Goal: Transaction & Acquisition: Purchase product/service

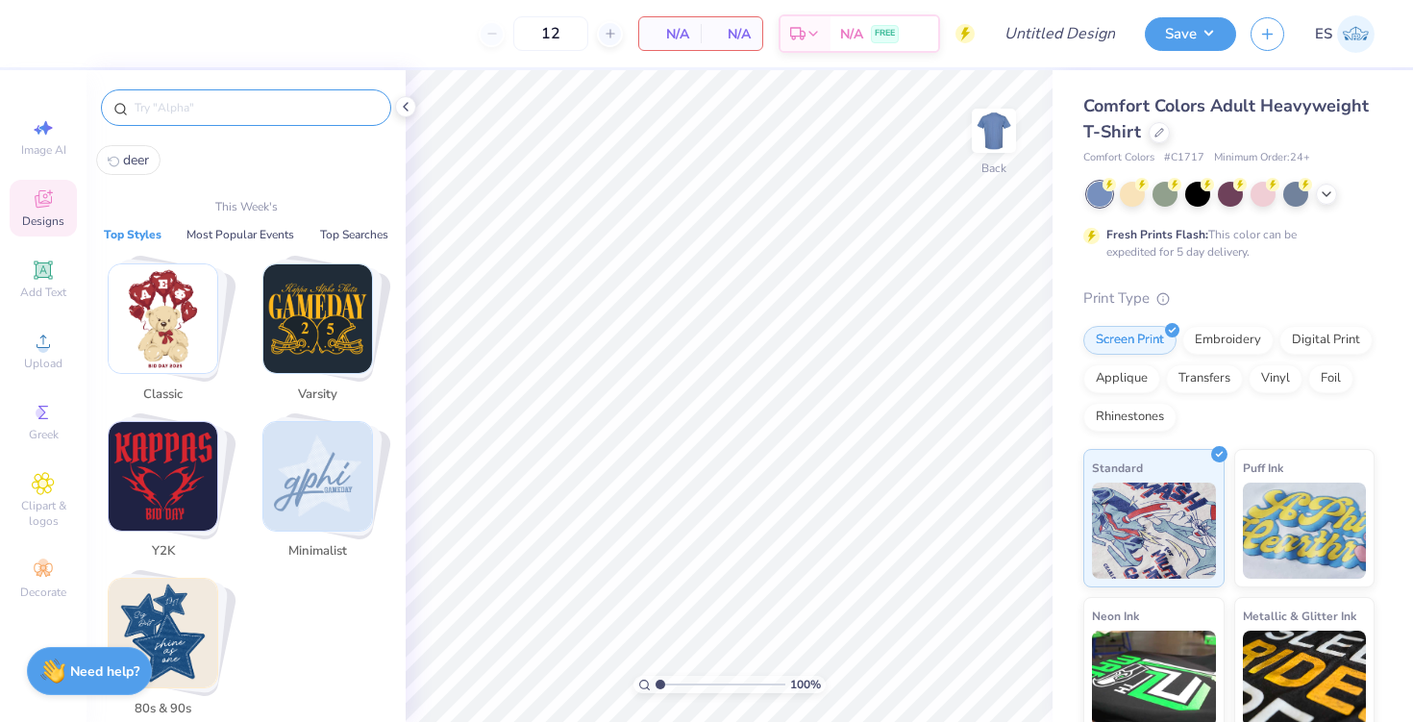
click at [241, 106] on input "text" at bounding box center [256, 107] width 246 height 19
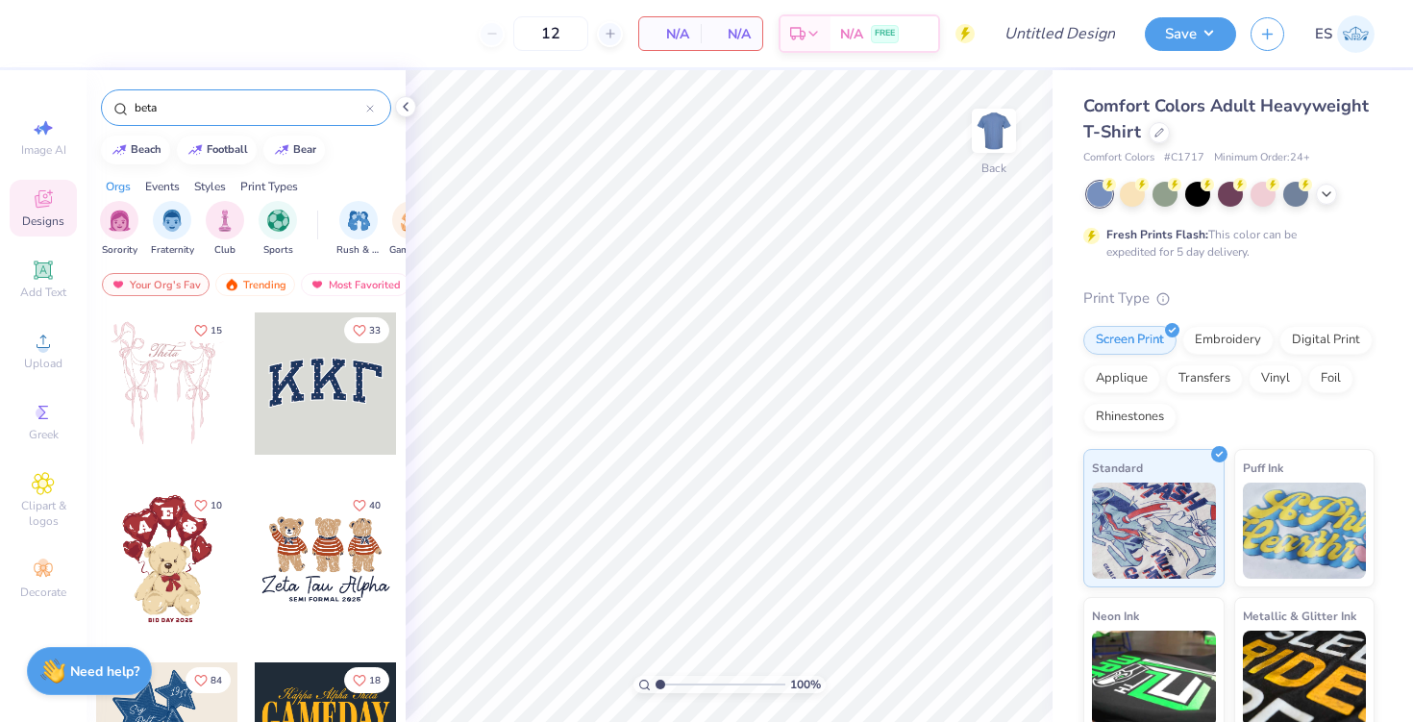
type input "beta"
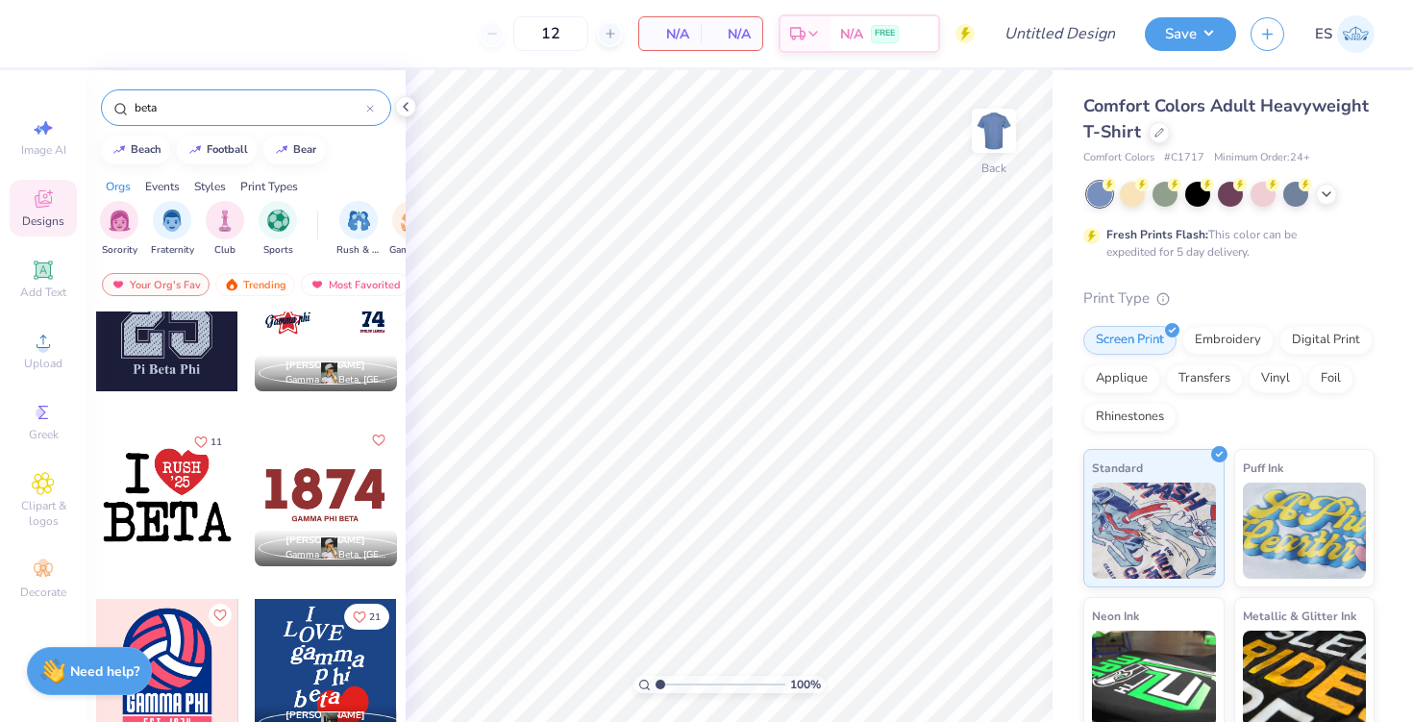
scroll to position [421, 0]
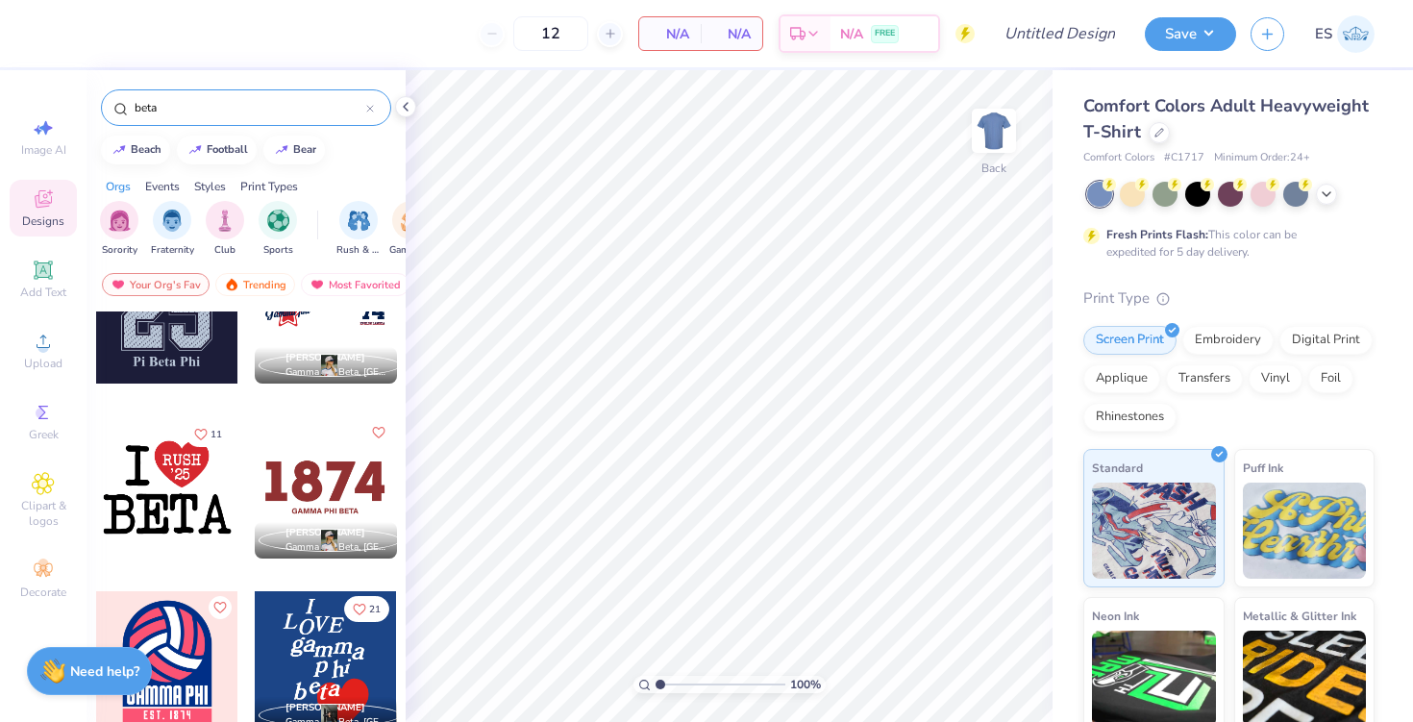
click at [193, 489] on div at bounding box center [167, 487] width 142 height 142
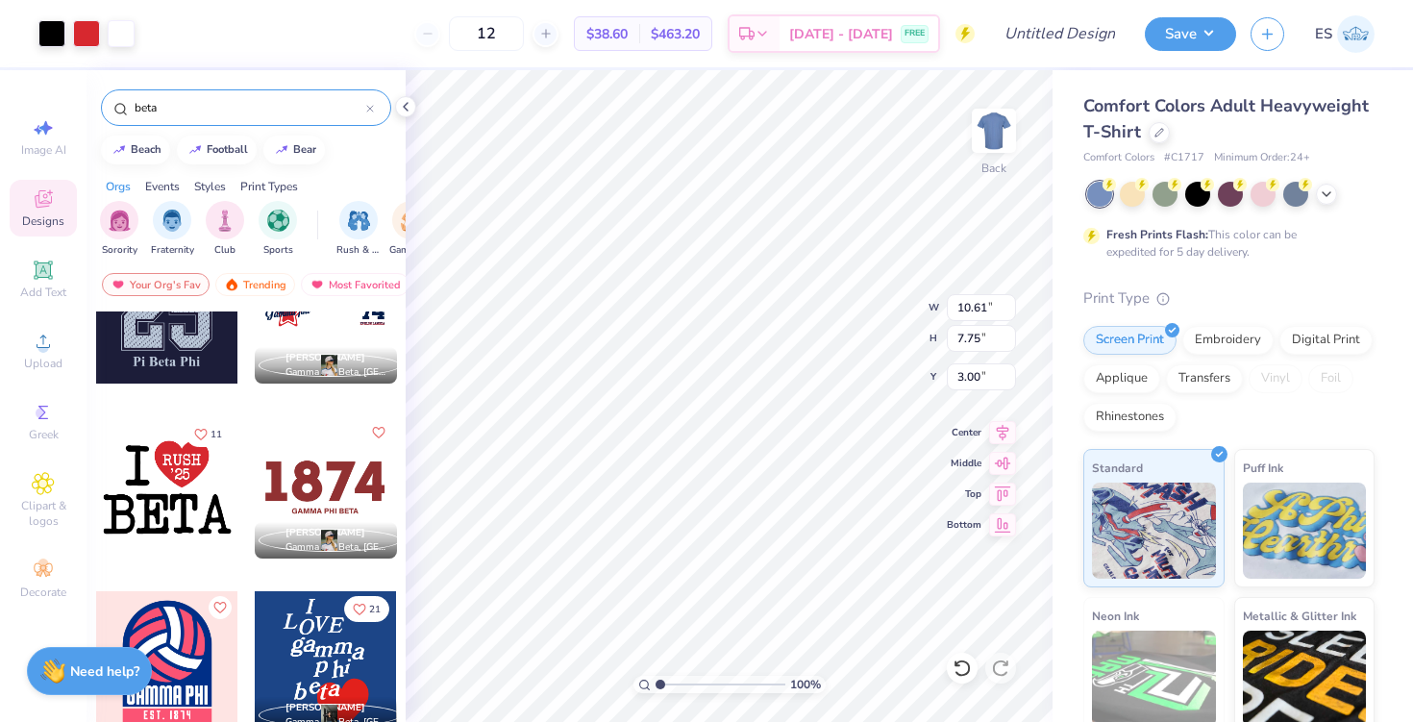
type input "10.61"
type input "7.75"
type input "3.48"
click at [524, 29] on input "12" at bounding box center [486, 33] width 75 height 35
type input "1"
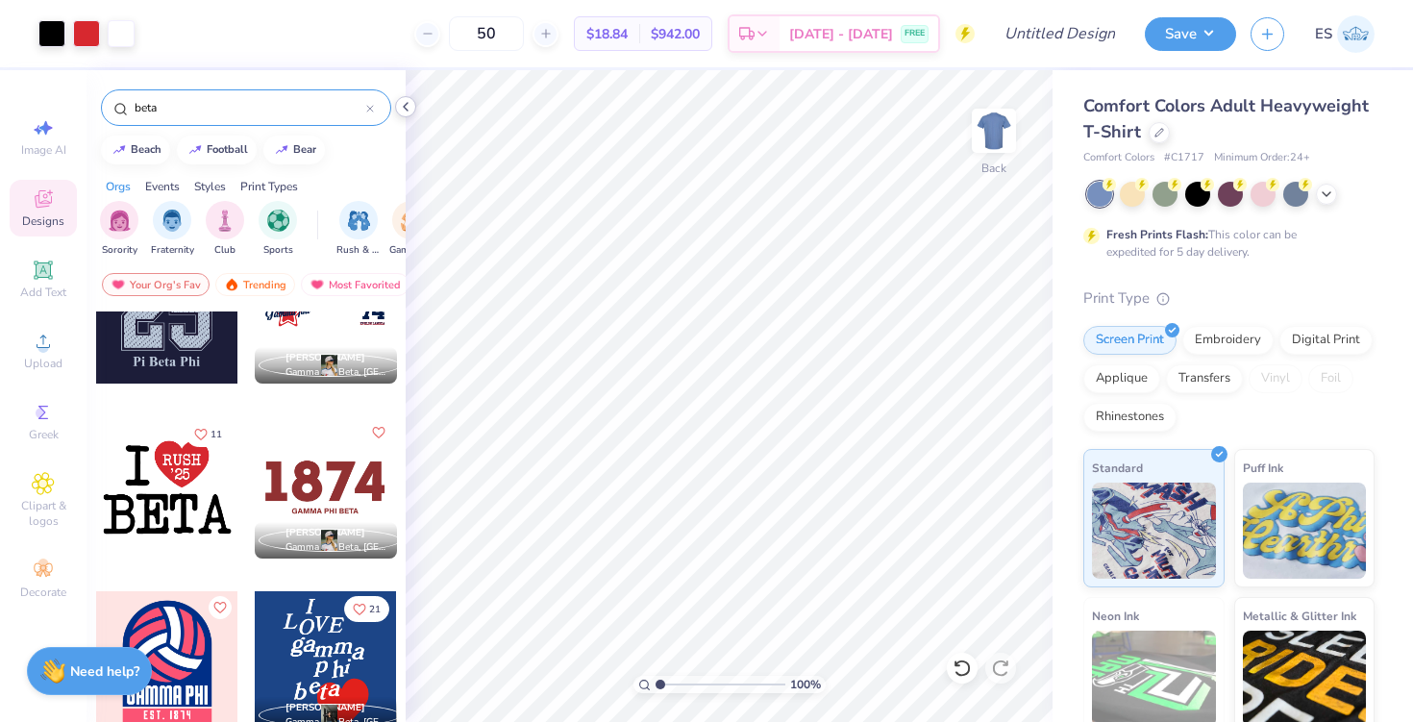
type input "50"
click at [405, 105] on polyline at bounding box center [406, 107] width 4 height 8
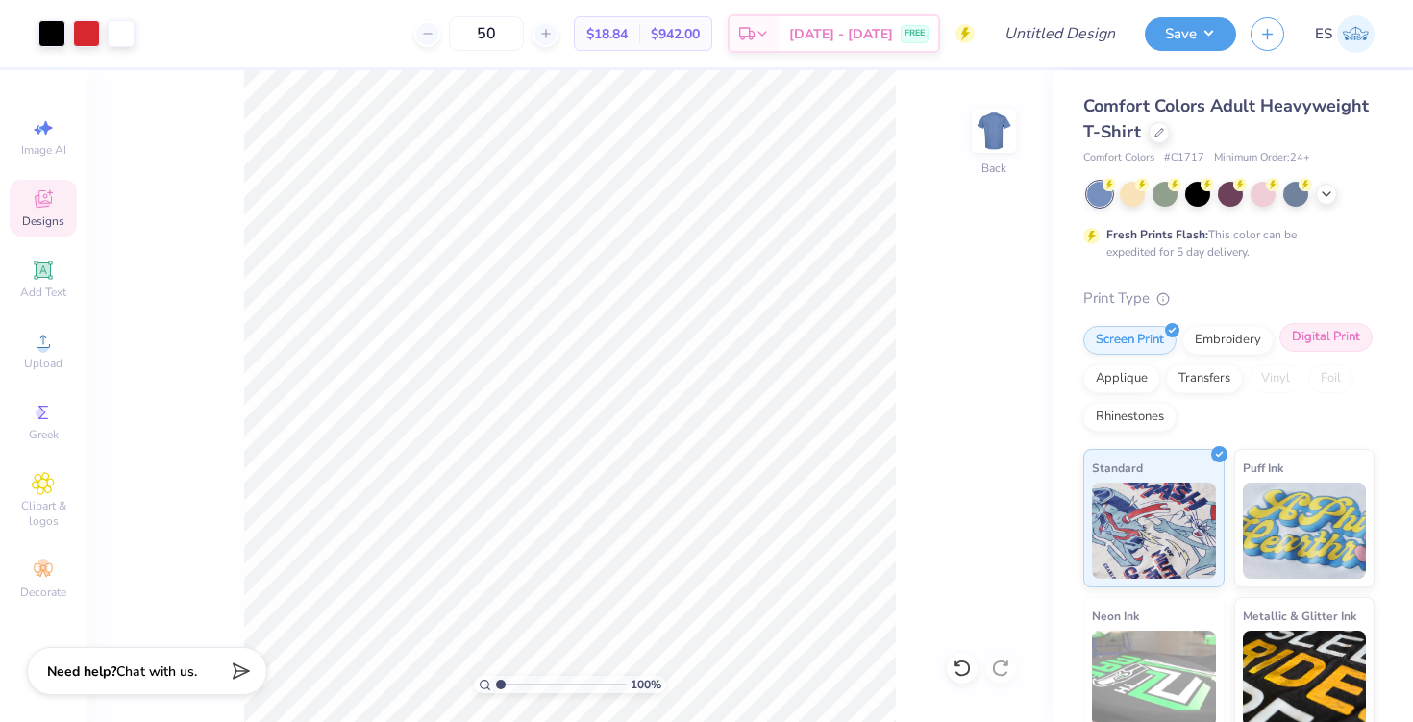
click at [1303, 335] on div "Digital Print" at bounding box center [1325, 337] width 93 height 29
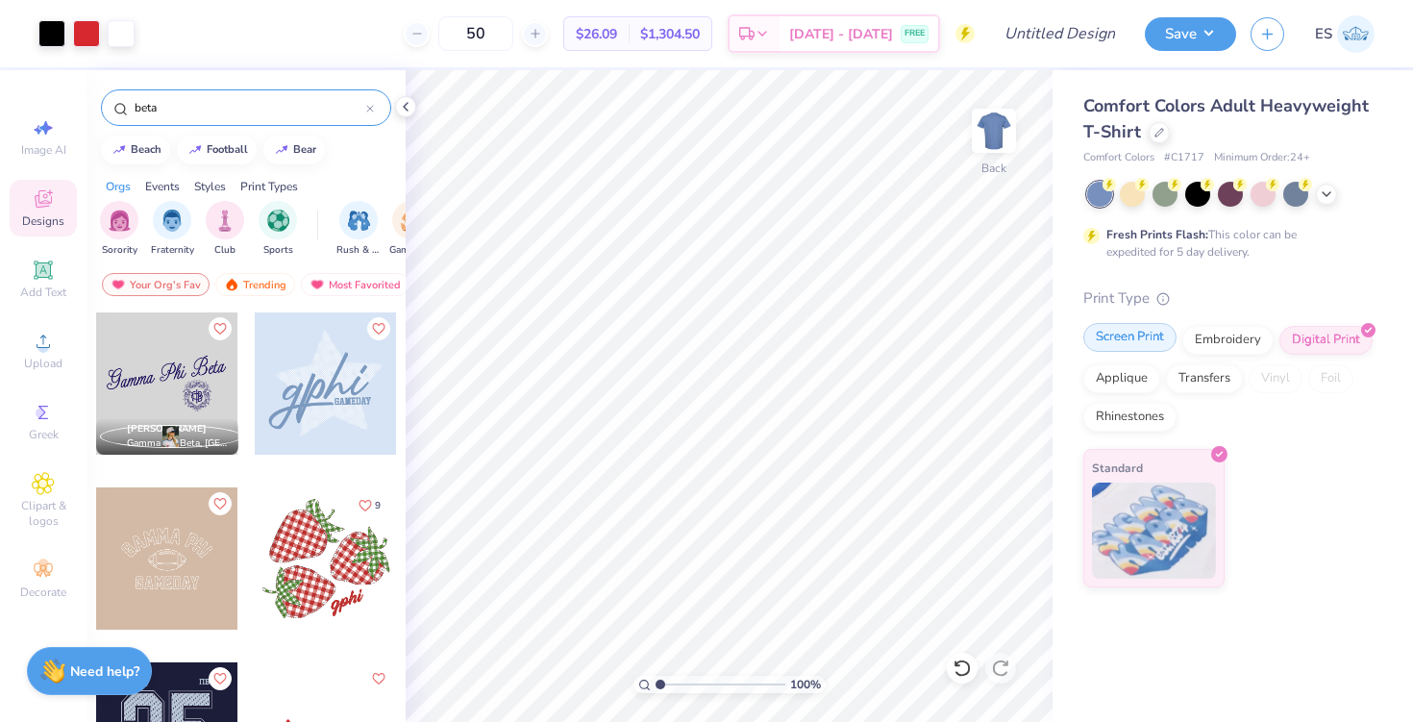
click at [1126, 340] on div "Screen Print" at bounding box center [1129, 337] width 93 height 29
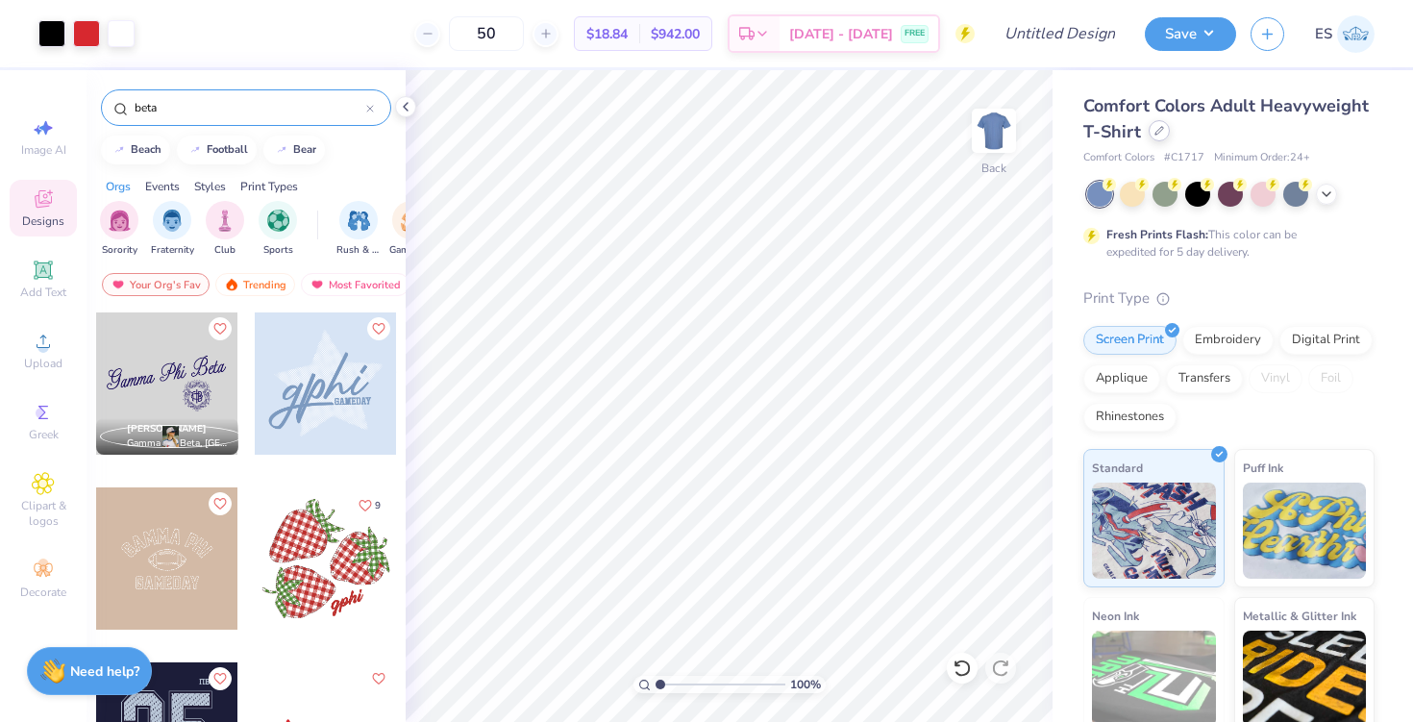
click at [1157, 131] on icon at bounding box center [1159, 131] width 10 height 10
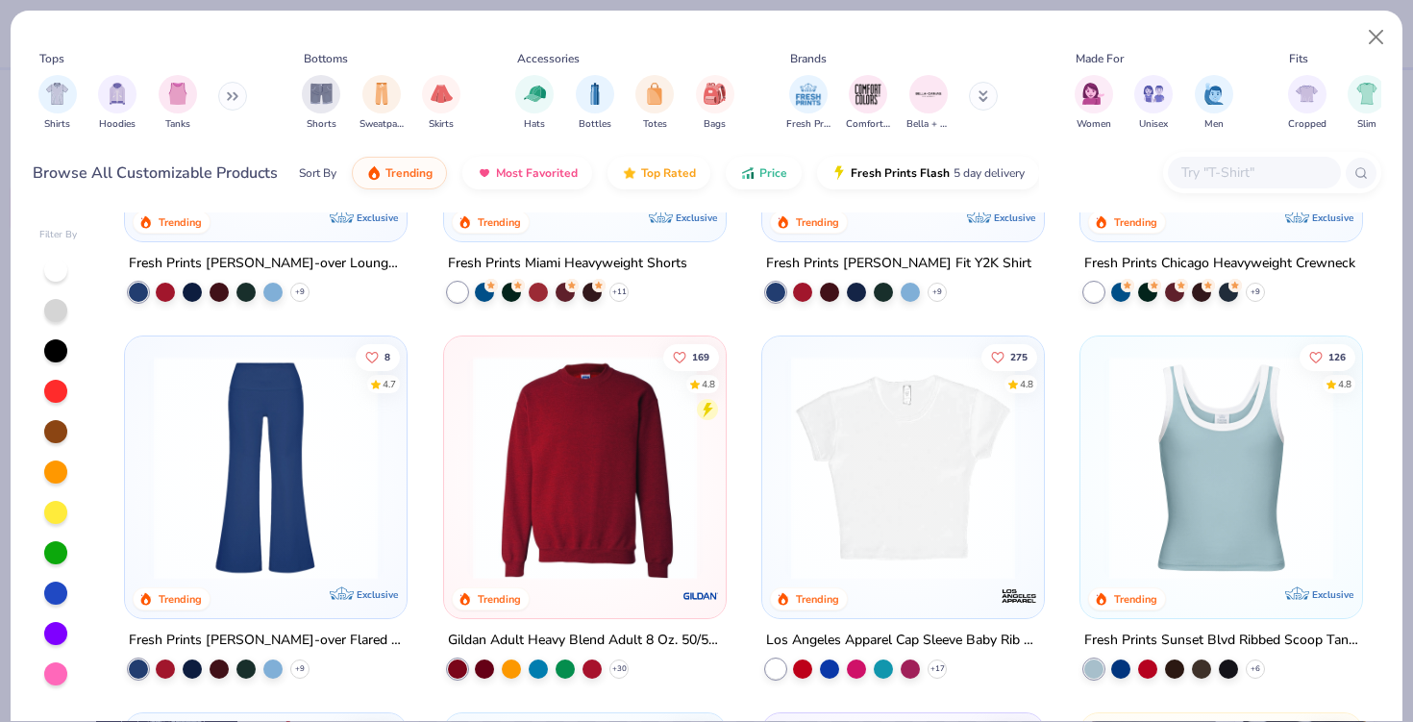
scroll to position [1402, 0]
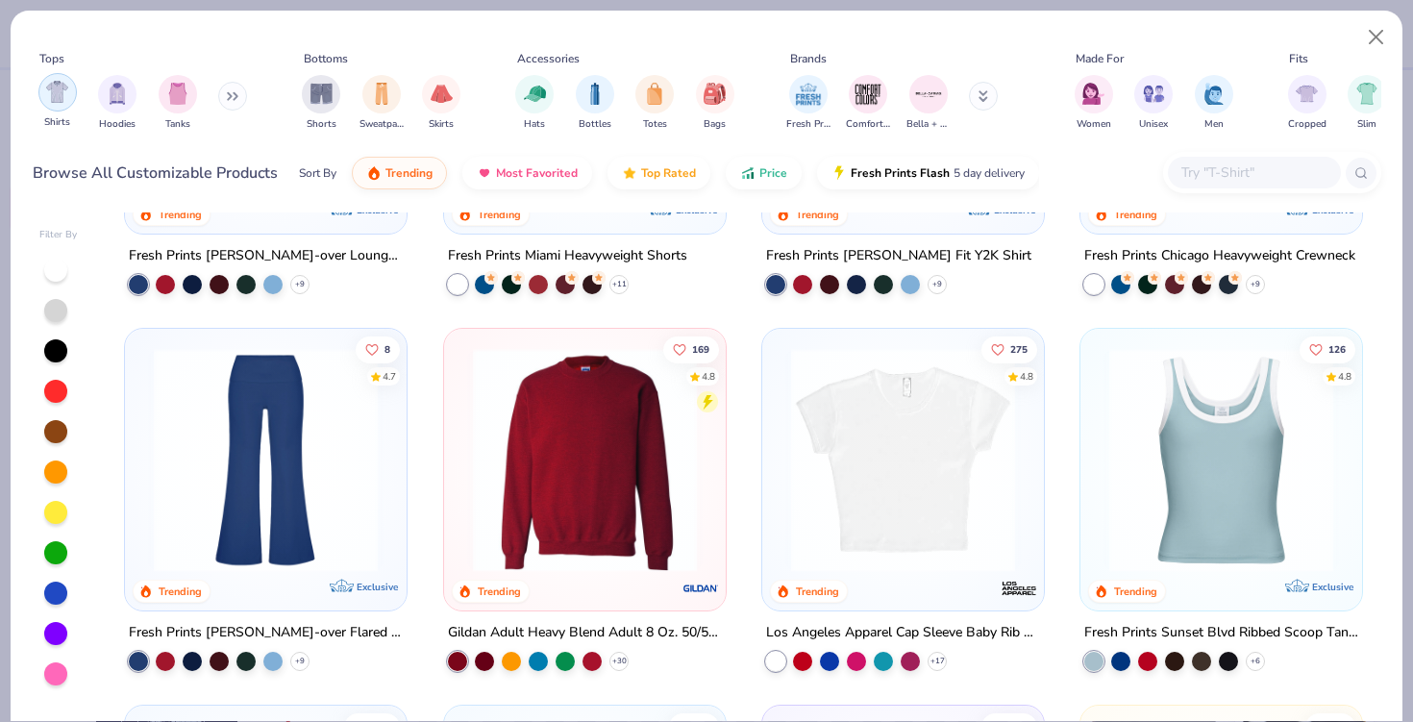
click at [66, 93] on img "filter for Shirts" at bounding box center [57, 92] width 22 height 22
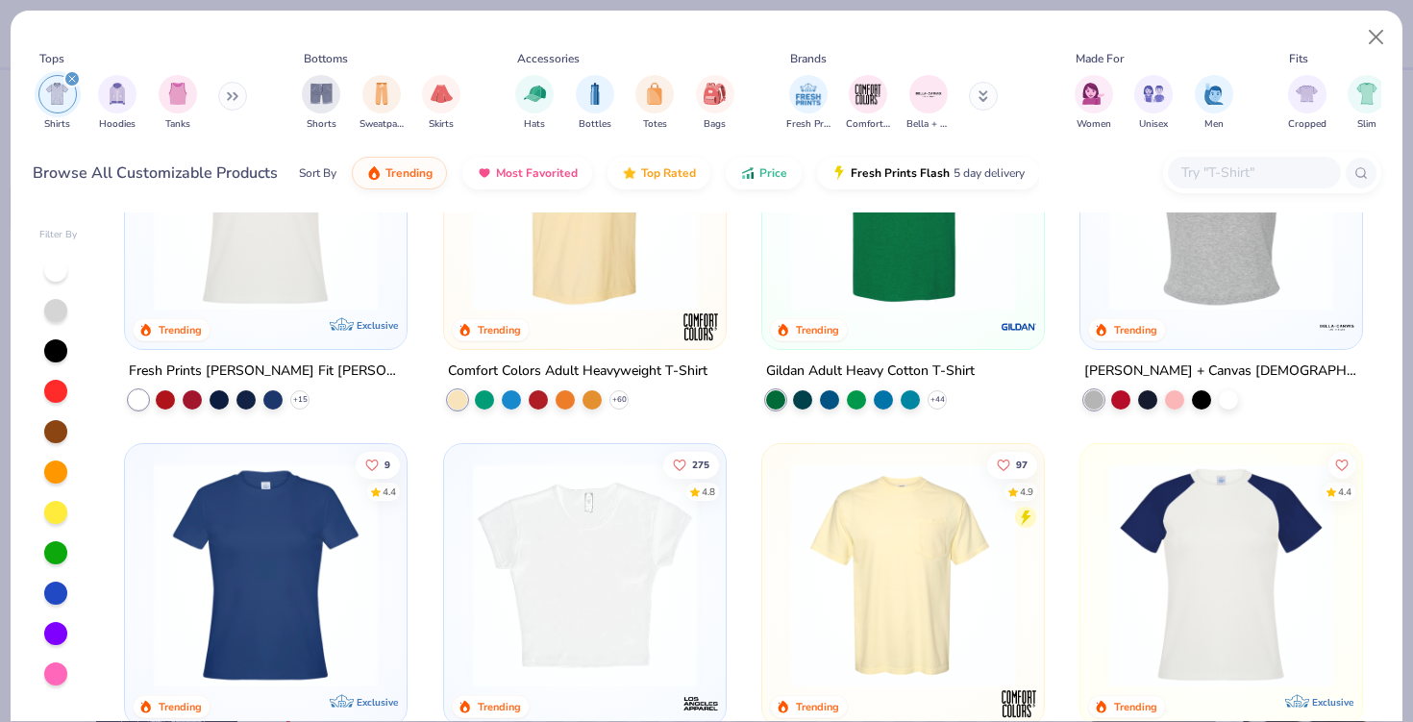
scroll to position [157, 0]
click at [902, 571] on img at bounding box center [902, 574] width 243 height 224
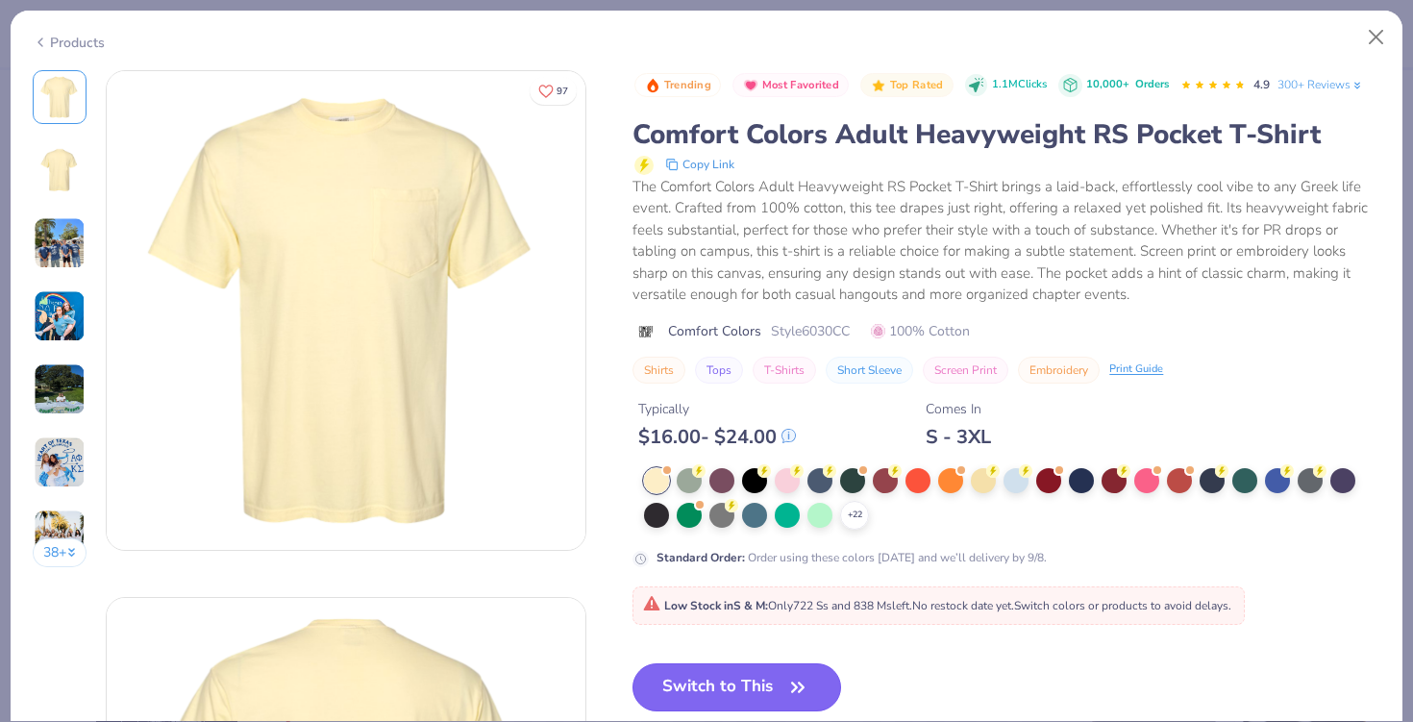
click at [766, 691] on button "Switch to This" at bounding box center [736, 687] width 209 height 48
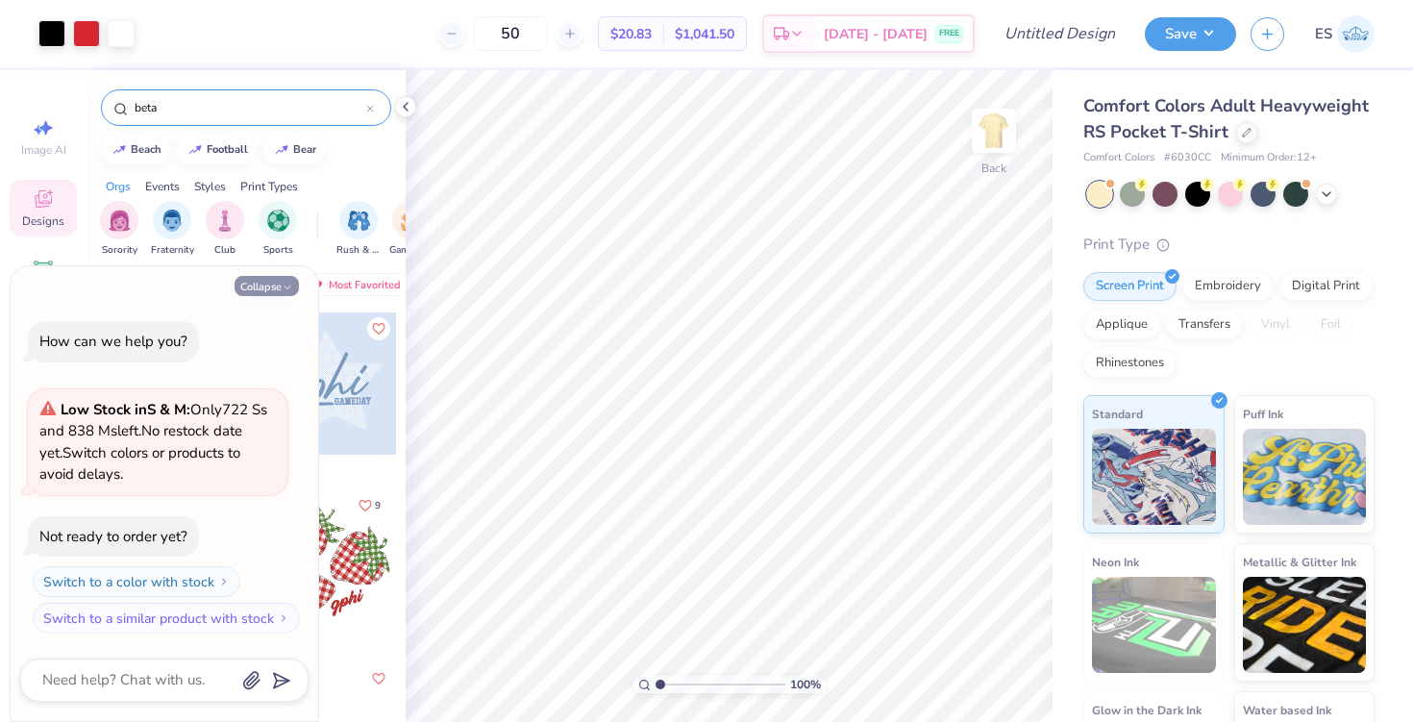
click at [264, 283] on button "Collapse" at bounding box center [267, 286] width 64 height 20
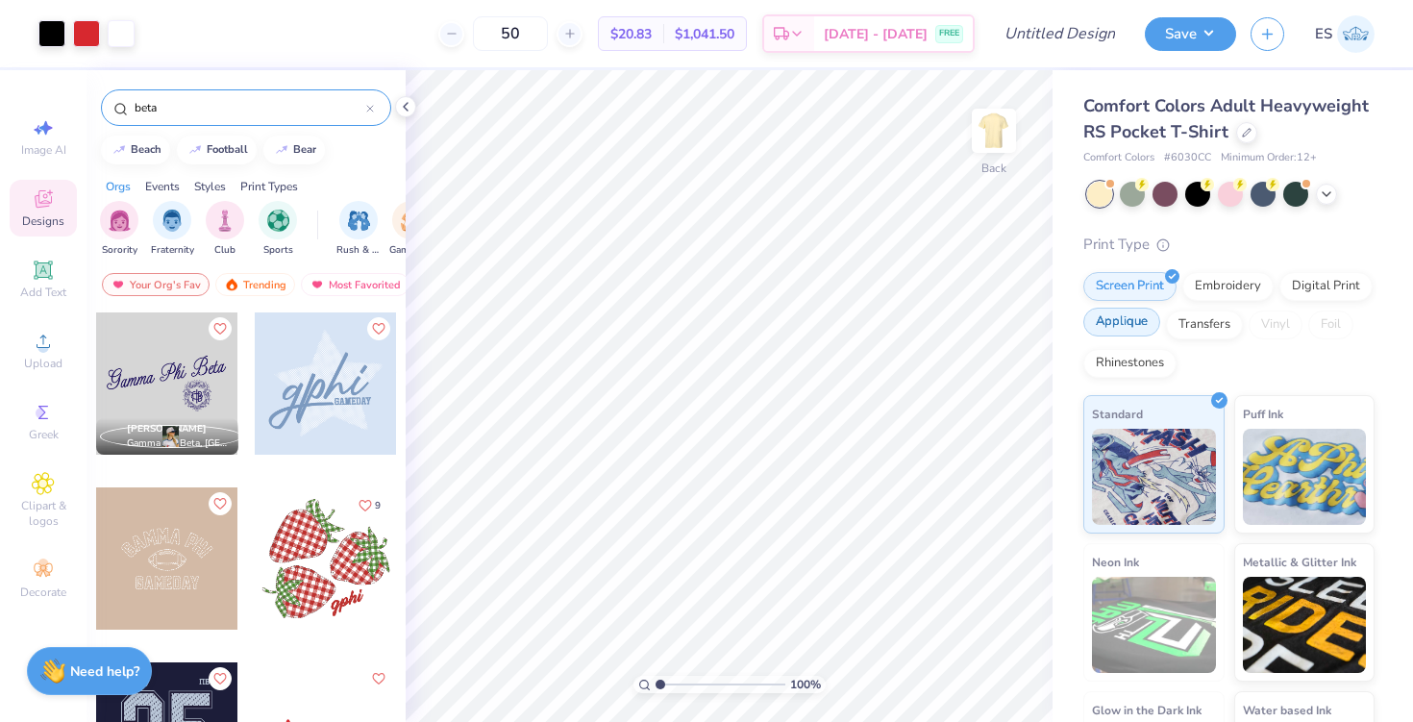
click at [1121, 322] on div "Applique" at bounding box center [1121, 322] width 77 height 29
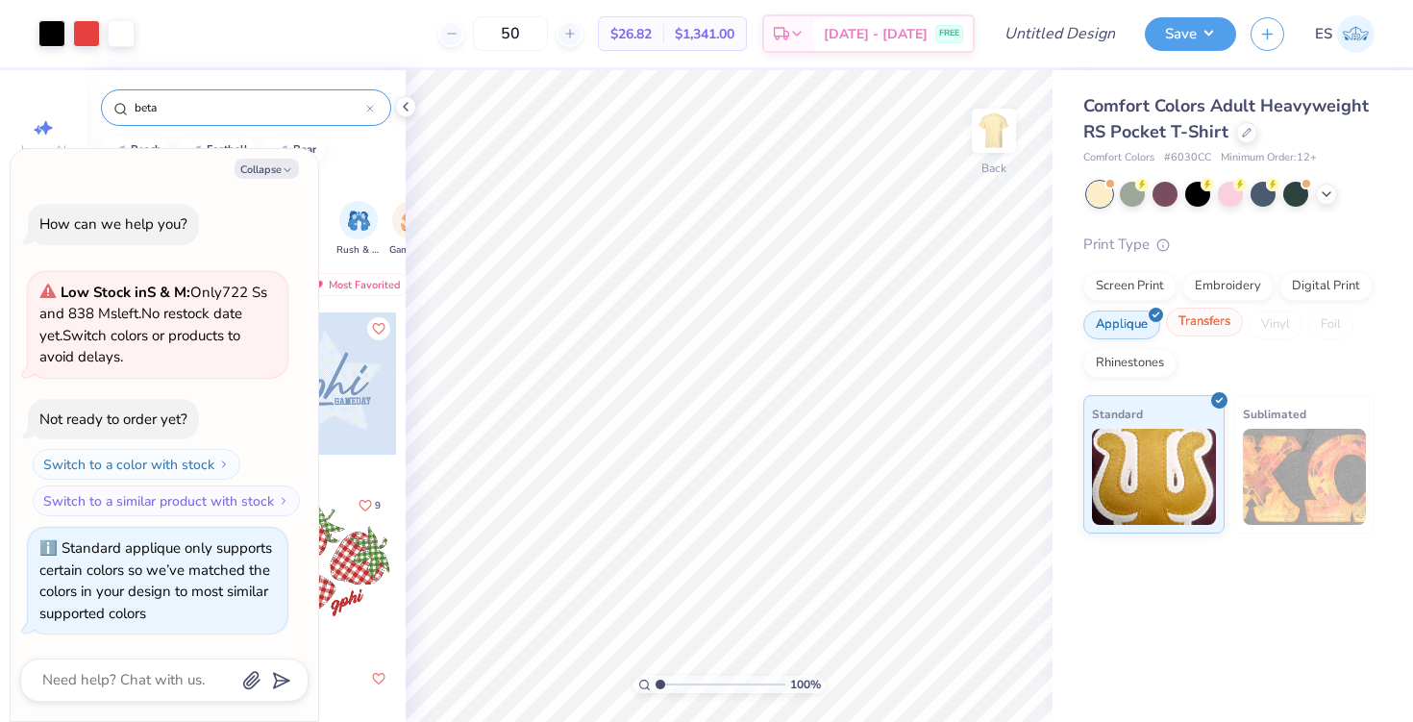
click at [1200, 316] on div "Transfers" at bounding box center [1204, 322] width 77 height 29
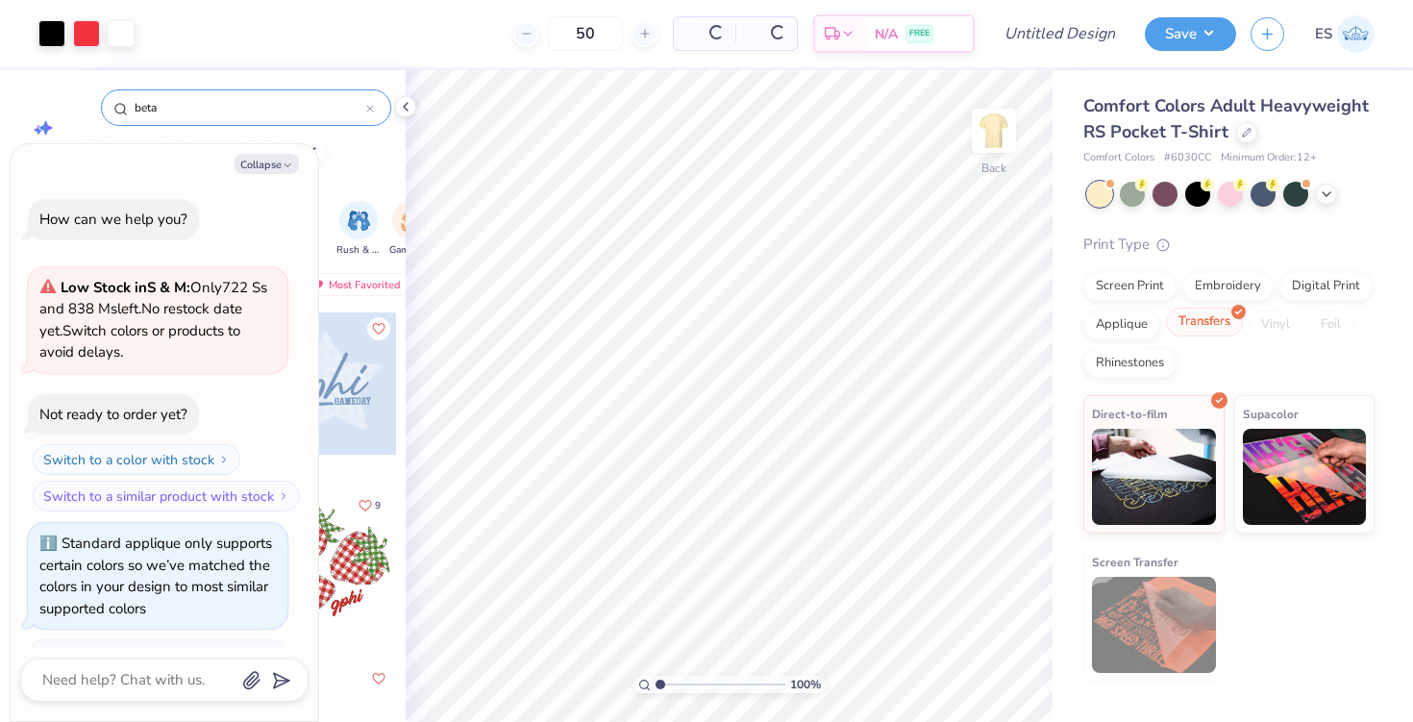
scroll to position [112, 0]
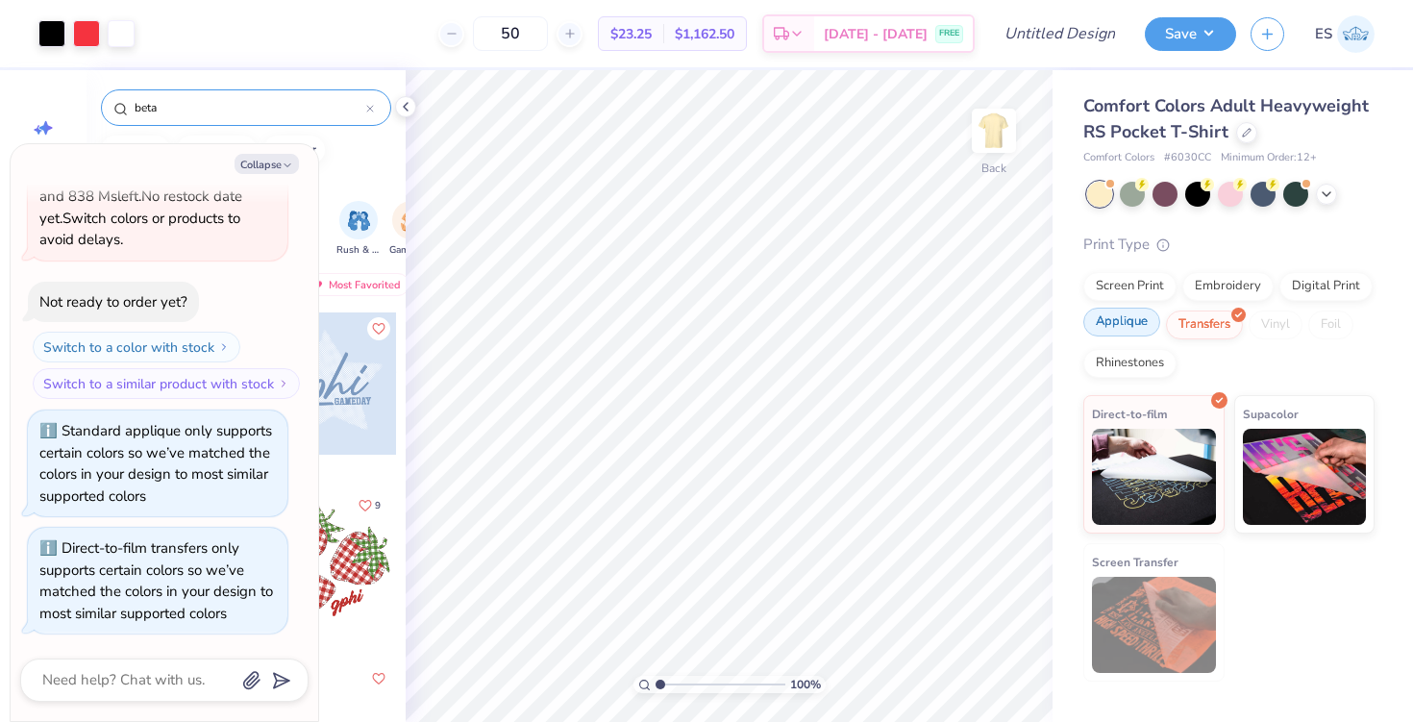
click at [1131, 329] on div "Applique" at bounding box center [1121, 322] width 77 height 29
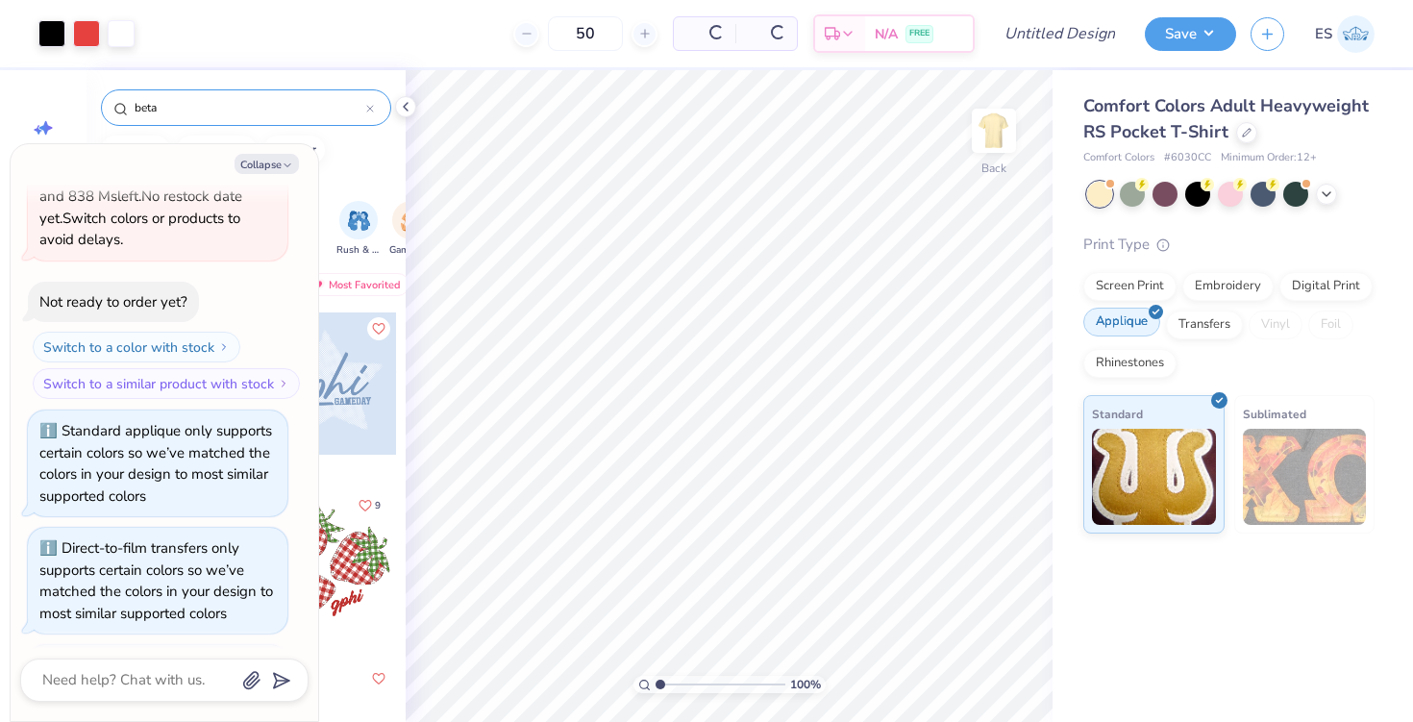
scroll to position [230, 0]
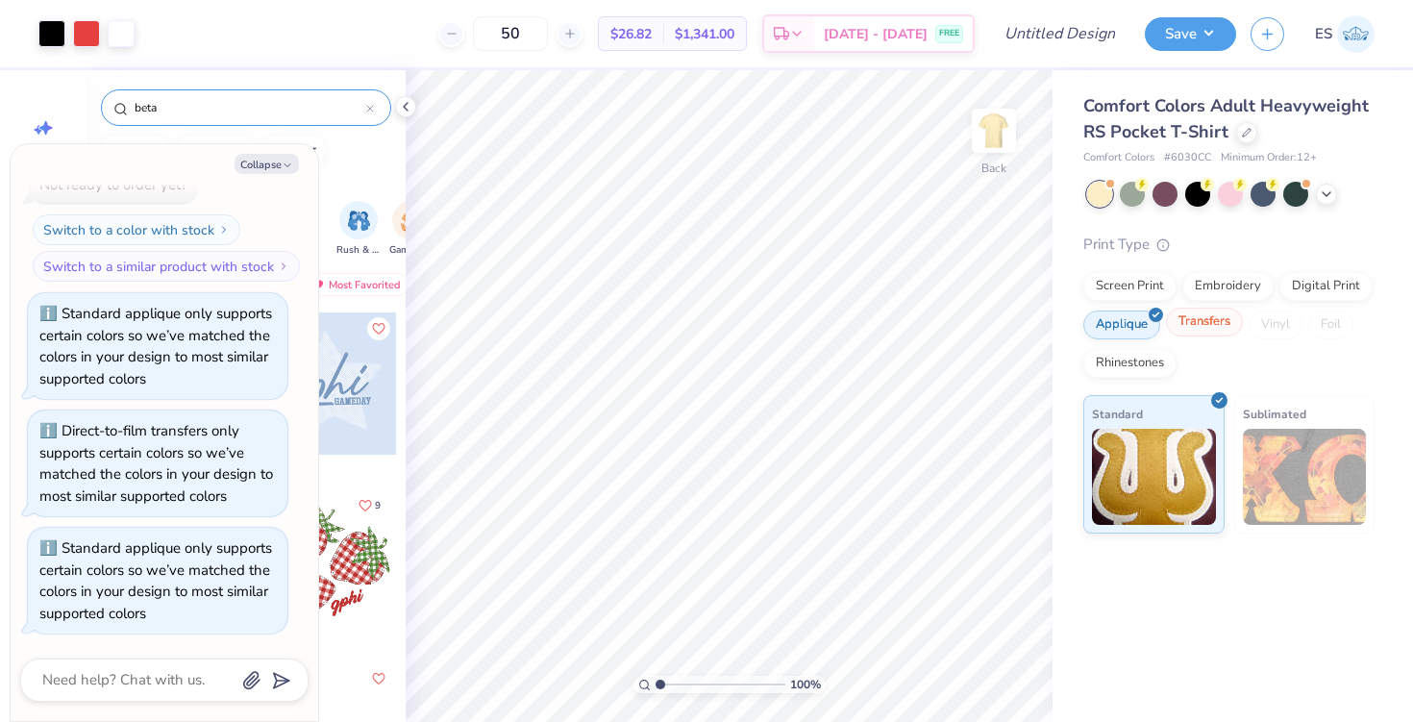
click at [1202, 326] on div "Transfers" at bounding box center [1204, 322] width 77 height 29
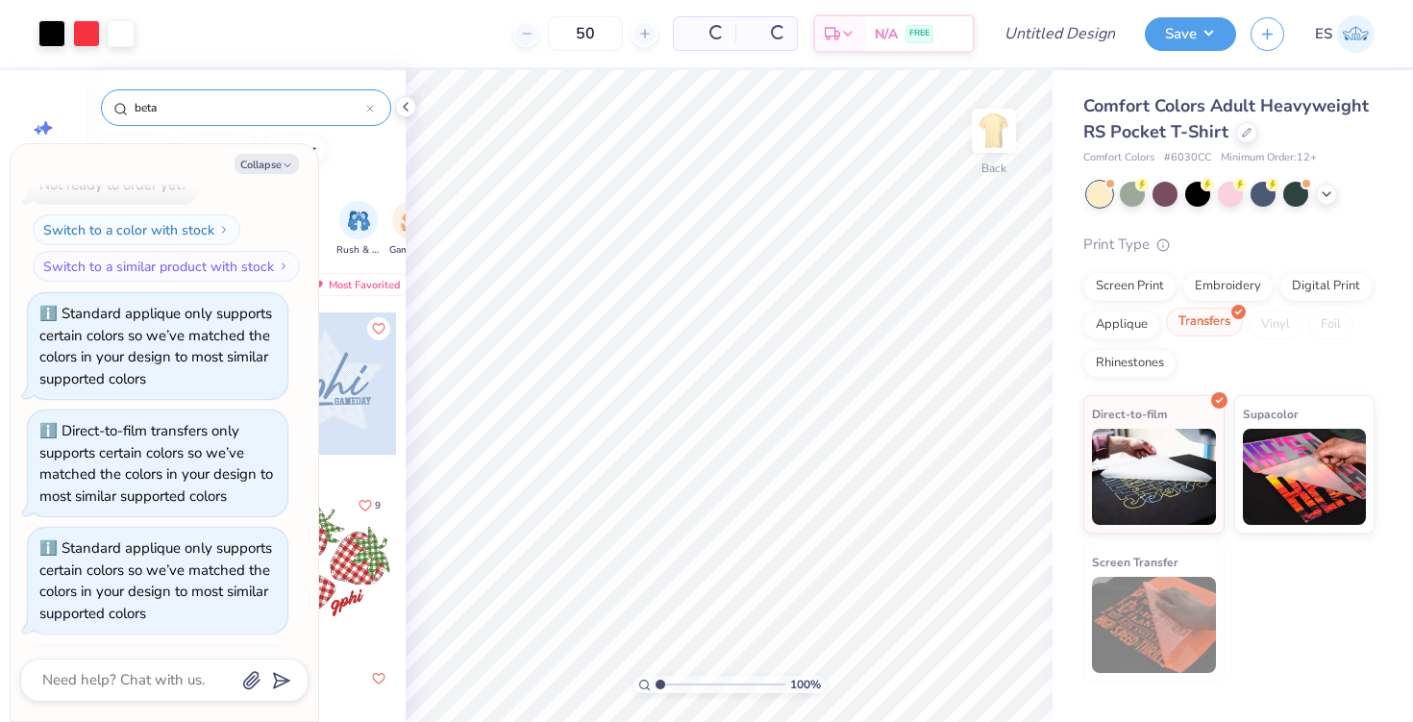
scroll to position [347, 0]
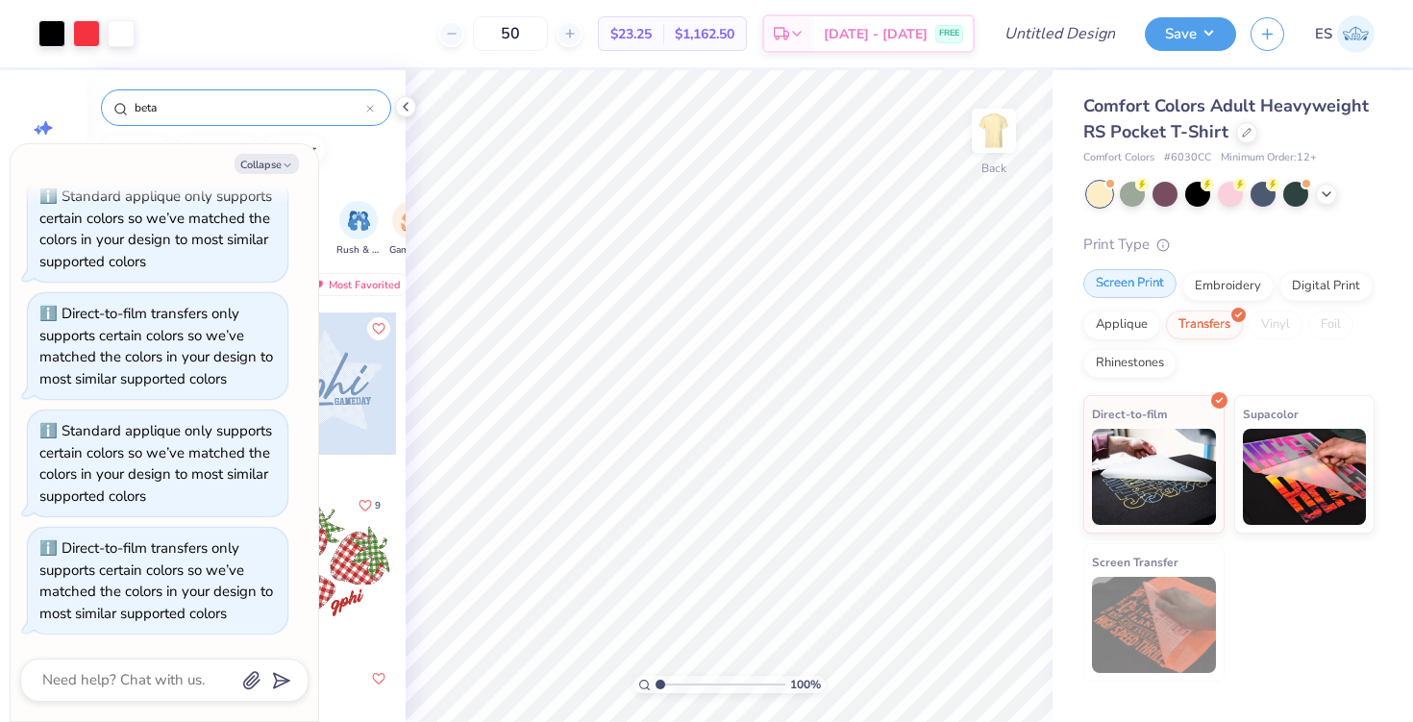
click at [1129, 284] on div "Screen Print" at bounding box center [1129, 283] width 93 height 29
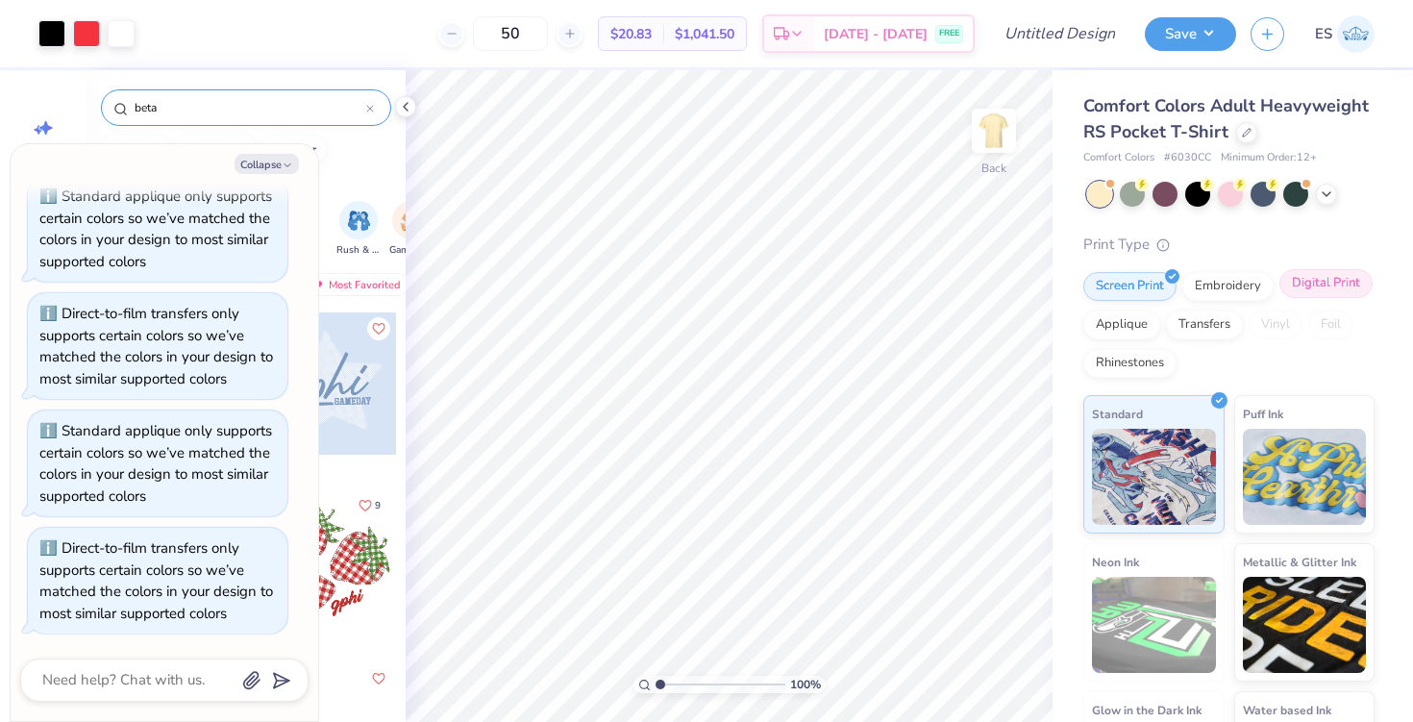
click at [1304, 285] on div "Digital Print" at bounding box center [1325, 283] width 93 height 29
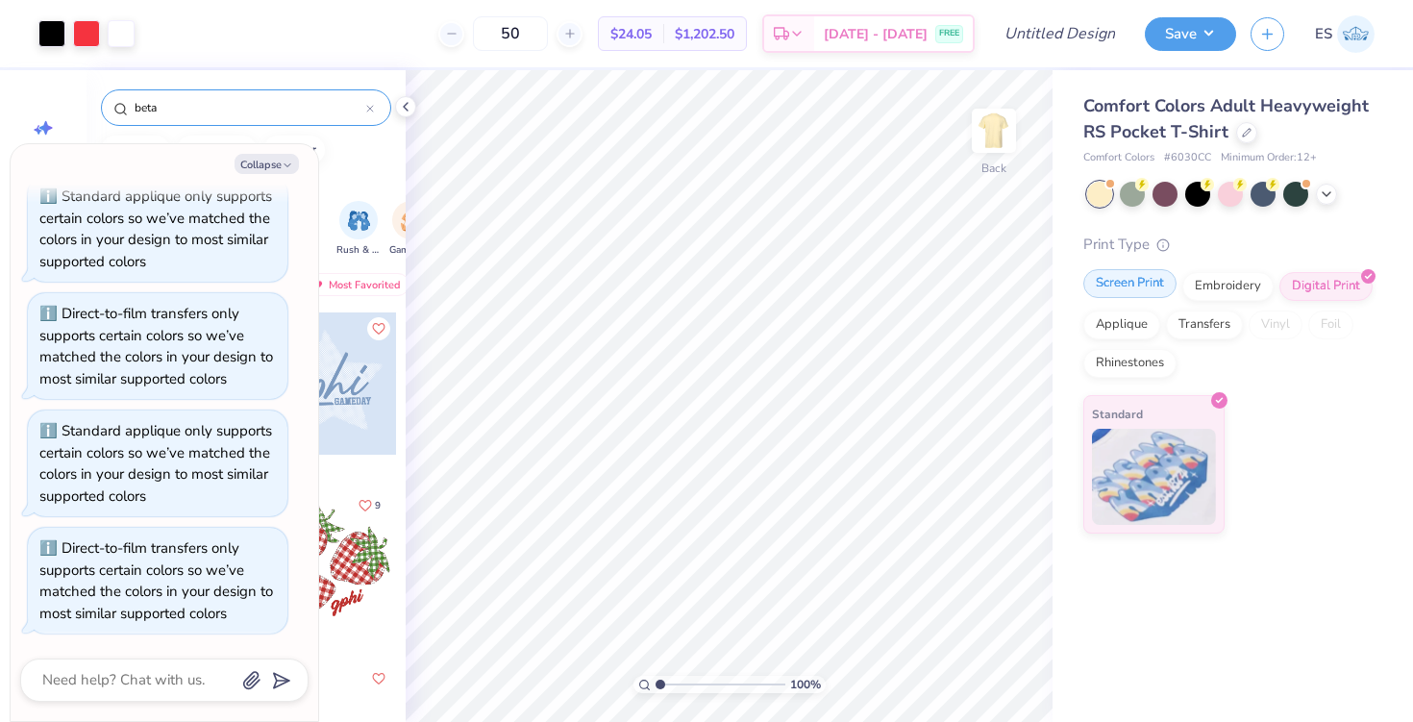
click at [1147, 286] on div "Screen Print" at bounding box center [1129, 283] width 93 height 29
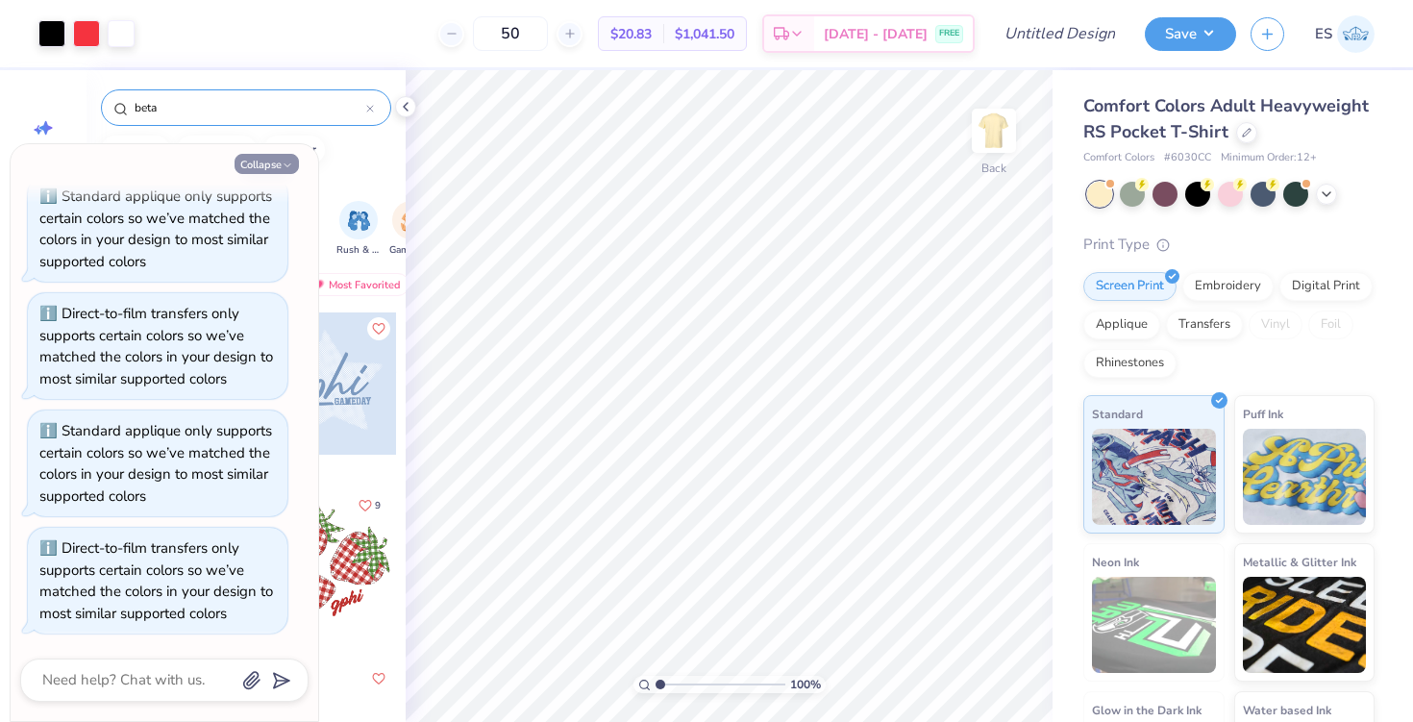
click at [285, 161] on icon "button" at bounding box center [288, 166] width 12 height 12
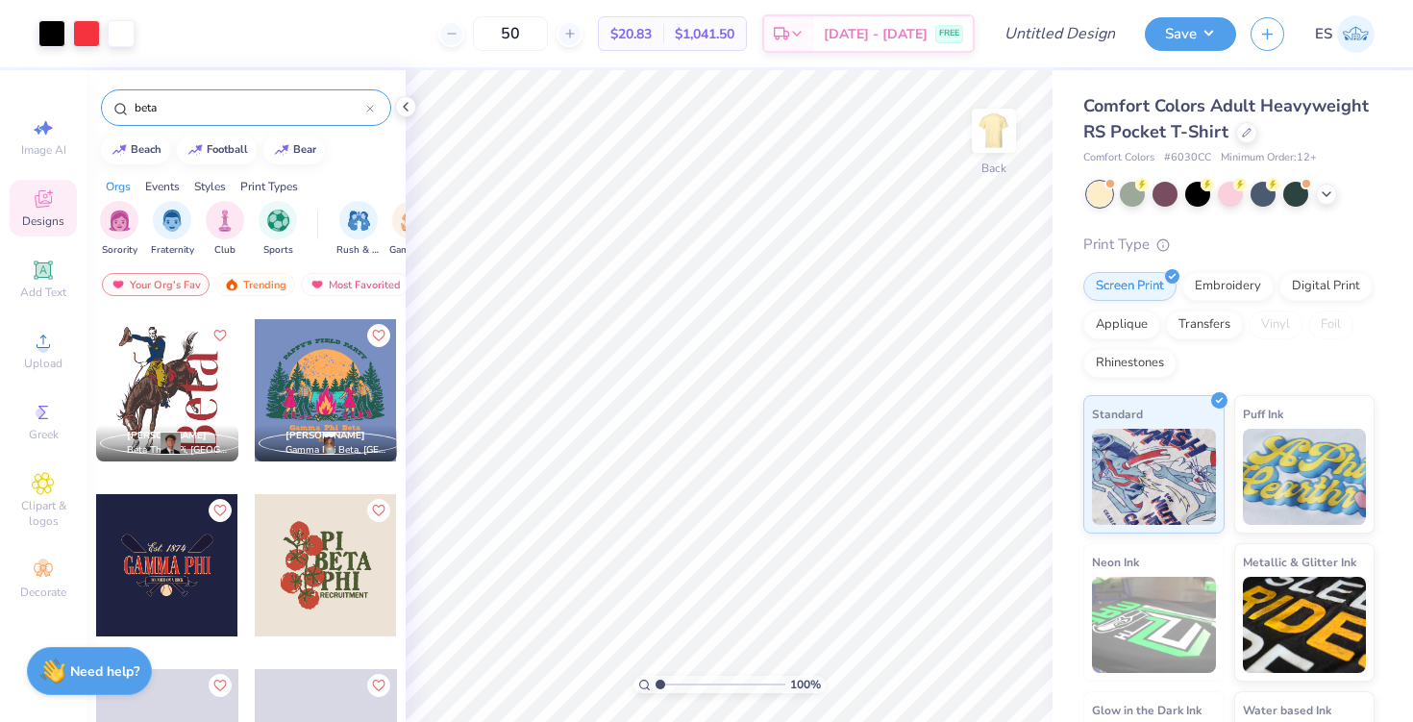
scroll to position [871, 0]
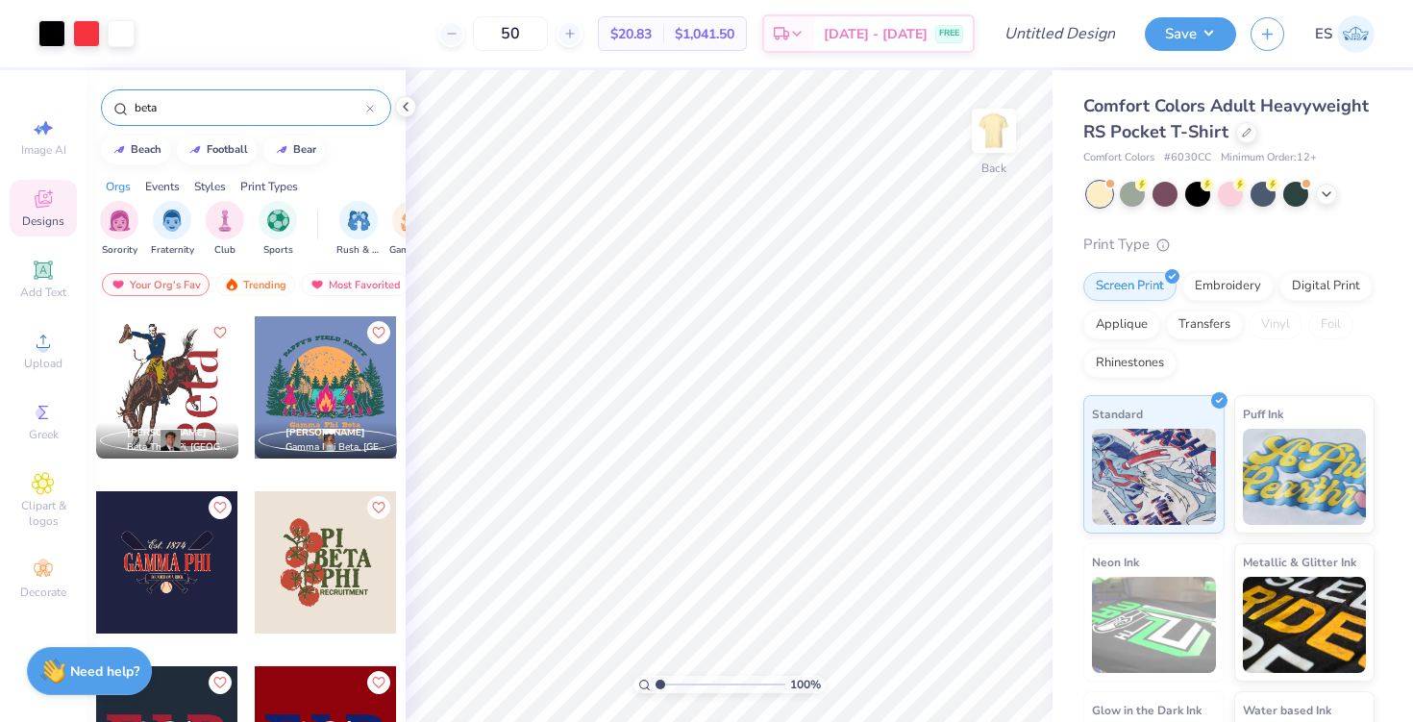
click at [186, 367] on div at bounding box center [167, 387] width 142 height 142
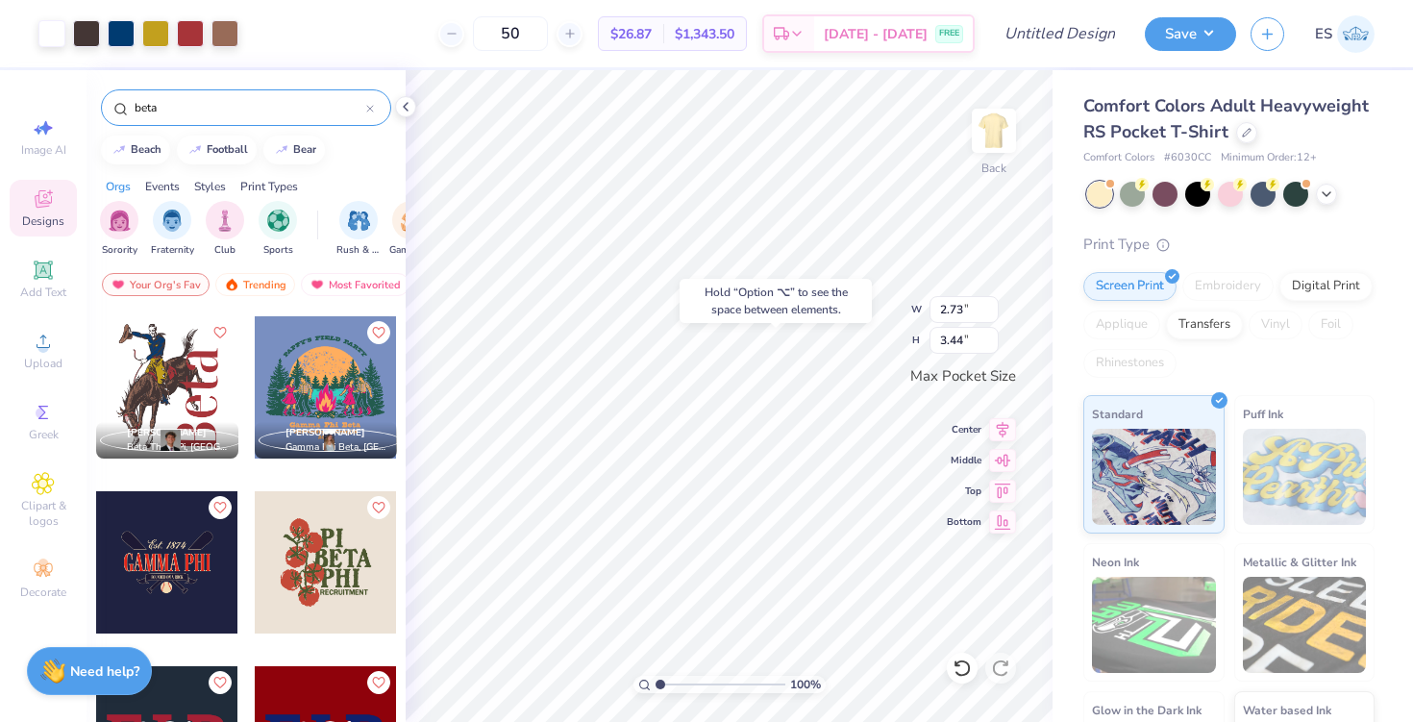
click at [806, 301] on div "Hold “Option ⌥” to see the space between elements." at bounding box center [776, 301] width 192 height 44
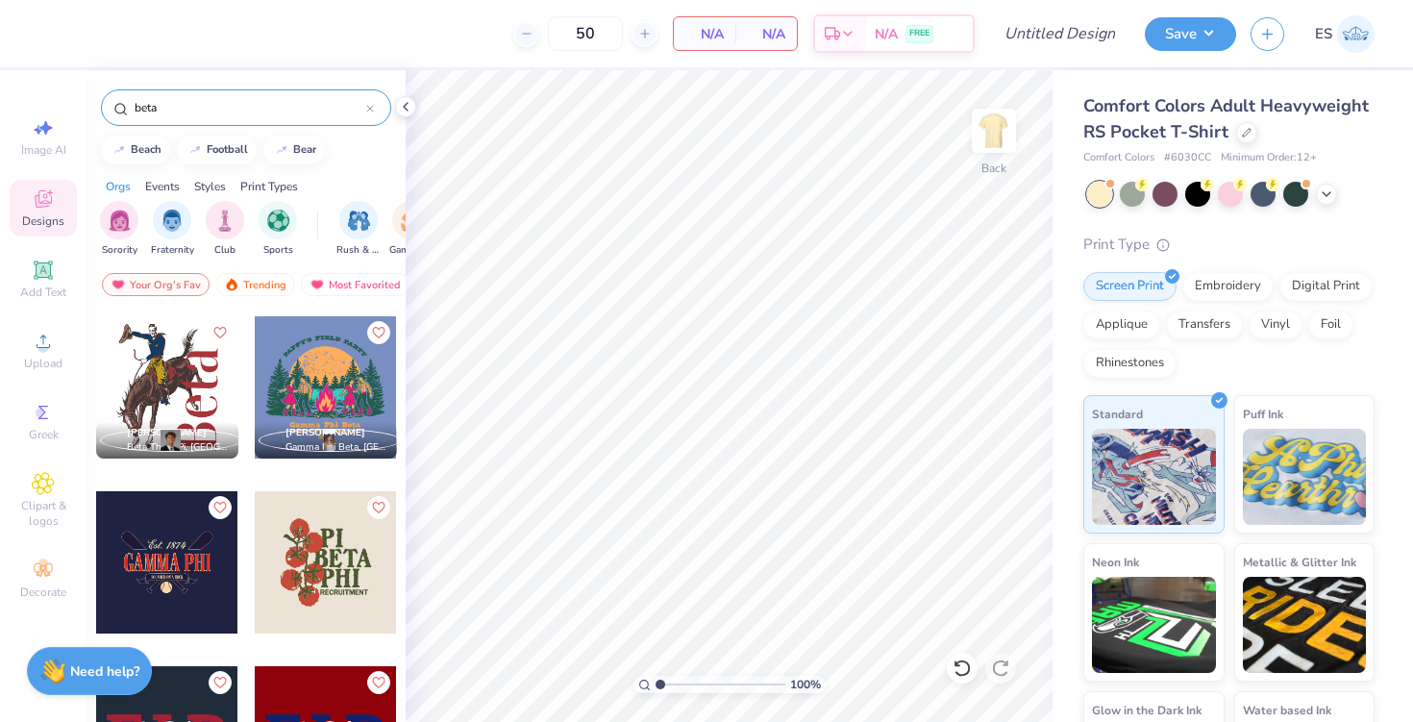
click at [161, 370] on div at bounding box center [167, 387] width 142 height 142
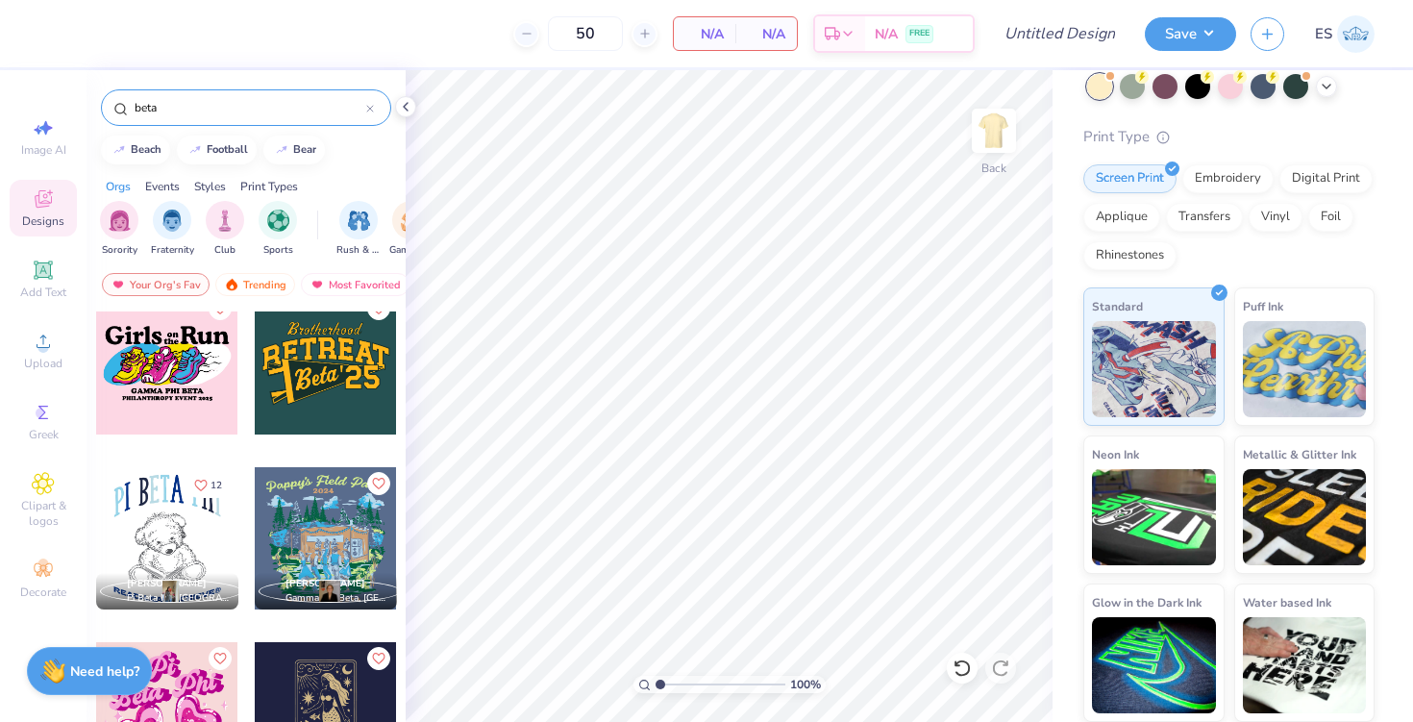
scroll to position [2298, 0]
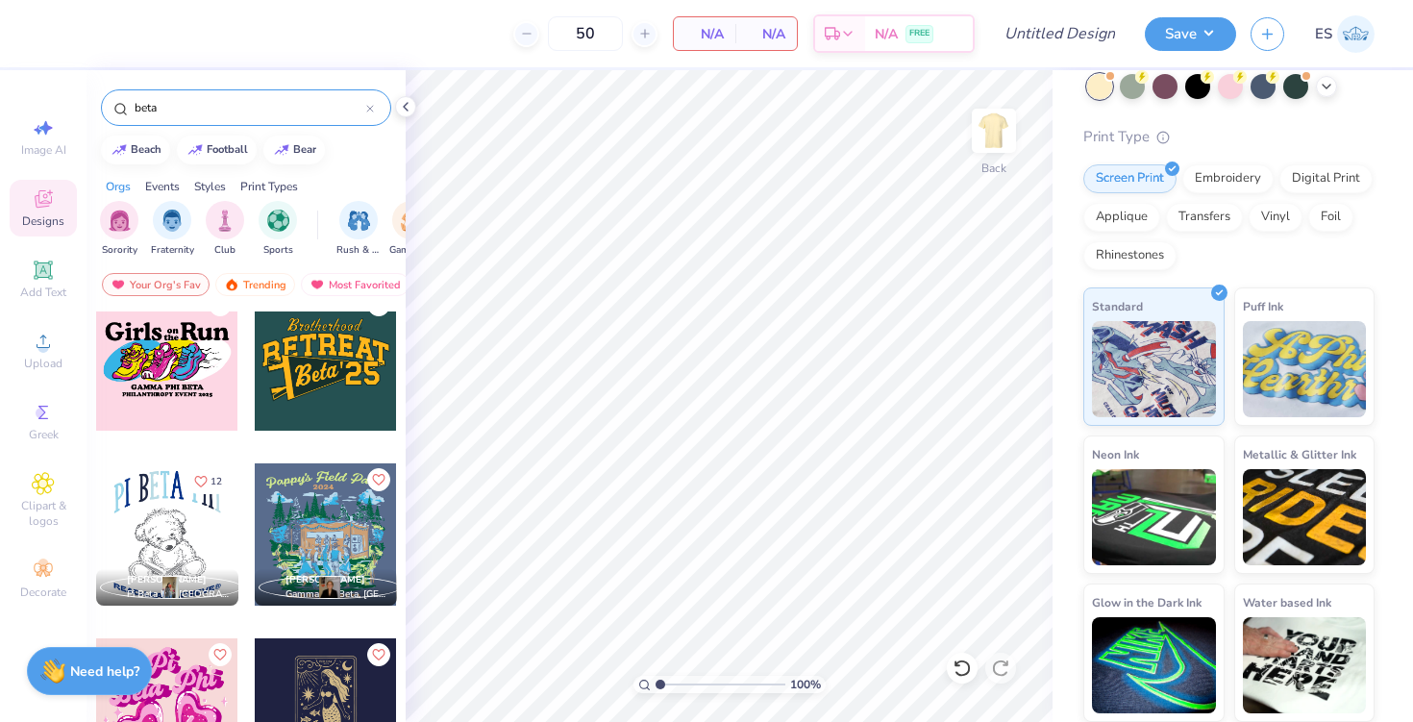
click at [317, 391] on div at bounding box center [326, 359] width 142 height 142
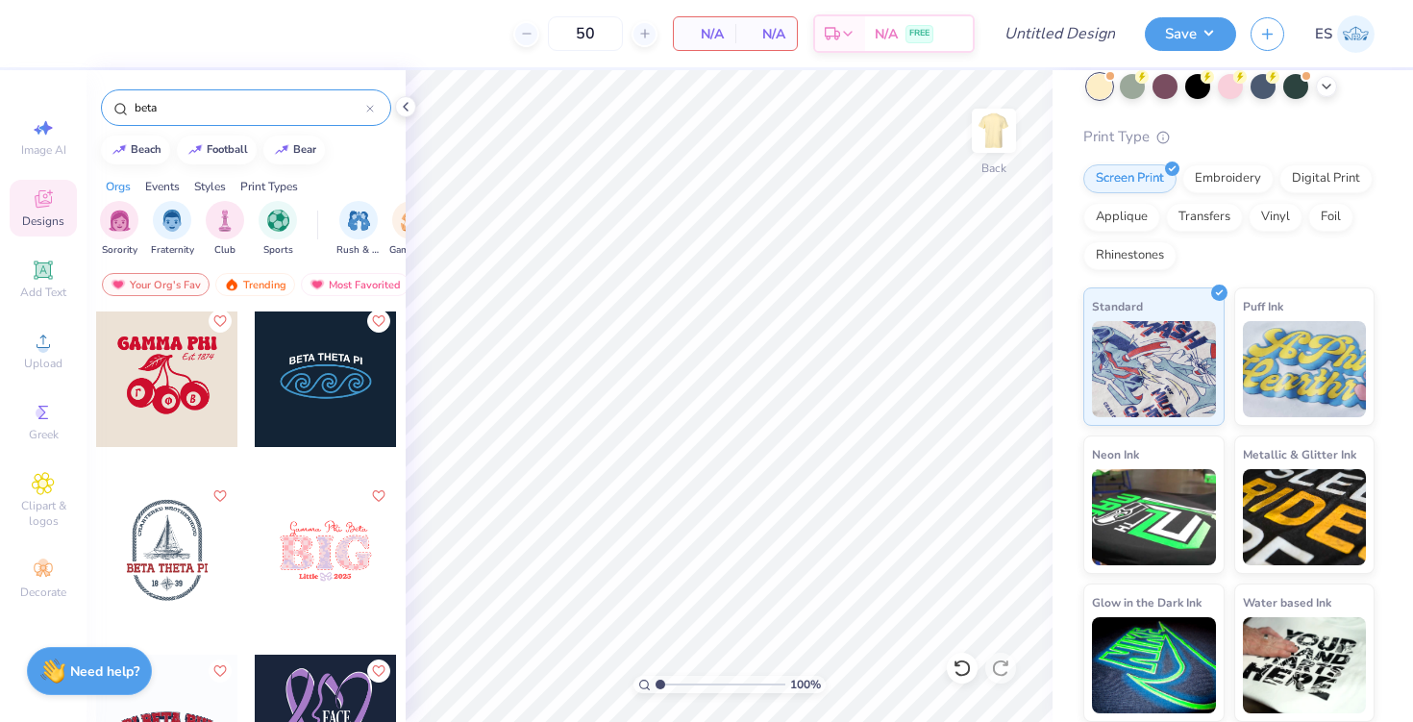
scroll to position [3865, 0]
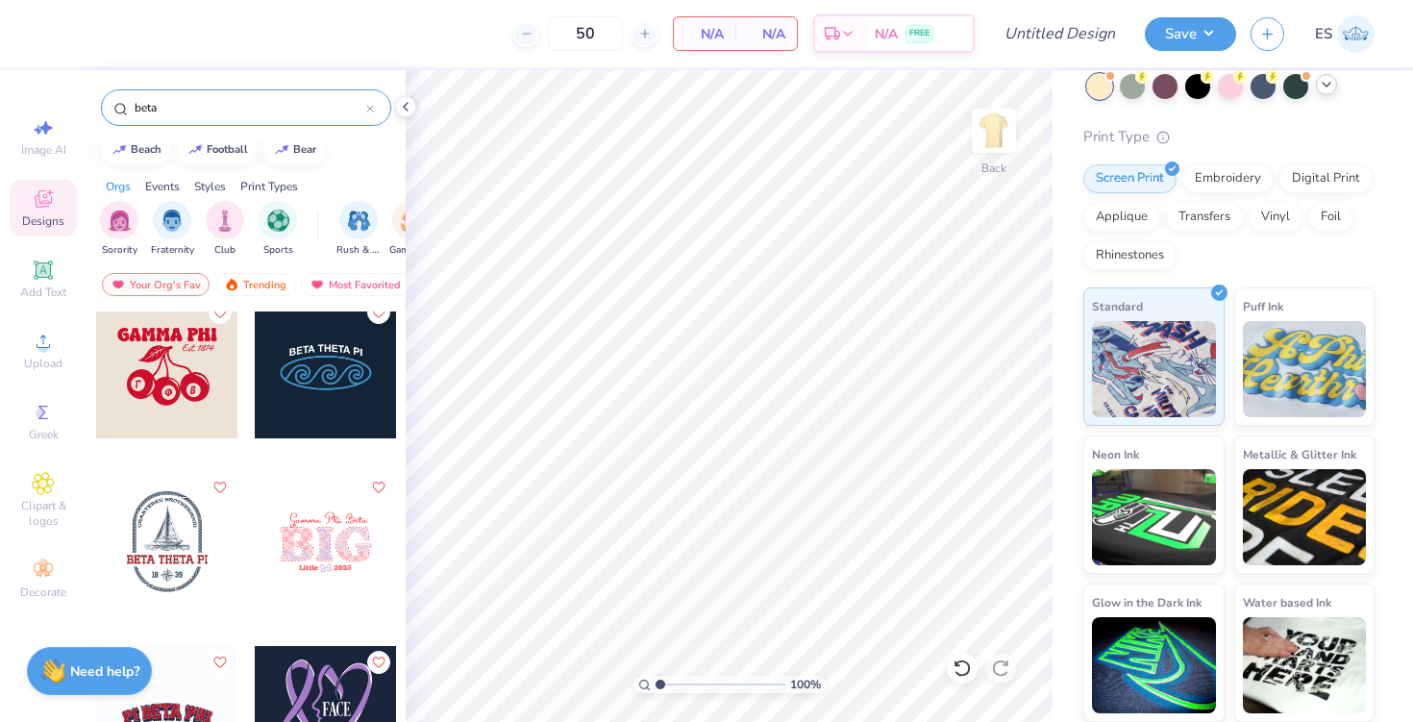
click at [1322, 93] on div at bounding box center [1326, 84] width 21 height 21
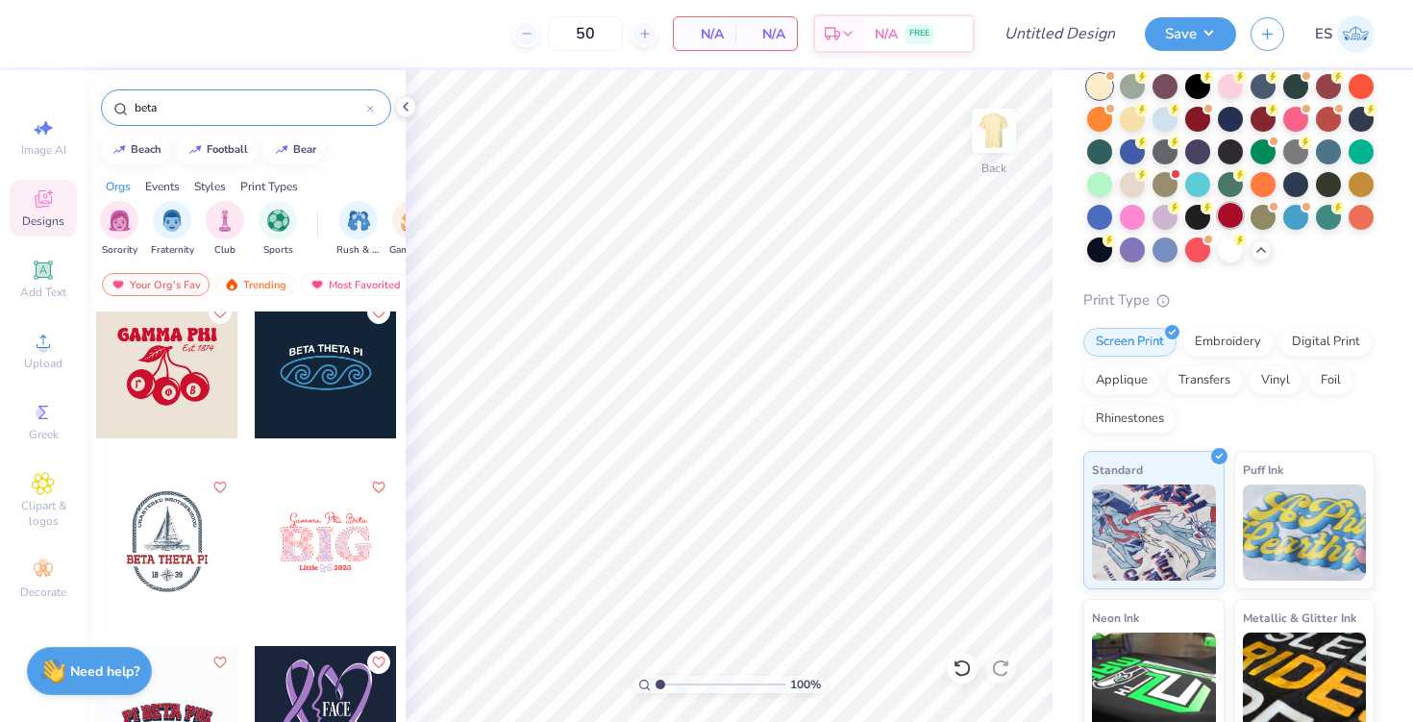
click at [1235, 215] on div at bounding box center [1230, 215] width 25 height 25
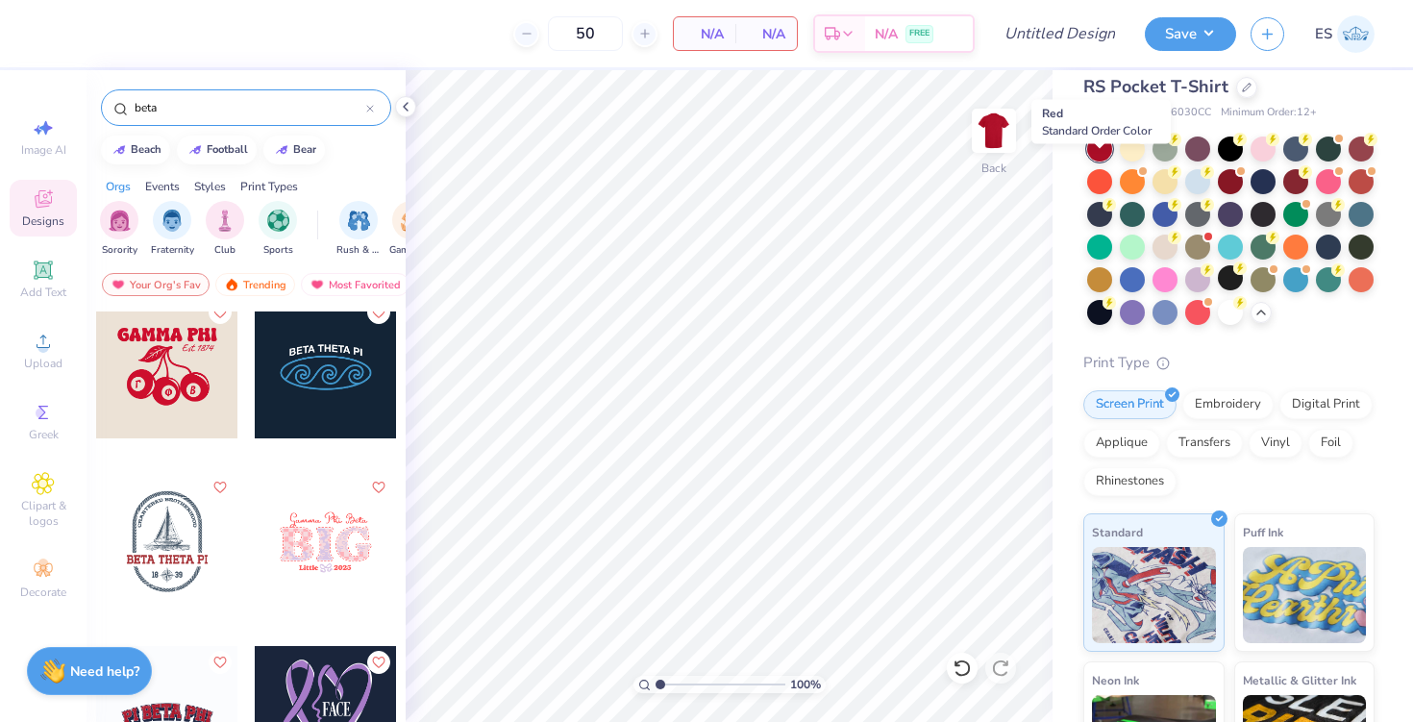
scroll to position [23, 0]
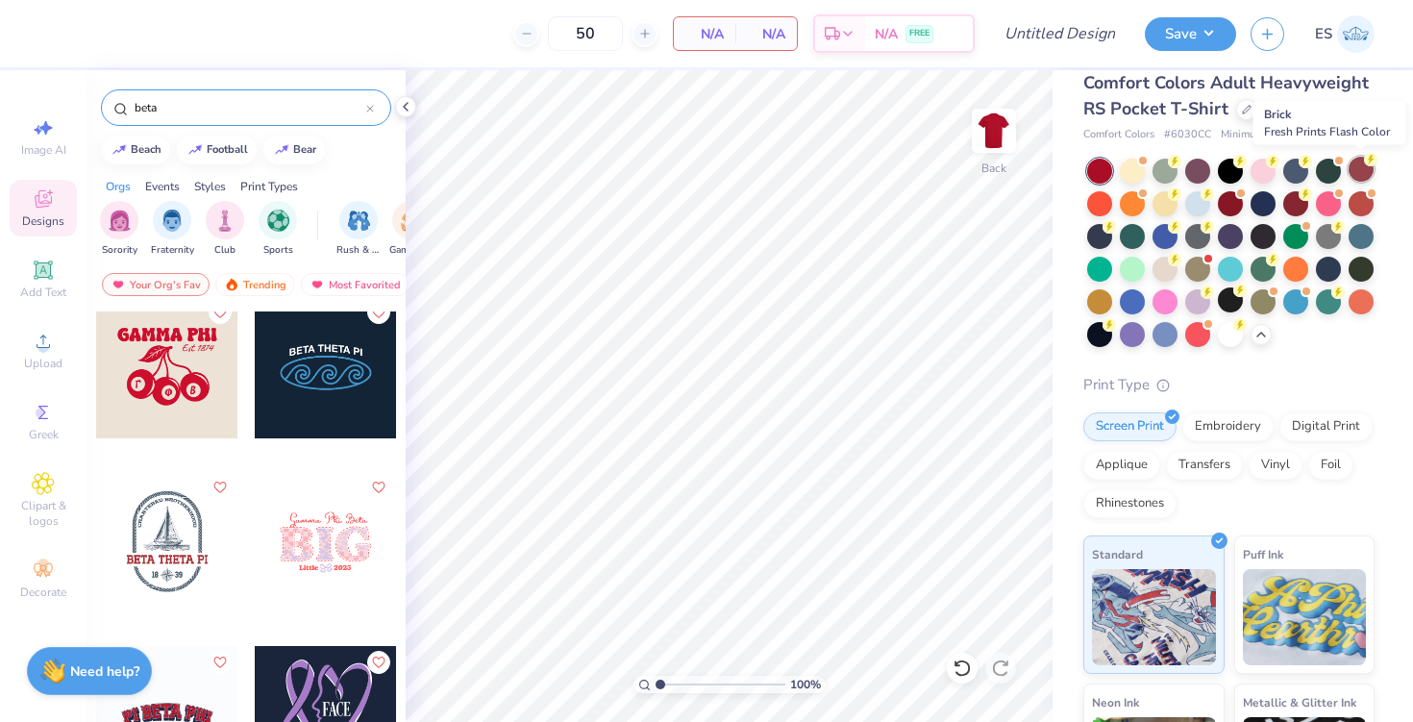
click at [1355, 169] on div at bounding box center [1361, 169] width 25 height 25
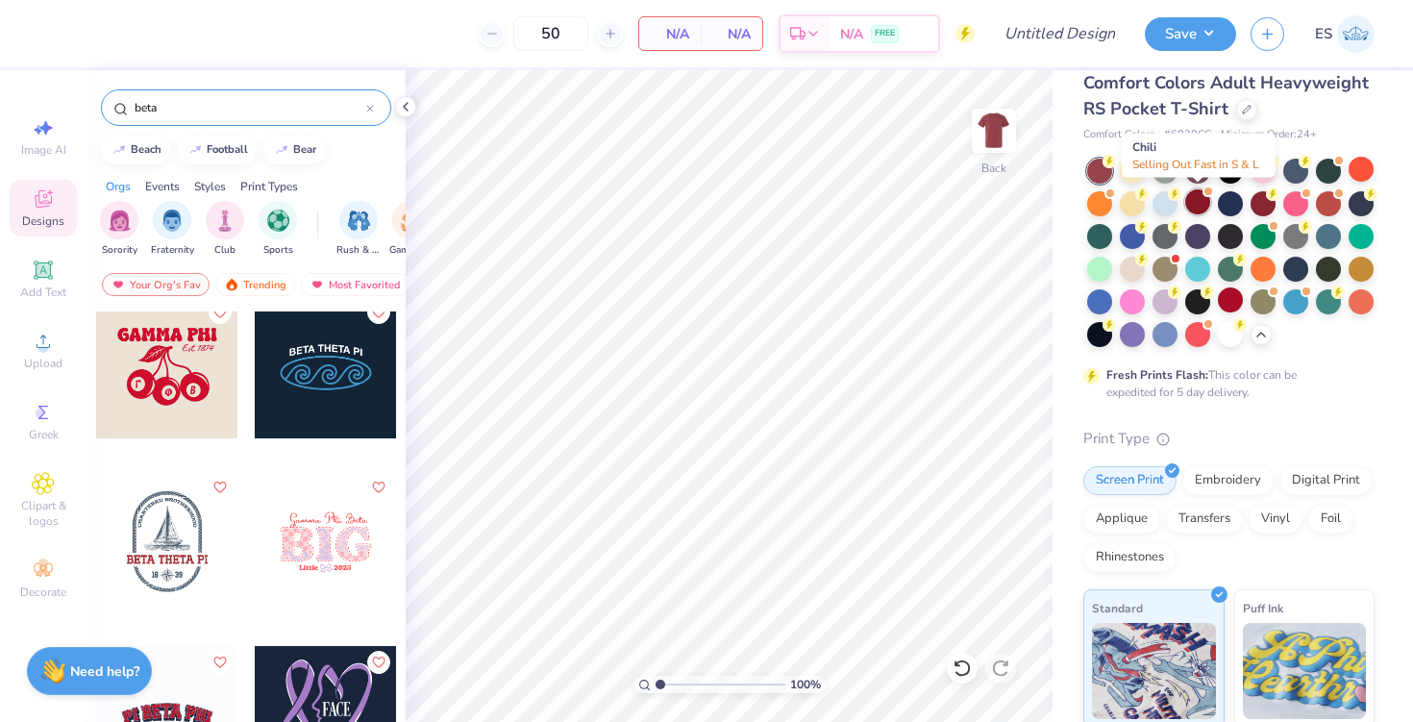
click at [1192, 209] on div at bounding box center [1197, 201] width 25 height 25
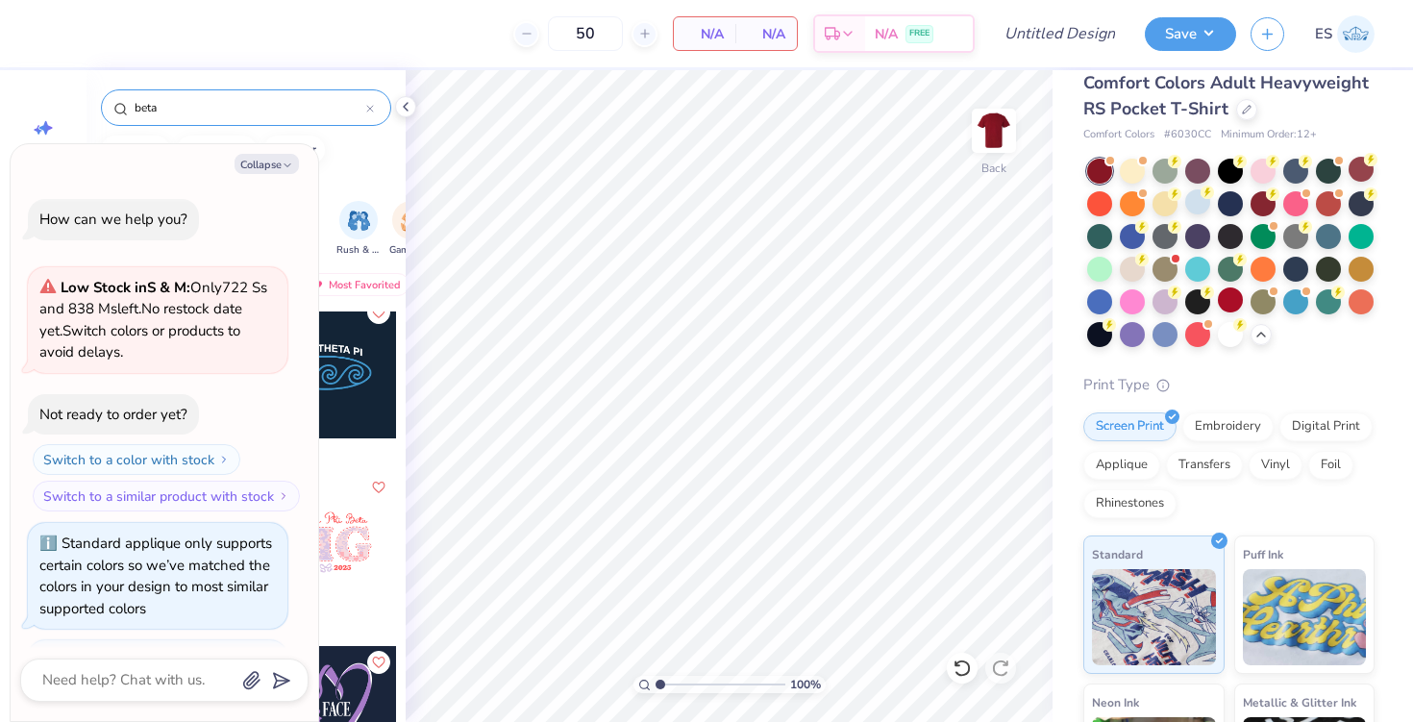
scroll to position [618, 0]
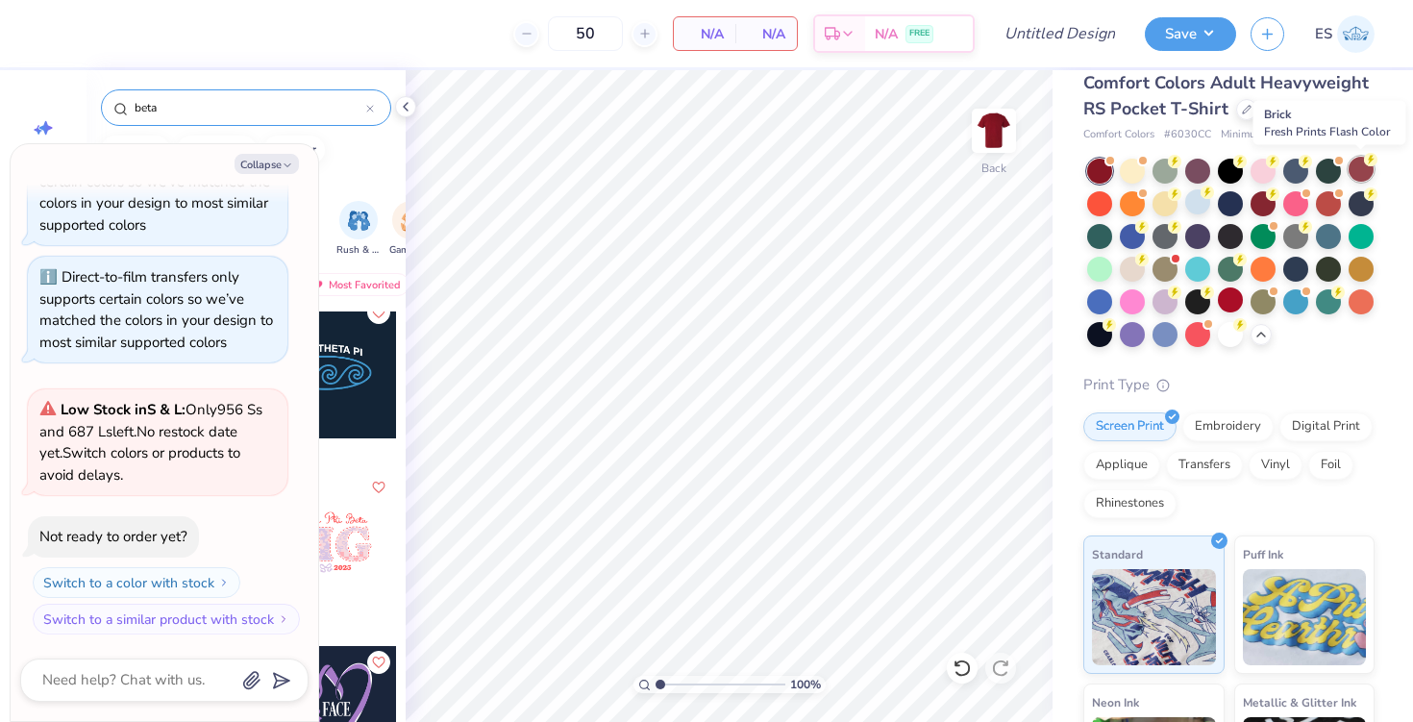
click at [1358, 166] on div at bounding box center [1361, 169] width 25 height 25
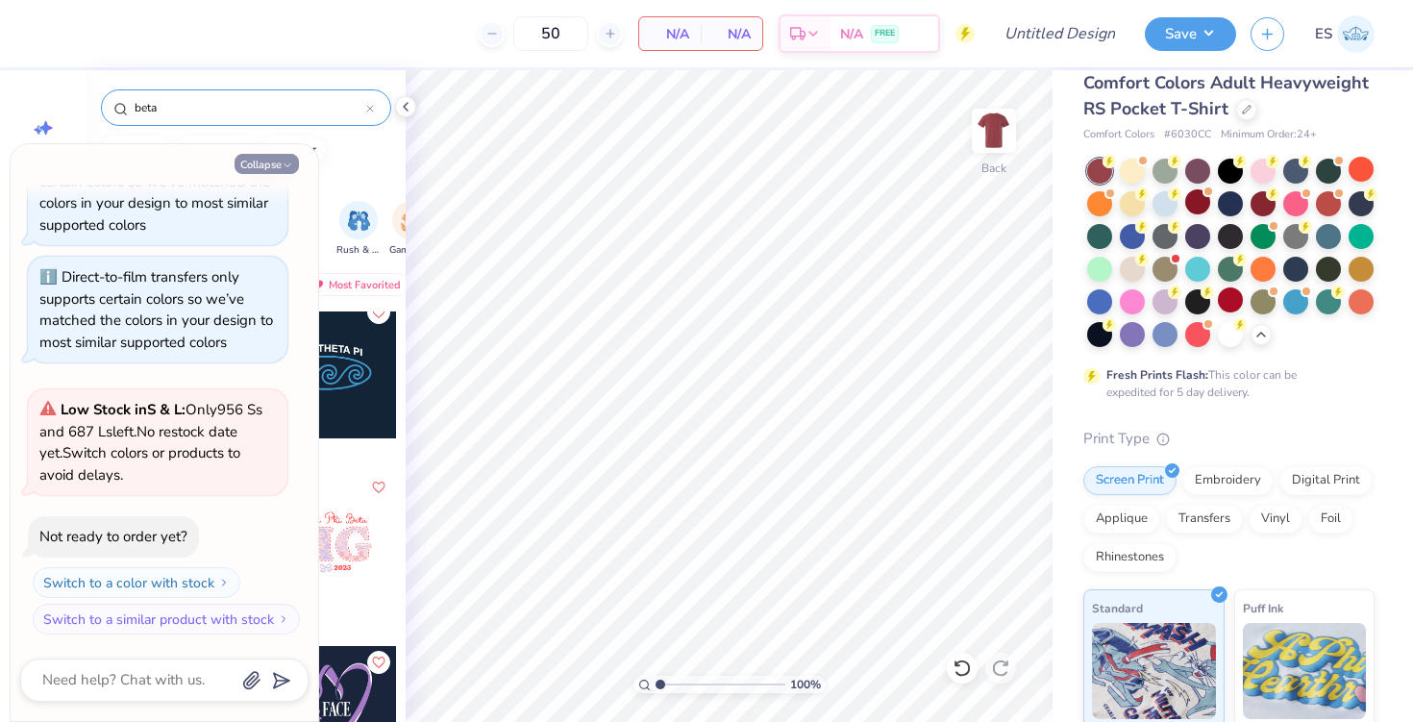
click at [280, 165] on button "Collapse" at bounding box center [267, 164] width 64 height 20
type textarea "x"
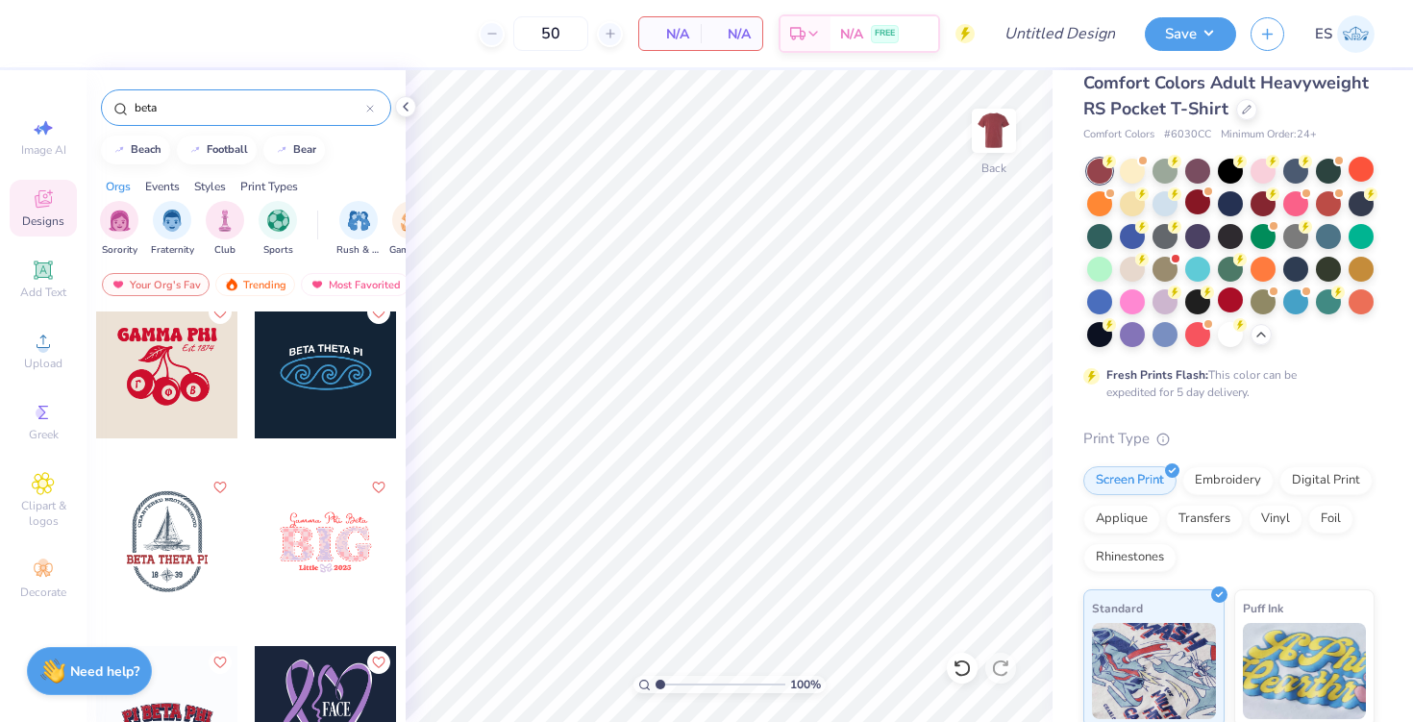
drag, startPoint x: 196, startPoint y: 106, endPoint x: 93, endPoint y: 109, distance: 102.9
click at [93, 109] on div "beta" at bounding box center [246, 102] width 319 height 65
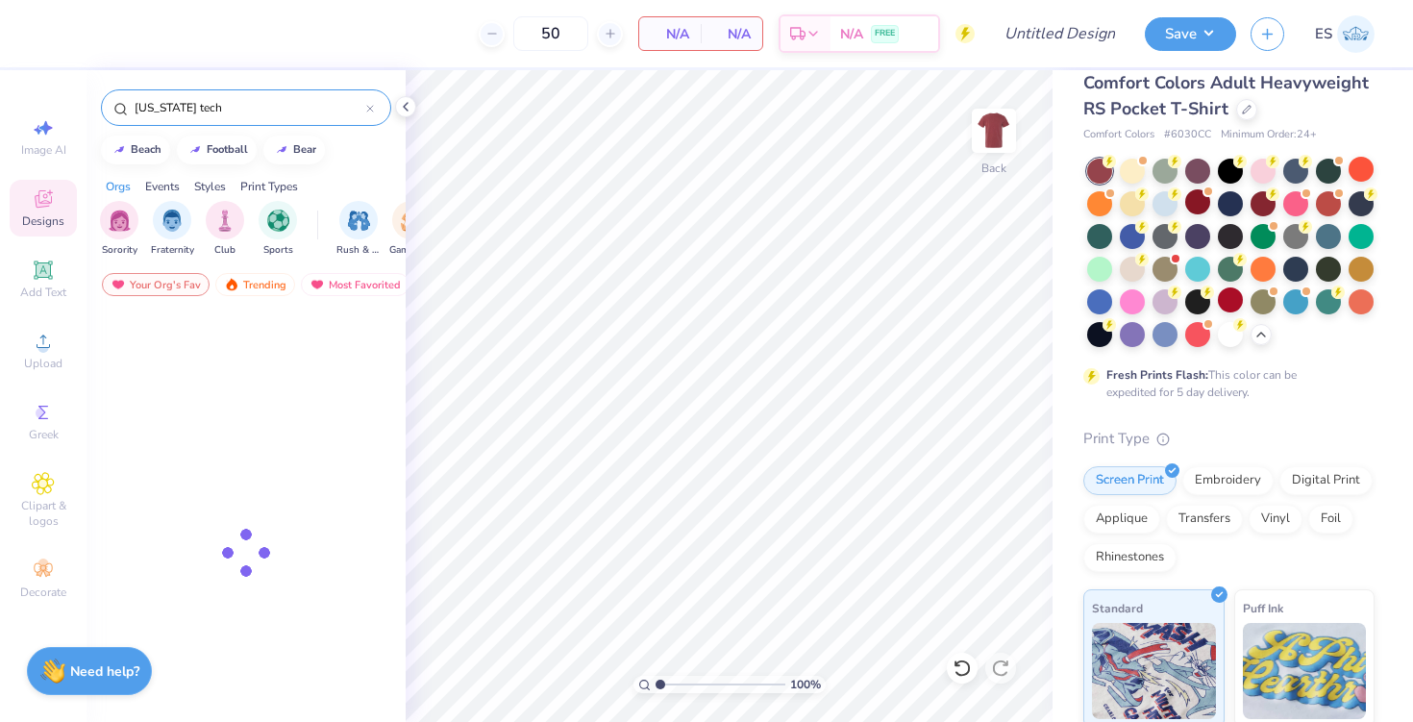
type input "virginia tech"
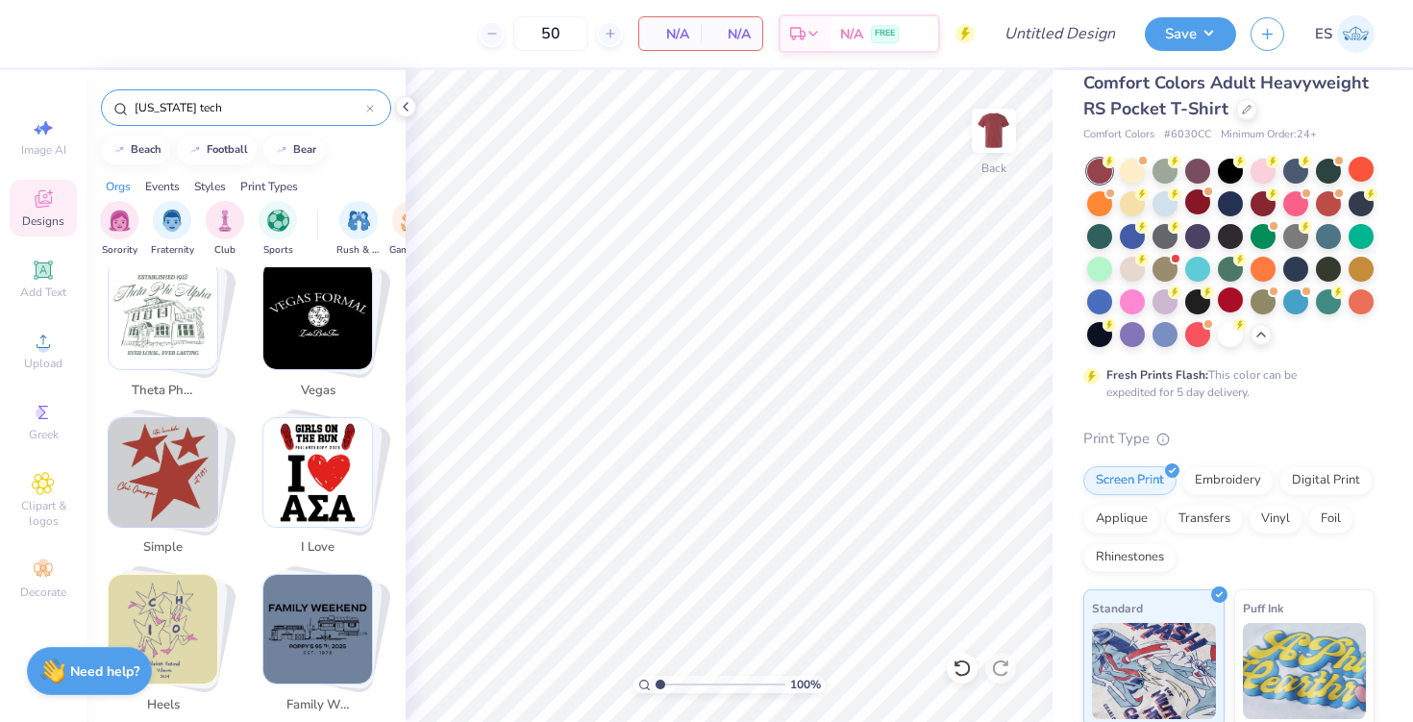
scroll to position [2659, 0]
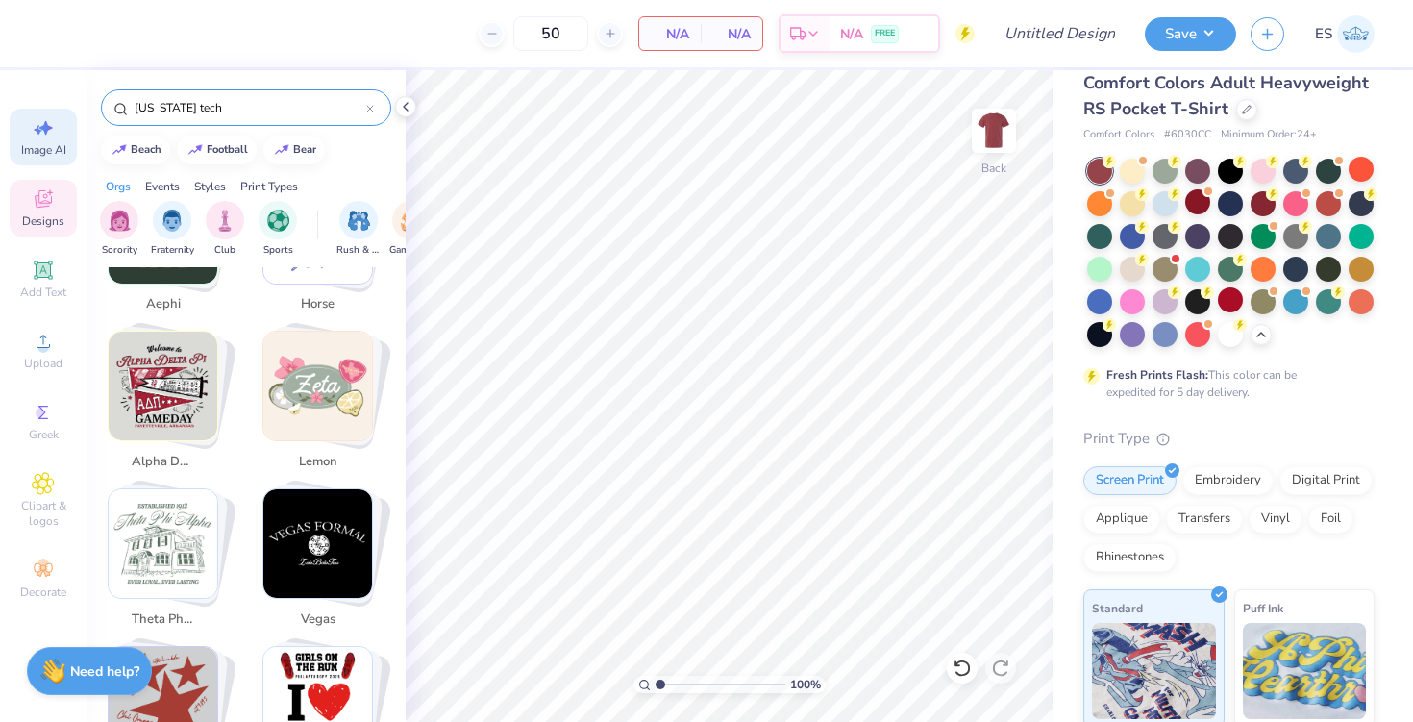
click at [38, 127] on icon at bounding box center [43, 127] width 23 height 23
select select "4"
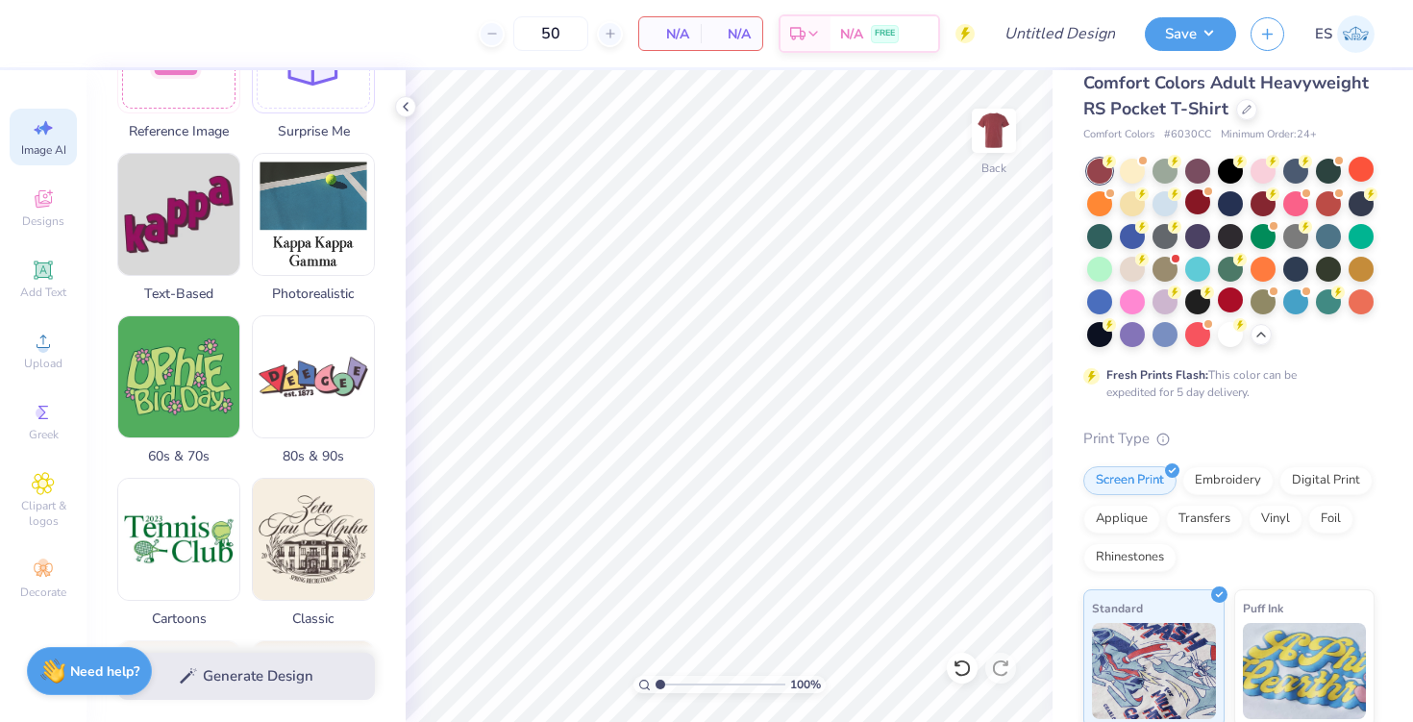
scroll to position [0, 0]
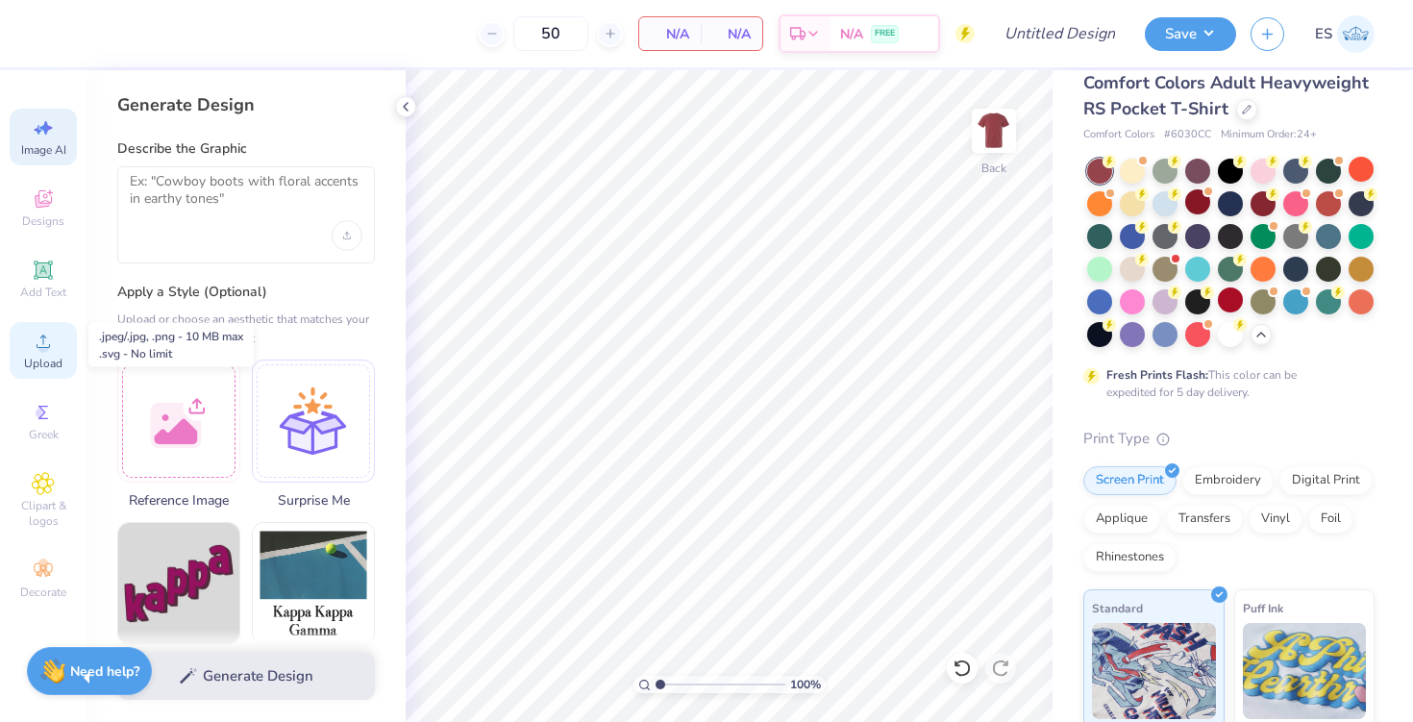
click at [40, 358] on span "Upload" at bounding box center [43, 363] width 38 height 15
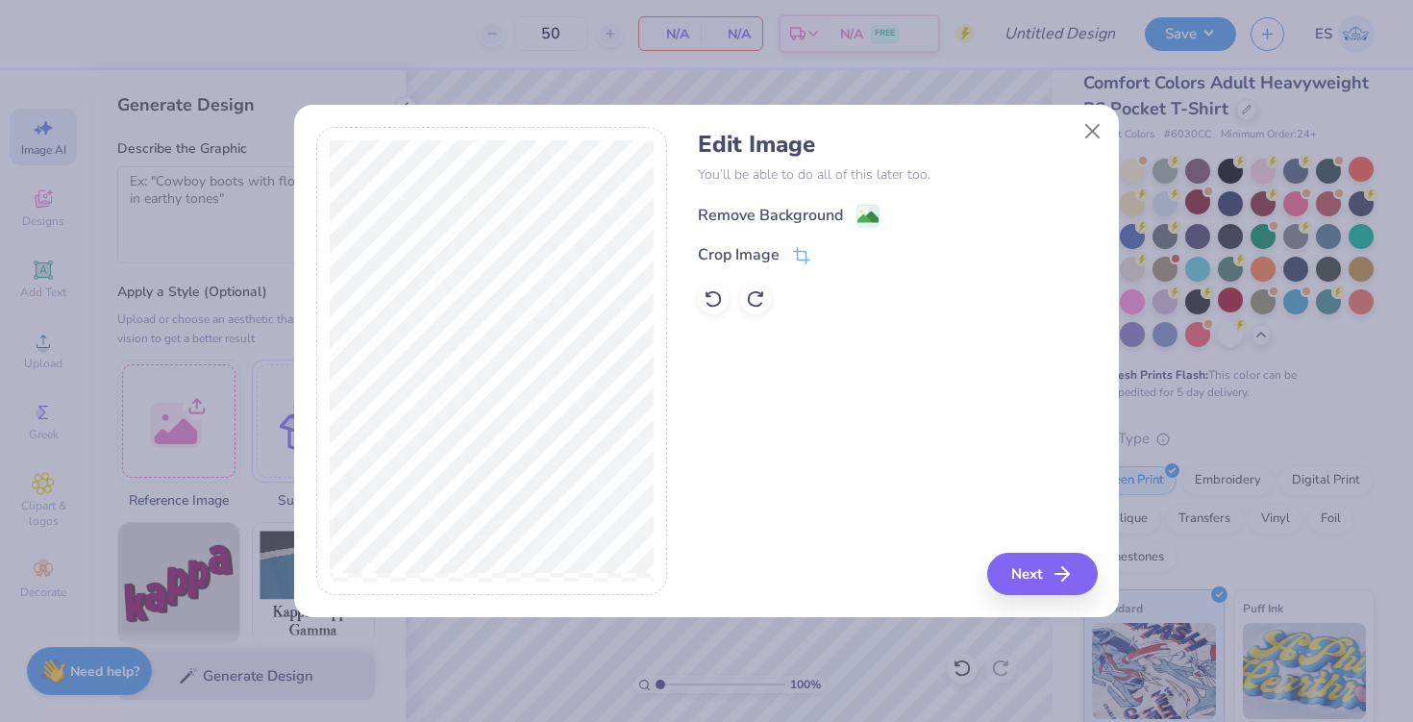
click at [852, 216] on div "Remove Background" at bounding box center [789, 216] width 182 height 24
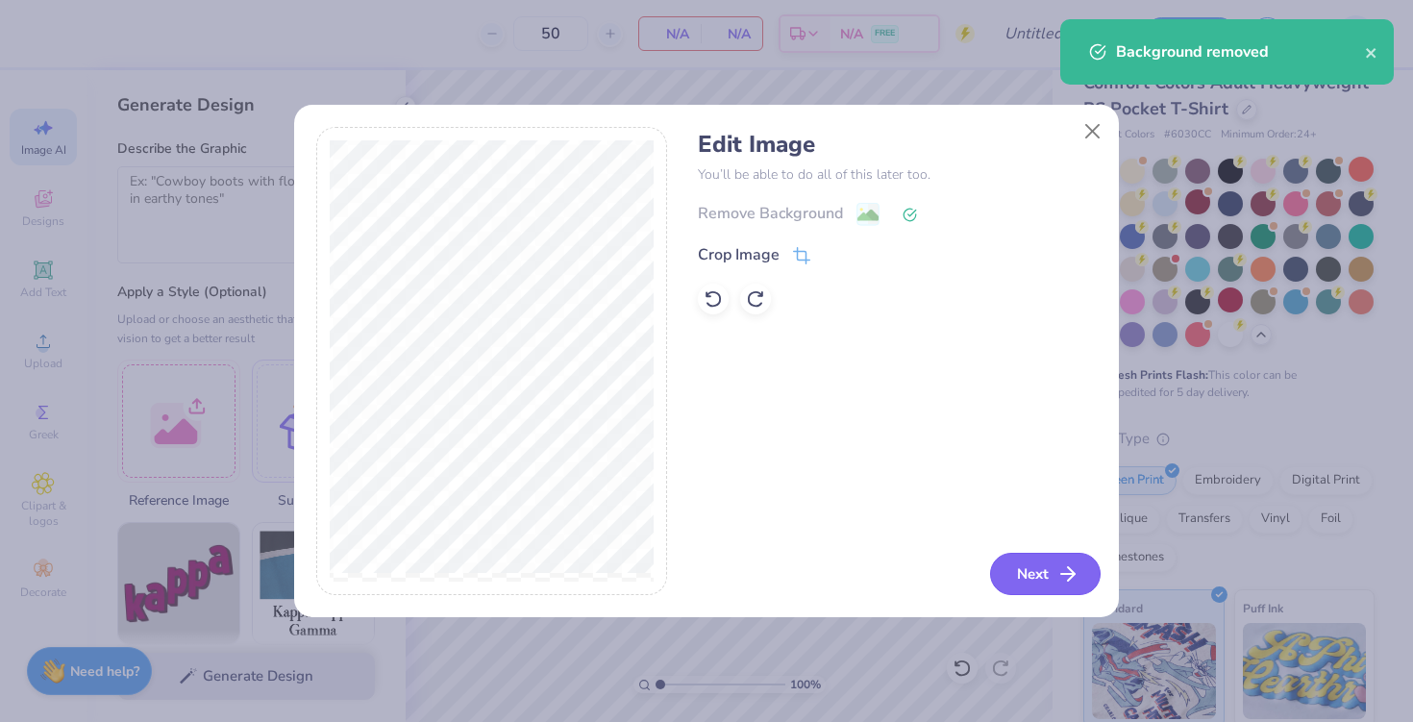
click at [1019, 562] on button "Next" at bounding box center [1045, 574] width 111 height 42
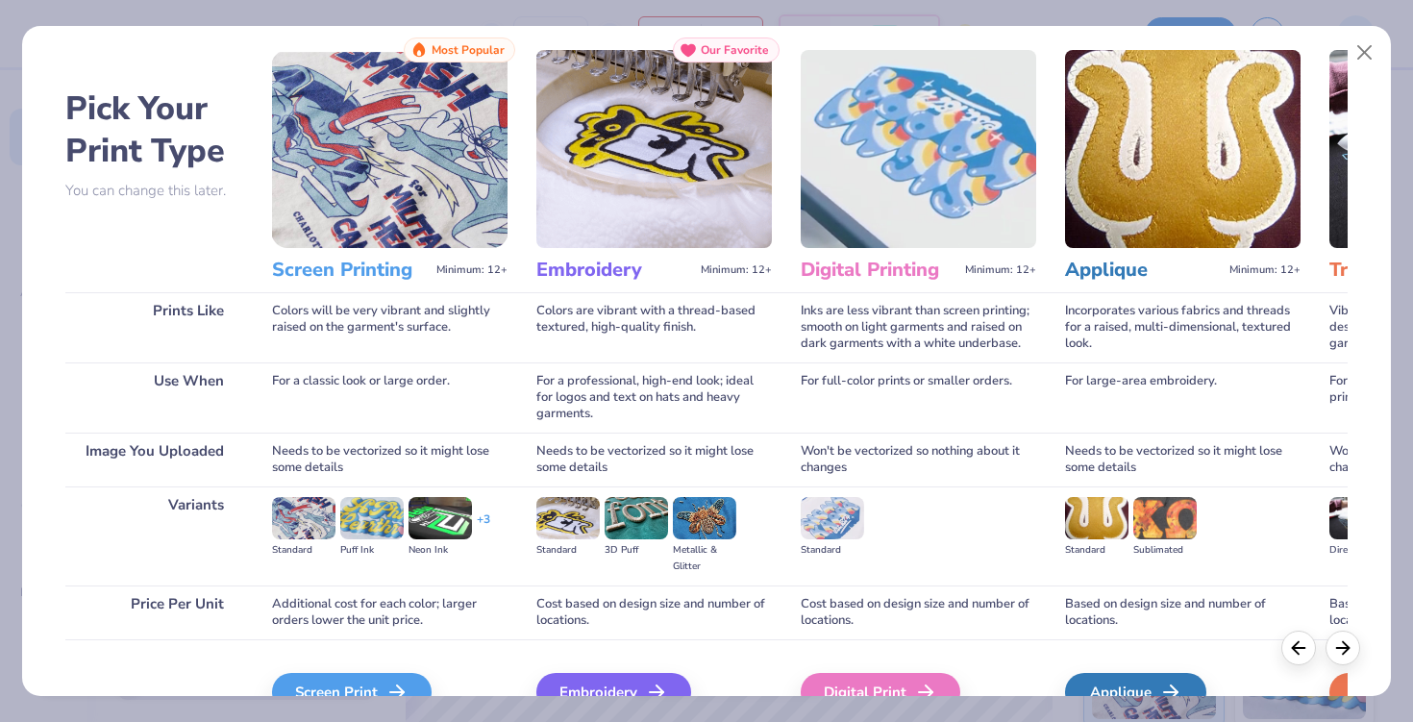
scroll to position [140, 0]
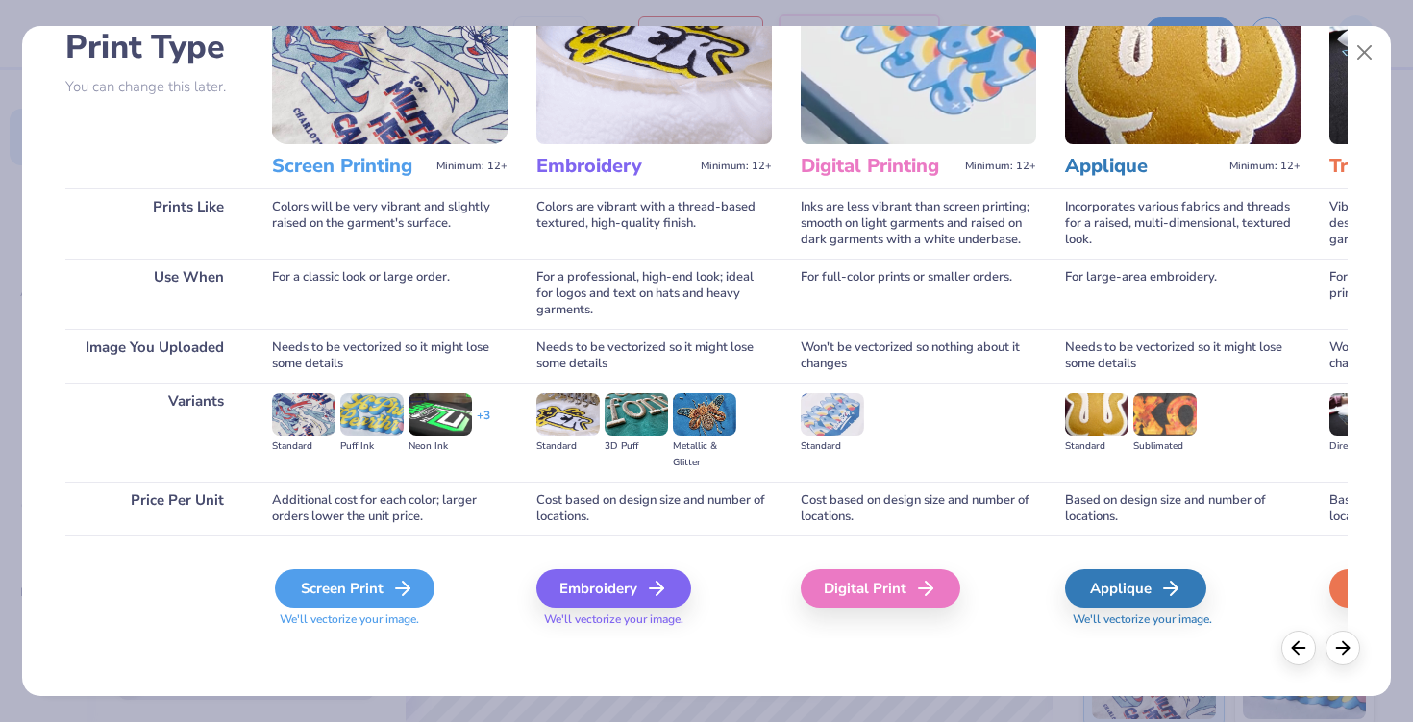
click at [366, 584] on div "Screen Print" at bounding box center [355, 588] width 160 height 38
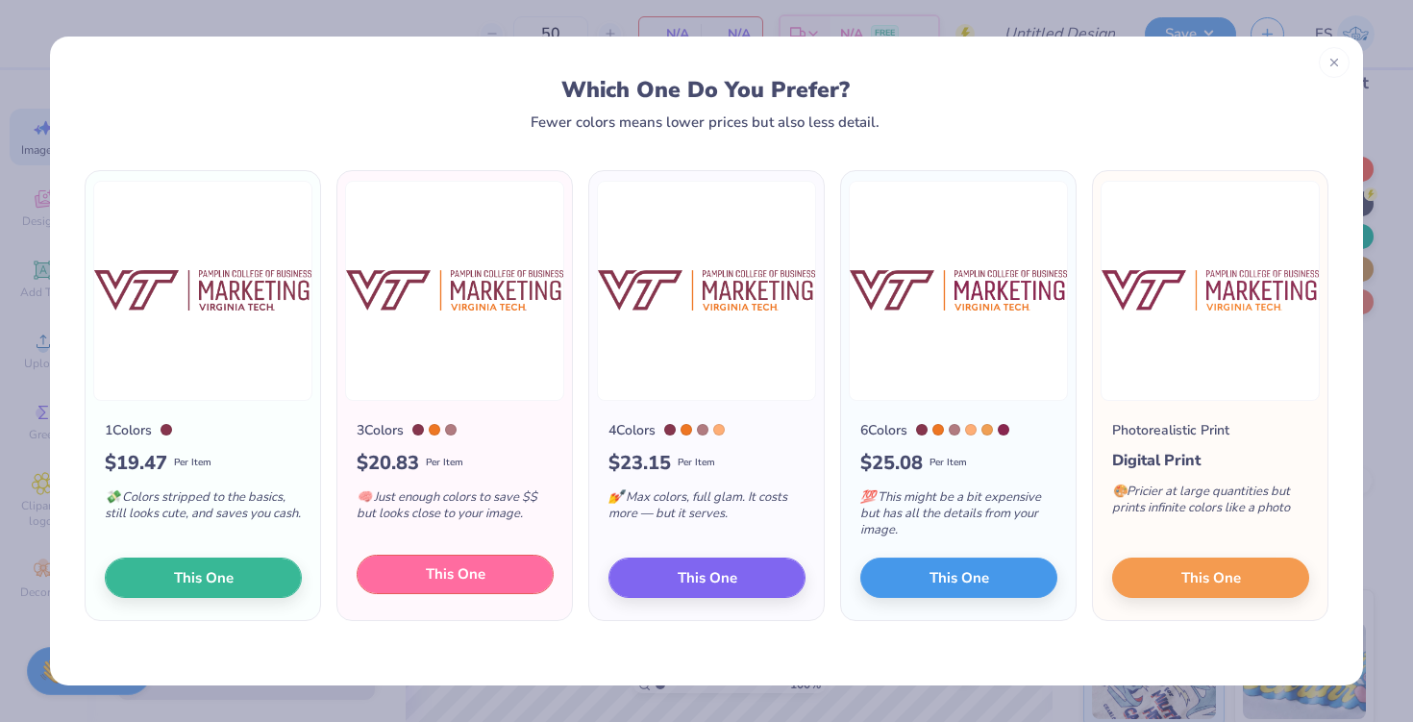
click at [491, 577] on button "This One" at bounding box center [455, 575] width 197 height 40
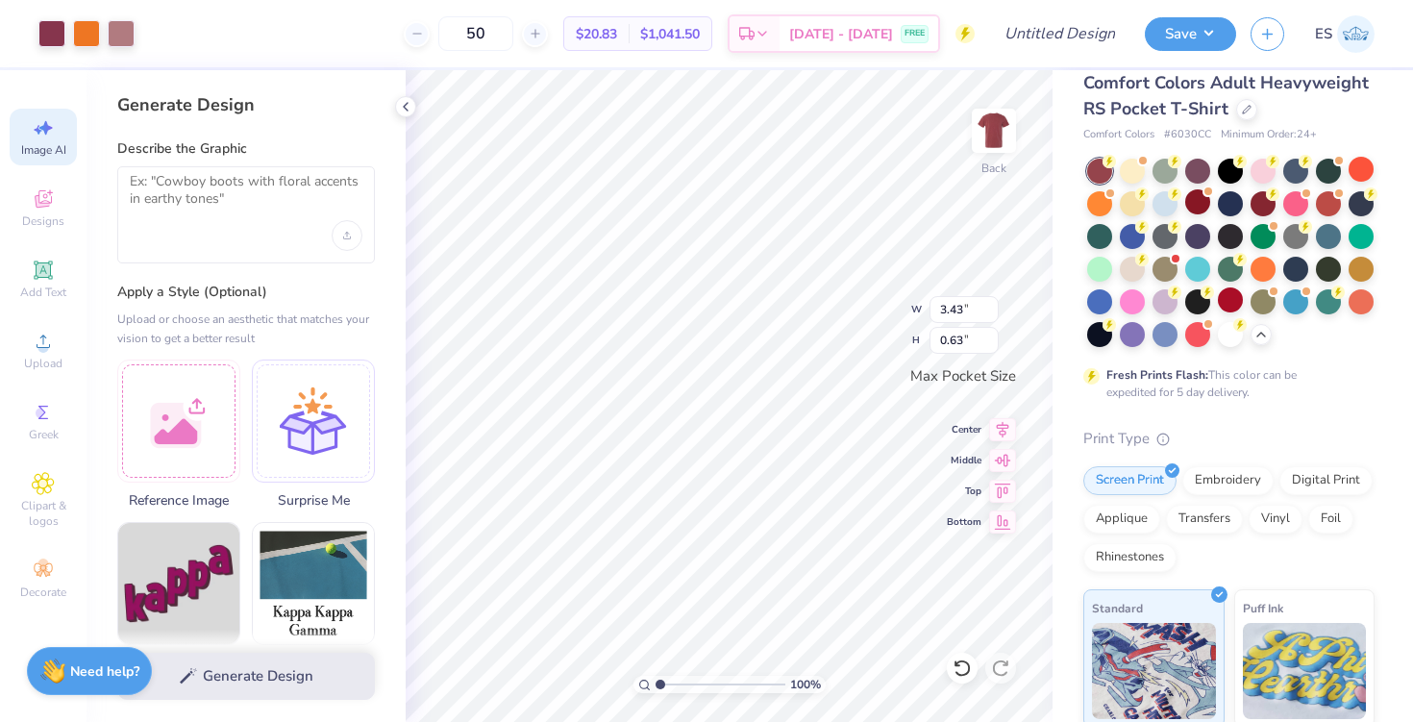
click at [1233, 339] on div at bounding box center [706, 361] width 1413 height 722
click at [1233, 338] on div at bounding box center [1230, 332] width 25 height 25
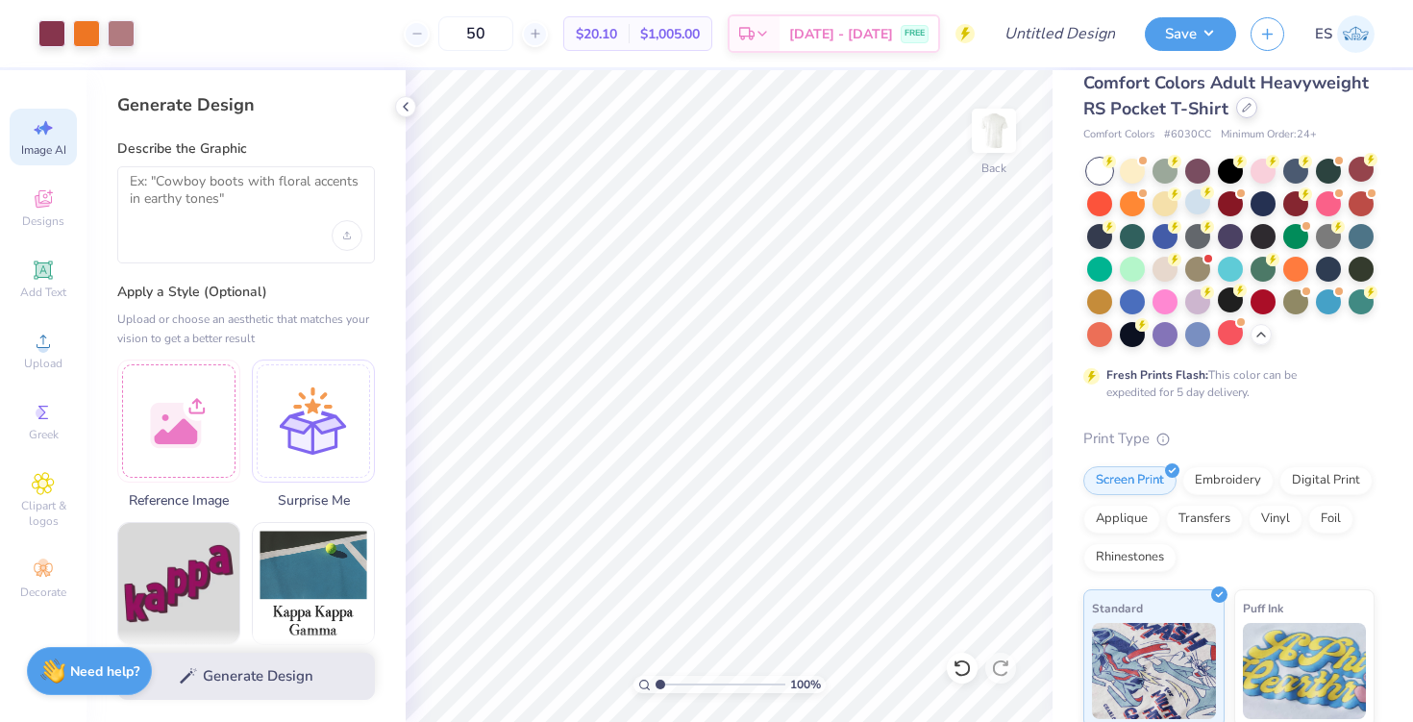
click at [1238, 107] on div at bounding box center [1246, 107] width 21 height 21
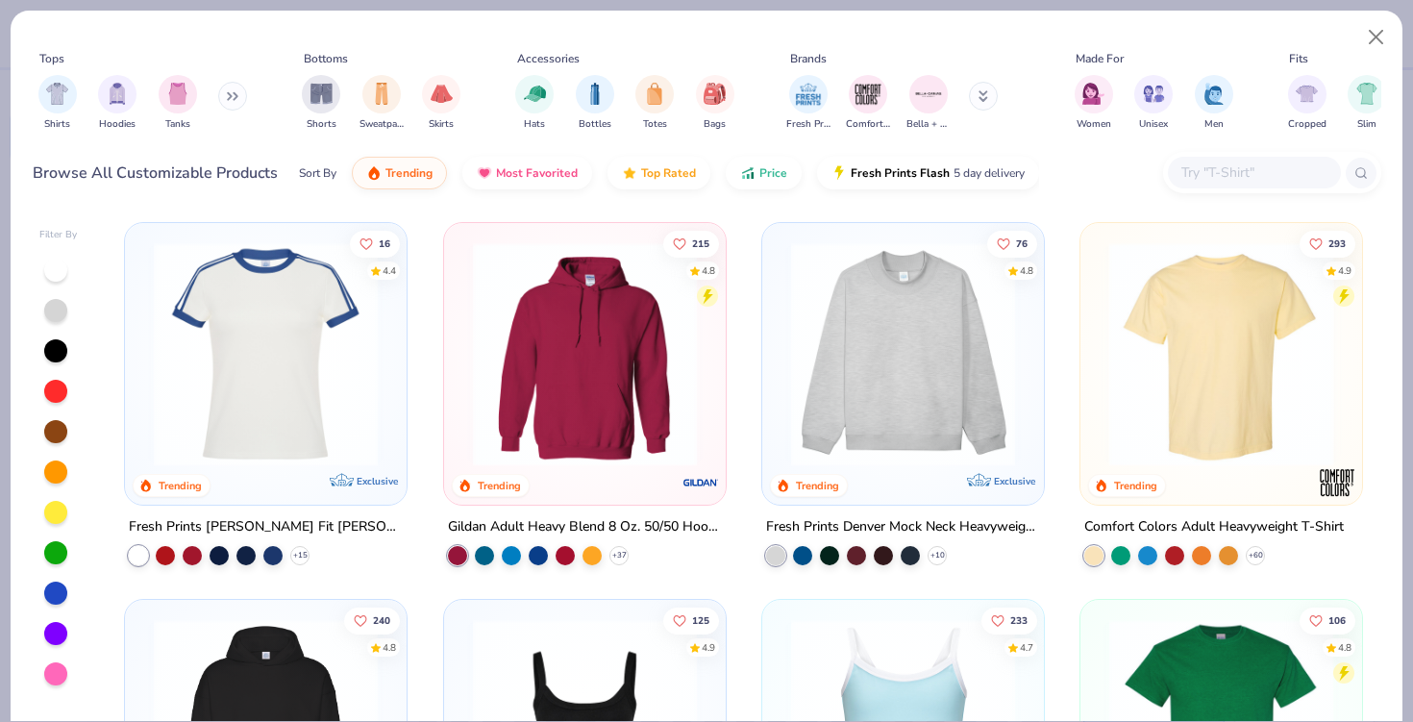
click at [1100, 353] on img at bounding box center [977, 354] width 243 height 224
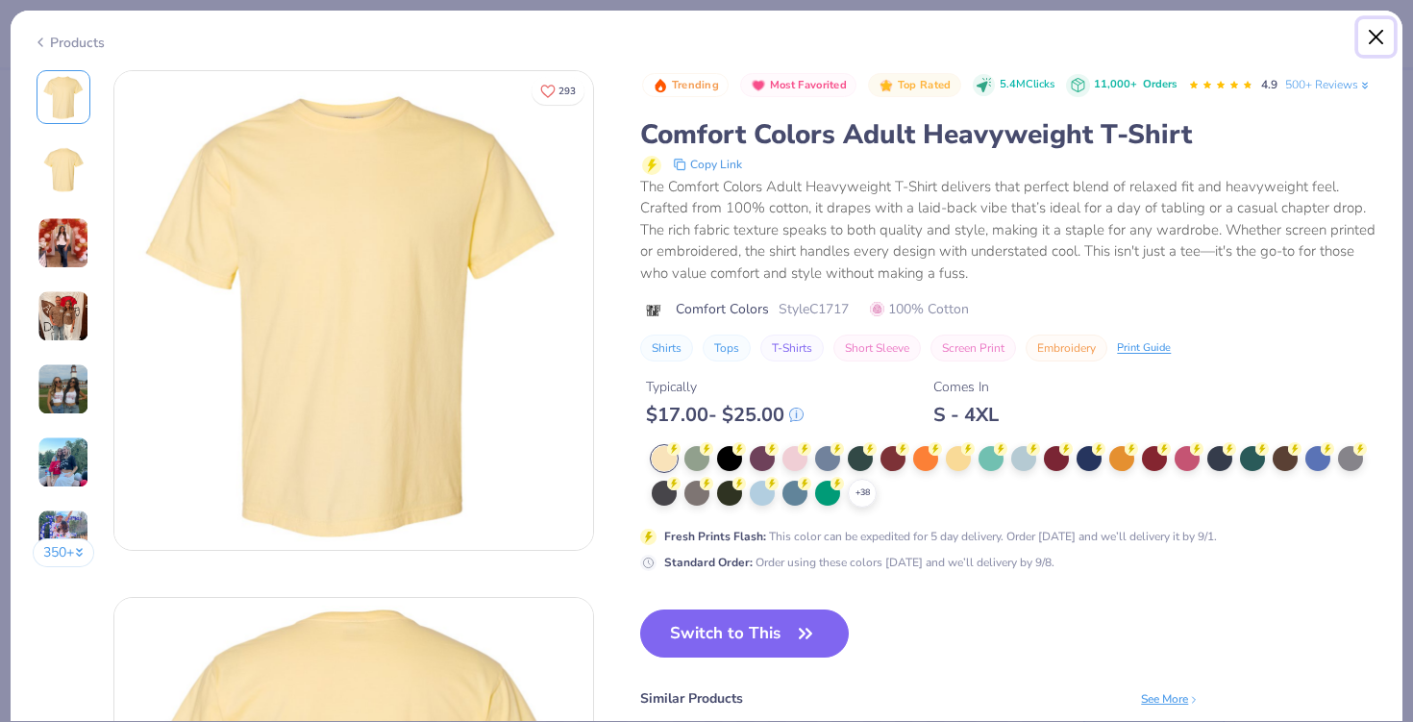
click at [1378, 25] on button "Close" at bounding box center [1376, 37] width 37 height 37
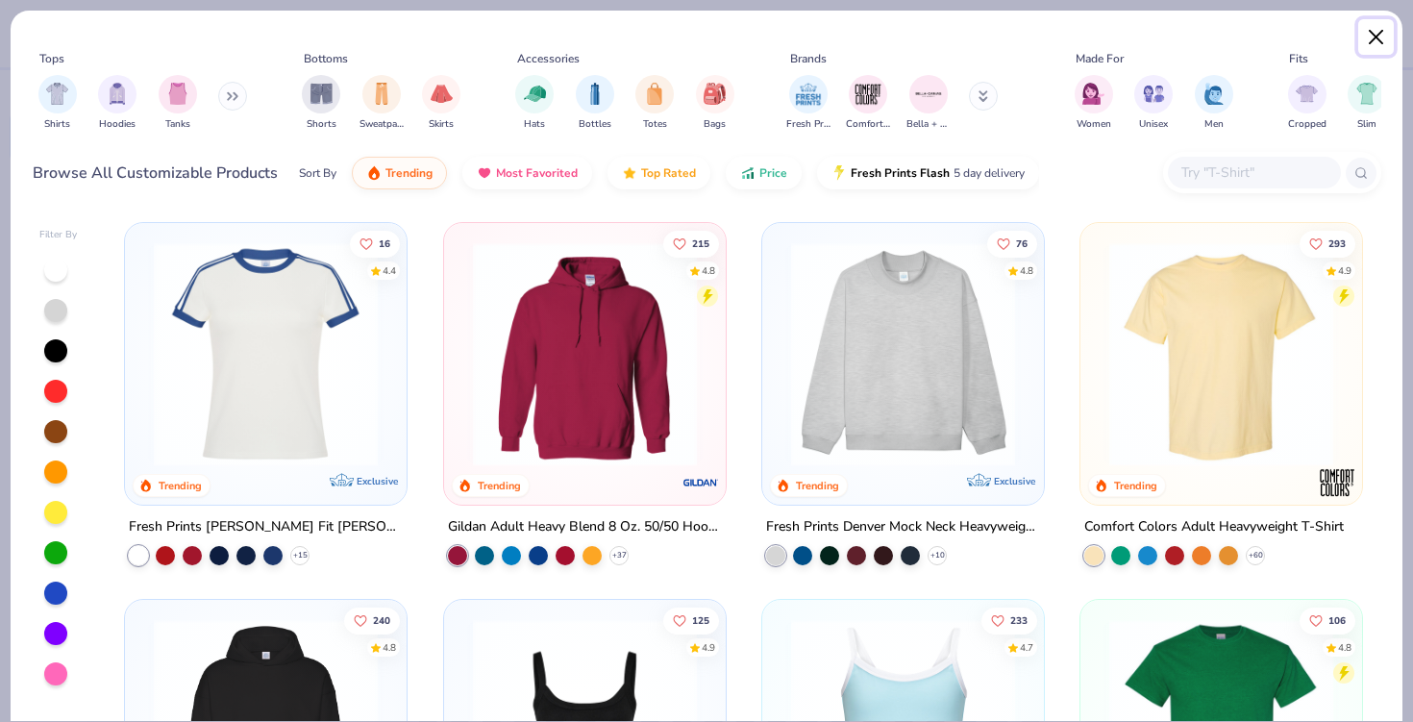
click at [1378, 37] on button "Close" at bounding box center [1376, 37] width 37 height 37
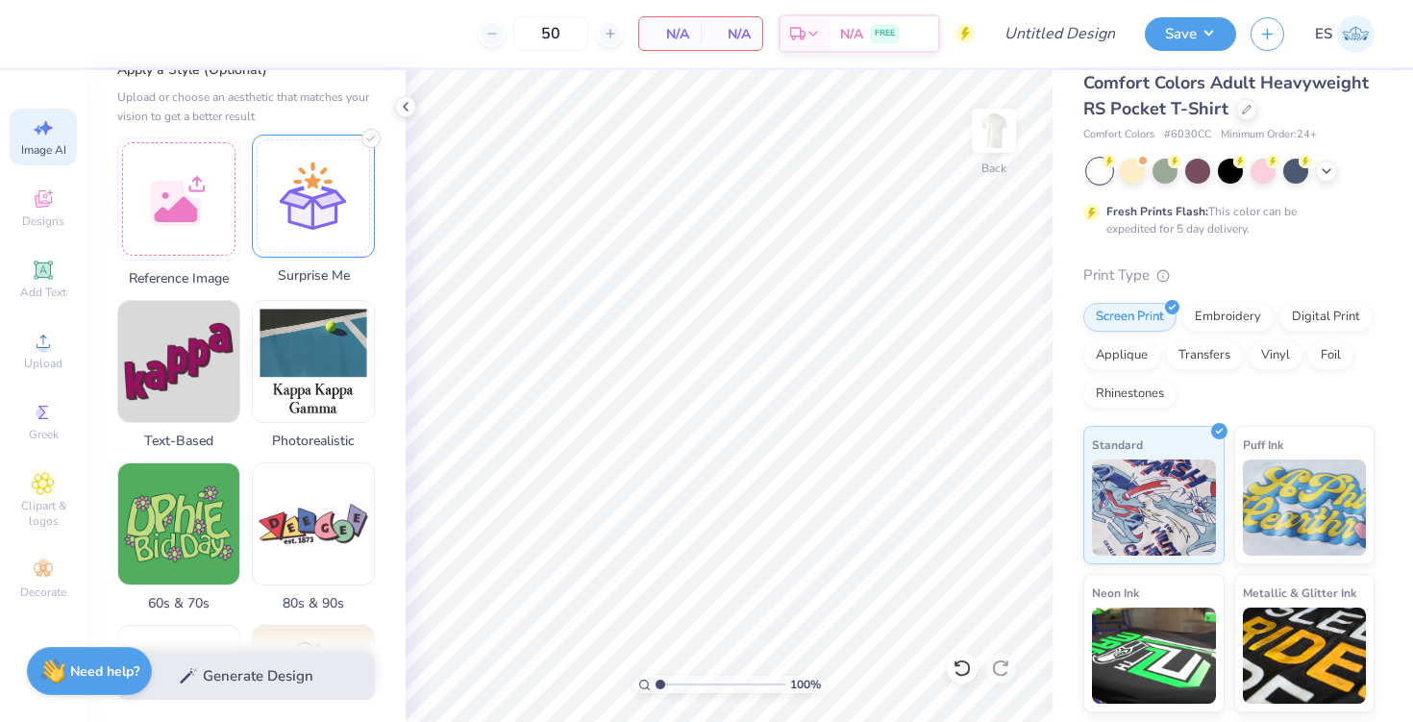
scroll to position [262, 0]
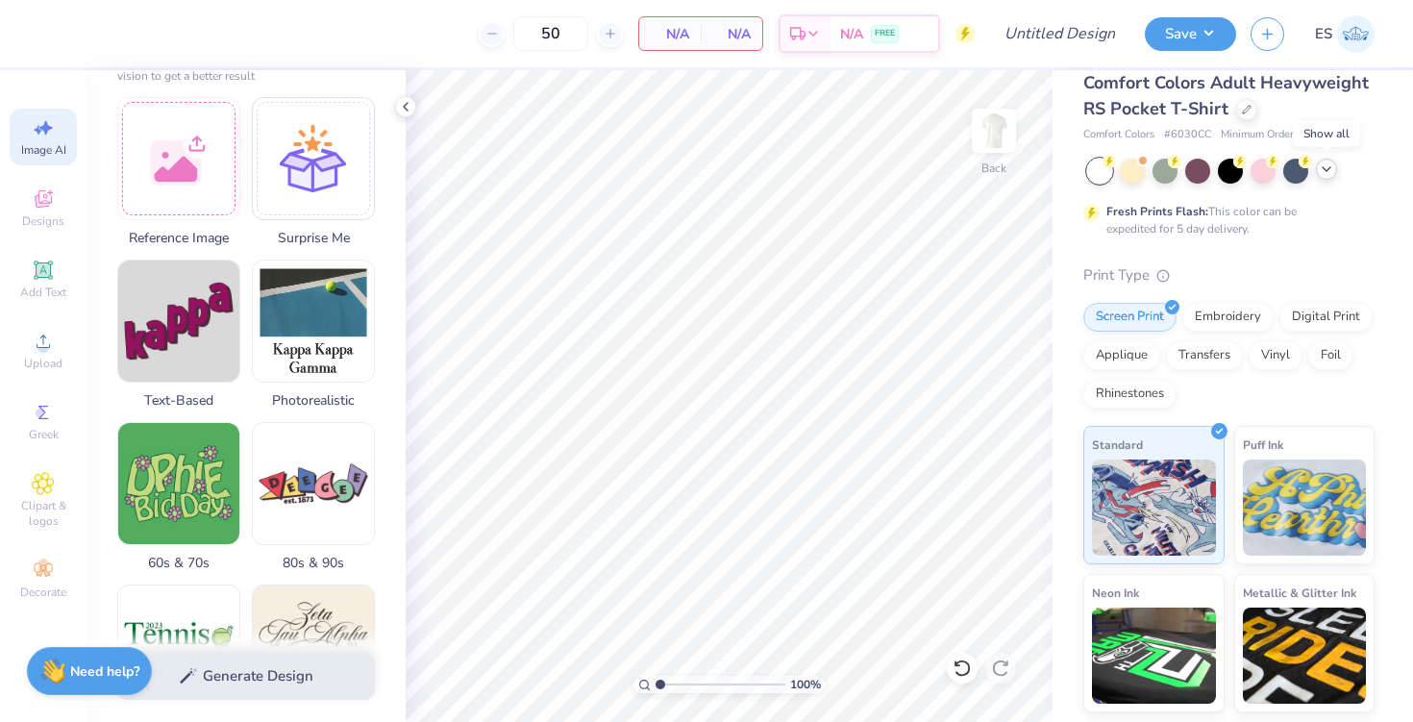
click at [1328, 160] on div at bounding box center [1326, 169] width 21 height 21
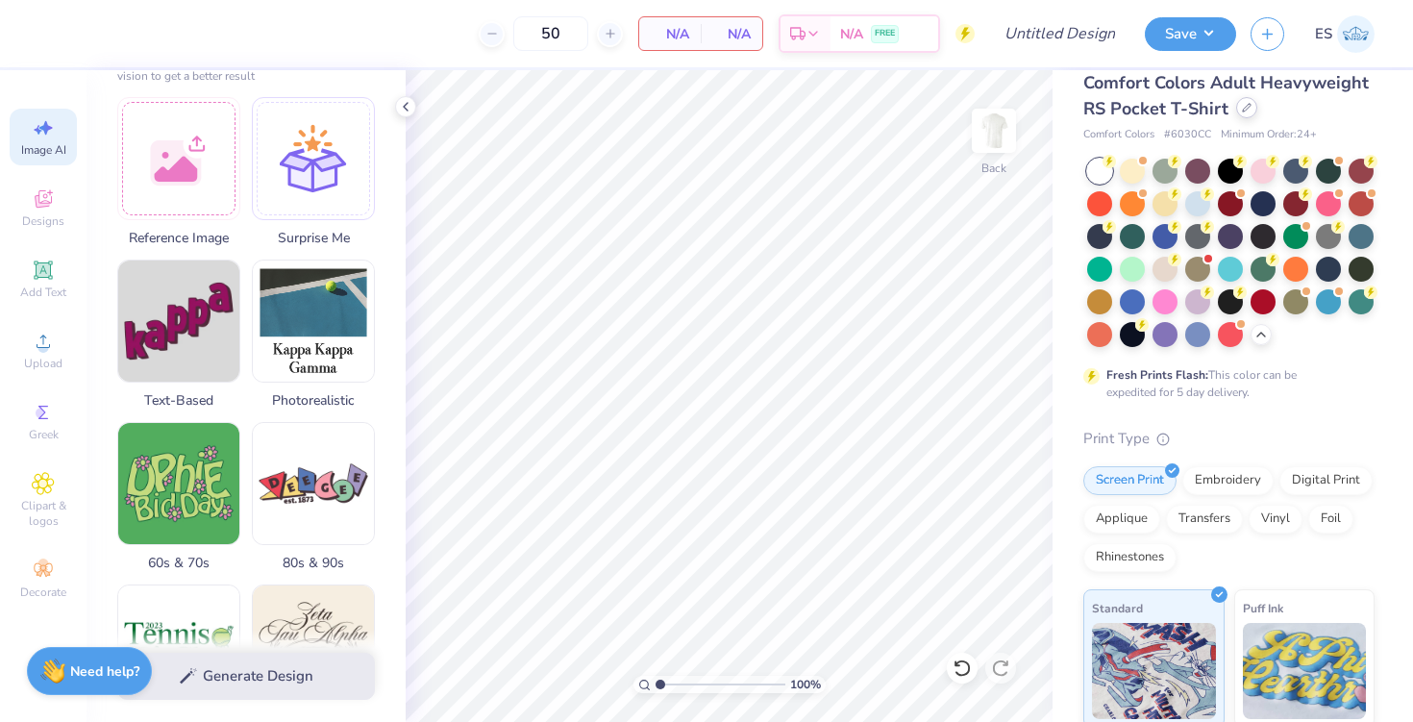
click at [1253, 110] on div at bounding box center [1246, 107] width 21 height 21
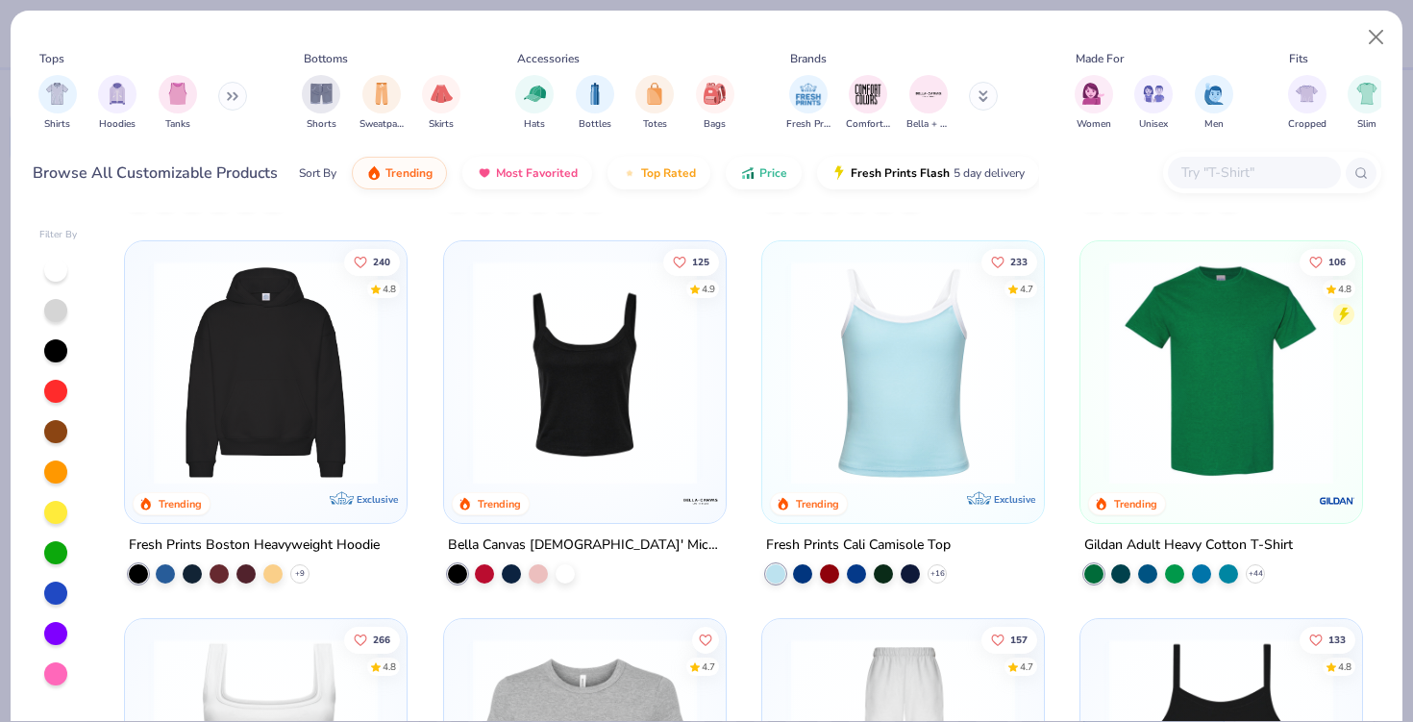
scroll to position [366, 0]
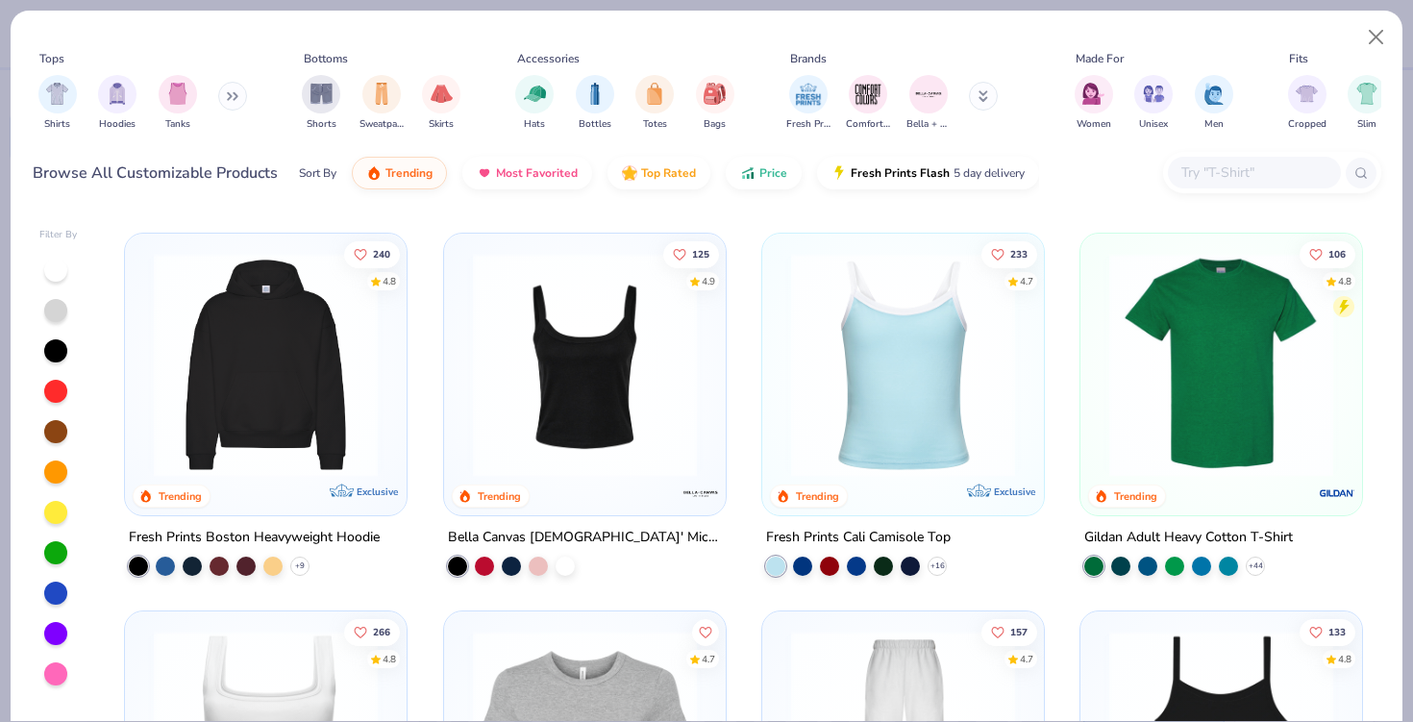
click at [231, 439] on img at bounding box center [265, 365] width 243 height 224
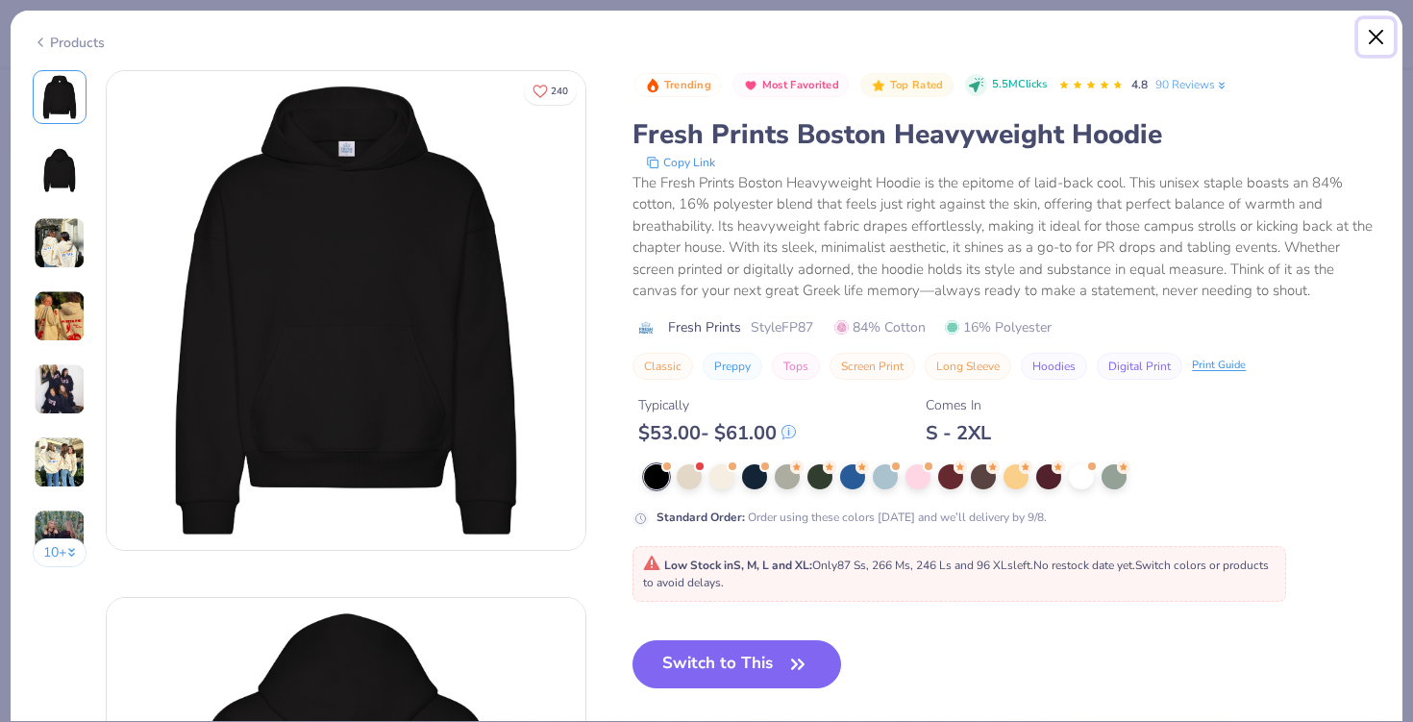
click at [1381, 37] on button "Close" at bounding box center [1376, 37] width 37 height 37
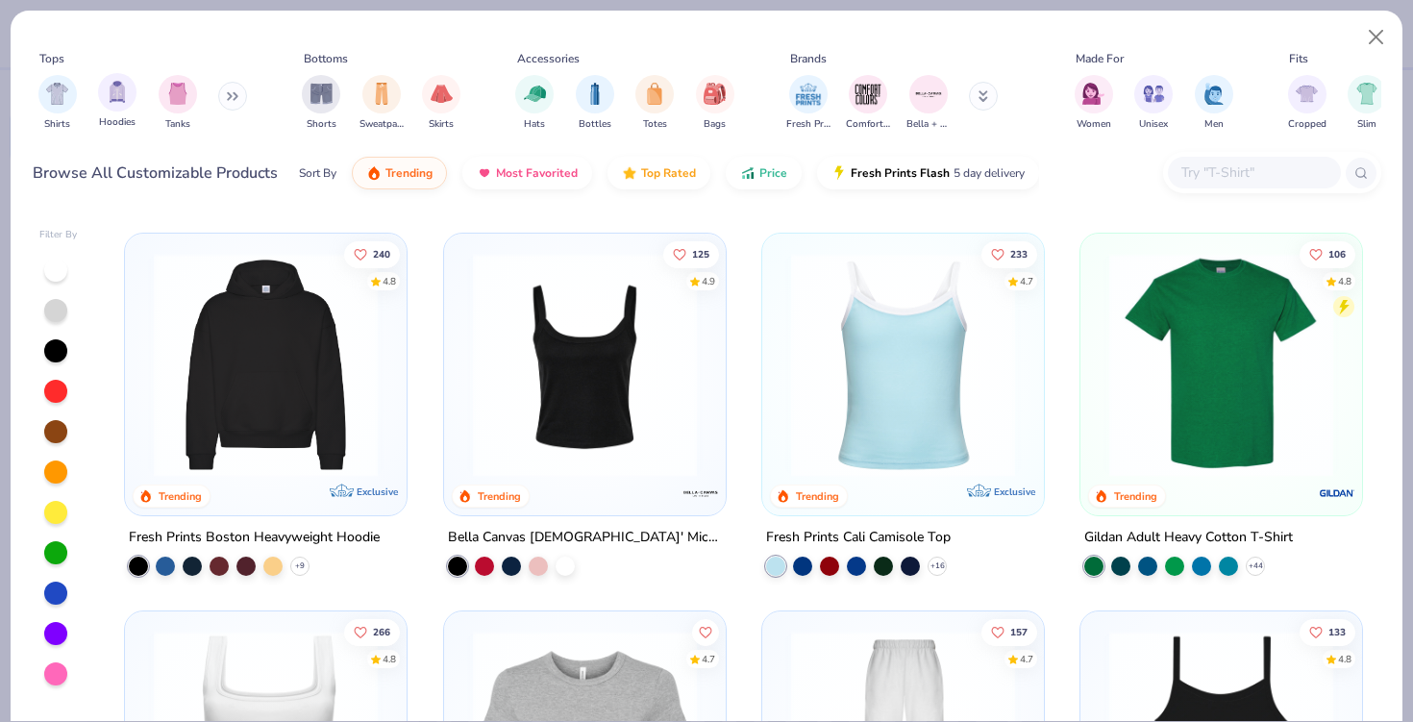
click at [118, 112] on div "Hoodies" at bounding box center [117, 101] width 38 height 57
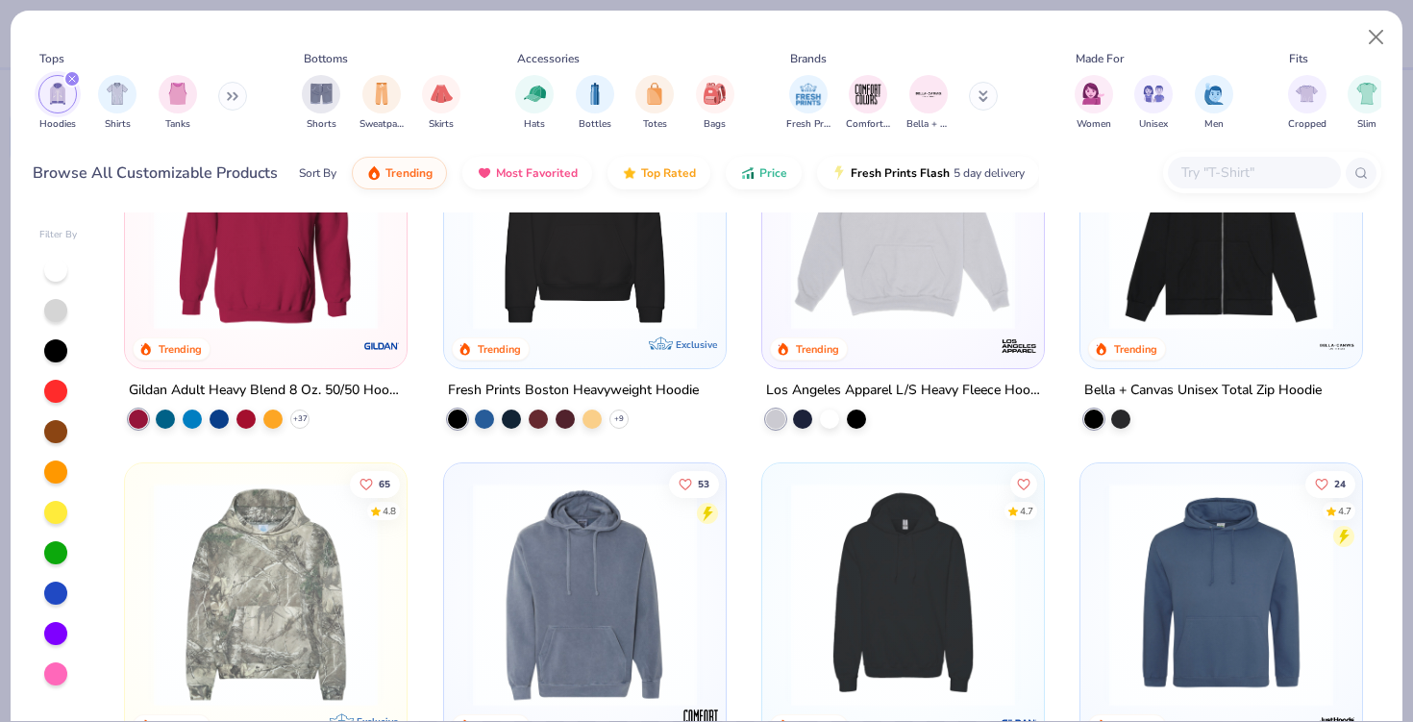
scroll to position [150, 0]
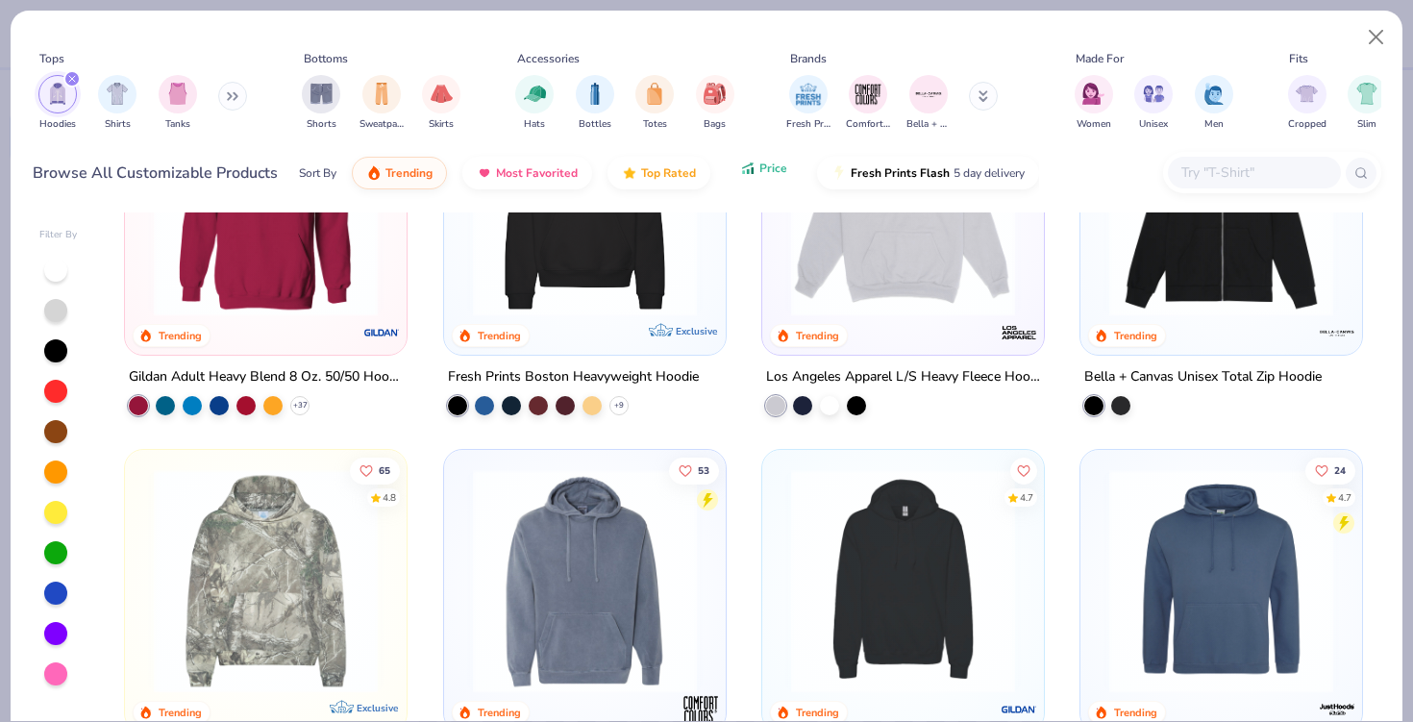
click at [762, 173] on span "Price" at bounding box center [773, 168] width 28 height 15
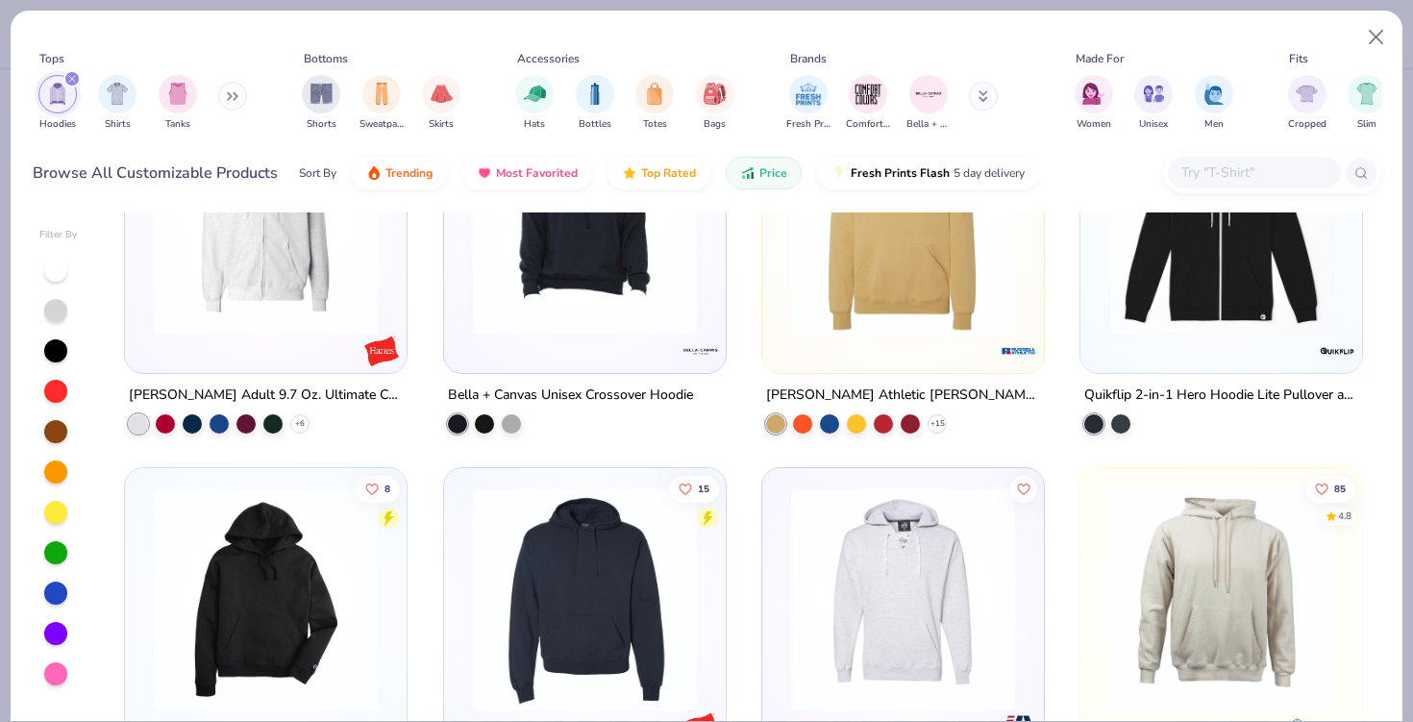
scroll to position [4531, 0]
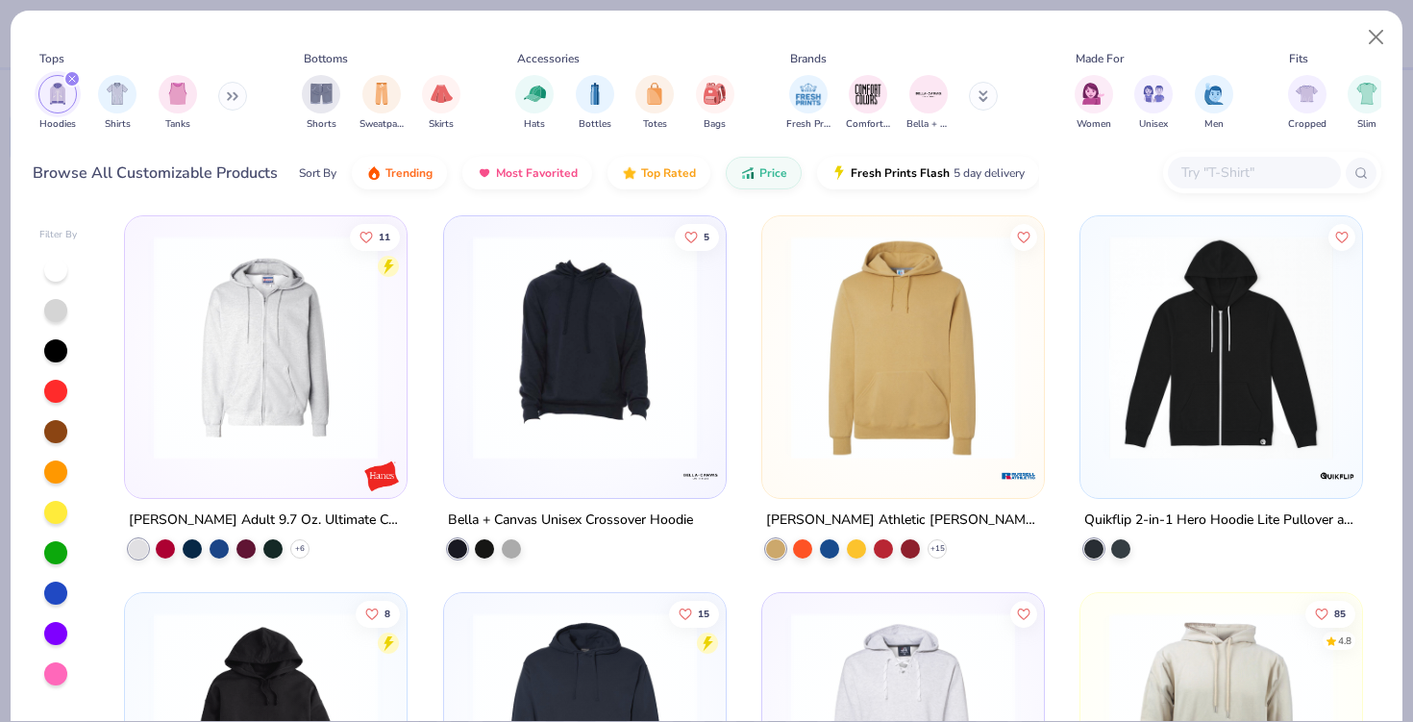
click at [818, 378] on img at bounding box center [902, 347] width 243 height 224
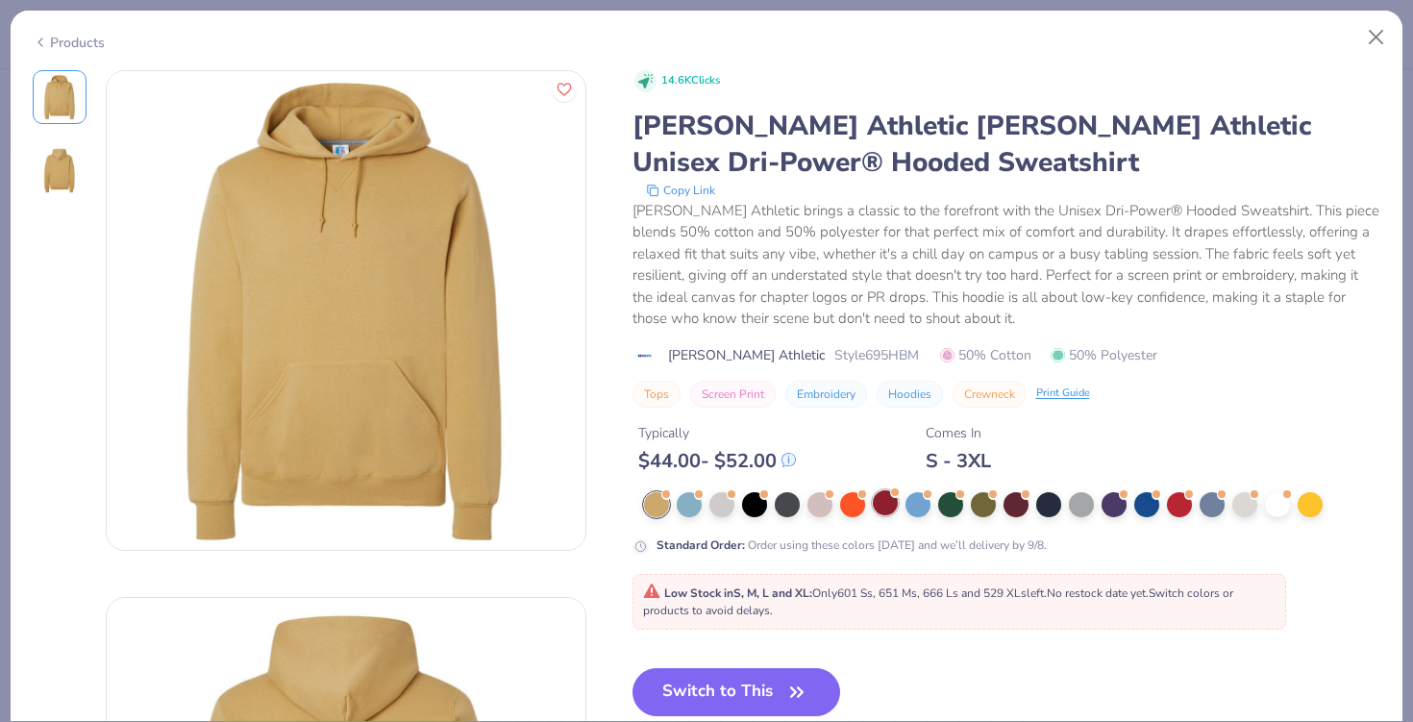
click at [880, 512] on div at bounding box center [885, 502] width 25 height 25
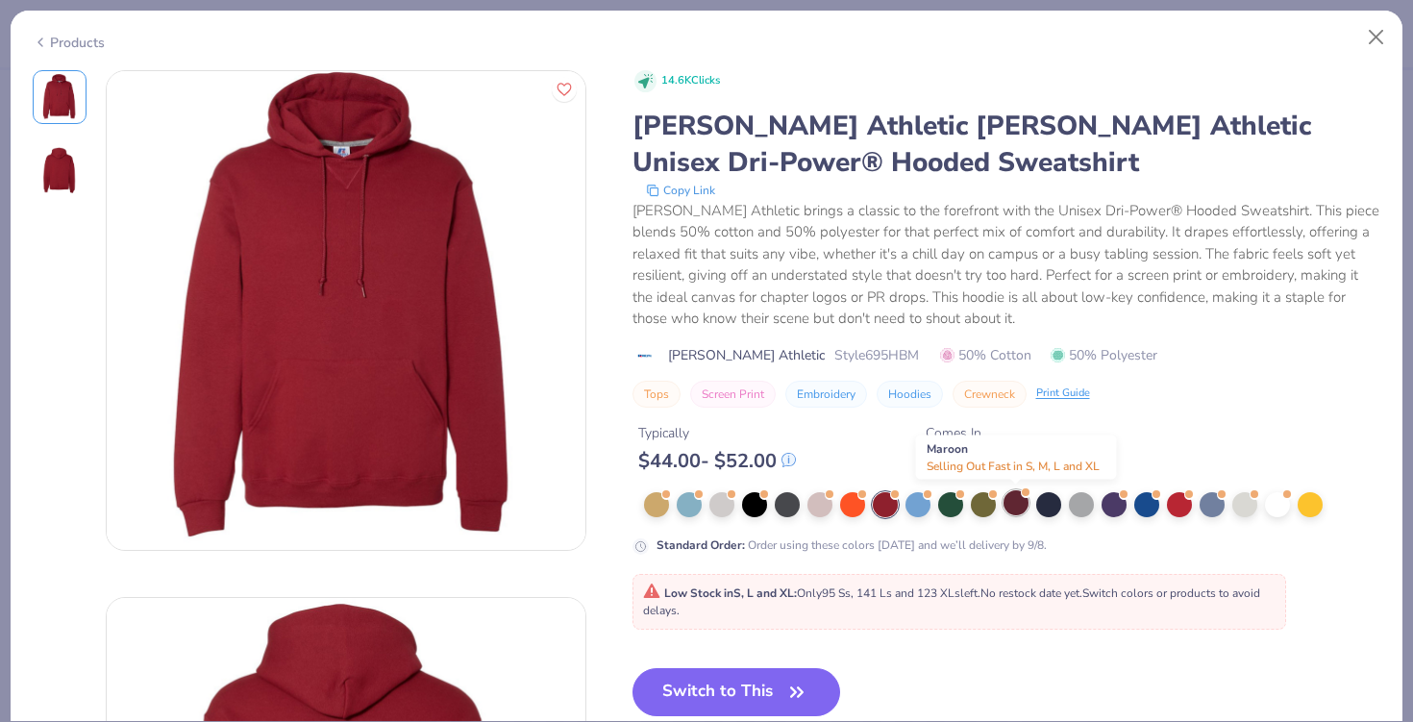
click at [1004, 506] on div at bounding box center [1016, 502] width 25 height 25
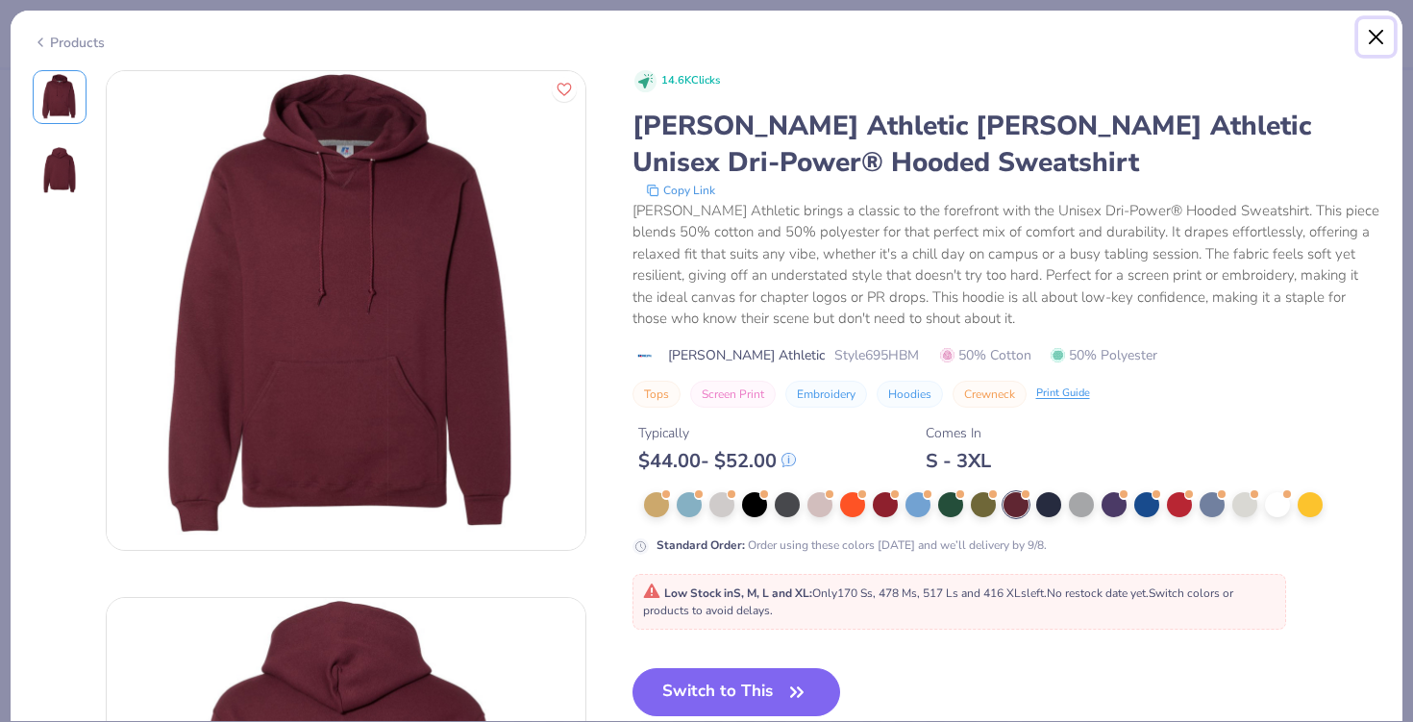
click at [1369, 31] on button "Close" at bounding box center [1376, 37] width 37 height 37
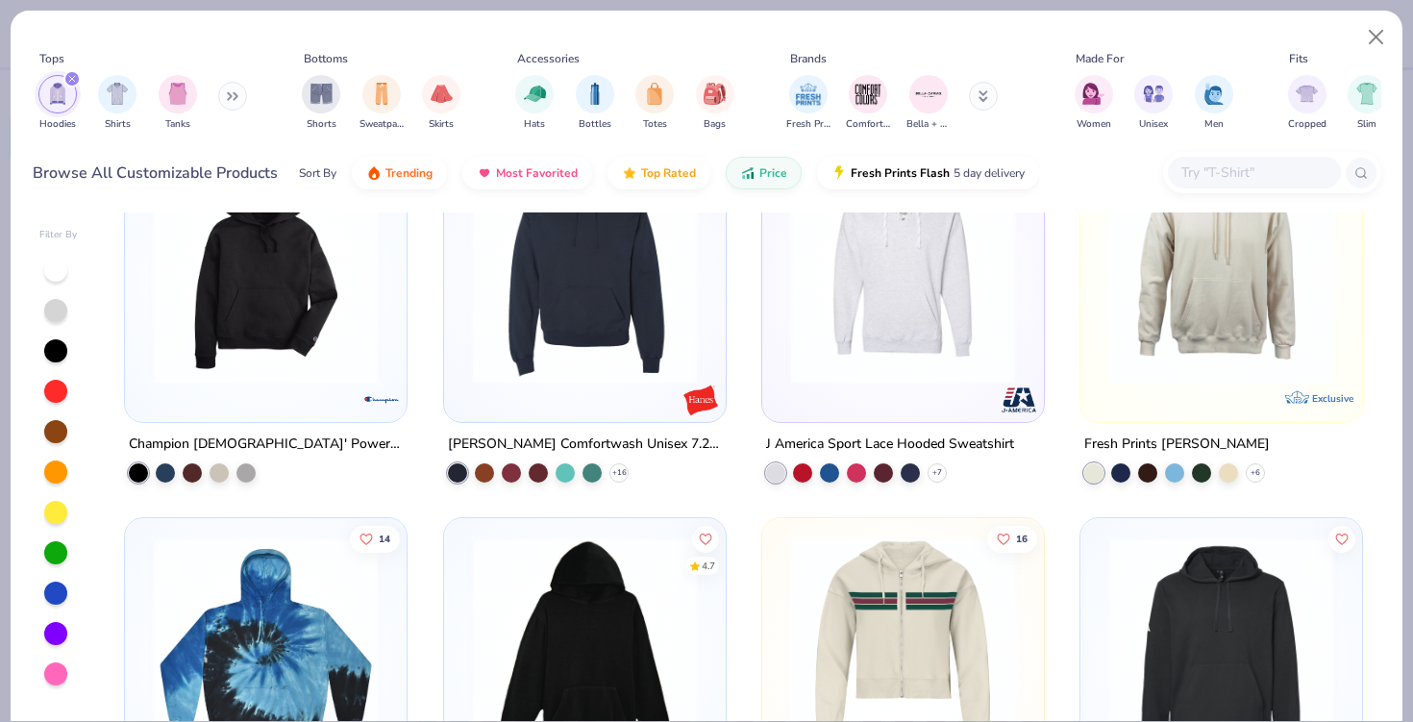
scroll to position [4904, 0]
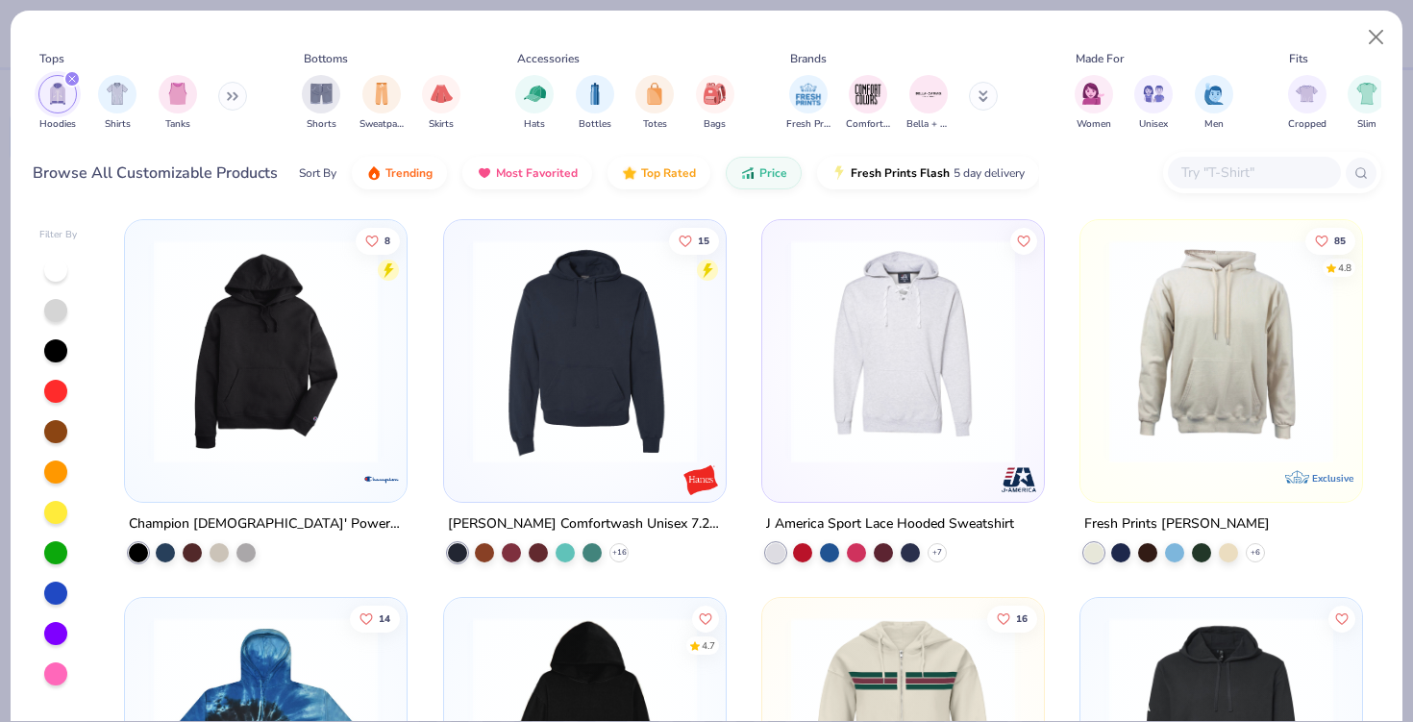
click at [72, 73] on div "filter for Hoodies" at bounding box center [71, 78] width 17 height 17
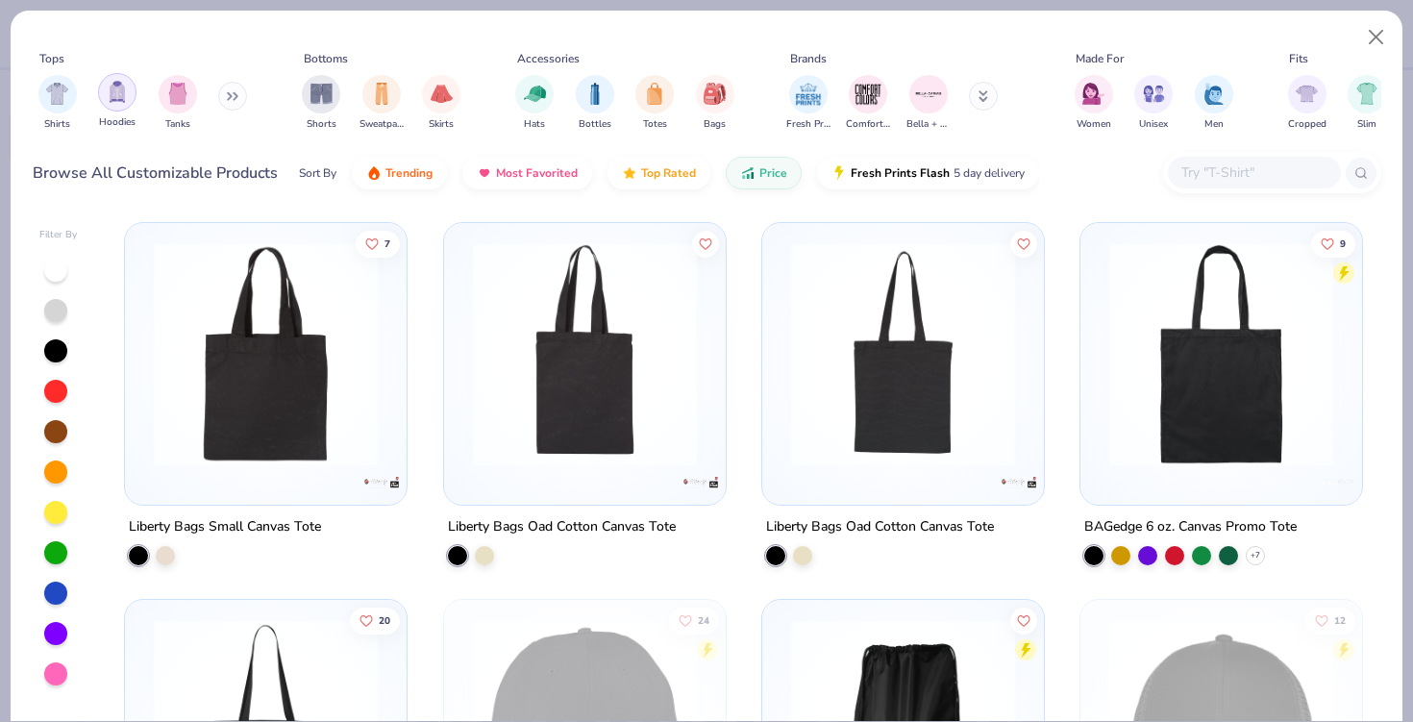
click at [110, 94] on img "filter for Hoodies" at bounding box center [117, 92] width 21 height 22
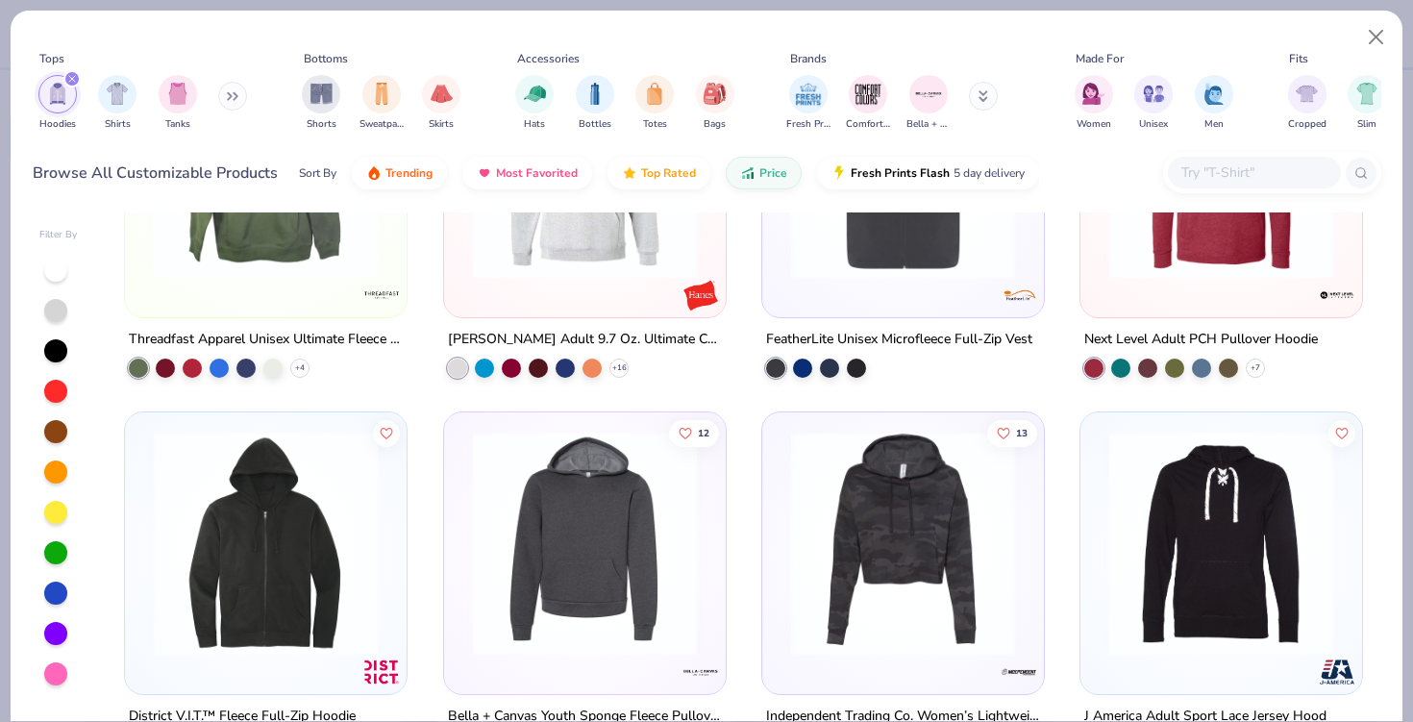
scroll to position [1698, 0]
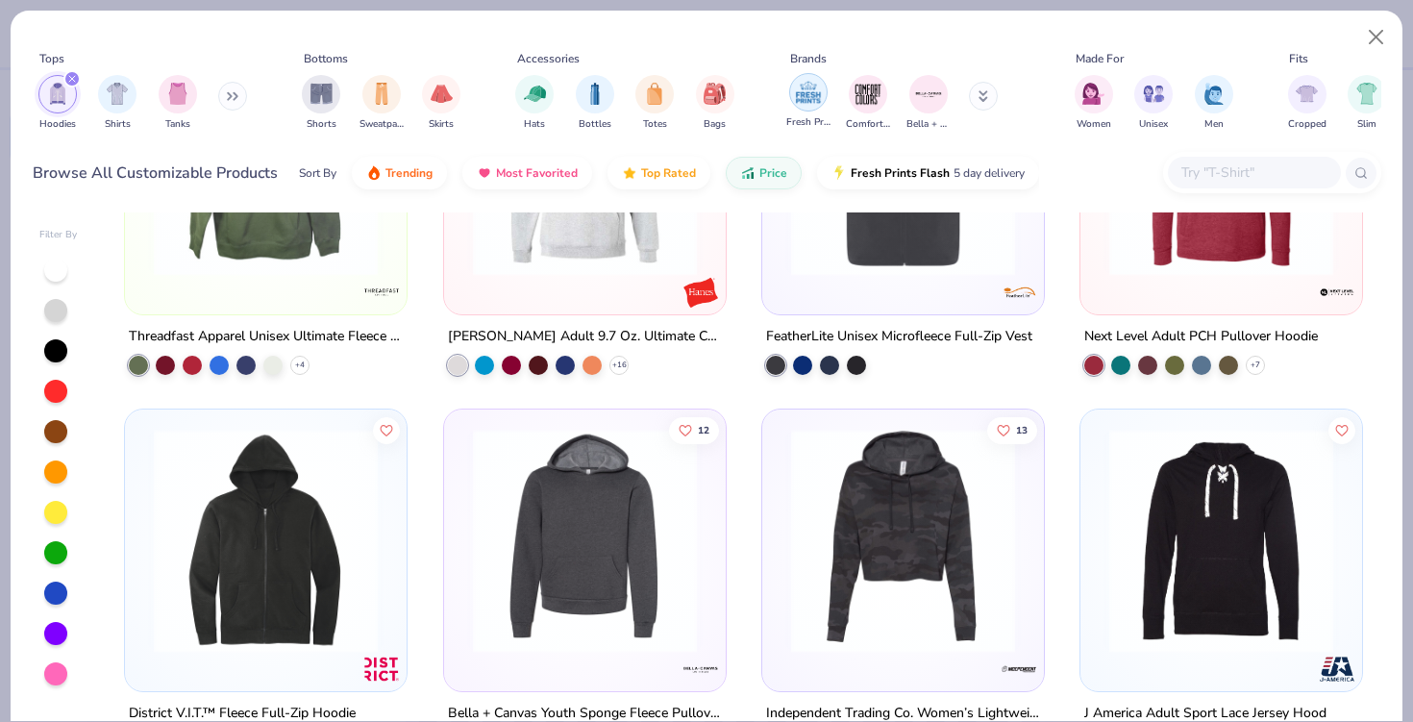
click at [813, 92] on img "filter for Fresh Prints" at bounding box center [808, 92] width 29 height 29
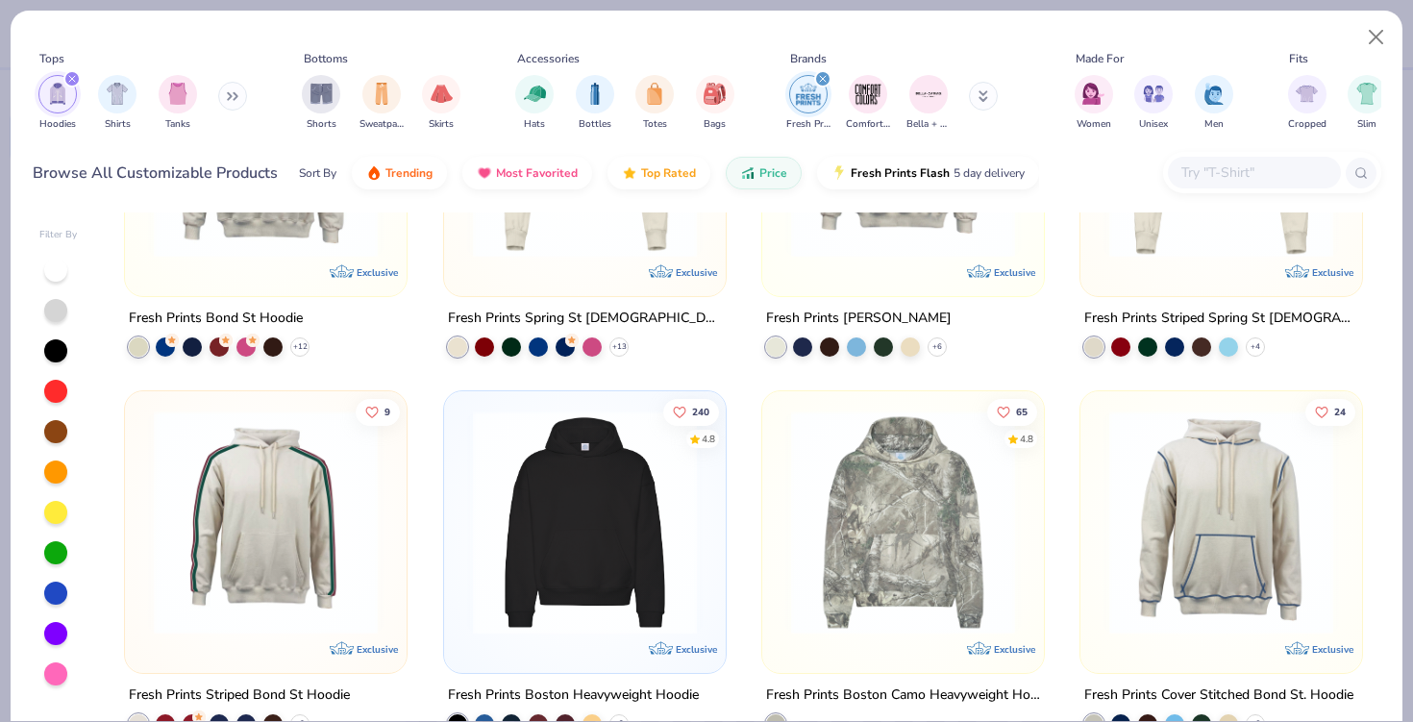
scroll to position [254, 0]
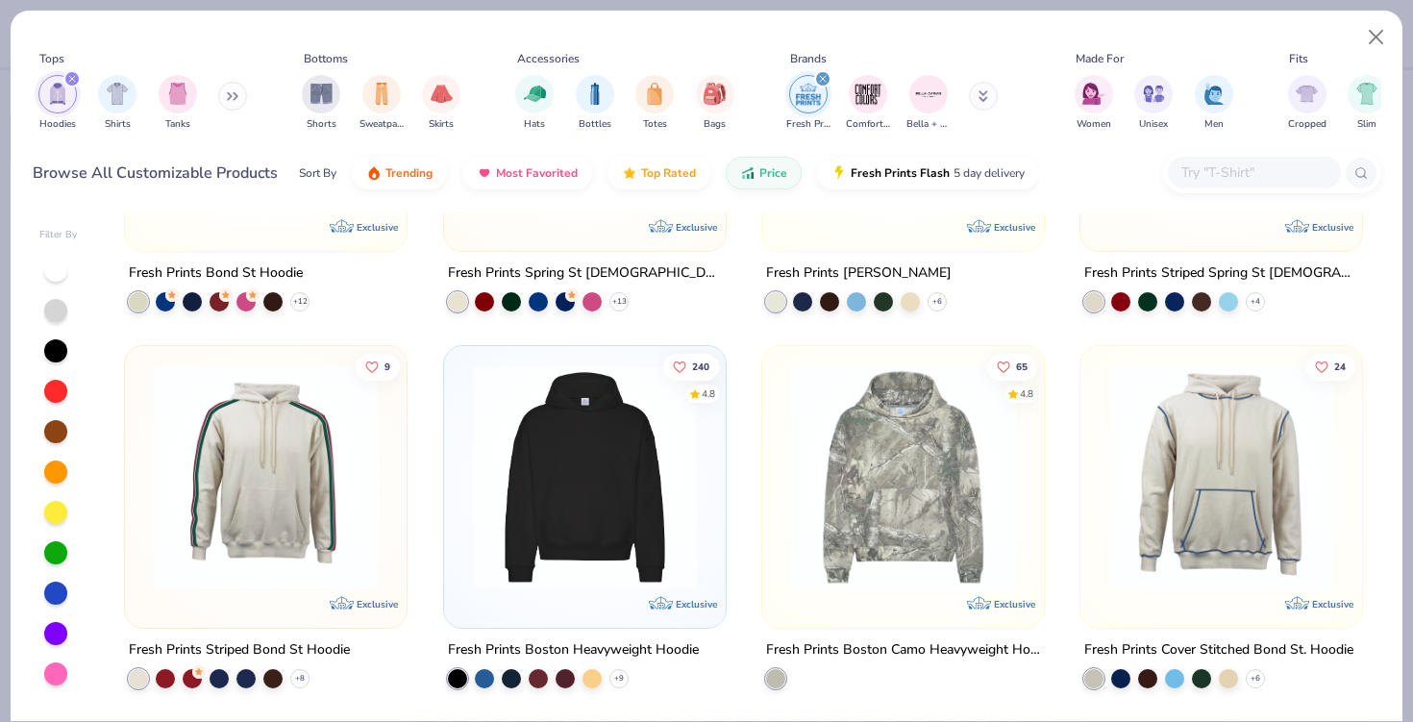
click at [571, 517] on img at bounding box center [584, 477] width 243 height 224
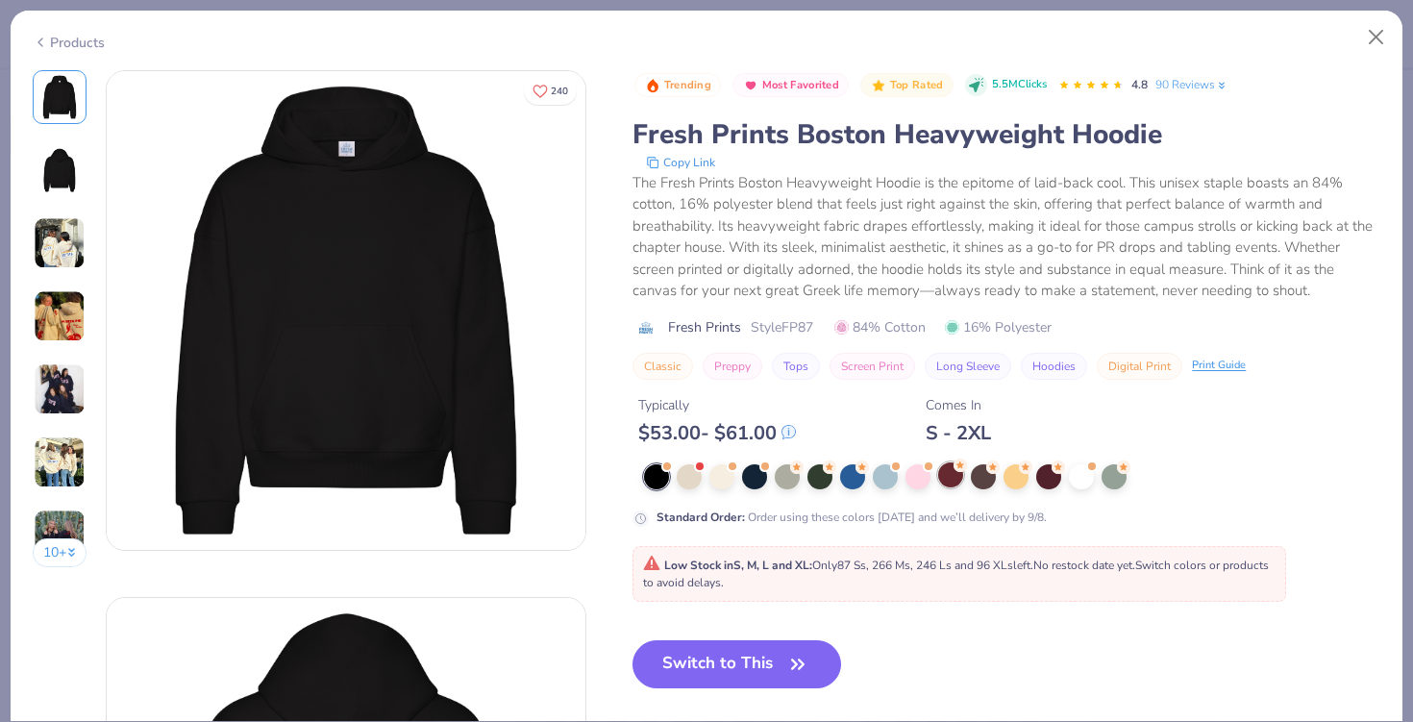
click at [953, 480] on div at bounding box center [950, 474] width 25 height 25
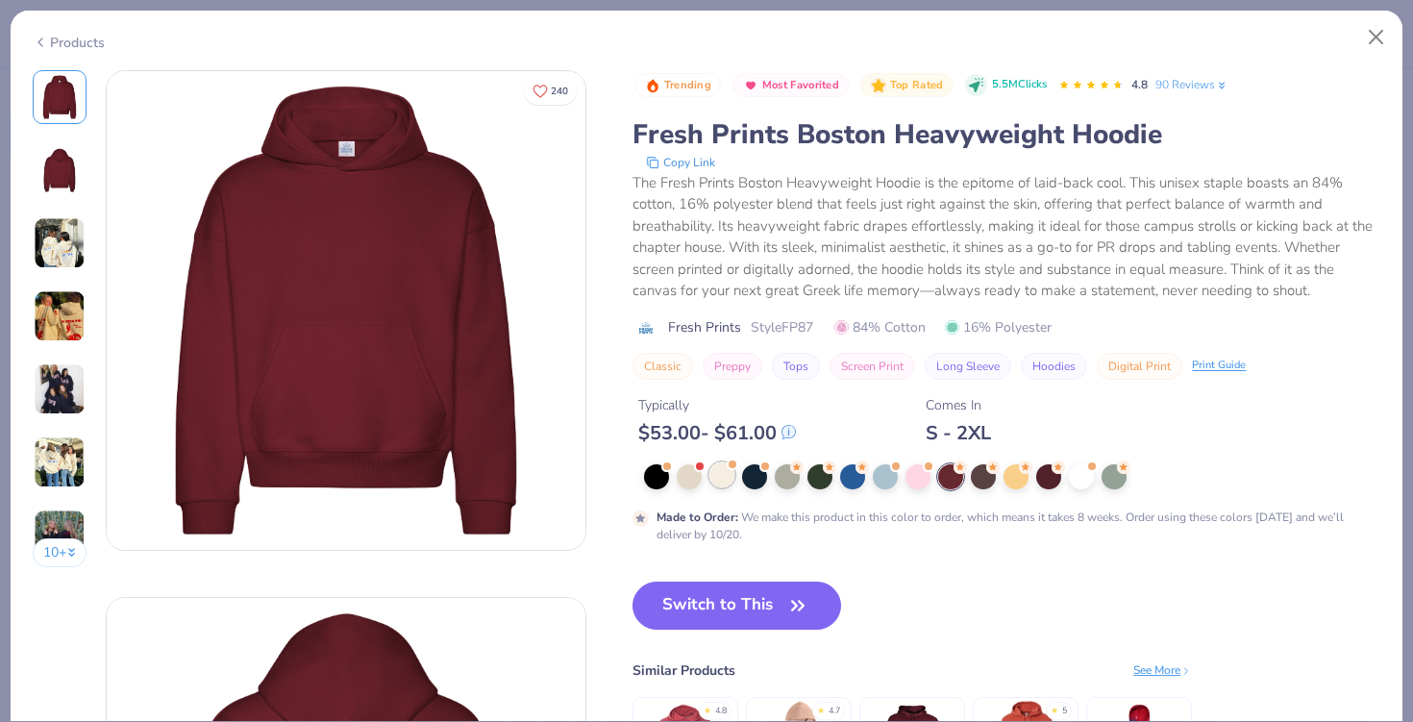
click at [721, 480] on div at bounding box center [721, 474] width 25 height 25
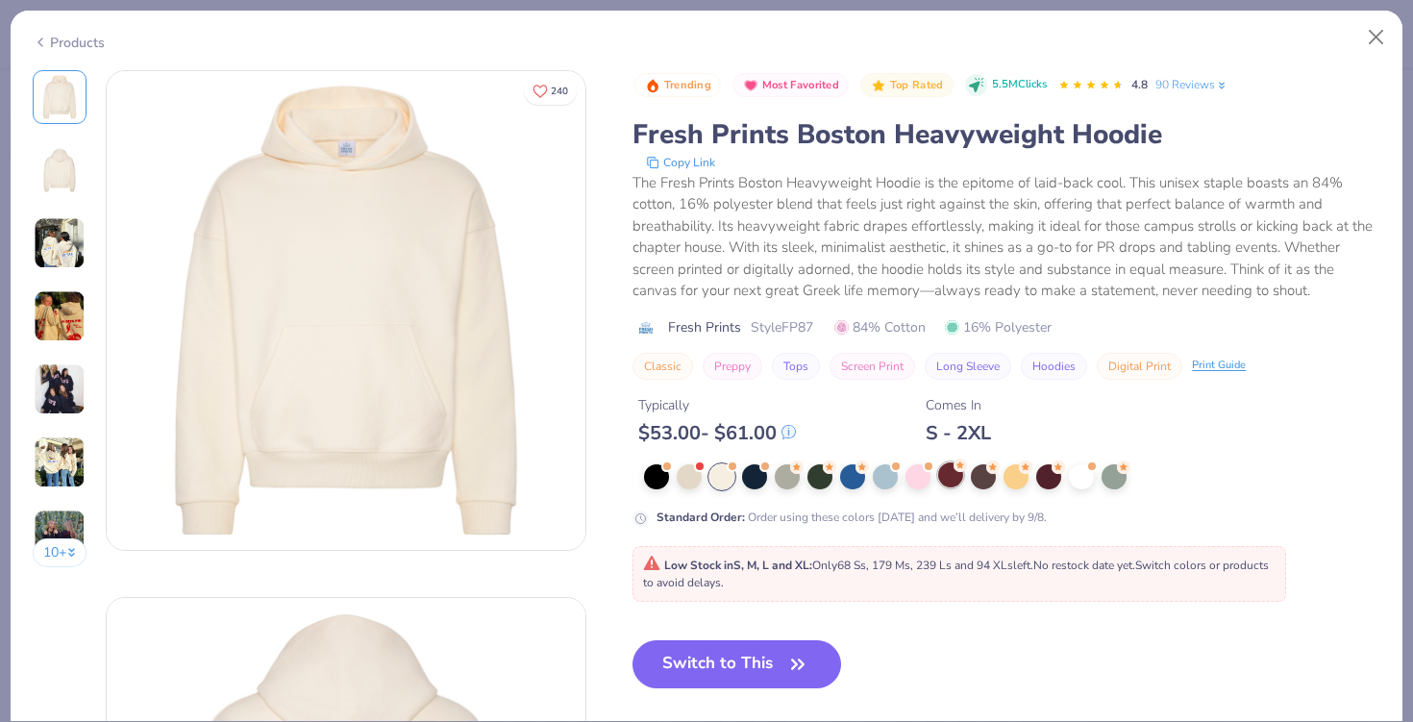
click at [943, 488] on div at bounding box center [1012, 476] width 736 height 25
click at [954, 479] on div at bounding box center [950, 474] width 25 height 25
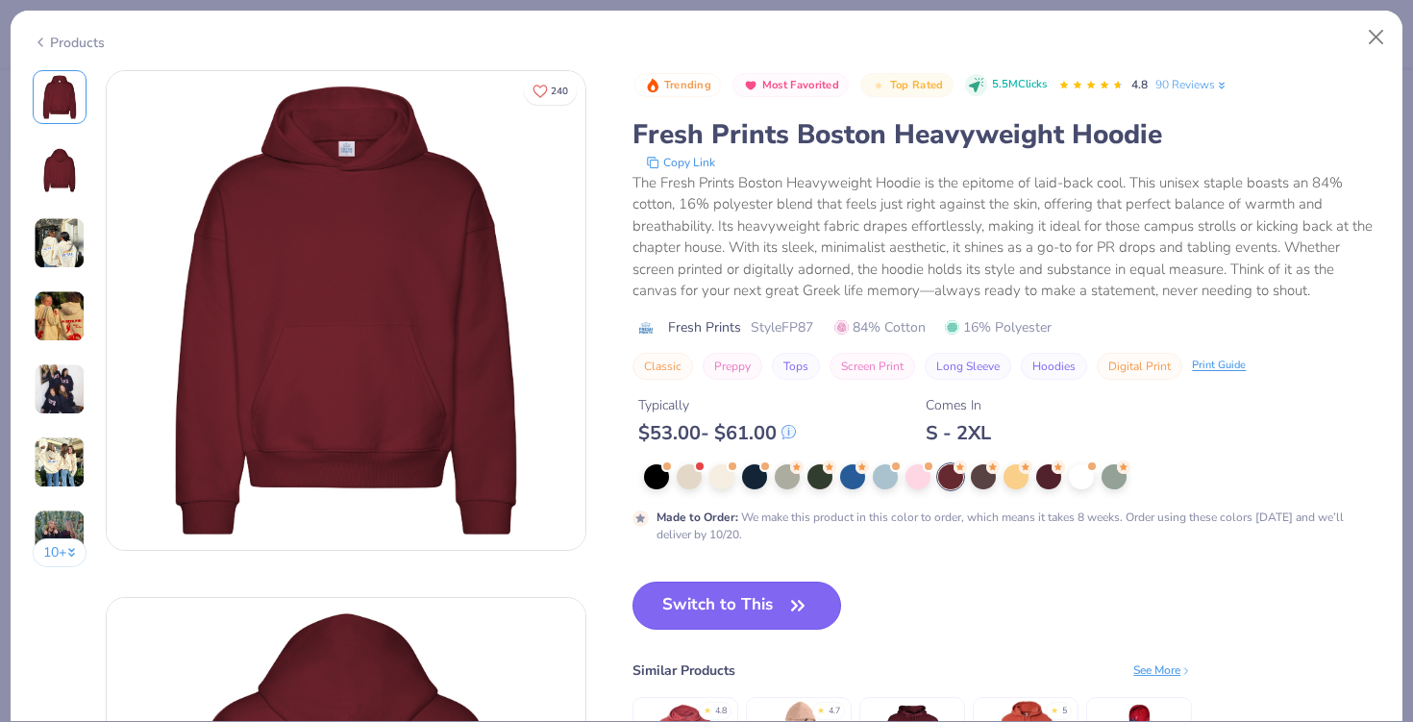
click at [741, 597] on button "Switch to This" at bounding box center [736, 606] width 209 height 48
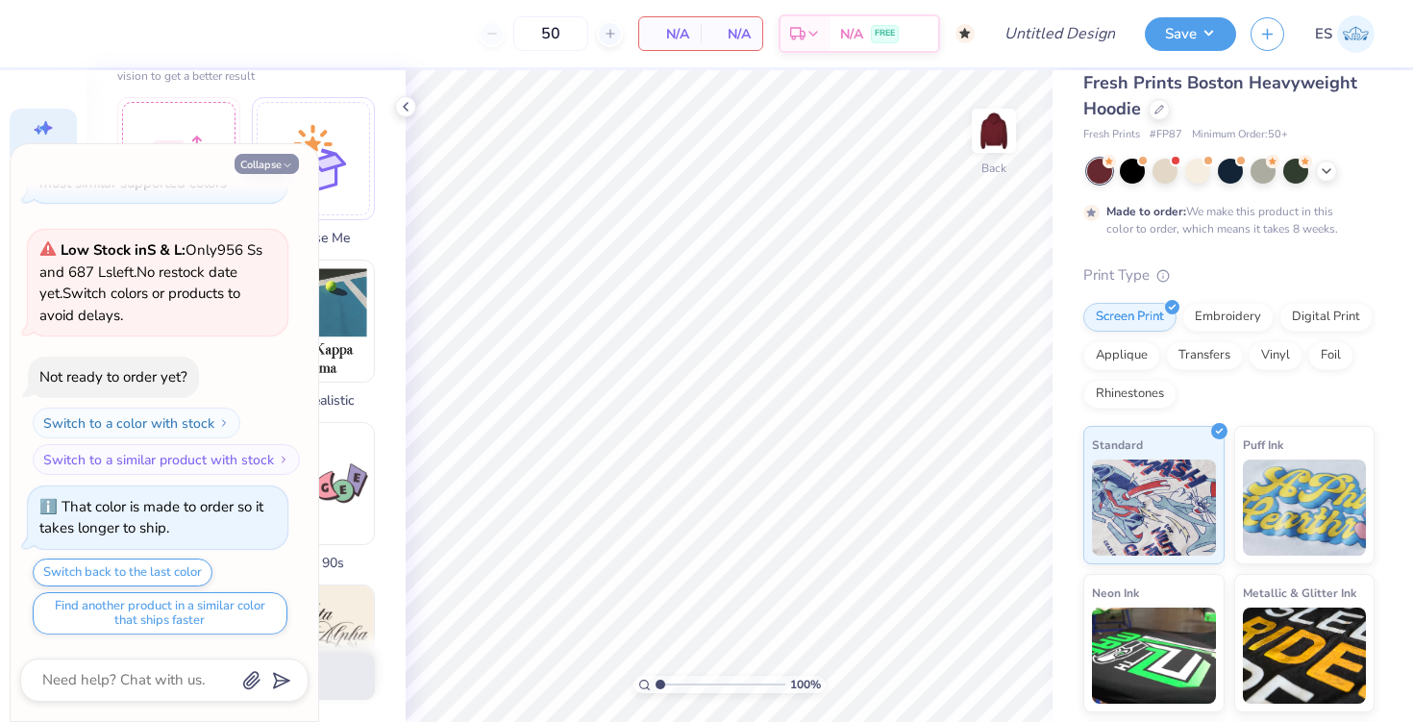
click at [292, 159] on button "Collapse" at bounding box center [267, 164] width 64 height 20
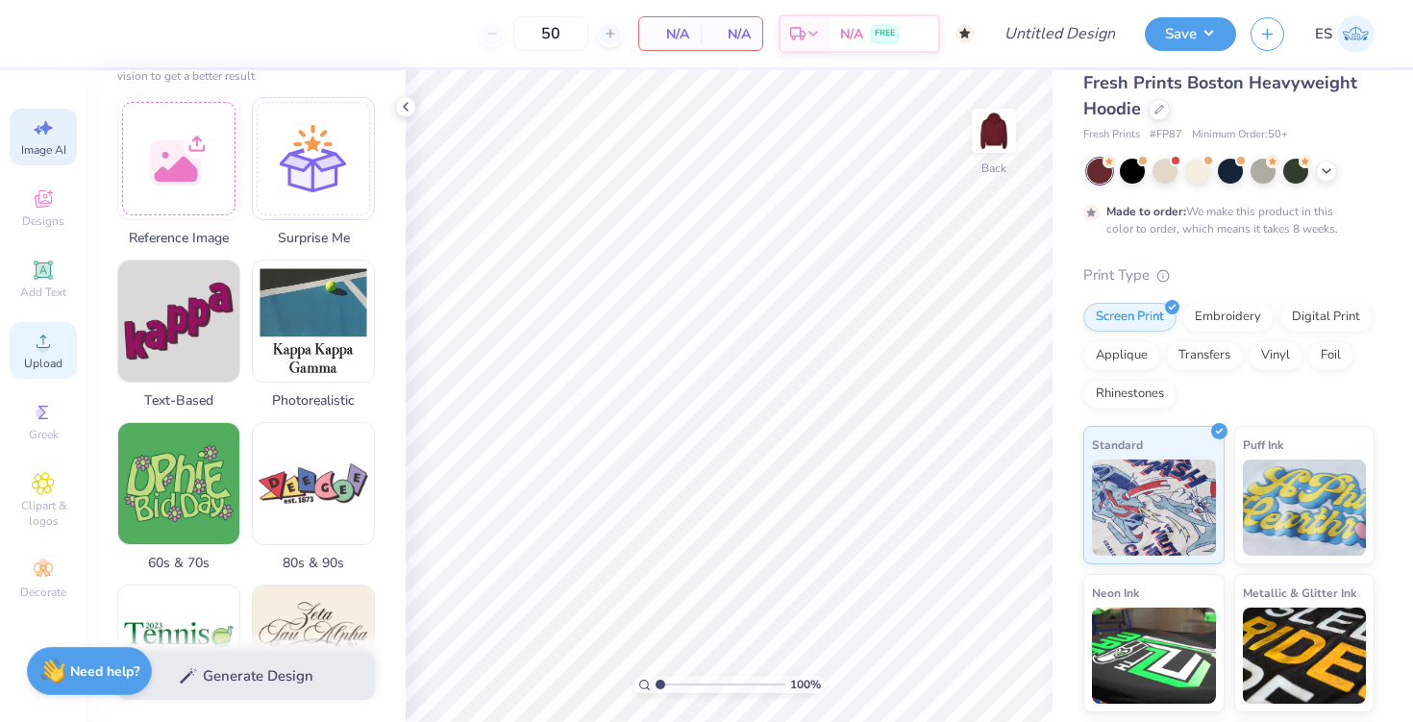
click at [37, 361] on span "Upload" at bounding box center [43, 363] width 38 height 15
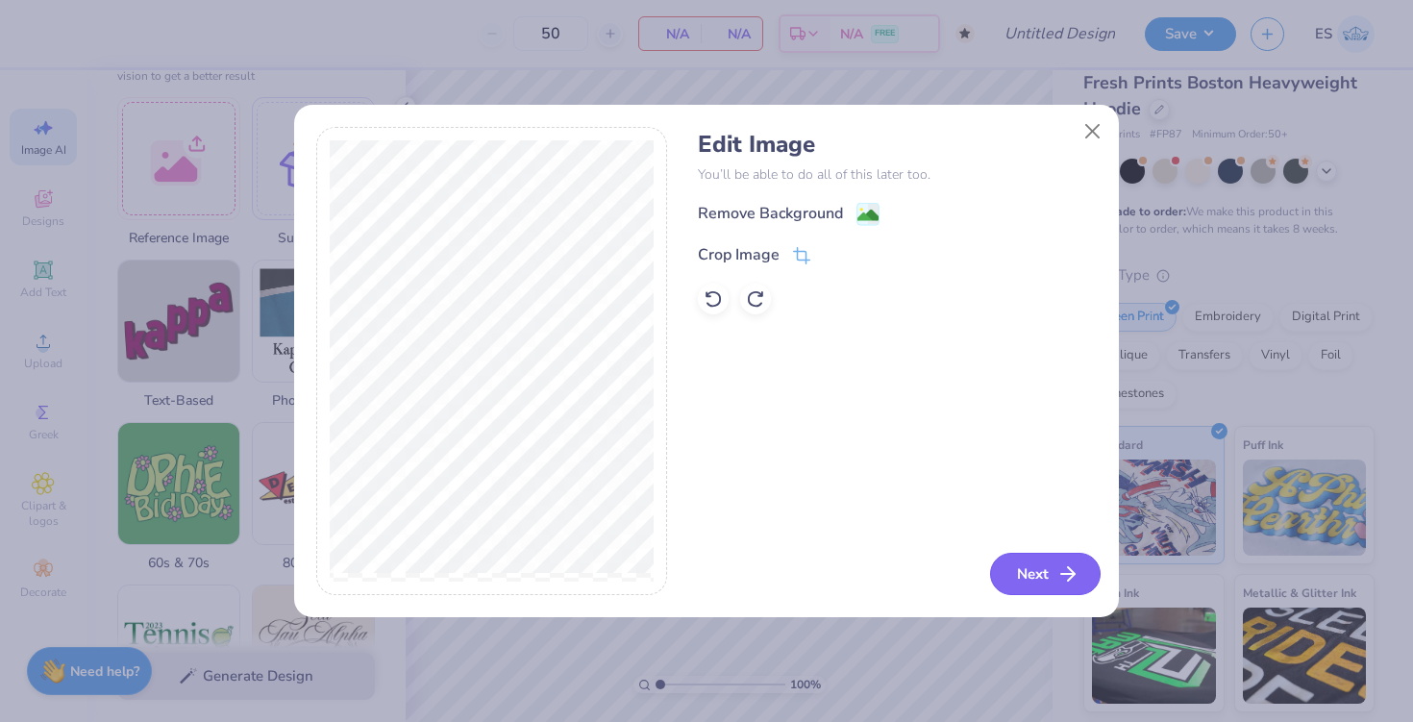
click at [1012, 567] on button "Next" at bounding box center [1045, 574] width 111 height 42
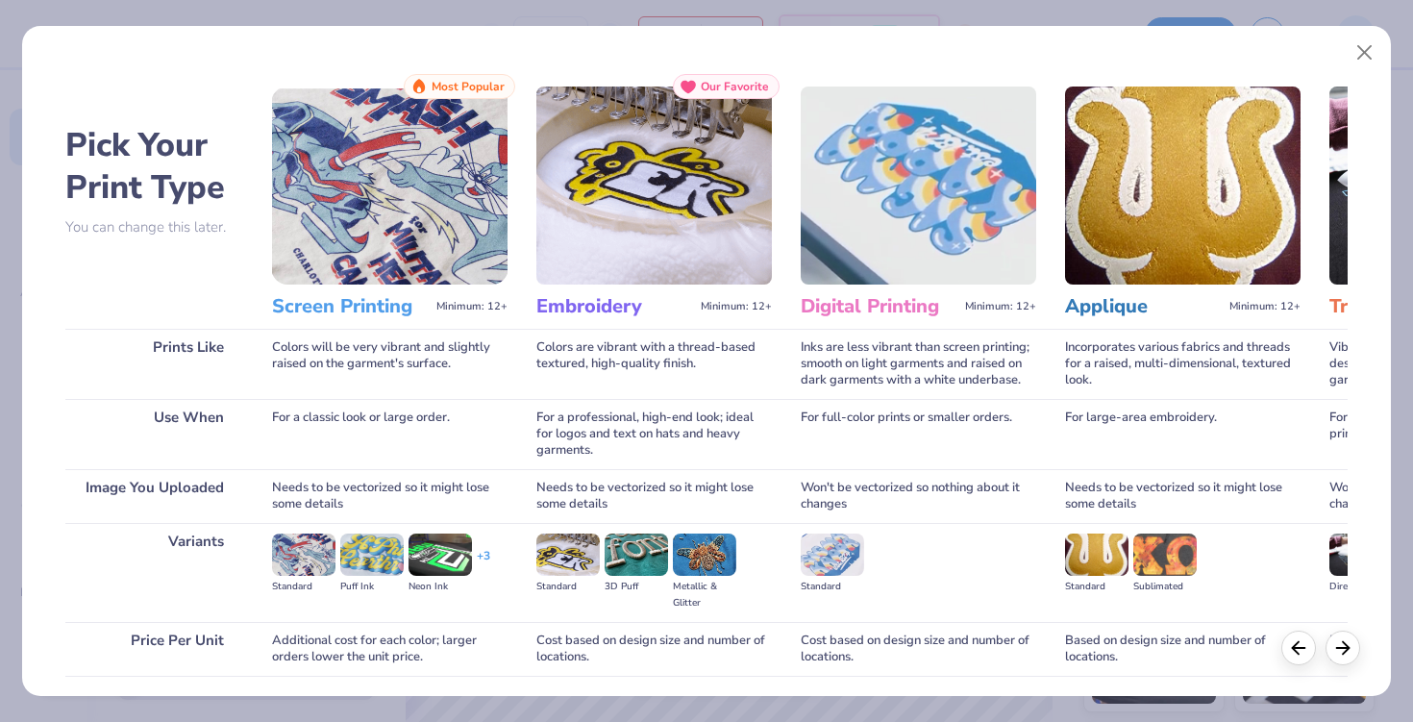
click at [396, 227] on img at bounding box center [389, 186] width 235 height 198
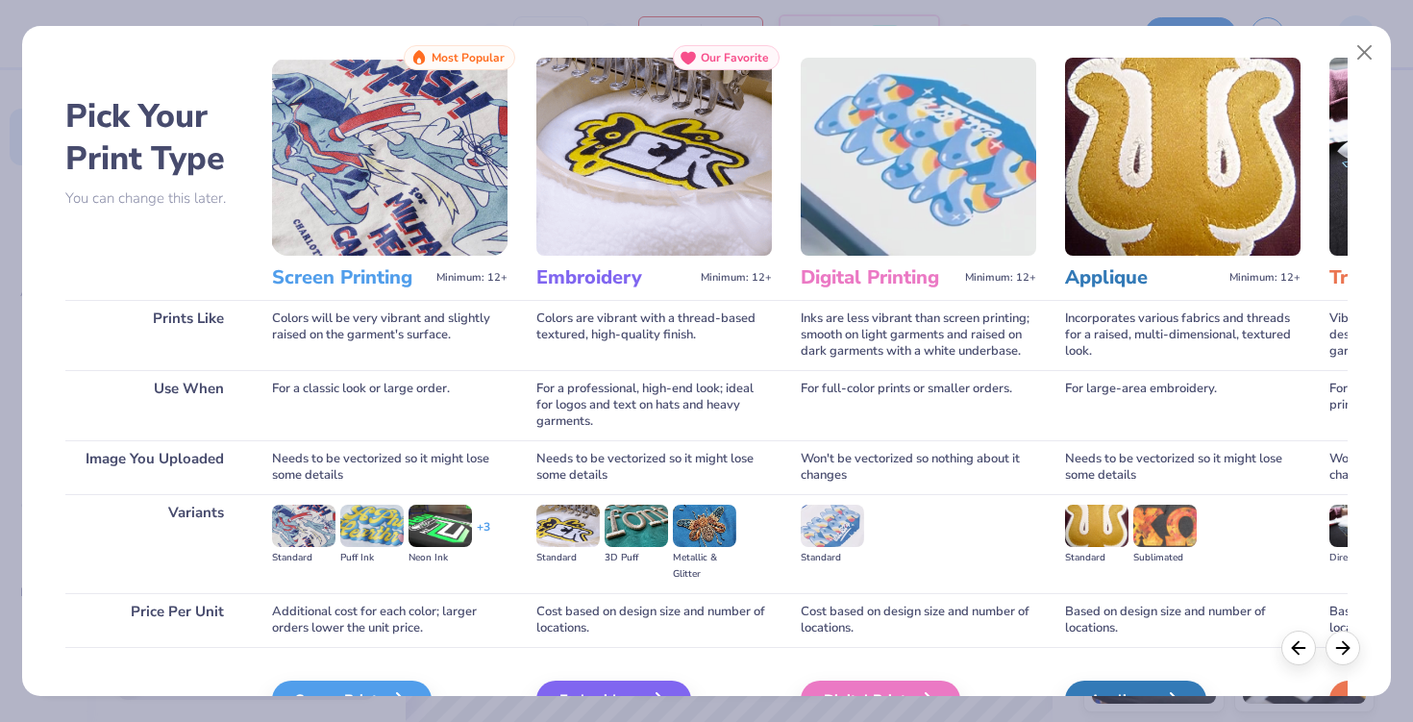
scroll to position [140, 0]
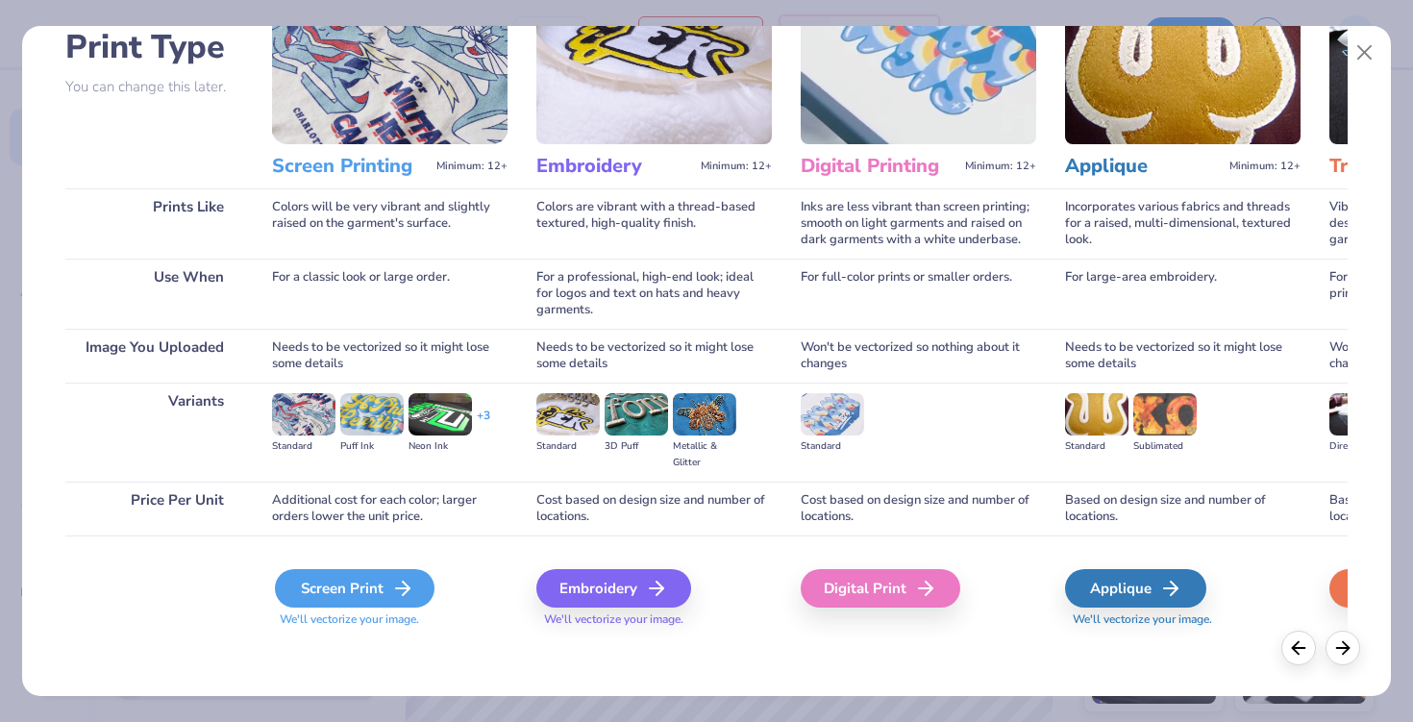
click at [350, 590] on div "Screen Print" at bounding box center [355, 588] width 160 height 38
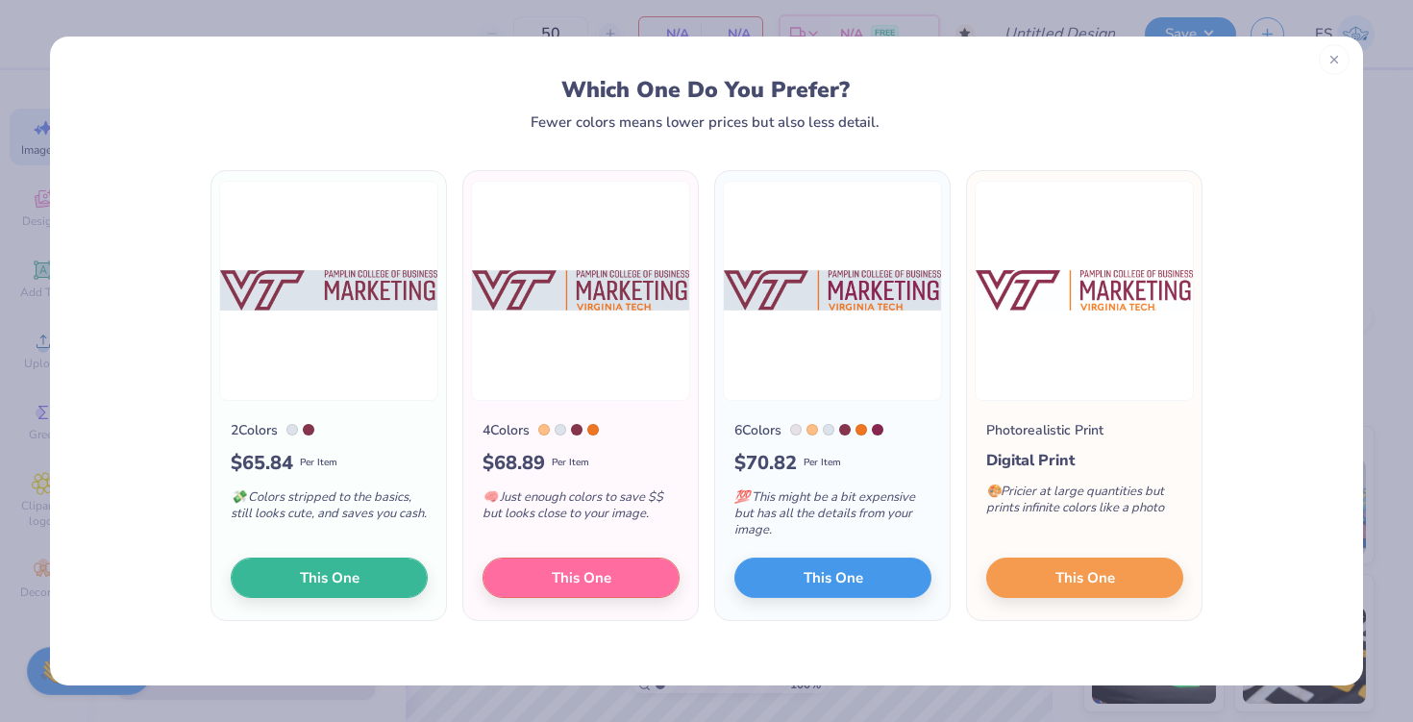
click at [1345, 64] on div at bounding box center [1334, 59] width 31 height 31
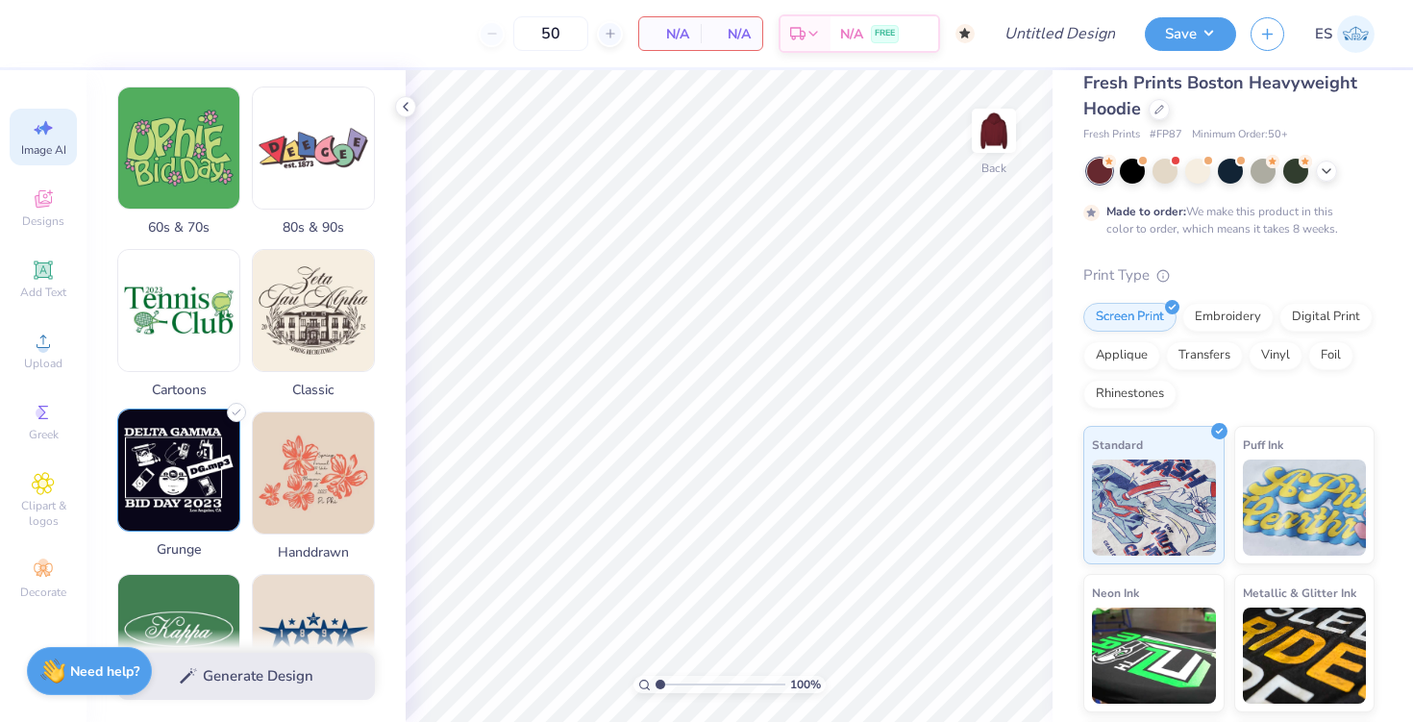
scroll to position [0, 0]
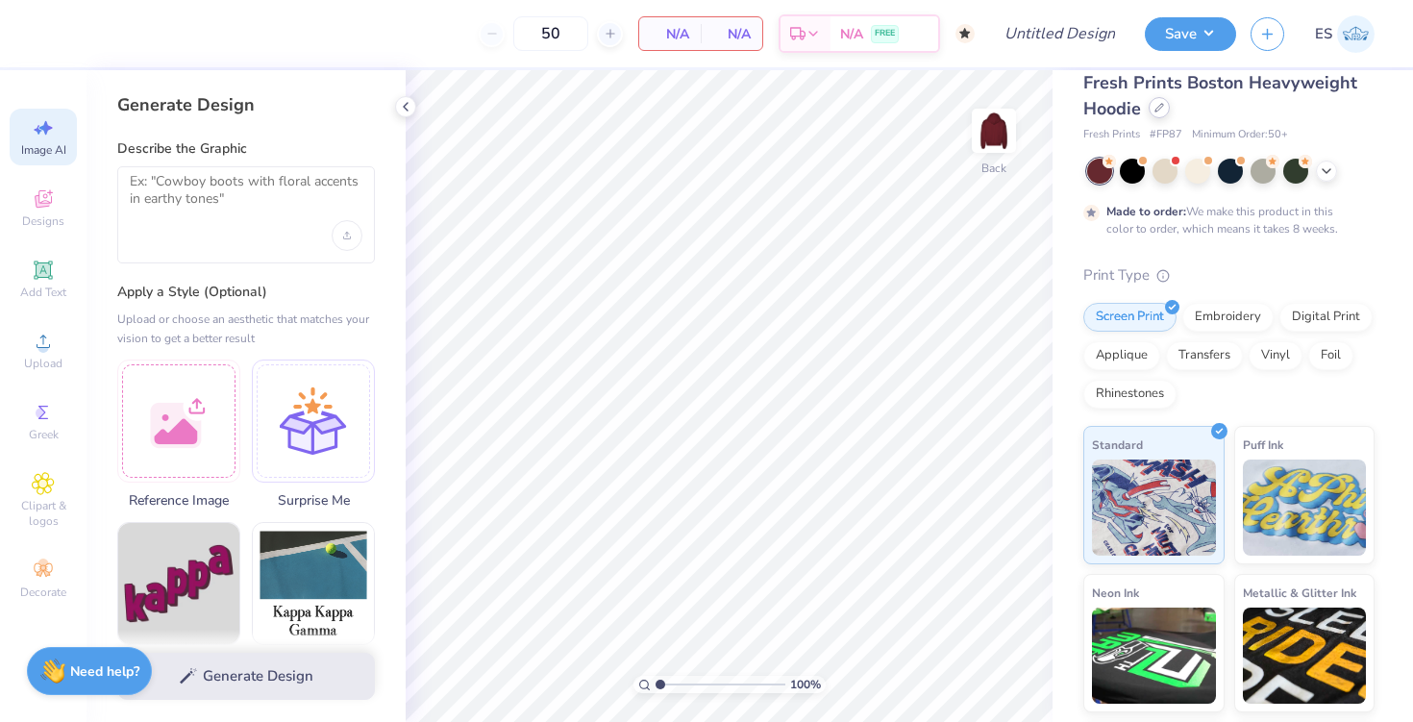
click at [1165, 108] on div at bounding box center [1159, 107] width 21 height 21
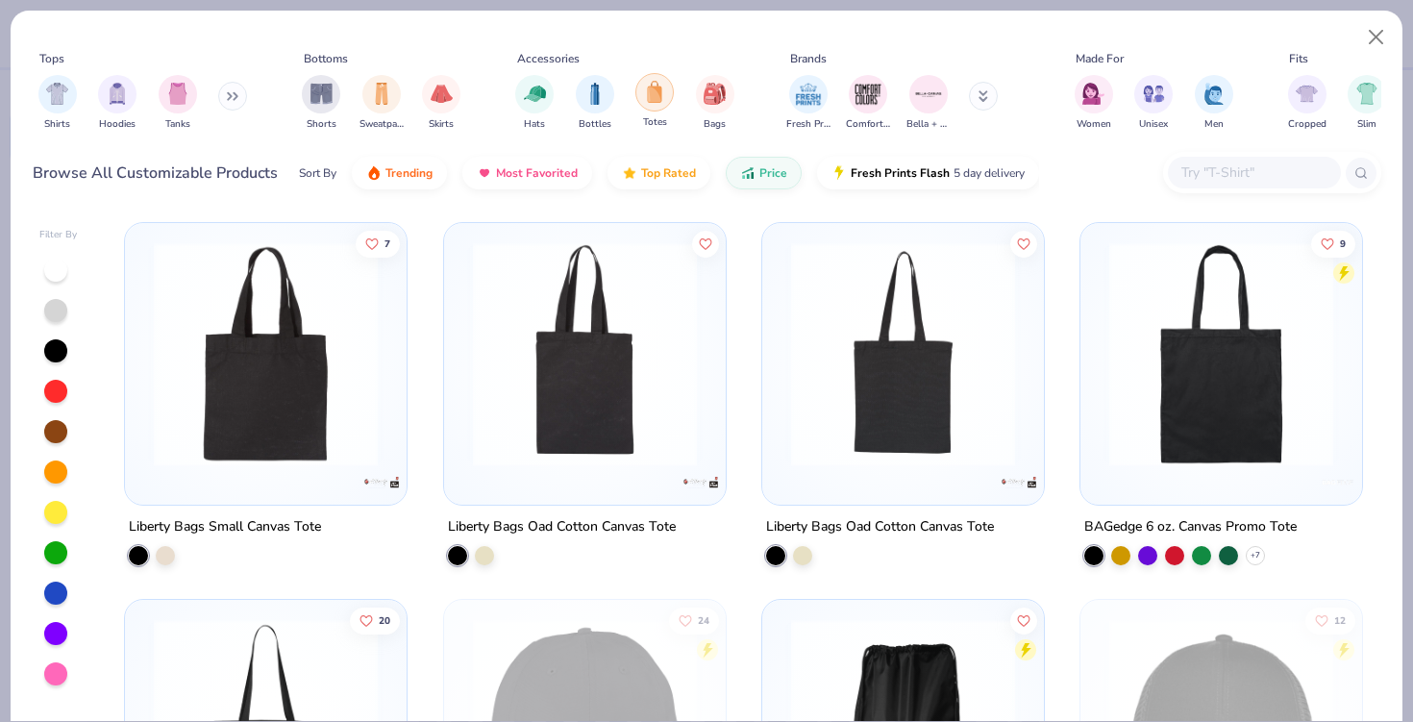
click at [654, 92] on img "filter for Totes" at bounding box center [654, 92] width 21 height 22
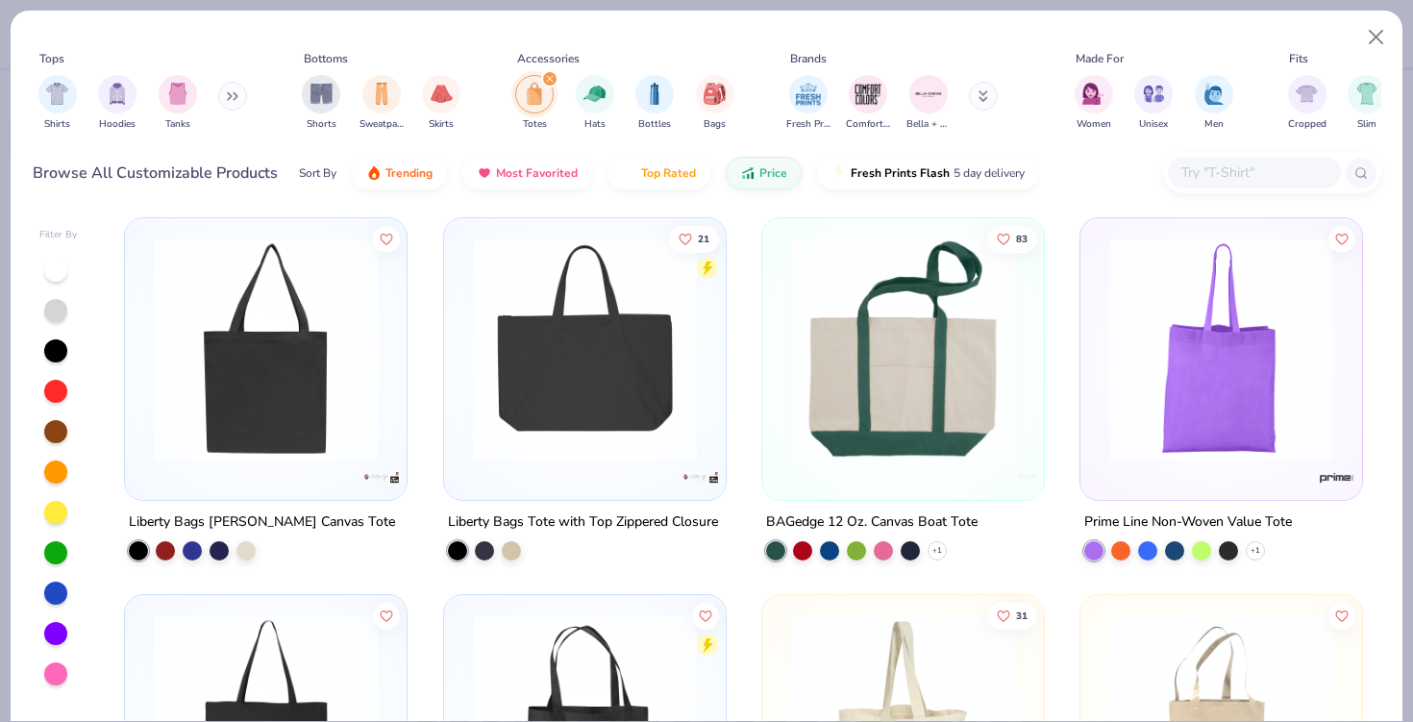
scroll to position [1137, 0]
click at [866, 421] on img at bounding box center [902, 348] width 243 height 224
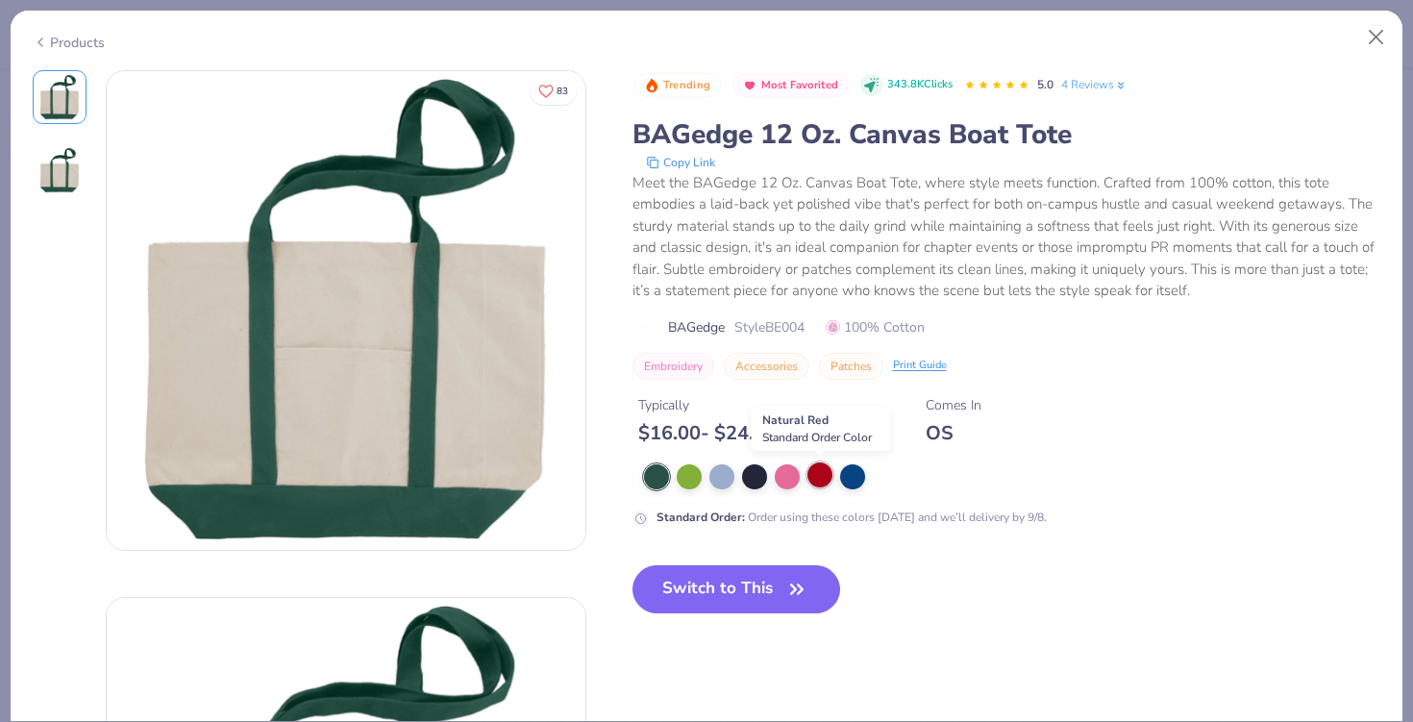
click at [811, 476] on div at bounding box center [819, 474] width 25 height 25
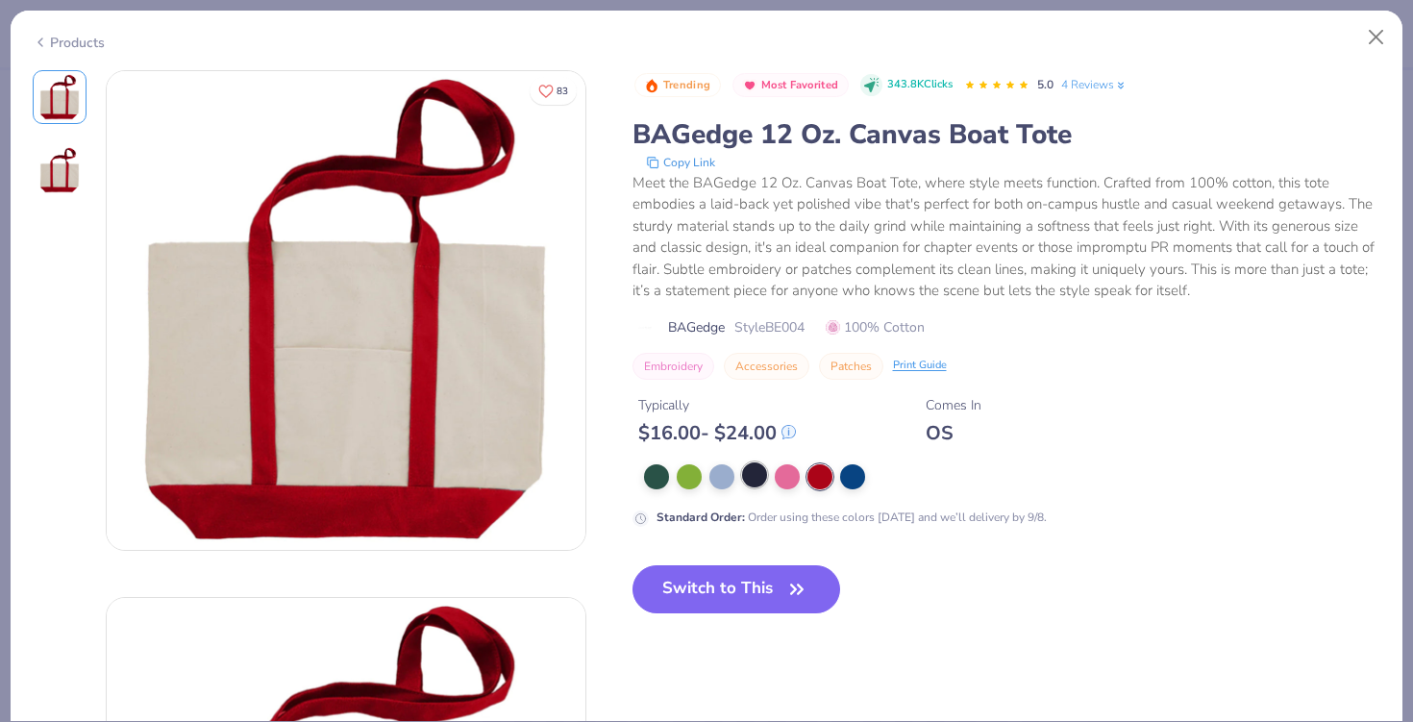
click at [752, 471] on div at bounding box center [754, 474] width 25 height 25
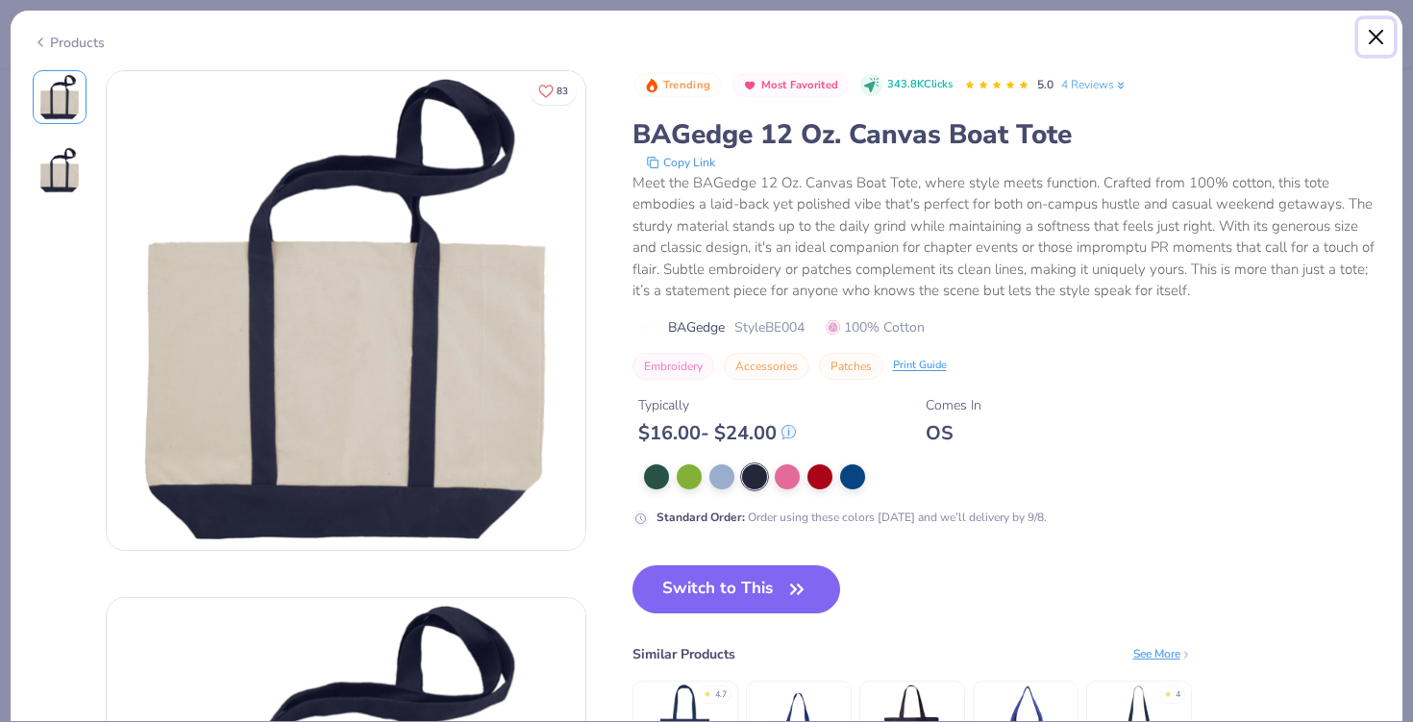
click at [1372, 31] on button "Close" at bounding box center [1376, 37] width 37 height 37
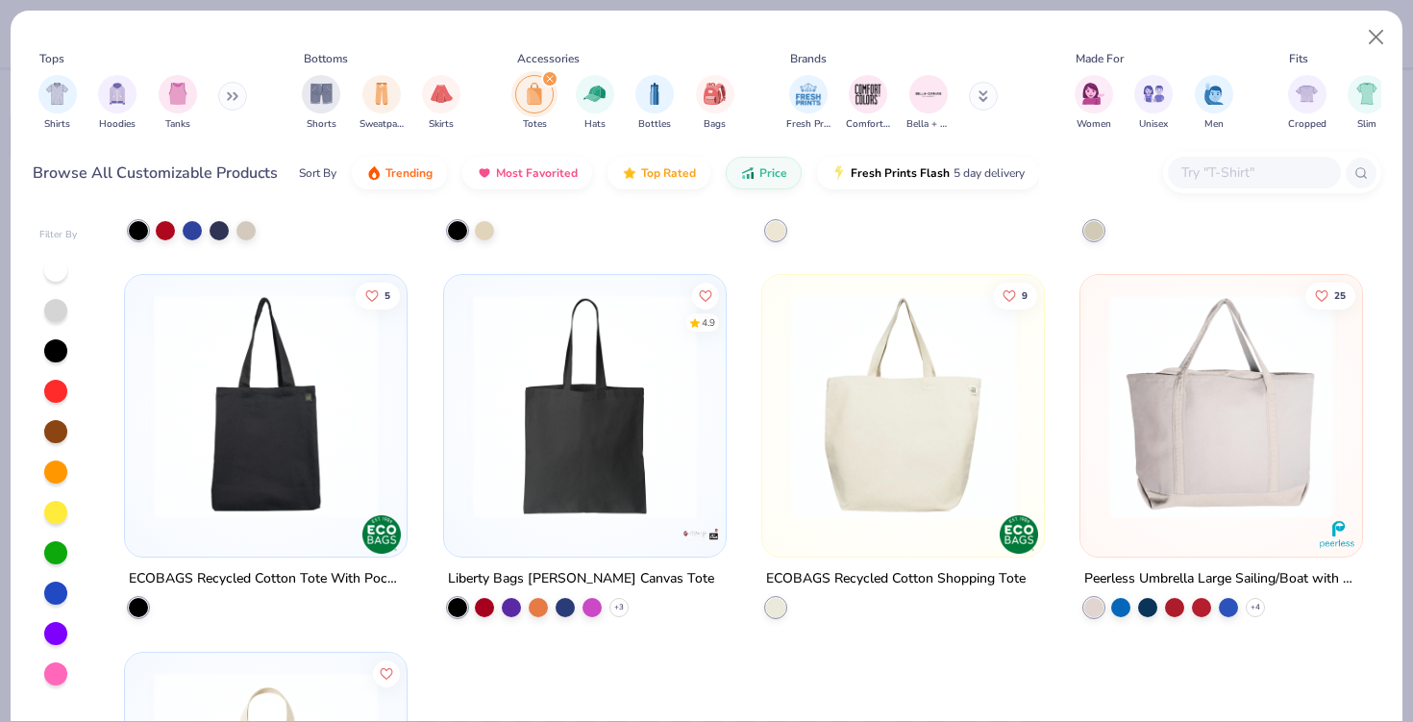
scroll to position [1834, 0]
click at [1176, 409] on img at bounding box center [1221, 405] width 243 height 224
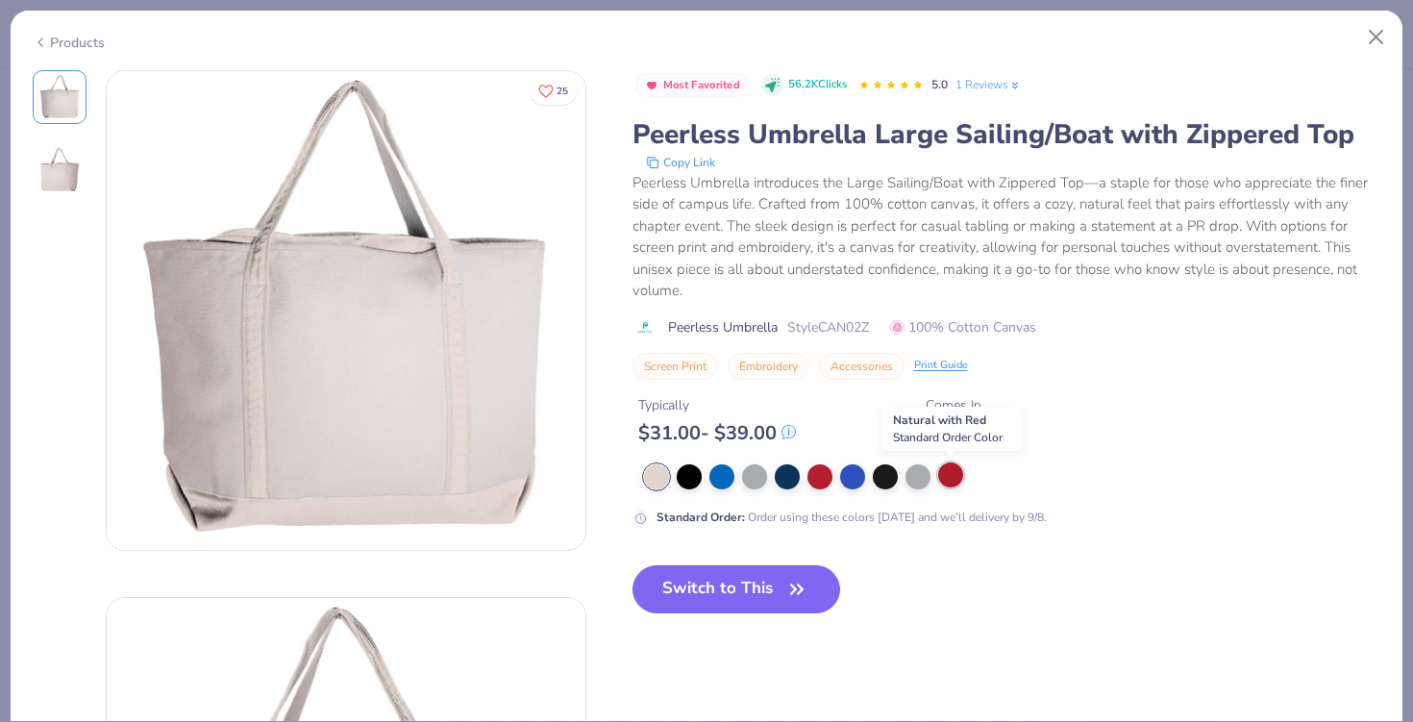
click at [942, 471] on div at bounding box center [950, 474] width 25 height 25
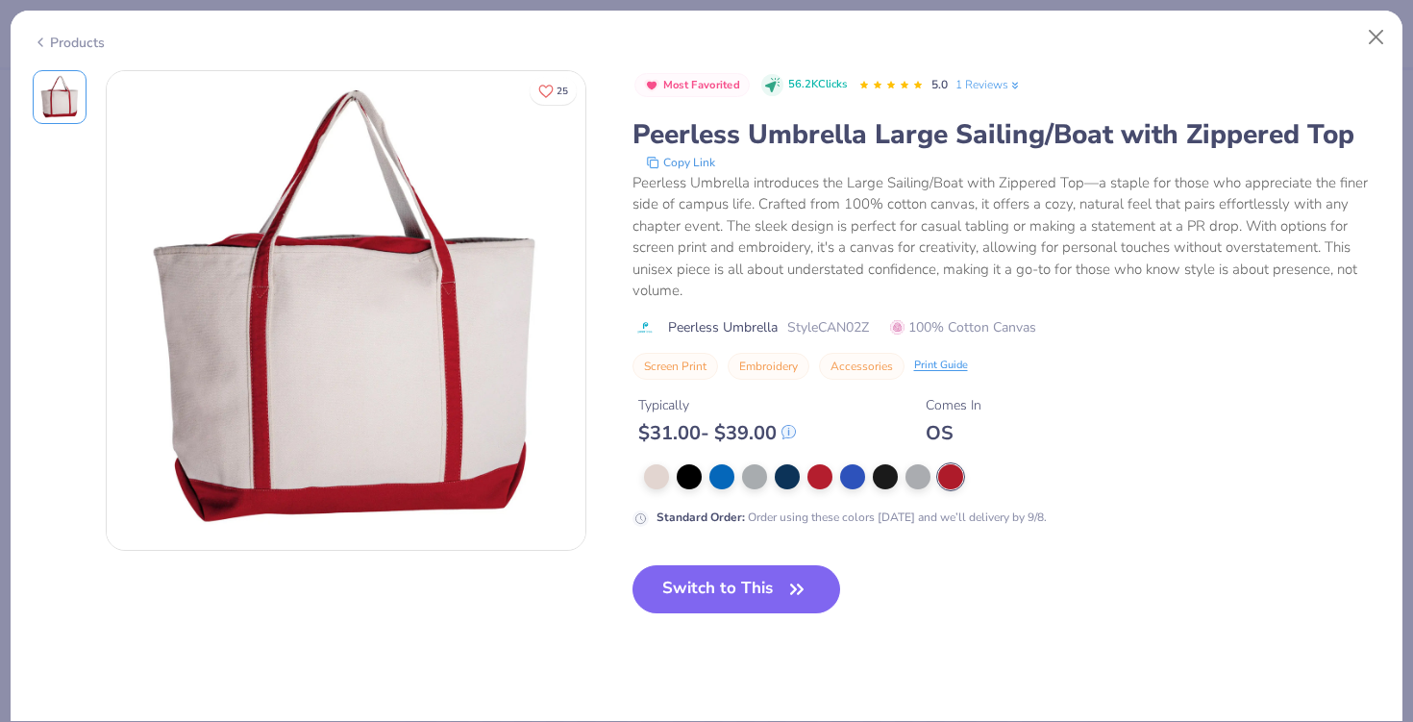
click at [1394, 37] on div "Products" at bounding box center [707, 36] width 1392 height 50
click at [1376, 33] on button "Close" at bounding box center [1376, 37] width 37 height 37
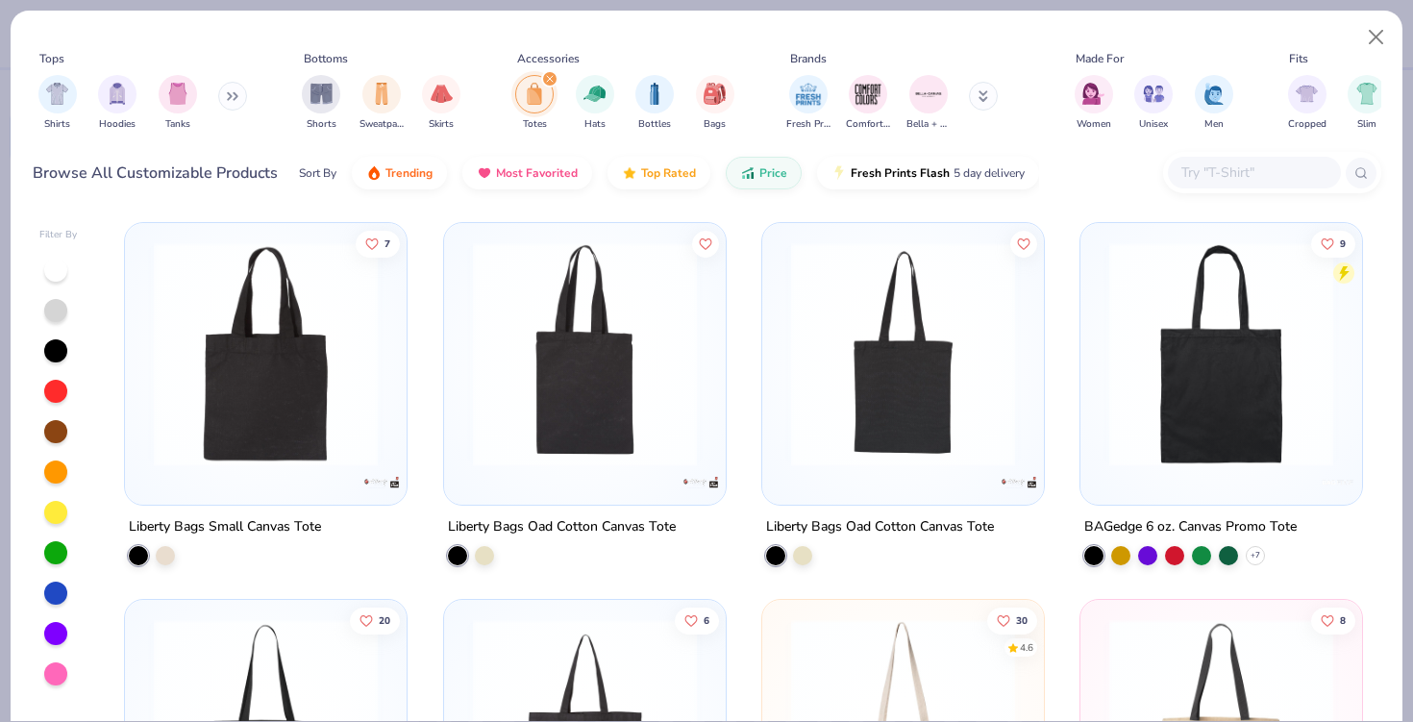
click at [548, 80] on icon "filter for Totes" at bounding box center [550, 79] width 6 height 6
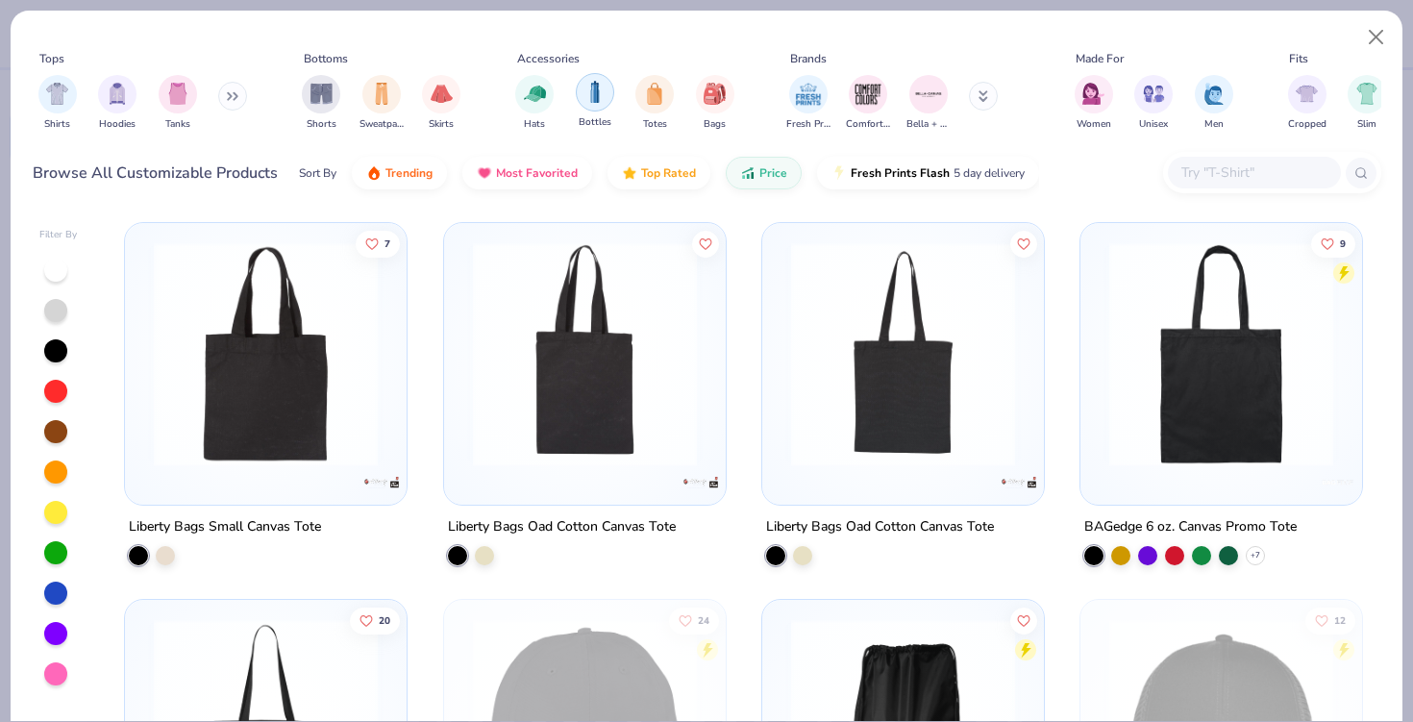
click at [580, 97] on div "filter for Bottles" at bounding box center [595, 92] width 38 height 38
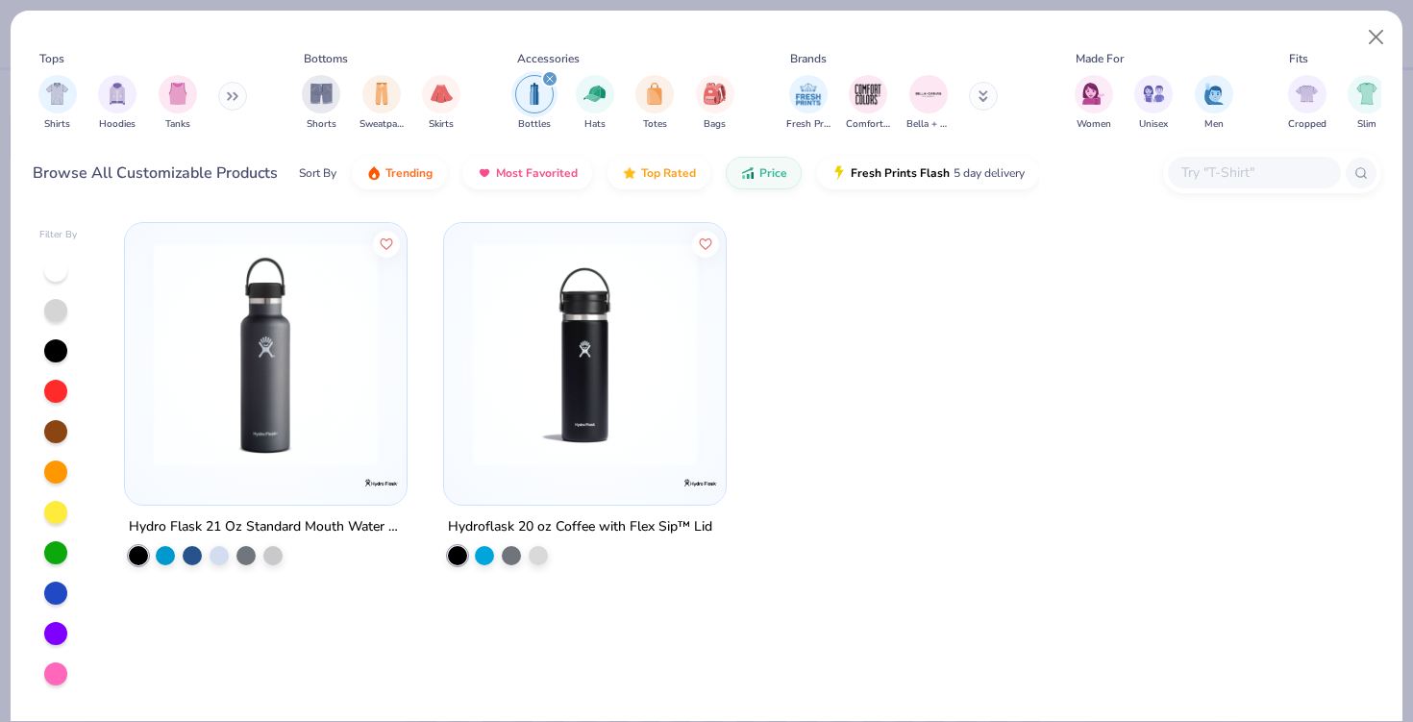
click at [547, 77] on icon "filter for Bottles" at bounding box center [550, 79] width 6 height 6
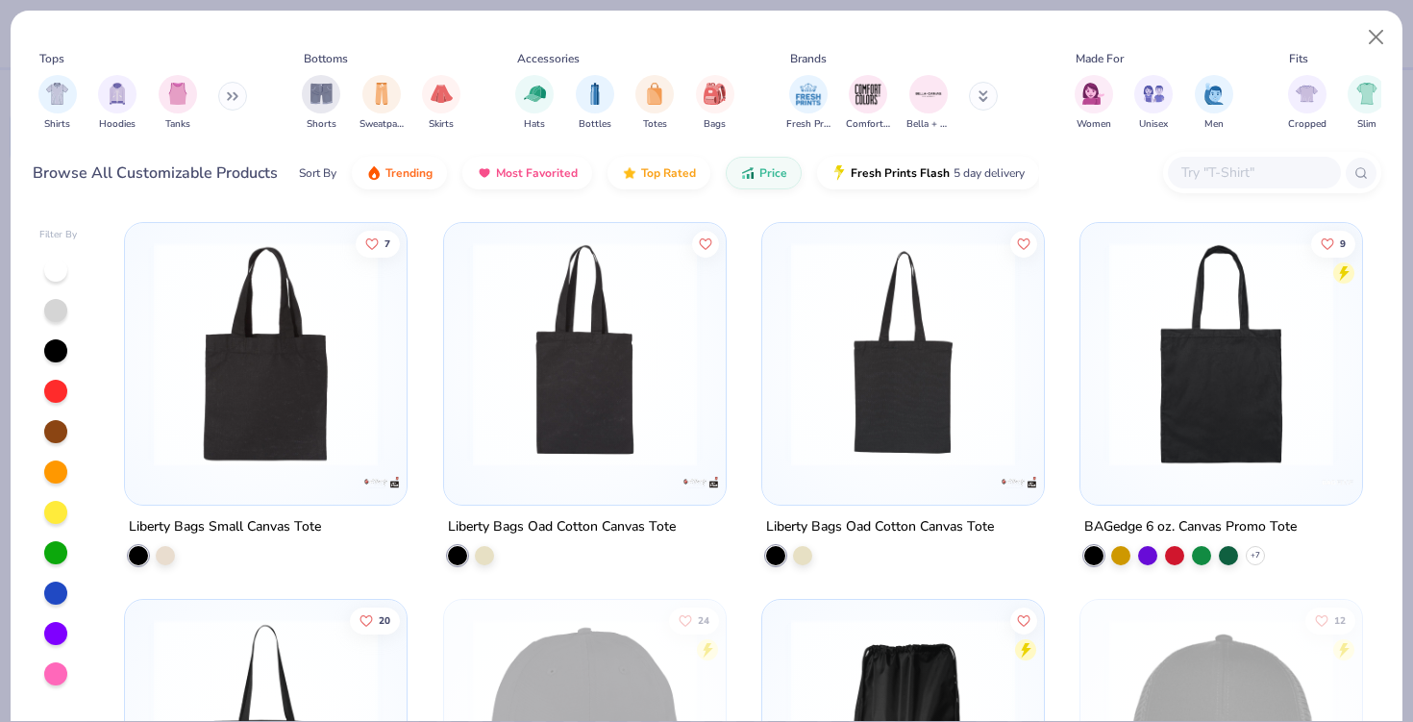
click at [555, 59] on div "Accessories" at bounding box center [548, 58] width 62 height 17
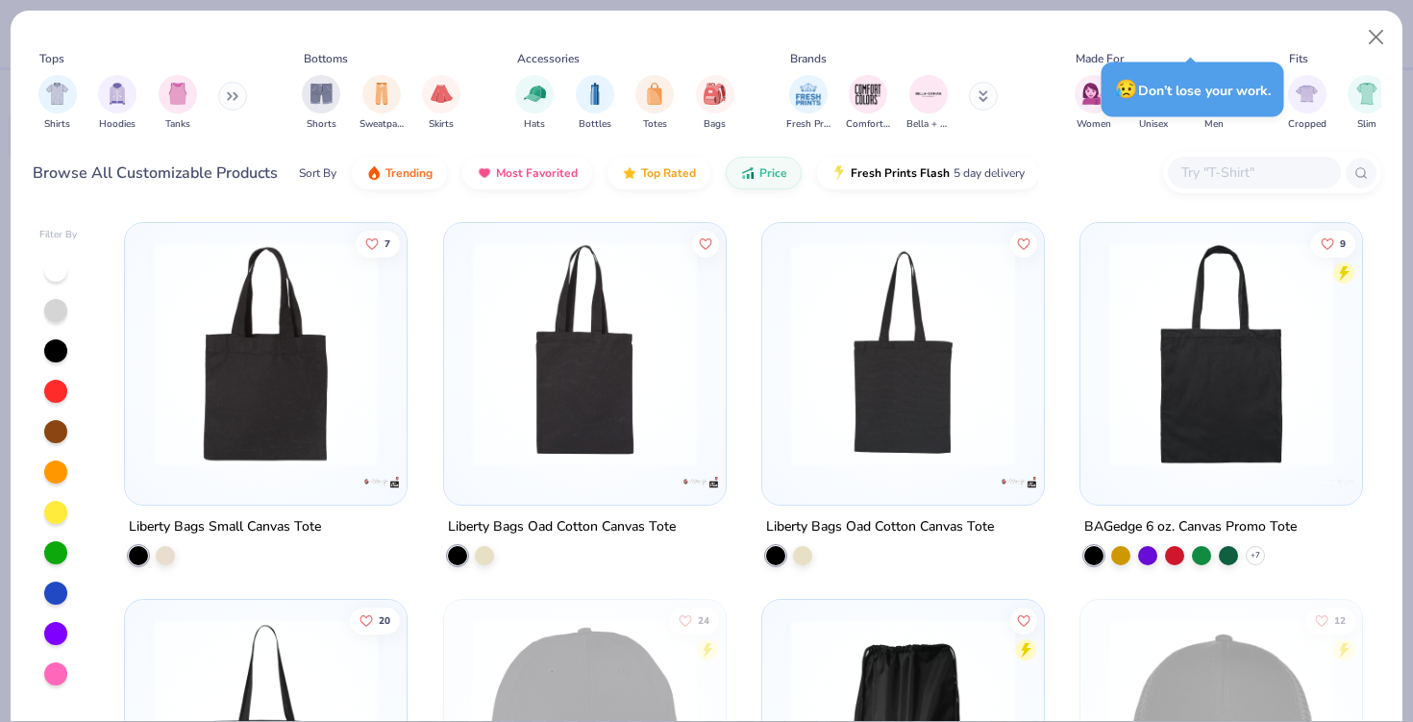
click at [1108, 18] on div "Tops Shirts Hoodies Tanks Bottoms Shorts Sweatpants Skirts Accessories Hats Bot…" at bounding box center [707, 109] width 1392 height 197
click at [222, 90] on div "Shirts Hoodies Tanks" at bounding box center [143, 102] width 221 height 71
click at [113, 102] on img "filter for Hoodies" at bounding box center [117, 92] width 21 height 22
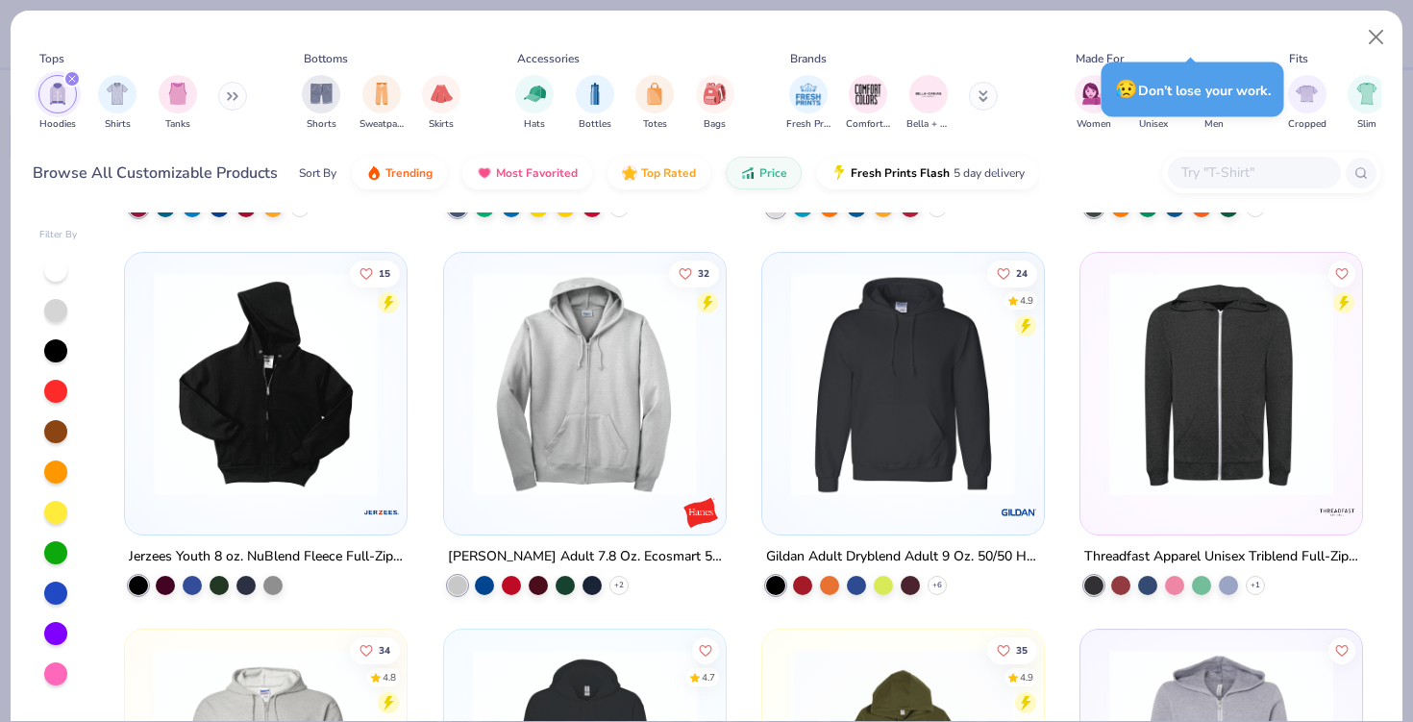
scroll to position [746, 0]
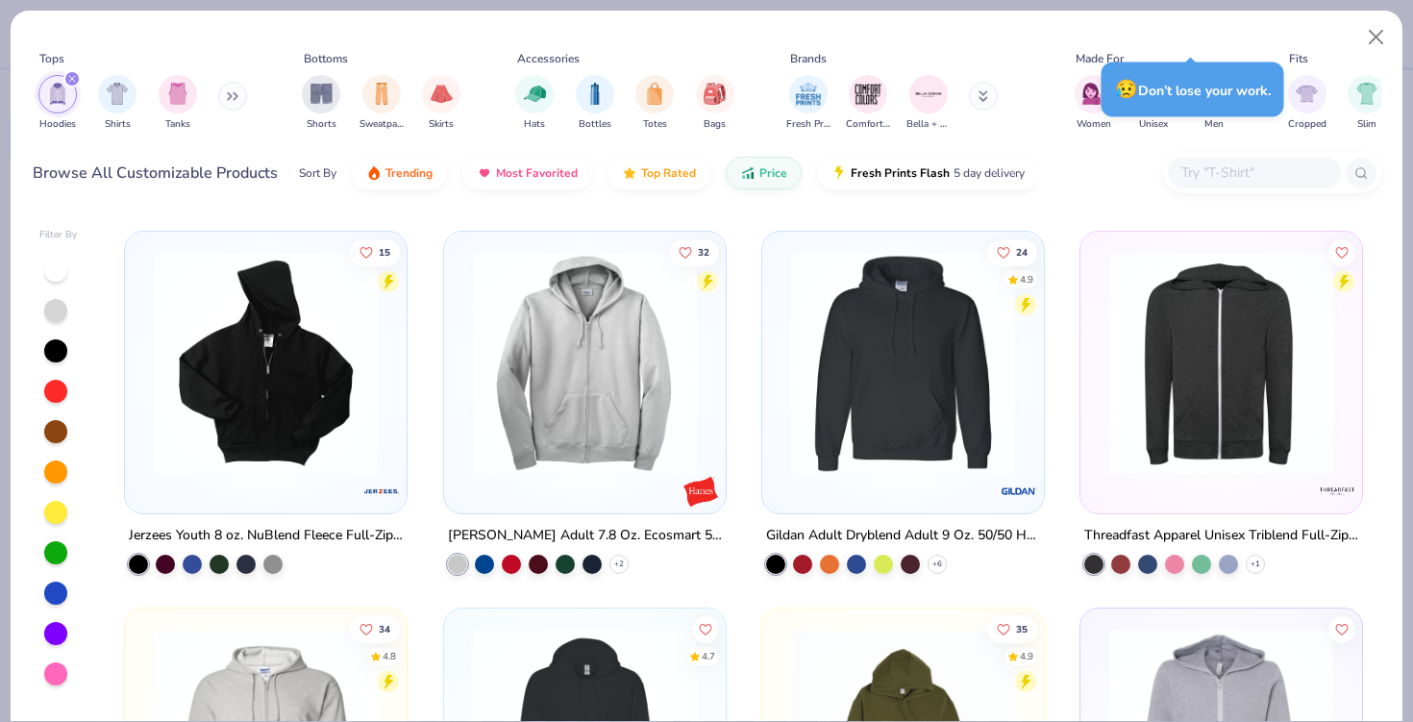
click at [70, 83] on icon "filter for Hoodies" at bounding box center [72, 79] width 8 height 8
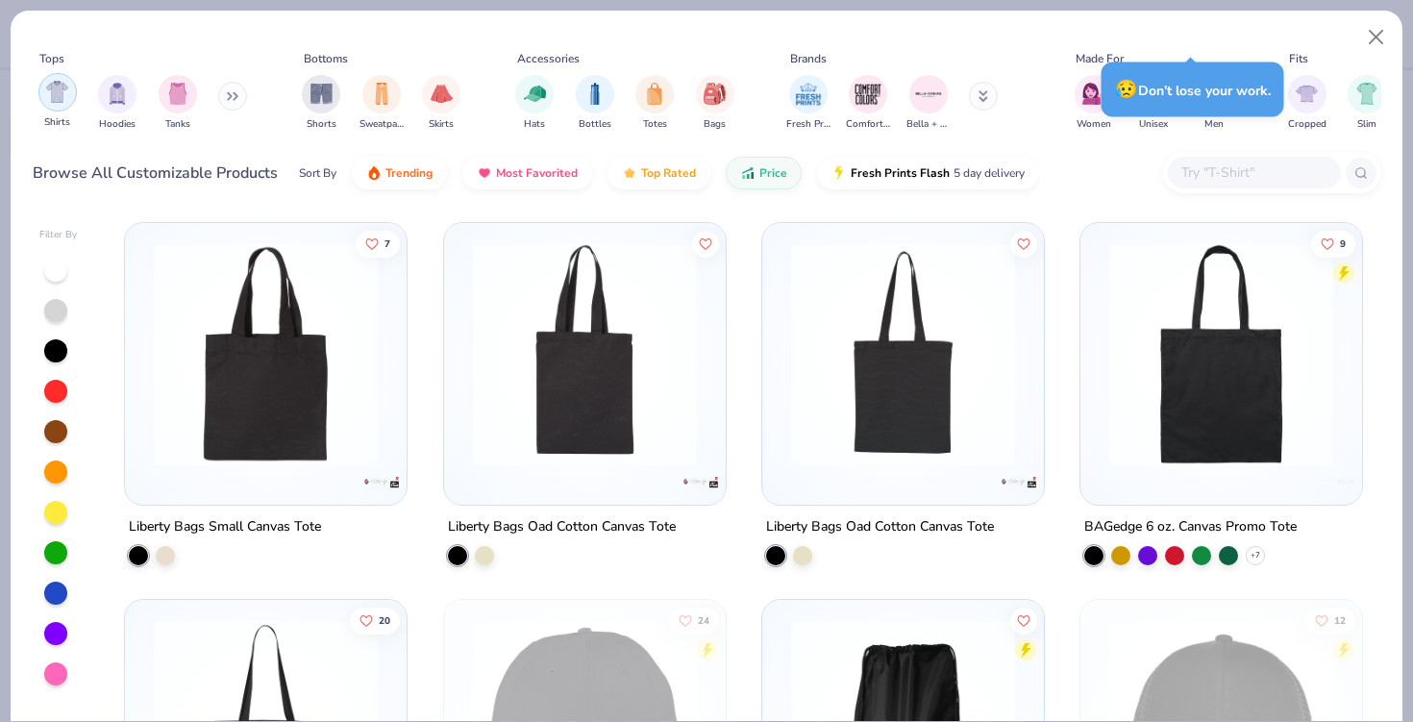
click at [56, 95] on img "filter for Shirts" at bounding box center [57, 92] width 22 height 22
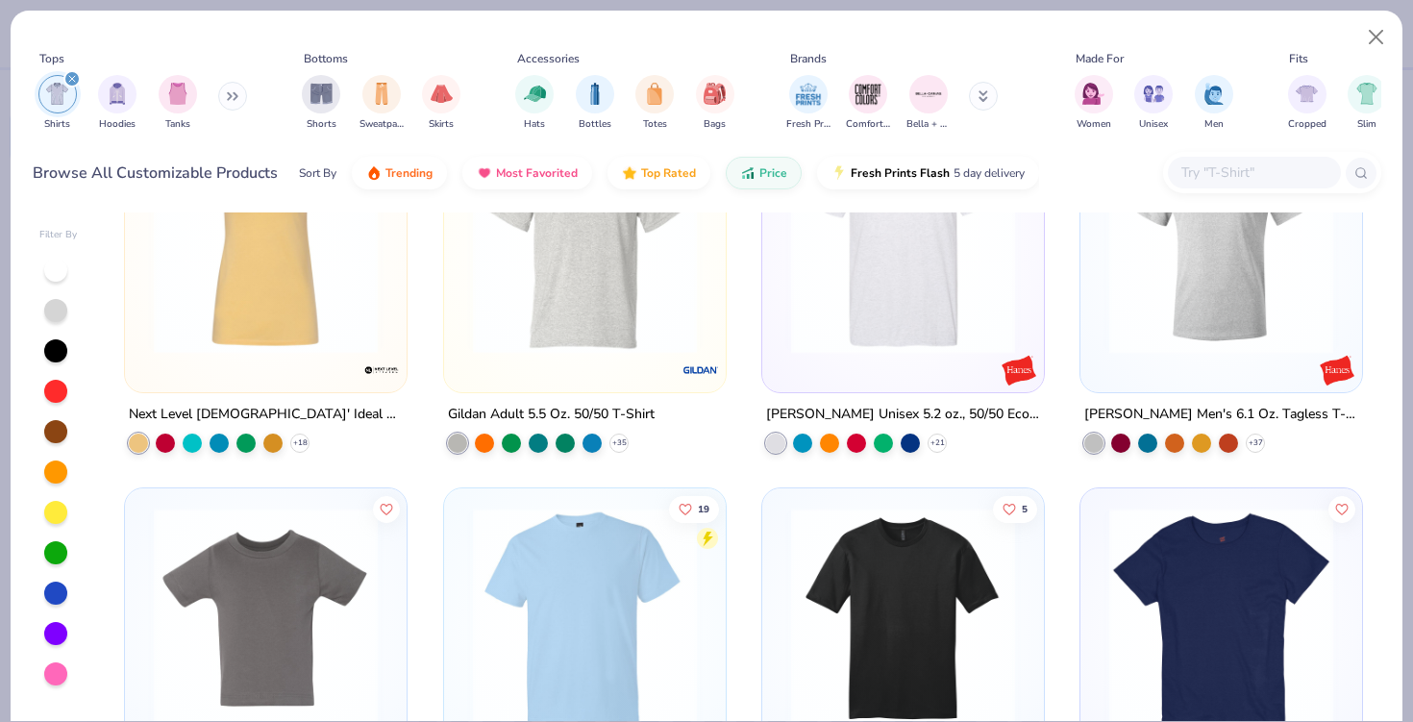
scroll to position [486, 0]
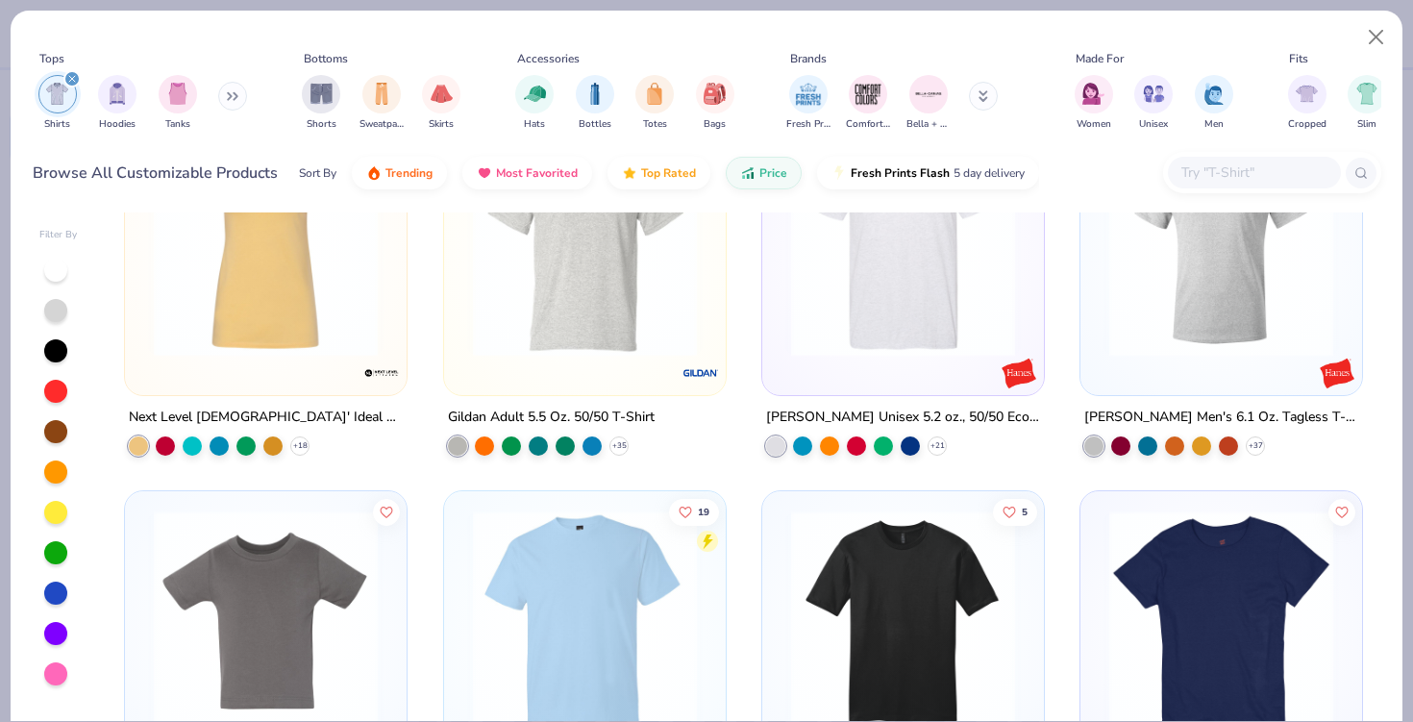
click at [594, 332] on img at bounding box center [584, 245] width 243 height 224
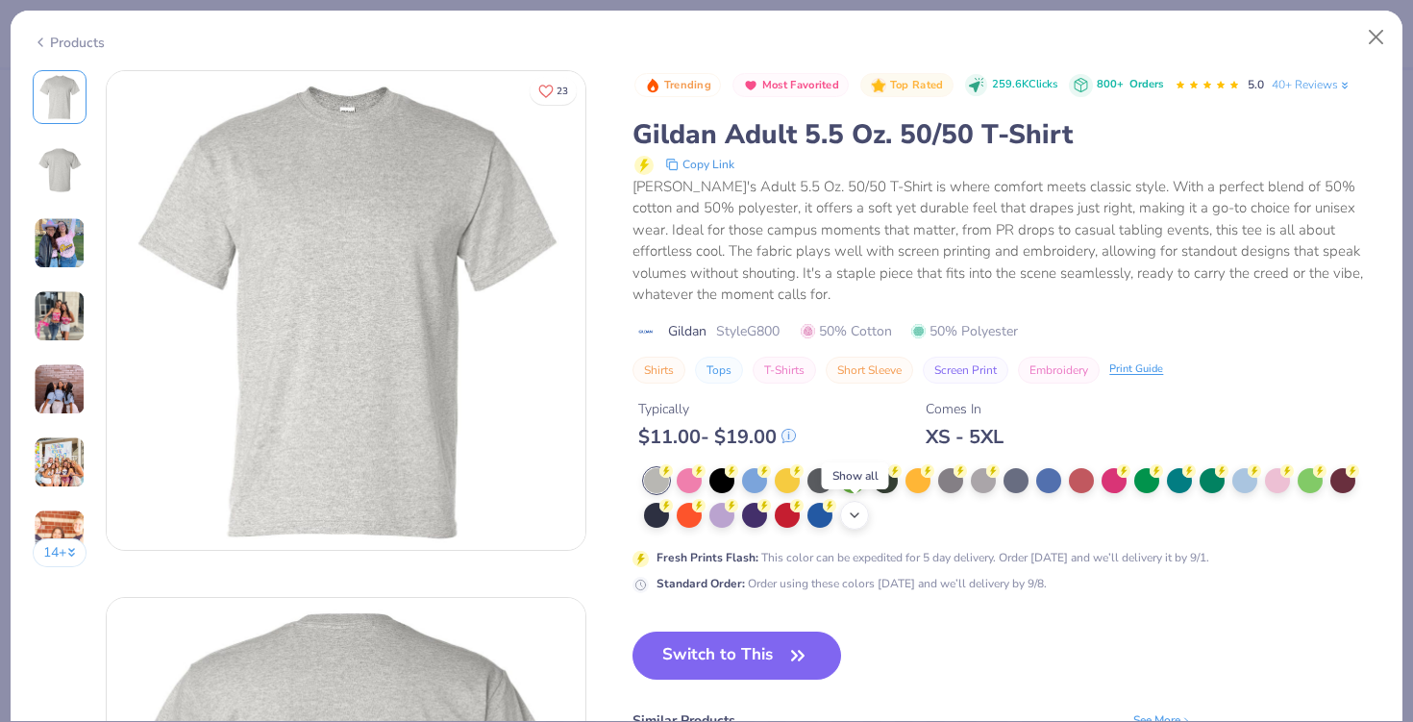
click at [851, 518] on icon at bounding box center [854, 515] width 15 height 15
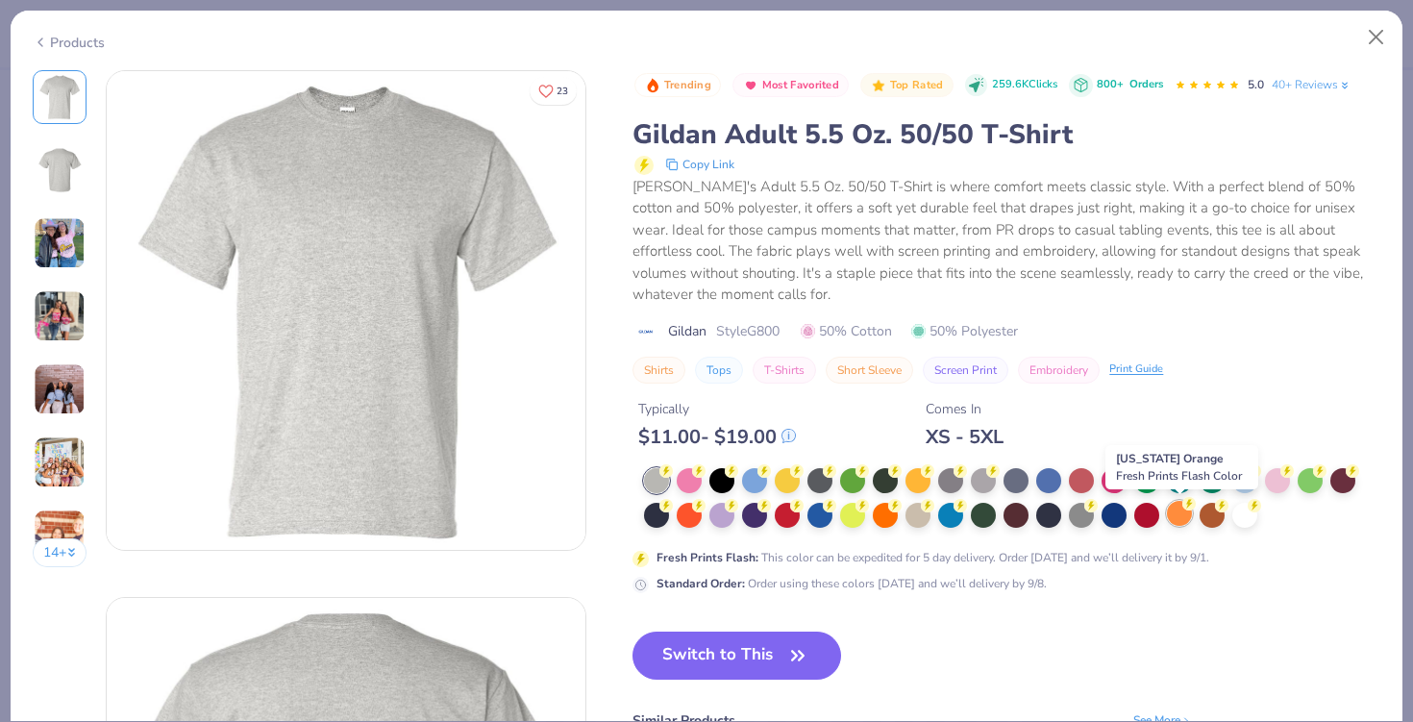
click at [1179, 518] on div at bounding box center [1179, 513] width 25 height 25
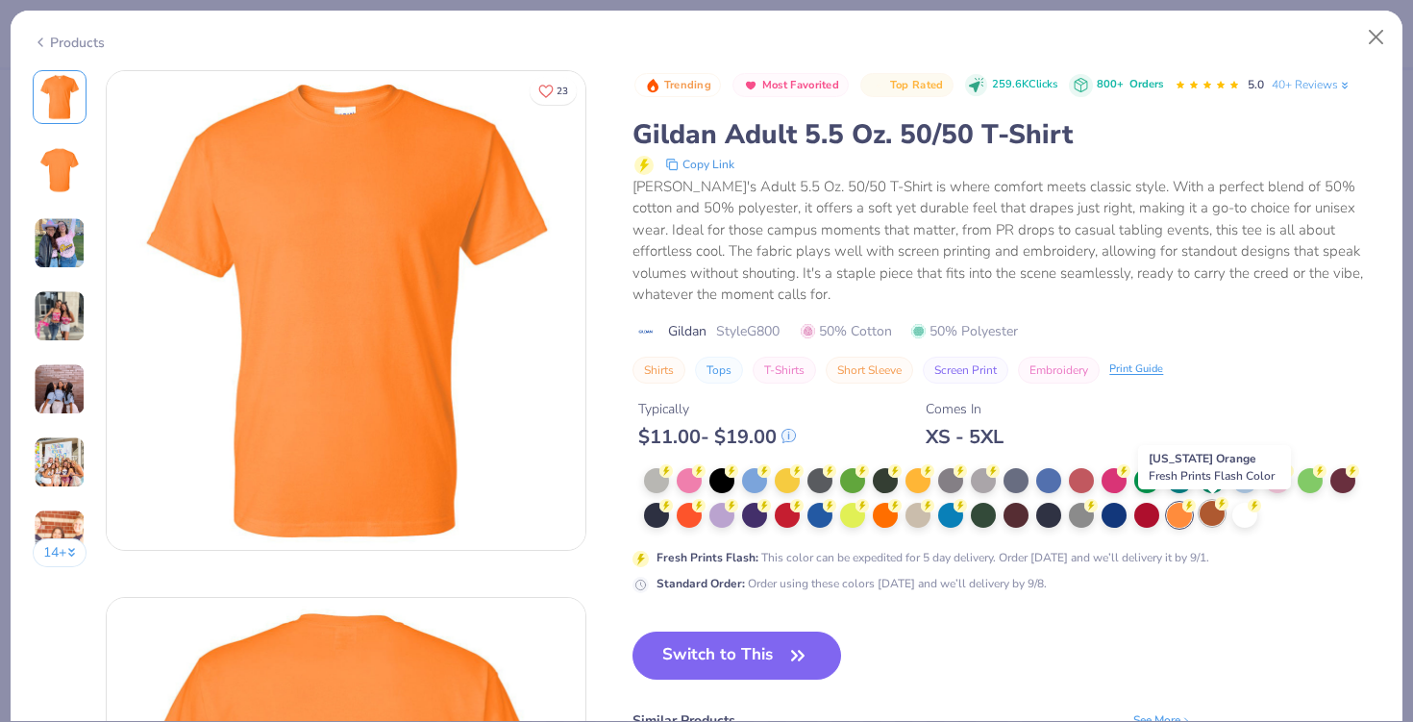
click at [1209, 516] on div at bounding box center [1212, 513] width 25 height 25
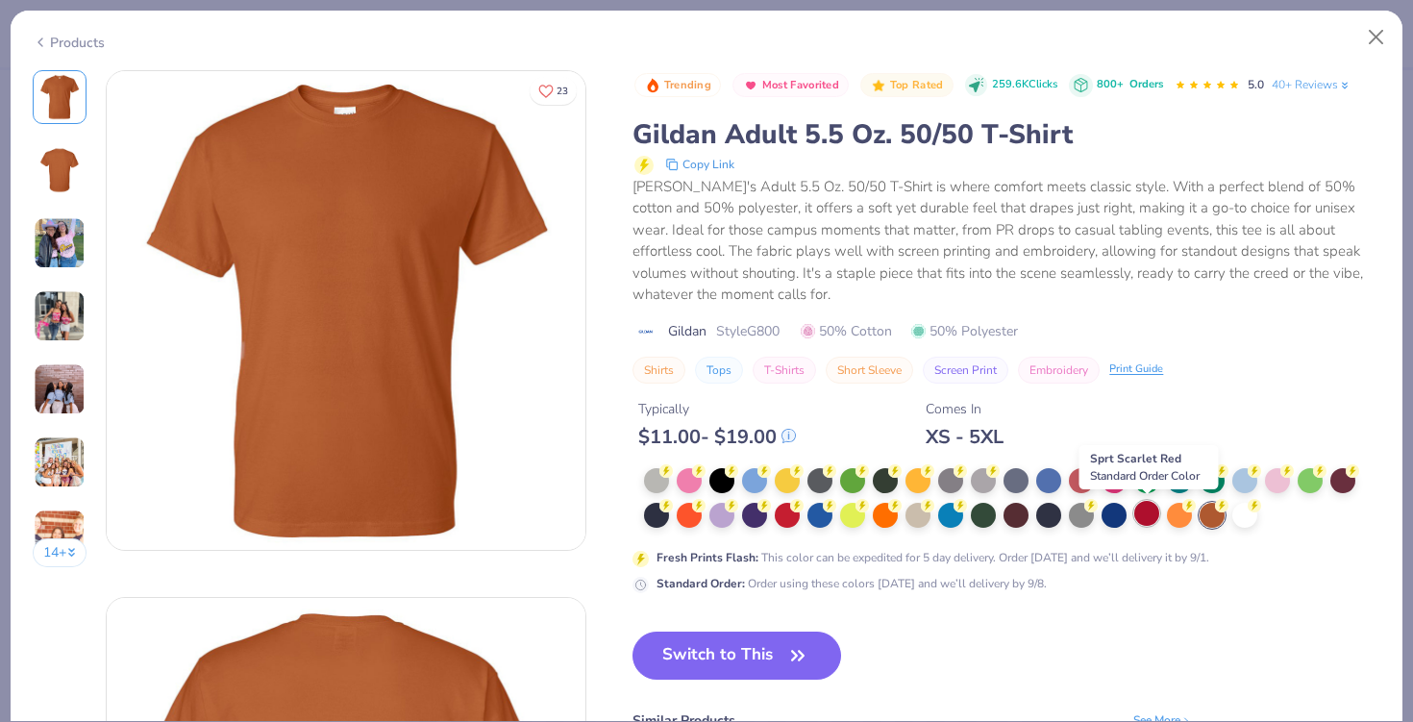
click at [1147, 512] on div at bounding box center [1146, 513] width 25 height 25
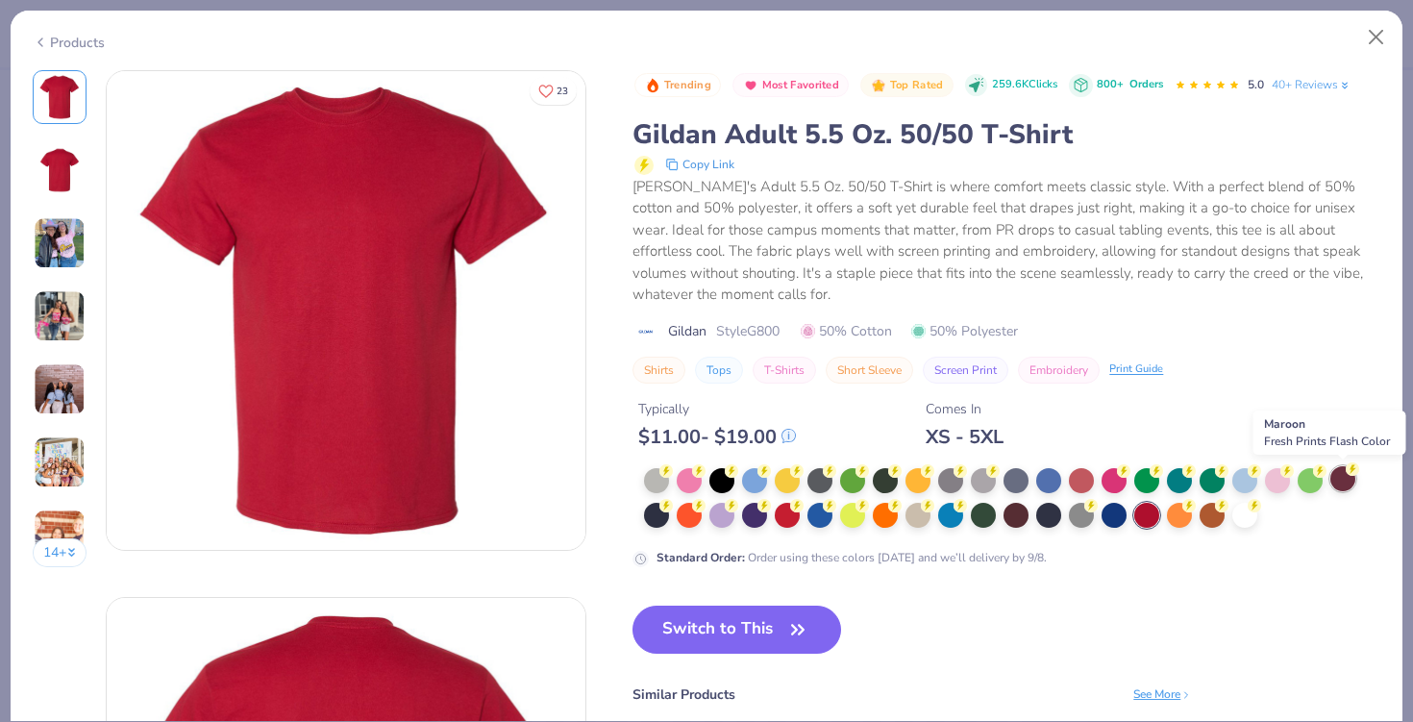
click at [1340, 480] on div at bounding box center [1342, 478] width 25 height 25
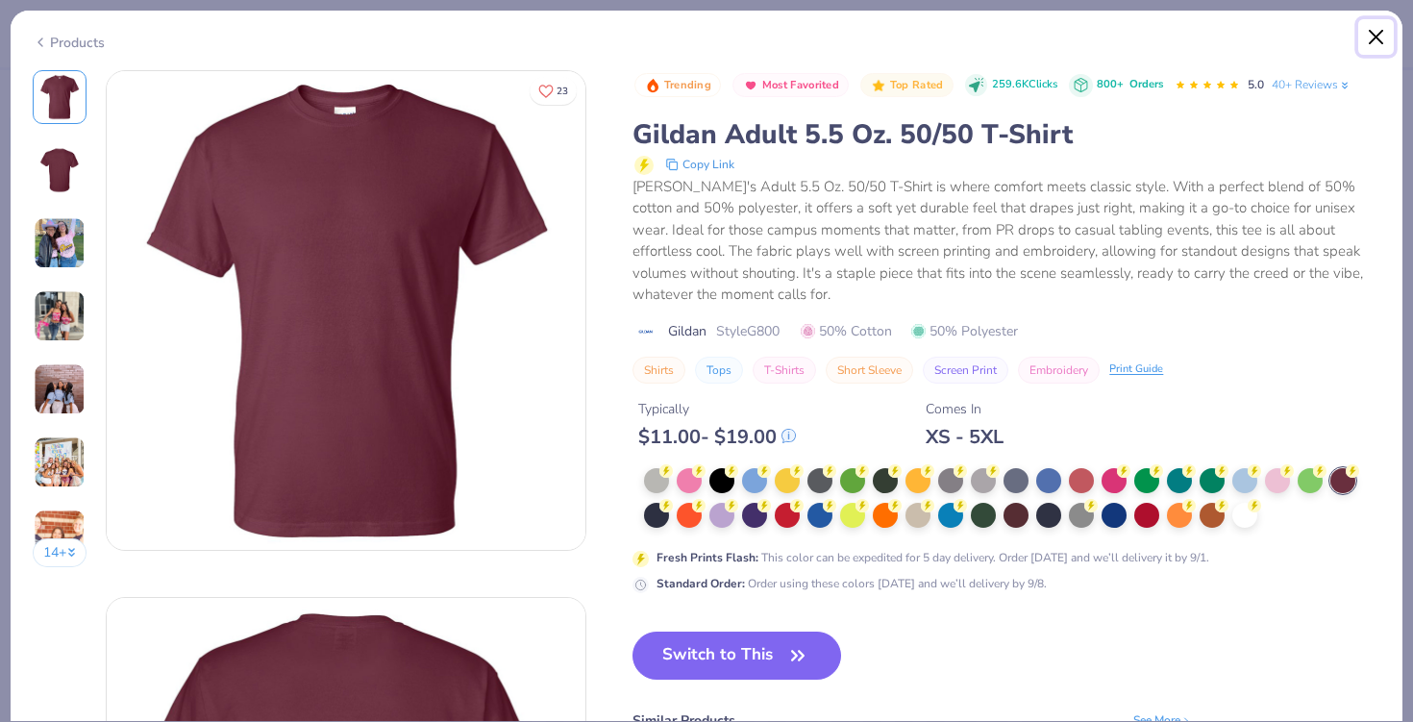
click at [1369, 23] on button "Close" at bounding box center [1376, 37] width 37 height 37
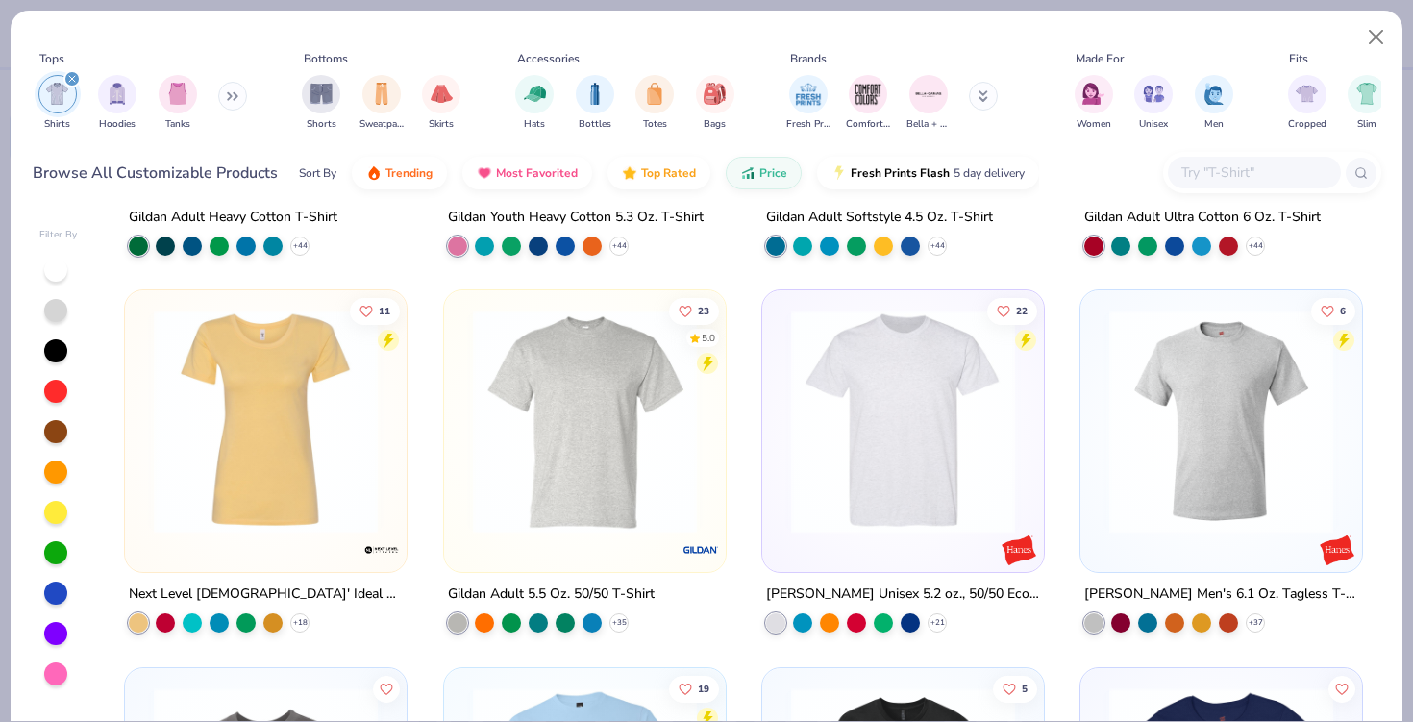
scroll to position [318, 0]
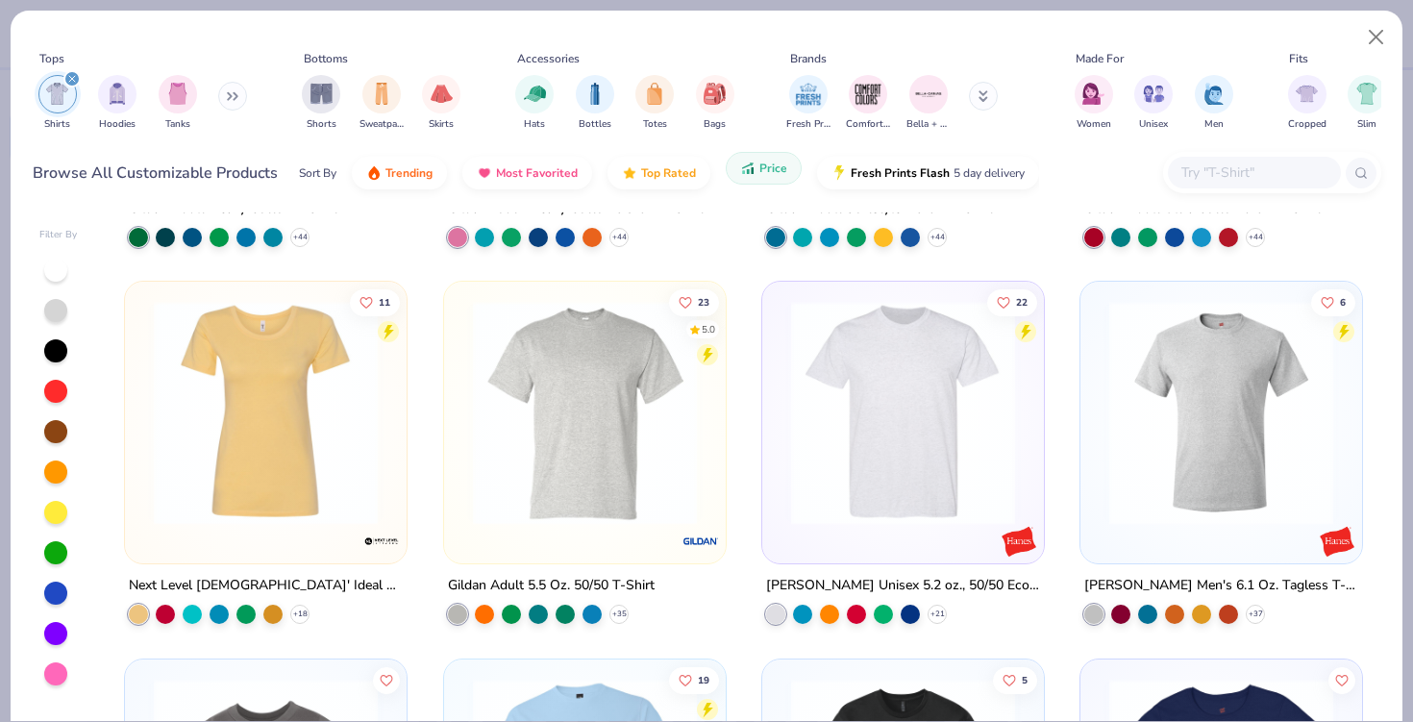
click at [736, 166] on button "Price" at bounding box center [764, 168] width 76 height 33
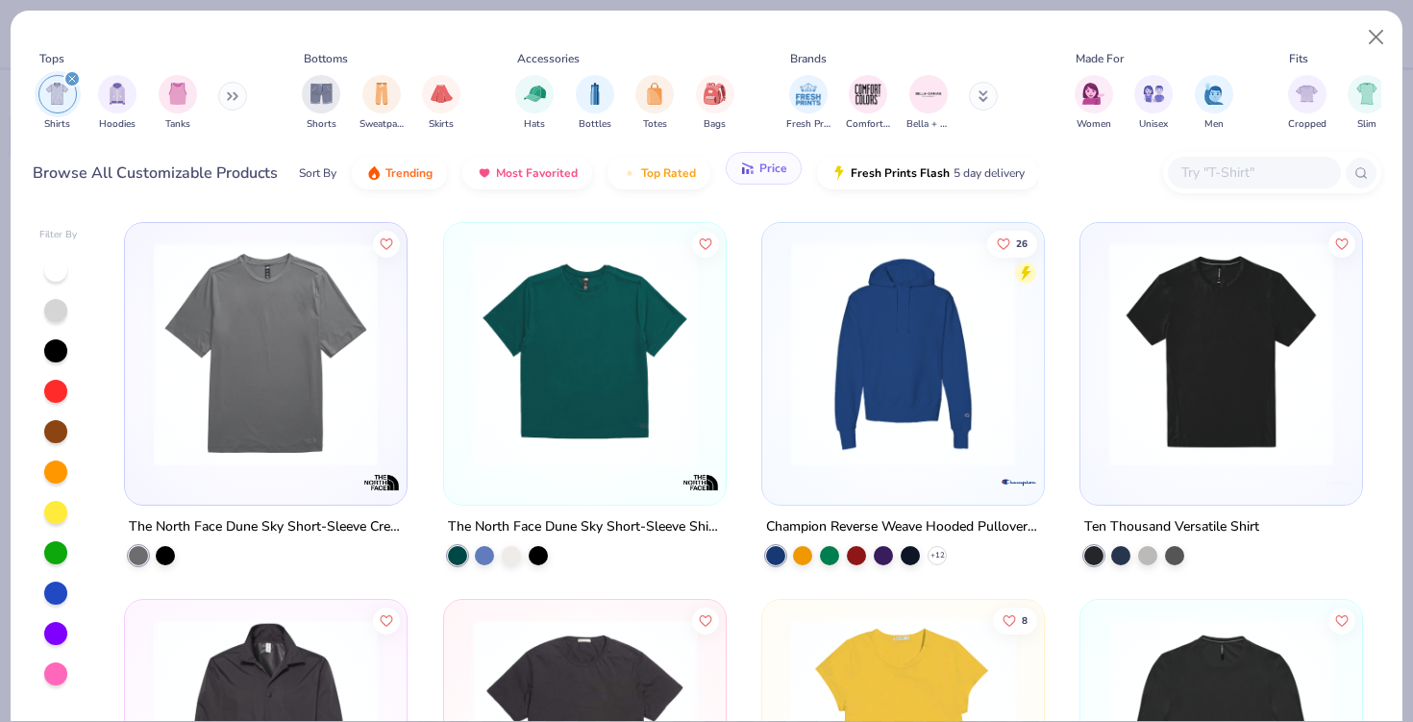
click at [761, 177] on button "Price" at bounding box center [764, 168] width 76 height 33
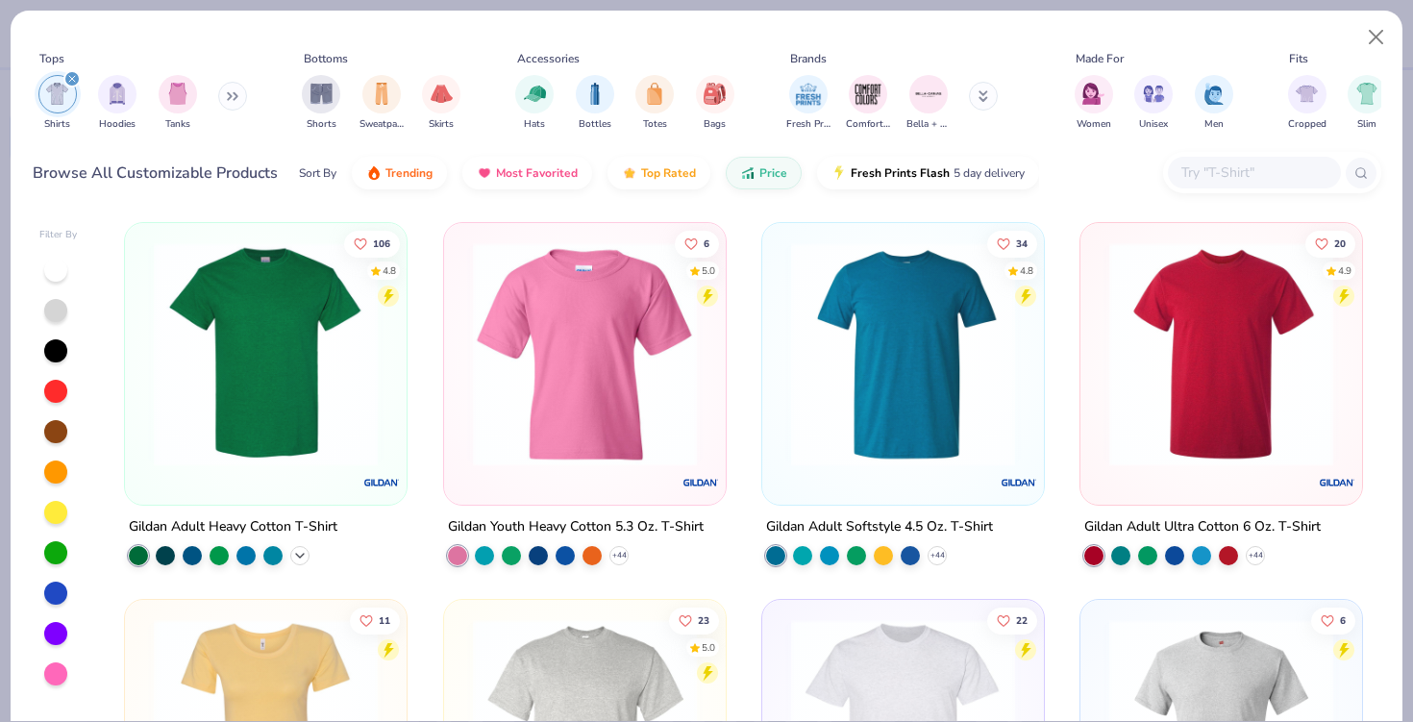
click at [307, 547] on div "+ 44" at bounding box center [299, 555] width 19 height 19
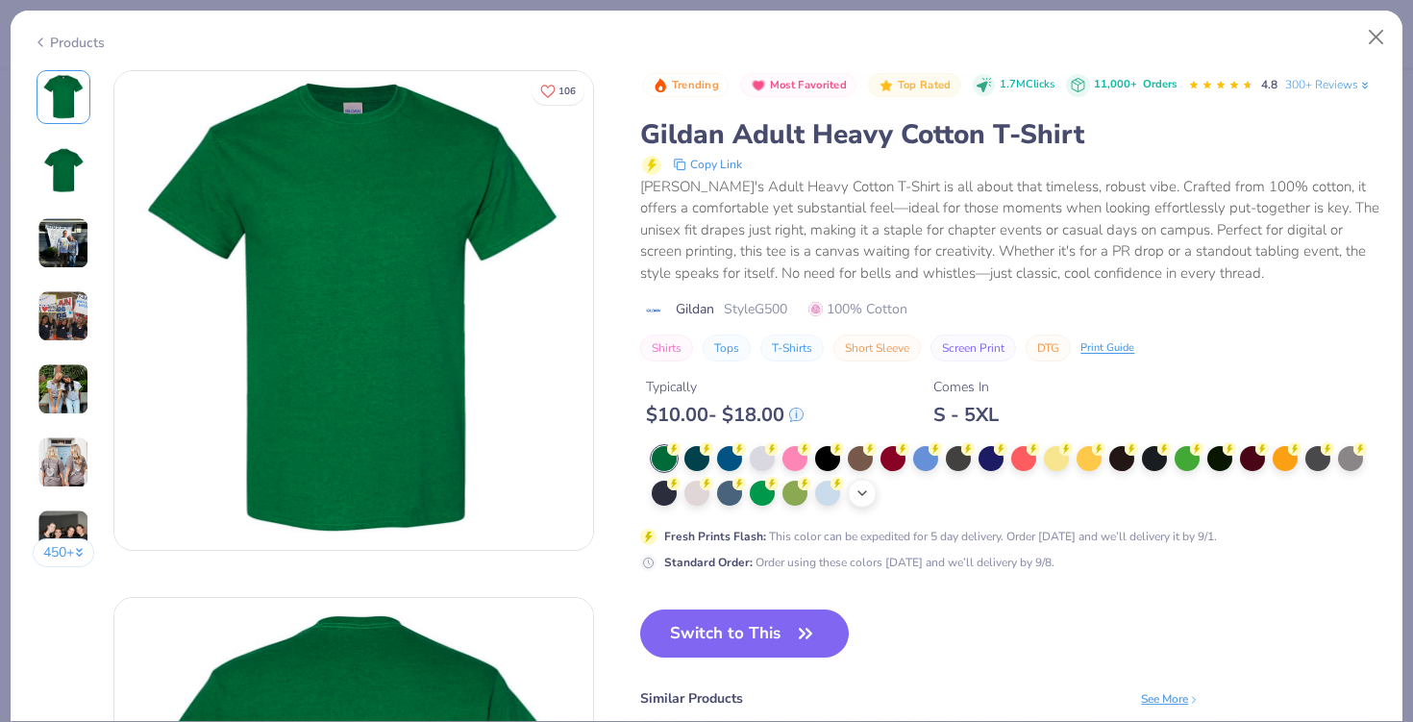
click at [862, 500] on icon at bounding box center [862, 492] width 15 height 15
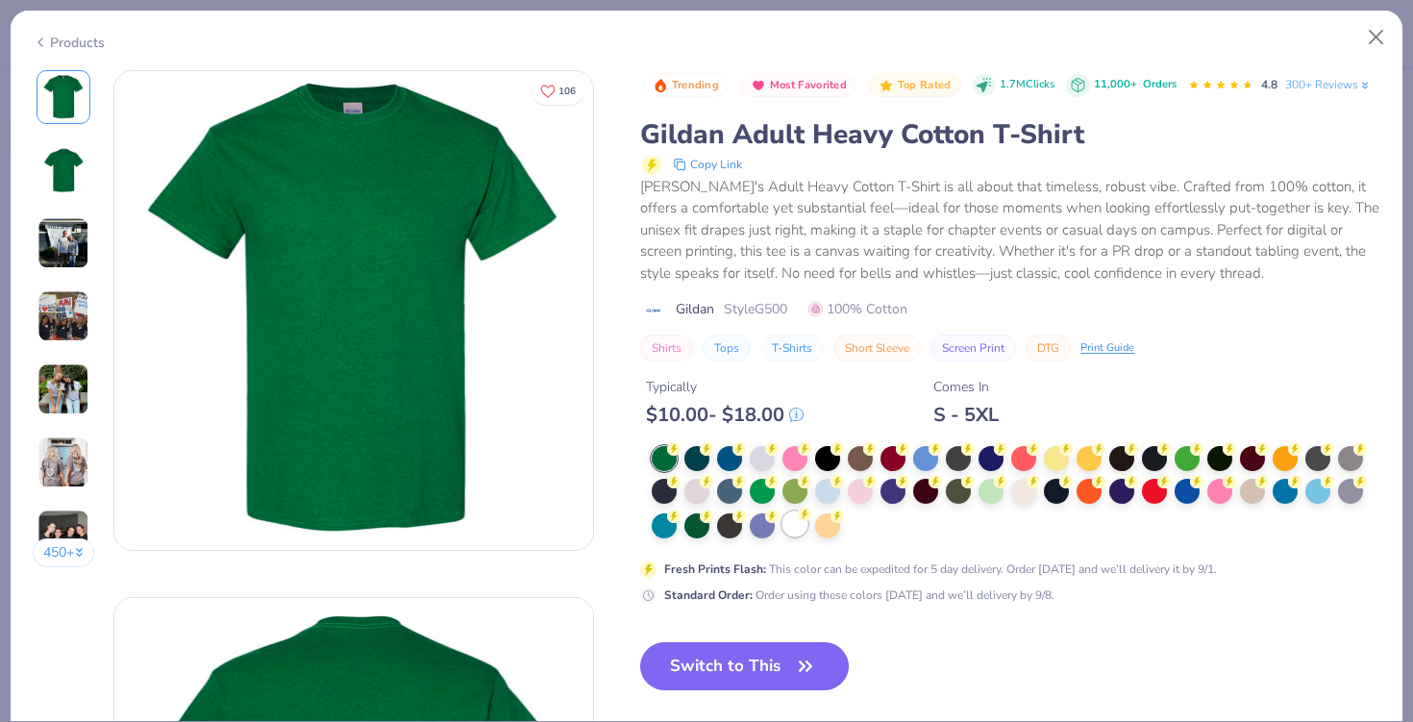
click at [788, 533] on div at bounding box center [794, 523] width 25 height 25
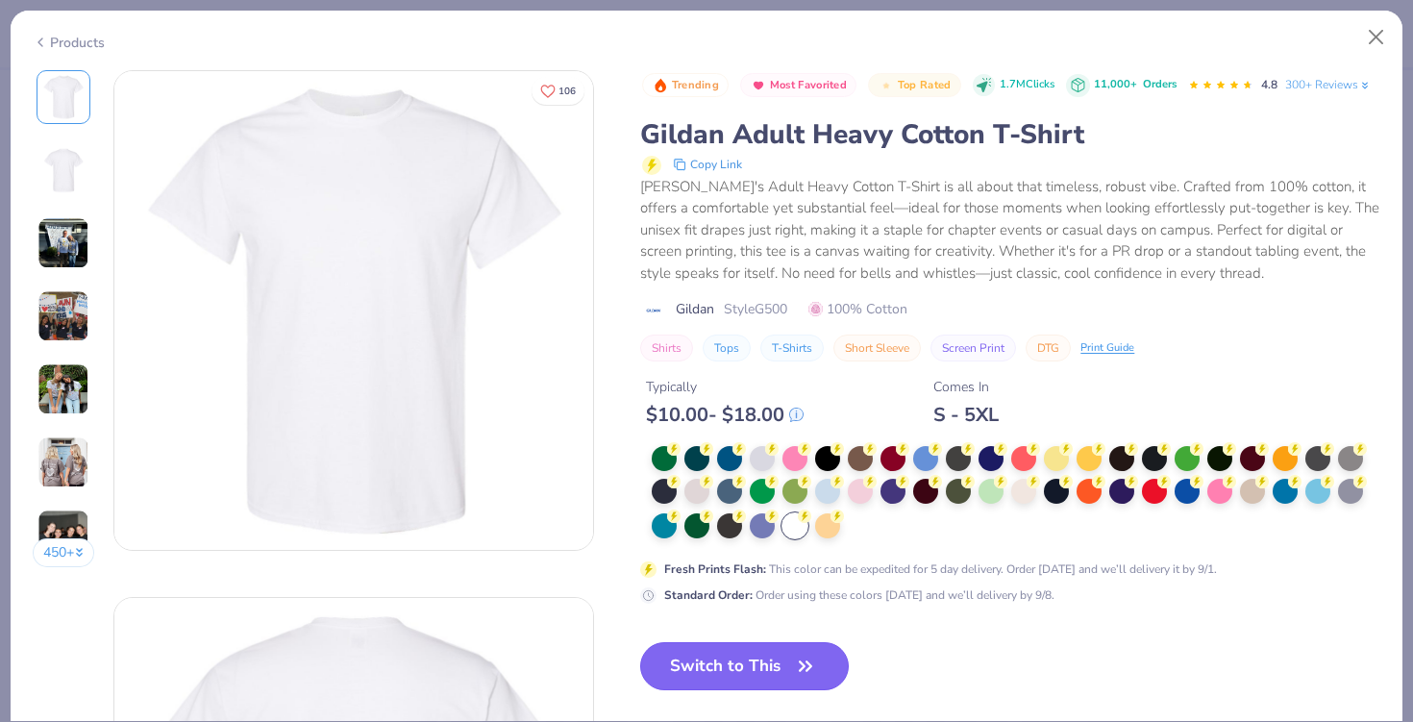
click at [754, 670] on button "Switch to This" at bounding box center [744, 666] width 209 height 48
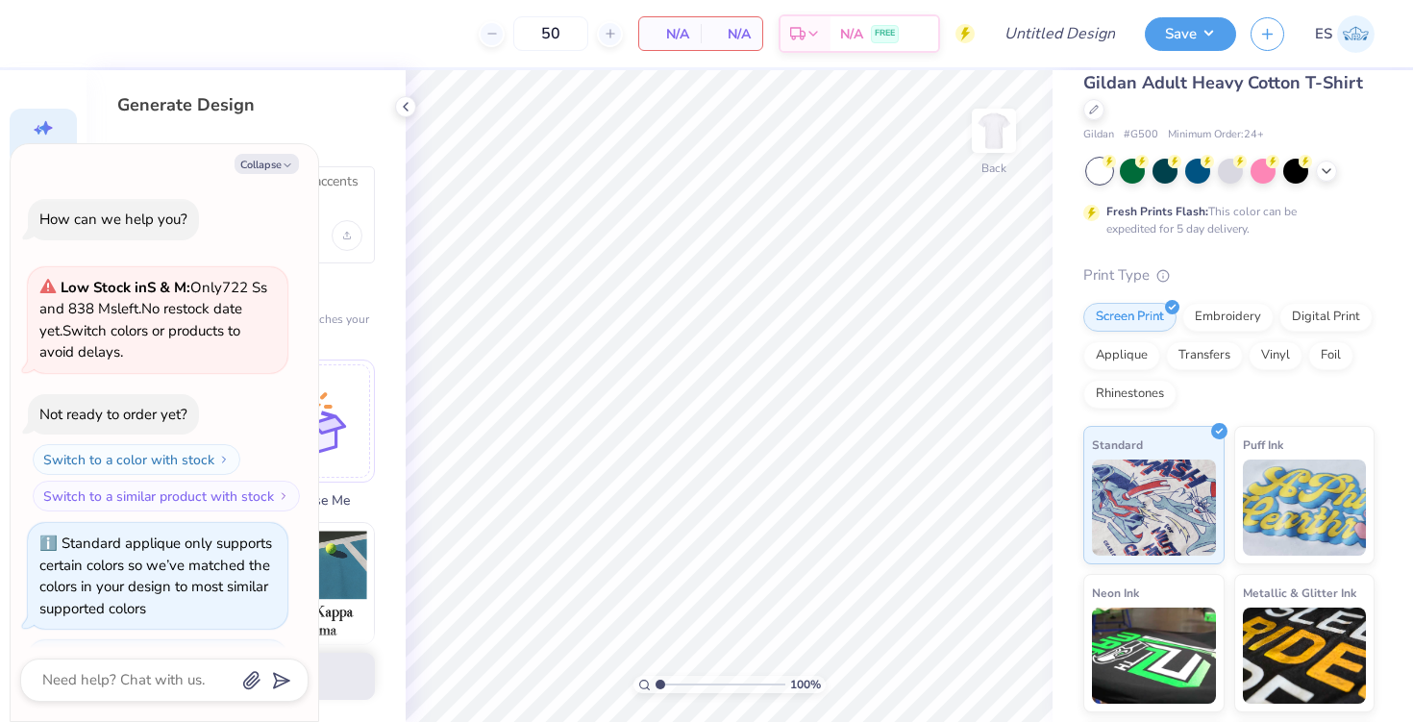
scroll to position [874, 0]
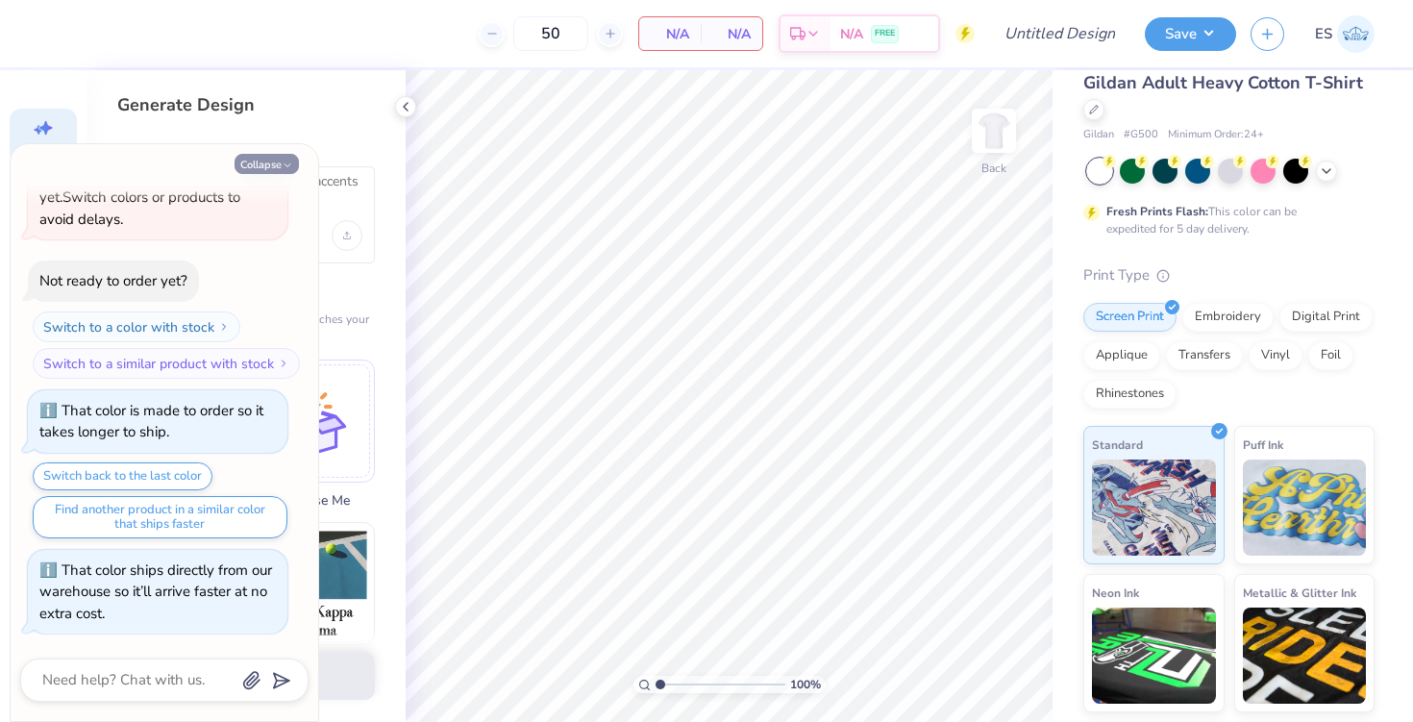
click at [285, 161] on icon "button" at bounding box center [288, 166] width 12 height 12
type textarea "x"
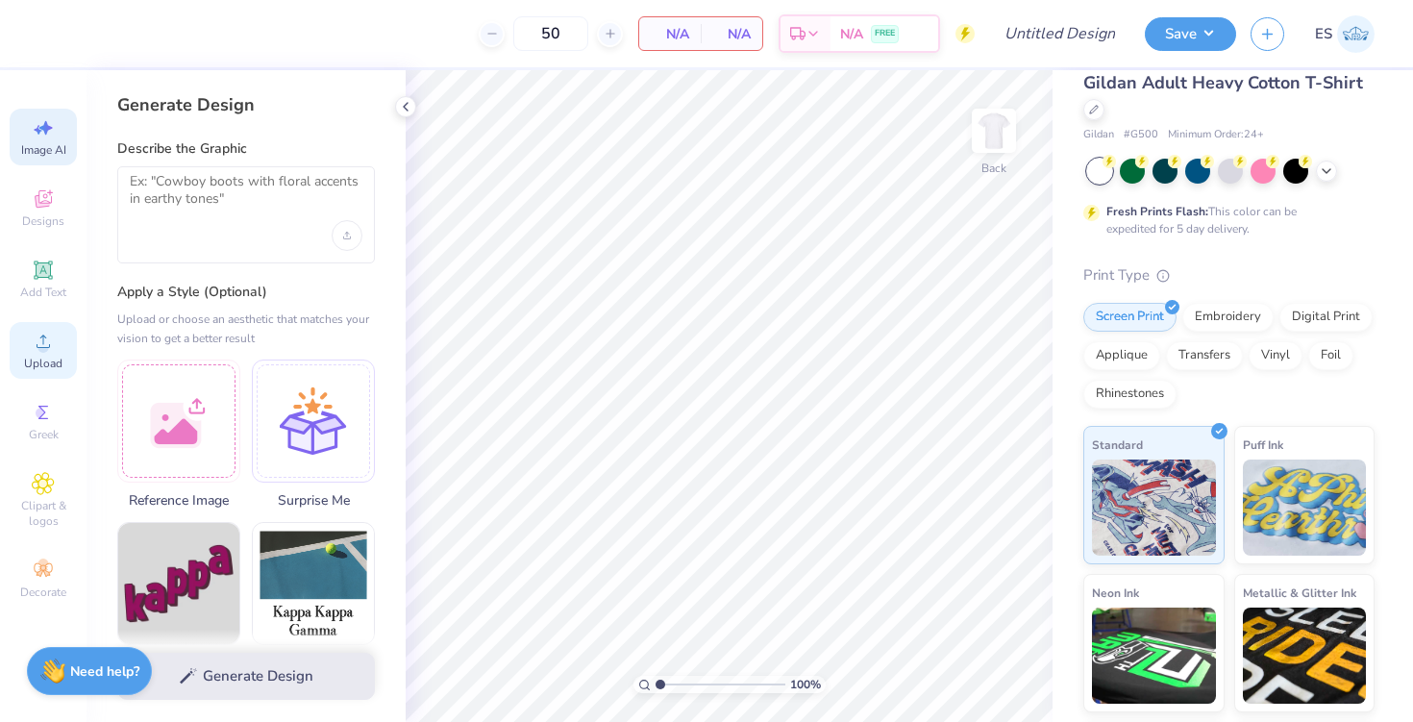
click at [54, 354] on div "Upload" at bounding box center [43, 350] width 67 height 57
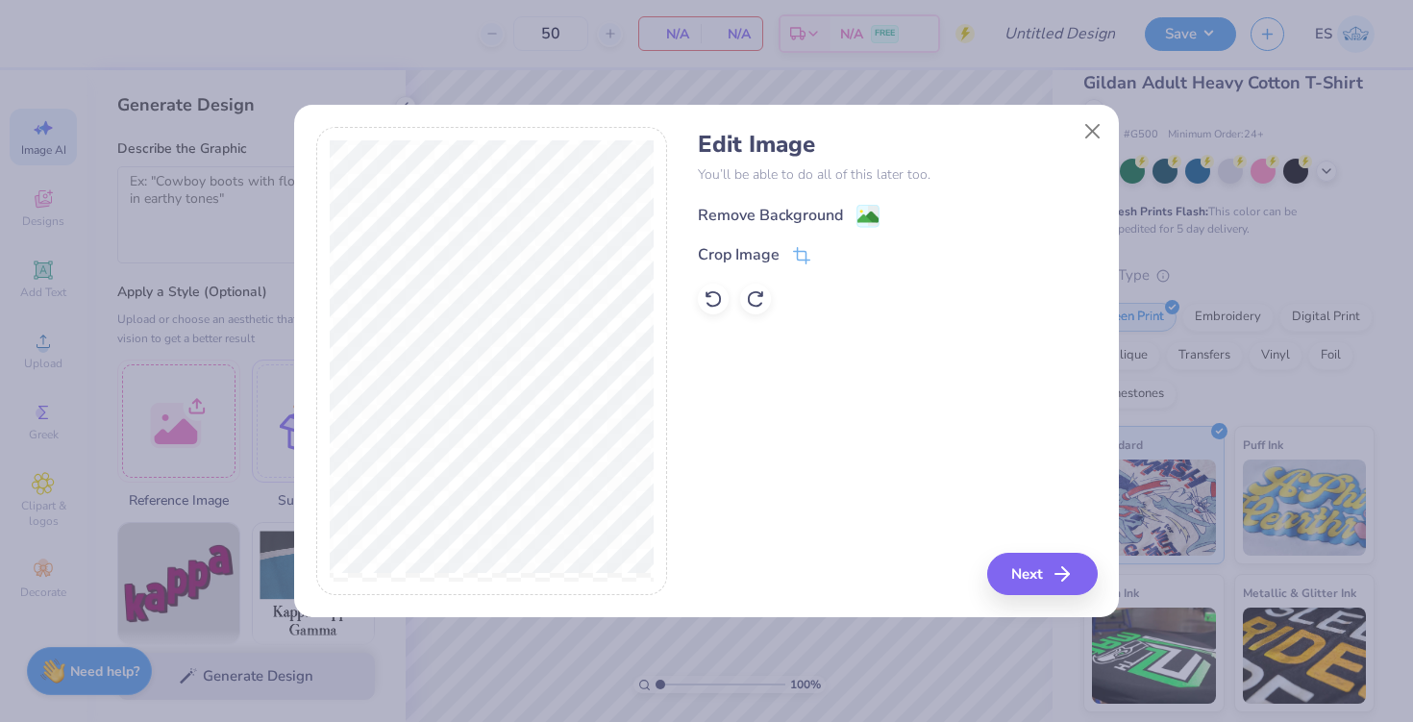
click at [781, 206] on div "Remove Background" at bounding box center [770, 215] width 145 height 23
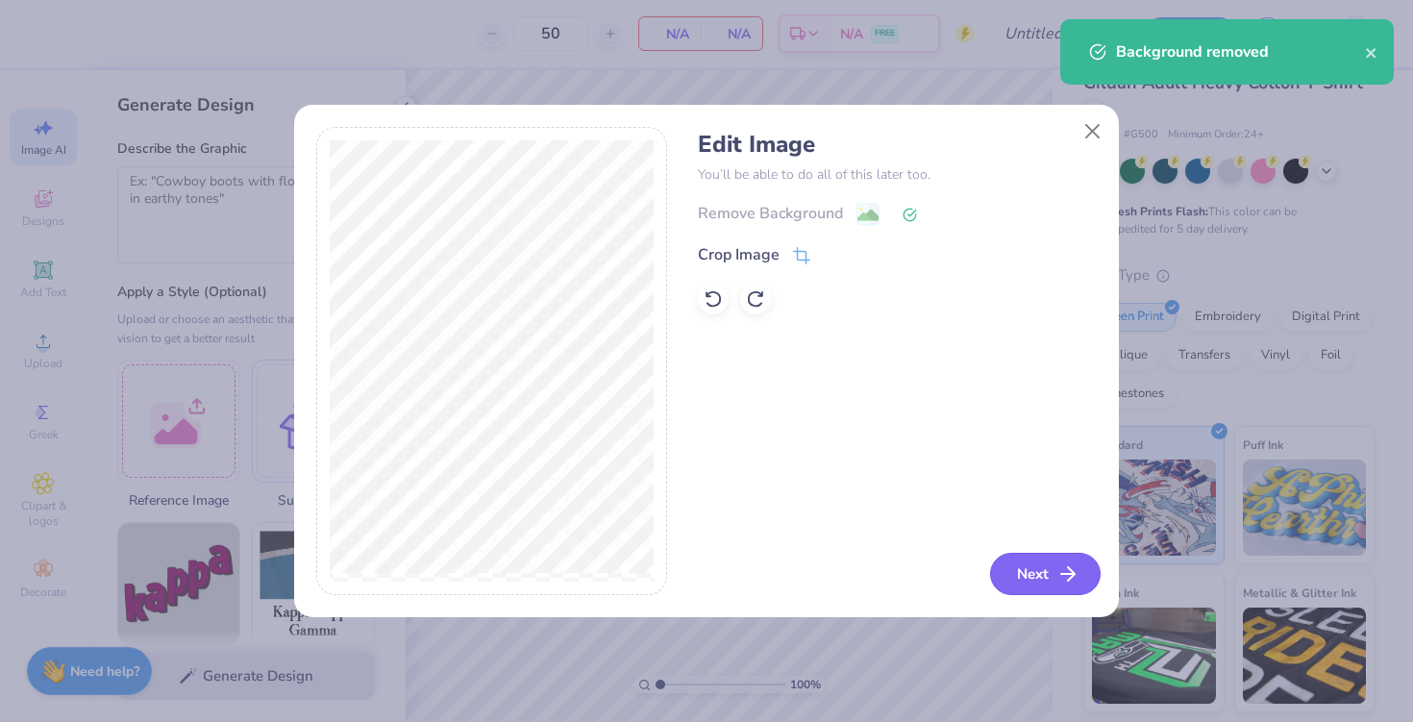
click at [1081, 558] on button "Next" at bounding box center [1045, 574] width 111 height 42
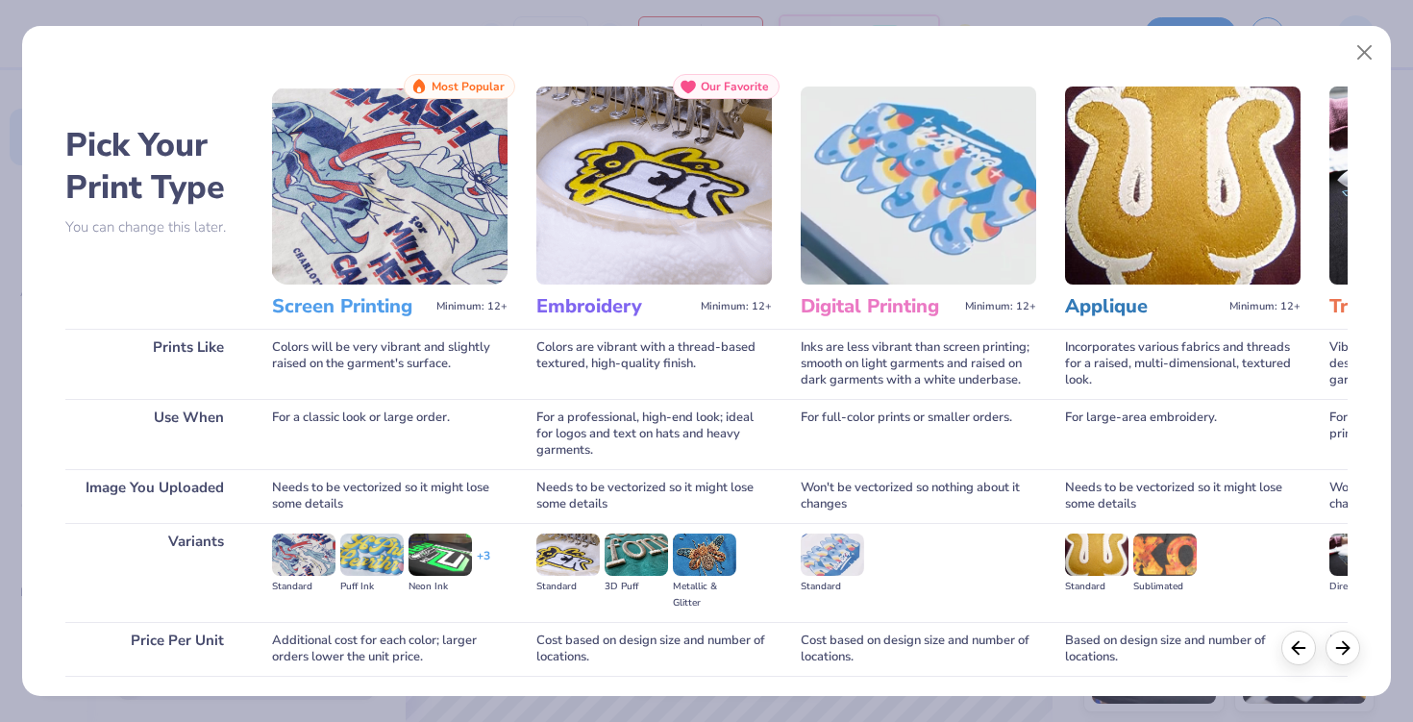
scroll to position [140, 0]
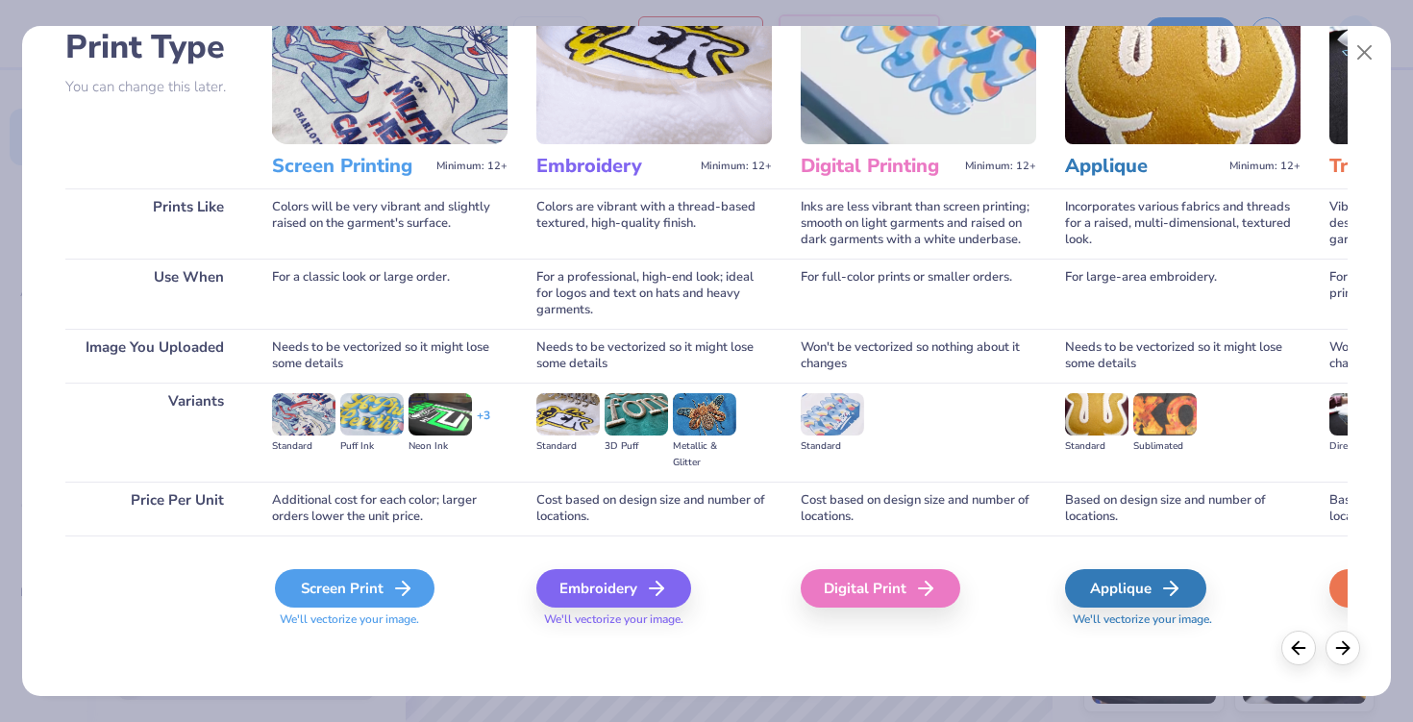
click at [376, 586] on div "Screen Print" at bounding box center [355, 588] width 160 height 38
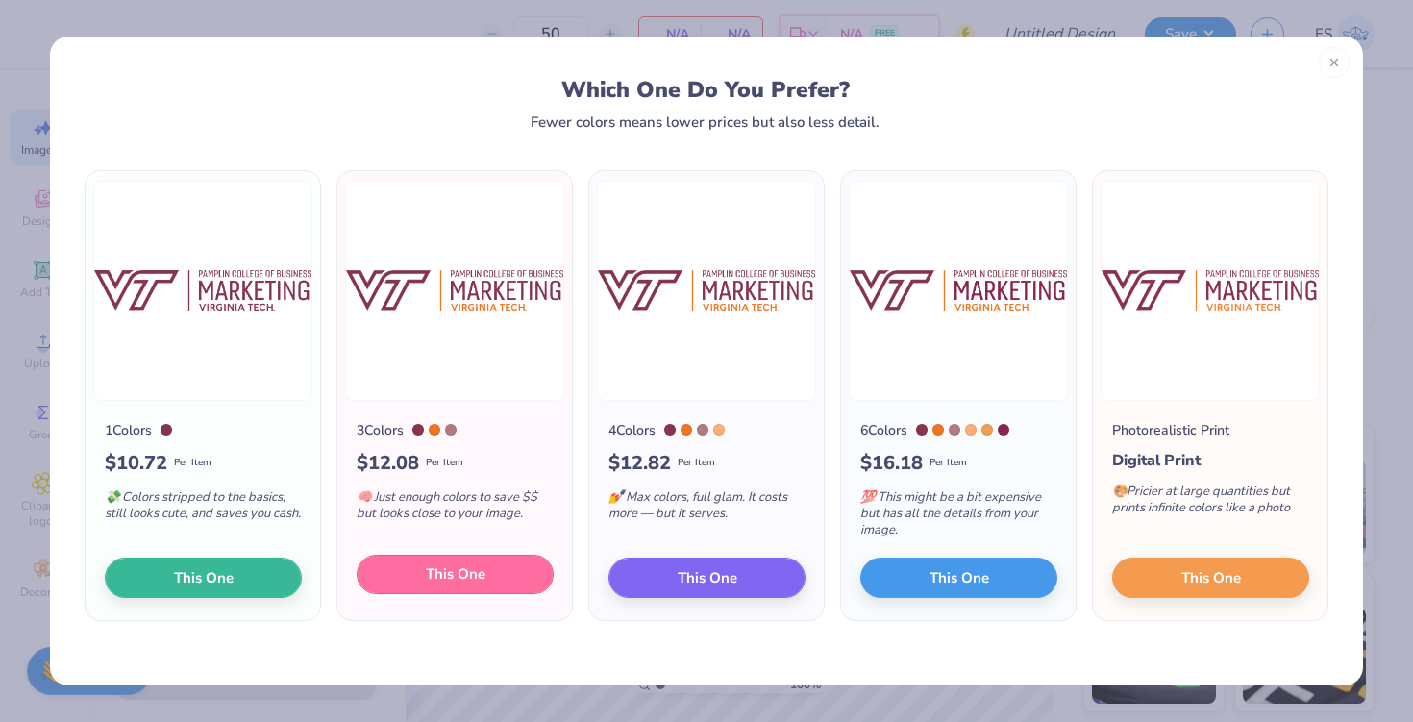
click at [522, 577] on button "This One" at bounding box center [455, 575] width 197 height 40
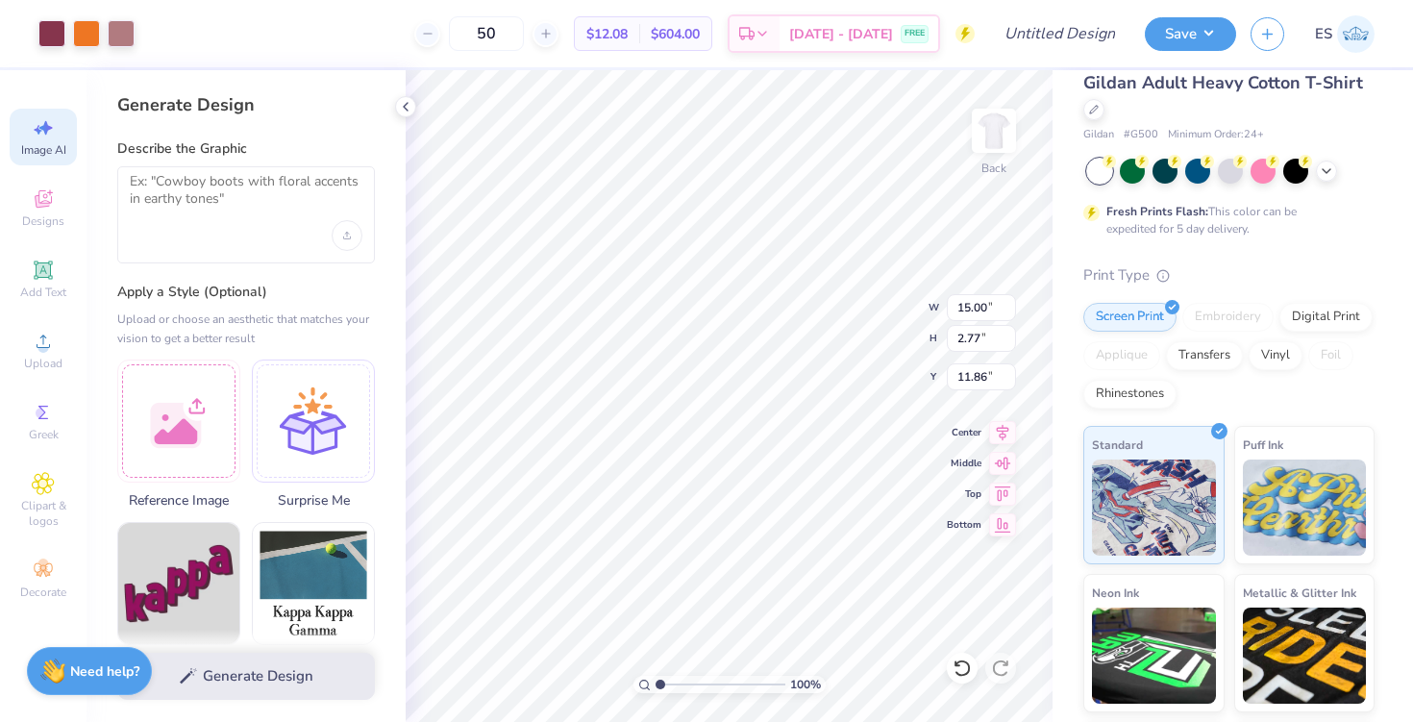
drag, startPoint x: 882, startPoint y: 384, endPoint x: 856, endPoint y: 409, distance: 35.4
click at [856, 409] on div at bounding box center [706, 361] width 1413 height 722
type input "10.90"
type input "2.01"
type input "4.80"
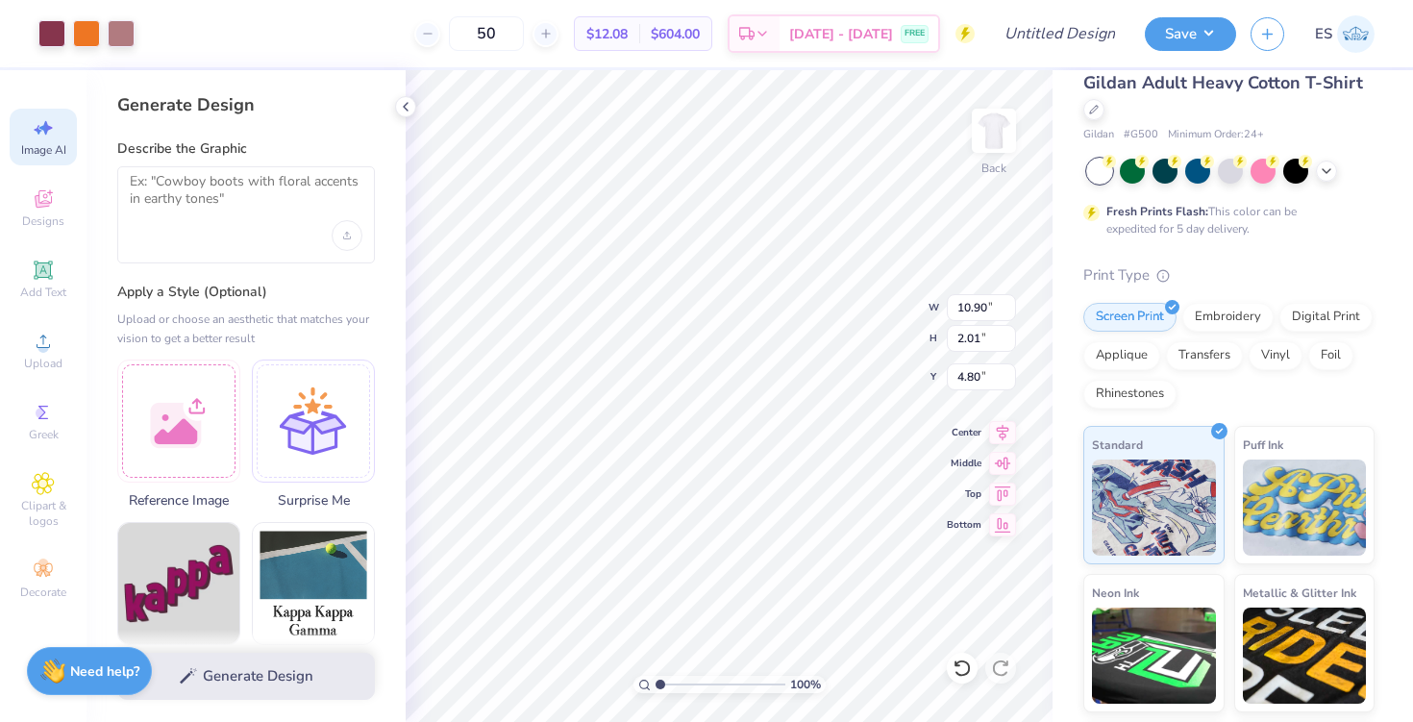
scroll to position [0, 0]
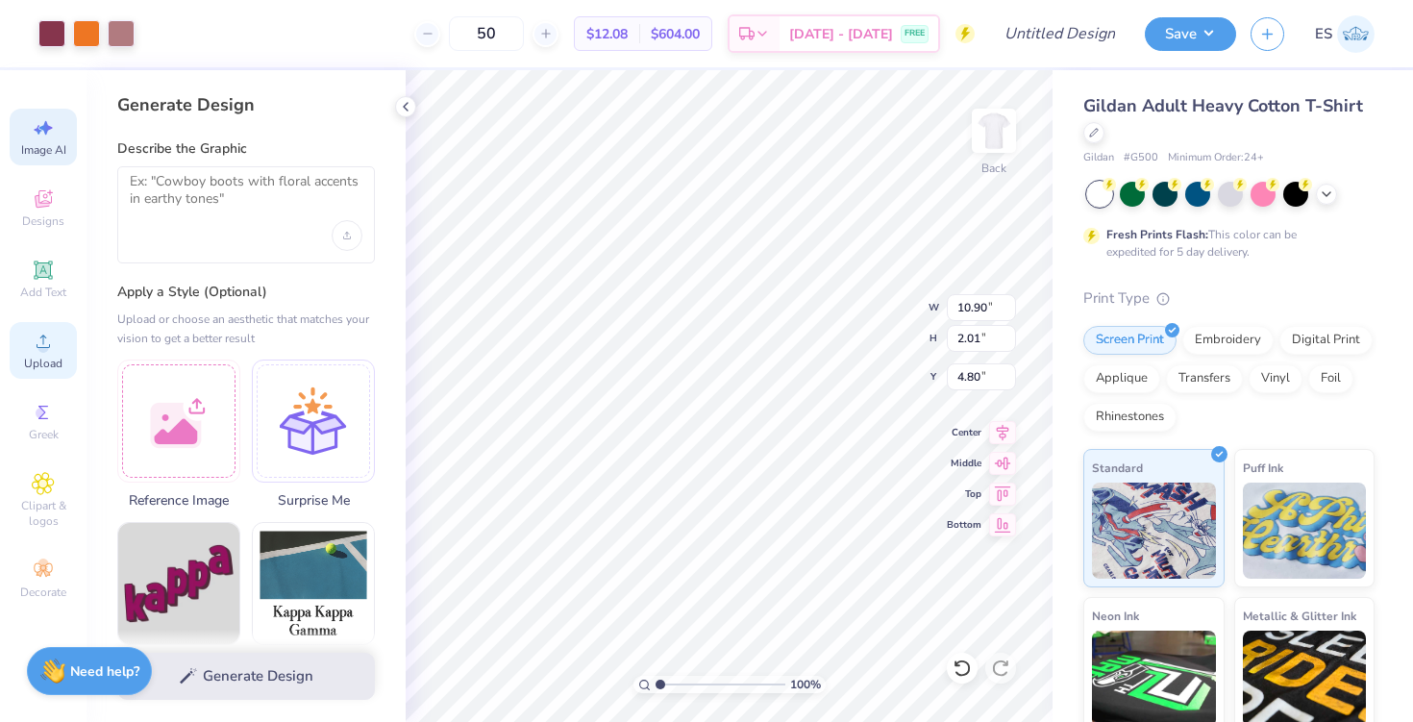
click at [35, 350] on icon at bounding box center [43, 341] width 23 height 23
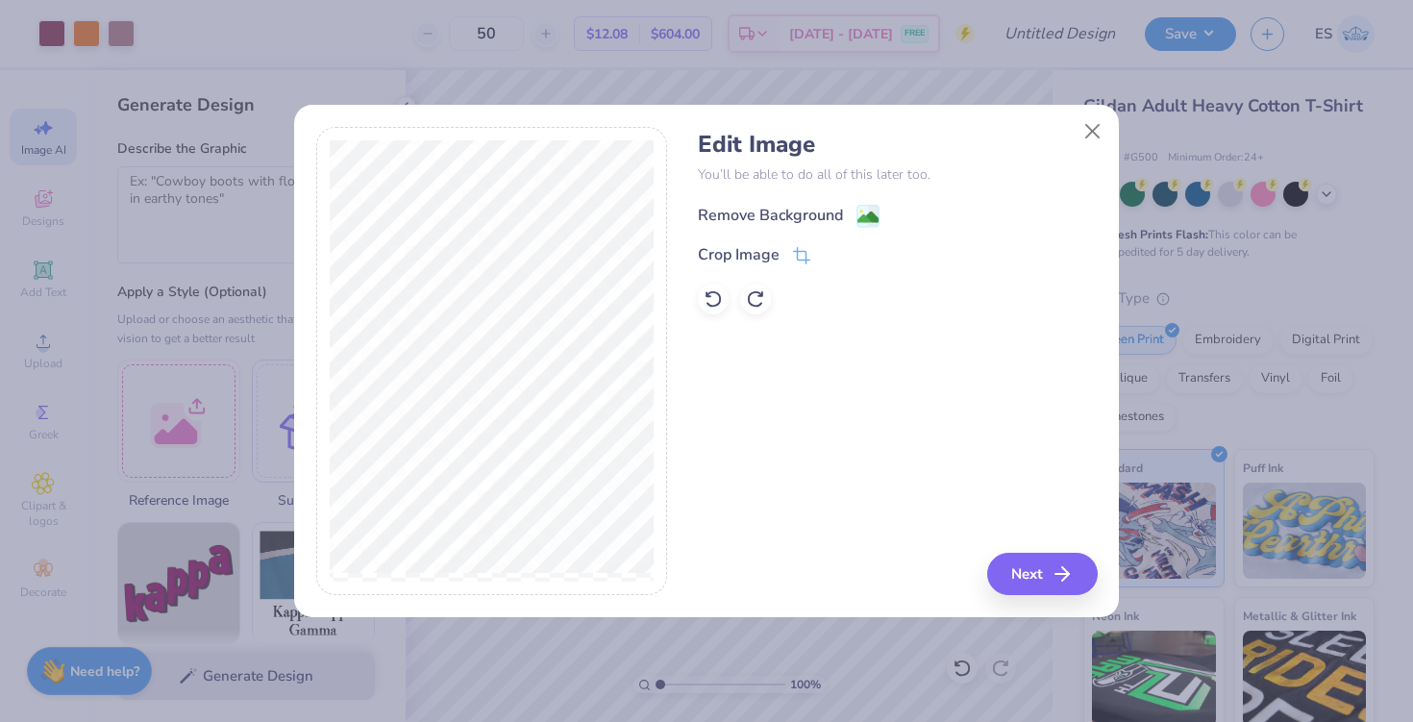
click at [828, 210] on div "Remove Background" at bounding box center [770, 215] width 145 height 23
select select "4"
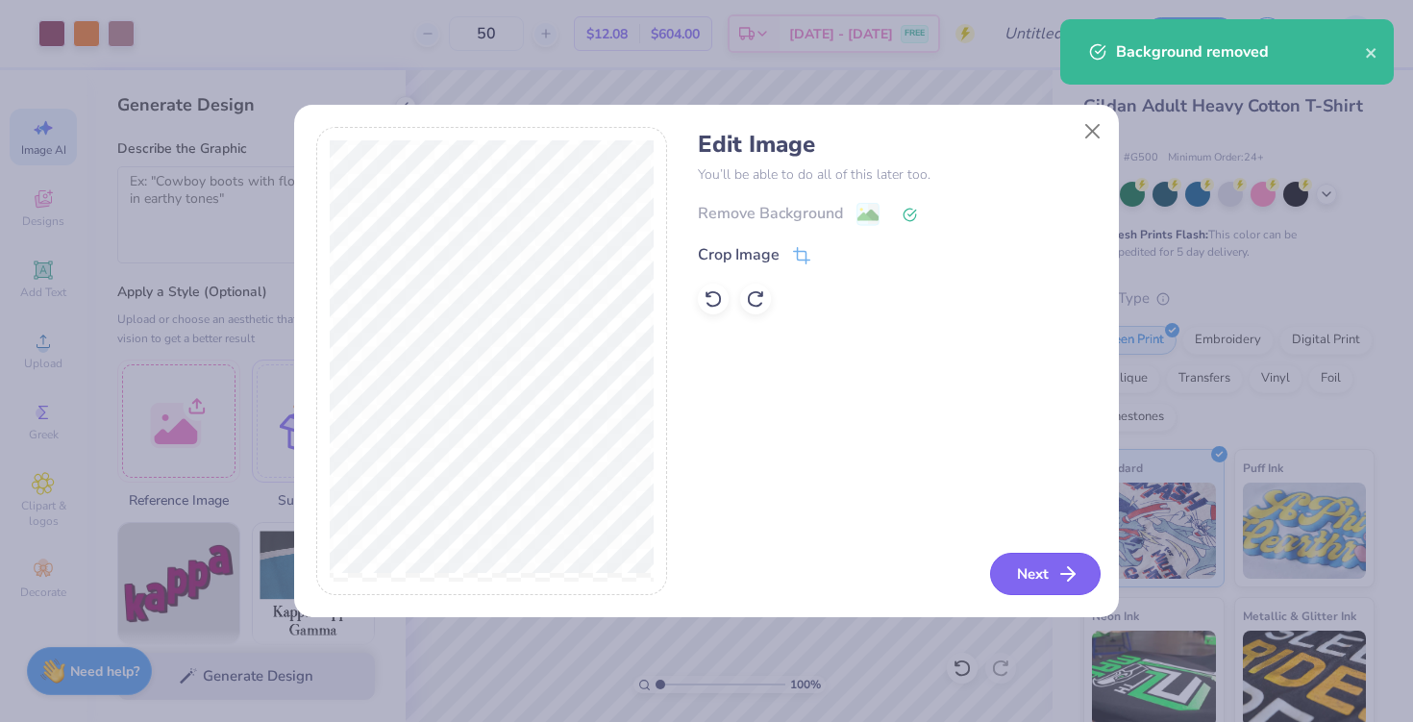
click at [1063, 558] on button "Next" at bounding box center [1045, 574] width 111 height 42
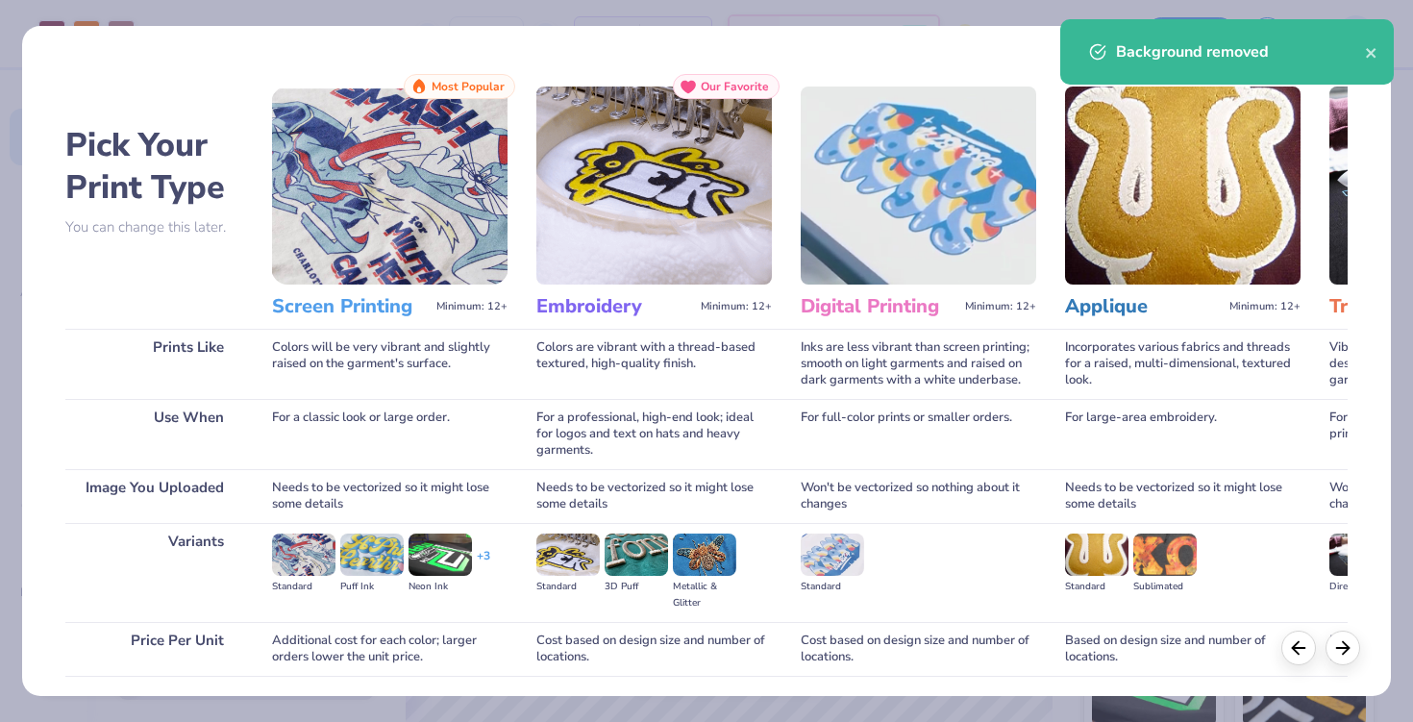
scroll to position [140, 0]
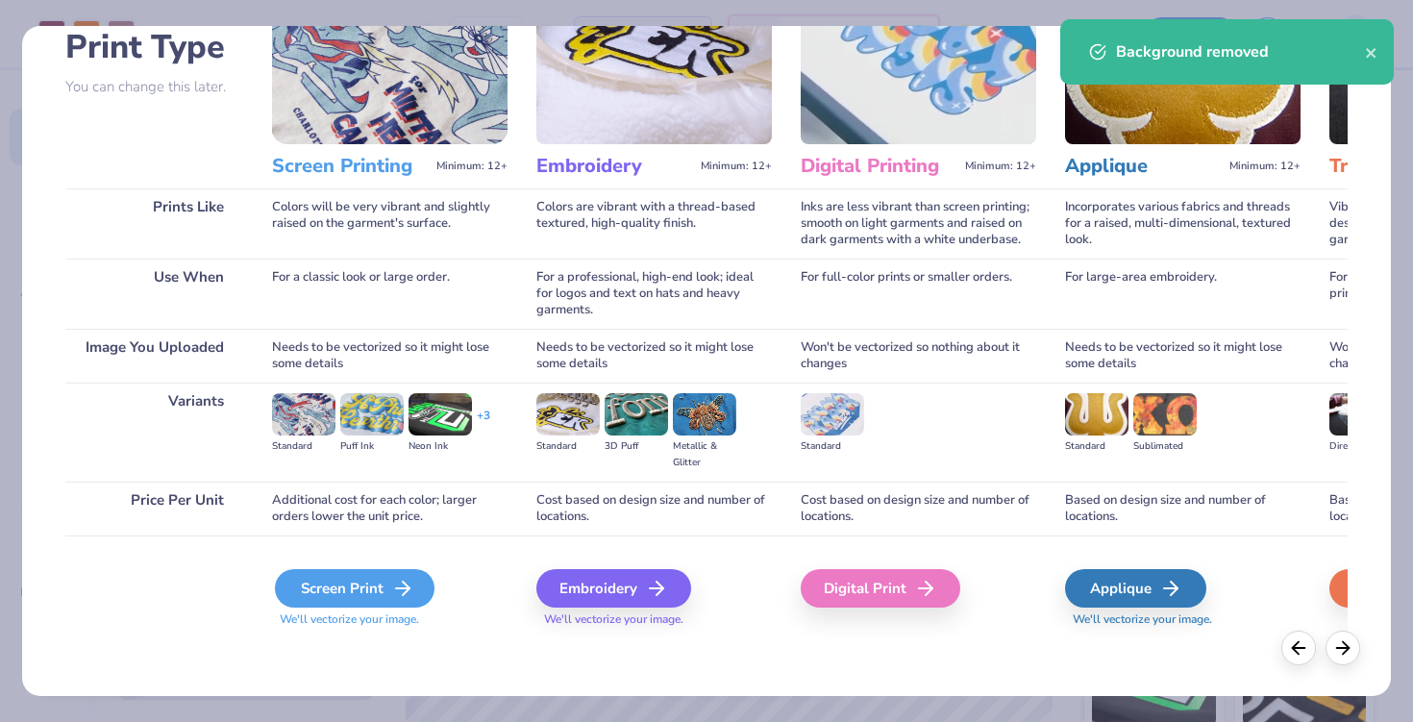
click at [361, 586] on div "Screen Print" at bounding box center [355, 588] width 160 height 38
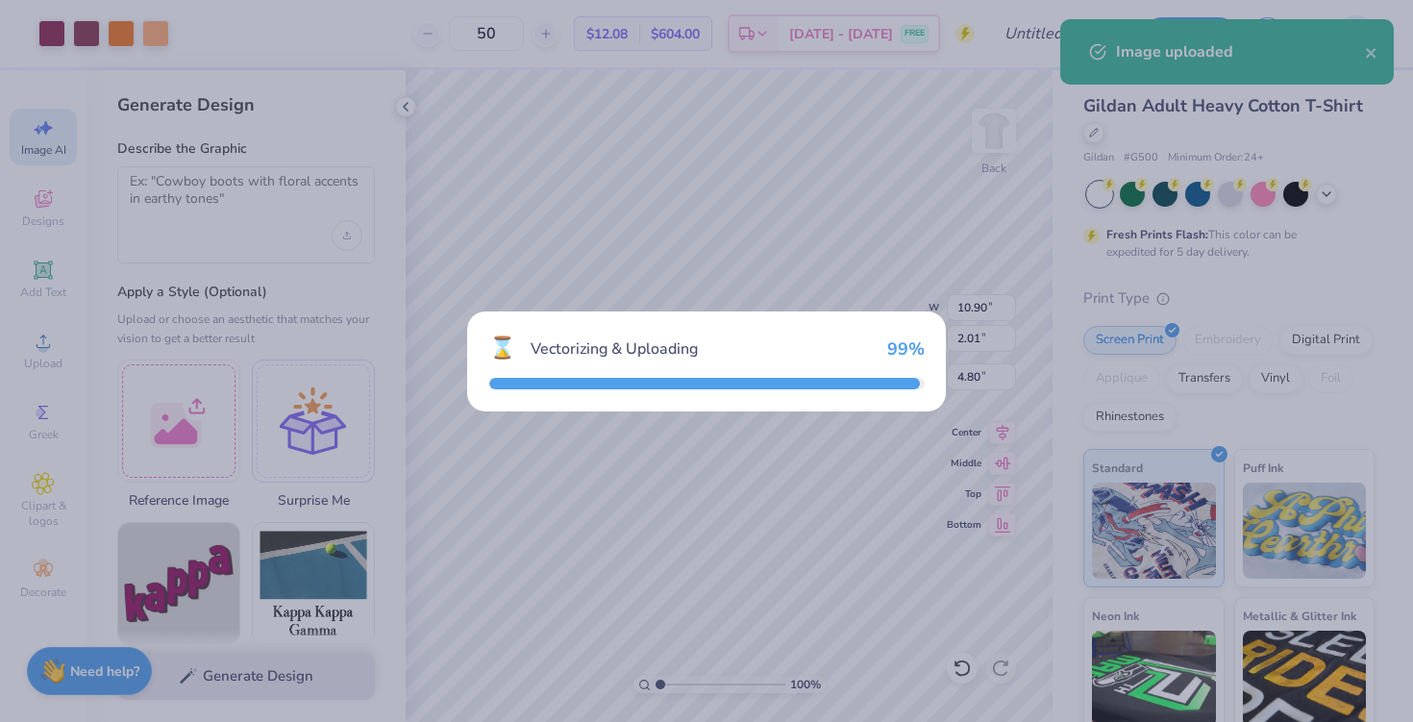
type input "15.00"
type input "9.83"
type input "8.33"
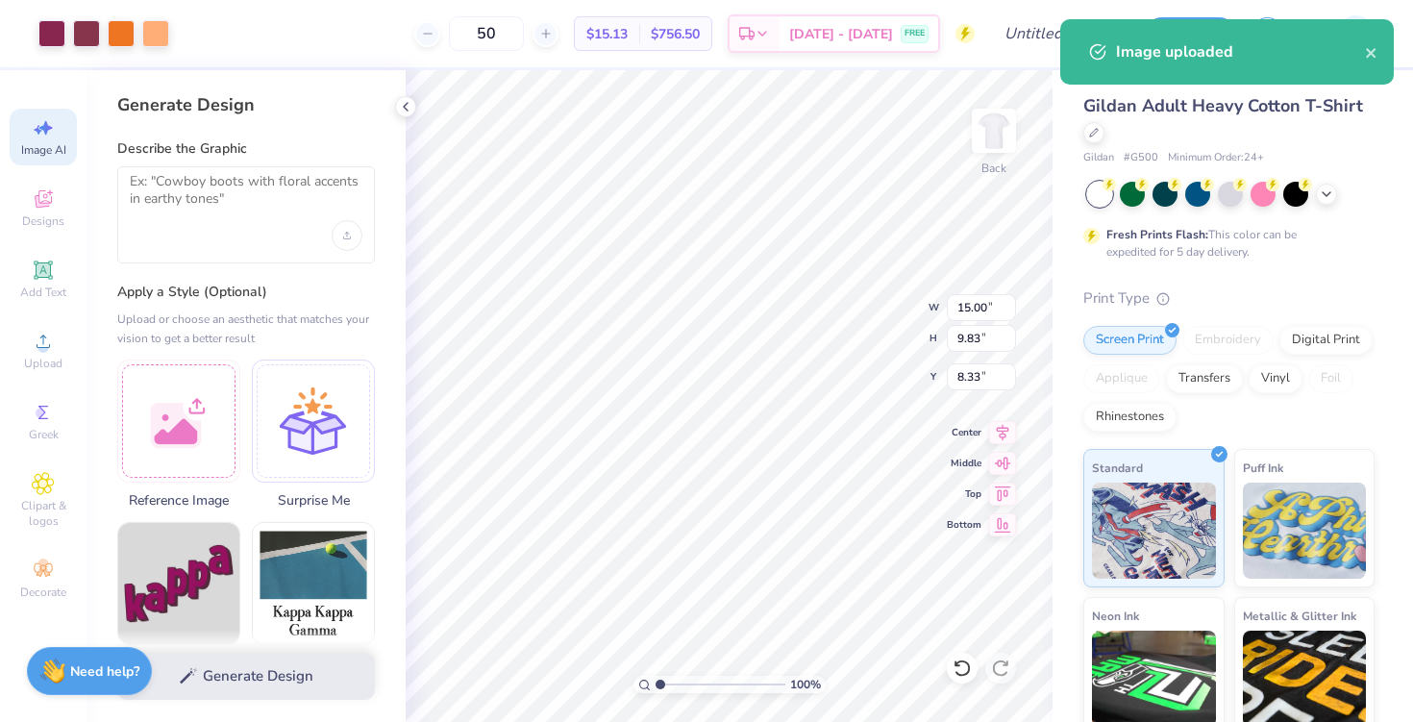
type input "10.90"
type input "2.01"
type input "4.81"
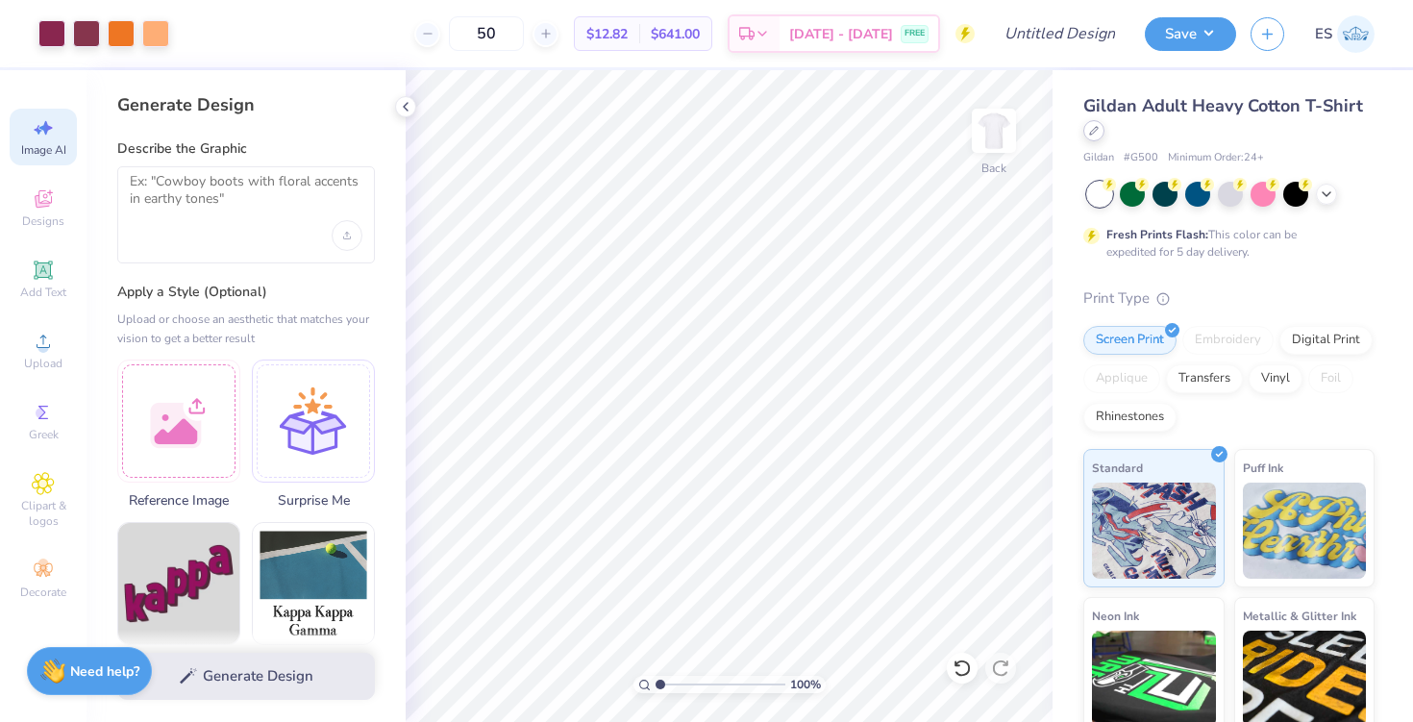
click at [1103, 132] on div at bounding box center [1093, 130] width 21 height 21
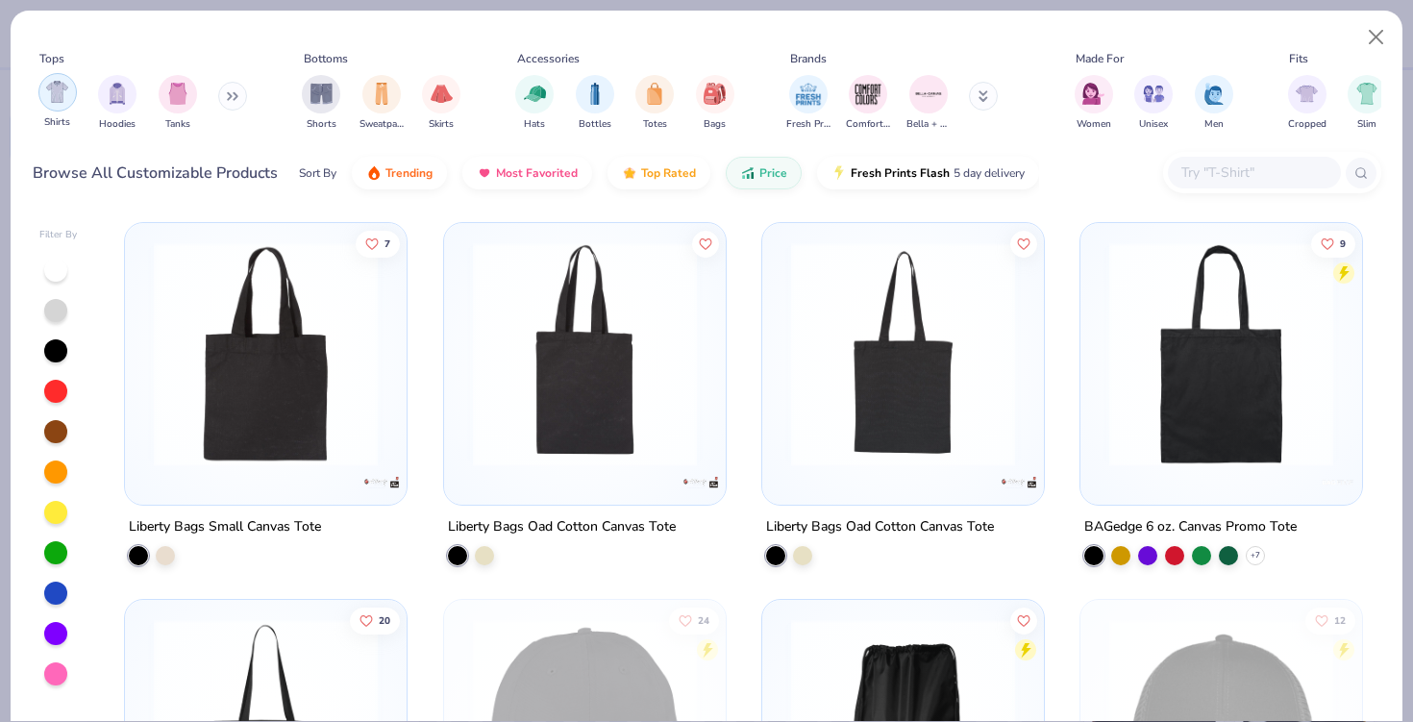
click at [51, 96] on img "filter for Shirts" at bounding box center [57, 92] width 22 height 22
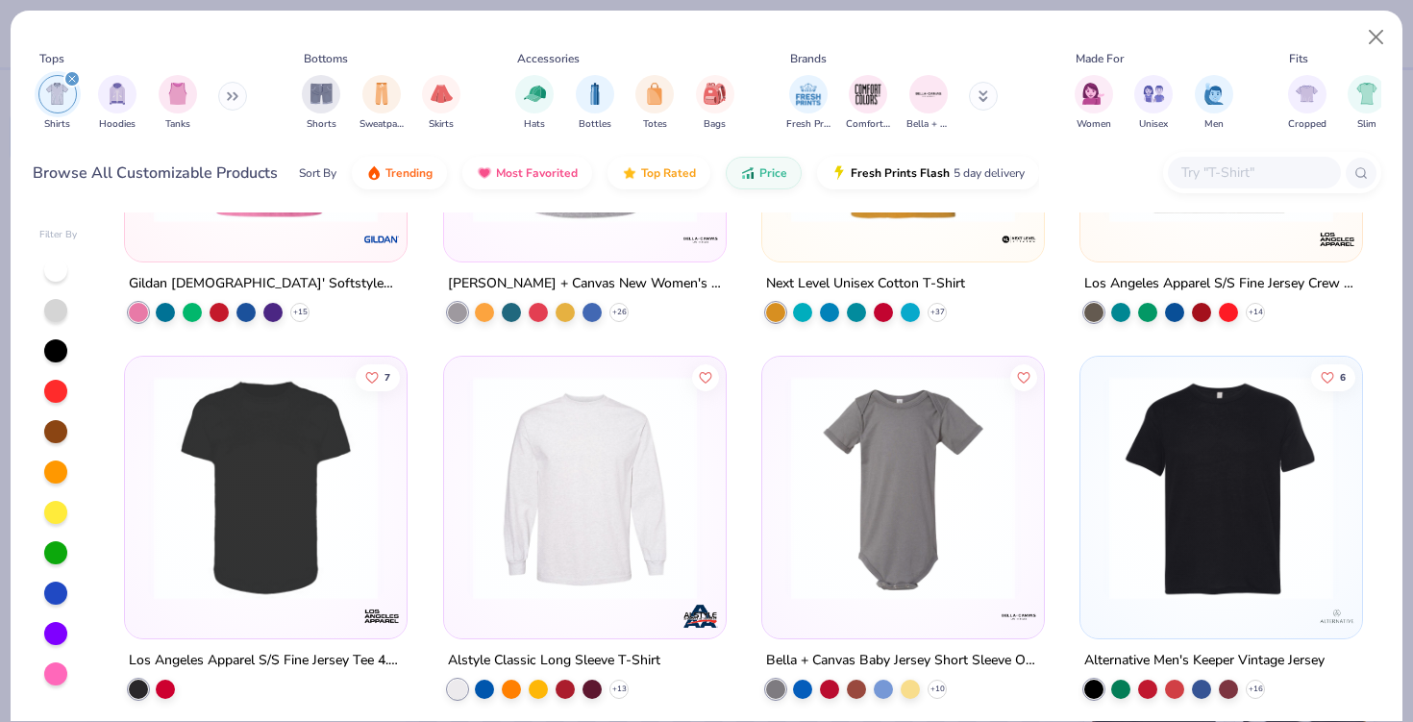
scroll to position [2520, 0]
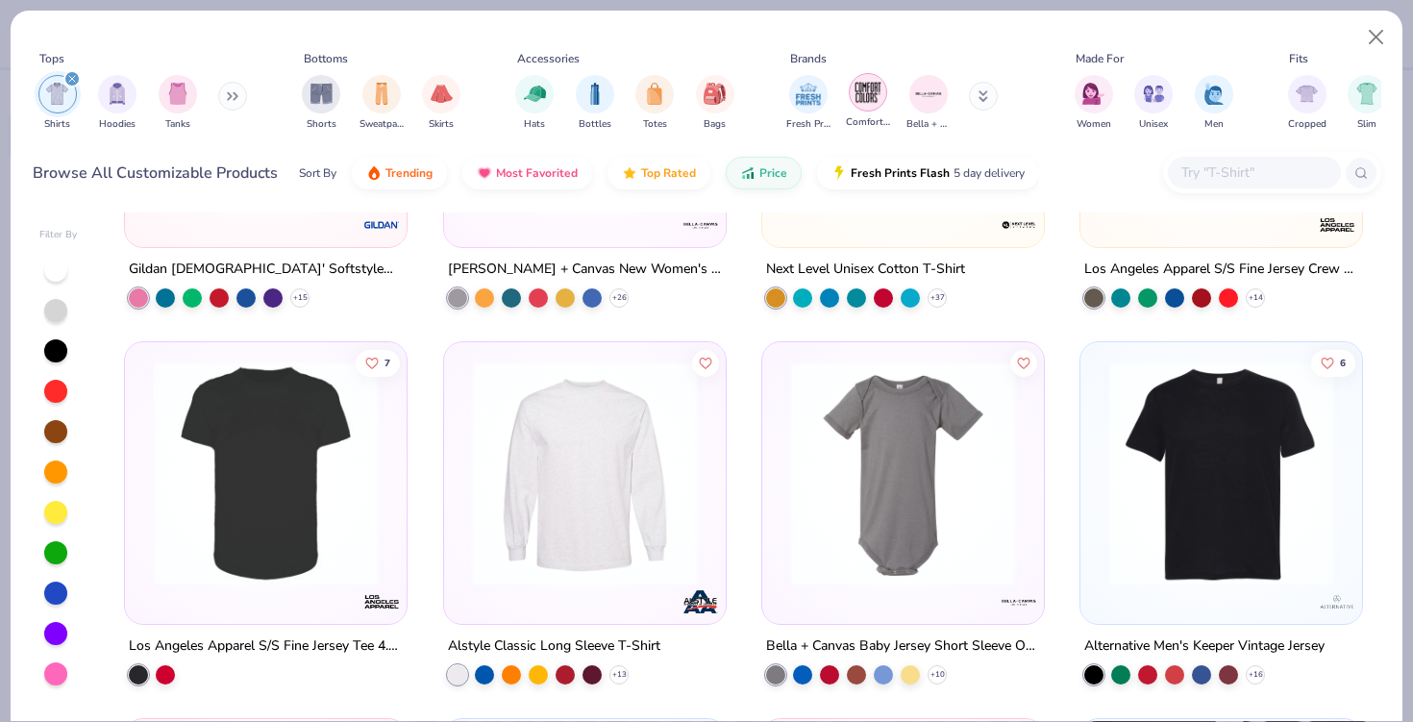
click at [862, 85] on img "filter for Comfort Colors" at bounding box center [868, 92] width 29 height 29
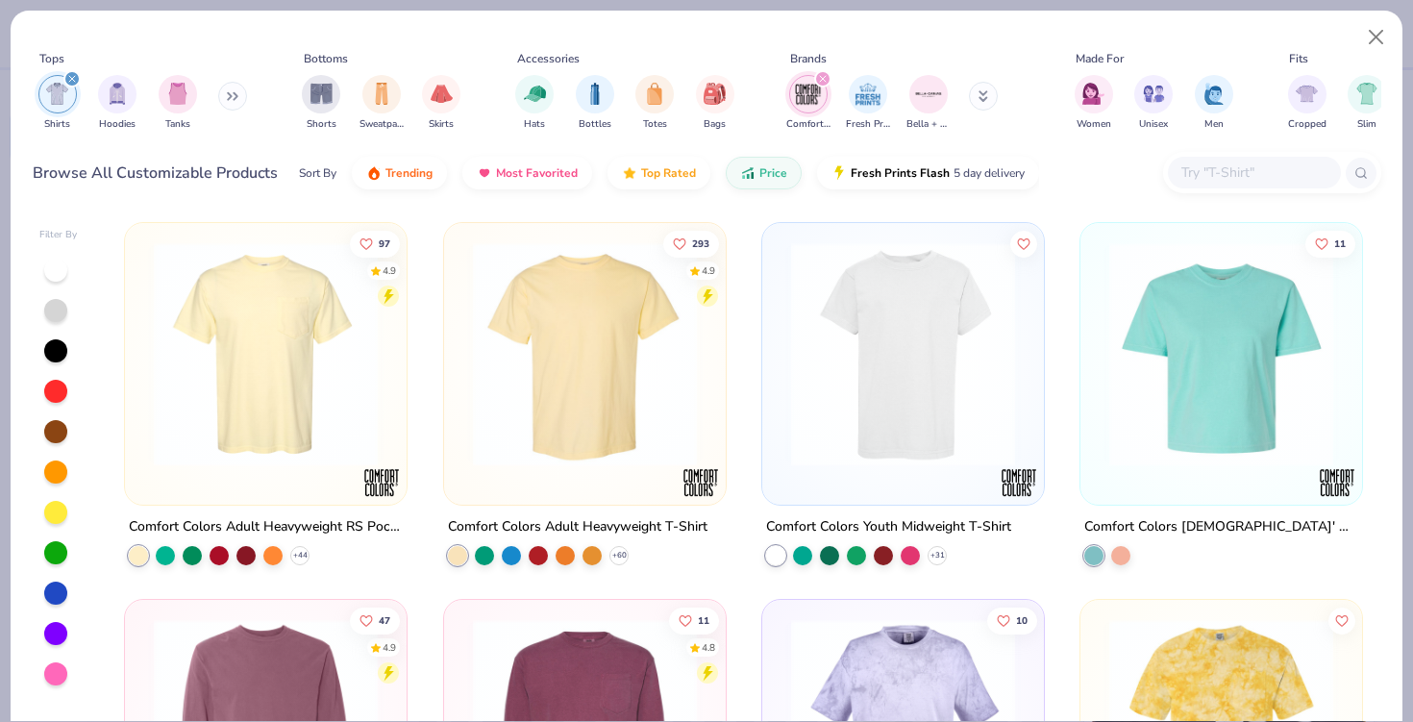
click at [366, 415] on img at bounding box center [265, 354] width 243 height 224
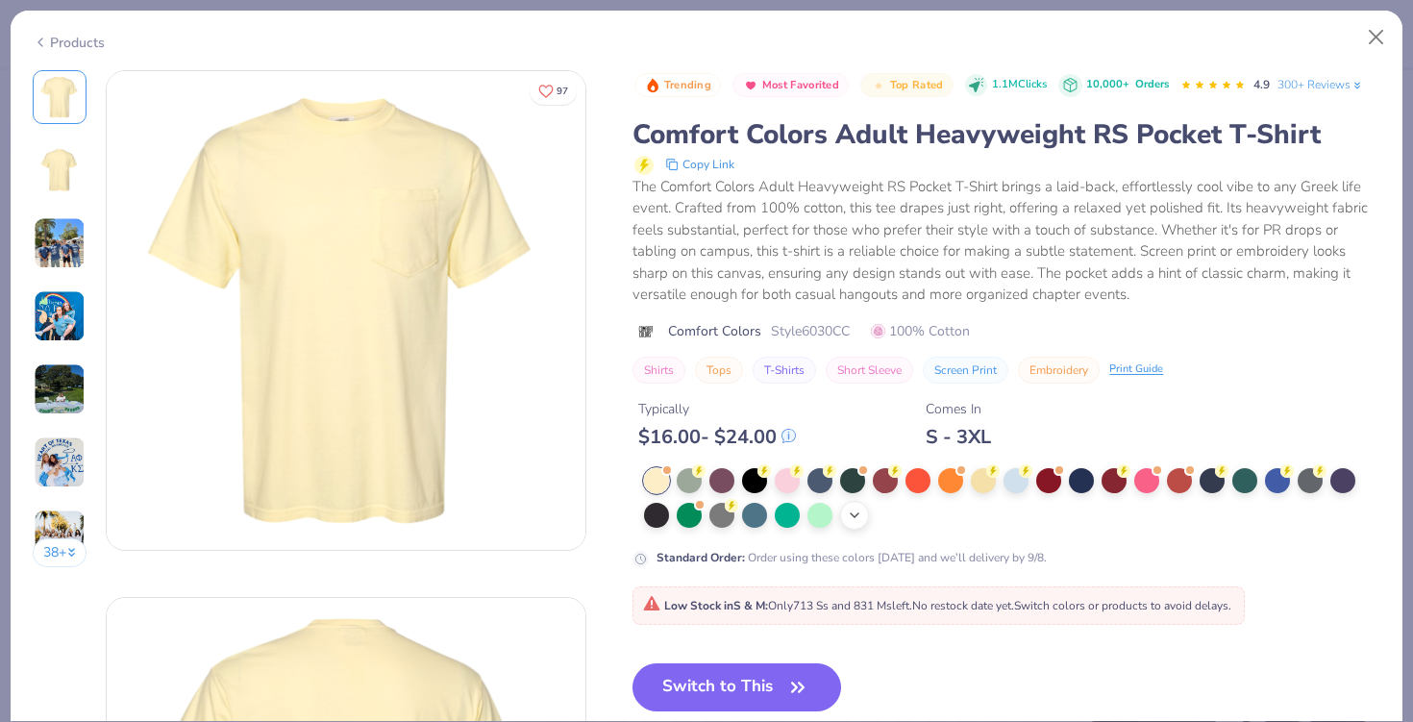
click at [854, 521] on icon at bounding box center [854, 515] width 15 height 15
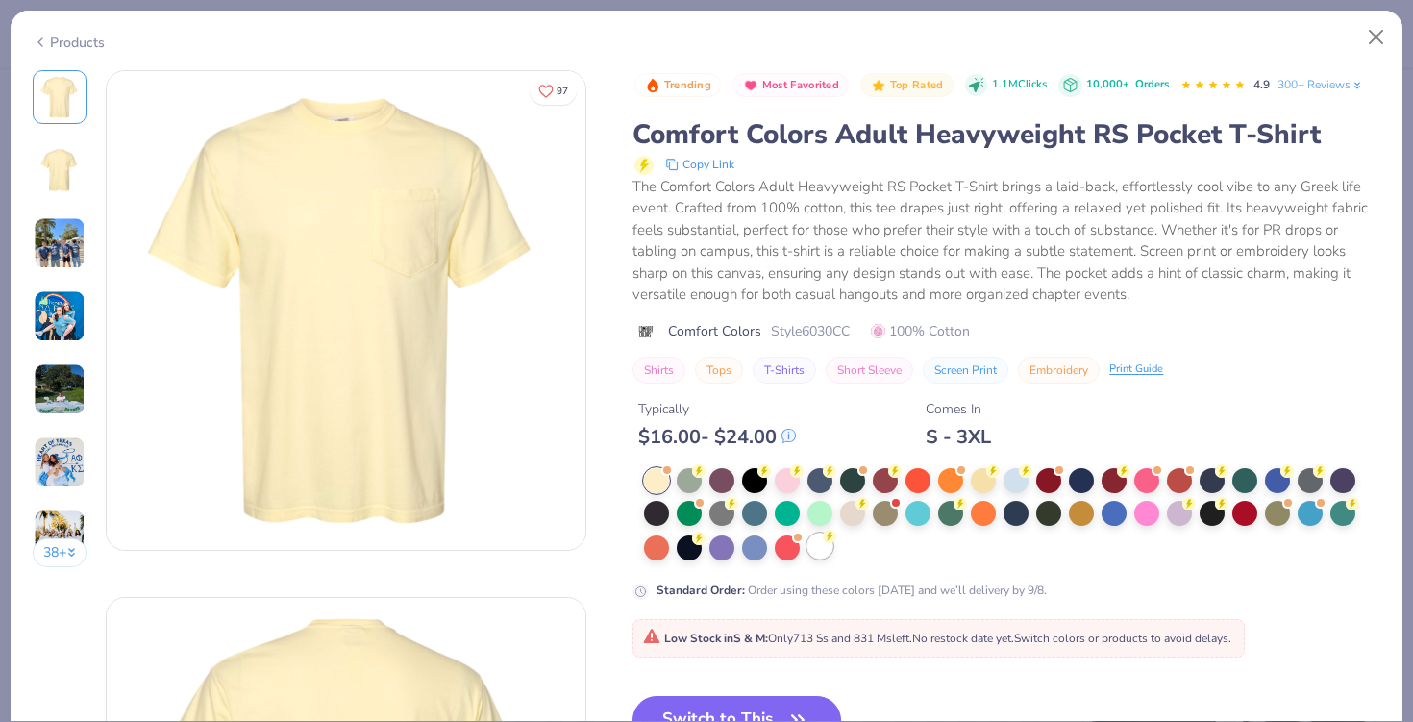
click at [819, 546] on div at bounding box center [819, 545] width 25 height 25
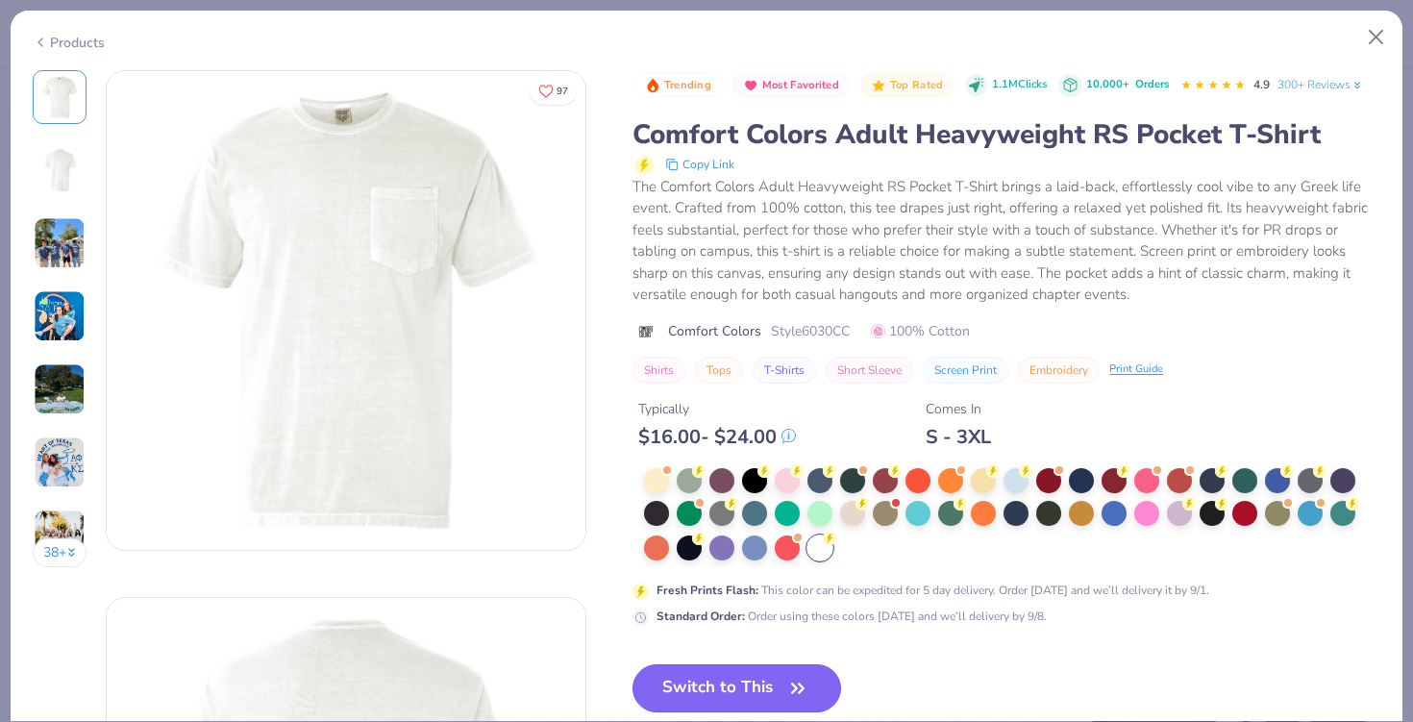
click at [741, 699] on button "Switch to This" at bounding box center [736, 688] width 209 height 48
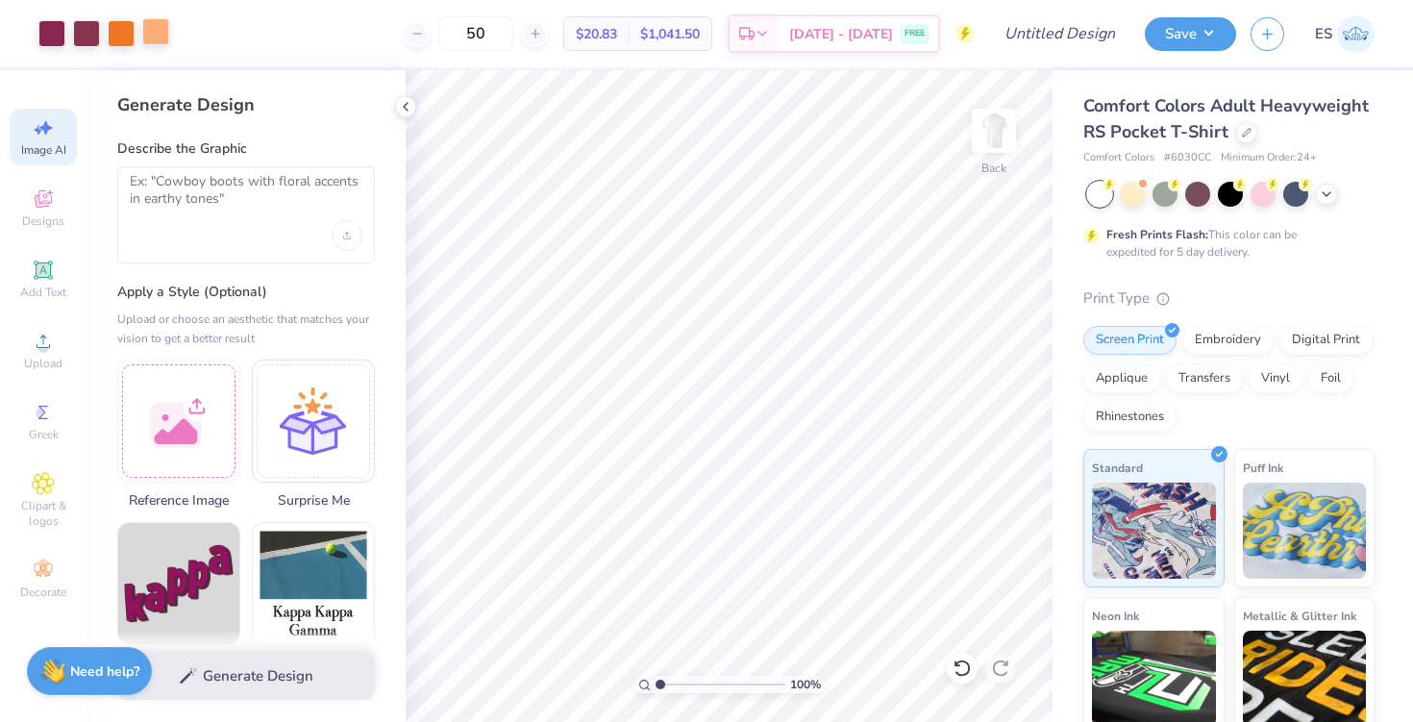
click at [149, 39] on div at bounding box center [155, 31] width 27 height 27
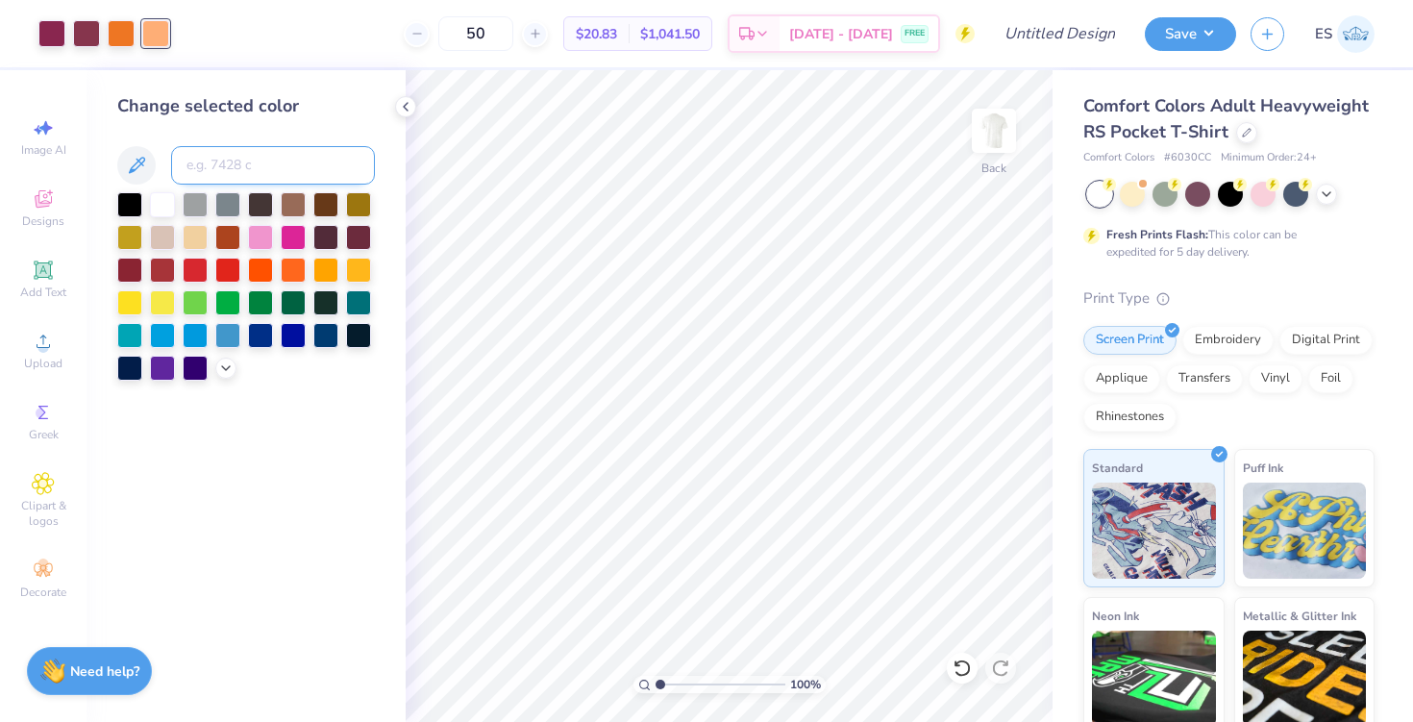
click at [251, 160] on input at bounding box center [273, 165] width 204 height 38
type input "158"
click at [406, 110] on icon at bounding box center [405, 106] width 15 height 15
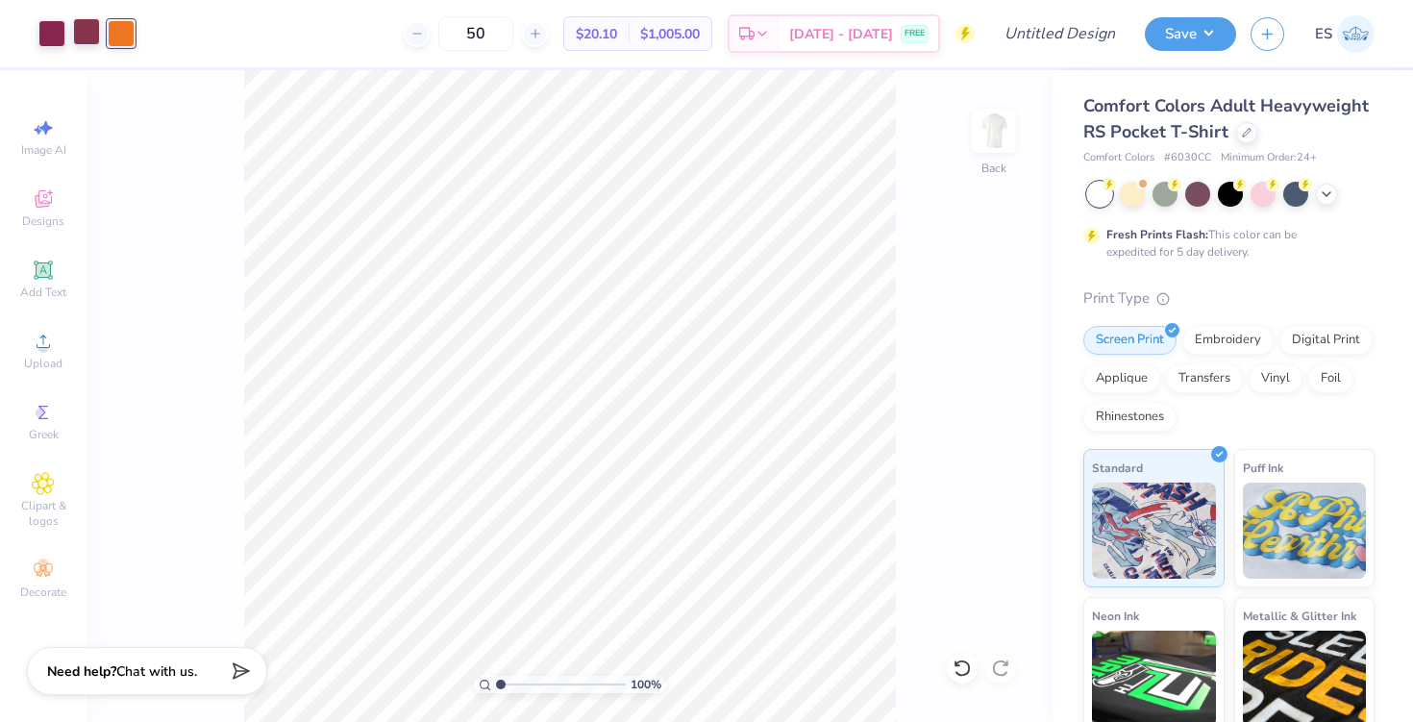
click at [80, 42] on div at bounding box center [86, 31] width 27 height 27
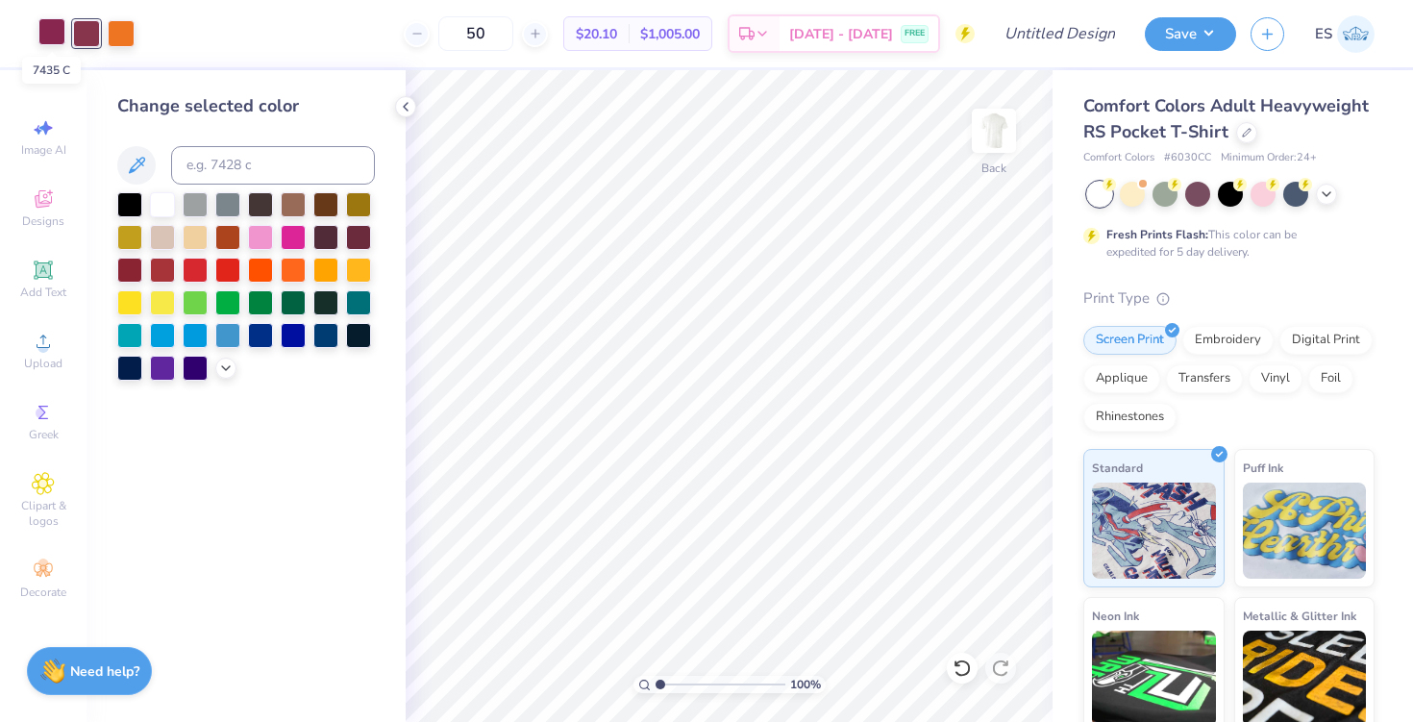
click at [54, 34] on div at bounding box center [51, 31] width 27 height 27
click at [53, 33] on div at bounding box center [51, 33] width 27 height 27
click at [235, 151] on input at bounding box center [273, 165] width 204 height 38
type input "506"
click at [403, 111] on icon at bounding box center [405, 106] width 15 height 15
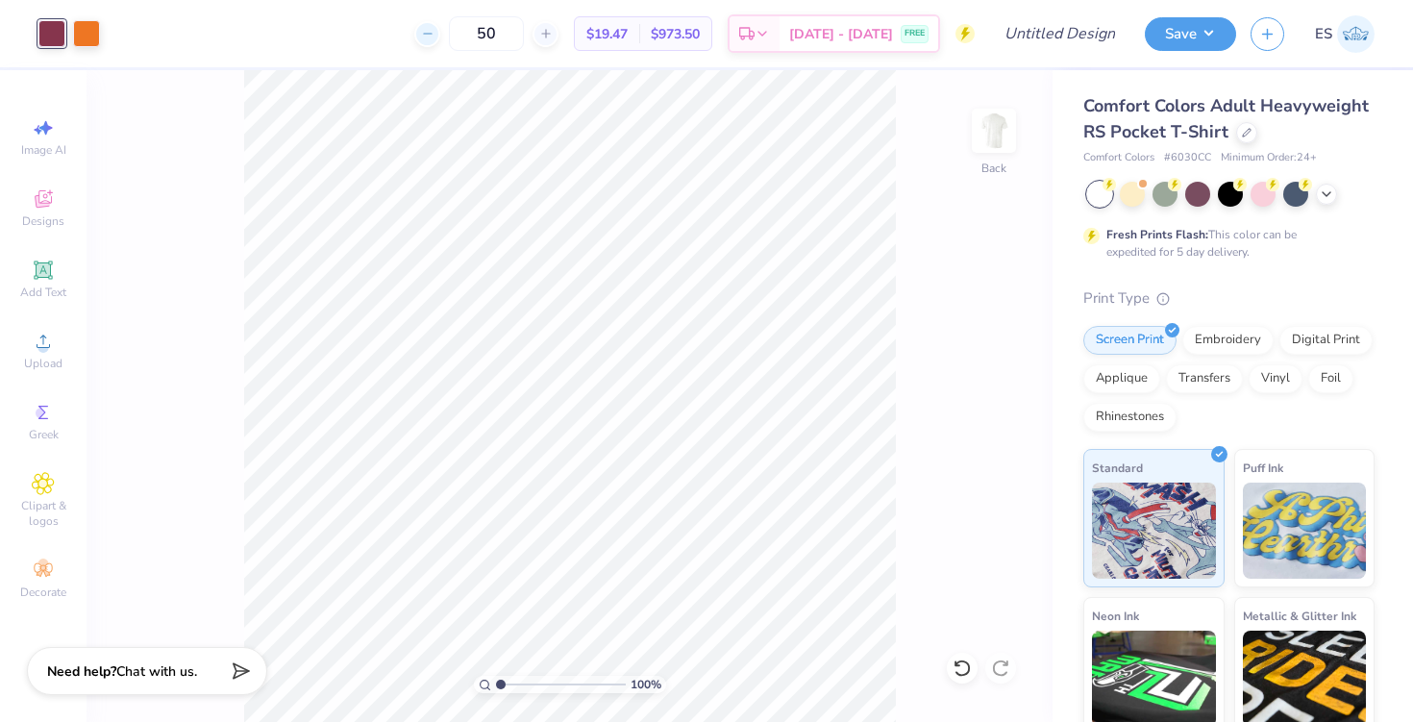
click at [440, 39] on div at bounding box center [427, 34] width 26 height 26
click at [434, 39] on icon at bounding box center [427, 33] width 13 height 13
click at [553, 29] on icon at bounding box center [545, 33] width 13 height 13
type input "50"
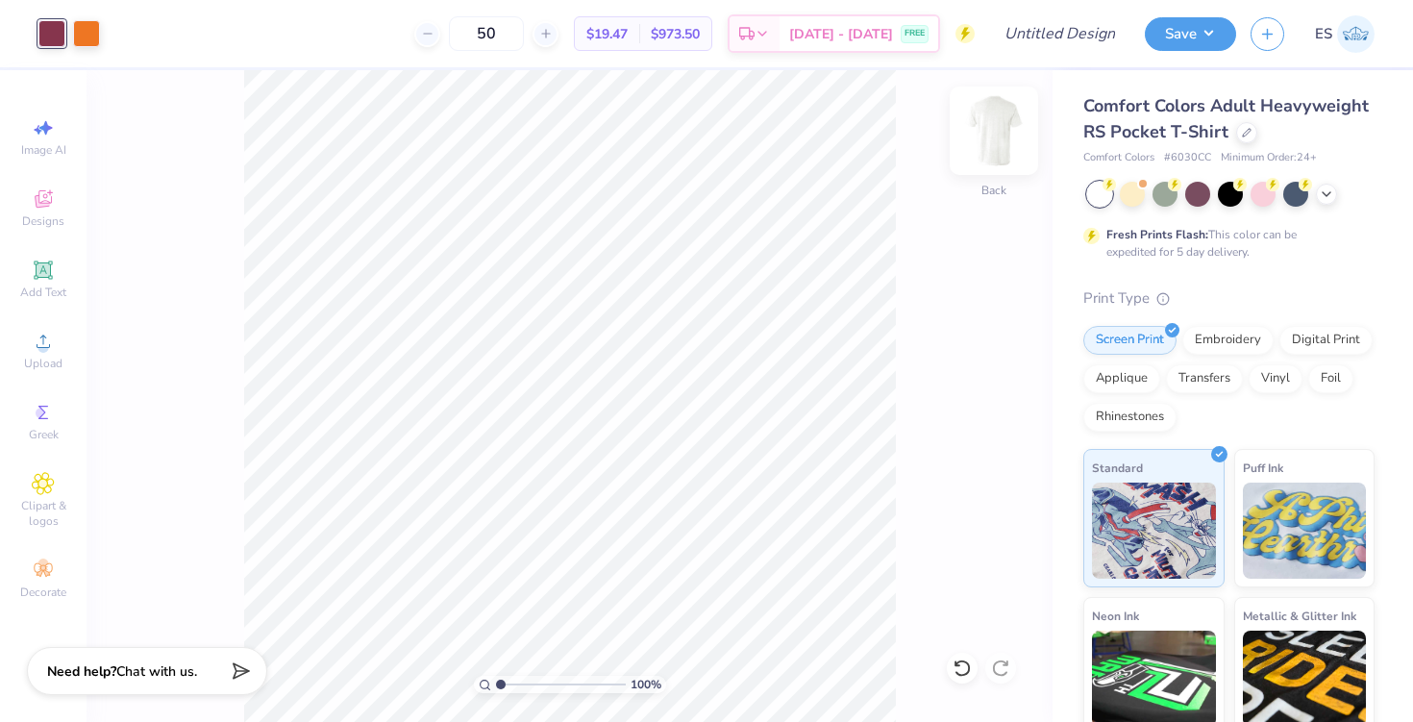
click at [1007, 122] on img at bounding box center [993, 130] width 77 height 77
click at [52, 188] on icon at bounding box center [43, 198] width 23 height 23
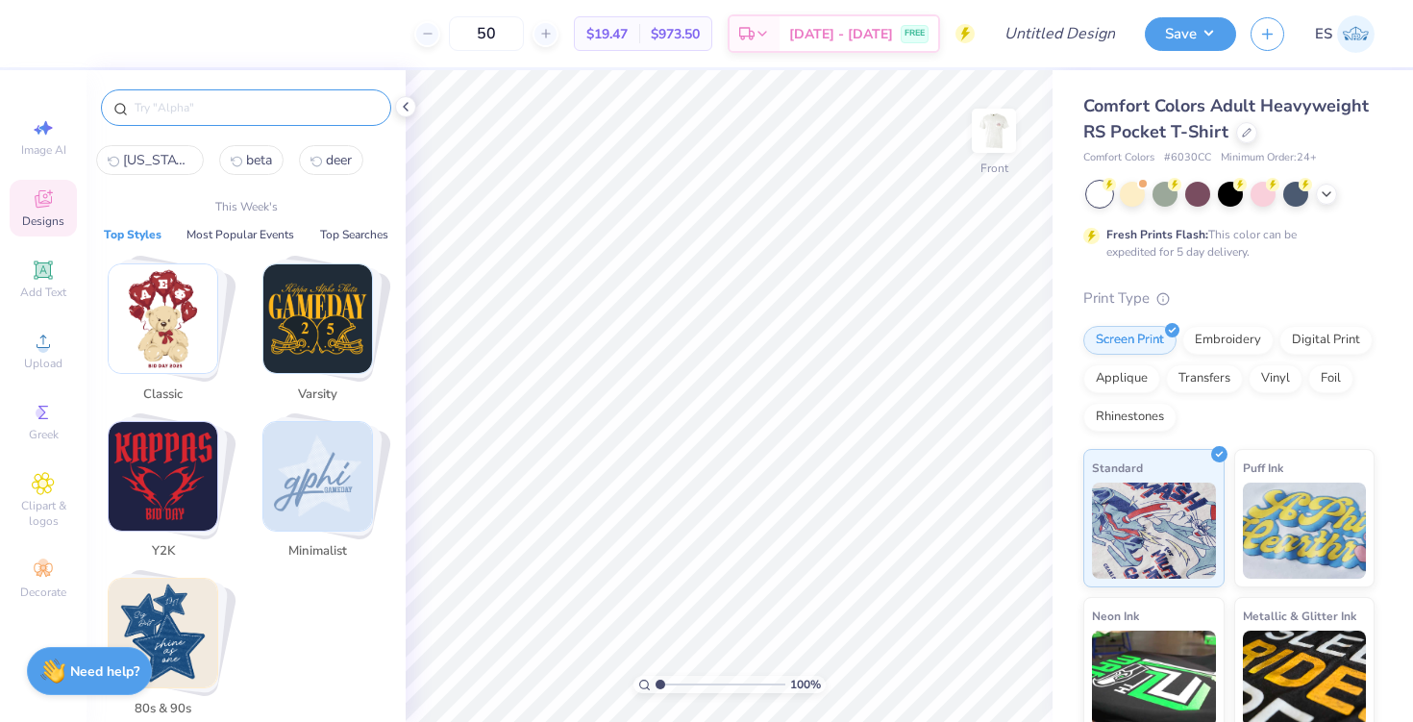
click at [207, 104] on input "text" at bounding box center [256, 107] width 246 height 19
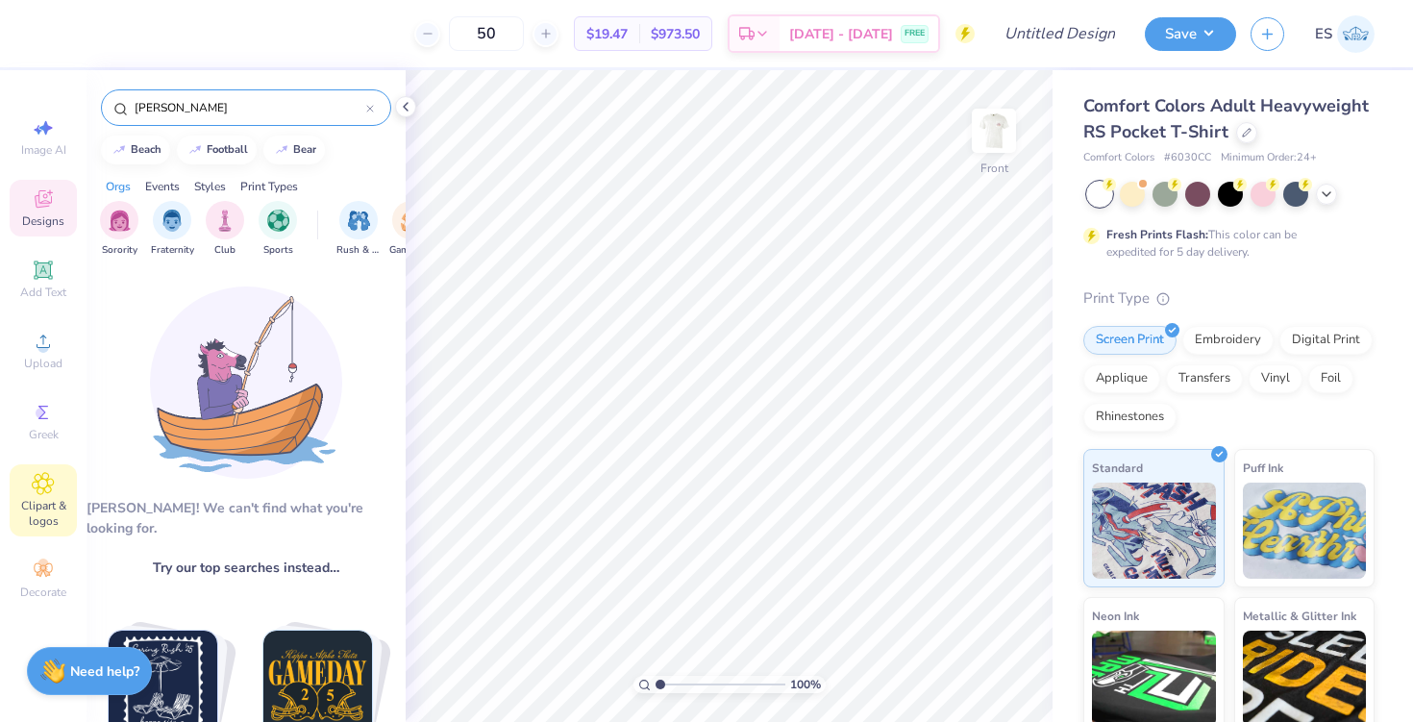
type input "pamplin"
click at [49, 472] on icon at bounding box center [43, 483] width 22 height 23
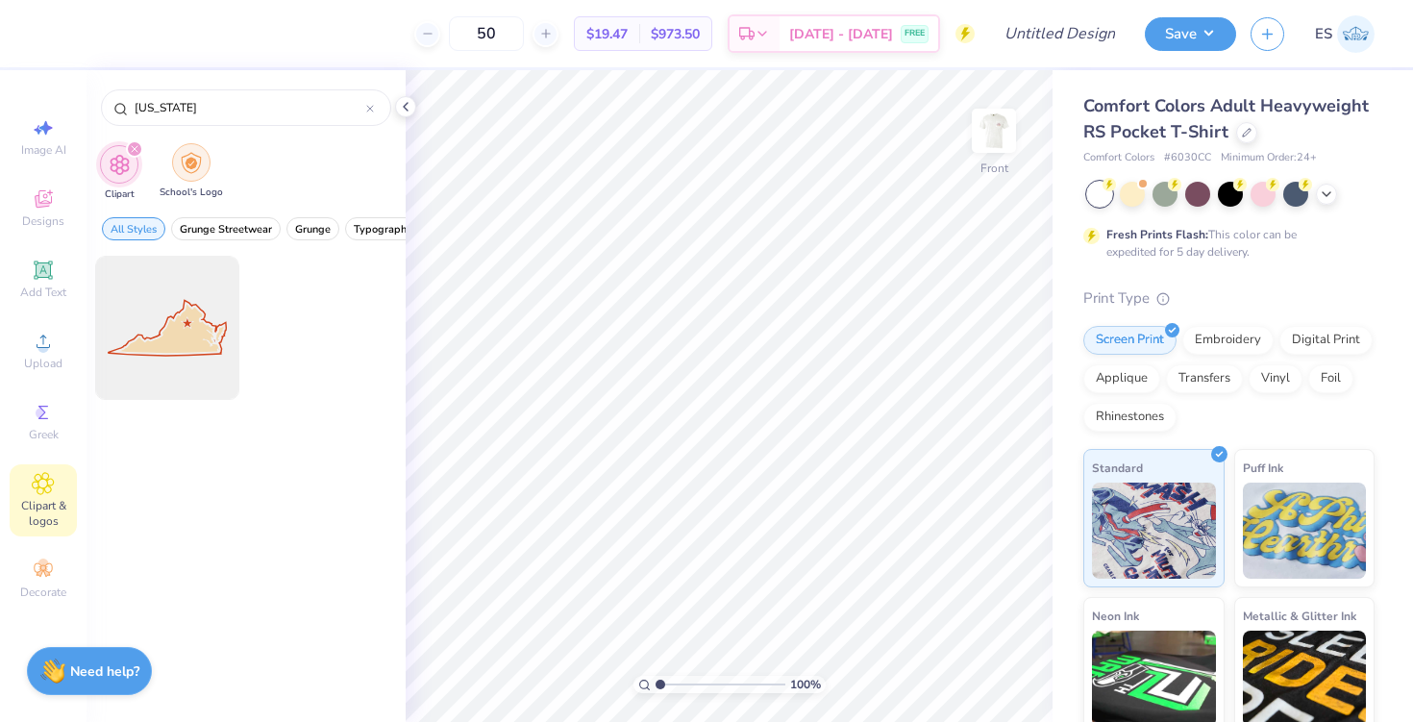
type input "virginia"
click at [190, 162] on img "filter for School's Logo" at bounding box center [191, 163] width 21 height 22
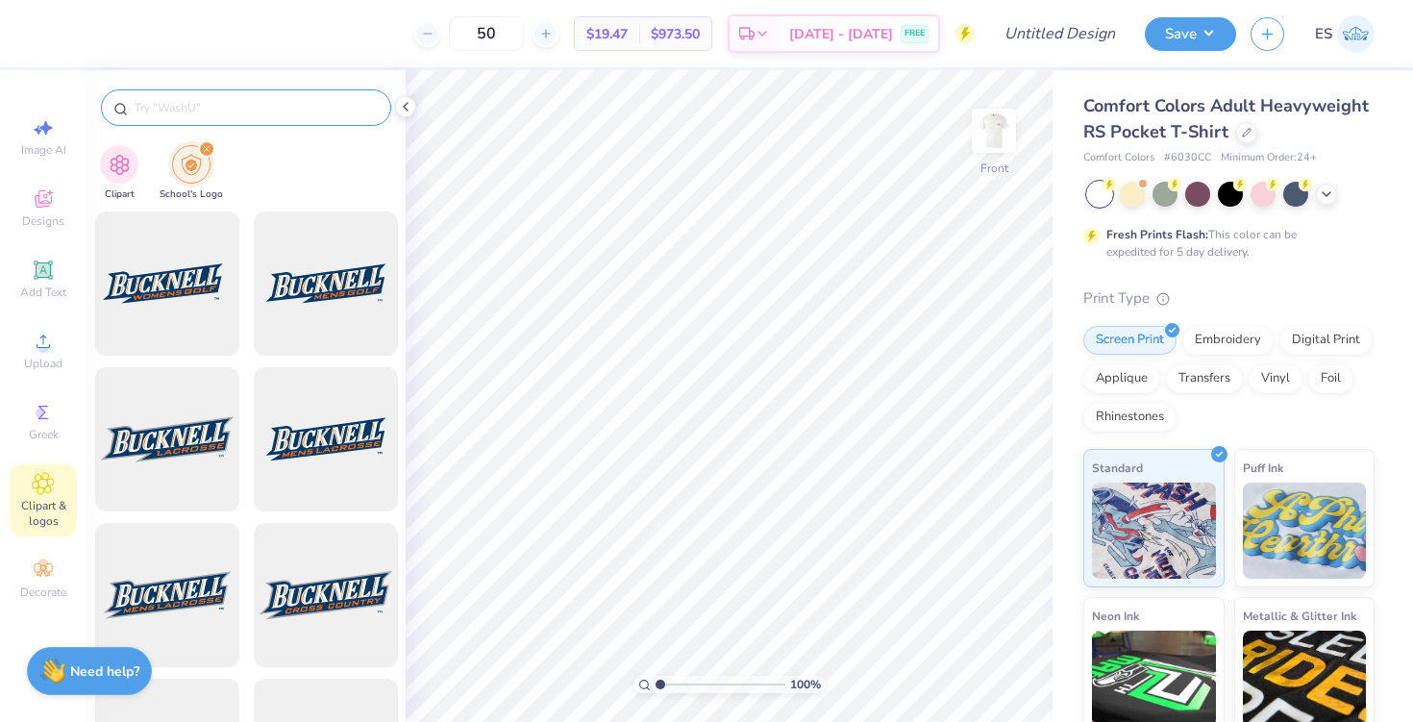
click at [211, 106] on input "text" at bounding box center [256, 107] width 246 height 19
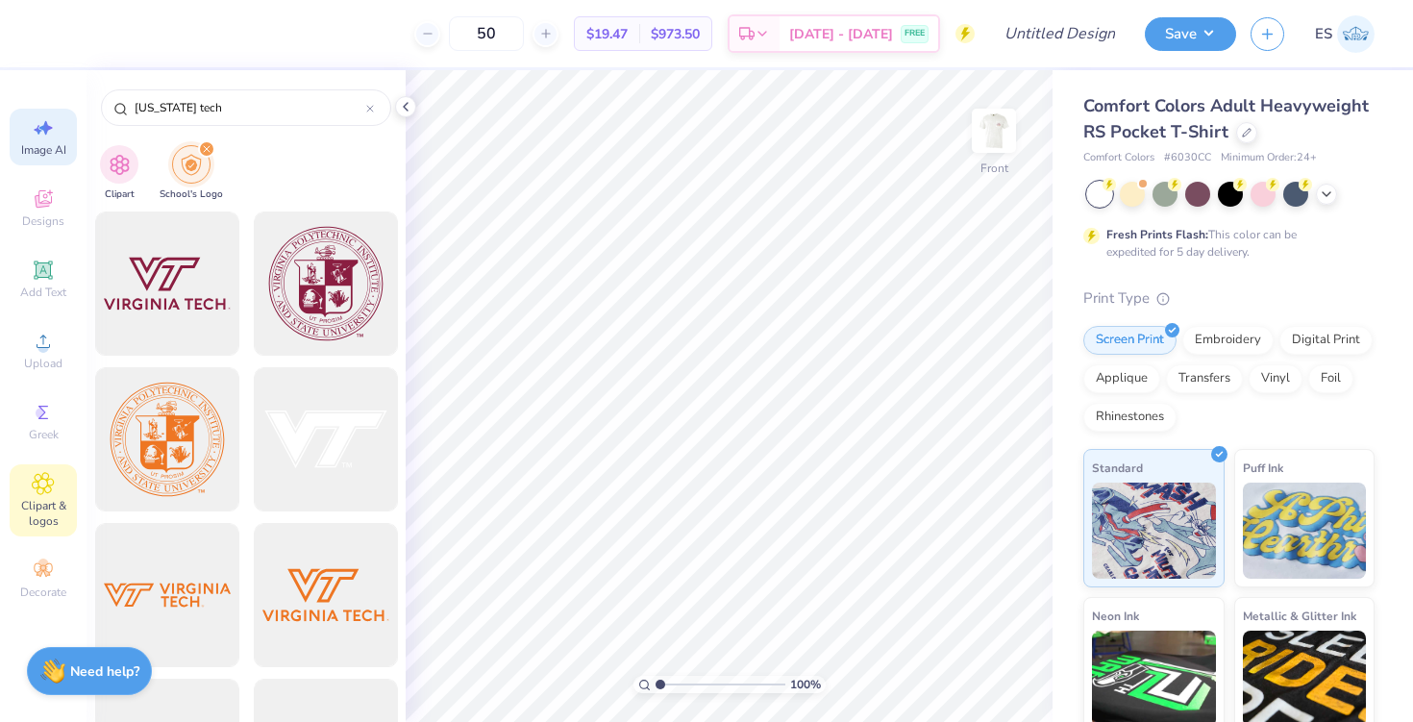
type input "virginia tech"
click at [48, 149] on span "Image AI" at bounding box center [43, 149] width 45 height 15
select select "4"
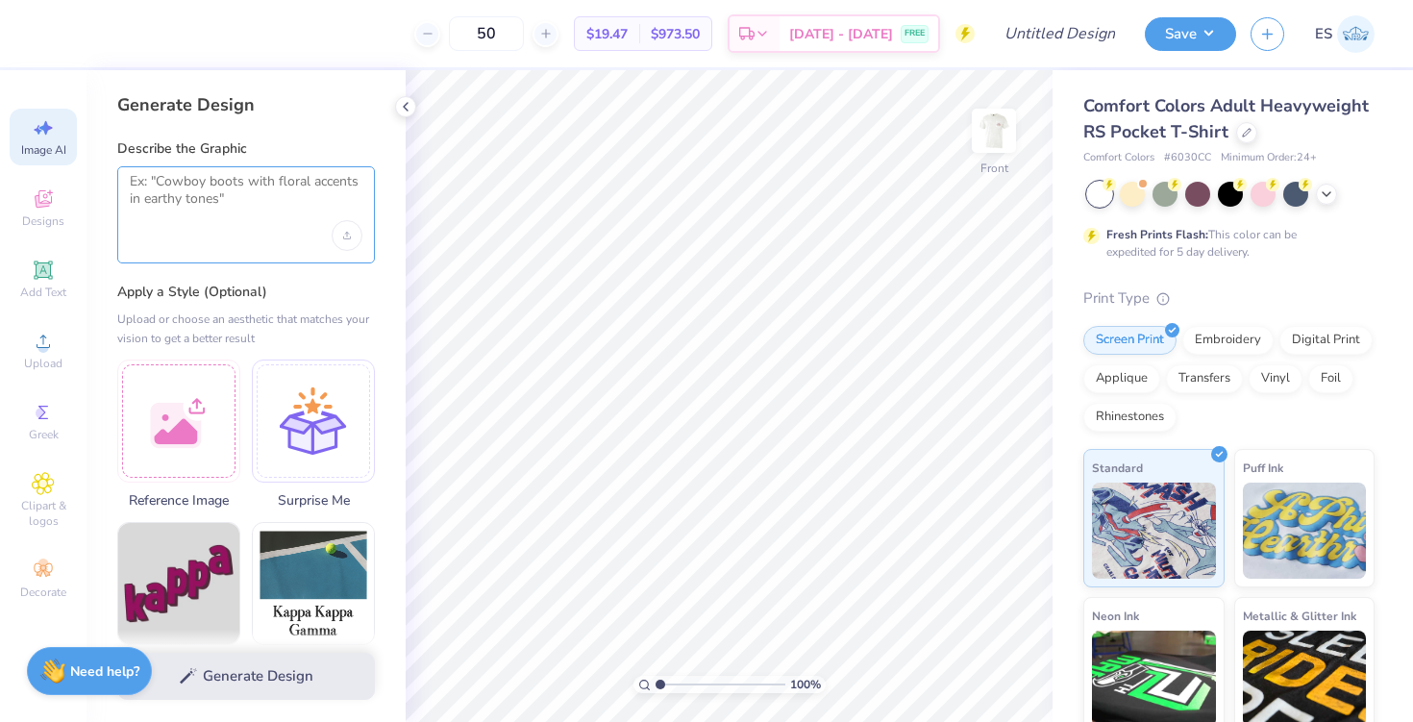
click at [203, 193] on textarea at bounding box center [246, 197] width 233 height 48
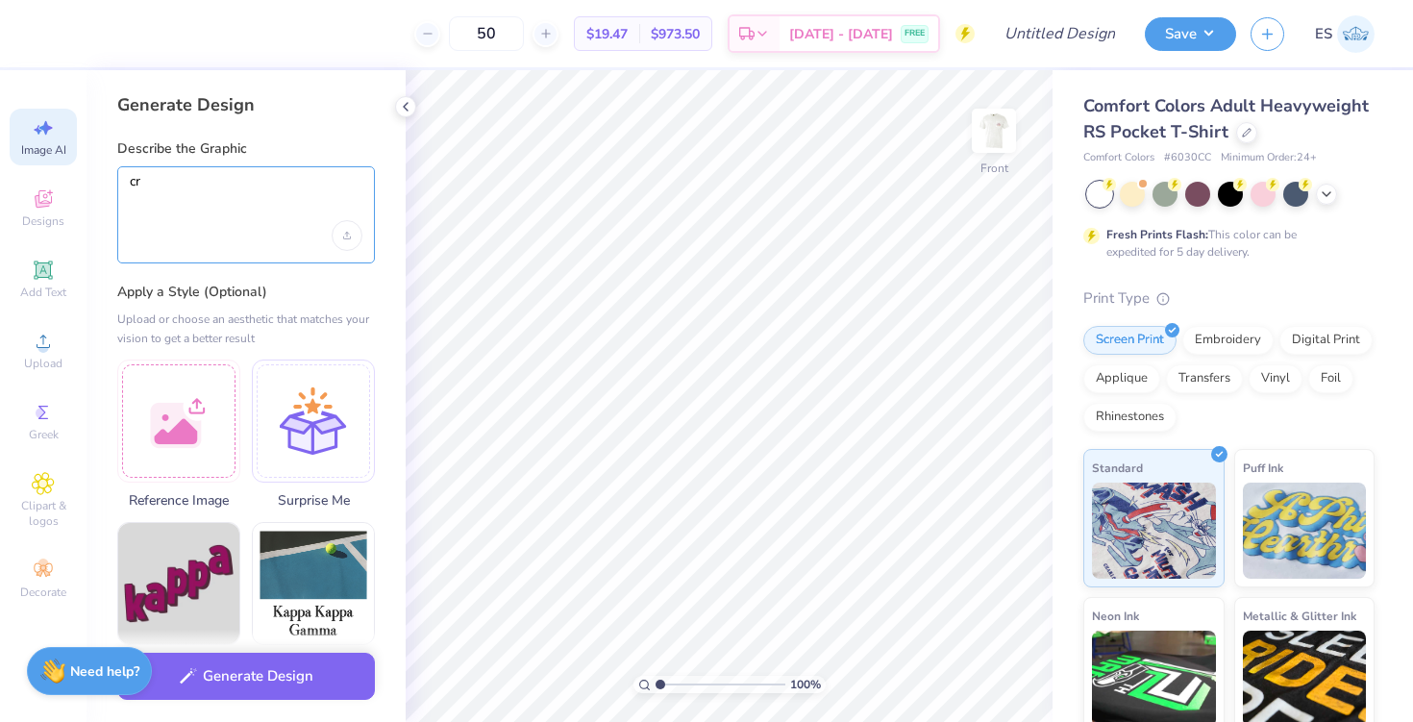
type textarea "c"
type textarea "a hokie bird for virginia tech holding a pennent that says marketing"
click at [342, 234] on div "Upload image" at bounding box center [347, 235] width 31 height 31
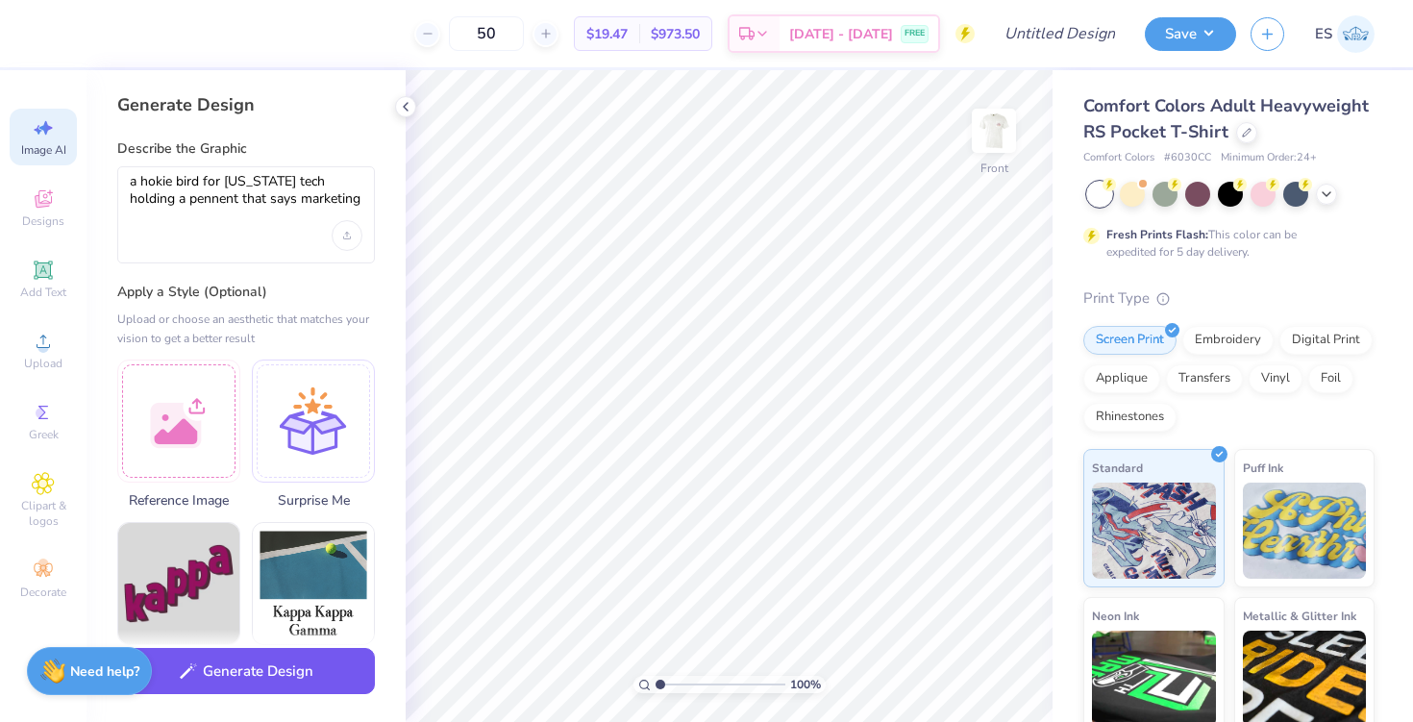
click at [299, 673] on button "Generate Design" at bounding box center [246, 671] width 258 height 47
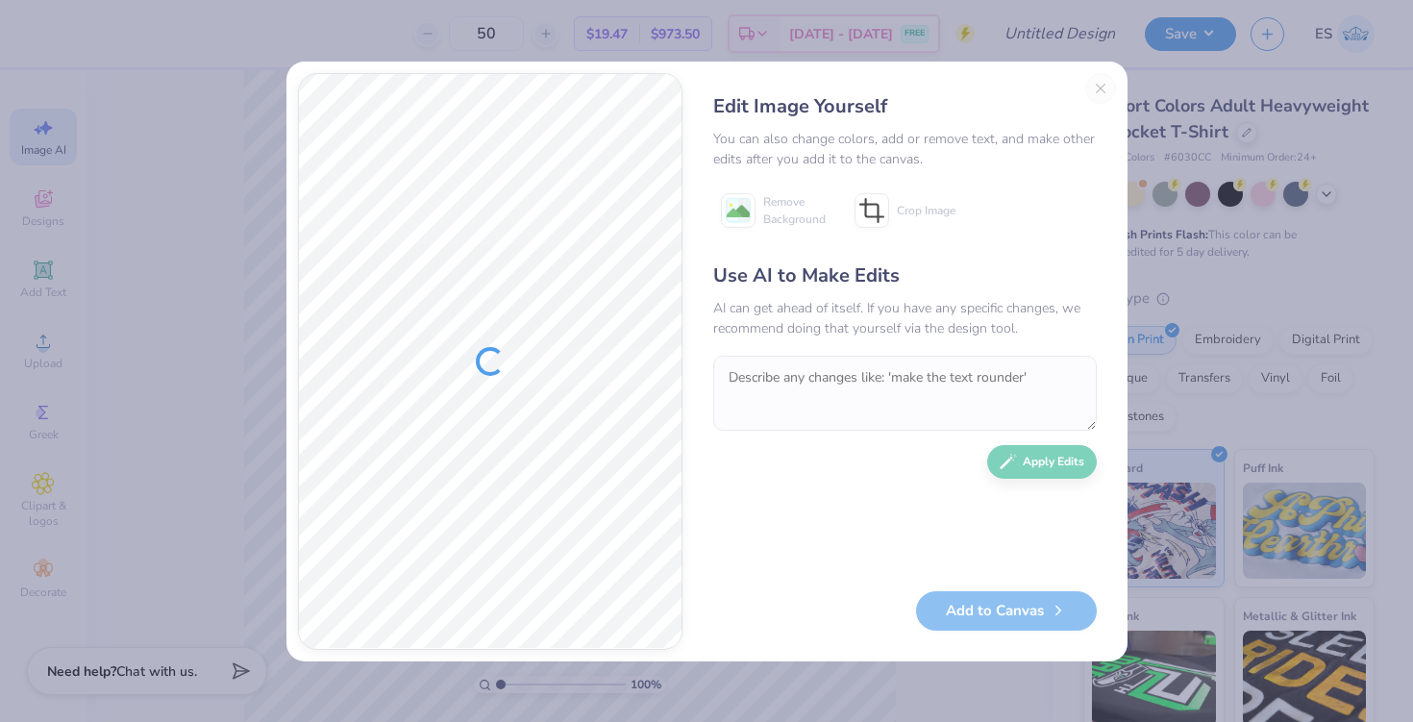
click at [1099, 84] on div "Edit Image Yourself You can also change colors, add or remove text, and make ot…" at bounding box center [905, 361] width 422 height 577
click at [798, 378] on textarea "To enrich screen reader interactions, please activate Accessibility in Grammarl…" at bounding box center [905, 393] width 384 height 75
click at [1105, 85] on button "Close" at bounding box center [1100, 88] width 31 height 31
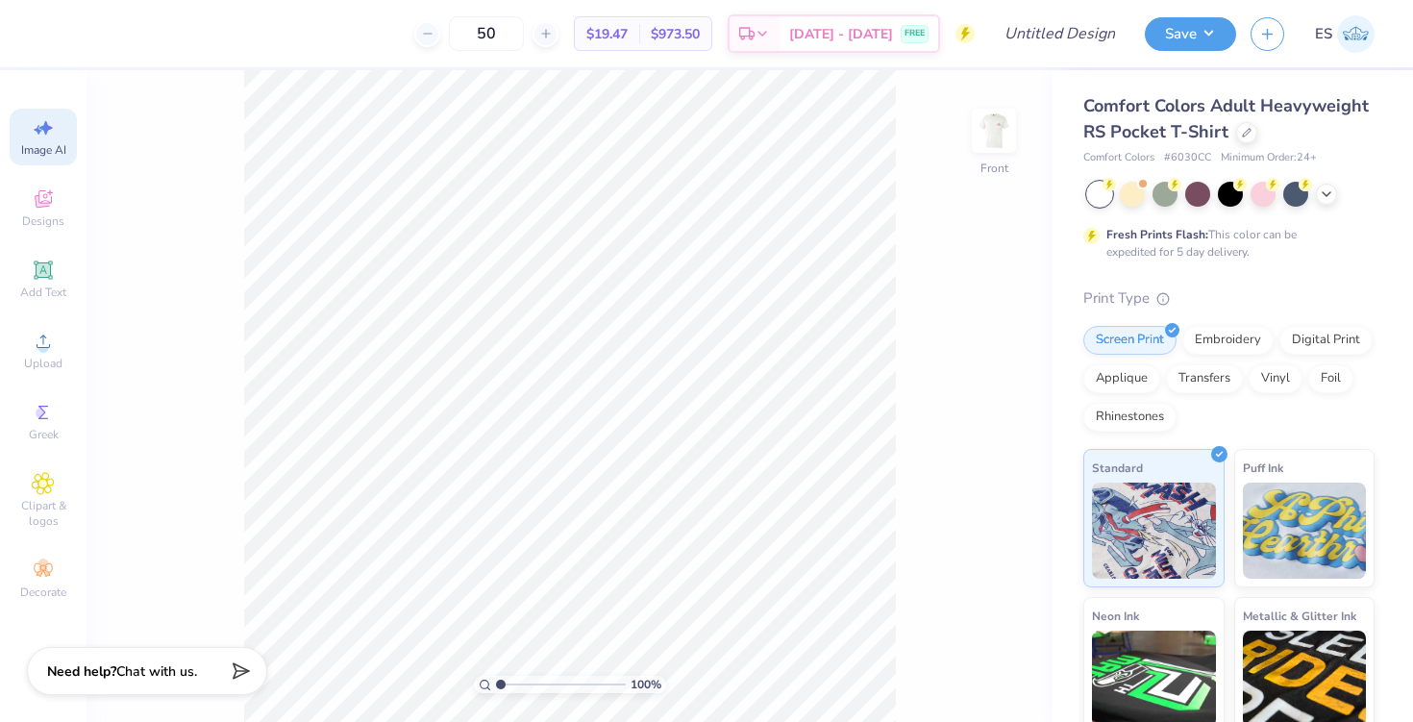
scroll to position [0, 43]
click at [35, 220] on span "Designs" at bounding box center [43, 220] width 42 height 15
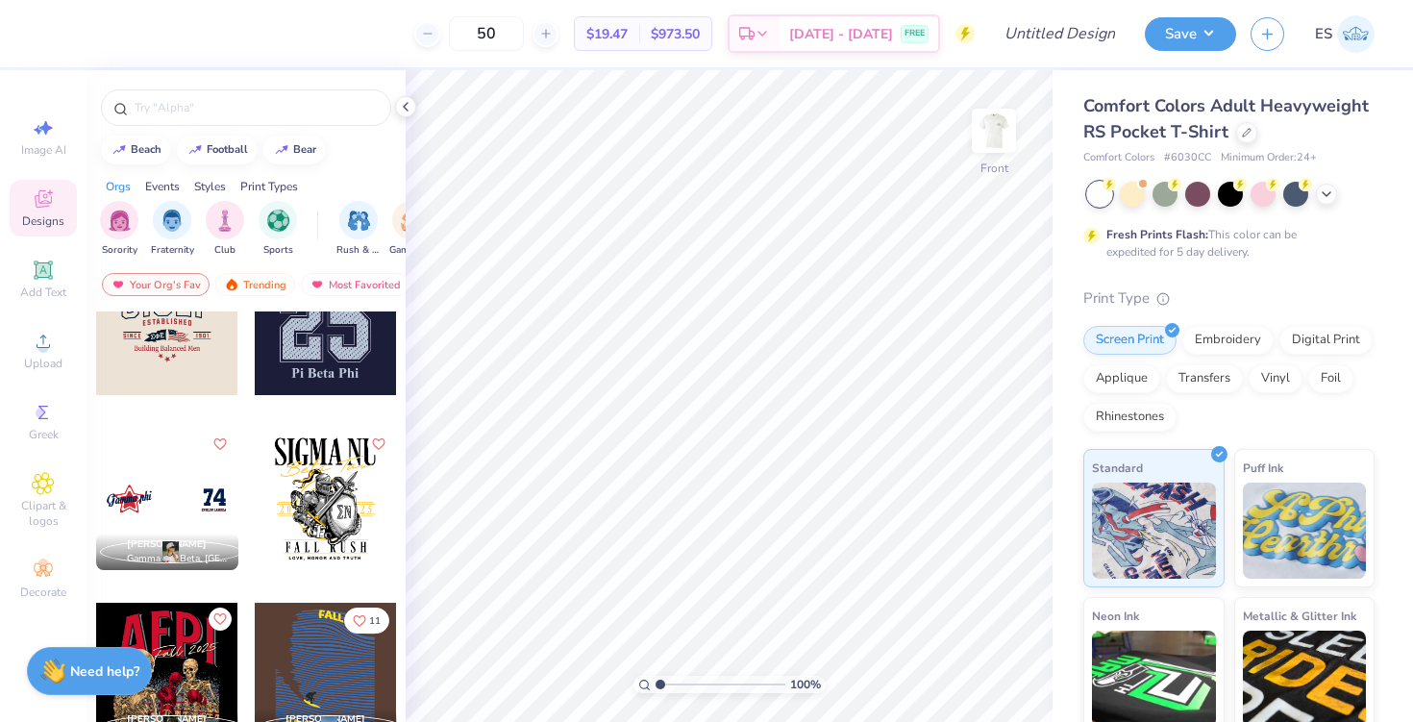
scroll to position [4959, 0]
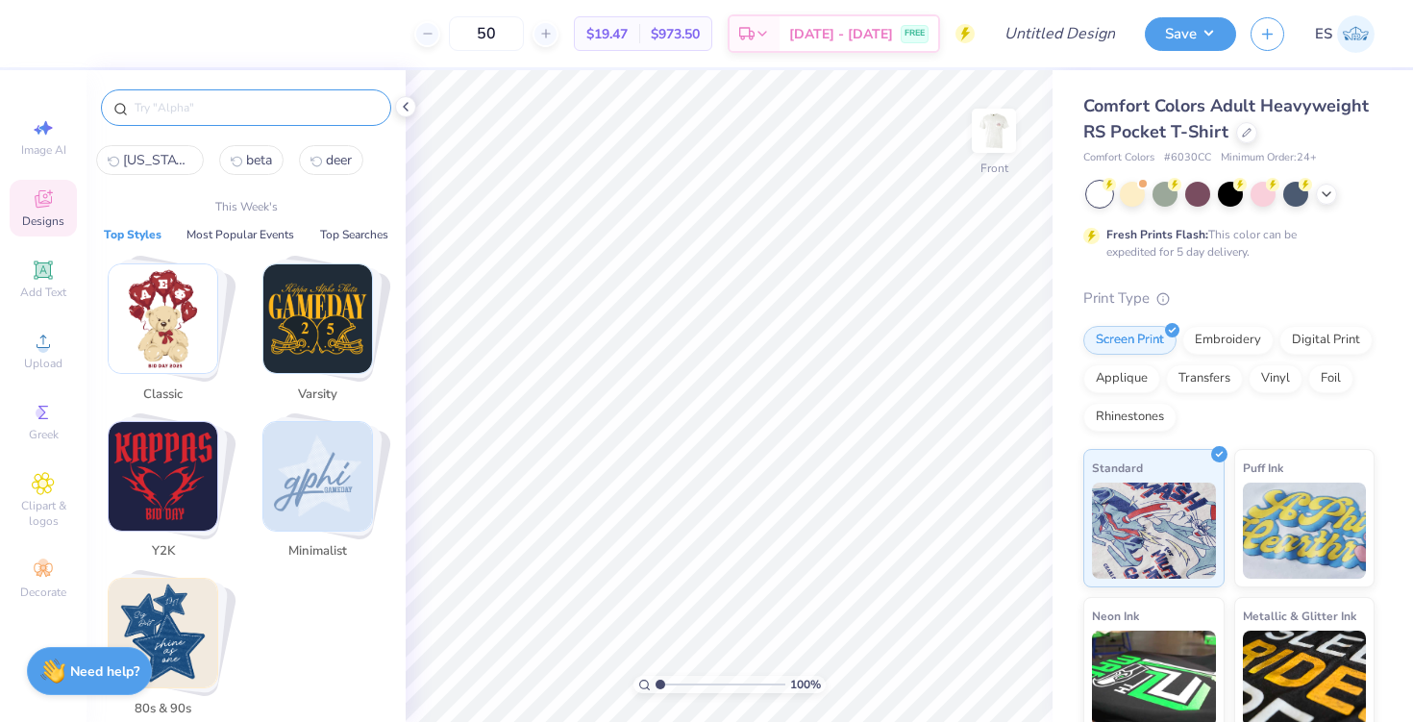
click at [233, 109] on input "text" at bounding box center [256, 107] width 246 height 19
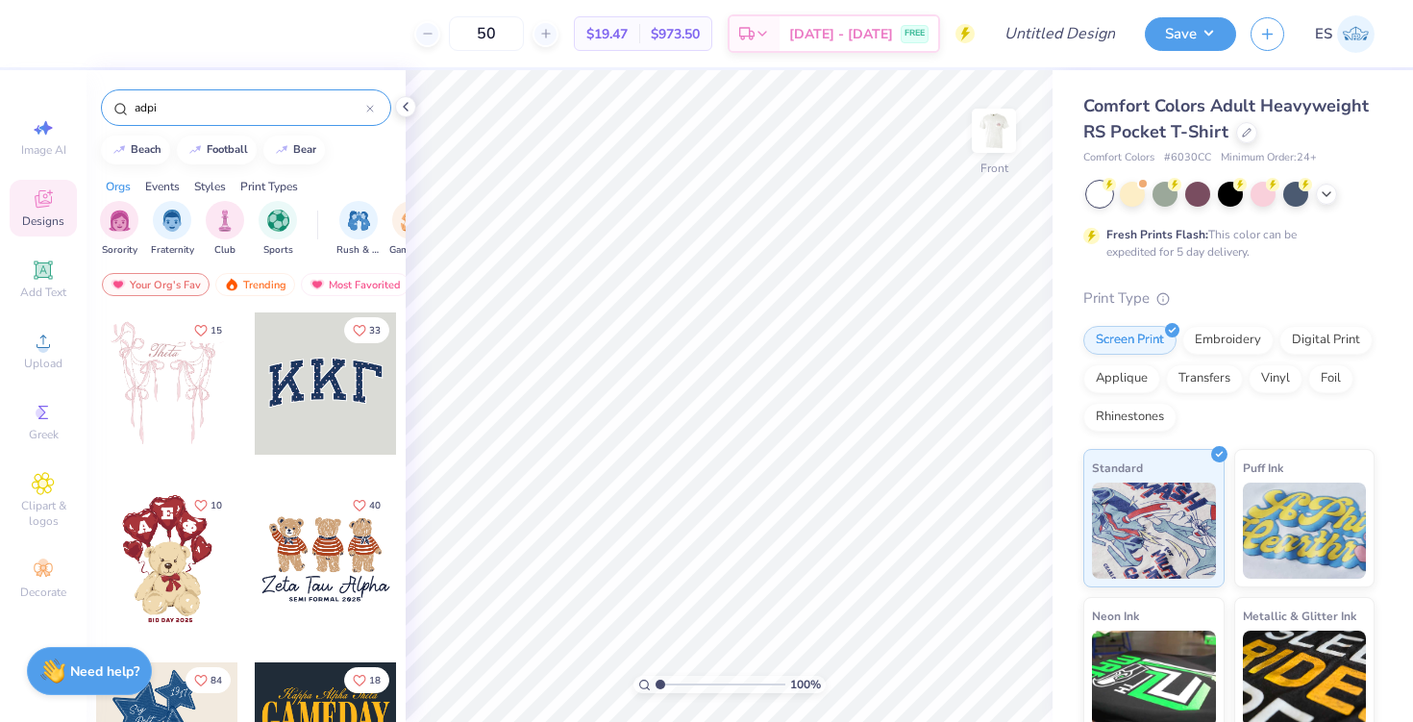
type input "adpi"
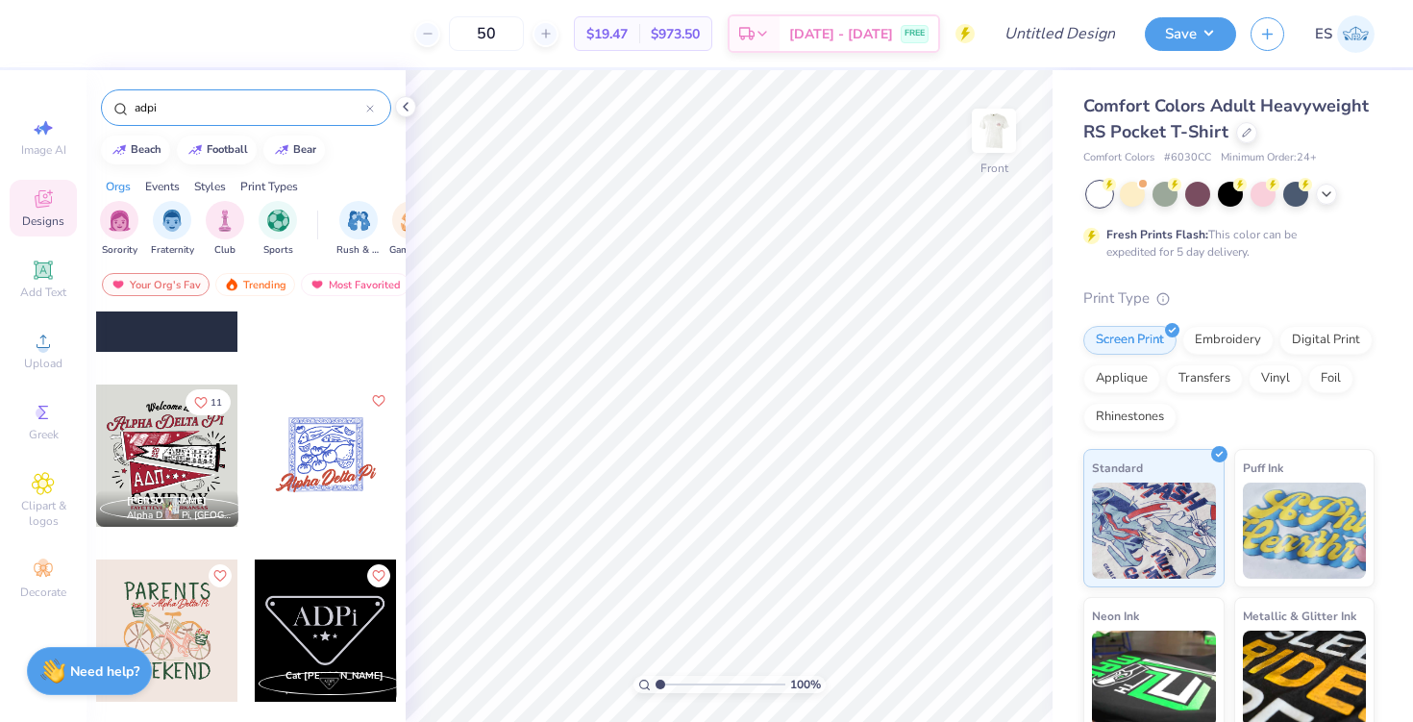
scroll to position [455, 0]
click at [203, 470] on div at bounding box center [167, 454] width 142 height 142
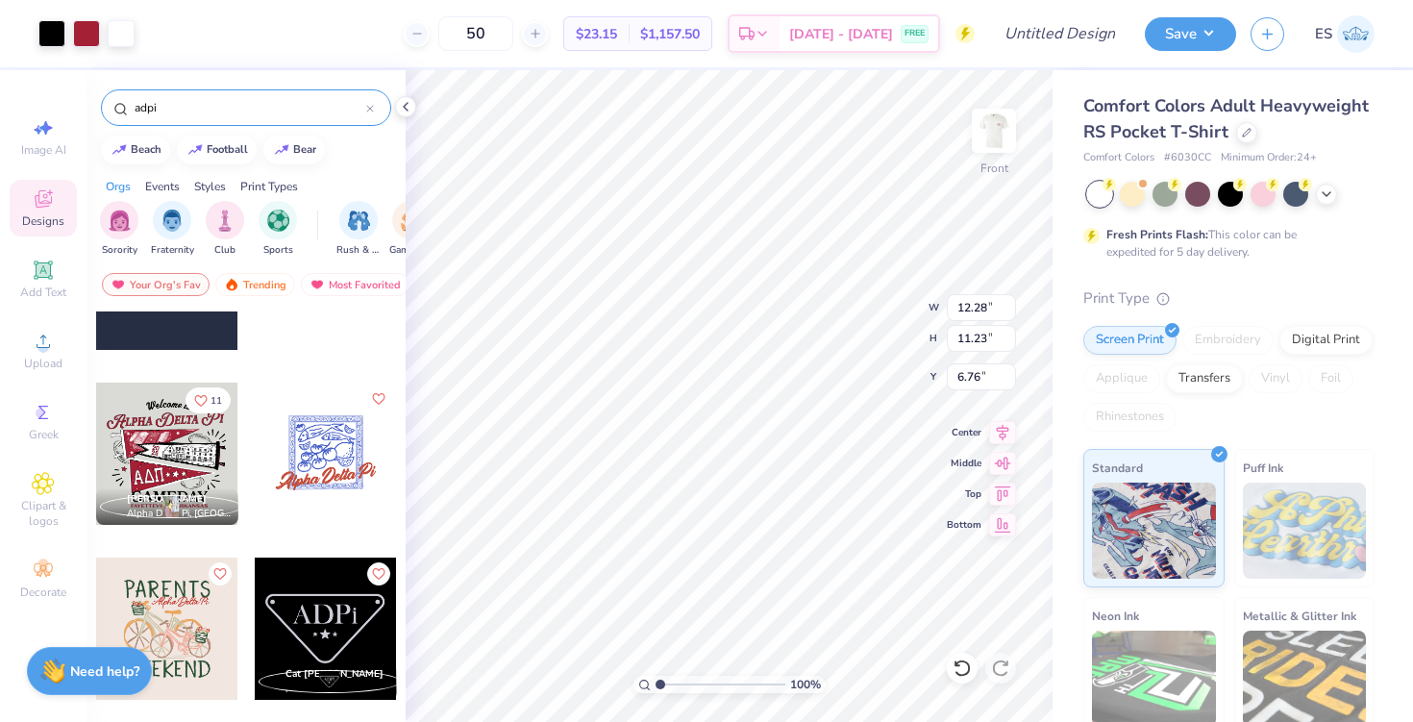
type input "6.76"
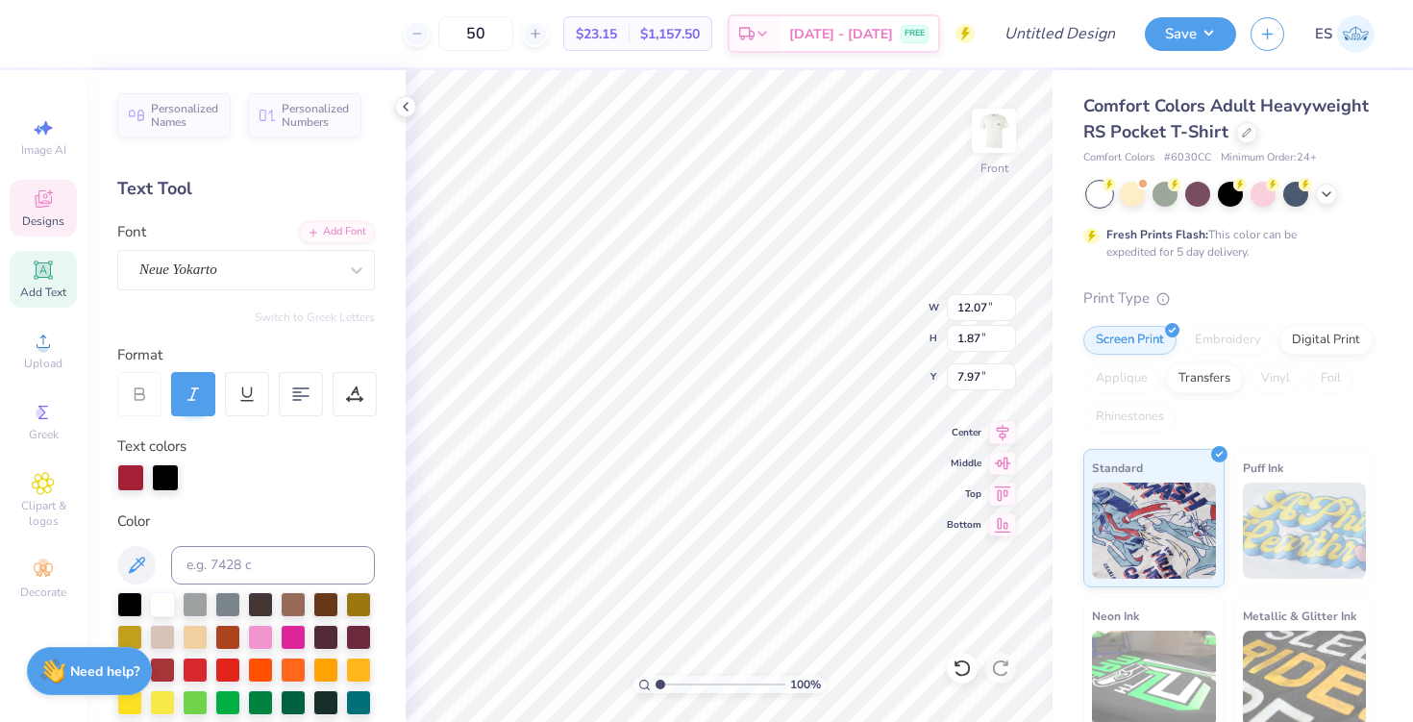
scroll to position [0, 4]
type textarea "A"
type textarea "[US_STATE] Tech"
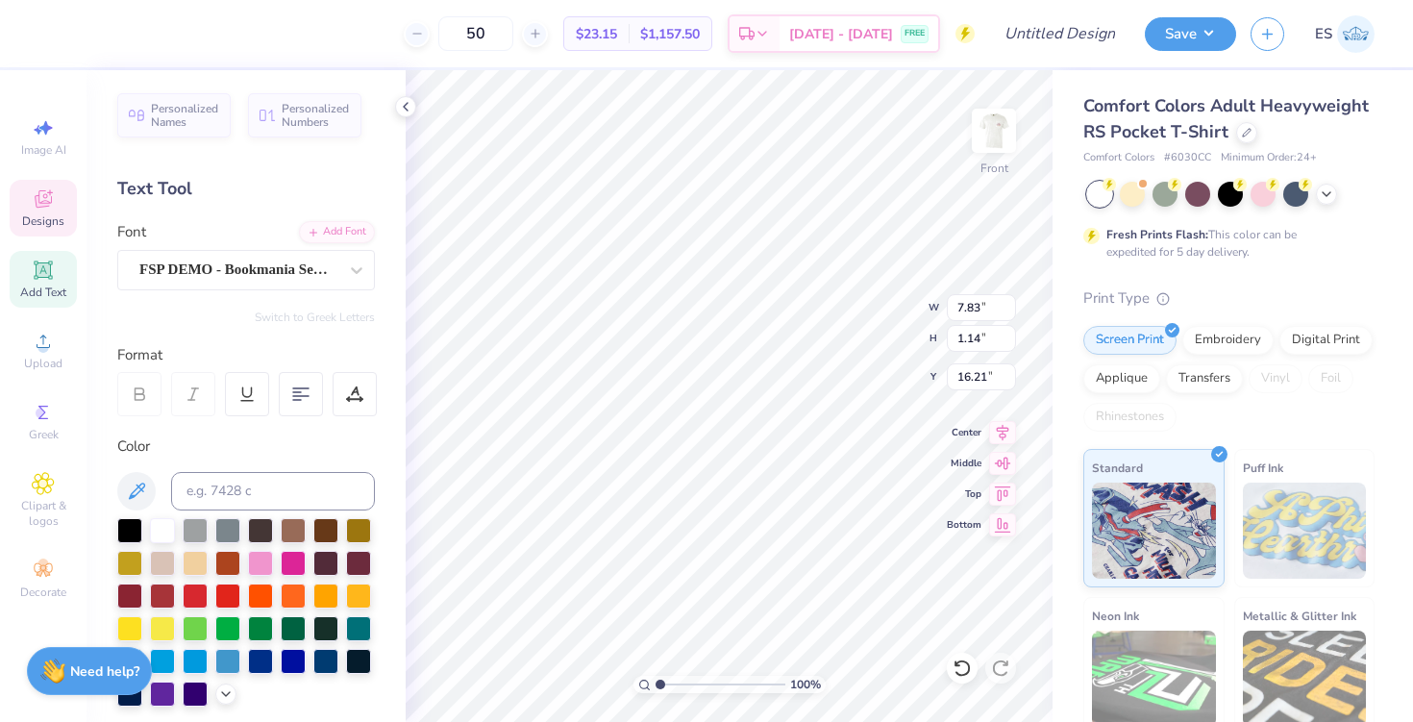
type input "7.83"
type input "1.14"
type input "16.21"
type textarea "Marketing Dept."
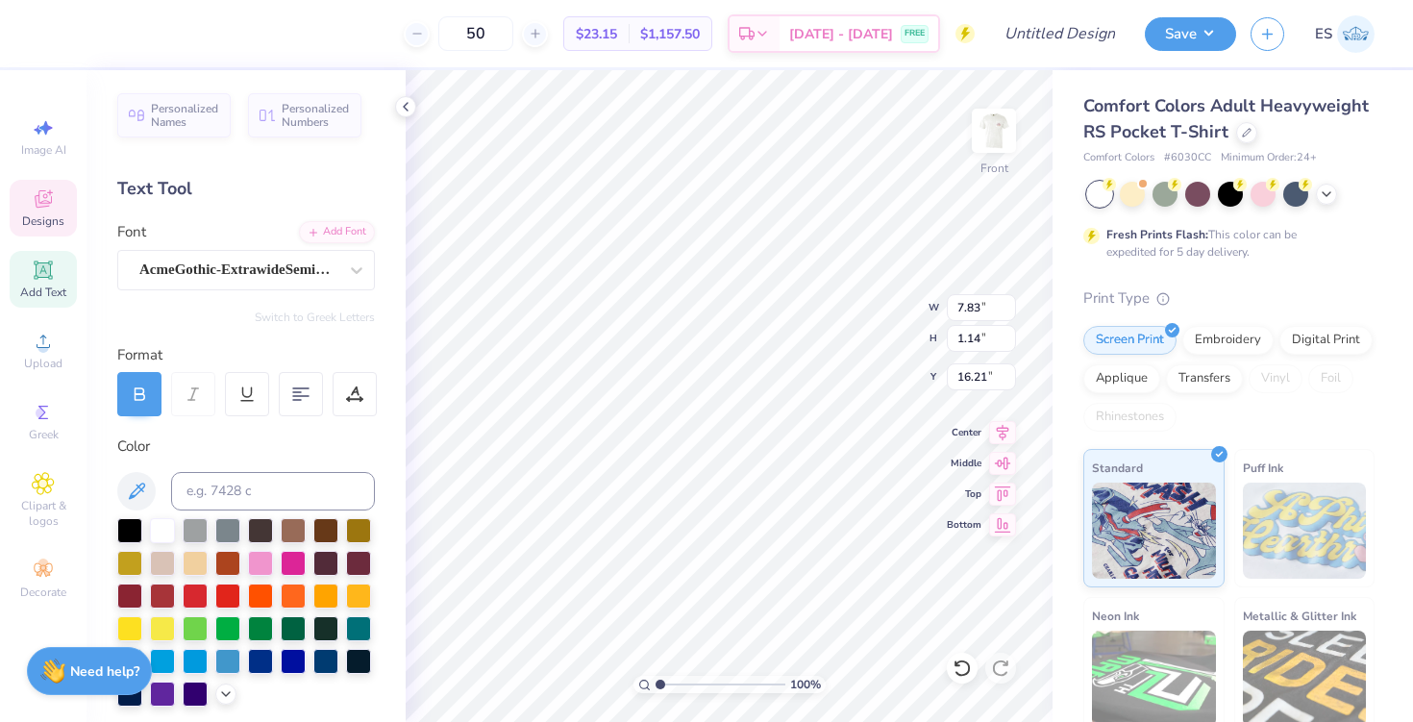
type input "7.87"
type input "0.41"
type input "17.49"
type textarea "F"
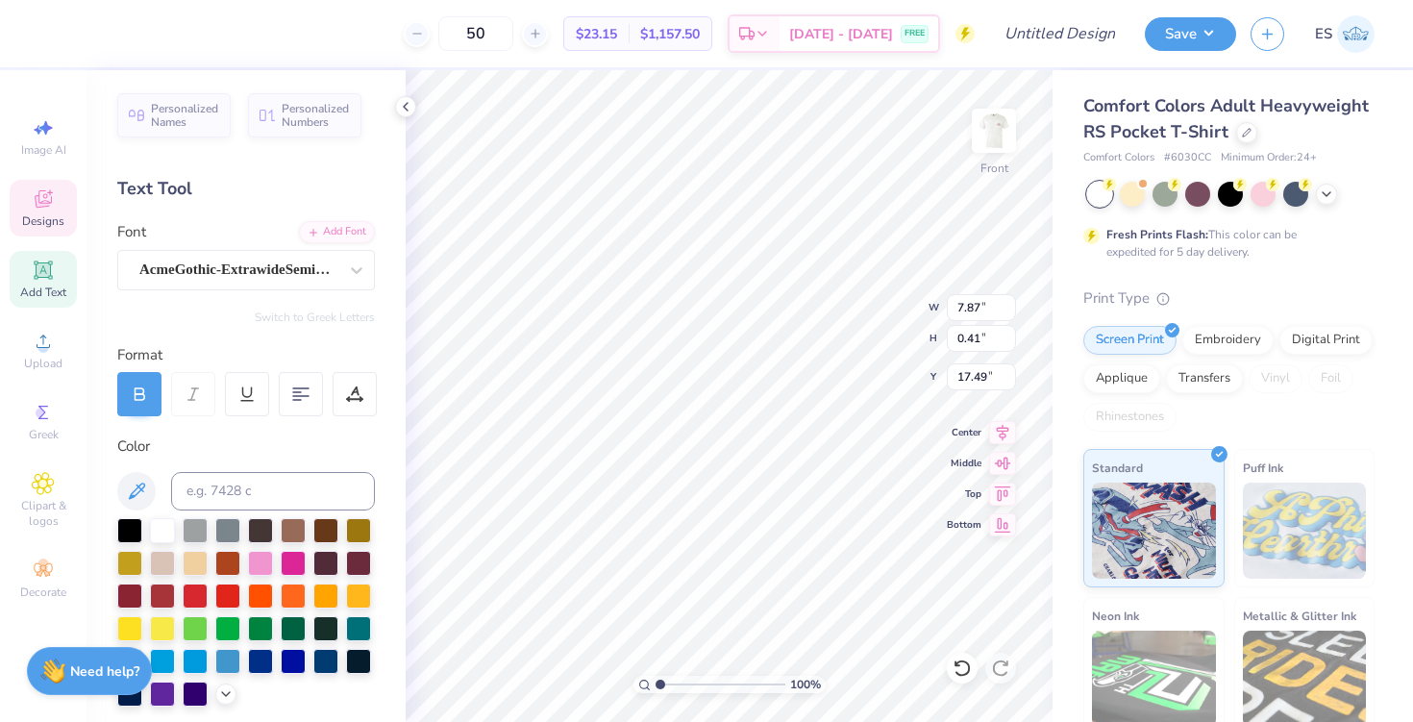
type textarea "BLACKSBURG, VIRGINIA"
type input "11.34"
type input "1.42"
type input "16.07"
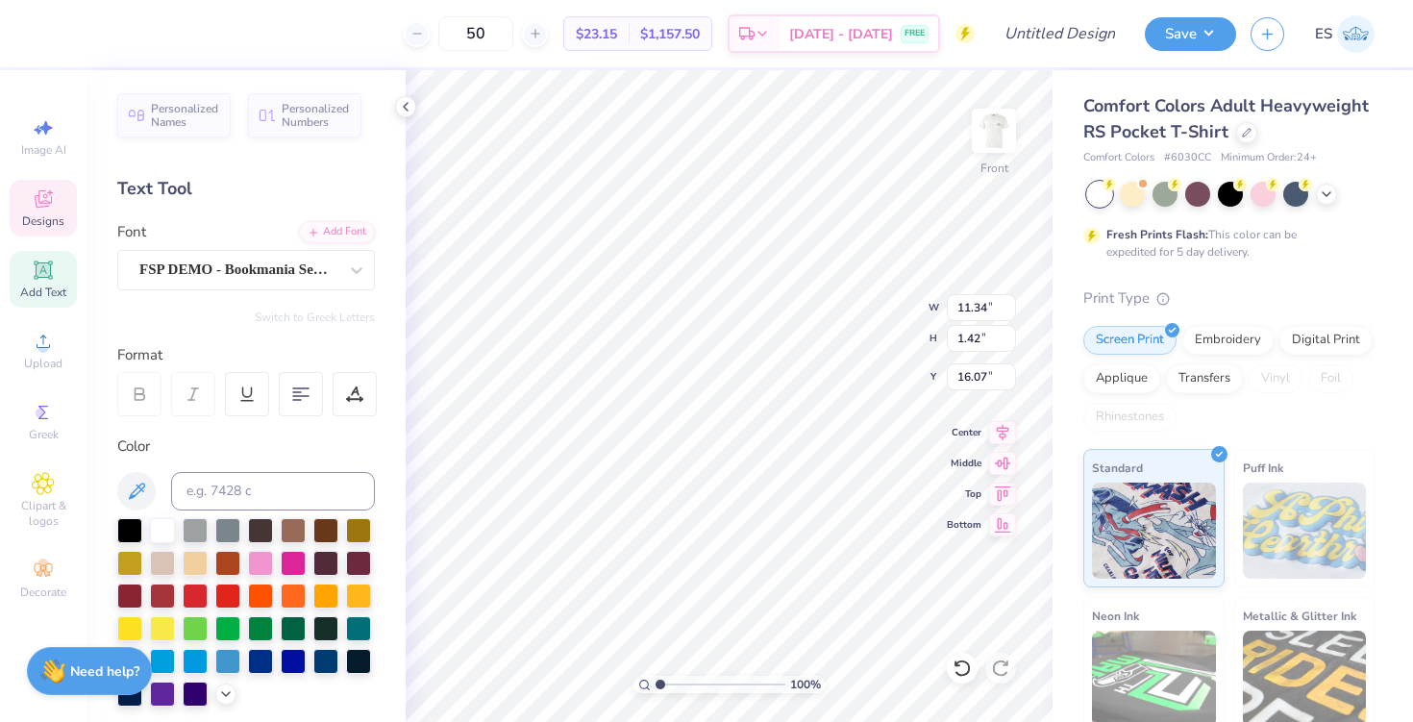
scroll to position [0, 3]
type textarea "Marketing"
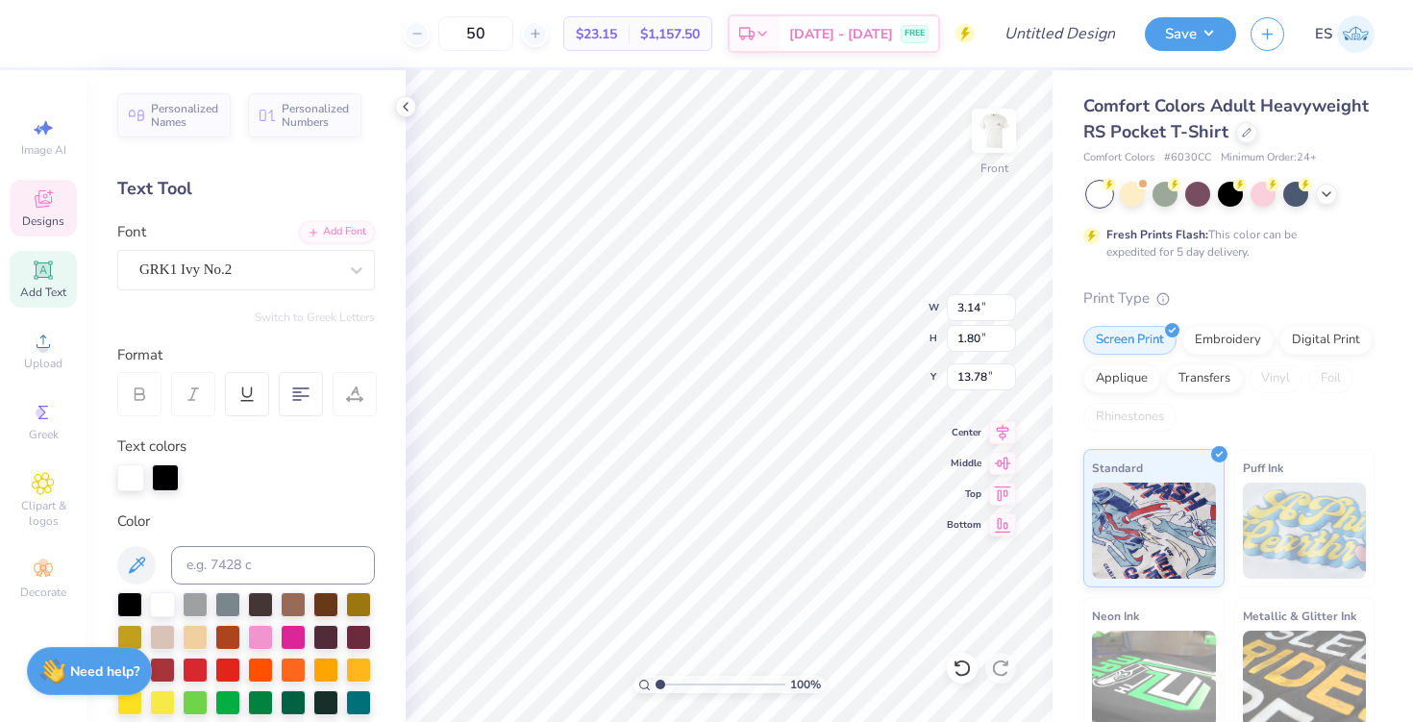
type input "5.57"
type input "2.14"
type input "11.46"
type input "7.83"
type input "2.98"
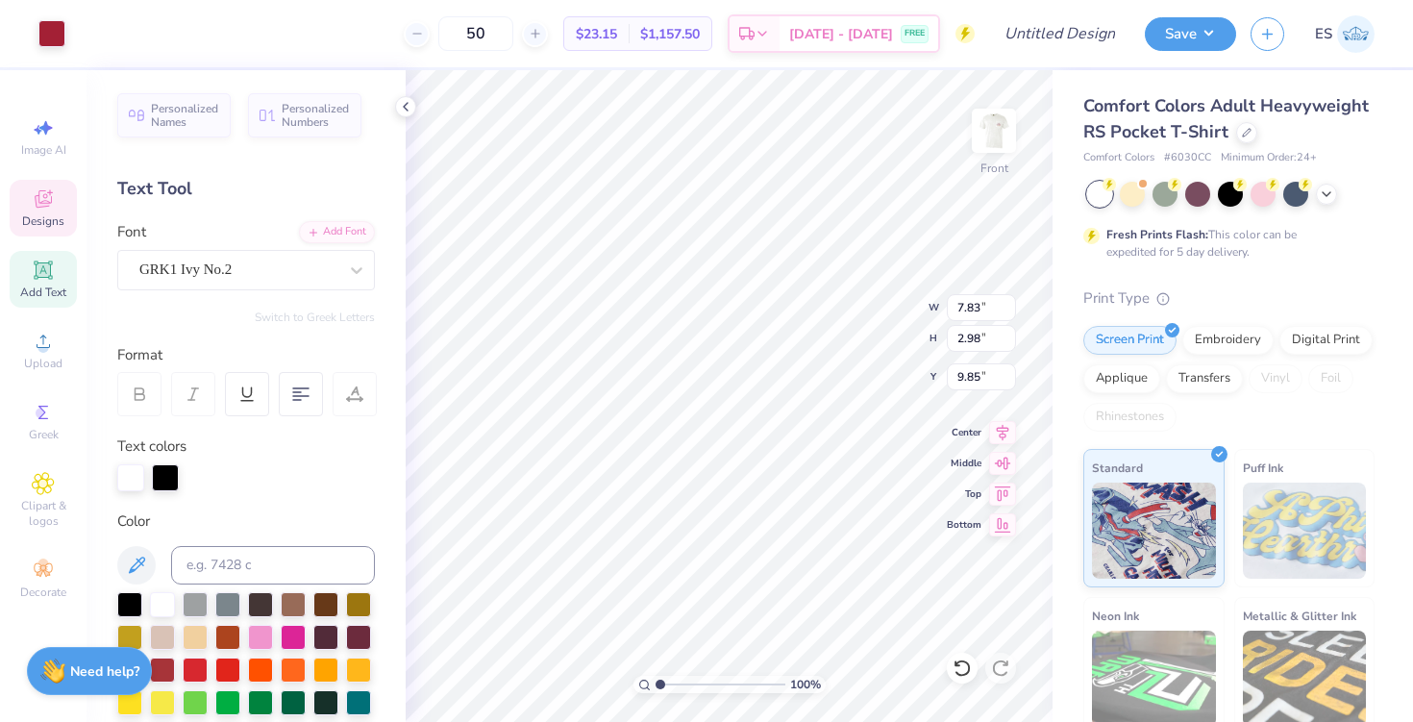
type input "9.86"
click at [47, 511] on span "Clipart & logos" at bounding box center [43, 513] width 67 height 31
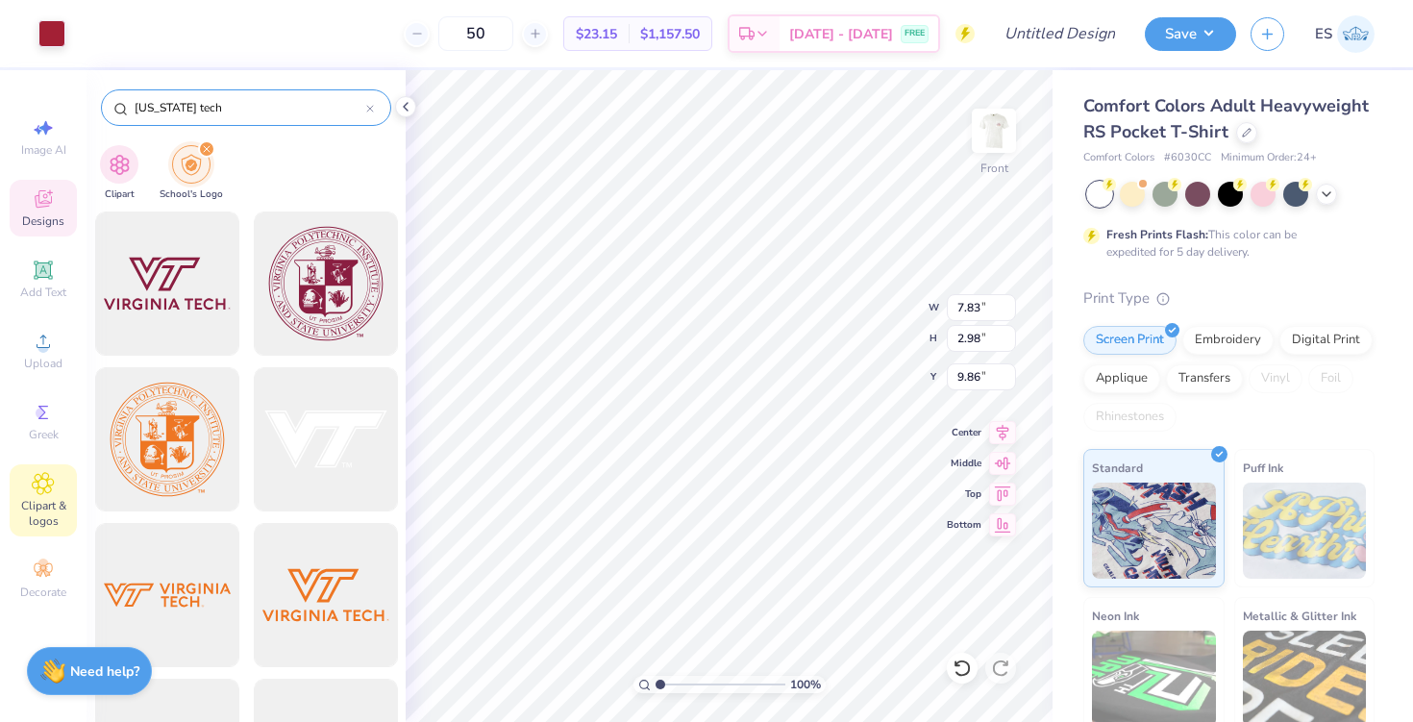
drag, startPoint x: 232, startPoint y: 100, endPoint x: 116, endPoint y: 110, distance: 115.7
click at [115, 110] on div "virginia tech" at bounding box center [246, 107] width 290 height 37
click at [121, 167] on img "filter for Clipart" at bounding box center [120, 163] width 22 height 22
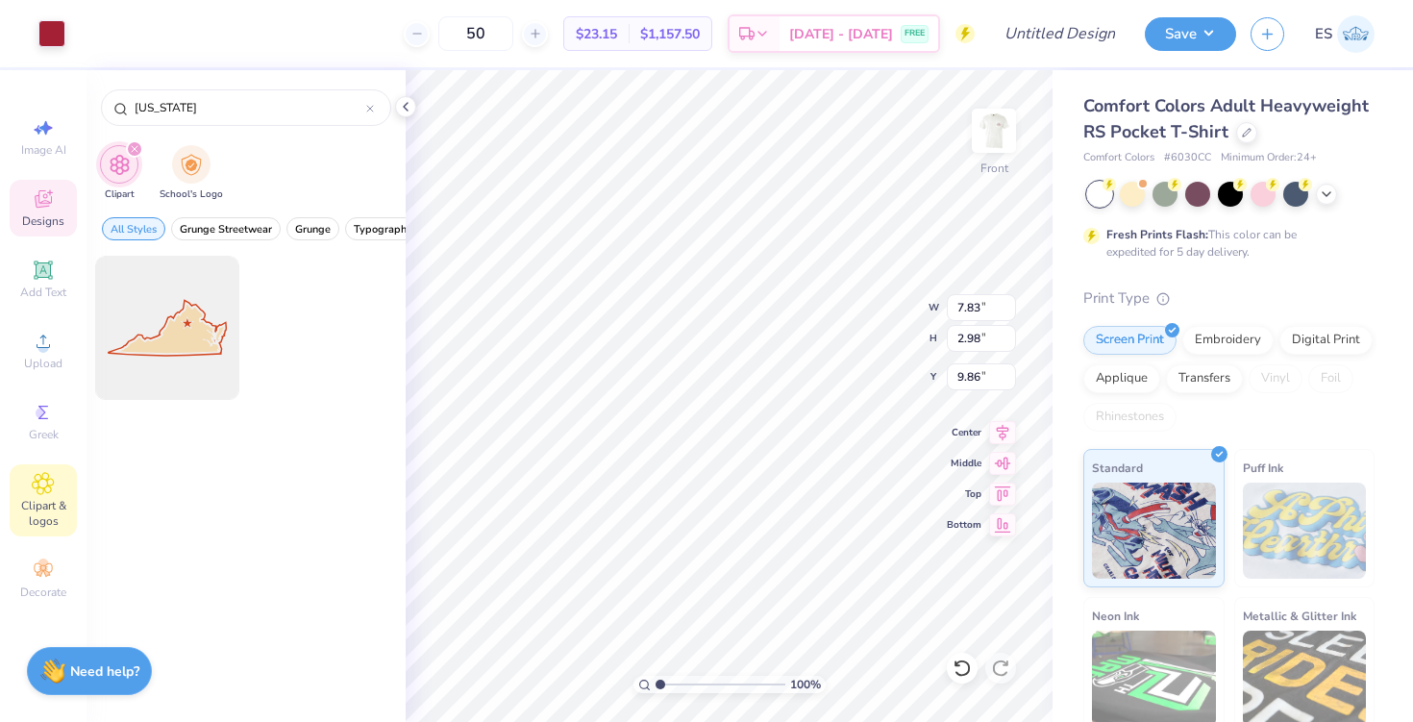
click at [205, 128] on div "virginia" at bounding box center [246, 102] width 319 height 65
drag, startPoint x: 200, startPoint y: 114, endPoint x: 78, endPoint y: 121, distance: 122.3
click at [78, 121] on div "Art colors 50 $23.15 Per Item $1,157.50 Total Est. Delivery Sep 5 - 8 FREE Desi…" at bounding box center [706, 361] width 1413 height 722
type input "v"
type input "LANE STADIUM"
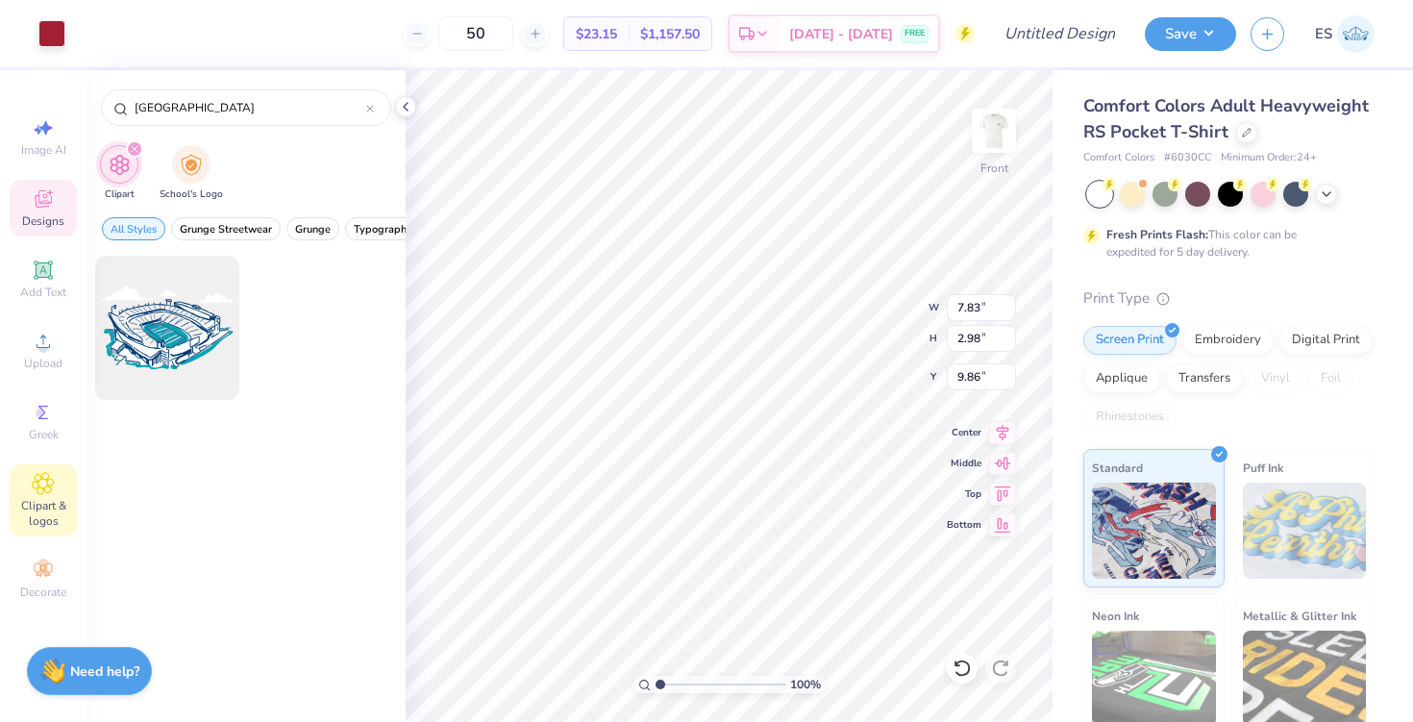
click at [132, 155] on div "filter for Clipart" at bounding box center [134, 148] width 17 height 17
click at [136, 146] on icon "filter for Clipart" at bounding box center [135, 149] width 6 height 6
click at [374, 104] on div "LANE STADIUM" at bounding box center [246, 107] width 290 height 37
click at [370, 106] on icon at bounding box center [370, 109] width 8 height 8
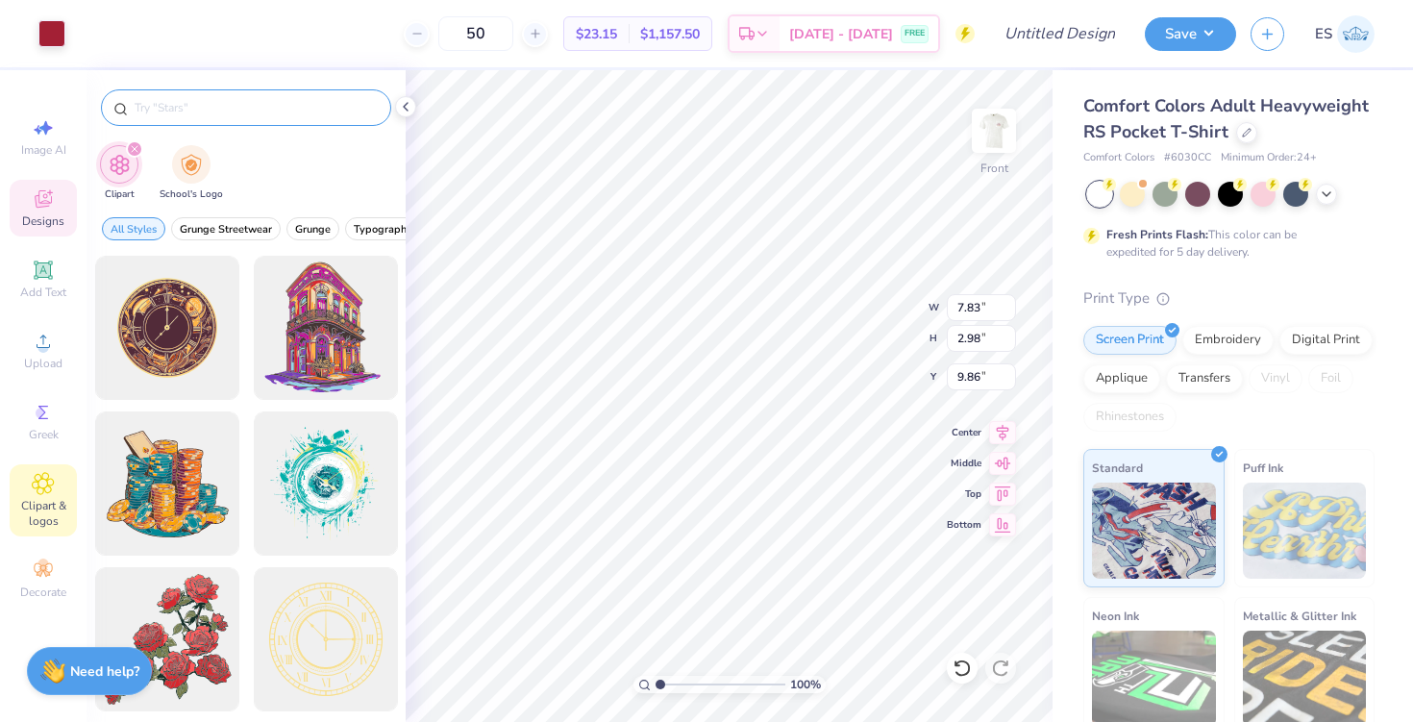
click at [132, 151] on icon "filter for Clipart" at bounding box center [135, 149] width 6 height 6
click at [38, 557] on div "Decorate" at bounding box center [43, 579] width 67 height 57
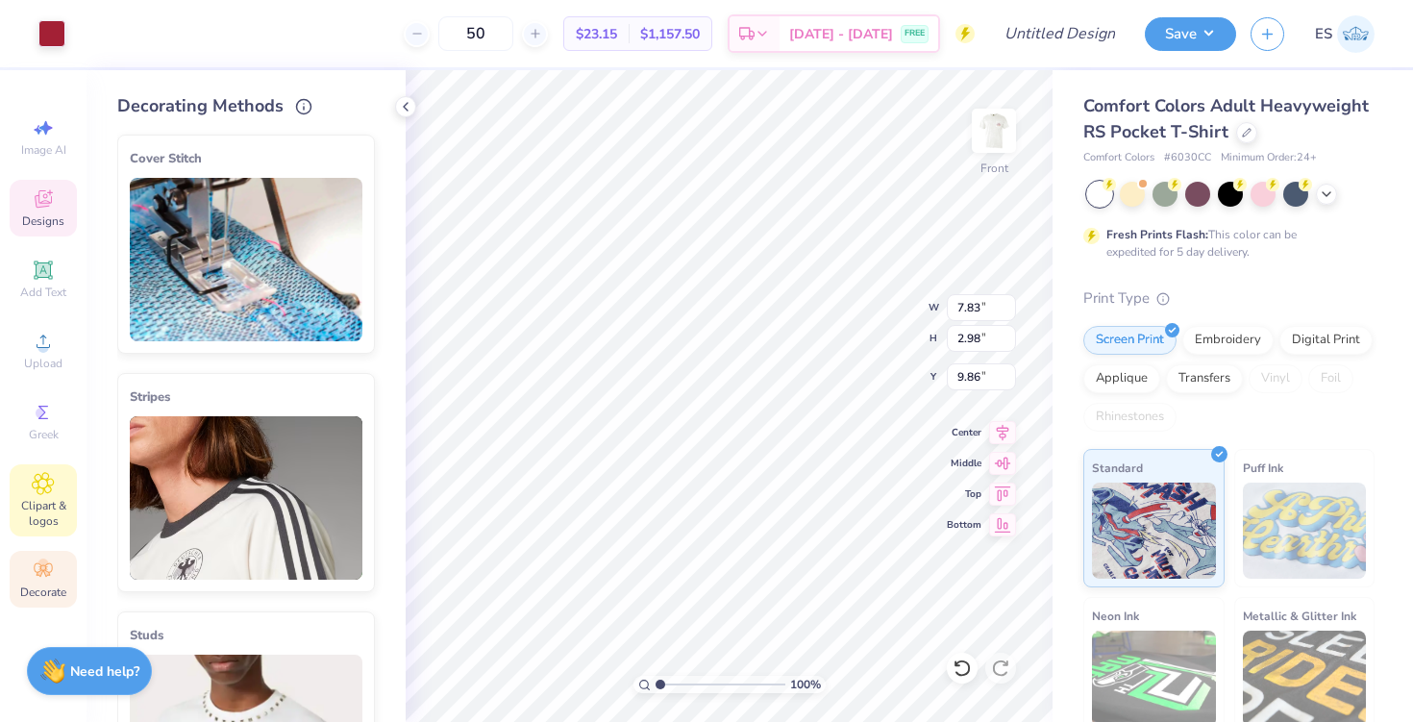
click at [41, 493] on icon at bounding box center [43, 483] width 22 height 23
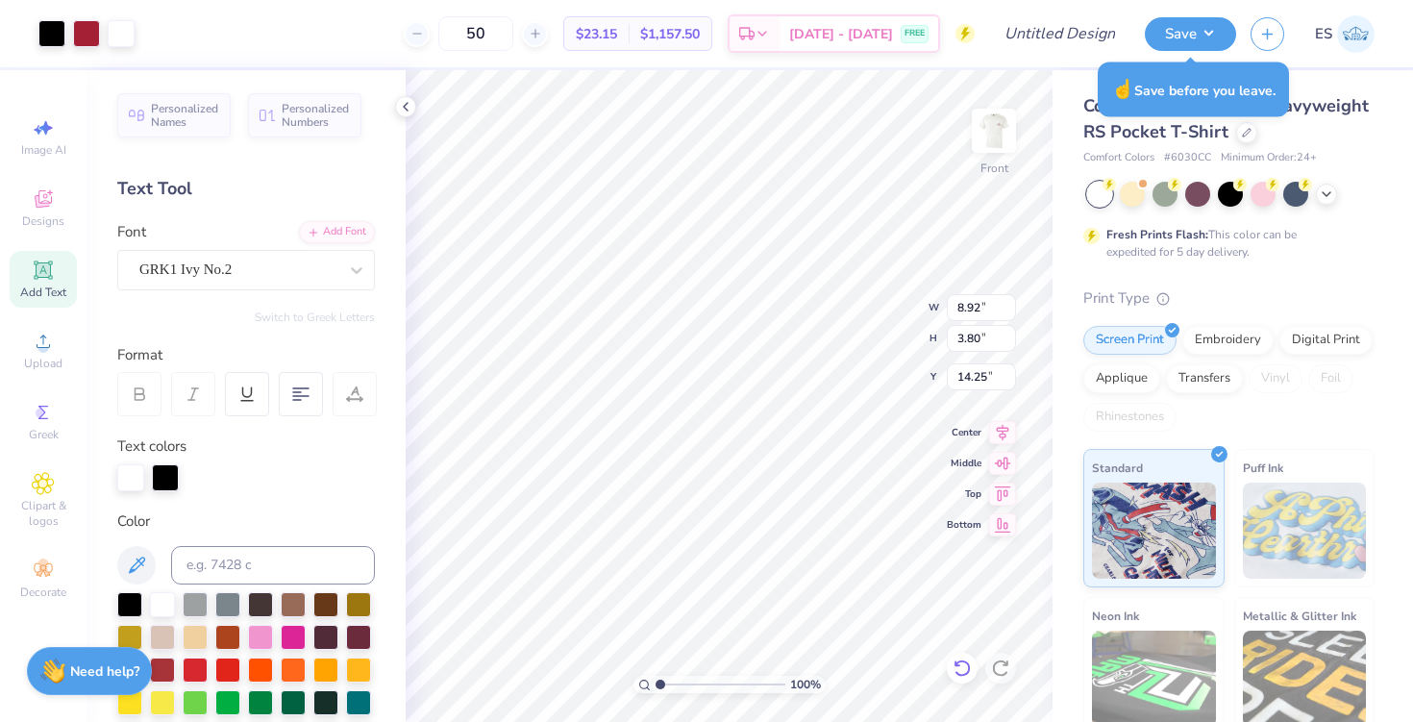
click at [961, 658] on icon at bounding box center [962, 667] width 19 height 19
click at [969, 667] on icon at bounding box center [962, 667] width 16 height 17
type input "12.81"
click at [953, 666] on icon at bounding box center [962, 667] width 19 height 19
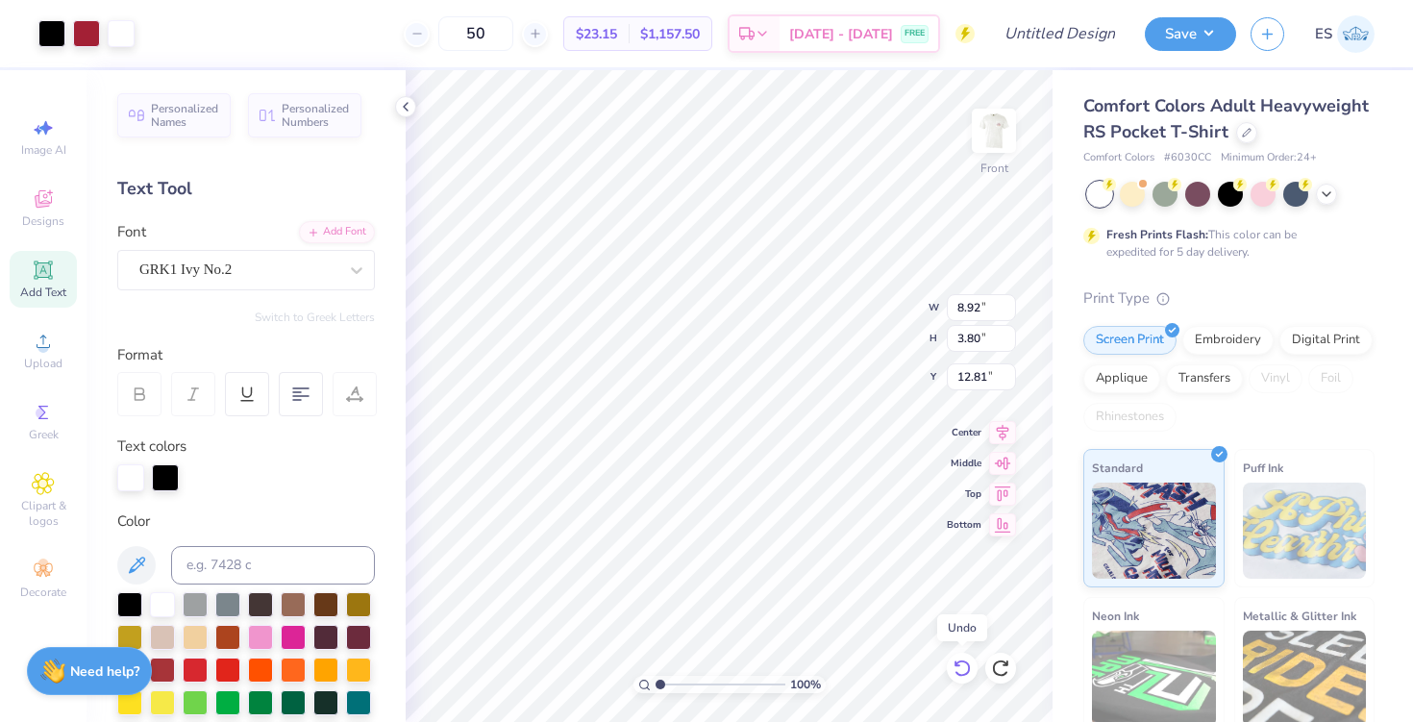
click at [953, 666] on icon at bounding box center [962, 667] width 19 height 19
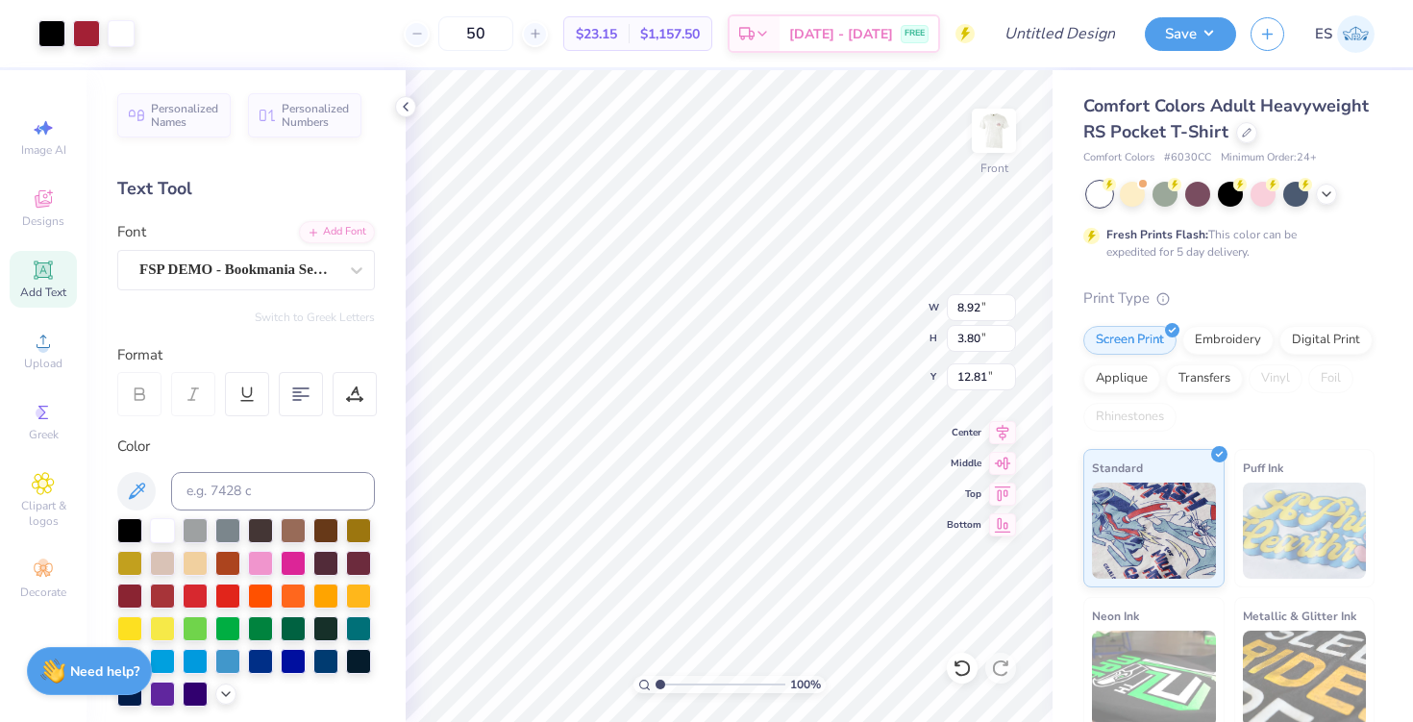
type input "8.92"
type input "3.80"
type input "12.81"
click at [49, 120] on icon at bounding box center [43, 127] width 23 height 23
select select "4"
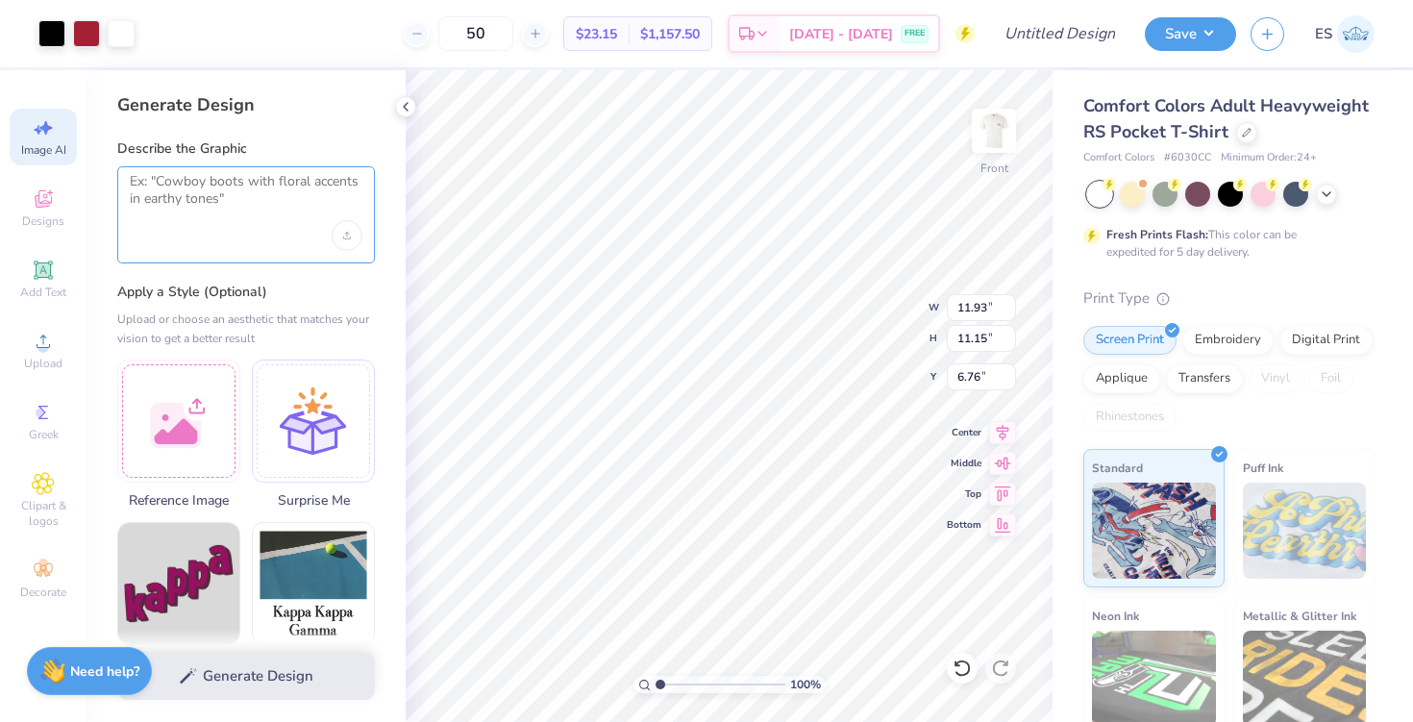
click at [204, 212] on textarea at bounding box center [246, 197] width 233 height 48
click at [205, 411] on div at bounding box center [178, 418] width 123 height 123
click at [967, 669] on icon at bounding box center [962, 667] width 19 height 19
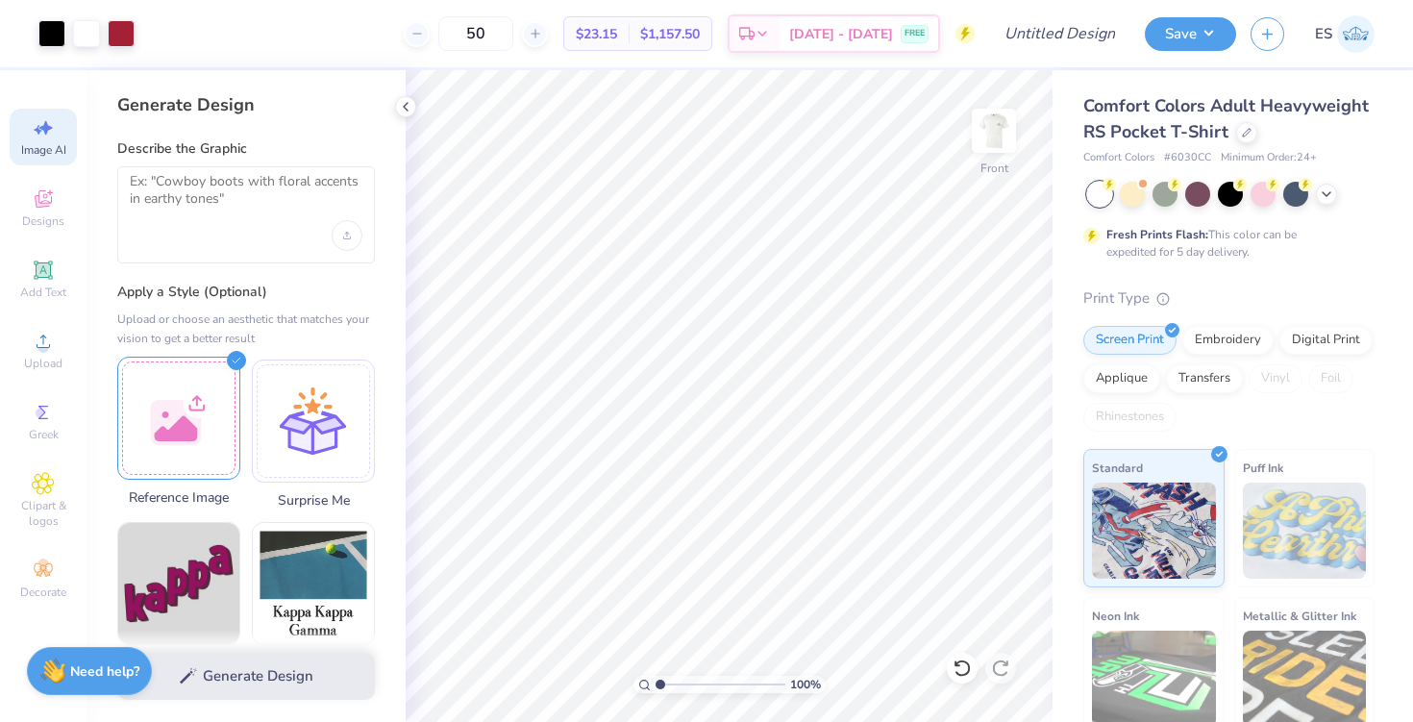
click at [194, 411] on div at bounding box center [178, 418] width 123 height 123
click at [191, 422] on div at bounding box center [178, 418] width 123 height 123
click at [320, 176] on textarea at bounding box center [246, 197] width 233 height 48
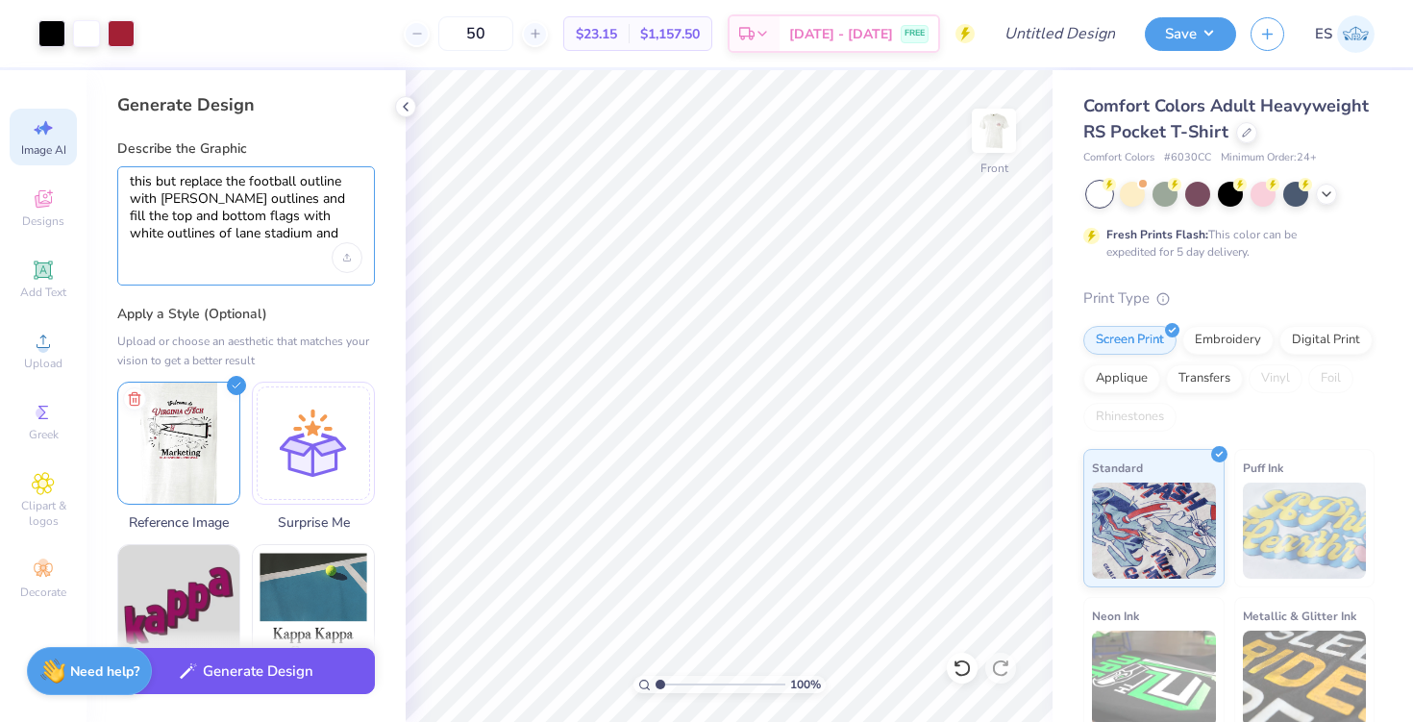
type textarea "this but replace the football outline with hokie bird outlines and fill the top…"
click at [297, 674] on button "Generate Design" at bounding box center [246, 671] width 258 height 47
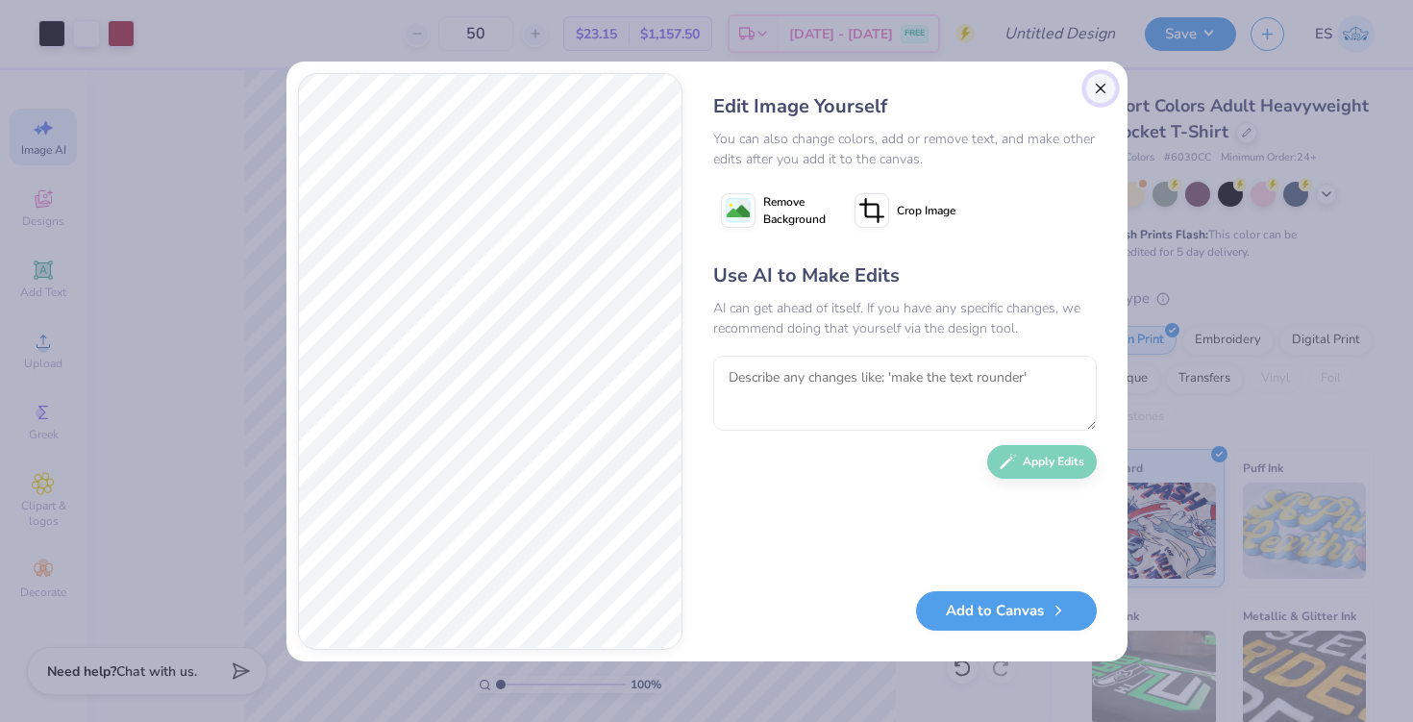
click at [1095, 86] on button "Close" at bounding box center [1100, 88] width 31 height 31
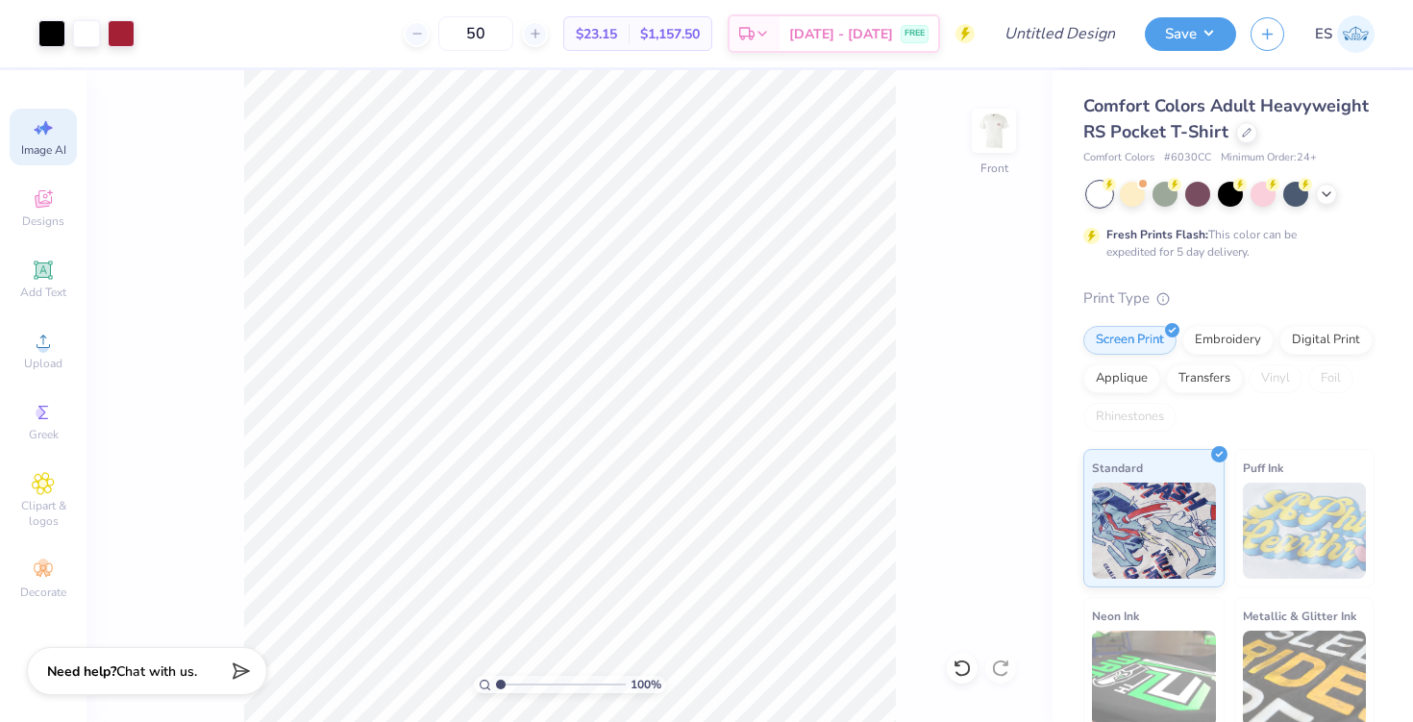
scroll to position [0, 43]
click at [25, 494] on div "Clipart & logos" at bounding box center [43, 500] width 67 height 72
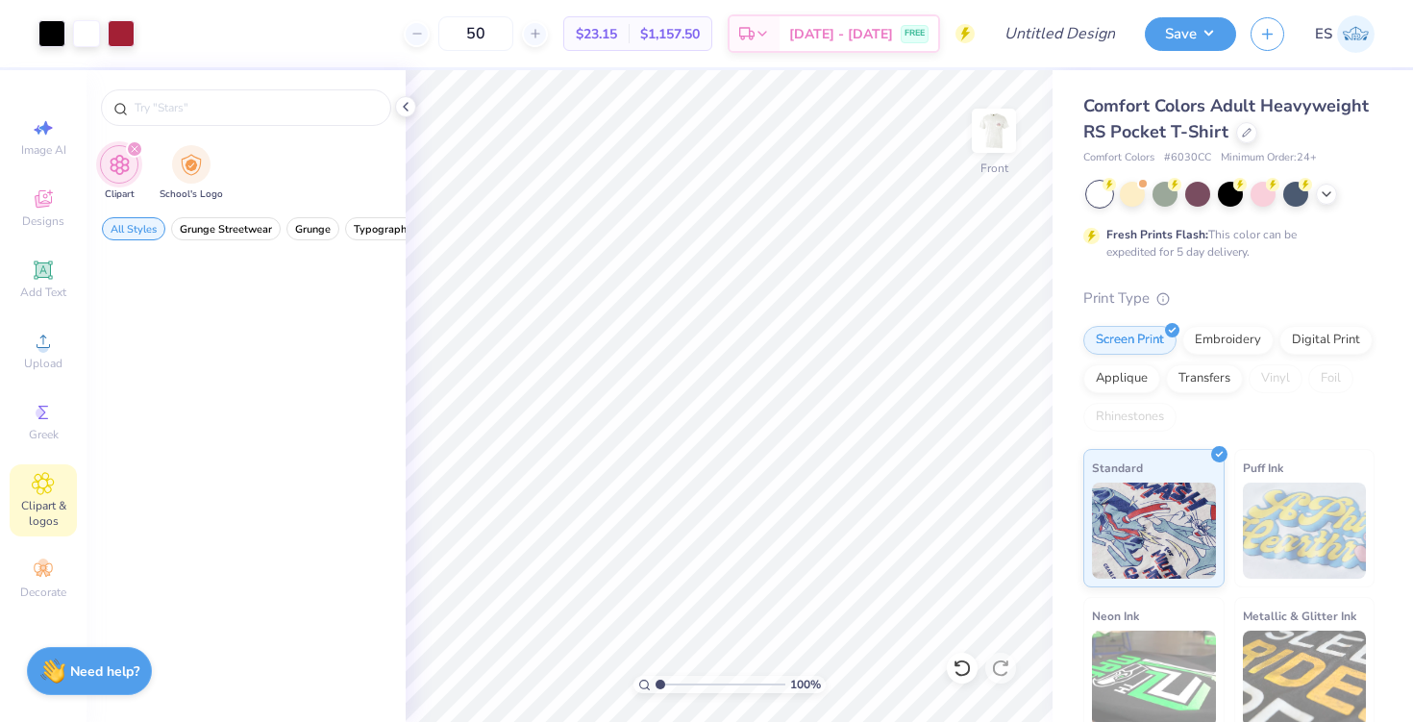
scroll to position [0, 0]
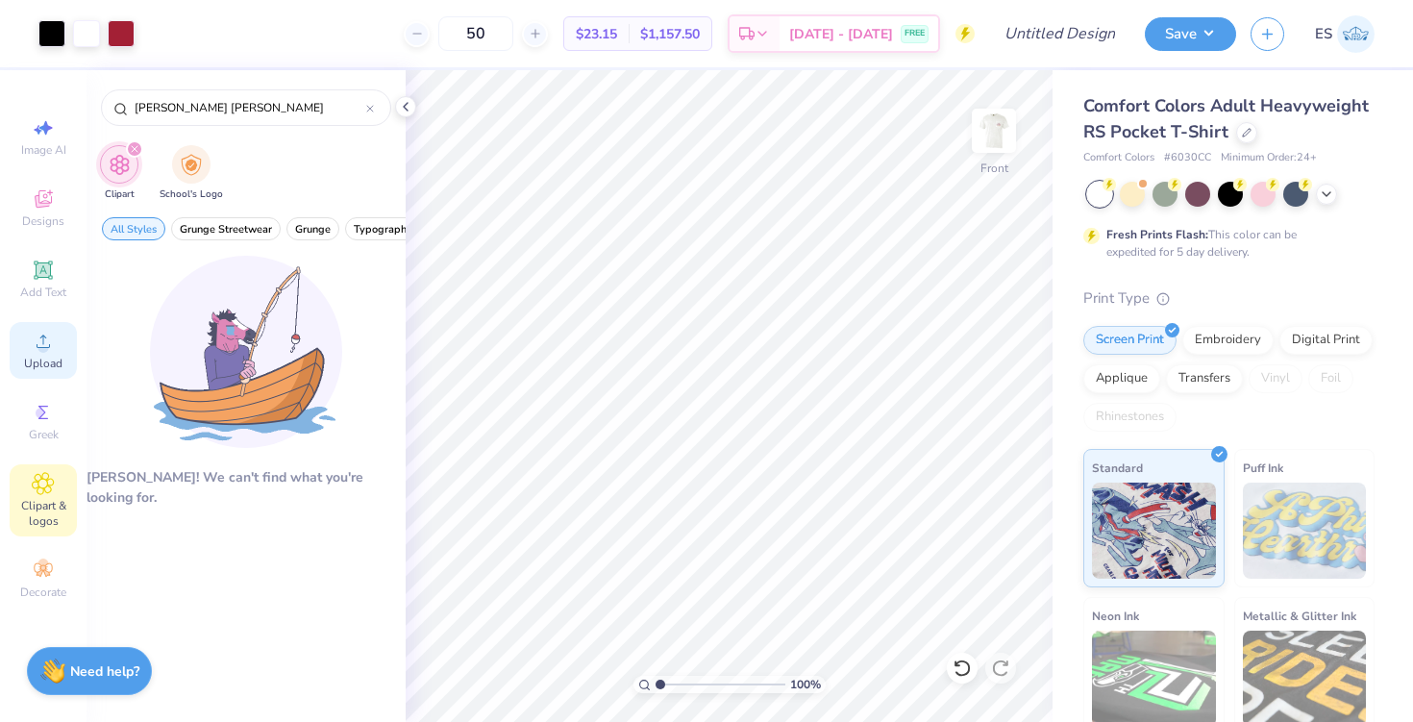
click at [46, 338] on icon at bounding box center [43, 341] width 23 height 23
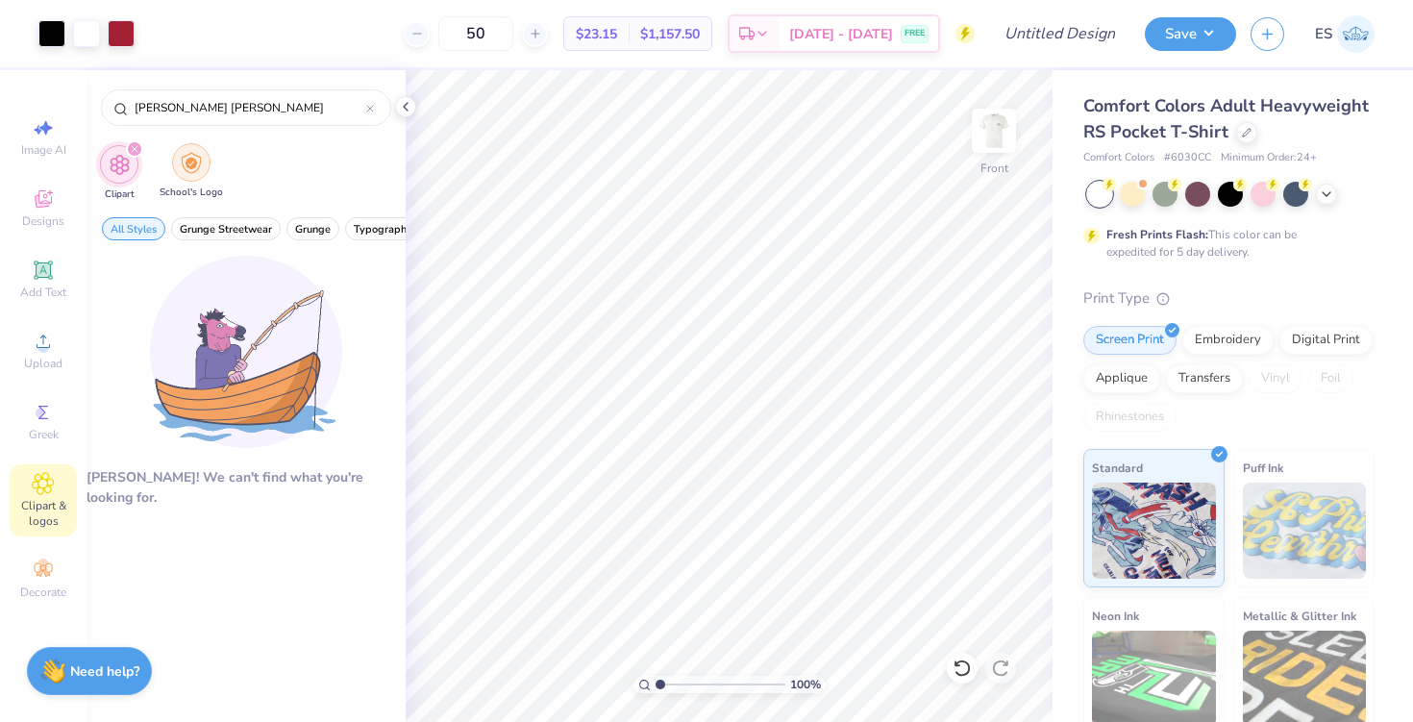
click at [190, 166] on img "filter for School's Logo" at bounding box center [191, 163] width 21 height 22
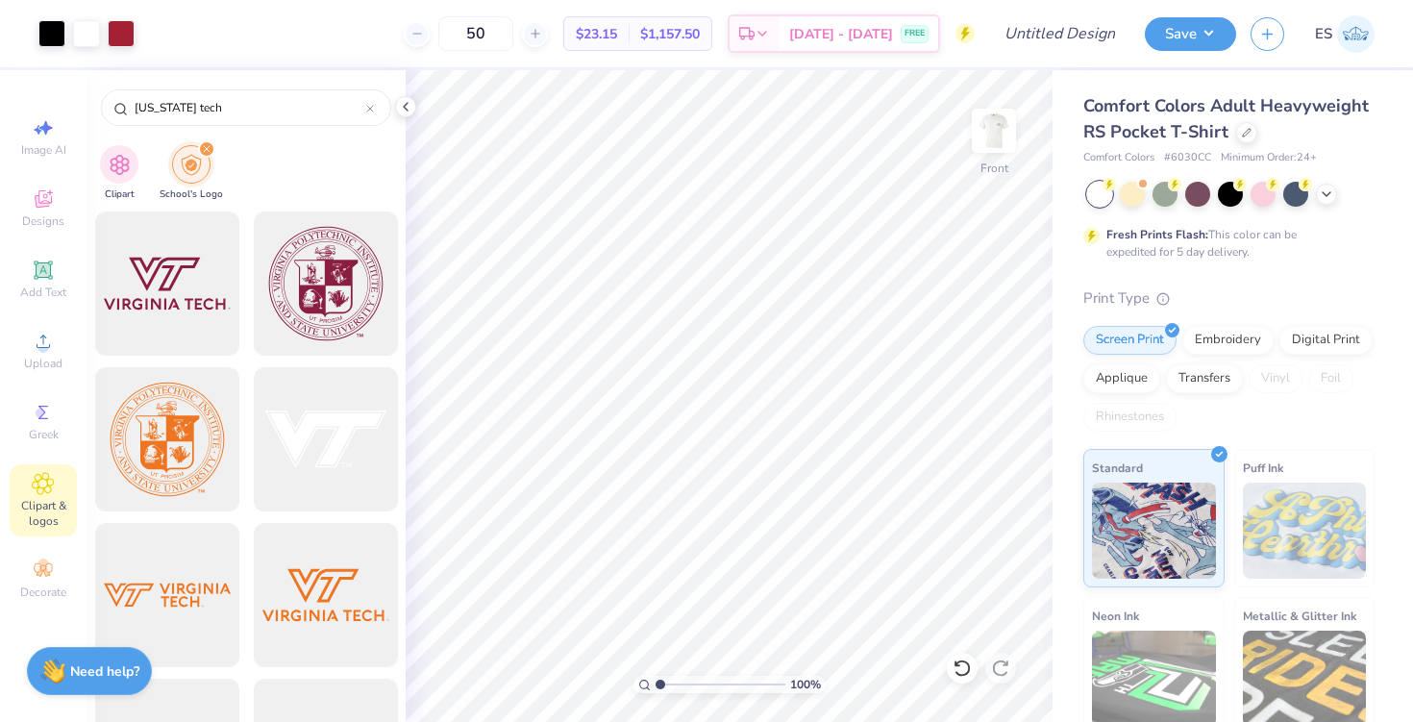
drag, startPoint x: 228, startPoint y: 100, endPoint x: 98, endPoint y: 97, distance: 129.8
click at [97, 97] on div "virginia tech" at bounding box center [246, 102] width 319 height 65
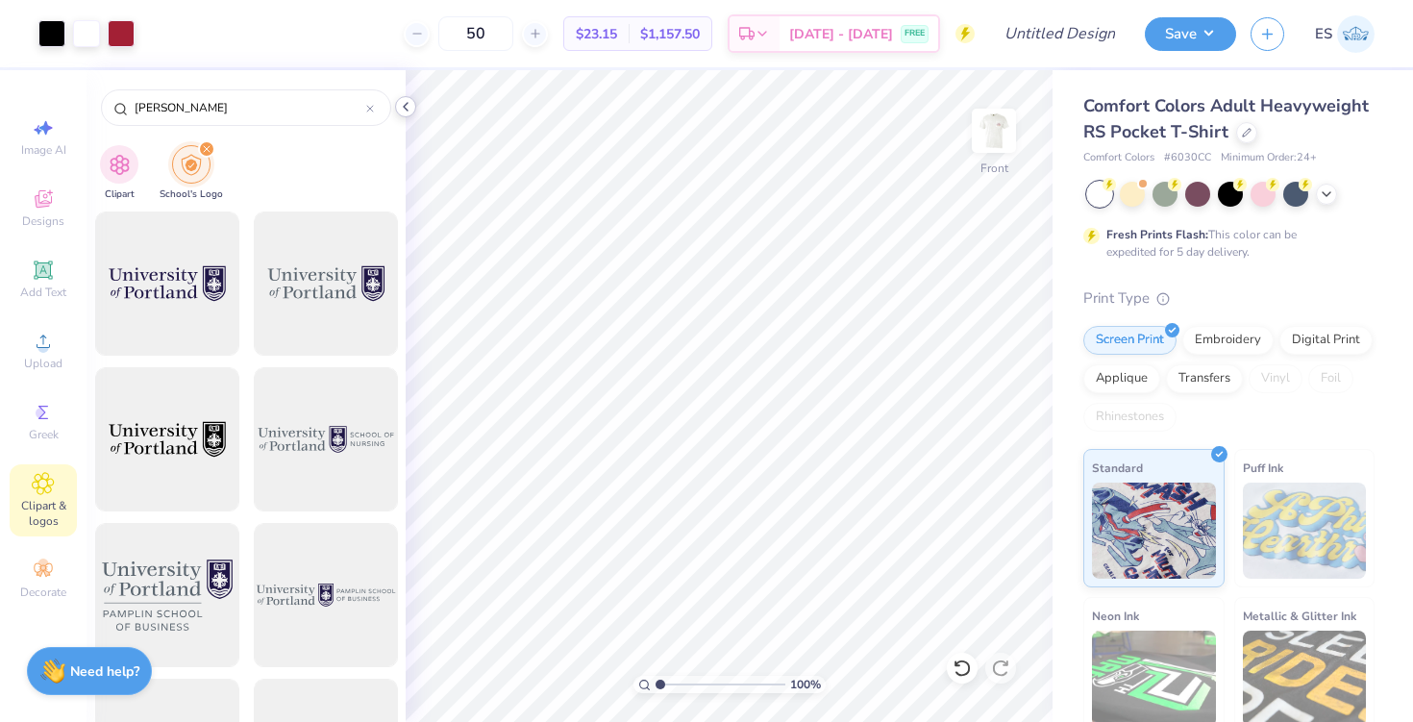
type input "pamplin"
click at [406, 102] on icon at bounding box center [405, 106] width 15 height 15
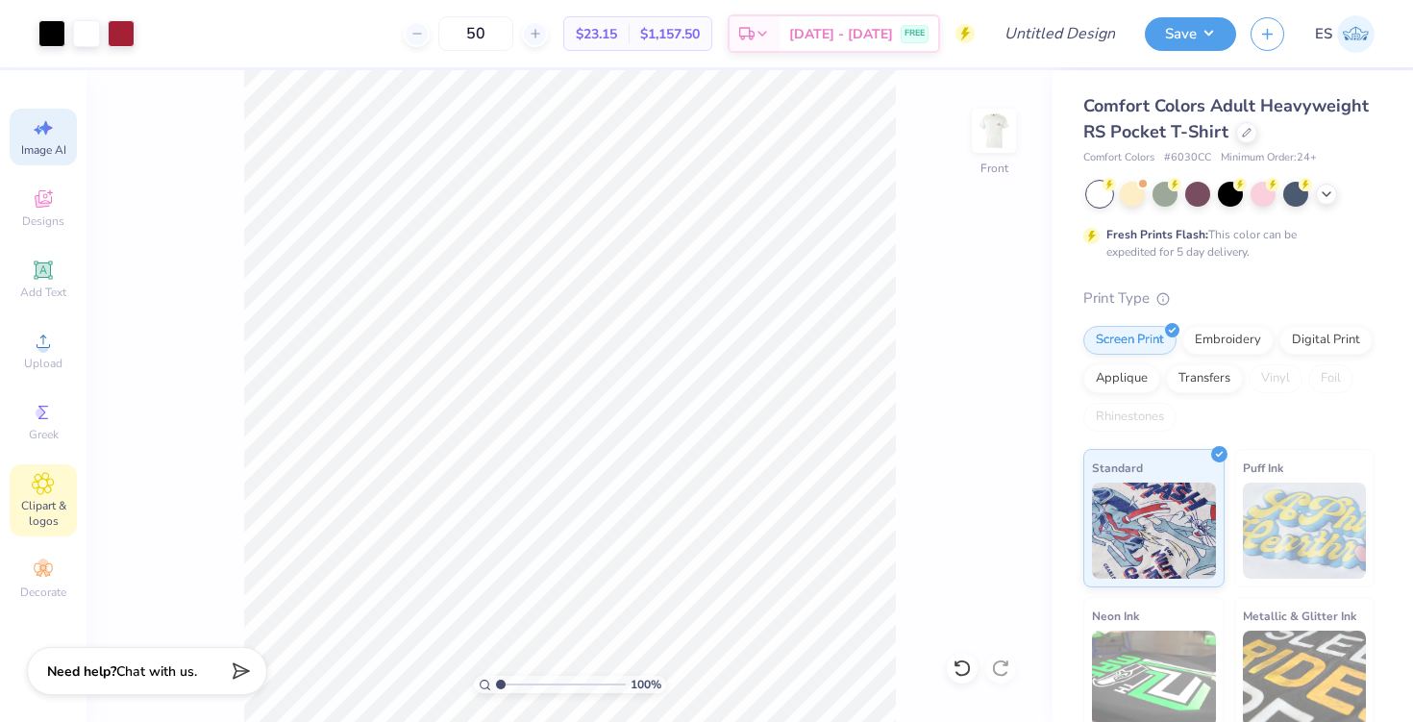
click at [40, 128] on icon at bounding box center [45, 128] width 13 height 14
select select "4"
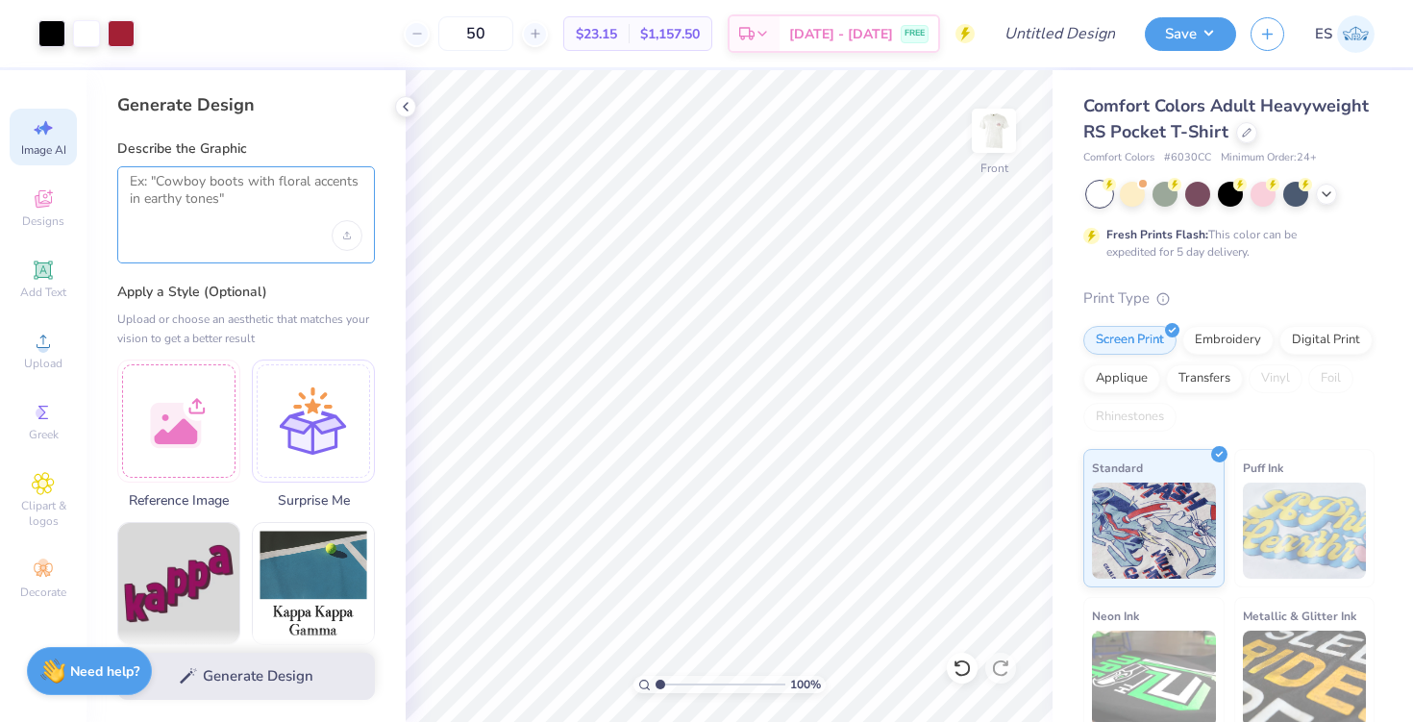
click at [213, 209] on textarea at bounding box center [246, 197] width 233 height 48
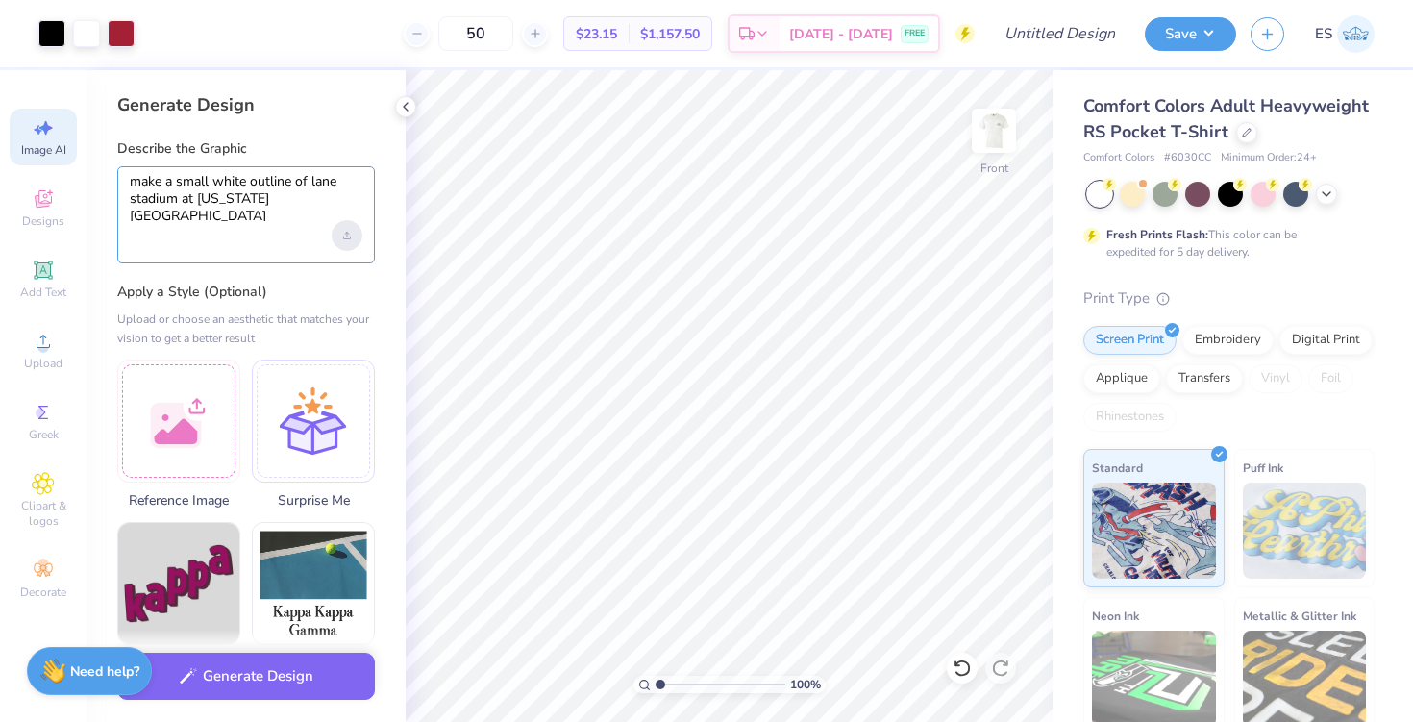
type textarea "make a small white outline of lane stadium at virginia tech"
click at [344, 241] on div "Upload image" at bounding box center [347, 235] width 31 height 31
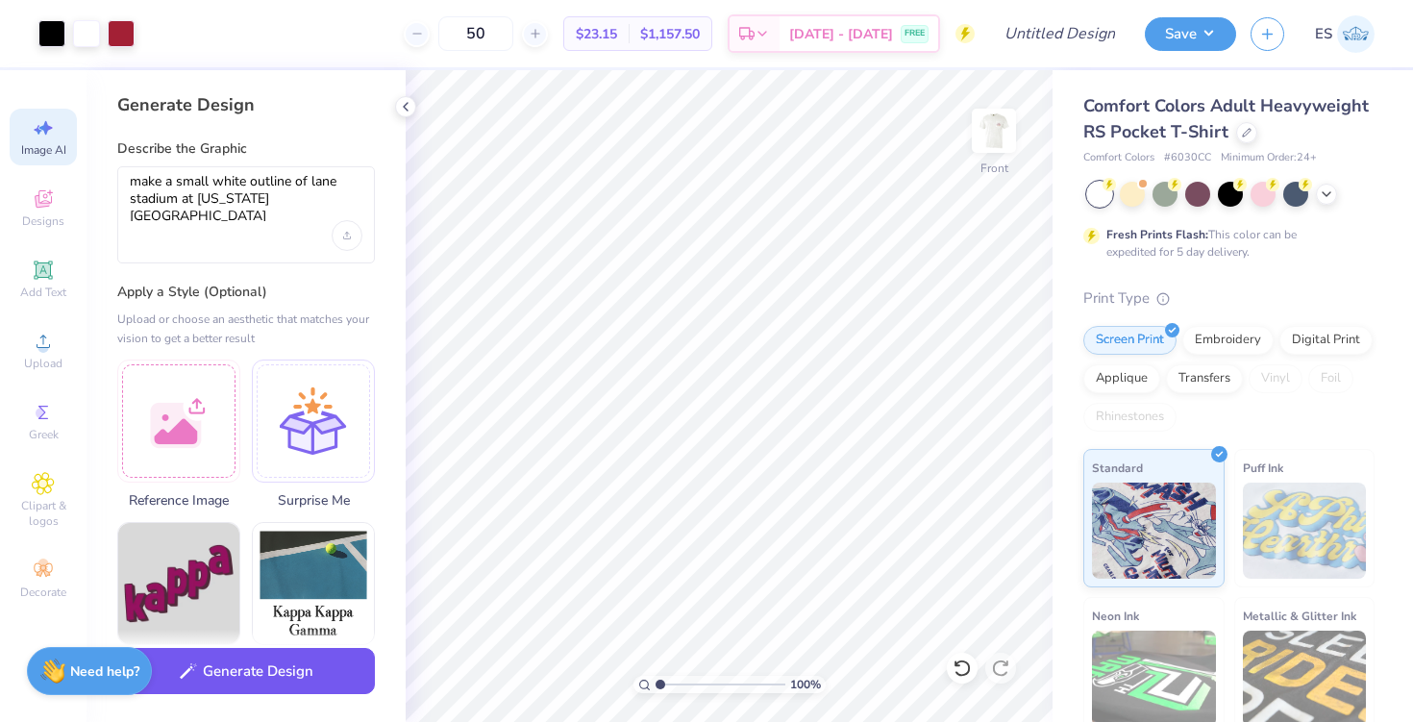
click at [351, 659] on button "Generate Design" at bounding box center [246, 671] width 258 height 47
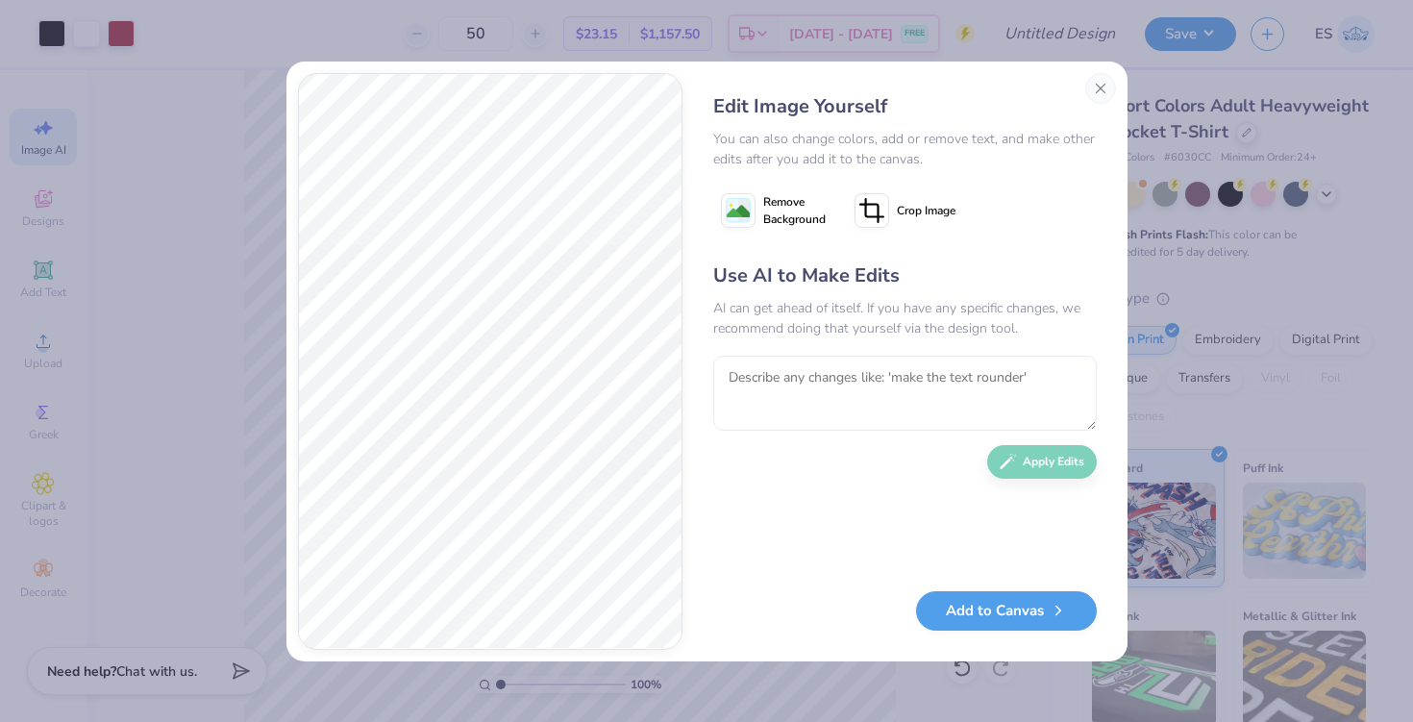
click at [750, 213] on icon at bounding box center [738, 210] width 35 height 35
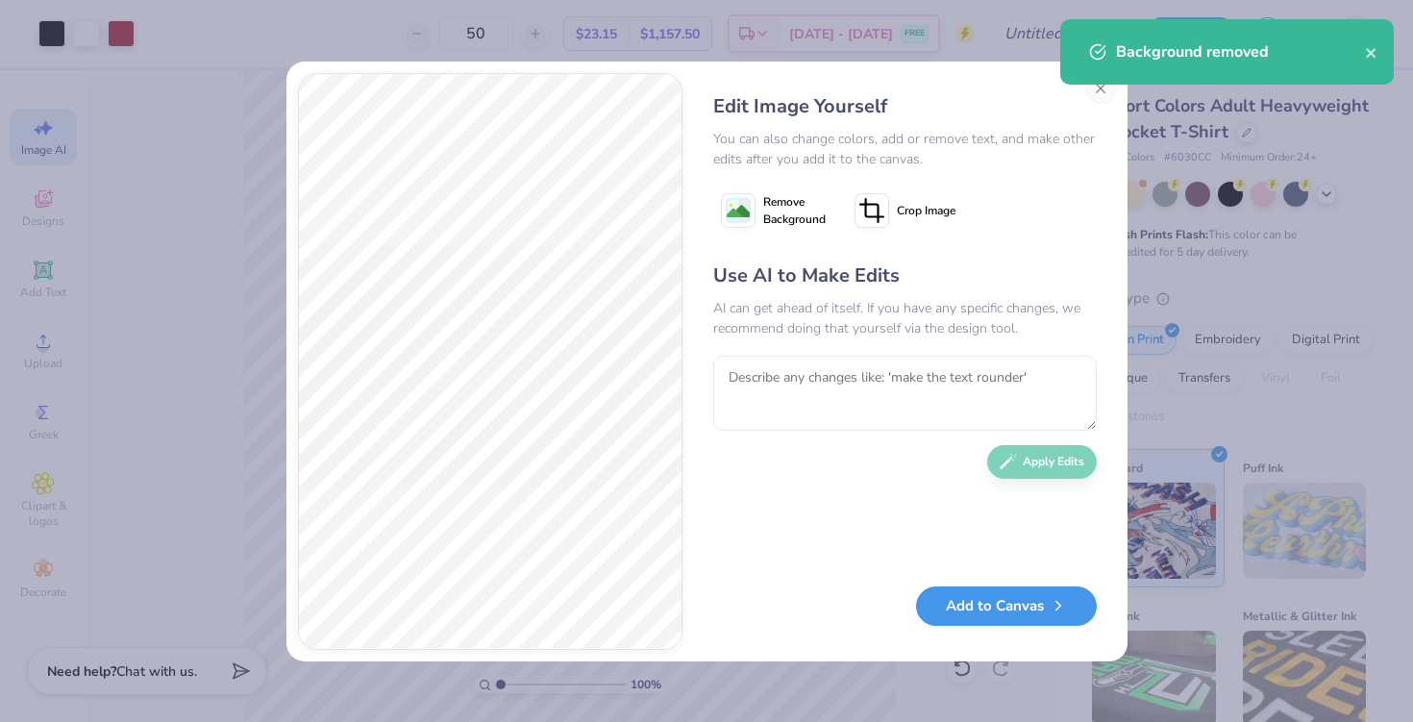
click at [992, 616] on button "Add to Canvas" at bounding box center [1006, 605] width 181 height 39
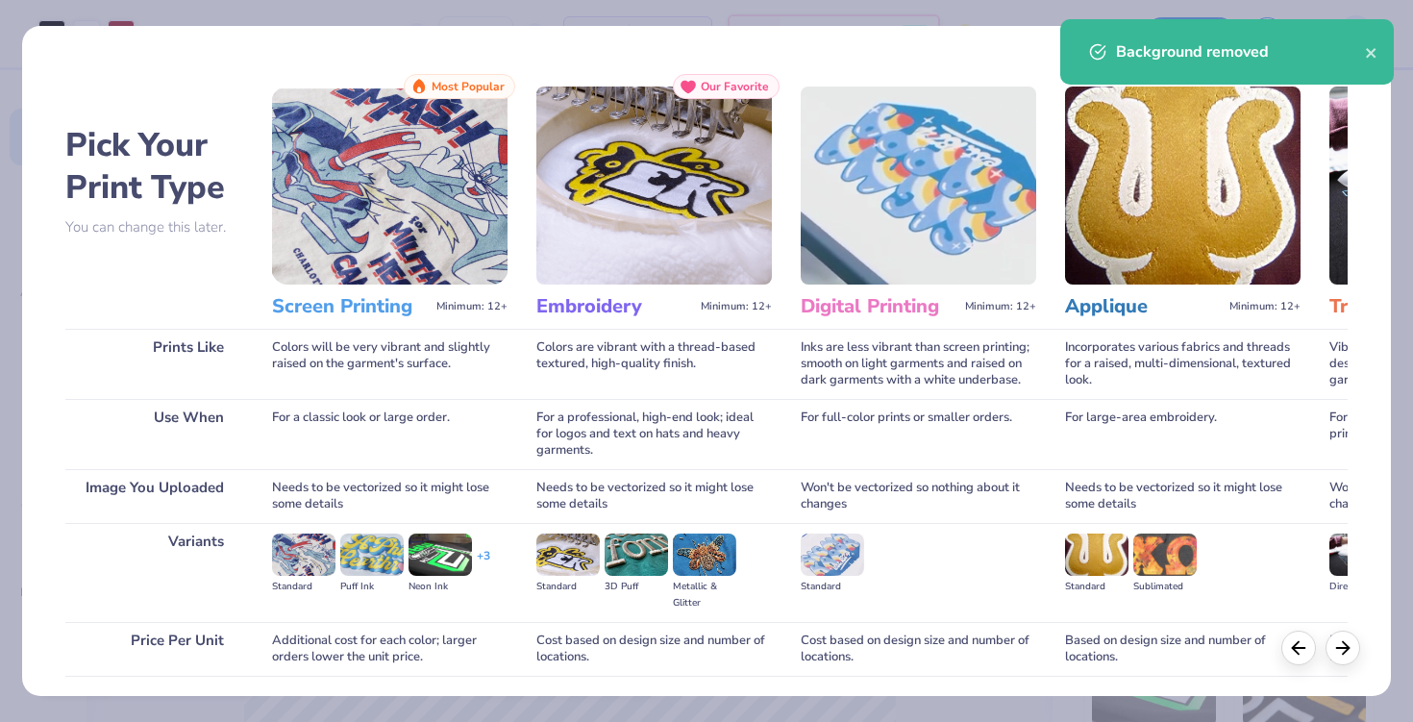
scroll to position [140, 0]
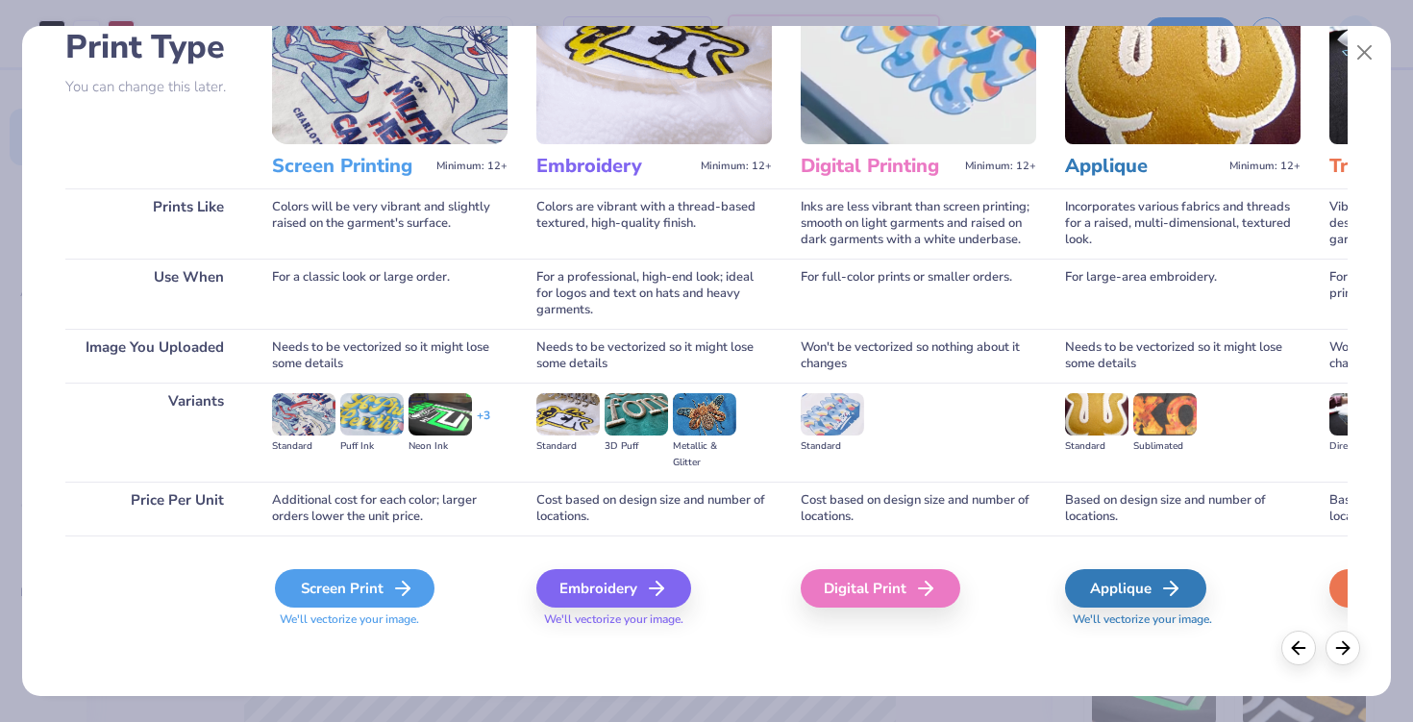
click at [344, 585] on div "Screen Print" at bounding box center [355, 588] width 160 height 38
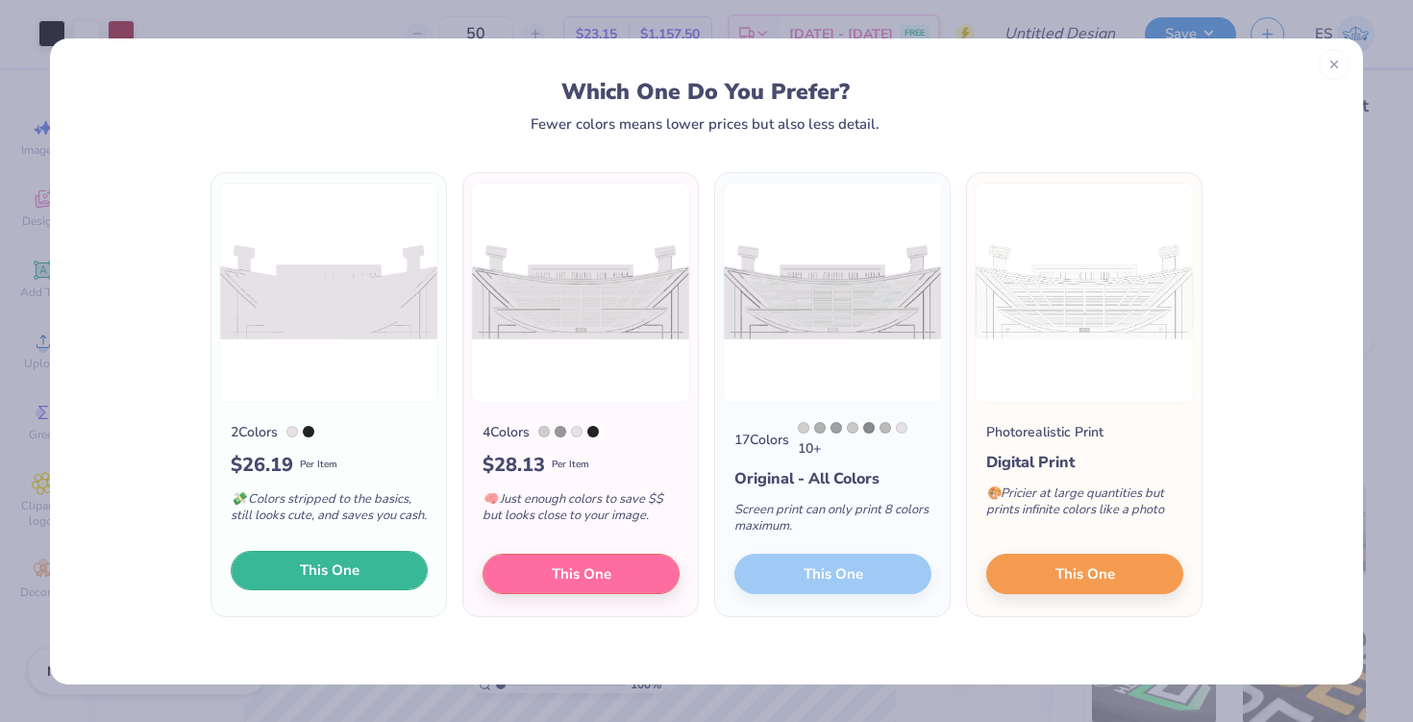
click at [341, 563] on span "This One" at bounding box center [330, 570] width 60 height 22
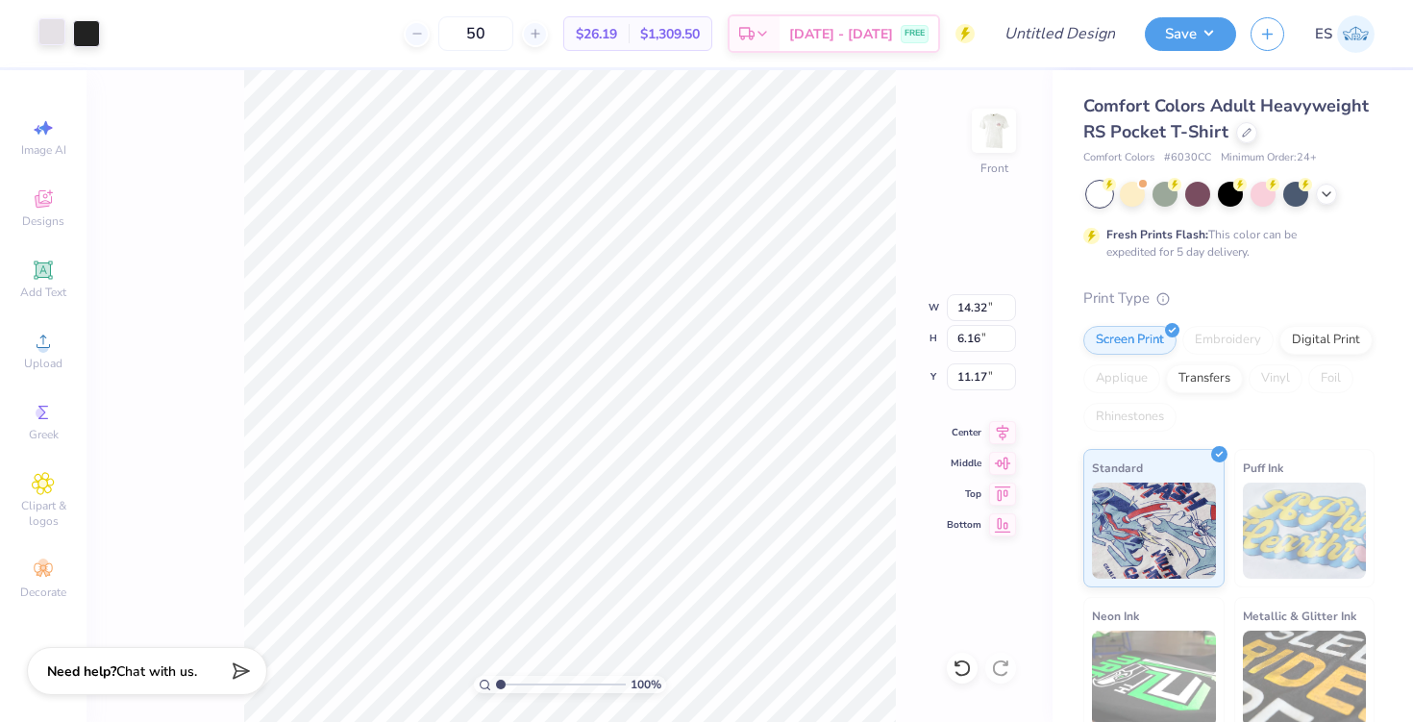
click at [58, 35] on div at bounding box center [51, 31] width 27 height 27
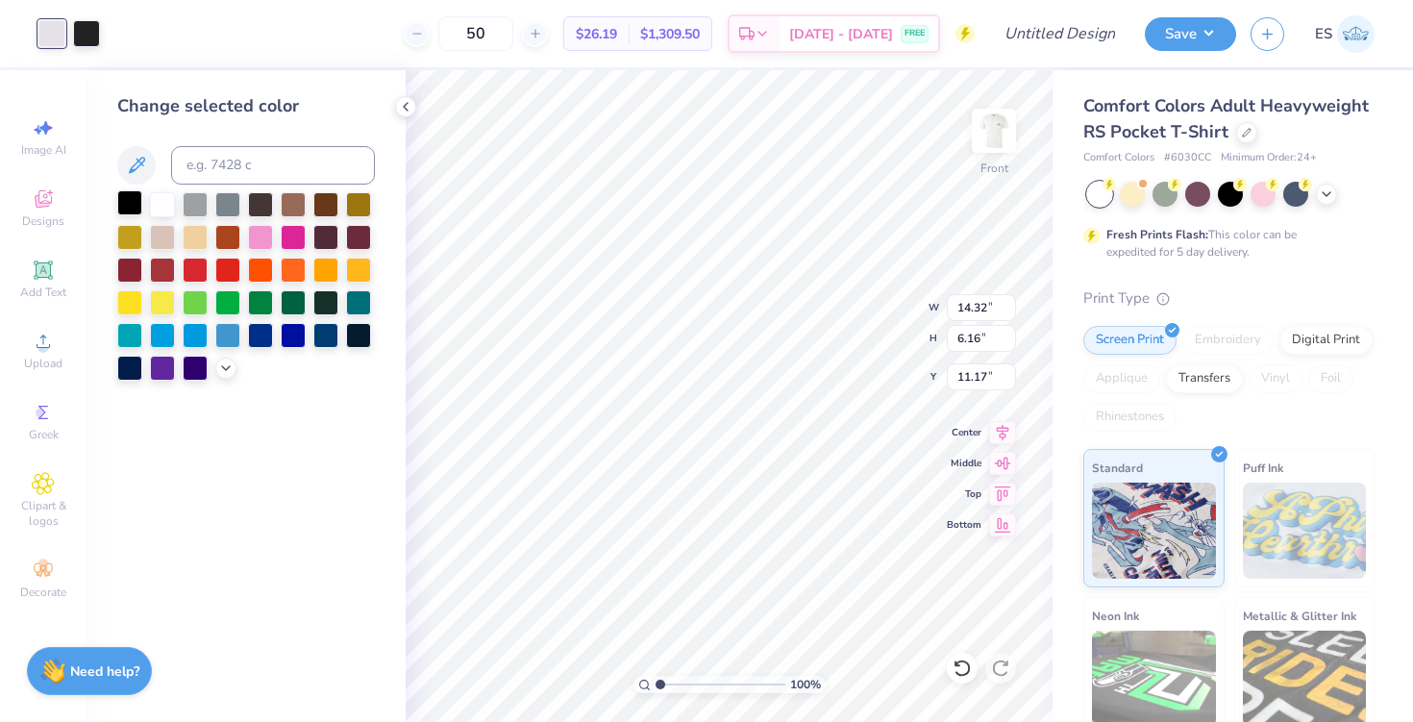
click at [130, 203] on div at bounding box center [129, 202] width 25 height 25
click at [85, 33] on div at bounding box center [86, 31] width 27 height 27
click at [168, 207] on div at bounding box center [162, 202] width 25 height 25
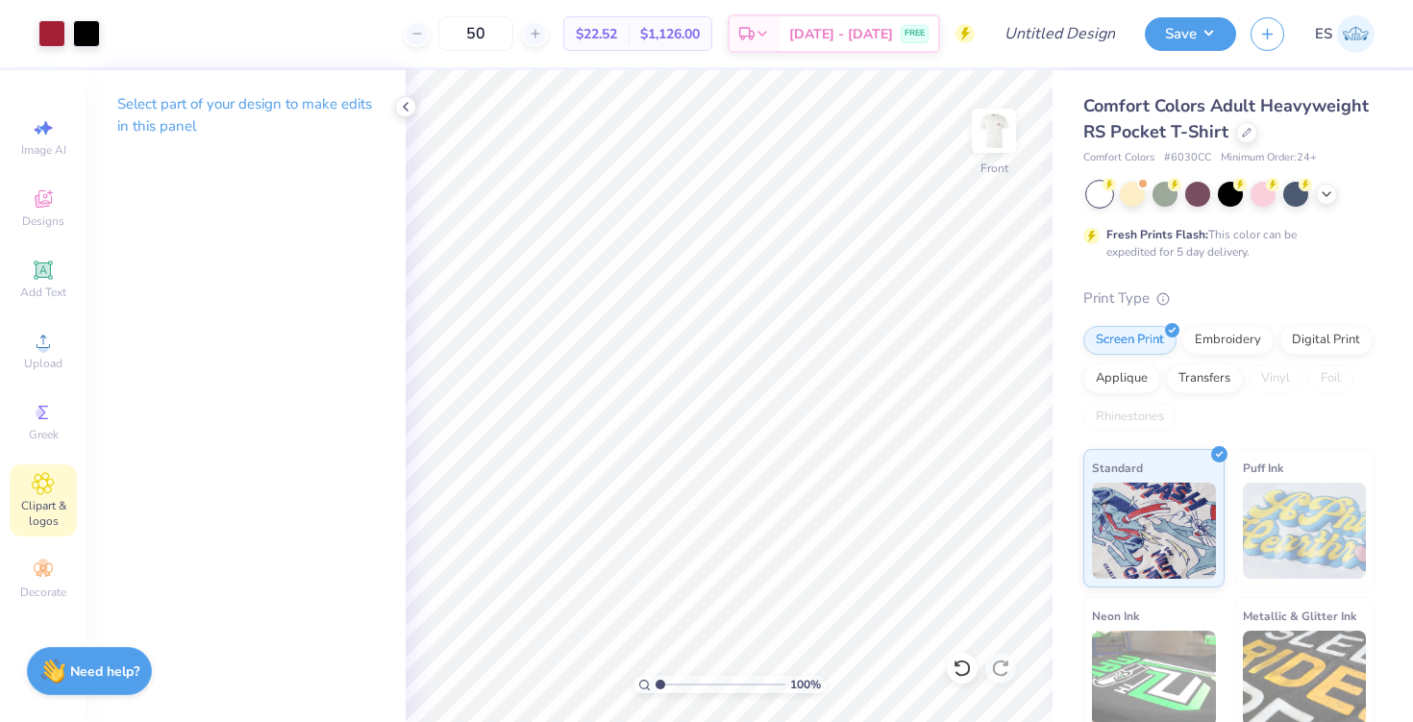
click at [35, 494] on icon at bounding box center [43, 483] width 22 height 23
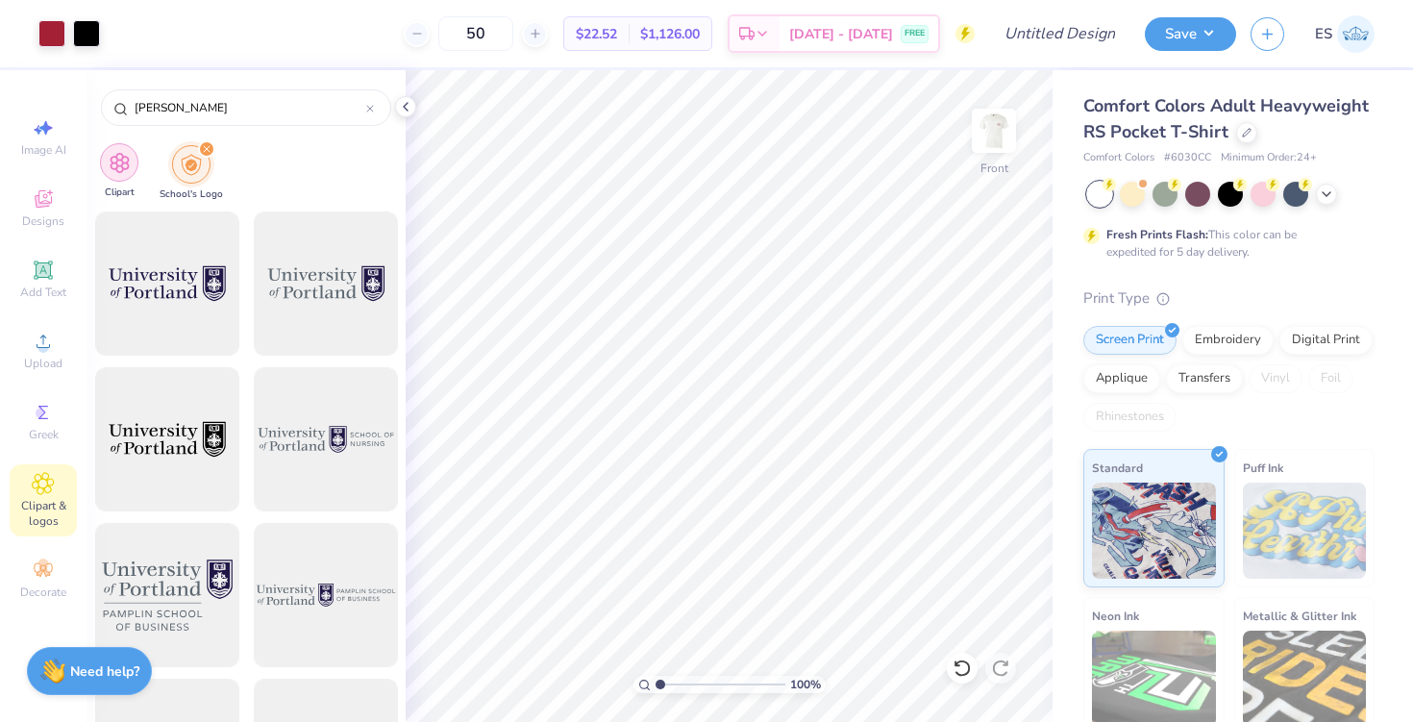
click at [133, 152] on div "filter for Clipart" at bounding box center [119, 162] width 38 height 38
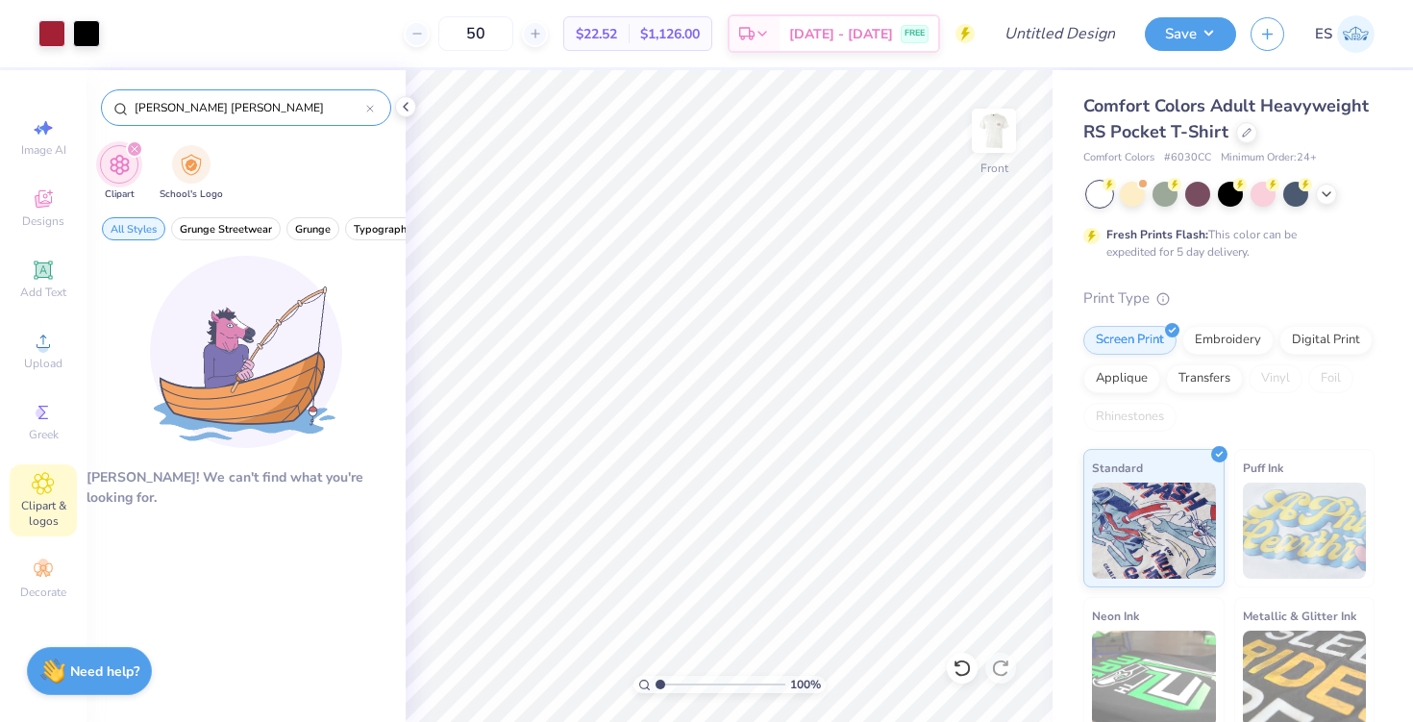
drag, startPoint x: 217, startPoint y: 105, endPoint x: 104, endPoint y: 108, distance: 113.5
click at [104, 108] on div "pamplin hall" at bounding box center [246, 107] width 290 height 37
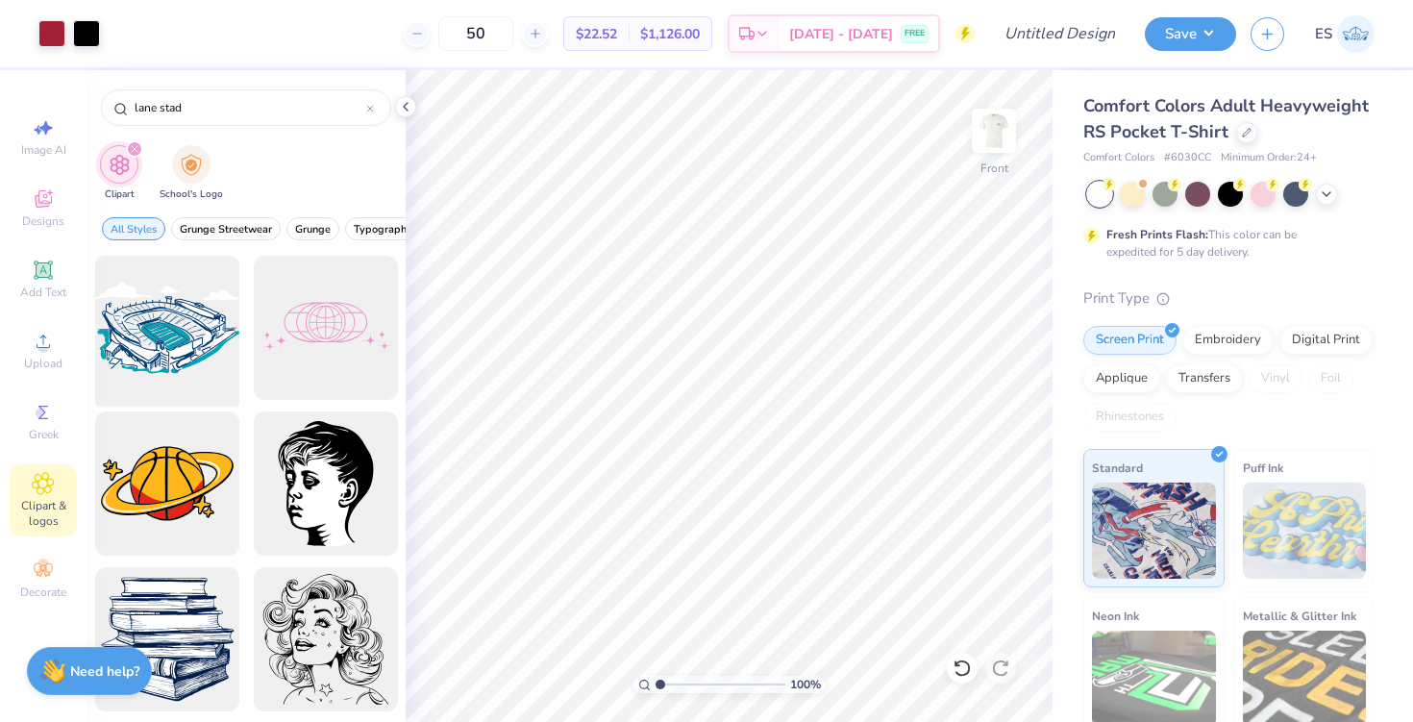
type input "lane stad"
click at [166, 341] on div at bounding box center [166, 328] width 159 height 159
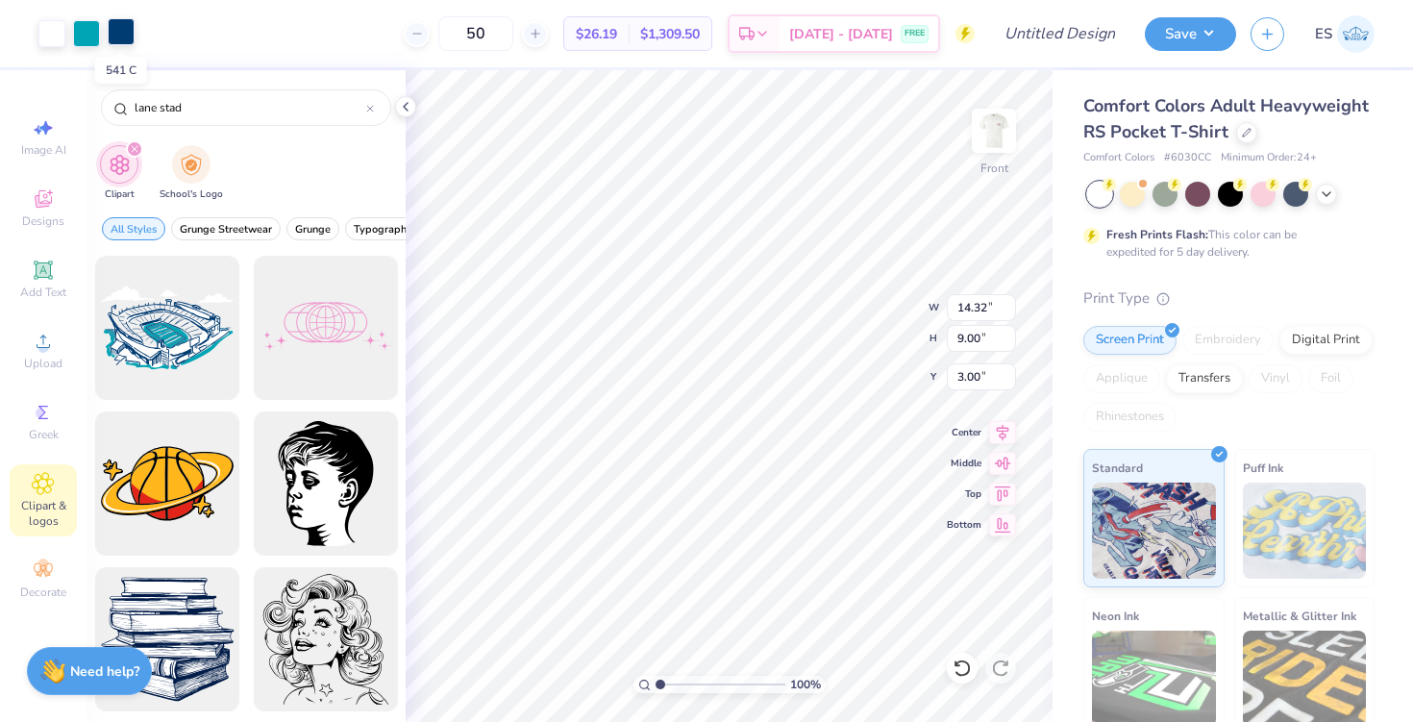
click at [117, 39] on div at bounding box center [121, 31] width 27 height 27
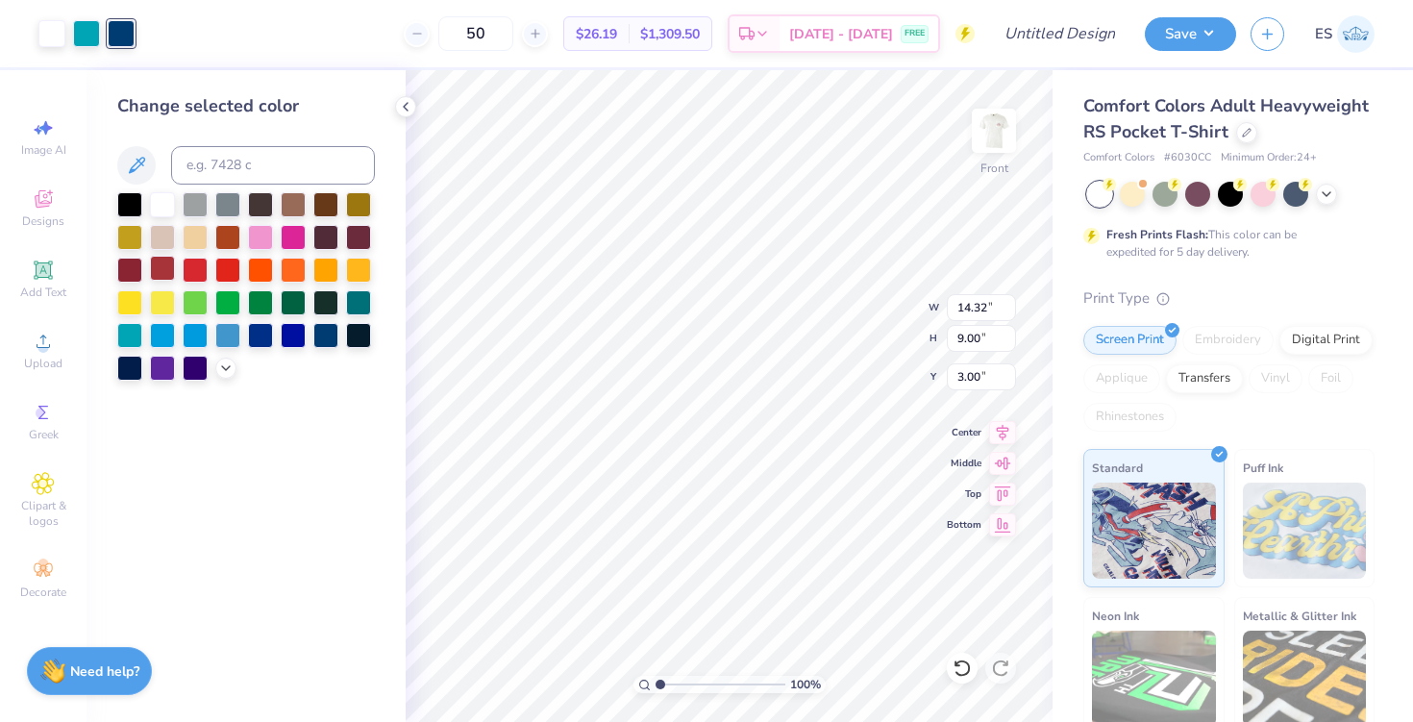
click at [167, 267] on div at bounding box center [162, 268] width 25 height 25
click at [86, 35] on div at bounding box center [86, 31] width 27 height 27
click at [129, 266] on div at bounding box center [129, 268] width 25 height 25
type input "10.33"
type input "6.50"
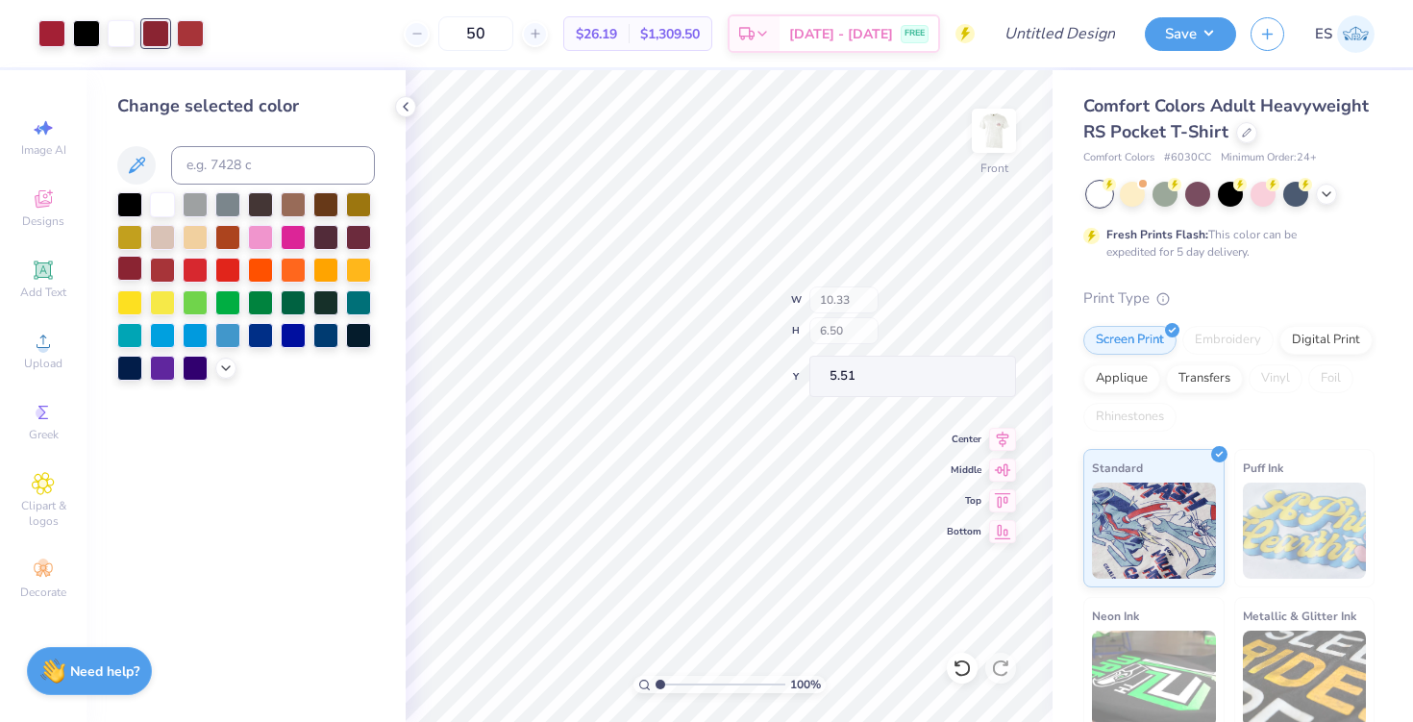
type input "9.34"
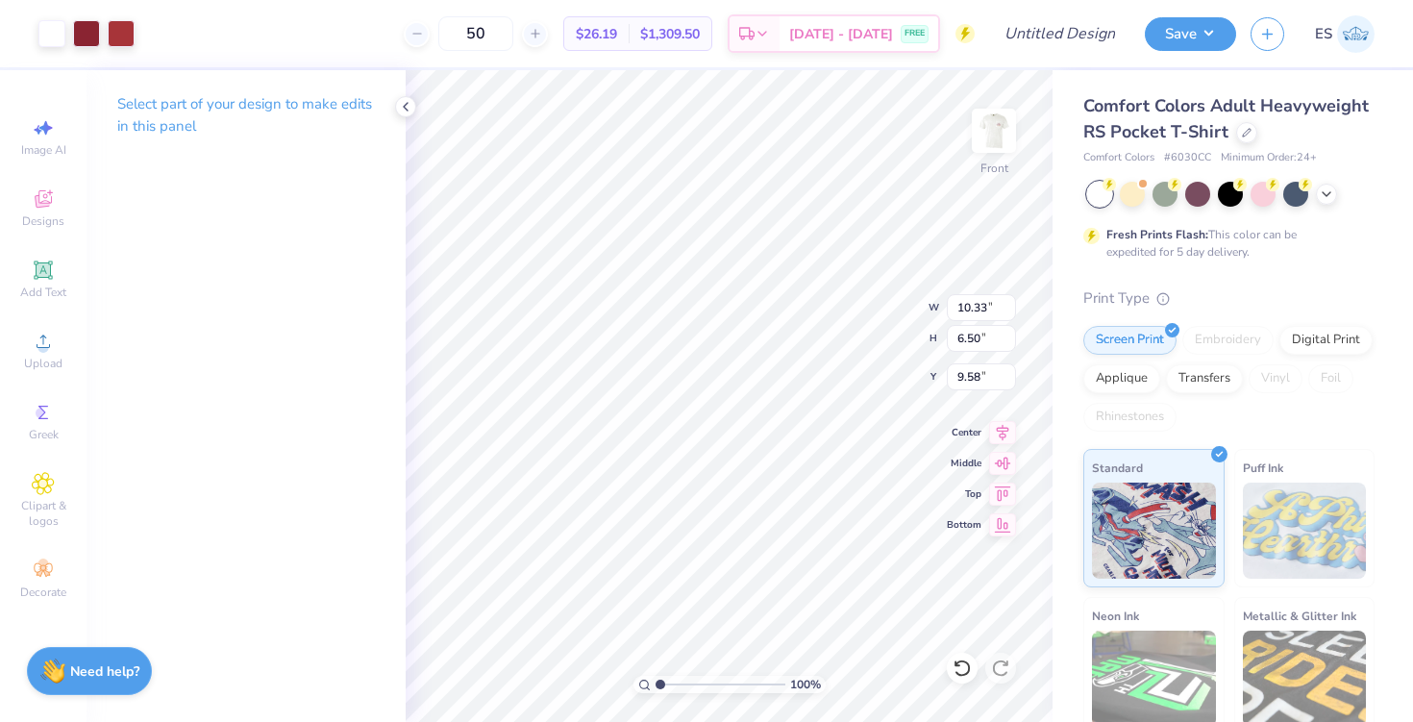
type input "9.58"
click at [355, 103] on p "Select part of your design to make edits in this panel" at bounding box center [246, 115] width 258 height 44
click at [248, 106] on p "Select part of your design to make edits in this panel" at bounding box center [246, 115] width 258 height 44
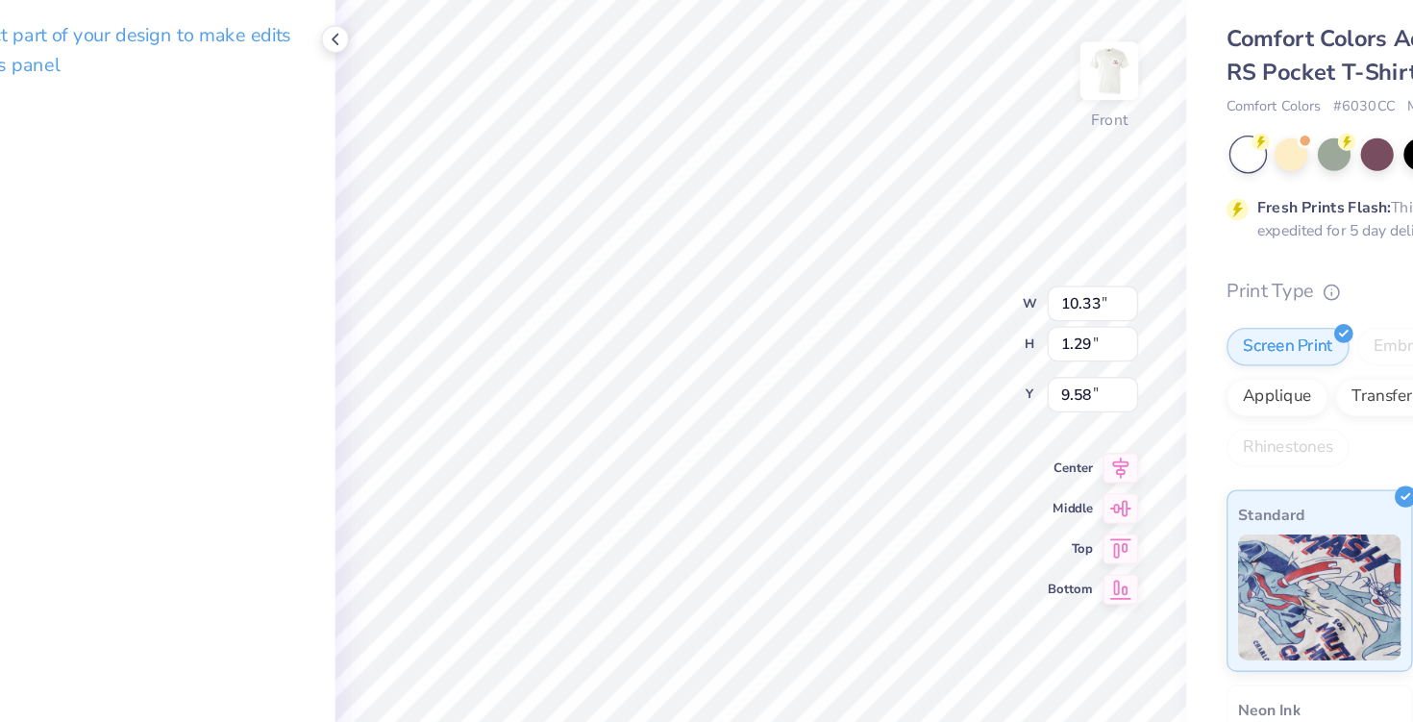
type input "1.29"
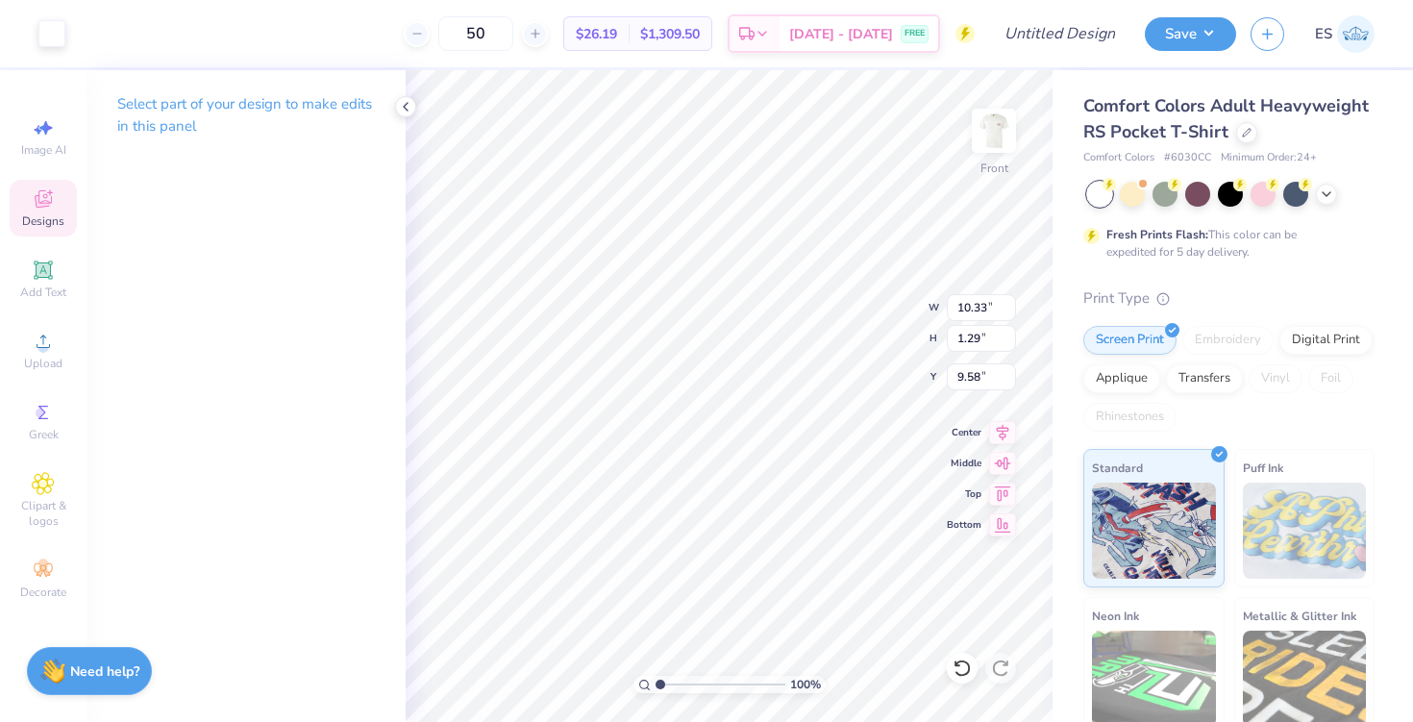
click at [52, 213] on span "Designs" at bounding box center [43, 220] width 42 height 15
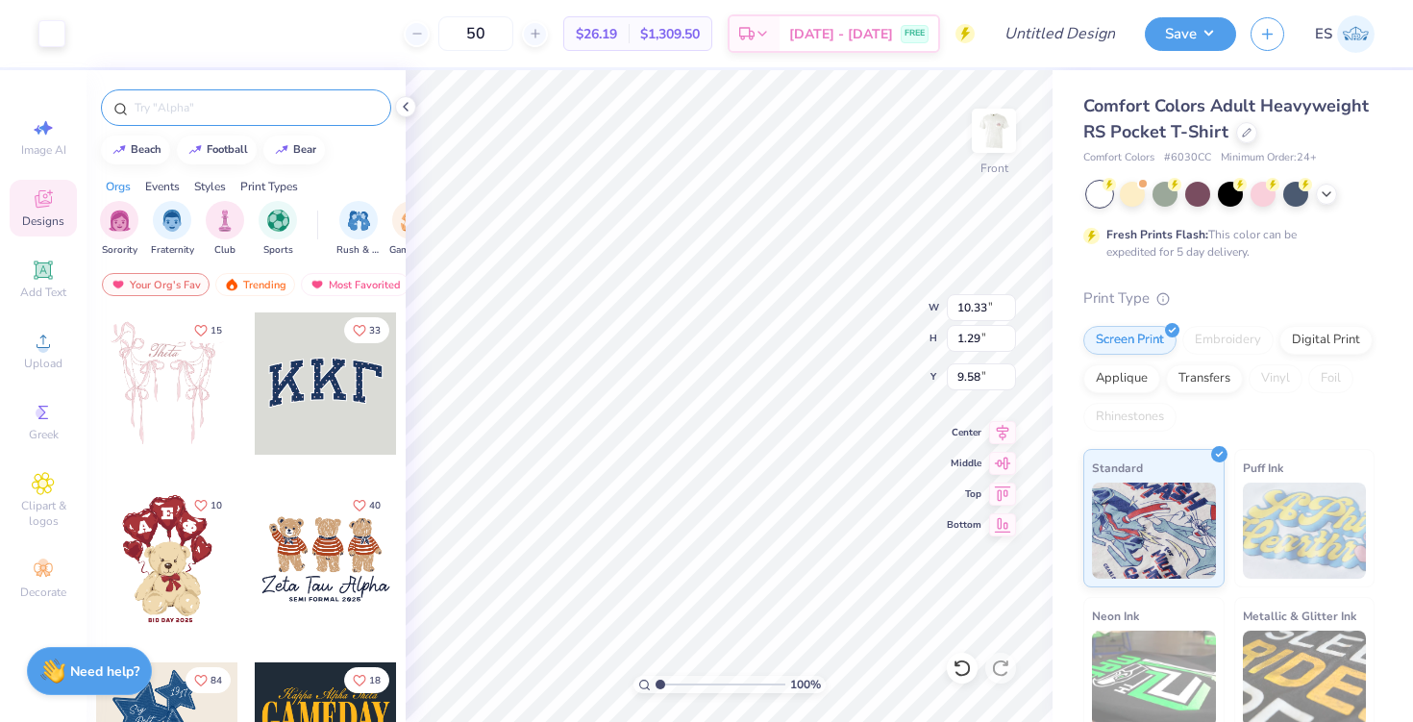
click at [246, 114] on input "text" at bounding box center [256, 107] width 246 height 19
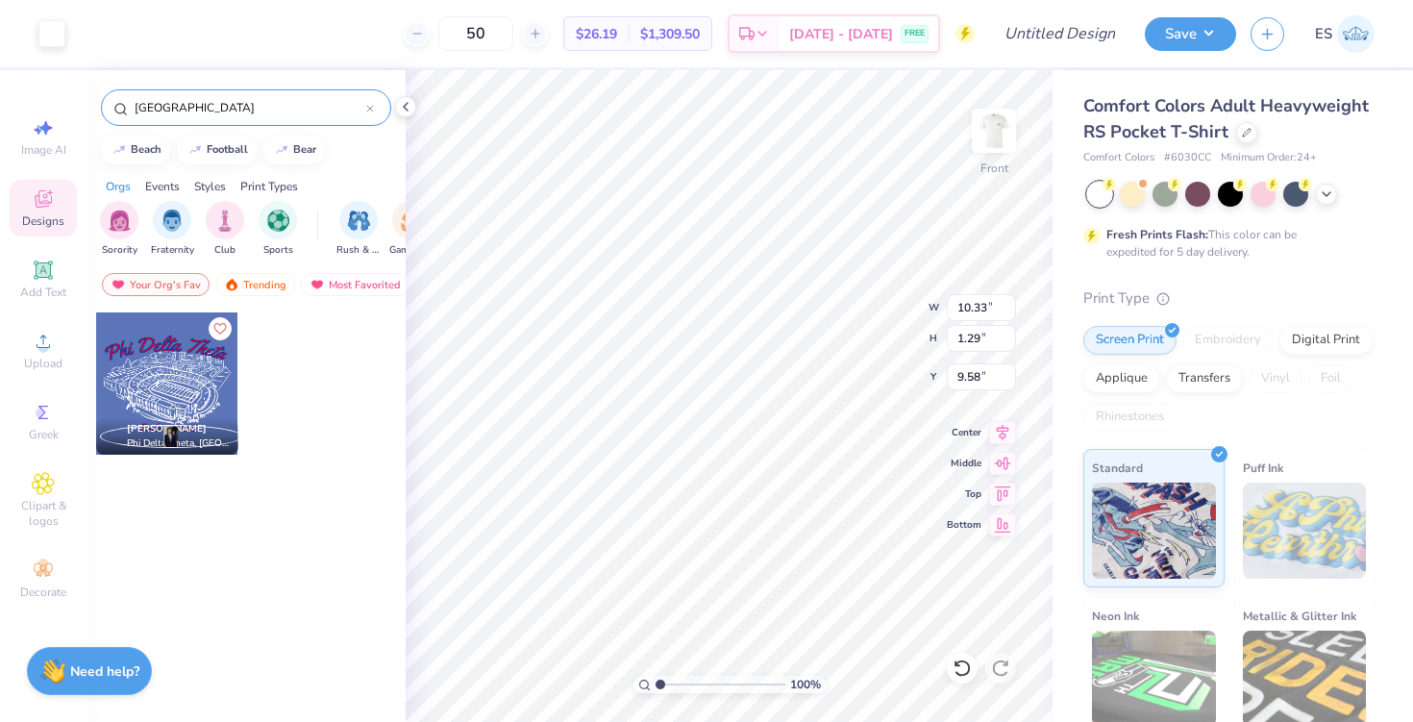
drag, startPoint x: 236, startPoint y: 106, endPoint x: 125, endPoint y: 110, distance: 111.6
click at [123, 110] on div "lane stadium" at bounding box center [246, 107] width 290 height 37
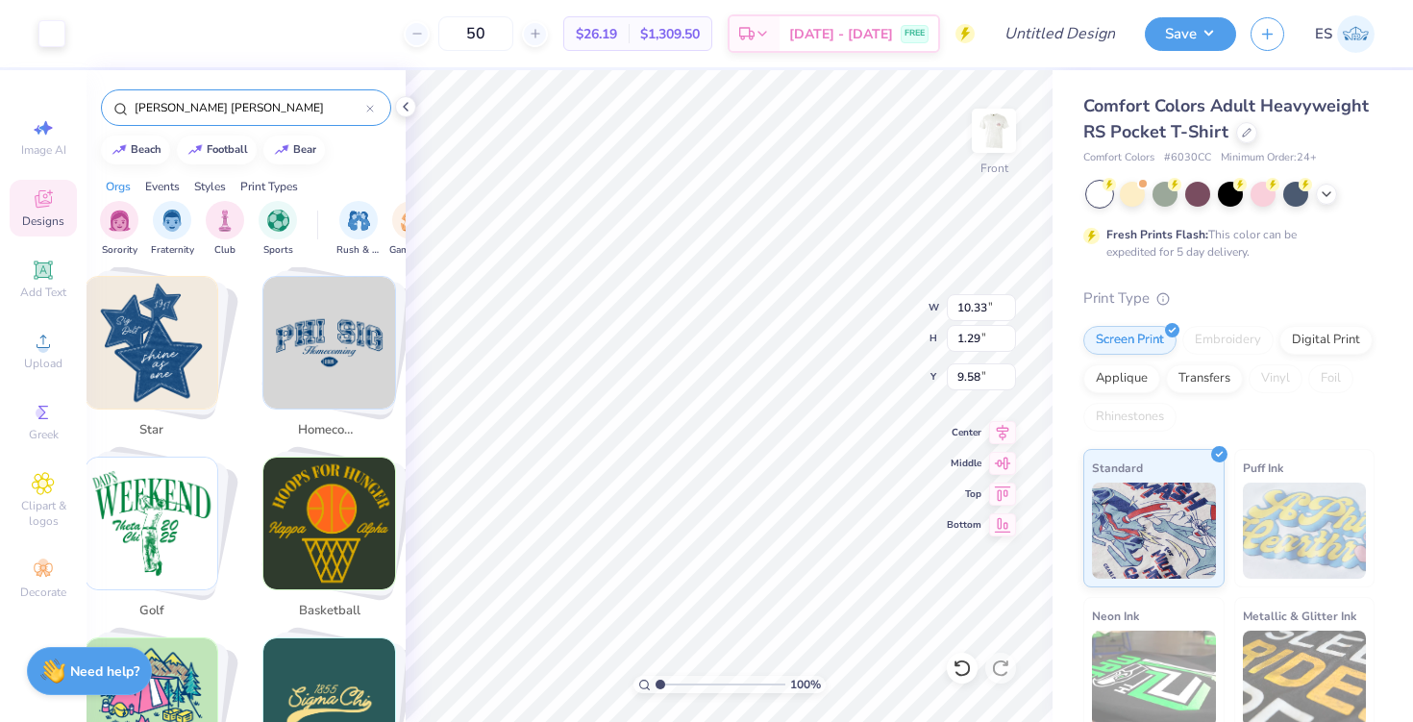
scroll to position [724, 0]
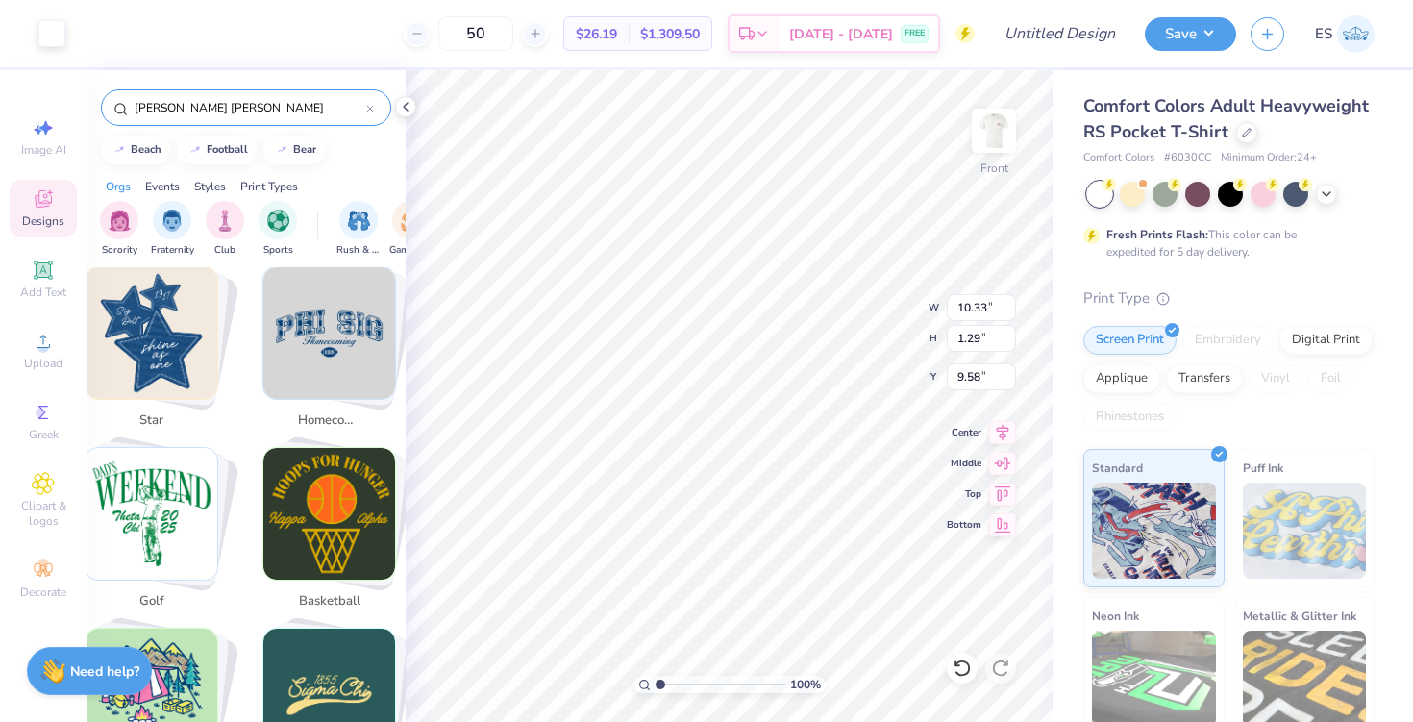
type input "[PERSON_NAME] [PERSON_NAME]"
type input "9.22"
type input "5.11"
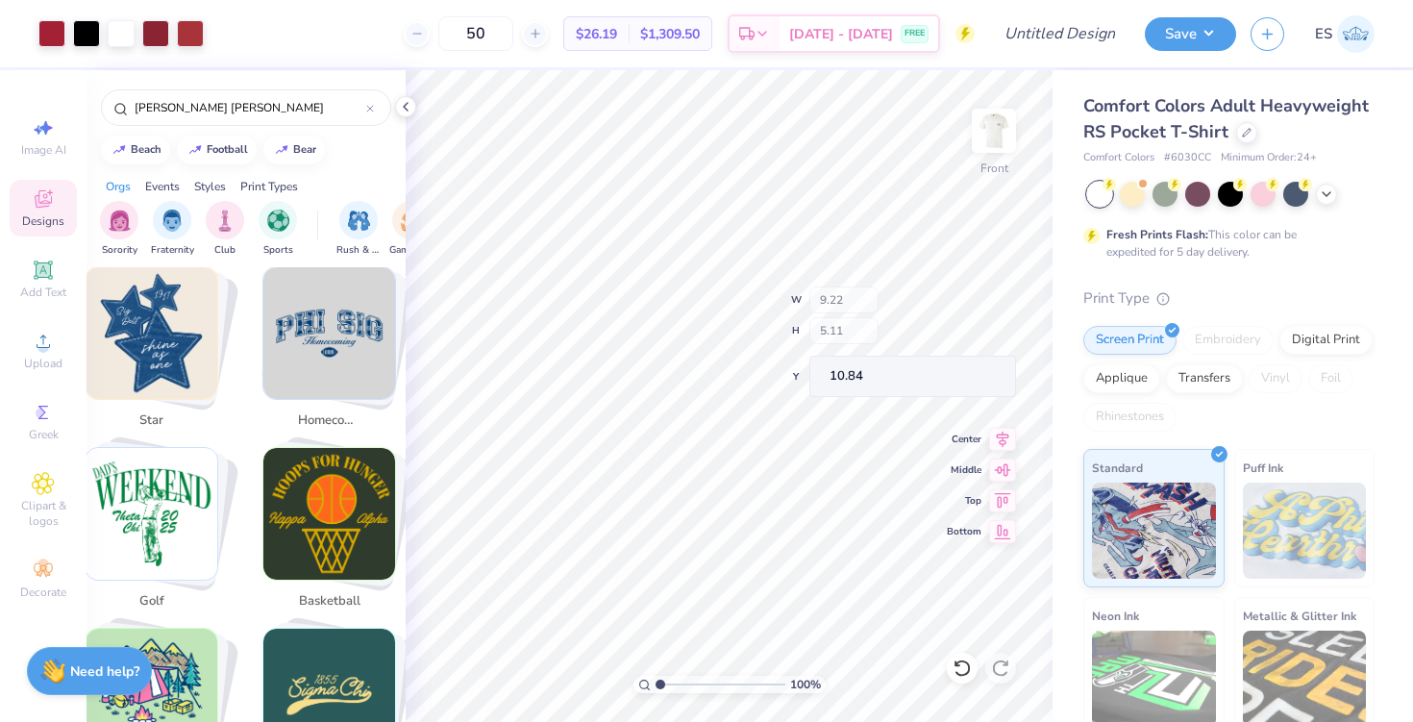
type input "10.82"
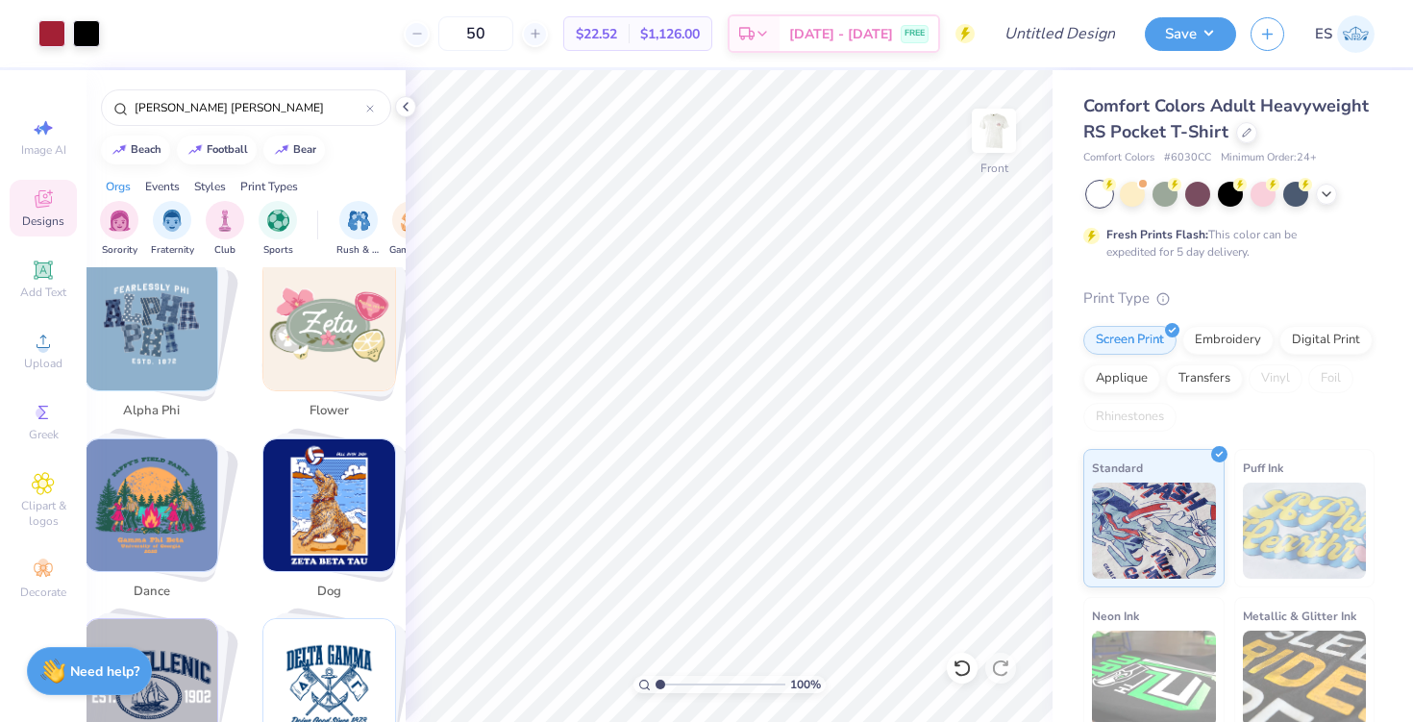
scroll to position [1645, 0]
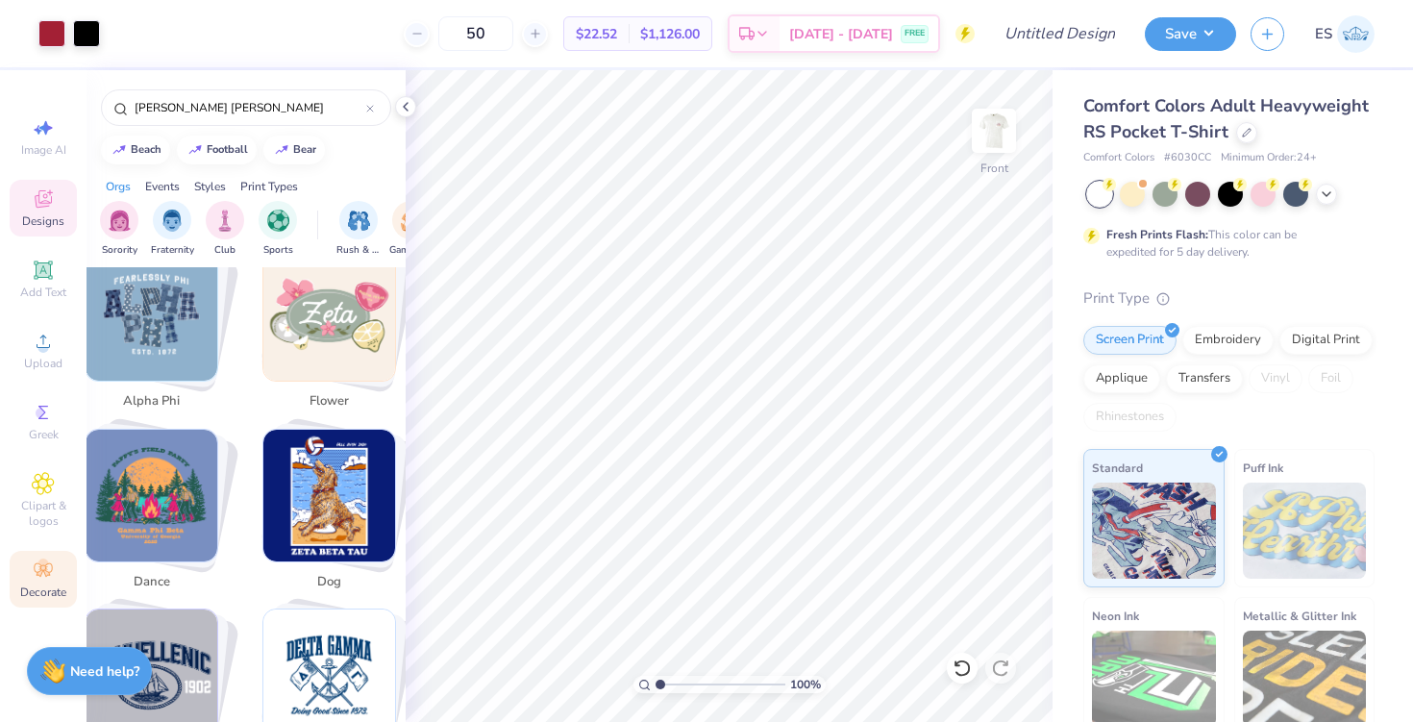
click at [37, 577] on icon at bounding box center [43, 569] width 23 height 23
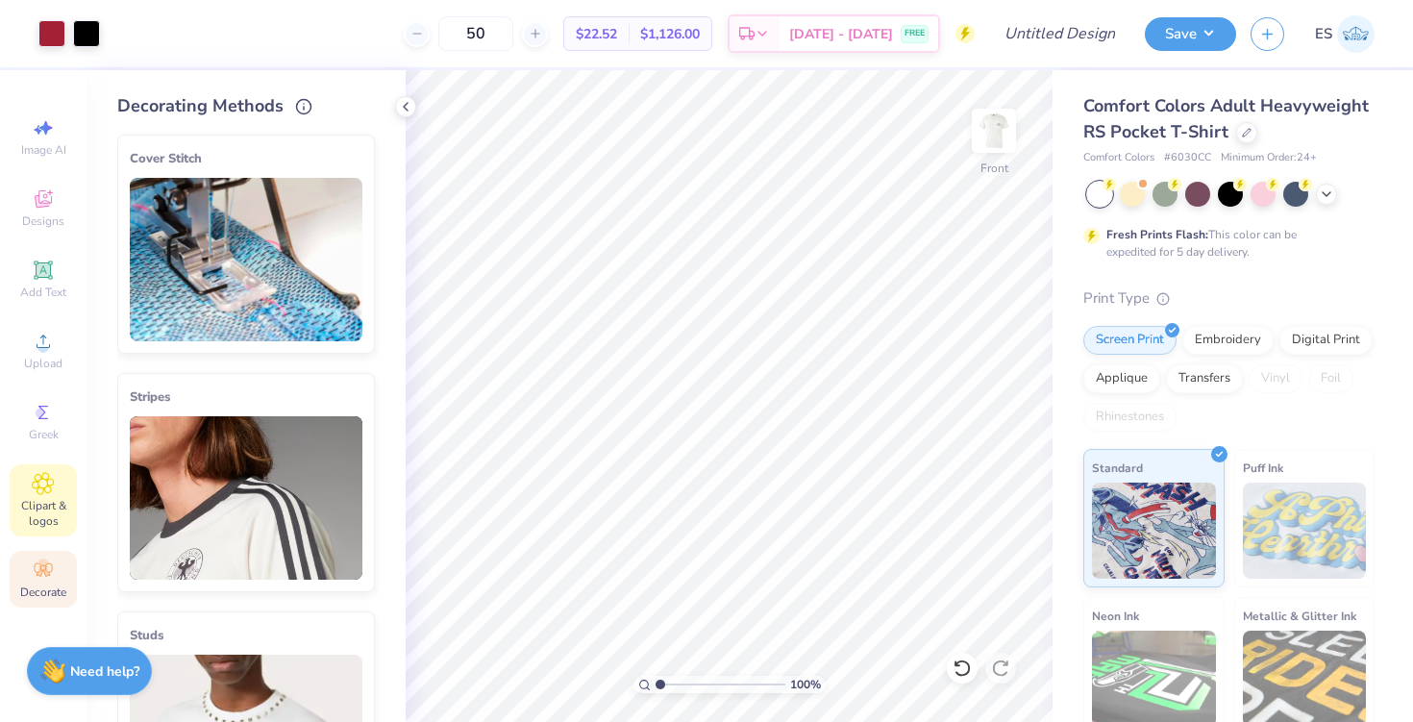
click at [34, 526] on span "Clipart & logos" at bounding box center [43, 513] width 67 height 31
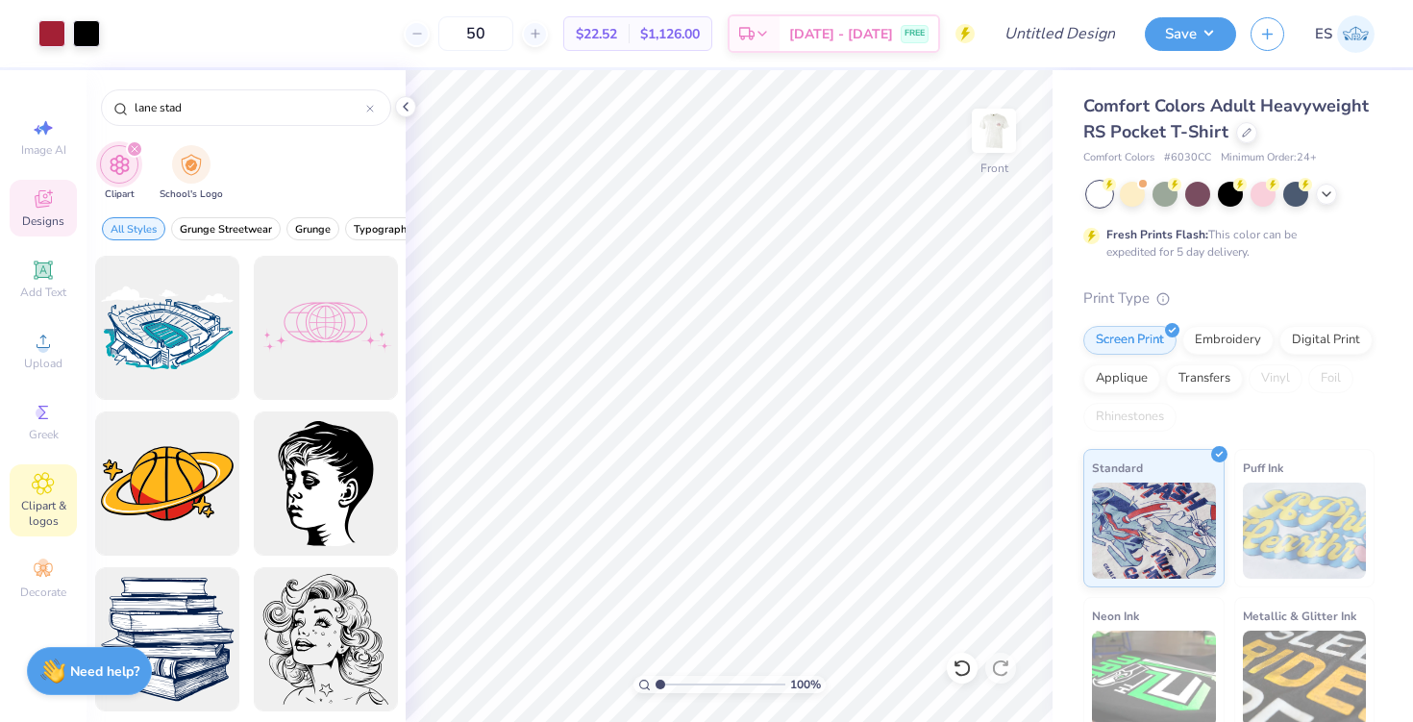
click at [45, 220] on span "Designs" at bounding box center [43, 220] width 42 height 15
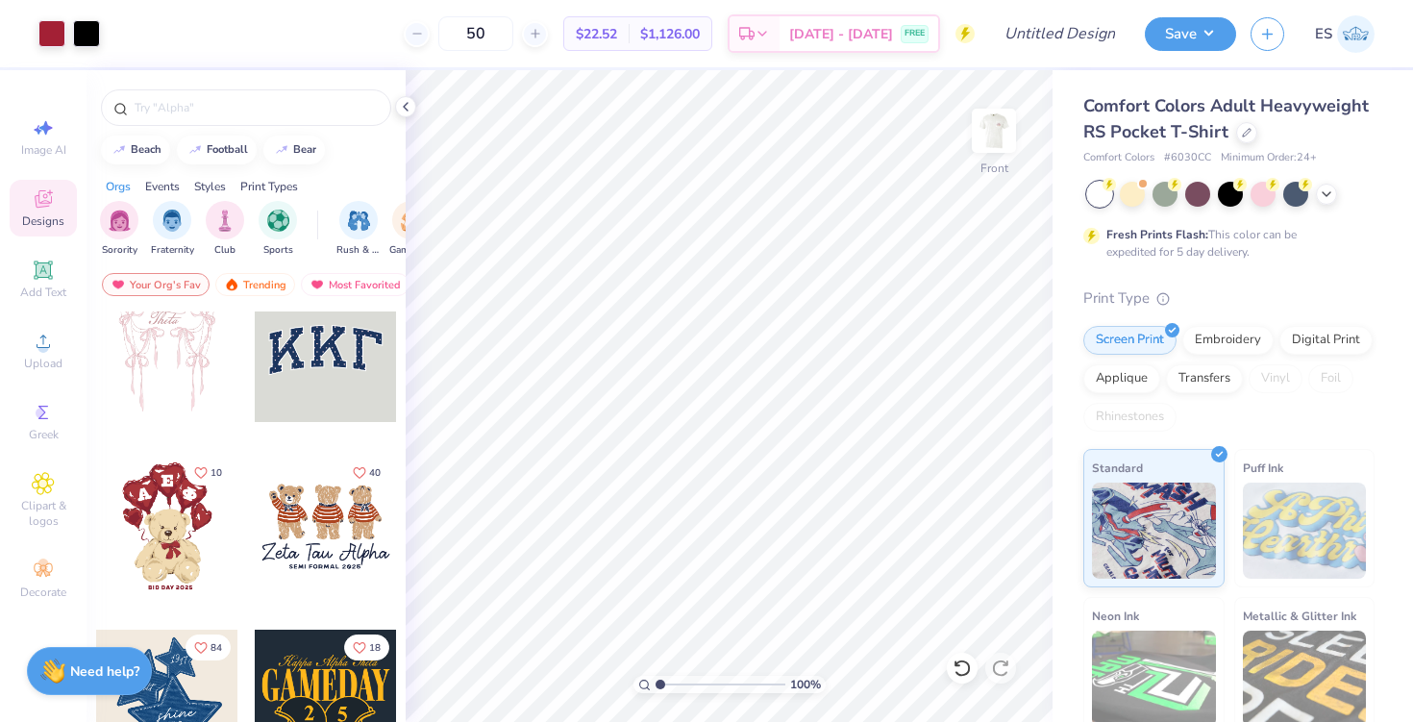
scroll to position [0, 0]
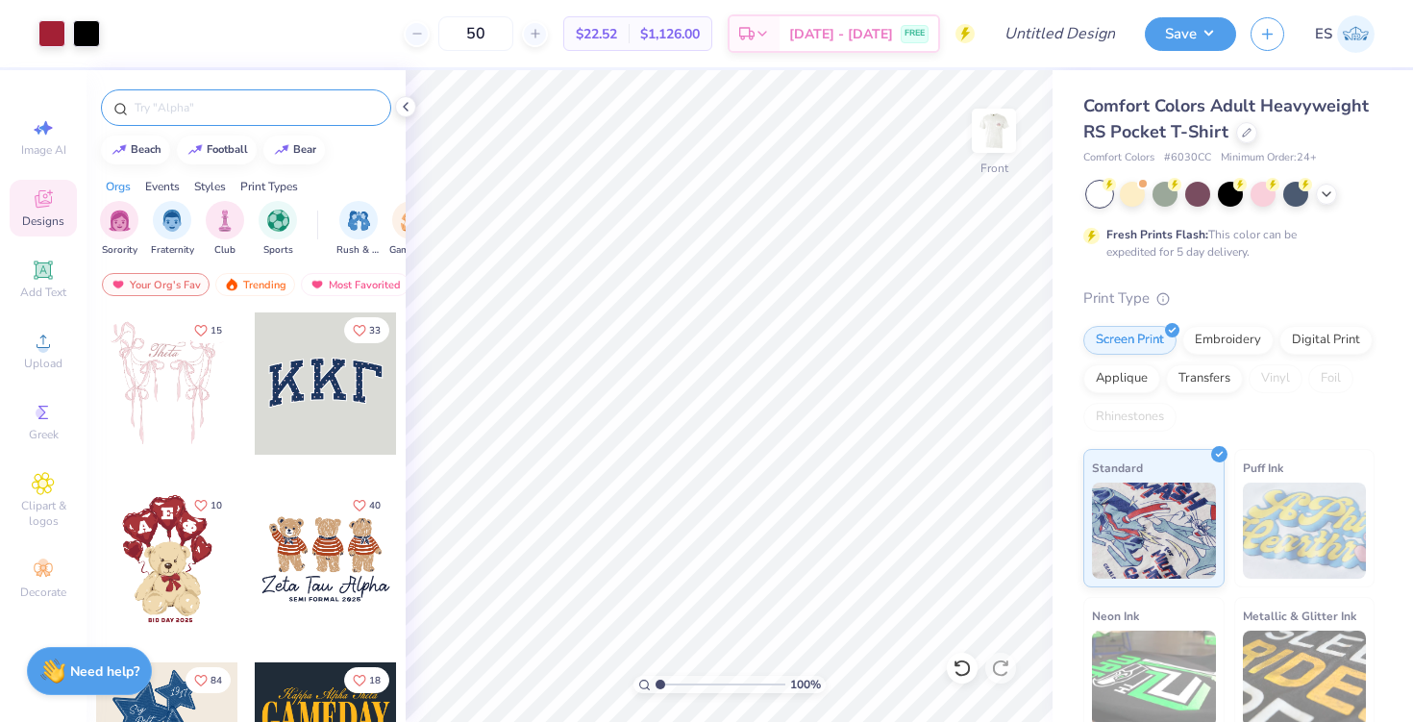
click at [251, 114] on input "text" at bounding box center [256, 107] width 246 height 19
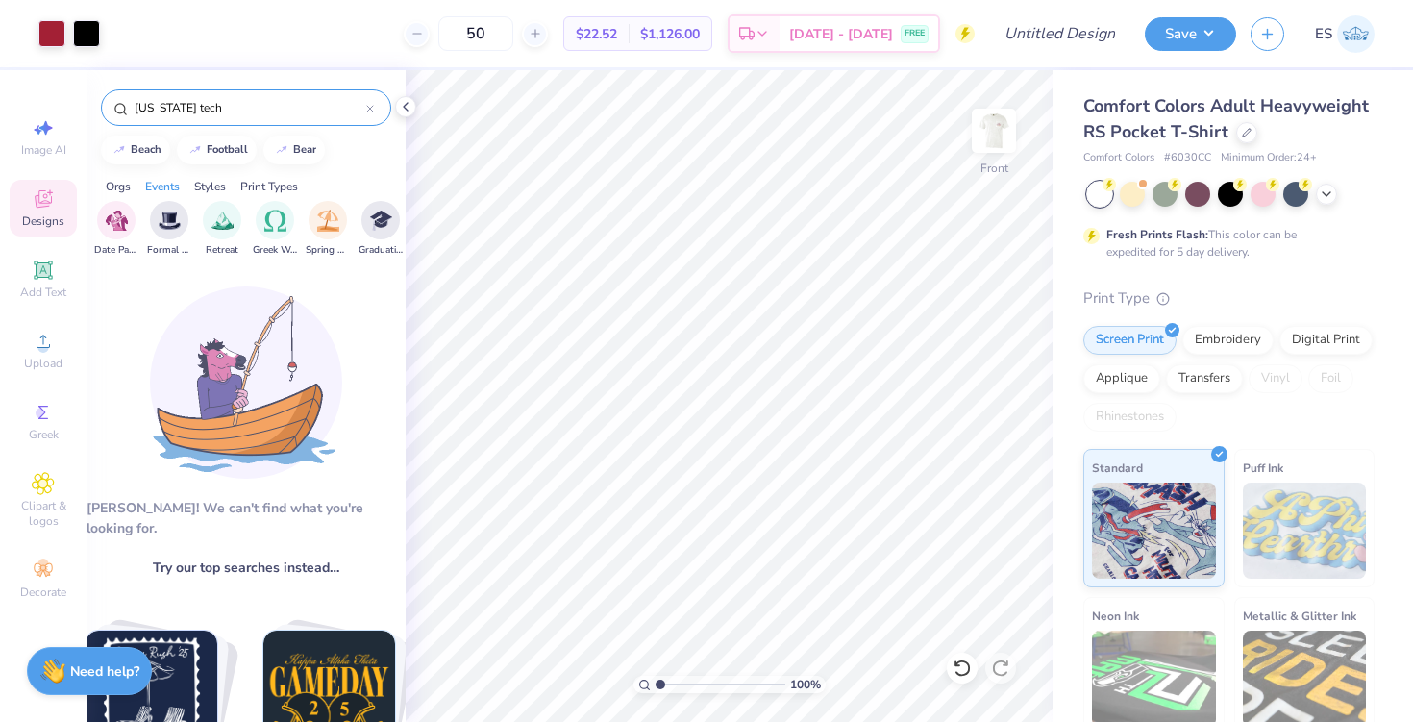
scroll to position [0, 503]
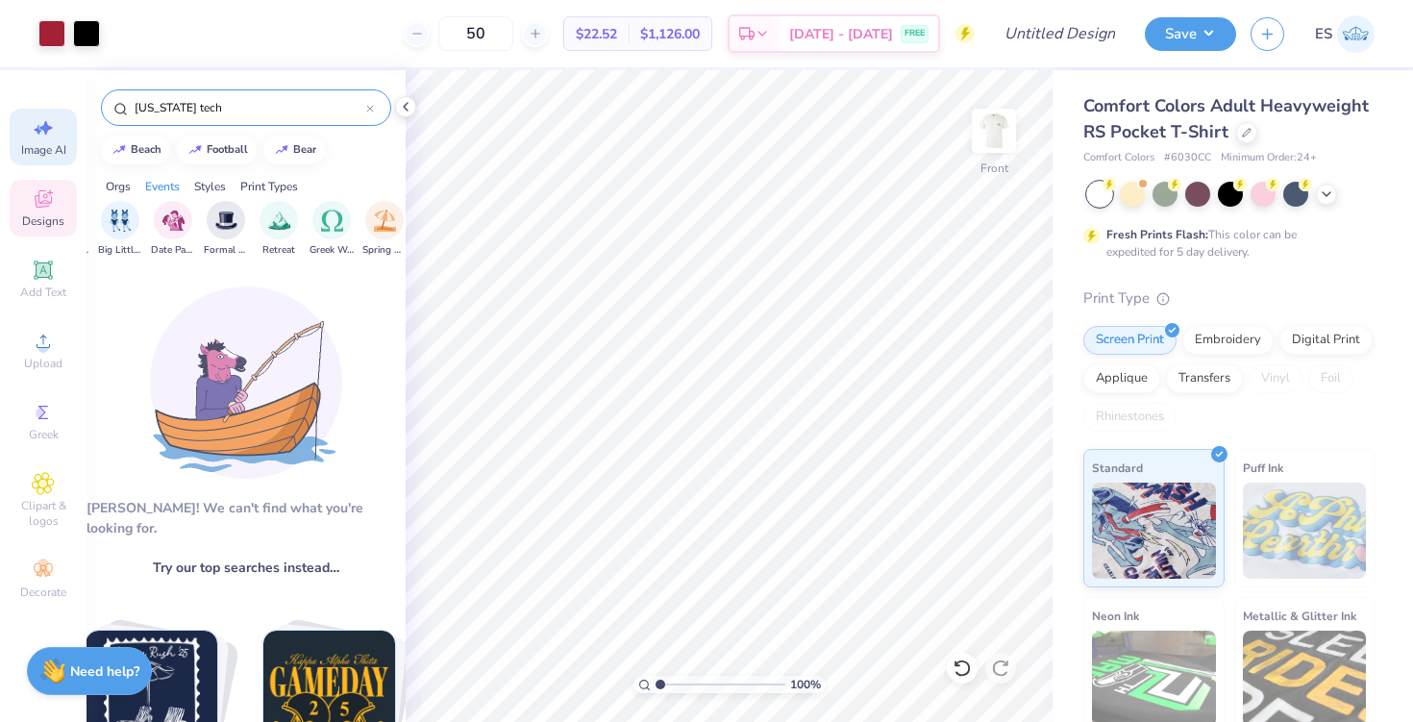
type input "[US_STATE] tech"
click at [36, 138] on icon at bounding box center [43, 127] width 23 height 23
select select "4"
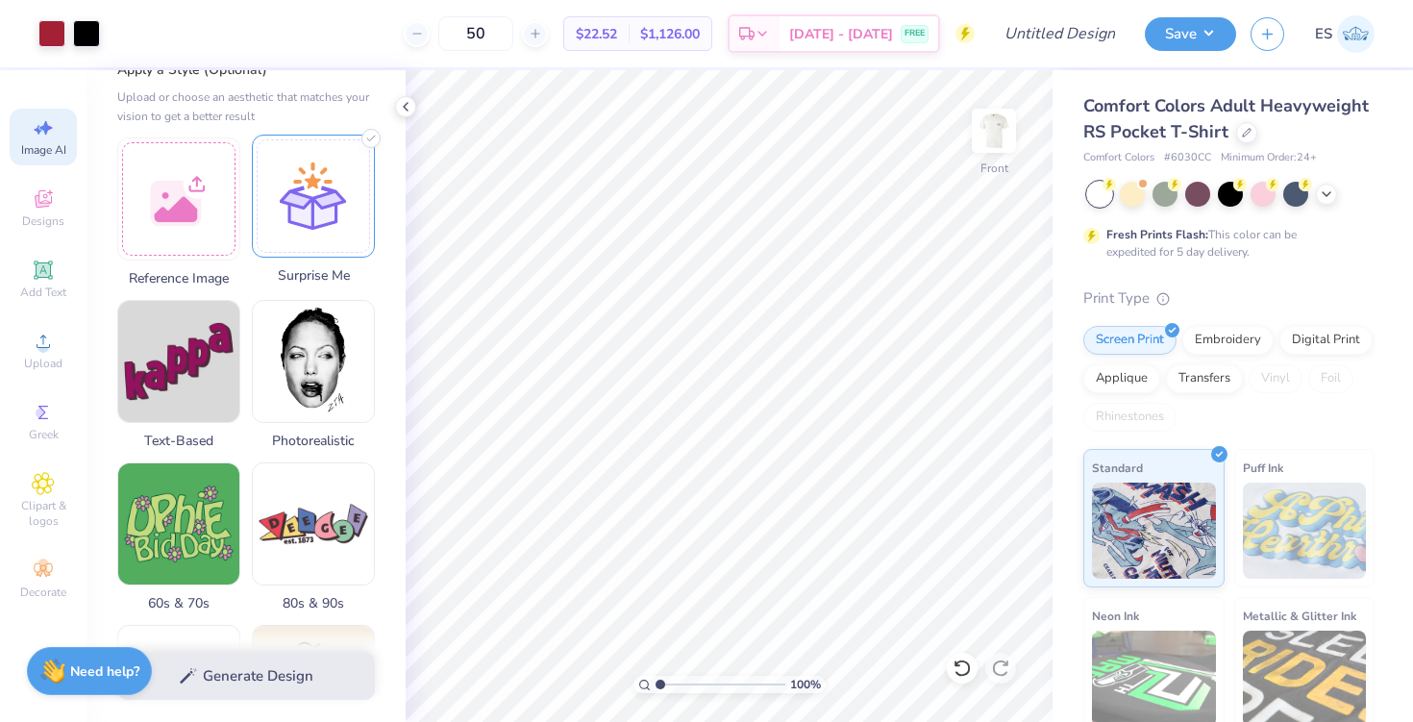
scroll to position [0, 0]
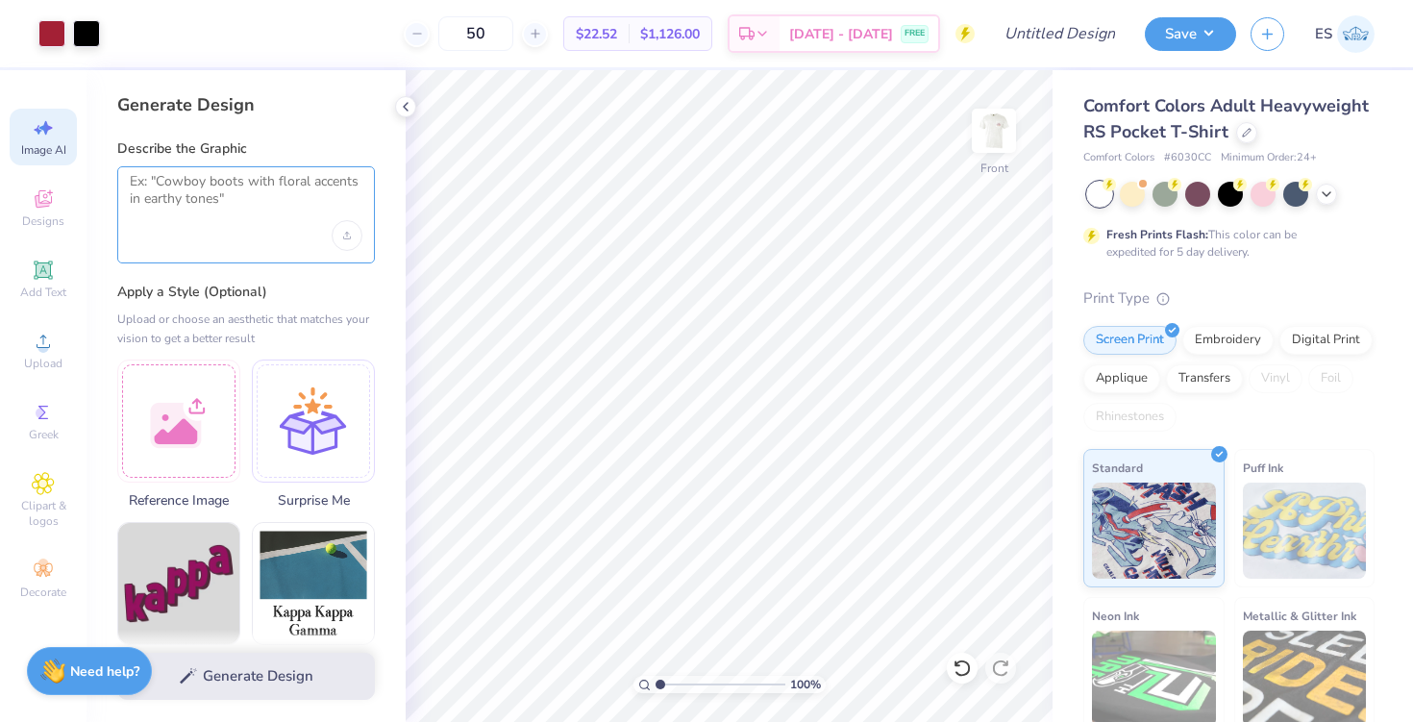
click at [286, 196] on textarea at bounding box center [246, 197] width 233 height 48
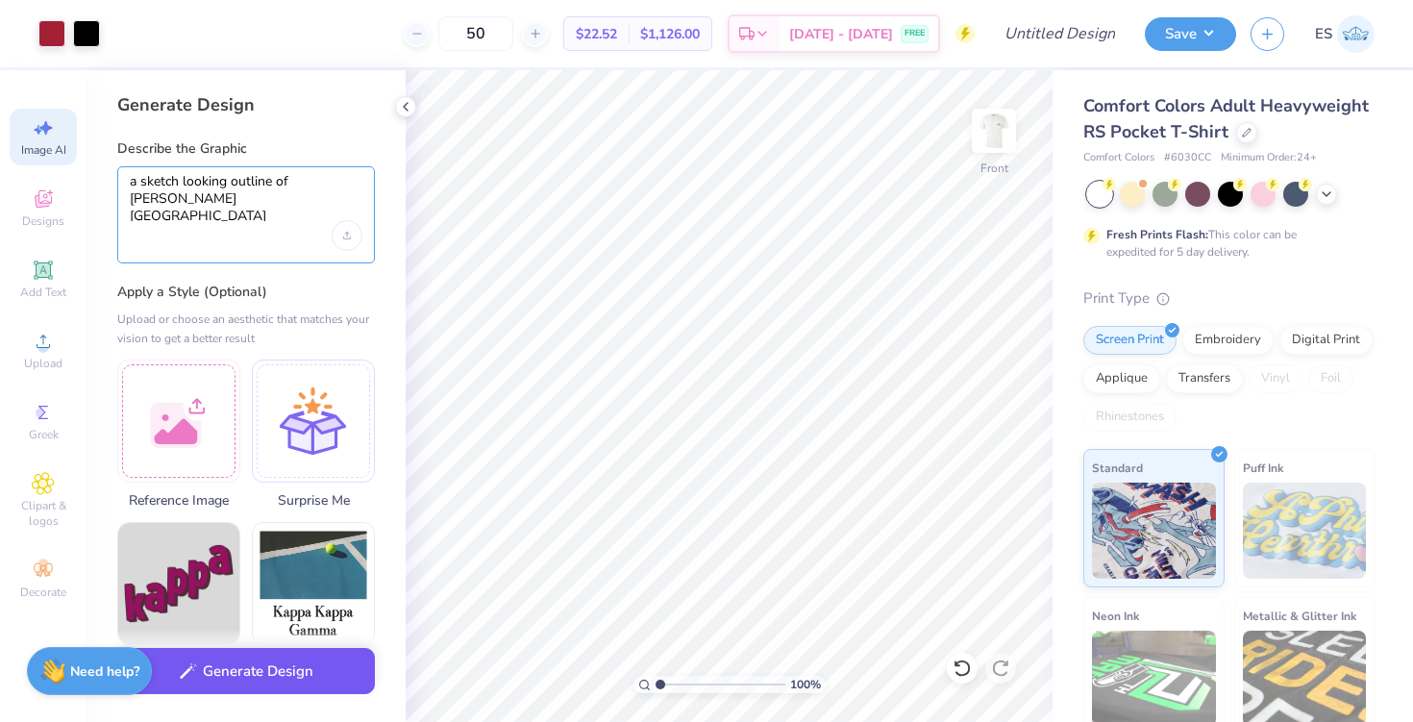
type textarea "a sketch looking outline of pamplin hall at virginia tech"
click at [274, 687] on button "Generate Design" at bounding box center [246, 671] width 258 height 47
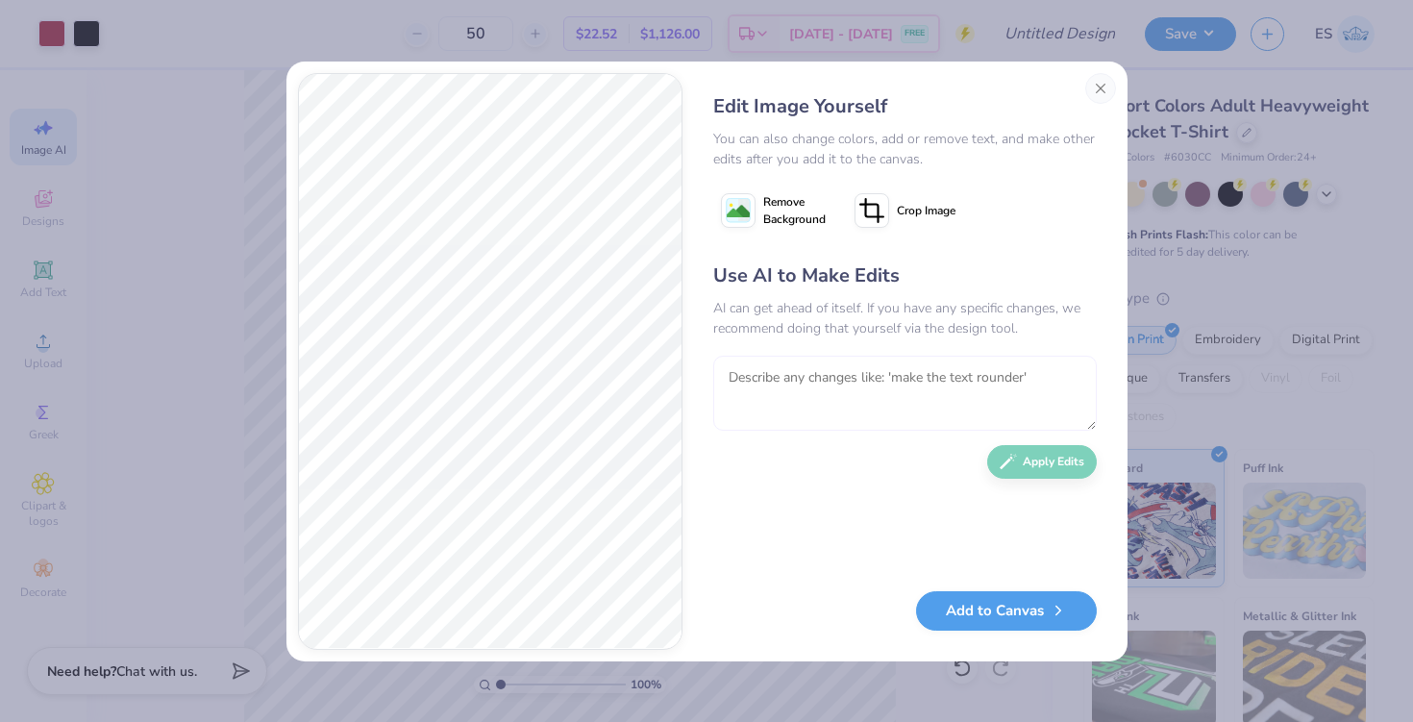
click at [884, 396] on textarea at bounding box center [905, 393] width 384 height 75
type textarea "outline in black only with a little less detail"
click at [1048, 471] on button "Apply Edits" at bounding box center [1042, 457] width 110 height 34
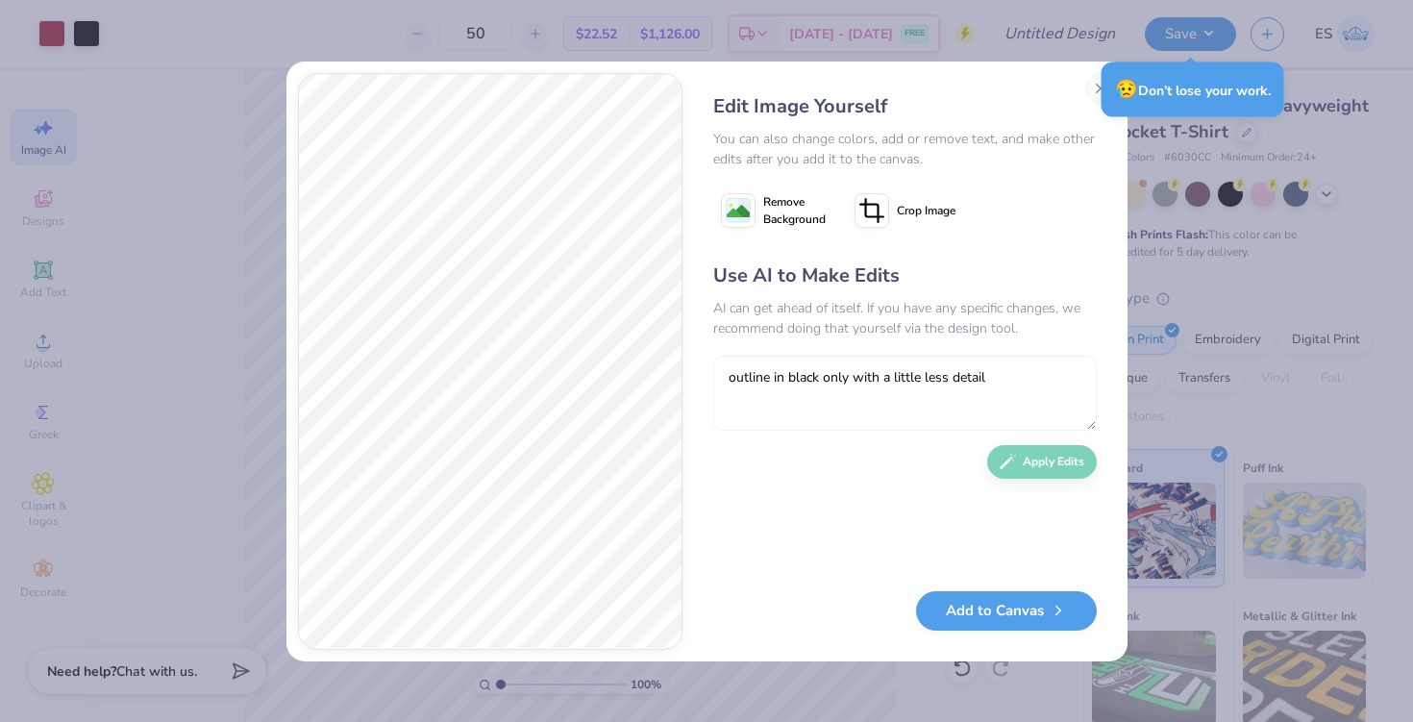
click at [844, 381] on textarea "outline in black only with a little less detail" at bounding box center [905, 393] width 384 height 75
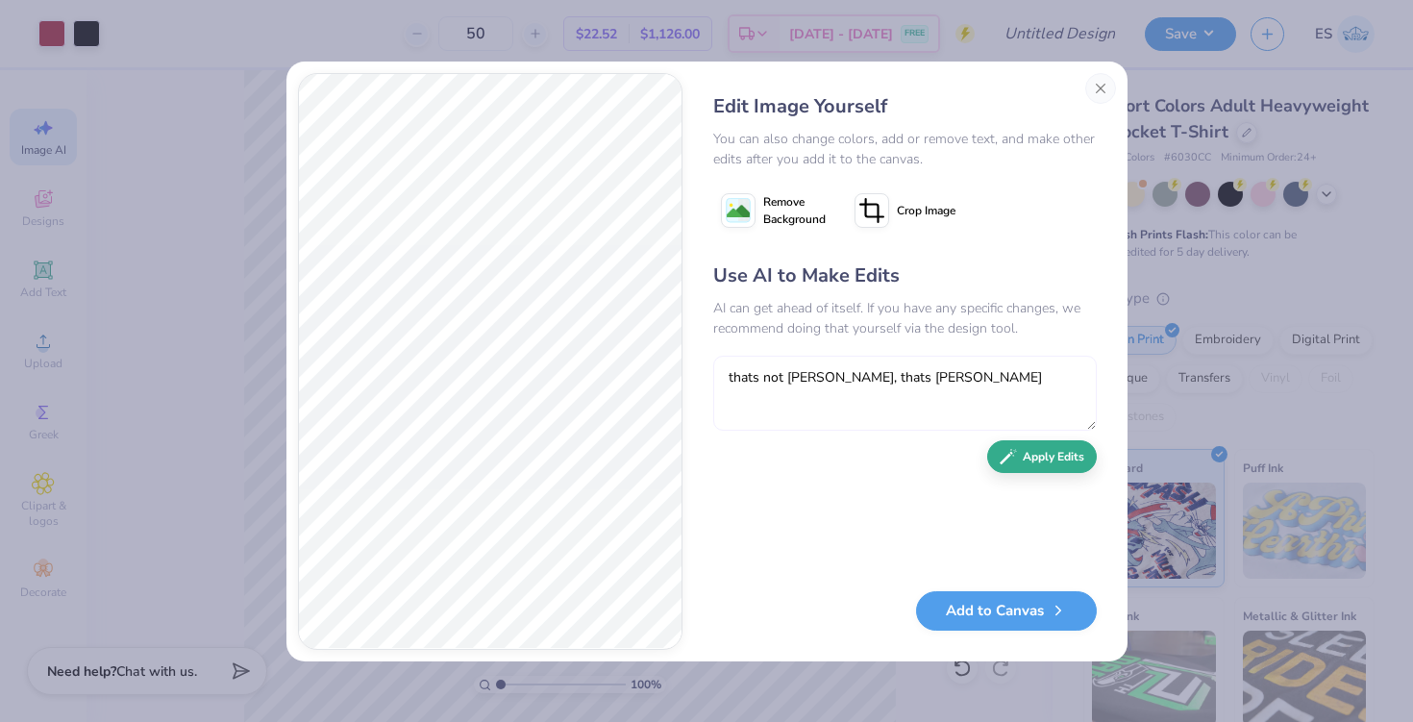
type textarea "thats not [PERSON_NAME], thats [PERSON_NAME]"
click at [1032, 464] on button "Apply Edits" at bounding box center [1042, 457] width 110 height 34
click at [1106, 87] on button "Close" at bounding box center [1100, 88] width 31 height 31
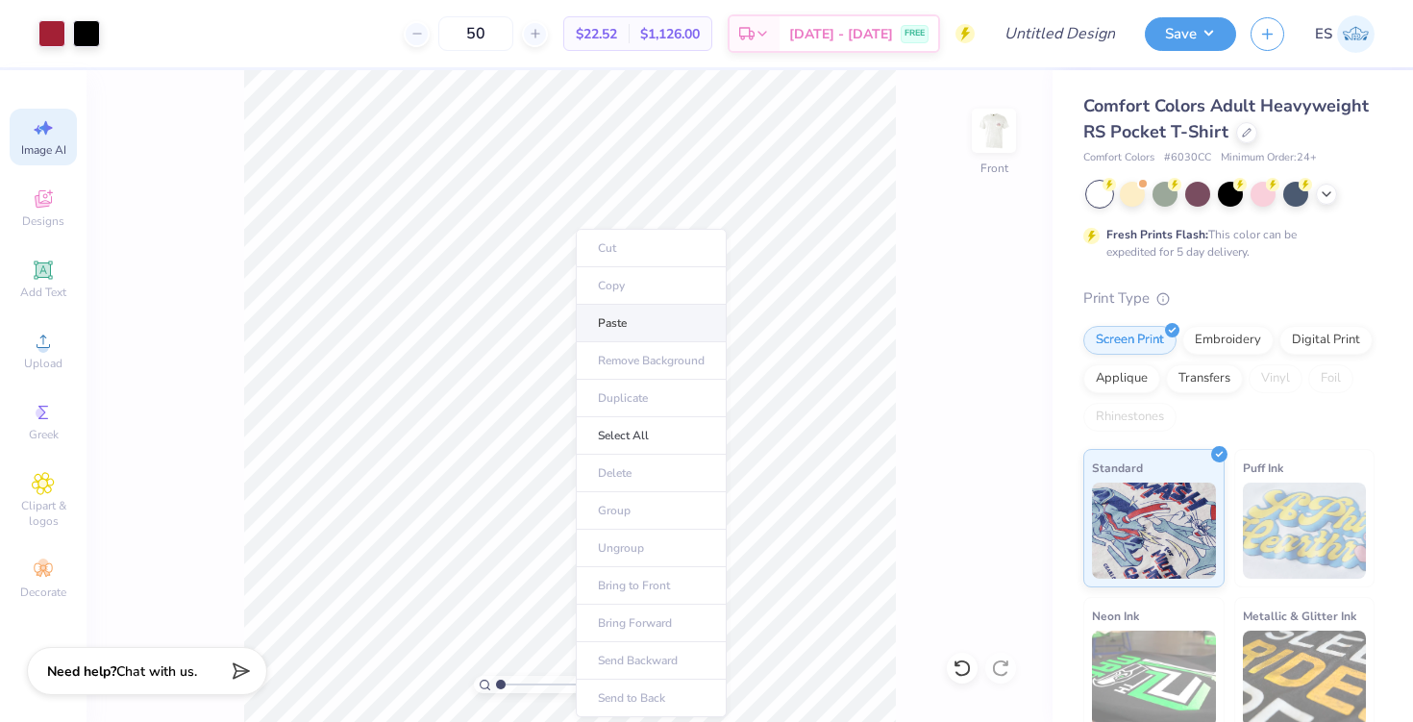
click at [604, 324] on li "Paste" at bounding box center [651, 323] width 151 height 37
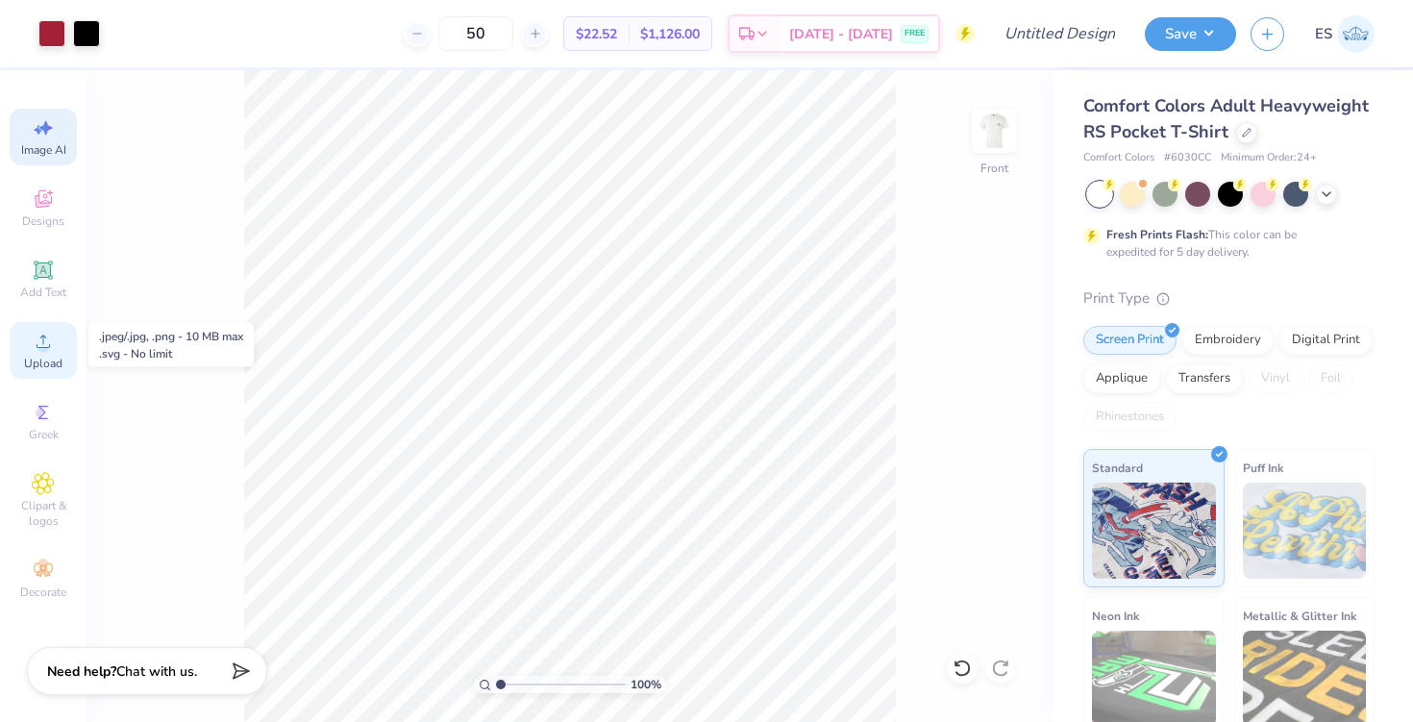
click at [44, 345] on circle at bounding box center [42, 347] width 11 height 11
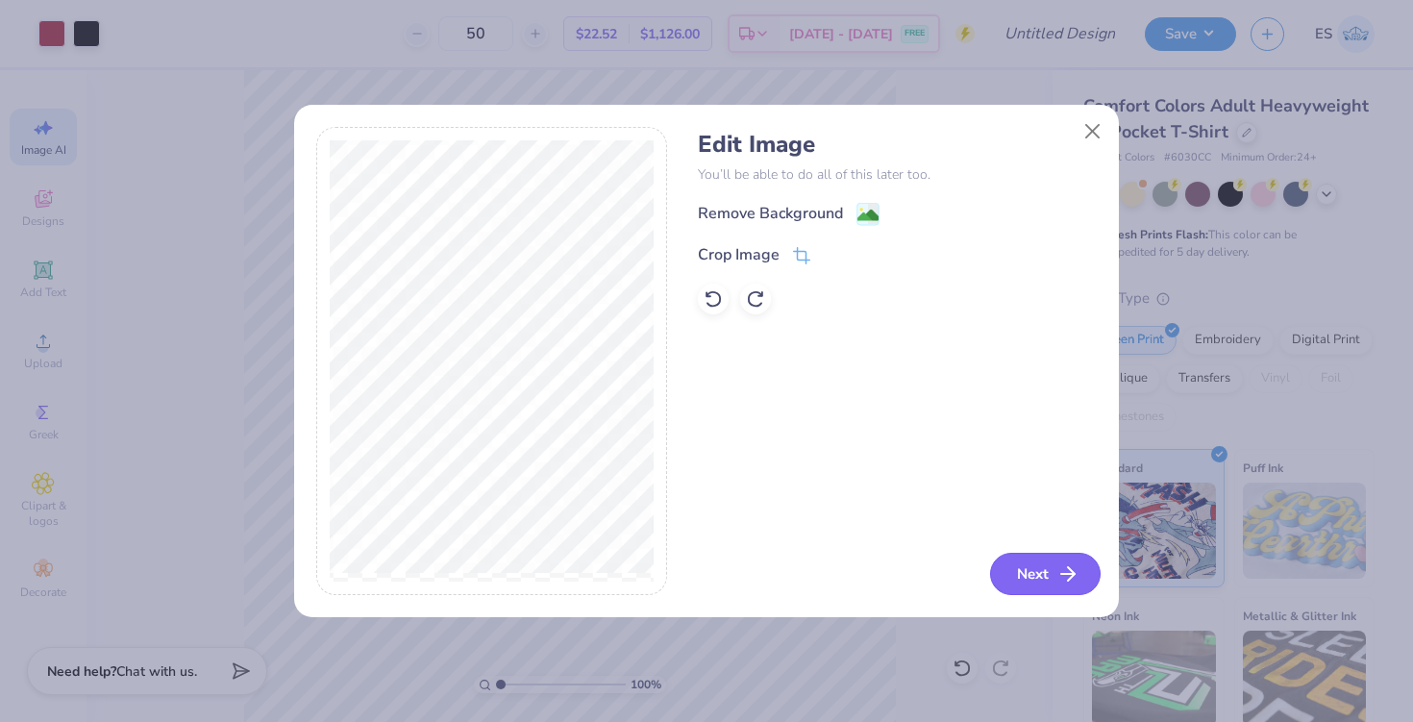
click at [1018, 557] on button "Next" at bounding box center [1045, 574] width 111 height 42
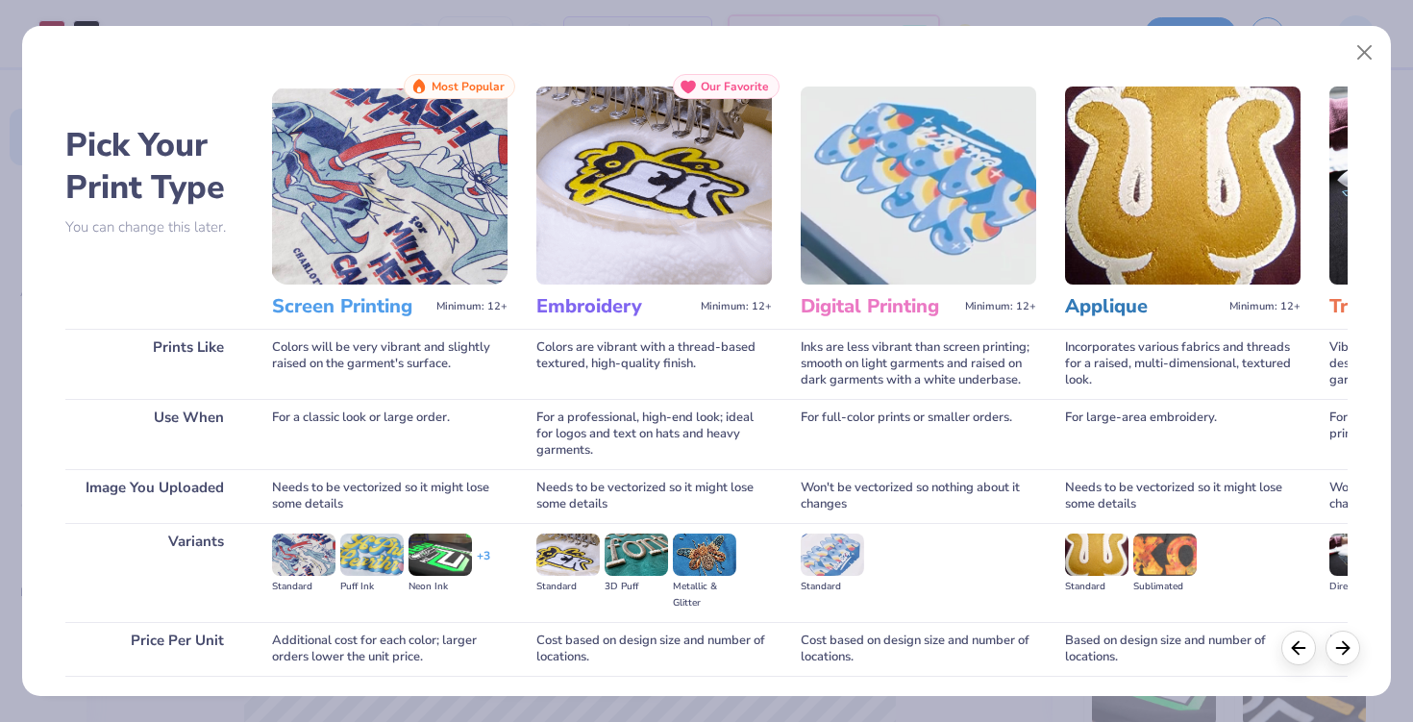
scroll to position [140, 0]
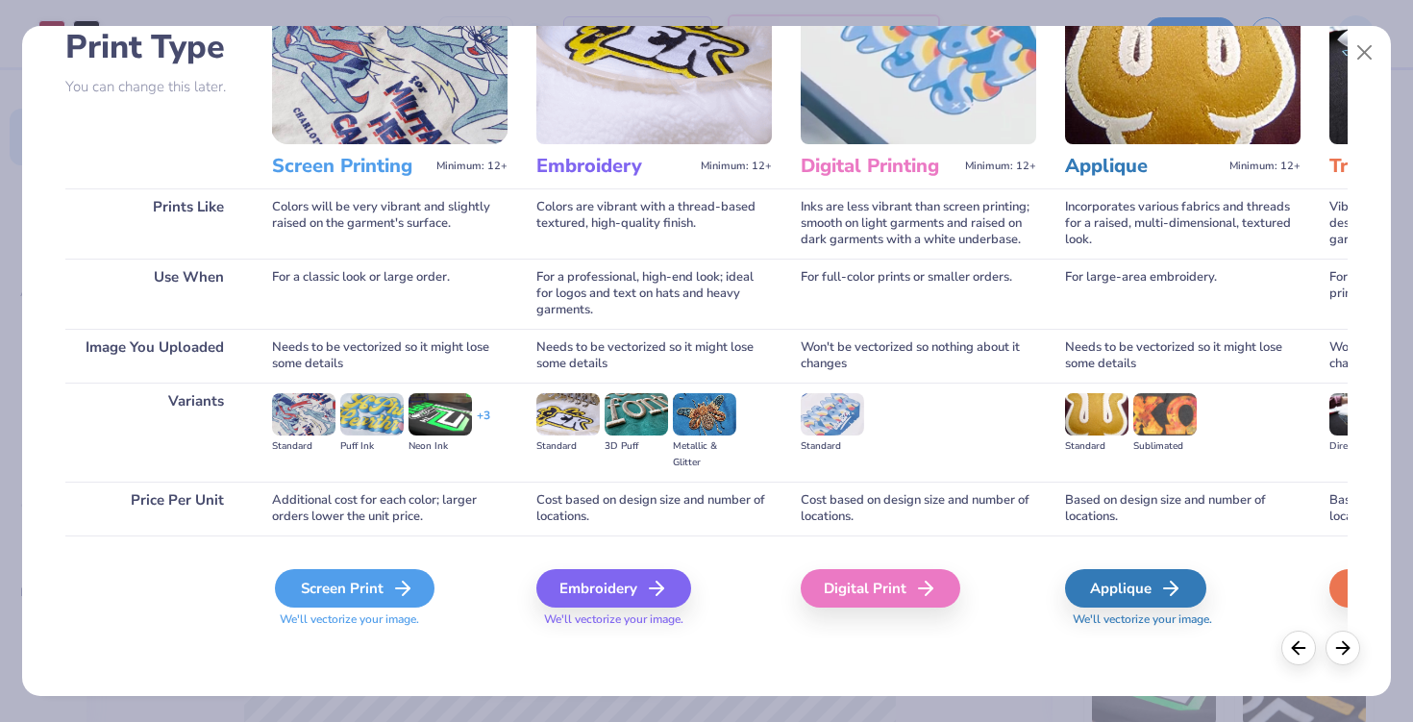
click at [368, 582] on div "Screen Print" at bounding box center [355, 588] width 160 height 38
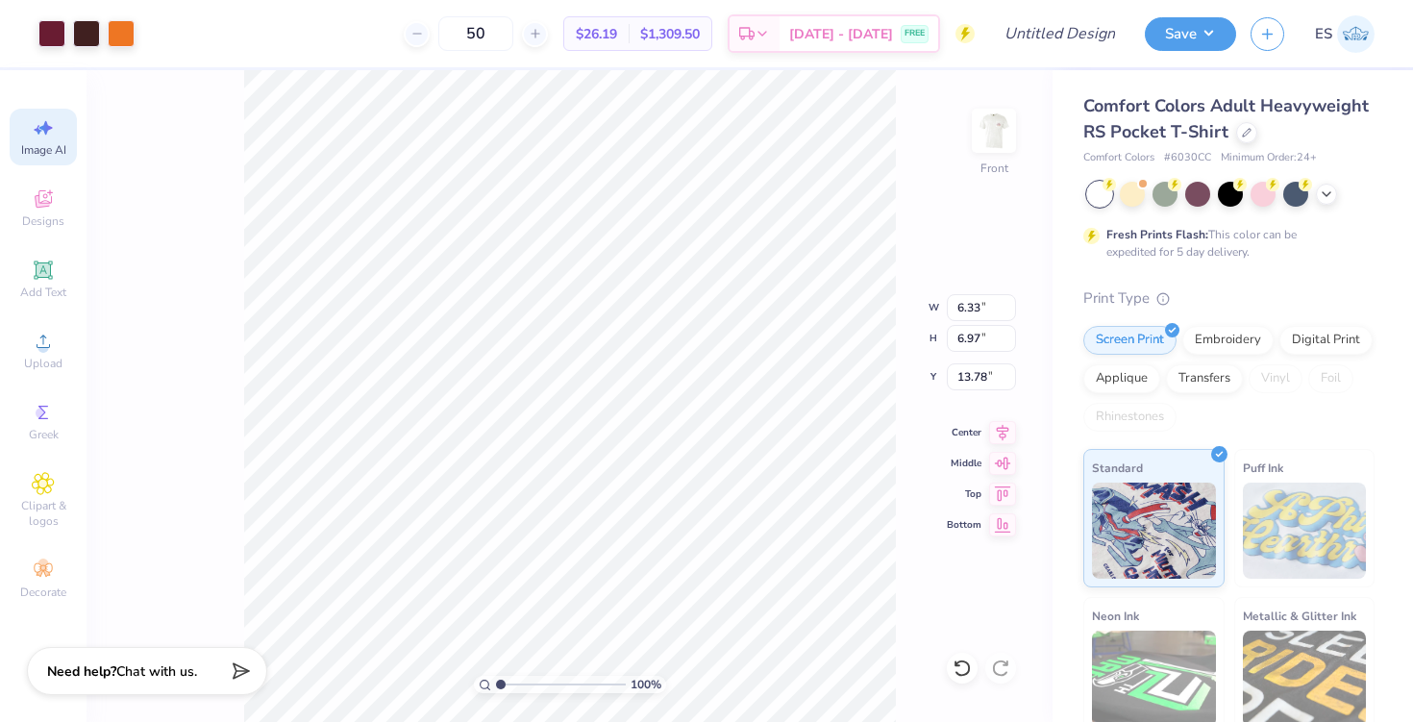
type input "6.33"
type input "6.97"
type input "8.90"
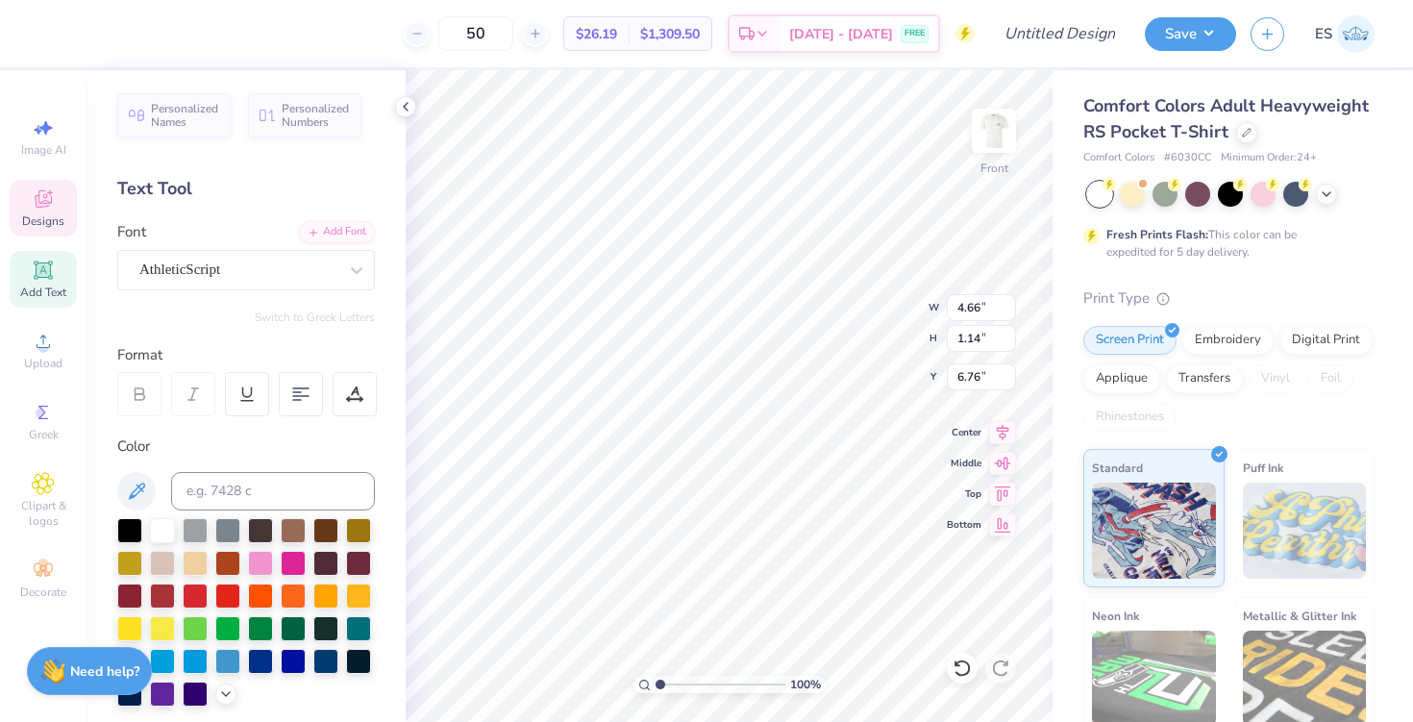
type input "4.66"
type input "1.14"
type input "6.76"
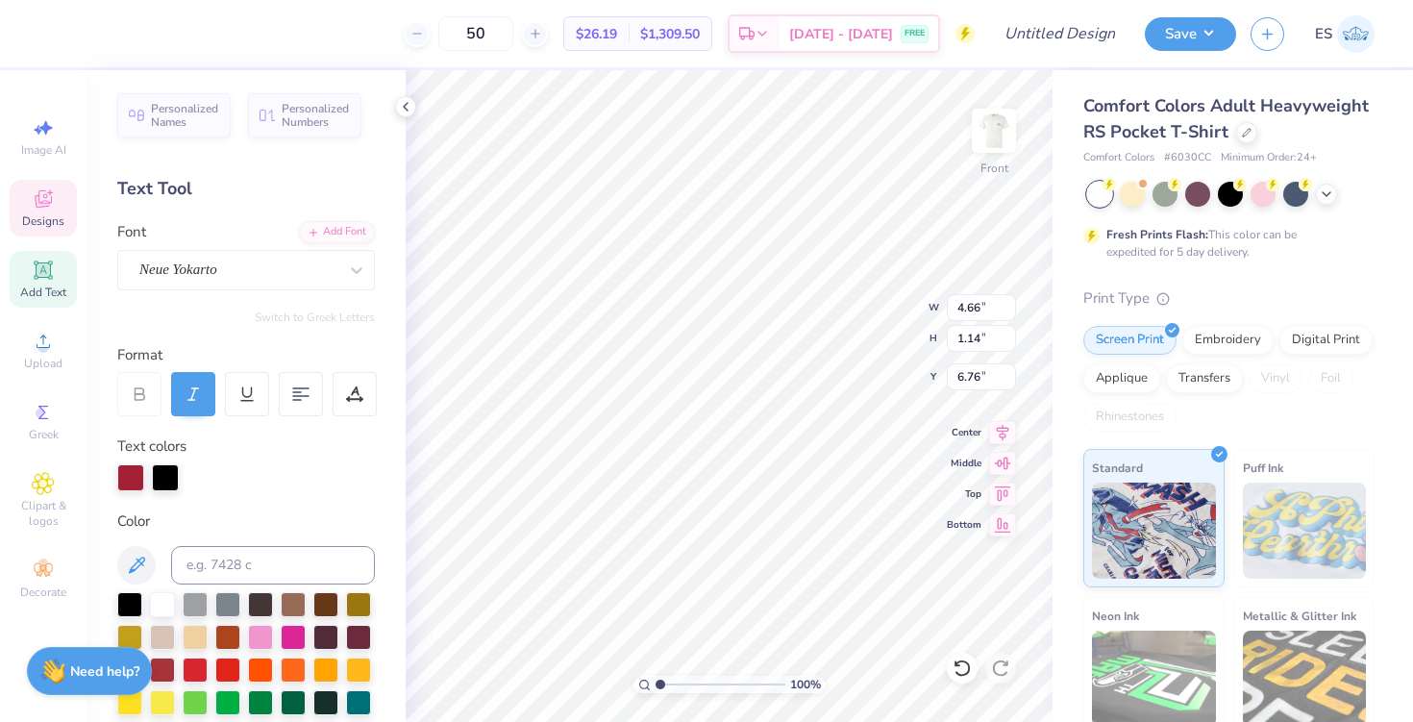
type input "9.61"
type input "1.71"
type input "3.41"
type input "6.33"
type input "6.97"
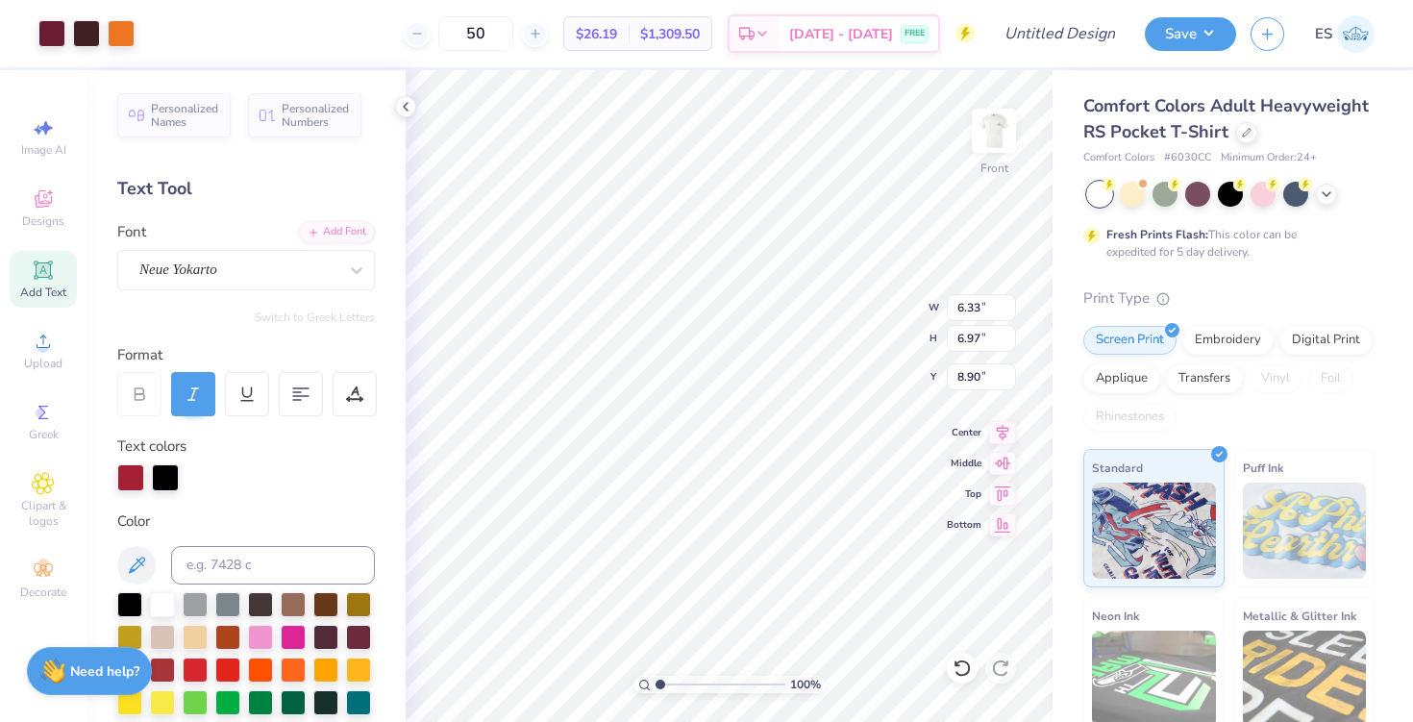
click at [854, 339] on div "100 % Front W 6.33 6.33 " H 6.97 6.97 " Y 8.90 8.90 " Center Middle Top Bottom" at bounding box center [729, 396] width 647 height 652
type input "8.63"
type input "6.65"
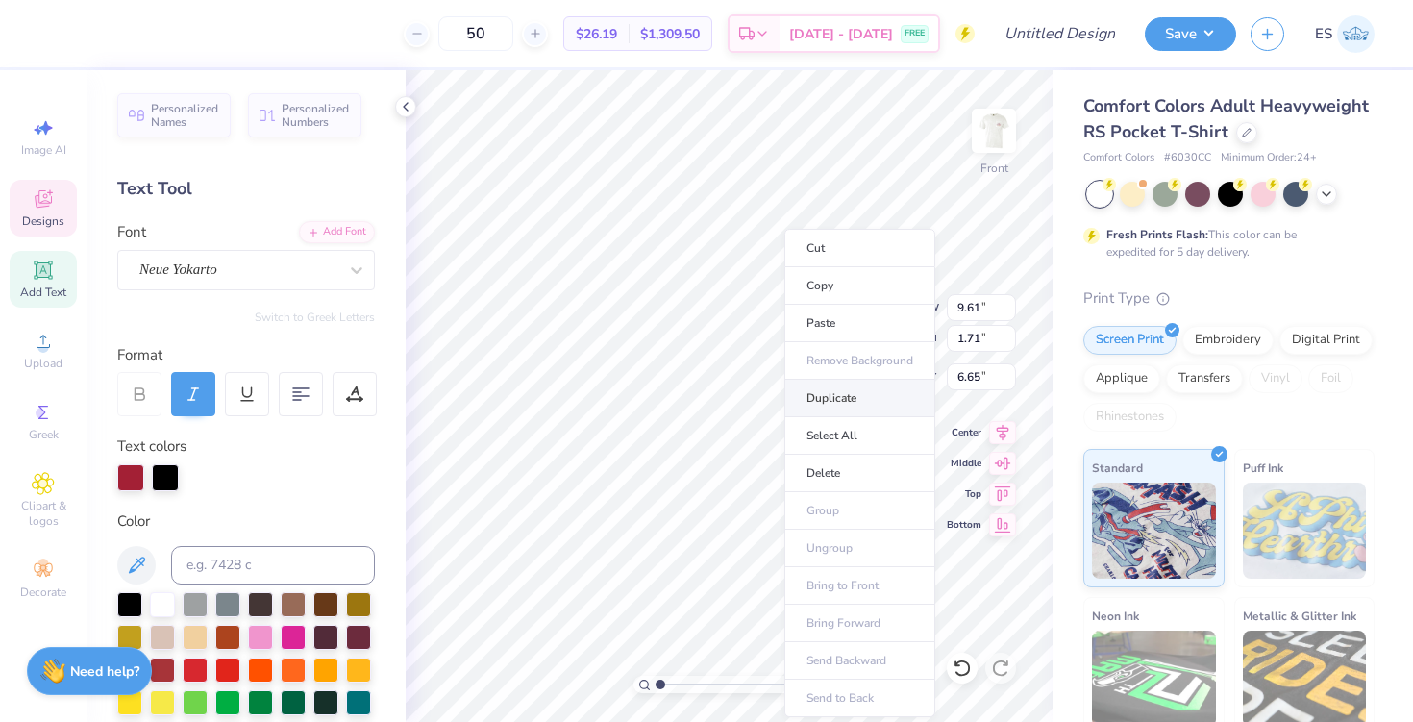
click at [831, 399] on li "Duplicate" at bounding box center [859, 398] width 151 height 37
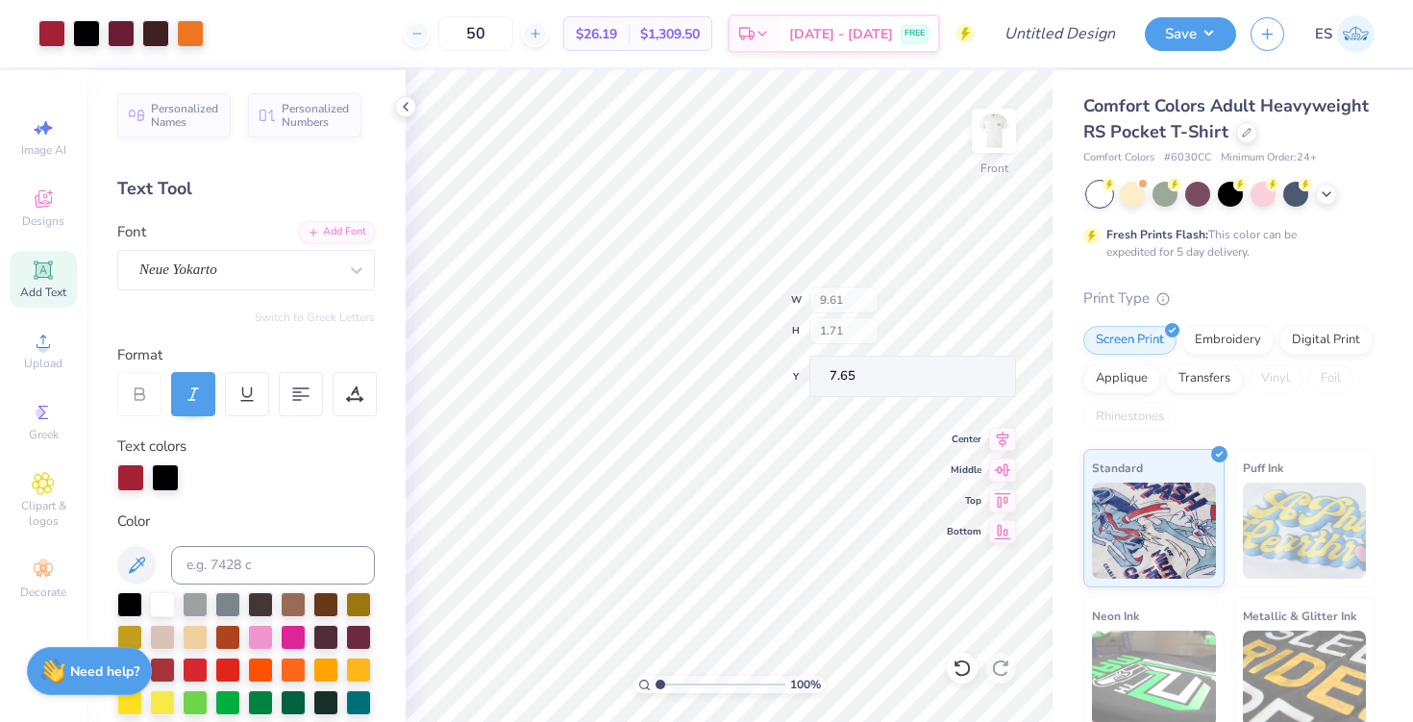
type input "7.65"
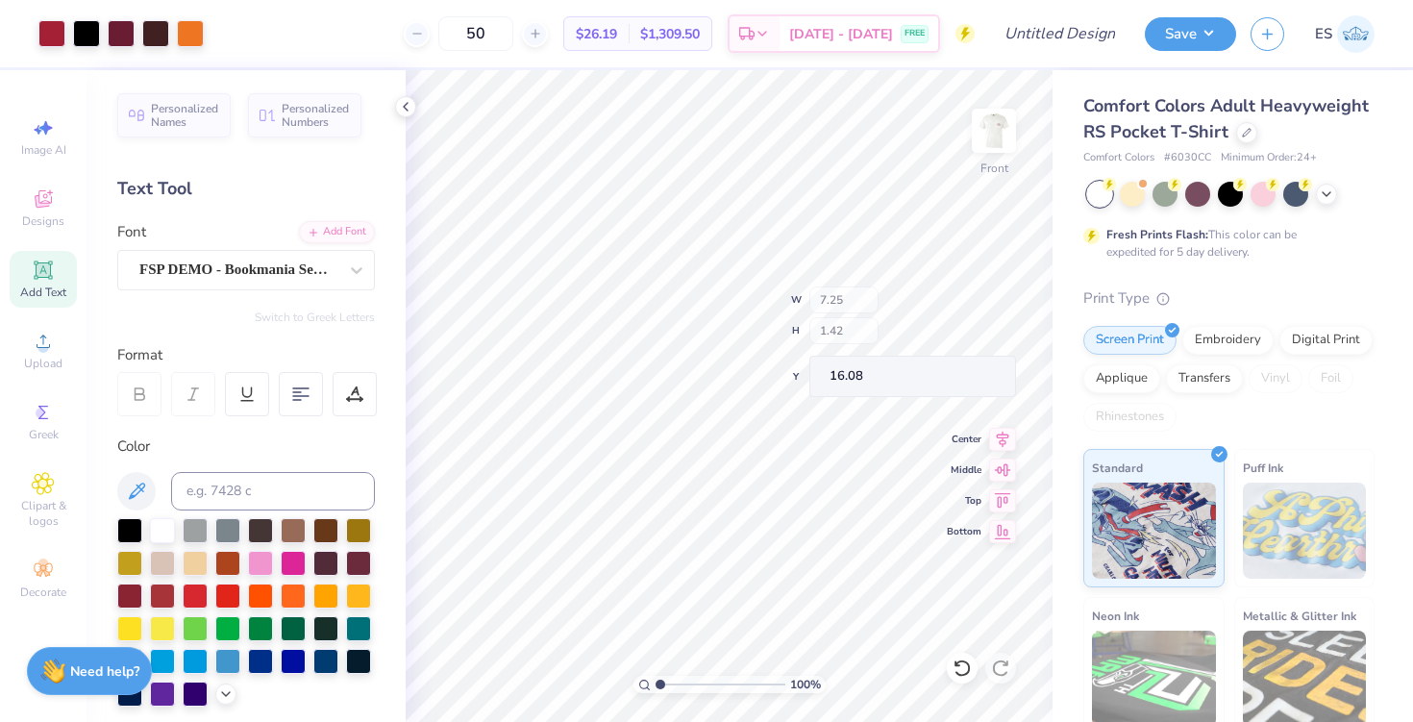
type input "9.61"
type input "1.71"
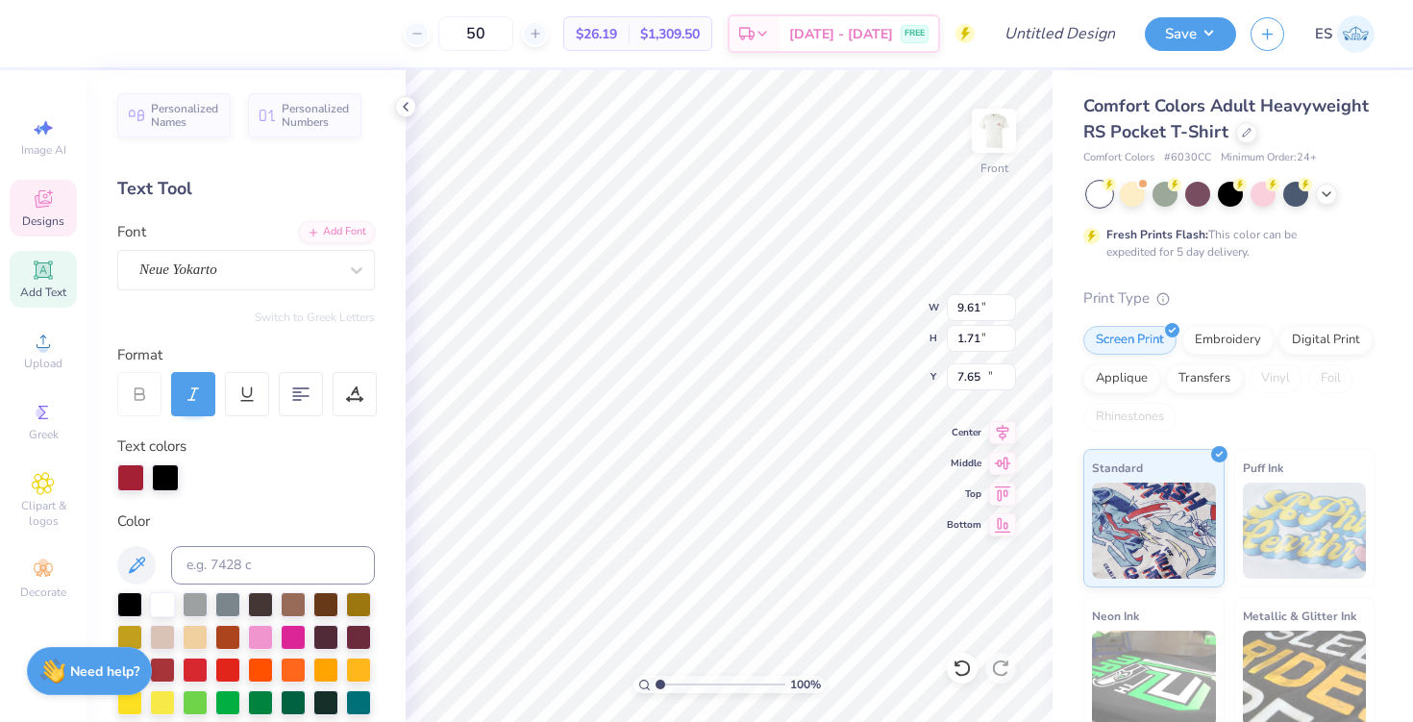
type input "15.60"
type textarea "V"
type textarea "Marketing"
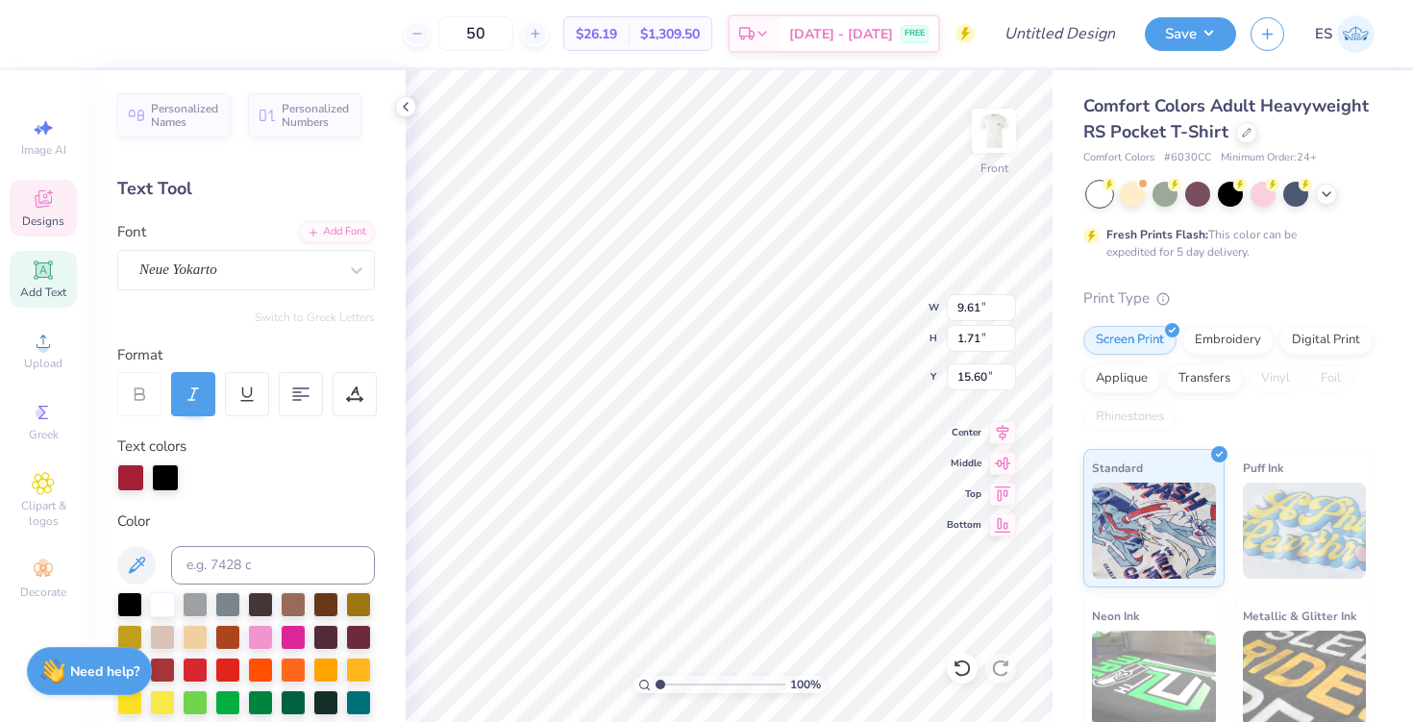
click at [161, 474] on div at bounding box center [165, 477] width 27 height 27
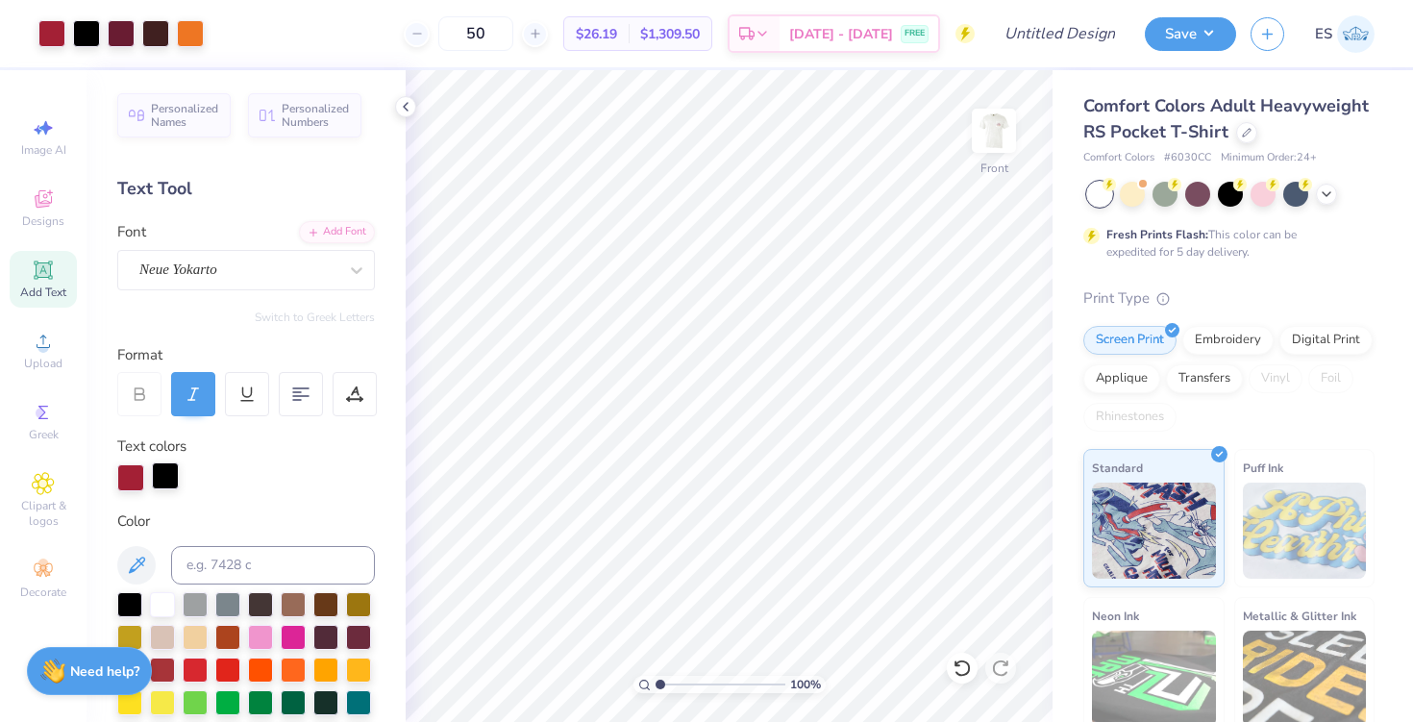
click at [171, 476] on div at bounding box center [165, 475] width 27 height 27
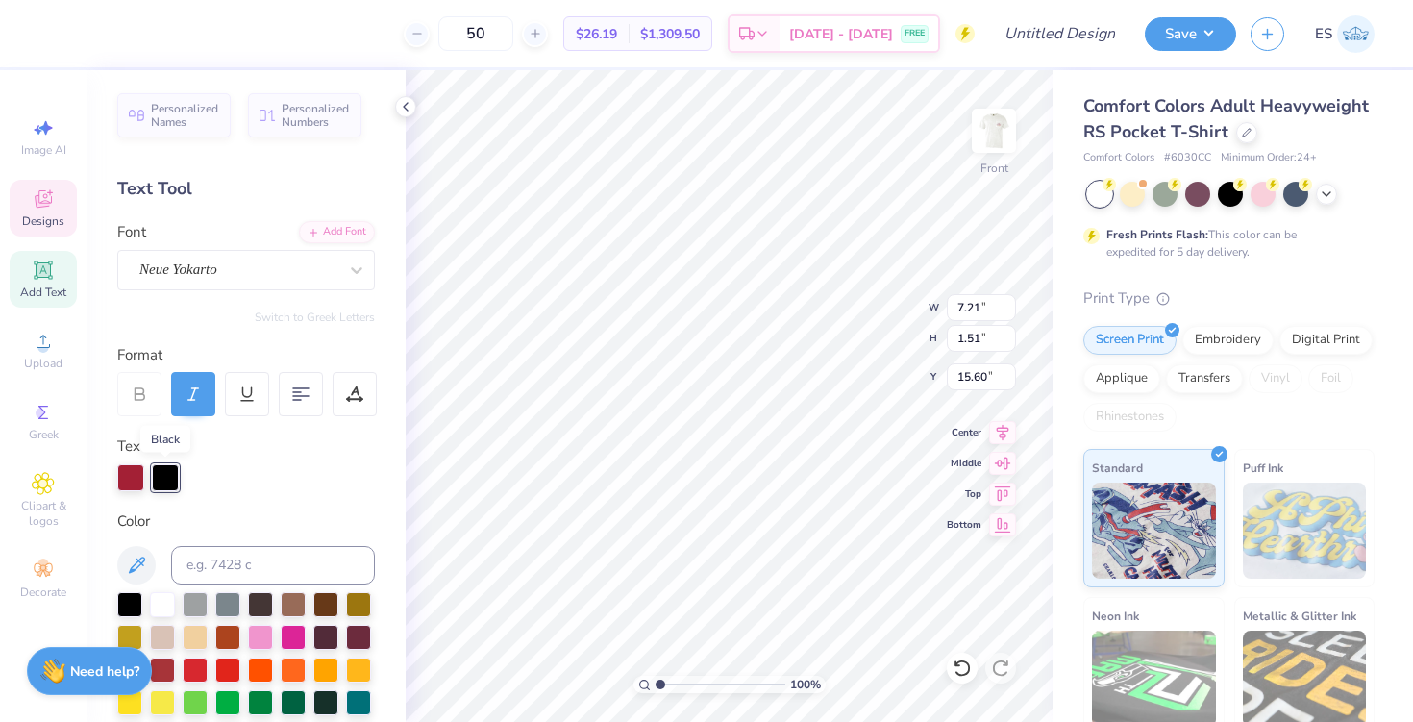
click at [156, 476] on div at bounding box center [165, 477] width 27 height 27
click at [130, 474] on div at bounding box center [130, 475] width 27 height 27
click at [130, 604] on div at bounding box center [129, 602] width 25 height 25
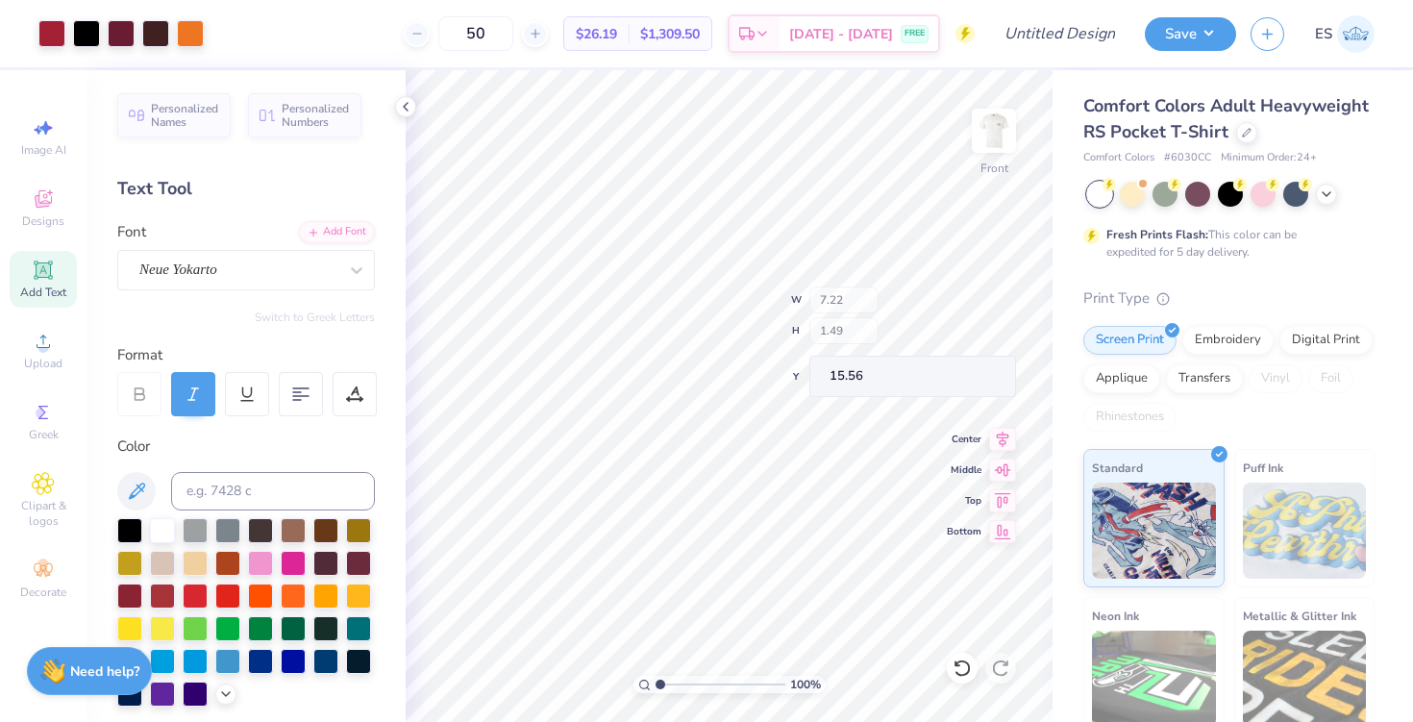
type input "7.22"
type input "1.49"
type input "15.56"
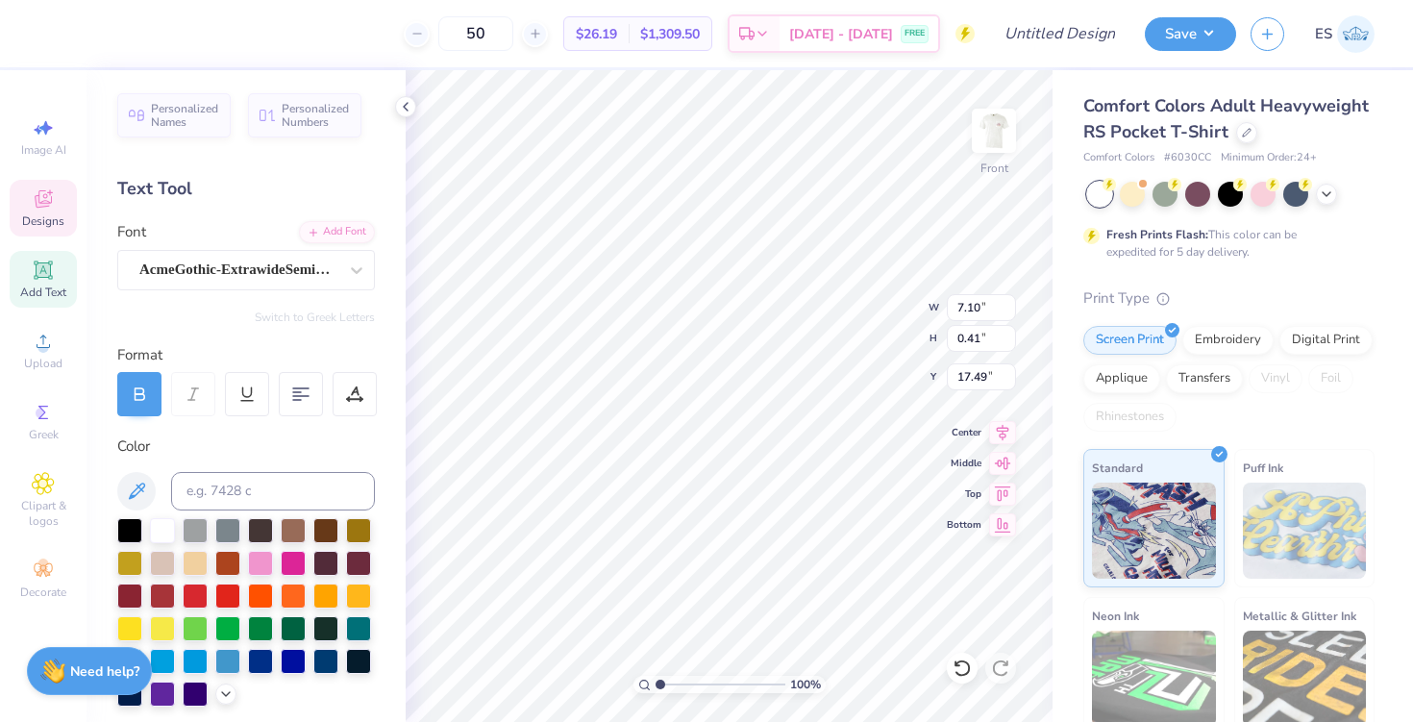
type input "7.10"
type input "0.41"
type input "17.49"
type input "7.22"
type input "1.49"
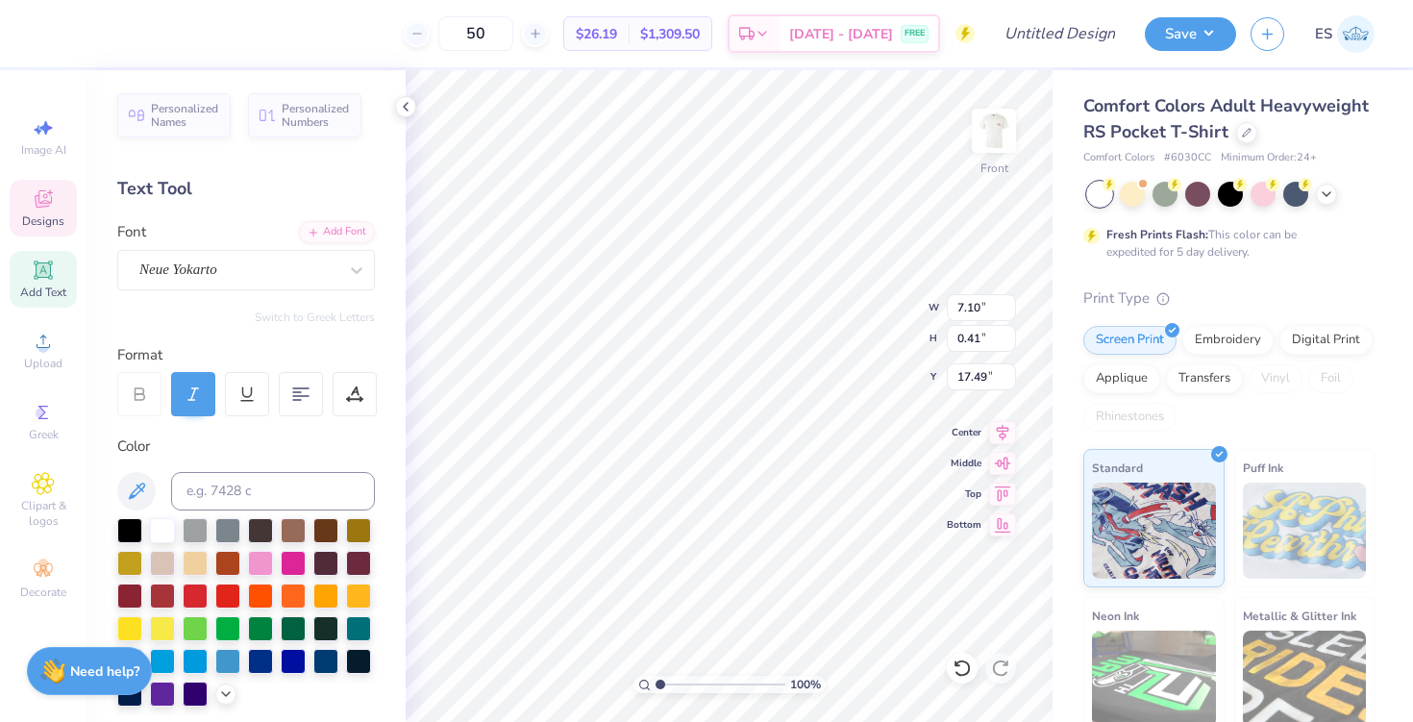
type input "15.60"
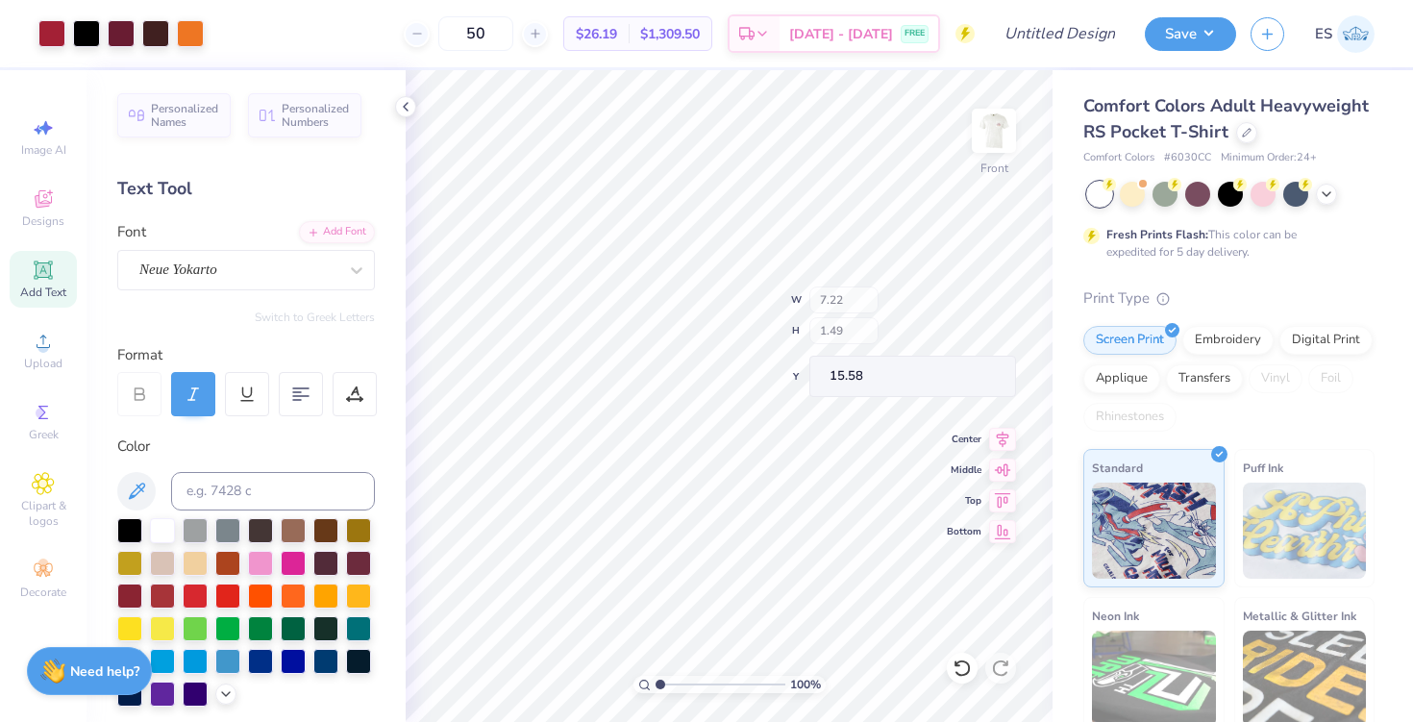
type input "15.58"
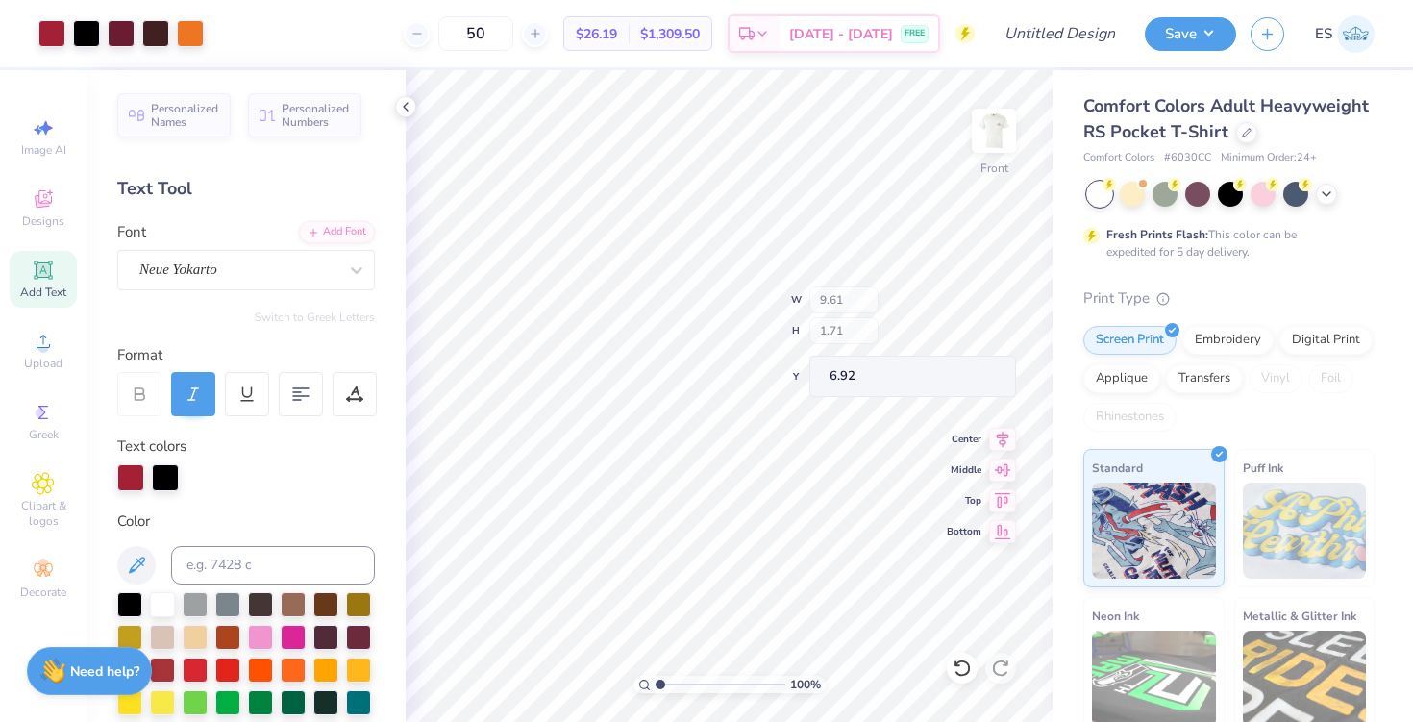
type input "6.92"
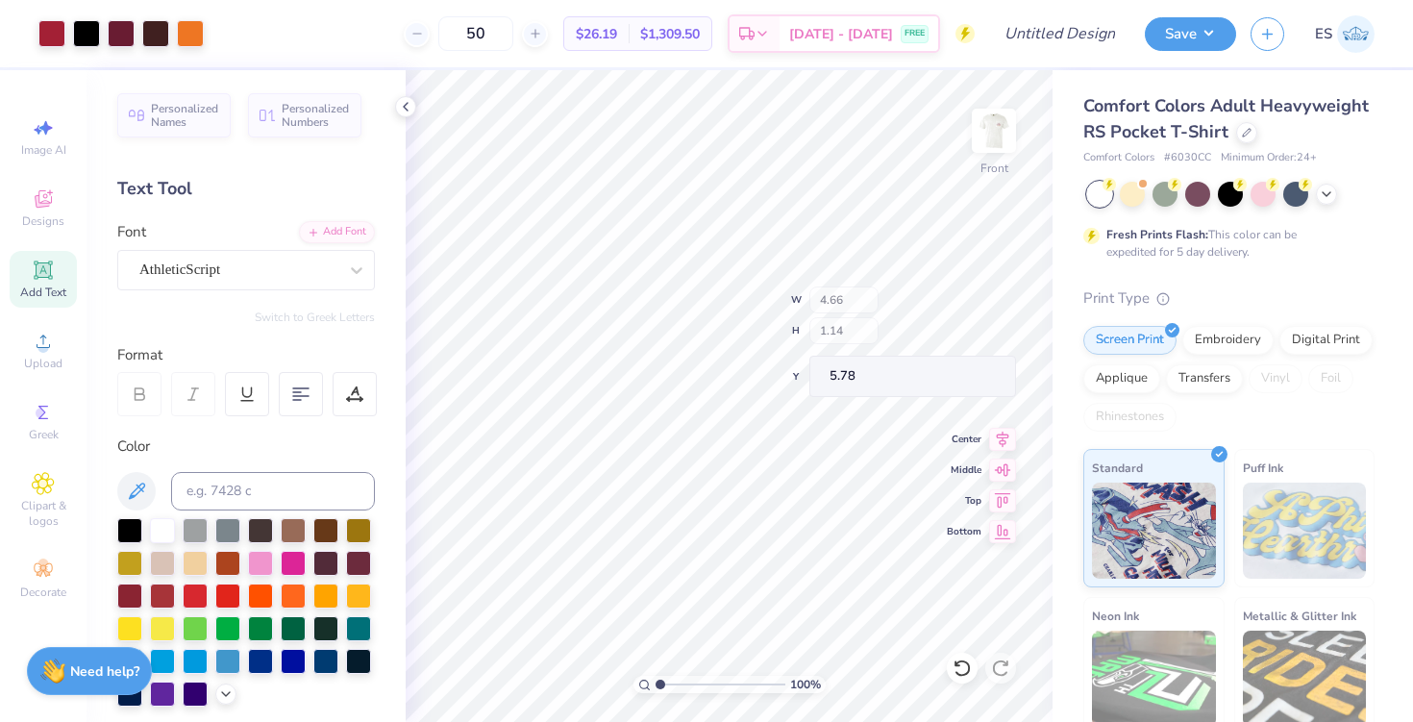
type input "5.78"
click at [986, 126] on img at bounding box center [993, 130] width 77 height 77
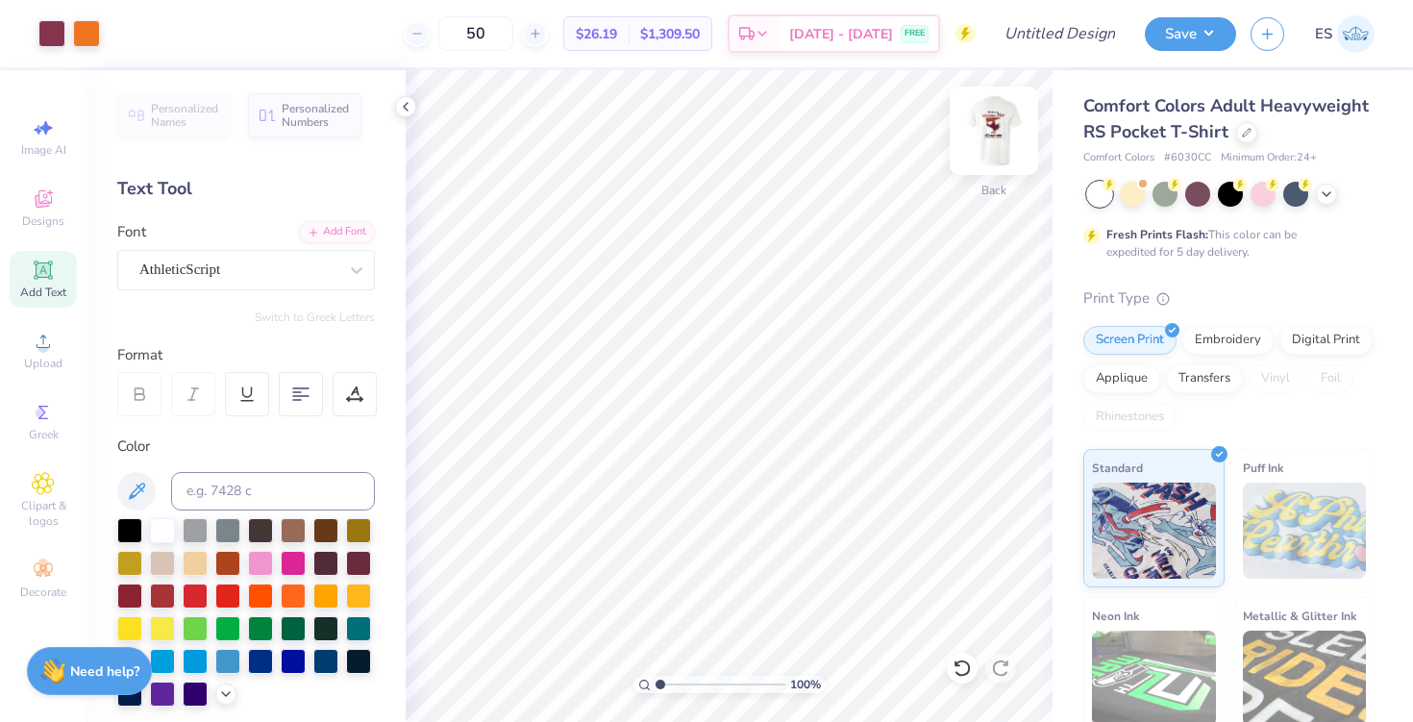
click at [991, 146] on img at bounding box center [993, 130] width 77 height 77
click at [1325, 200] on div at bounding box center [1326, 192] width 21 height 21
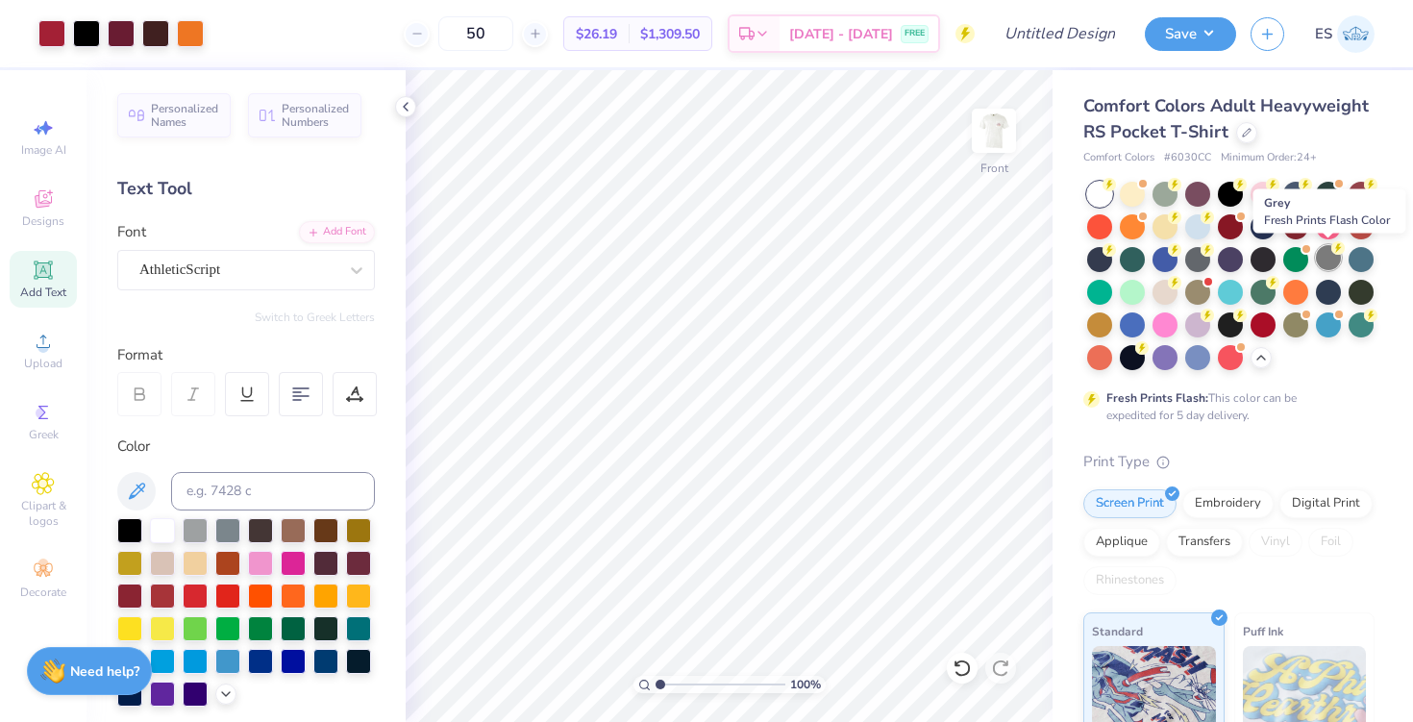
click at [1323, 258] on div at bounding box center [1328, 257] width 25 height 25
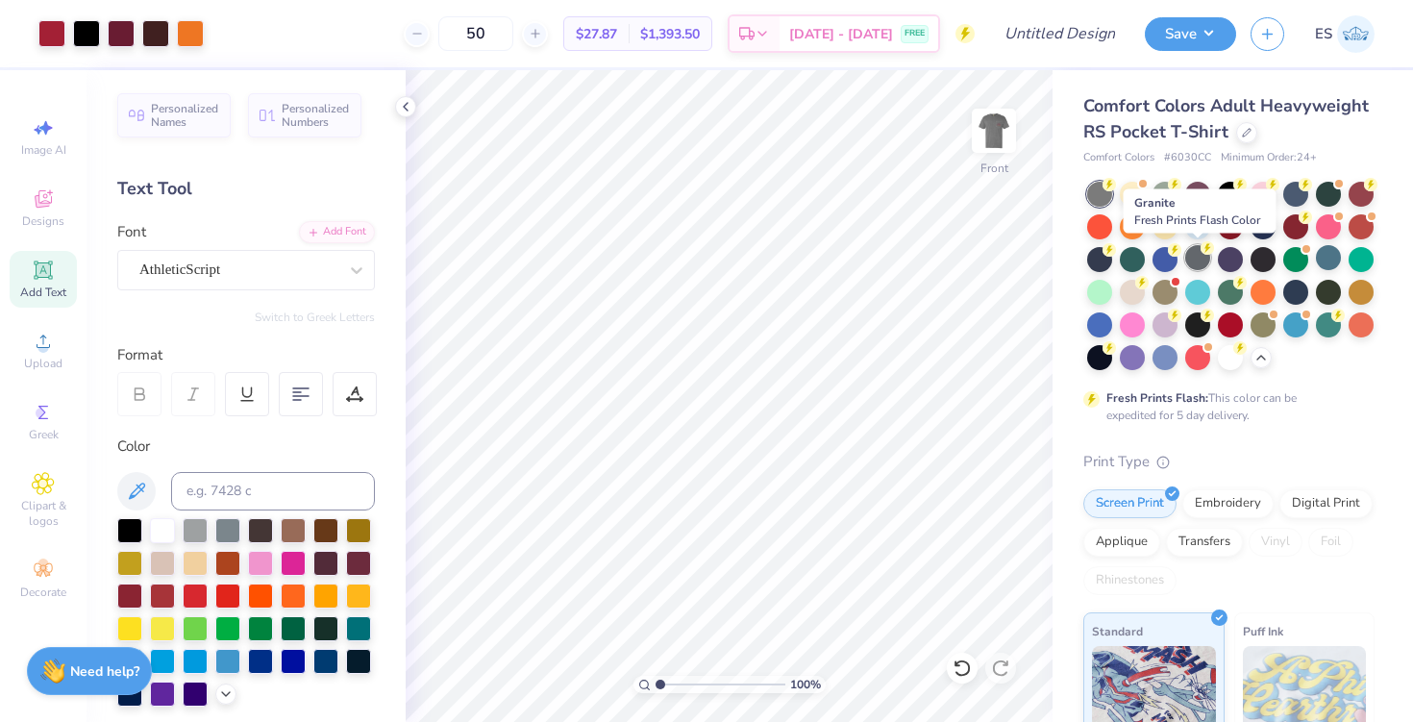
click at [1195, 265] on div at bounding box center [1197, 257] width 25 height 25
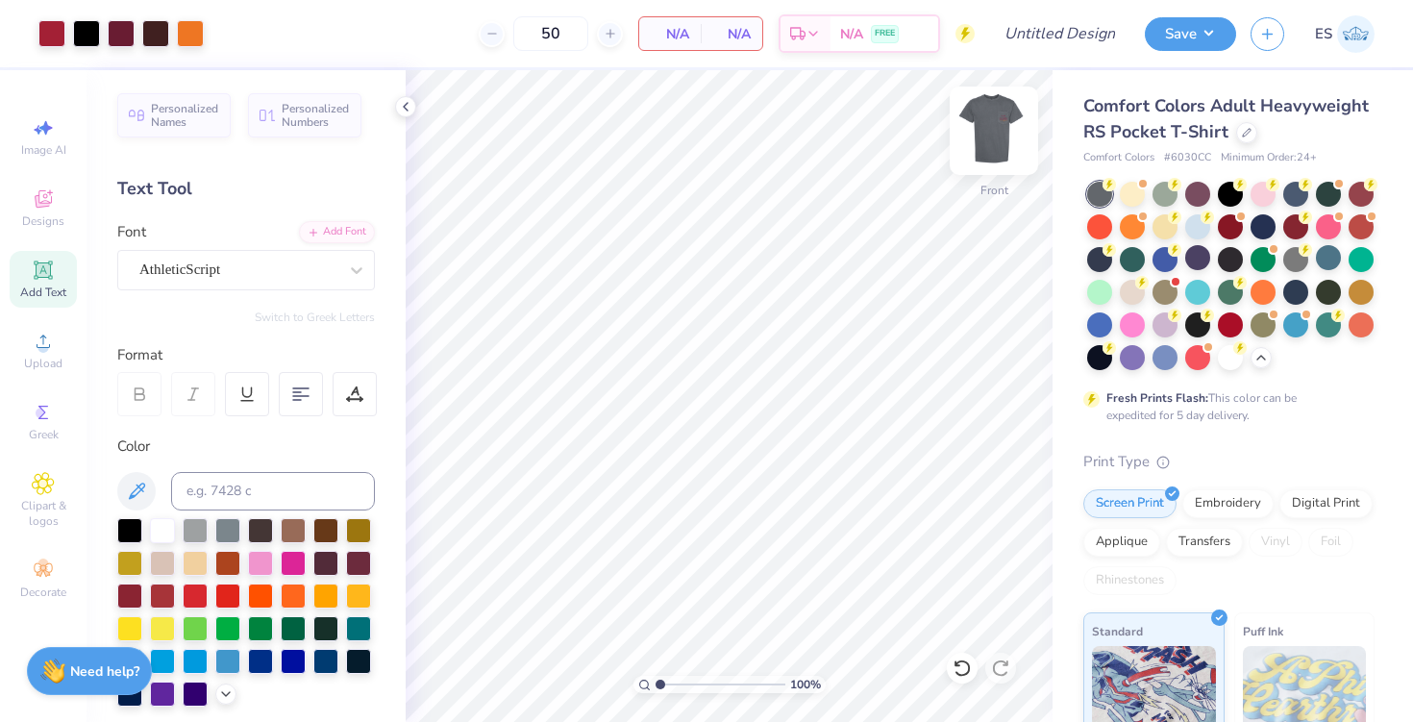
click at [988, 139] on img at bounding box center [993, 130] width 77 height 77
click at [996, 130] on img at bounding box center [993, 130] width 77 height 77
click at [406, 107] on icon at bounding box center [405, 106] width 15 height 15
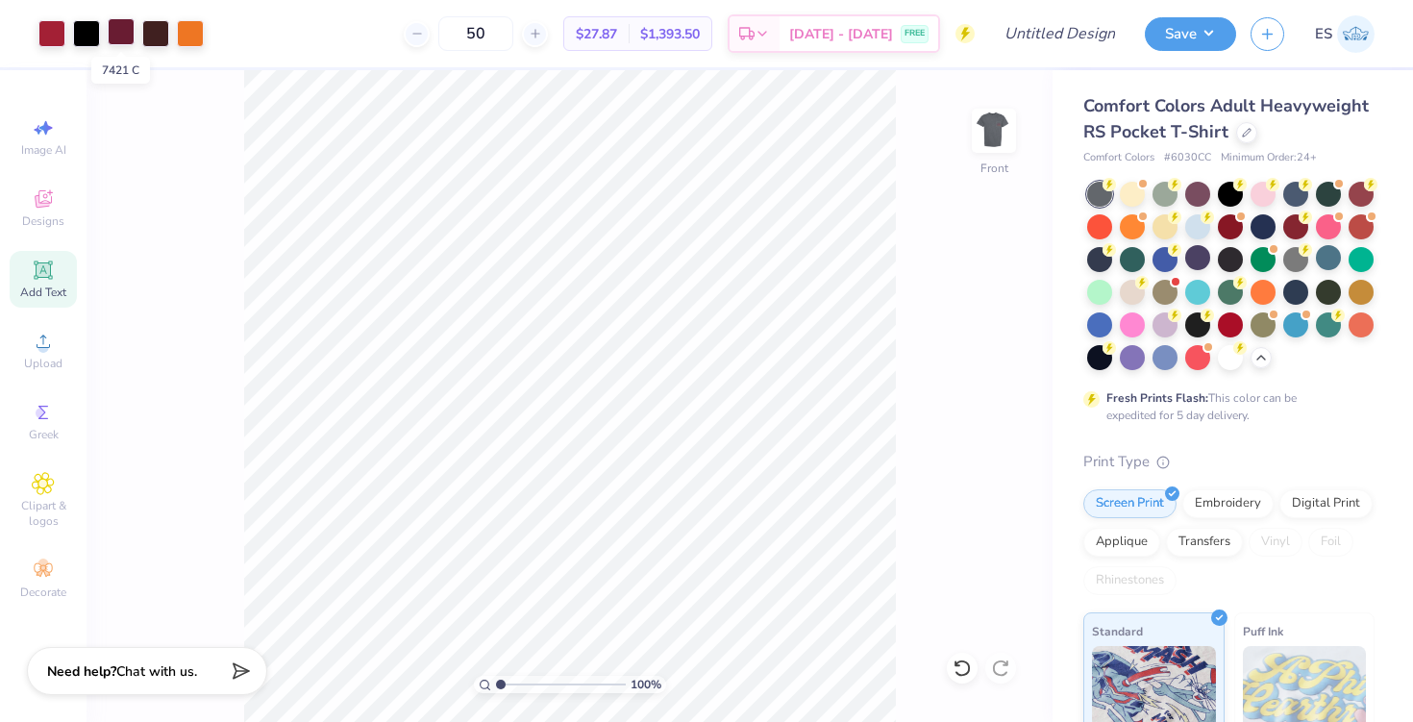
click at [127, 27] on div at bounding box center [121, 31] width 27 height 27
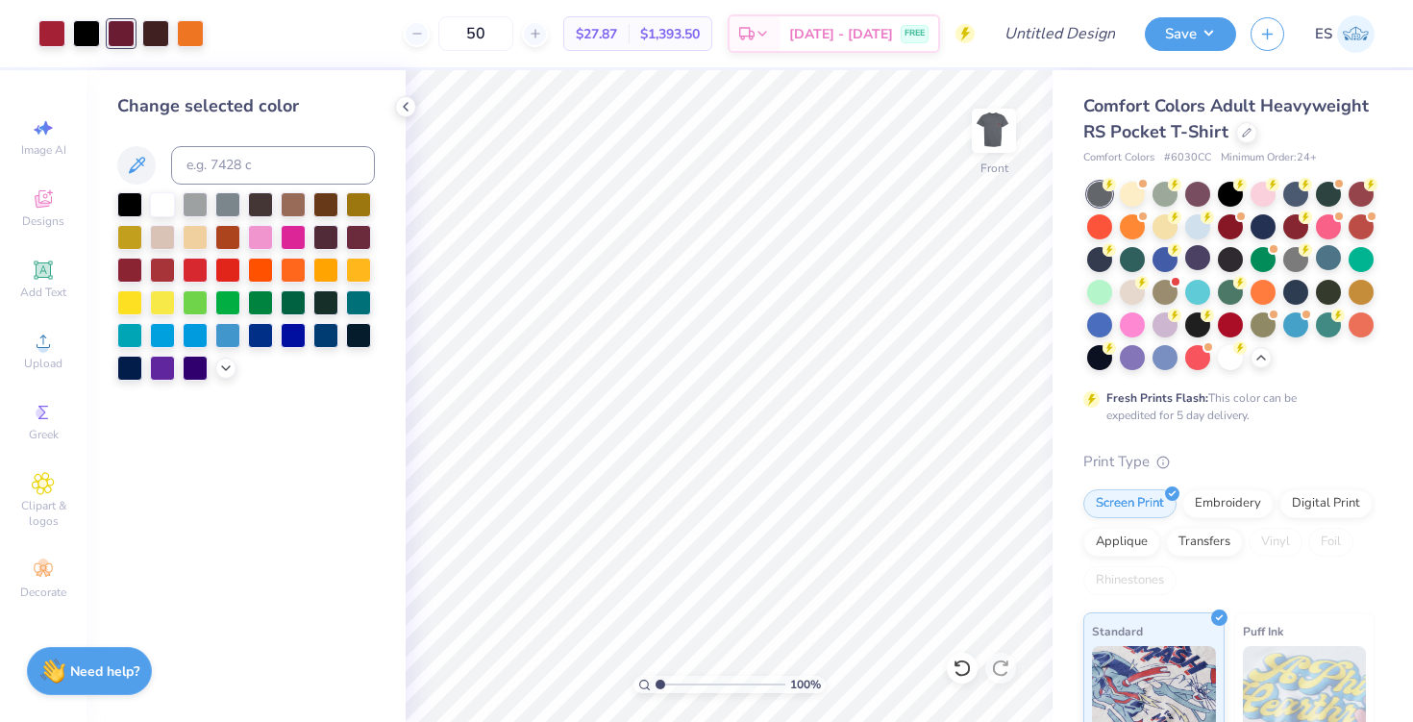
click at [32, 27] on div "Art colors" at bounding box center [102, 33] width 204 height 67
click at [45, 28] on div at bounding box center [51, 31] width 27 height 27
click at [215, 172] on input at bounding box center [273, 165] width 204 height 38
type input "7421"
click at [100, 36] on div at bounding box center [86, 31] width 27 height 27
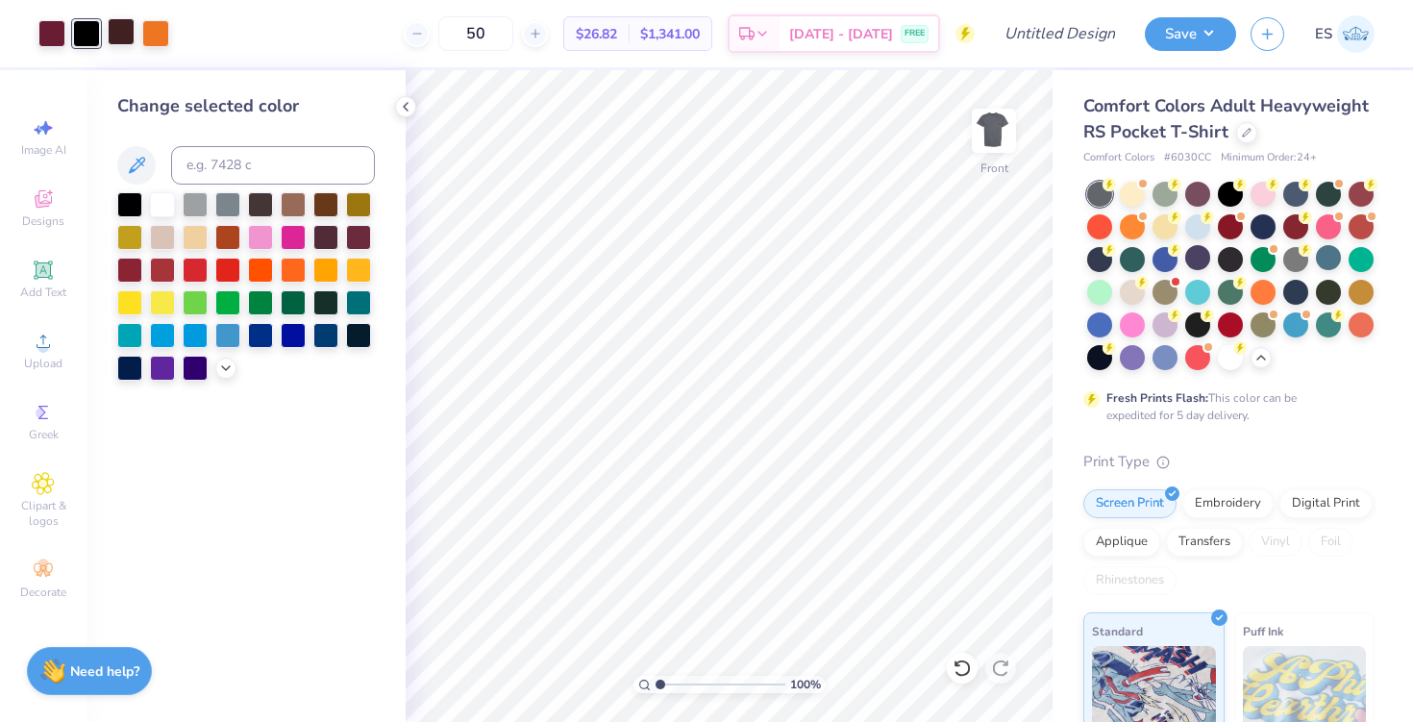
click at [122, 33] on div at bounding box center [121, 31] width 27 height 27
click at [135, 210] on div at bounding box center [129, 202] width 25 height 25
click at [404, 103] on icon at bounding box center [405, 106] width 15 height 15
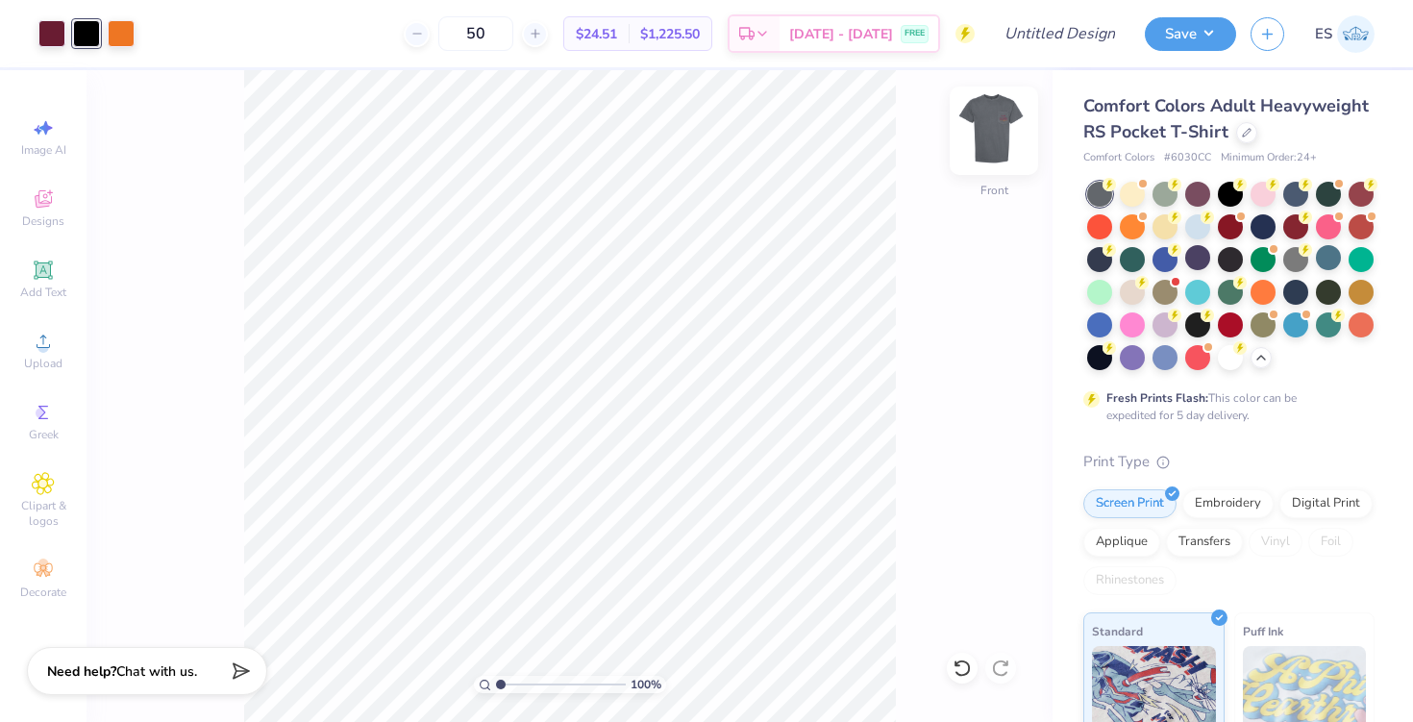
click at [995, 140] on img at bounding box center [993, 130] width 77 height 77
click at [1002, 132] on img at bounding box center [993, 130] width 77 height 77
click at [1187, 30] on button "Save" at bounding box center [1190, 31] width 91 height 34
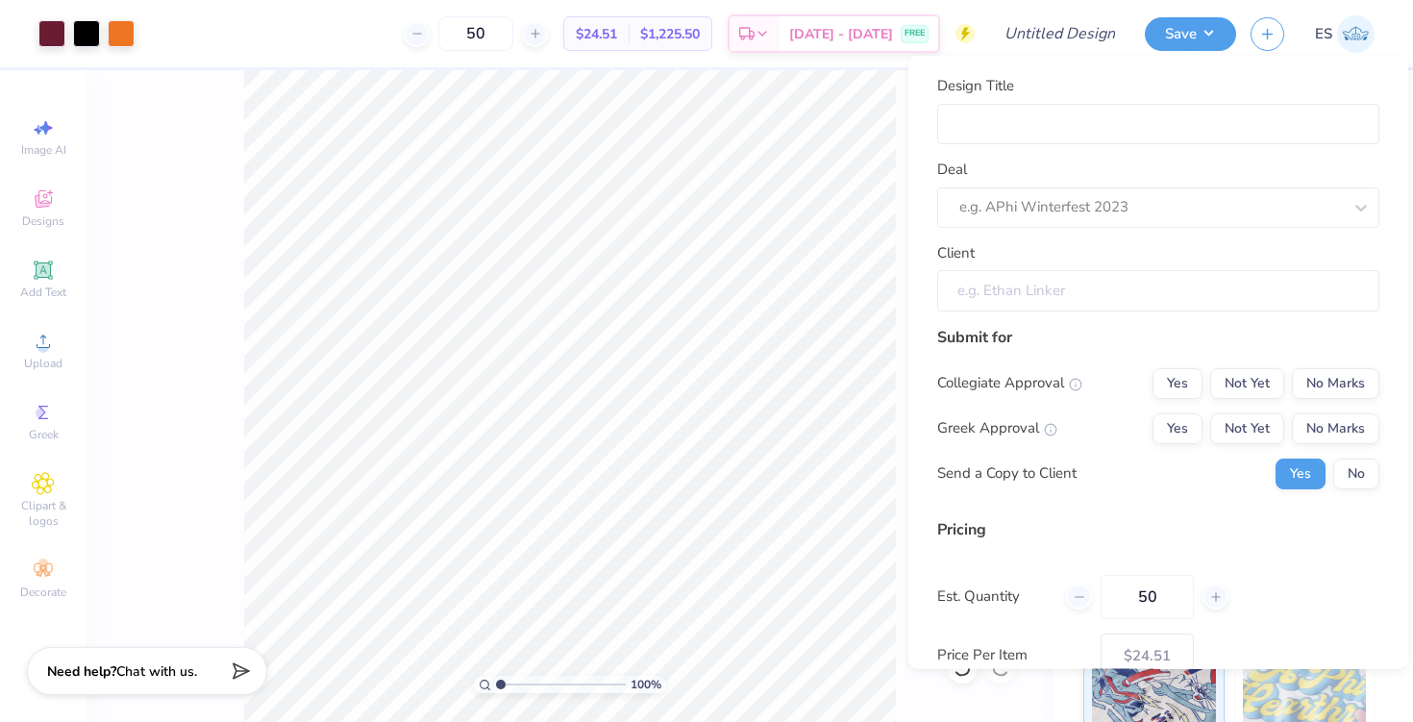
click at [1113, 282] on input "Client" at bounding box center [1158, 290] width 442 height 41
click at [1256, 383] on button "Not Yet" at bounding box center [1247, 382] width 74 height 31
click at [1325, 421] on button "No Marks" at bounding box center [1335, 427] width 87 height 31
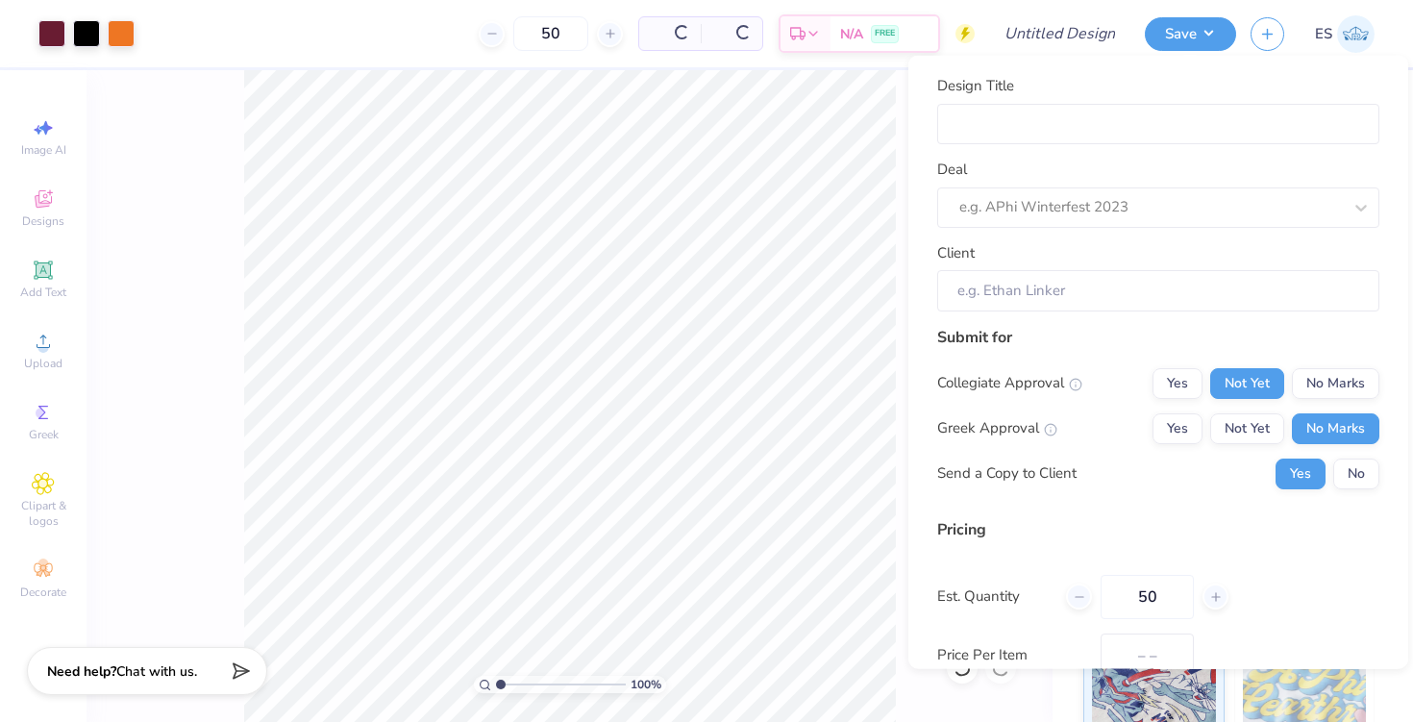
type input "$24.51"
click at [1358, 469] on button "No" at bounding box center [1356, 473] width 46 height 31
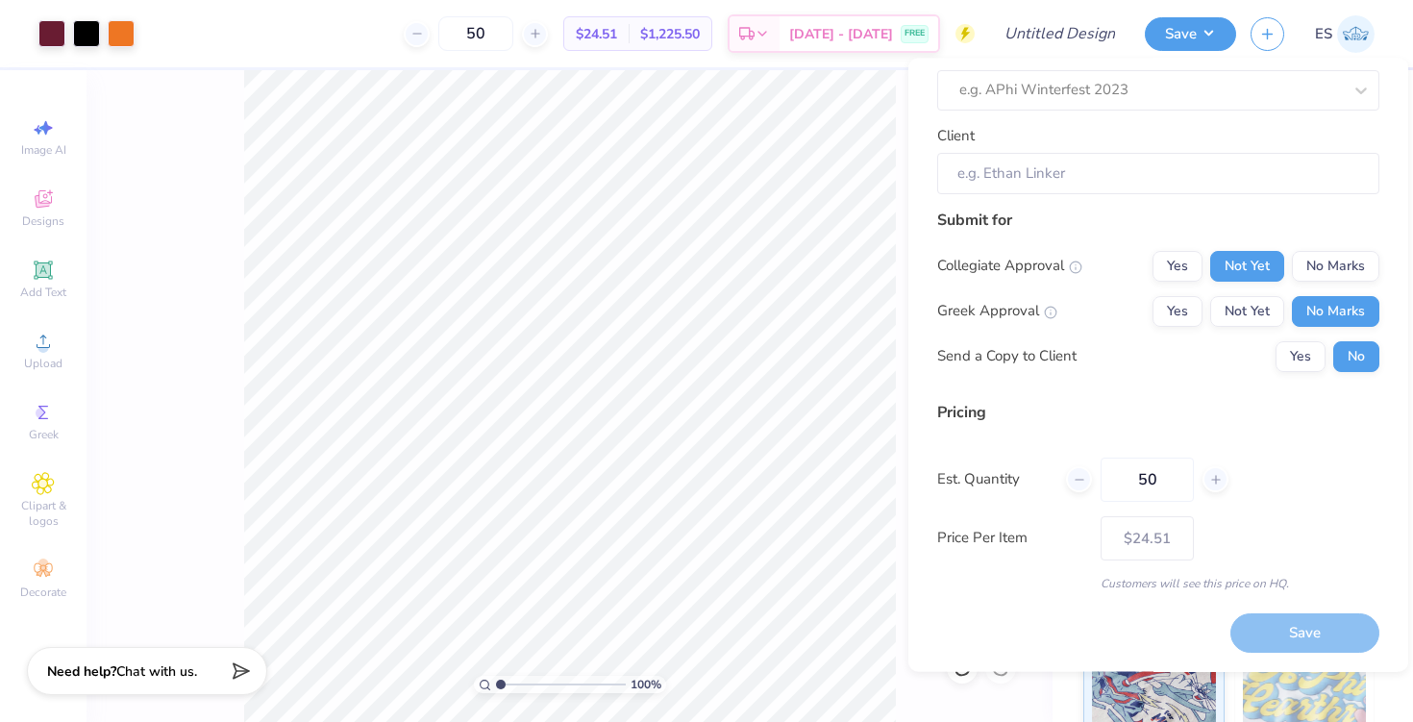
scroll to position [0, 0]
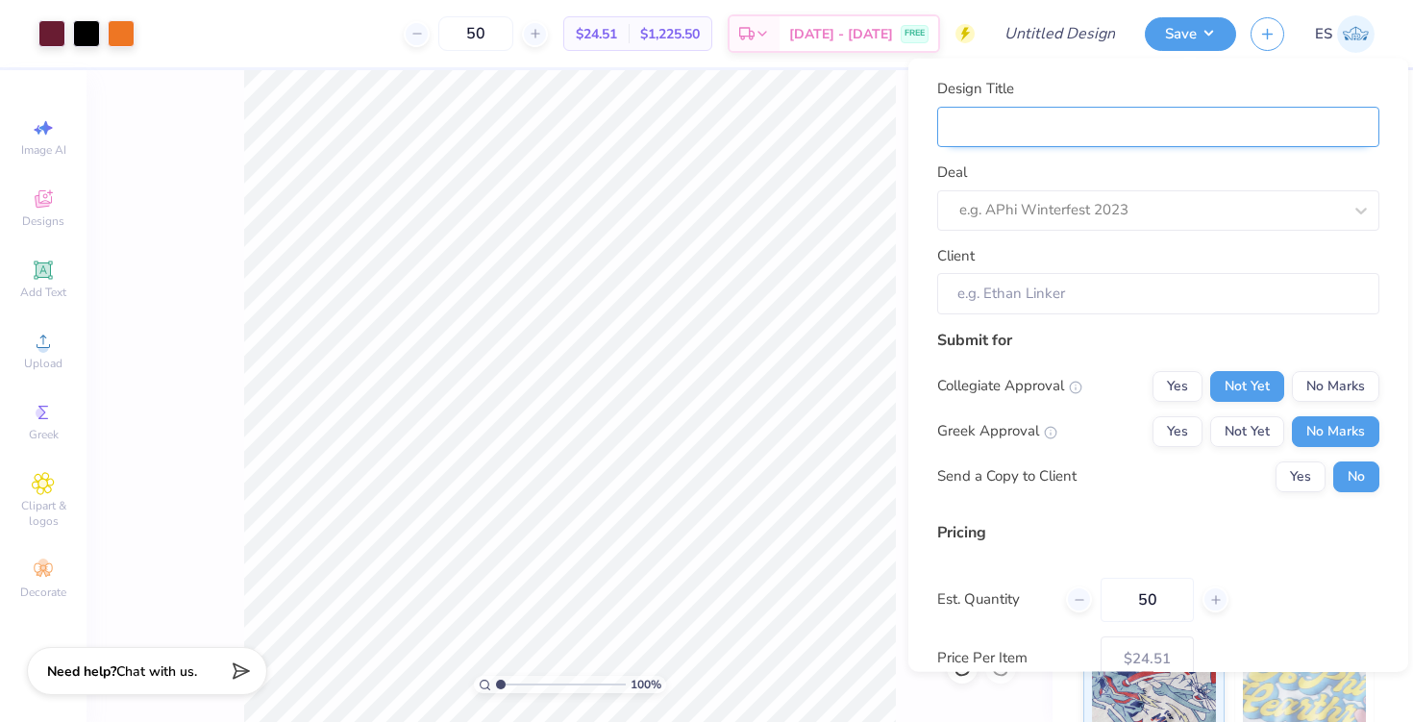
click at [1078, 109] on input "Design Title" at bounding box center [1158, 126] width 442 height 41
type input "V"
type input "VT"
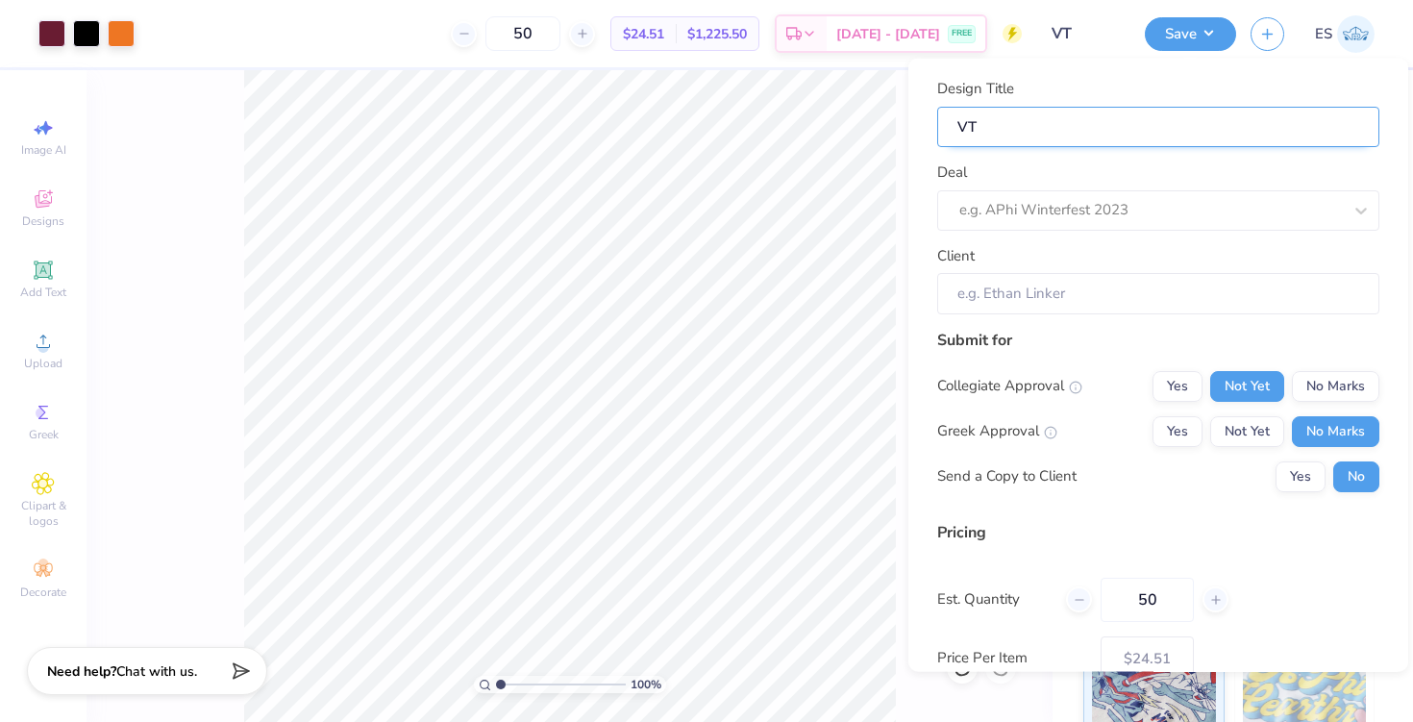
type input "VT"
type input "VT M"
type input "VT MA"
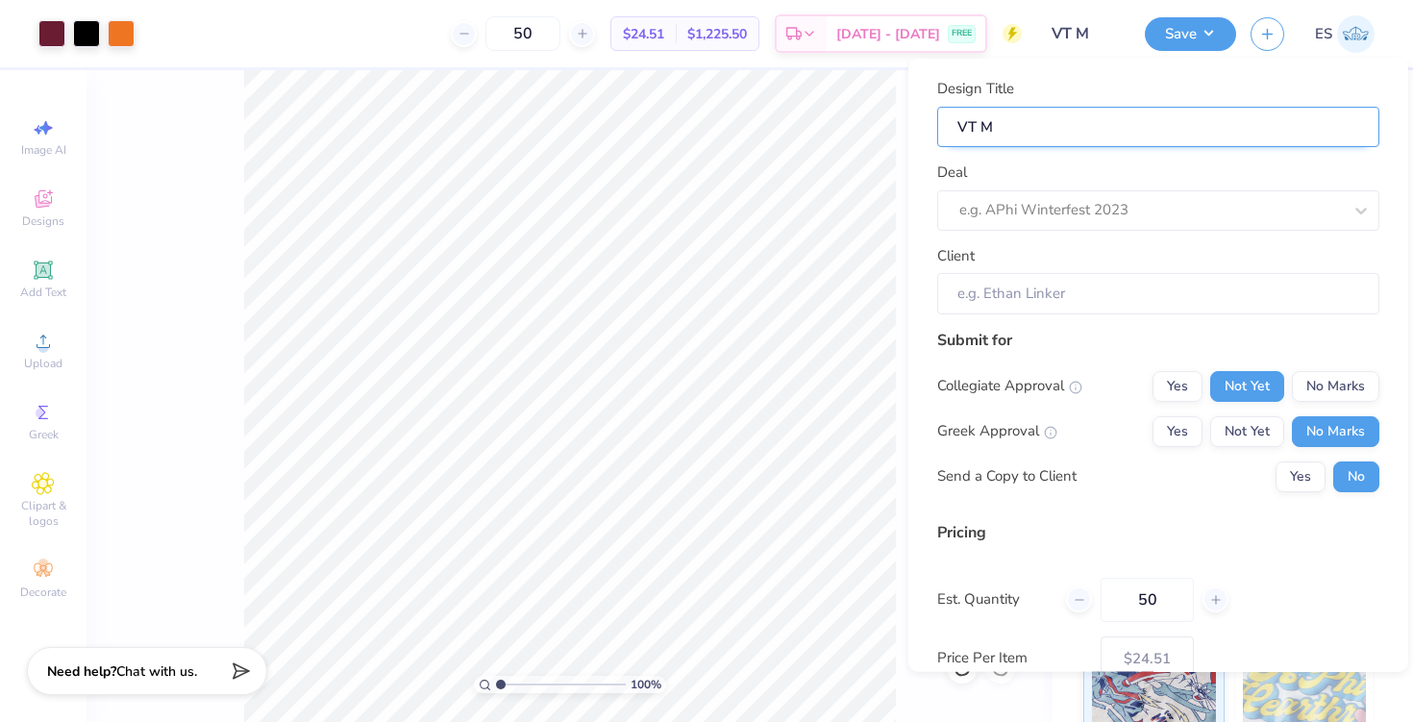
type input "VT MA"
type input "VT MAr"
type input "VT MArk"
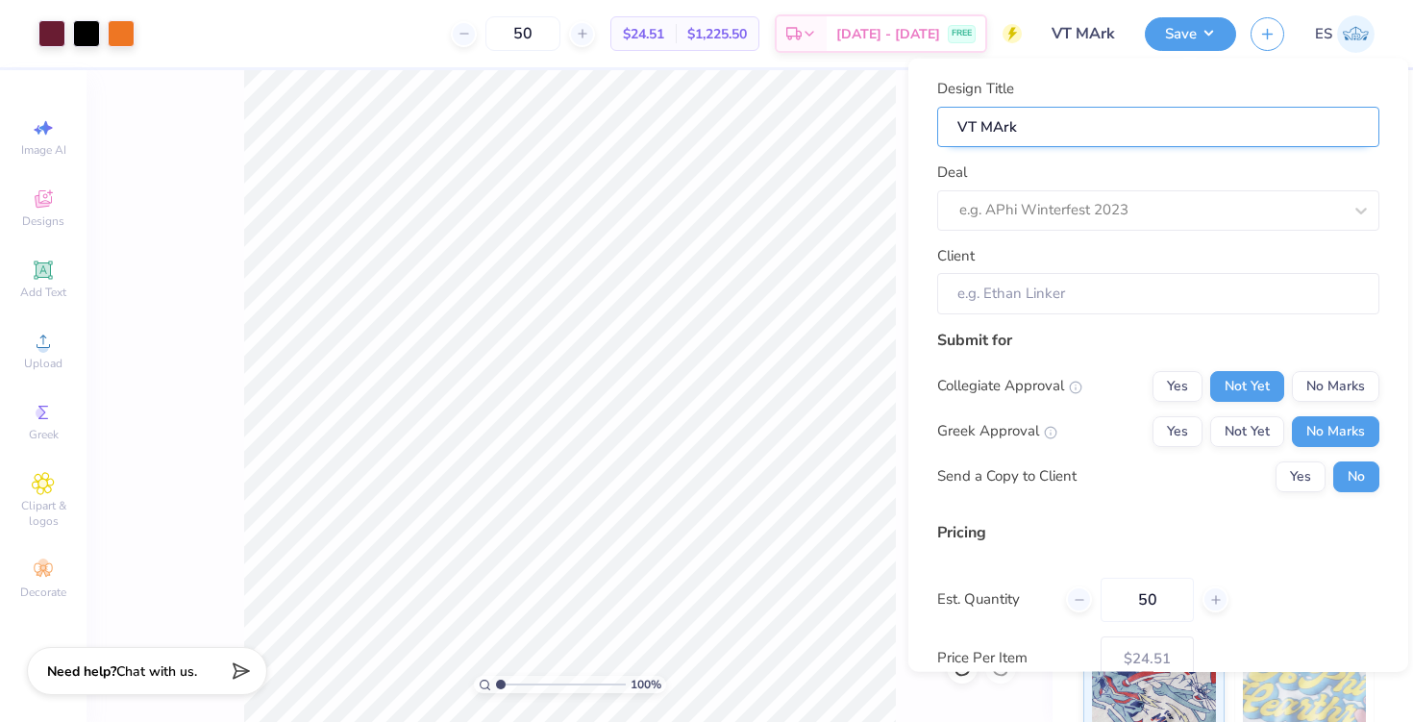
type input "VT MArke"
type input "VT MArket"
type input "VT MArketi"
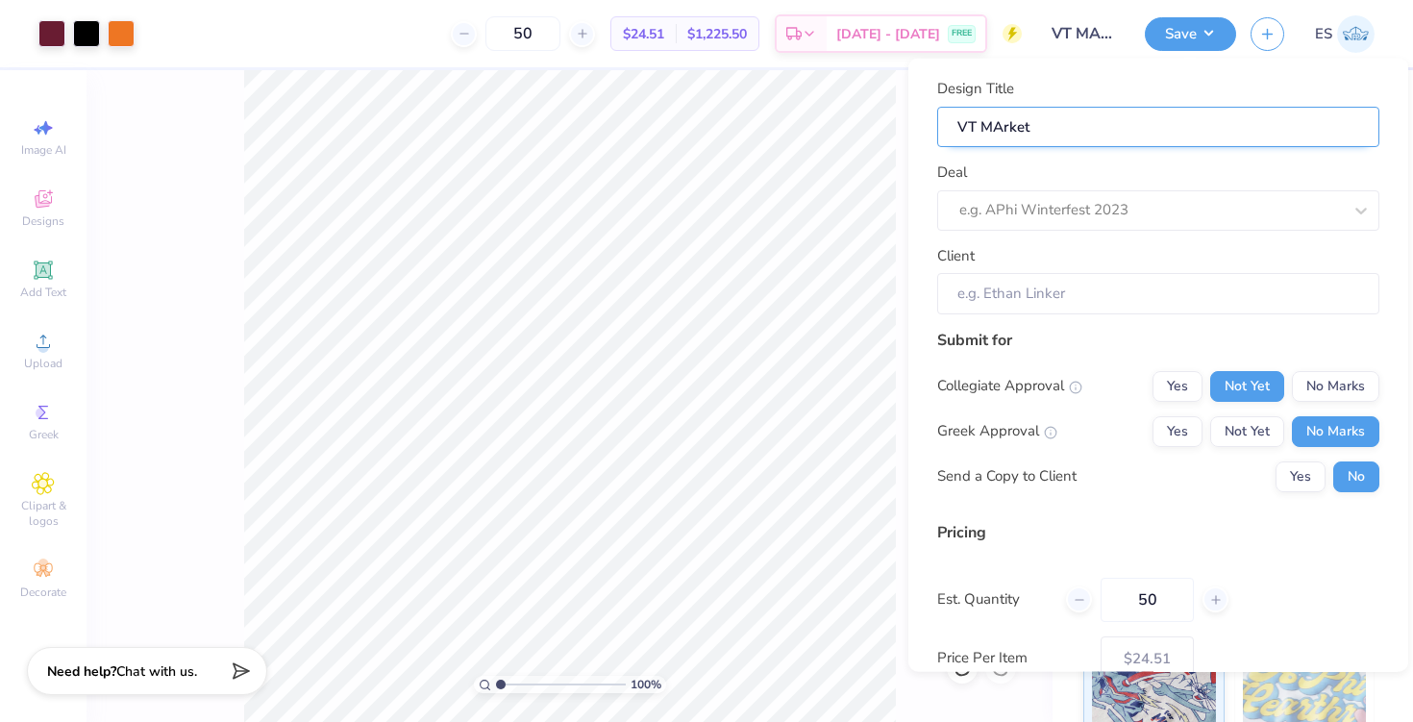
type input "VT MArketi"
type input "VT MArket"
type input "VT MArke"
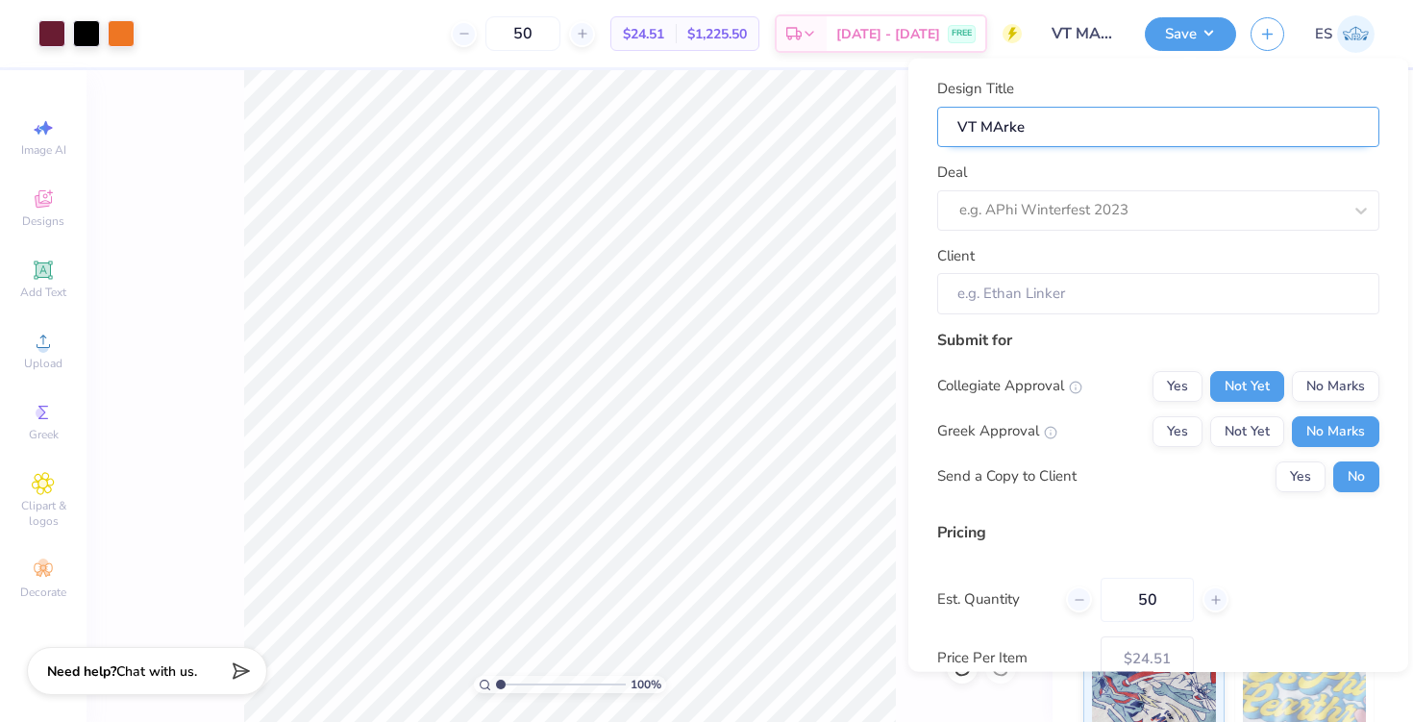
type input "VT MArk"
type input "VT MAr"
type input "VT MA"
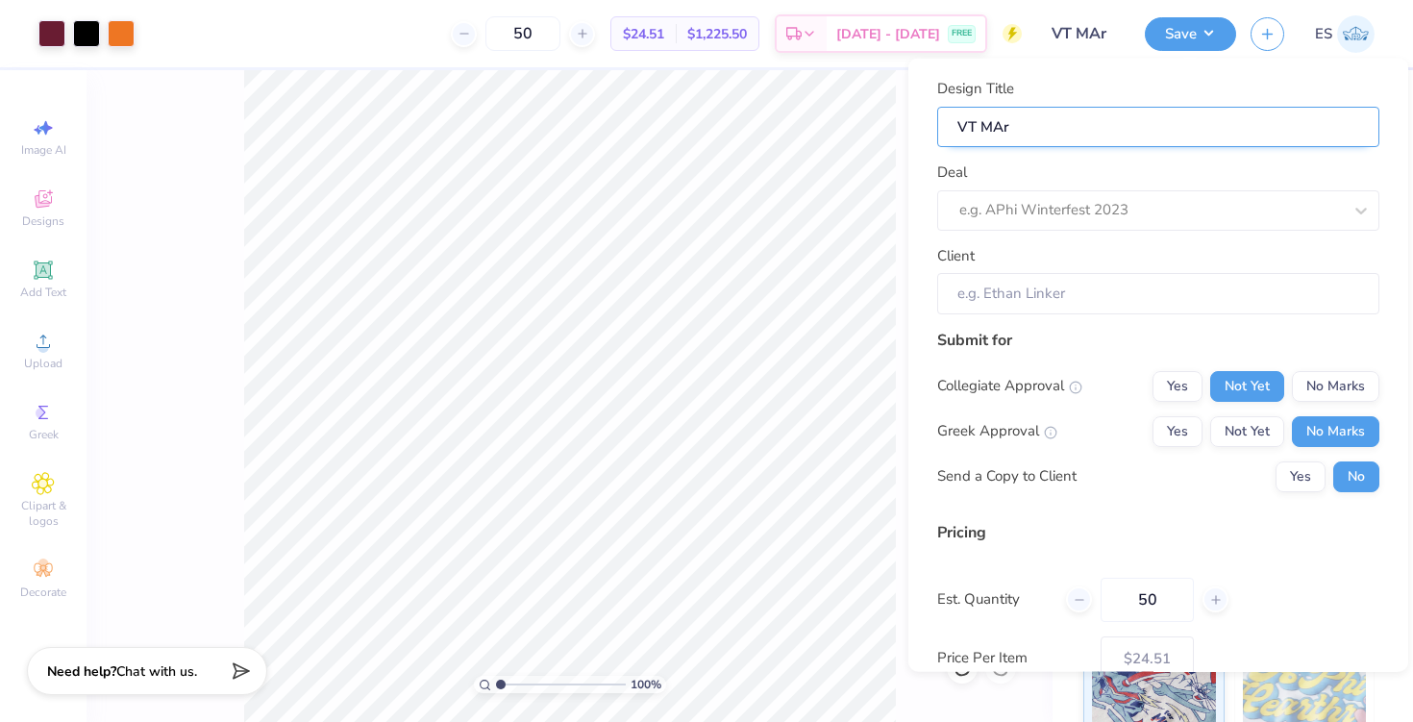
type input "VT MA"
type input "VT M"
type input "VT Ma"
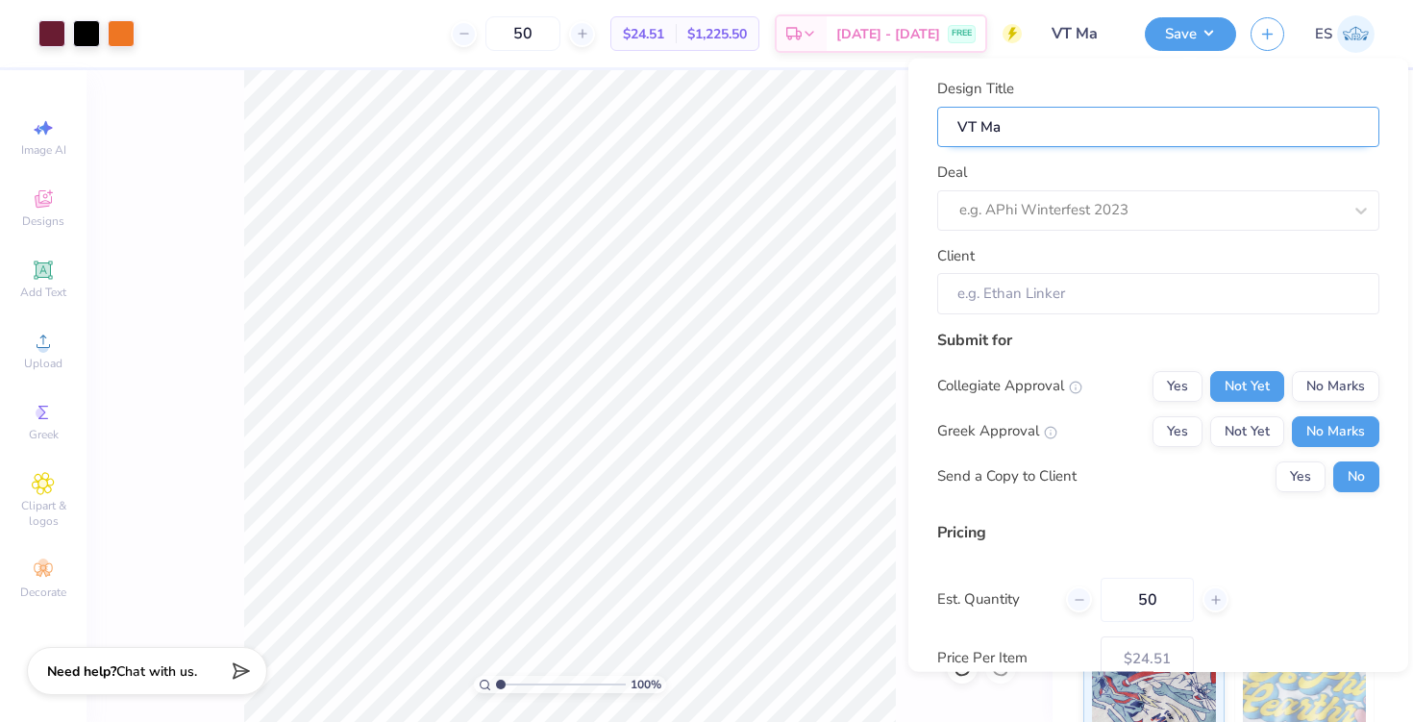
type input "VT Maa"
type input "VT Maar"
type input "VT Maark"
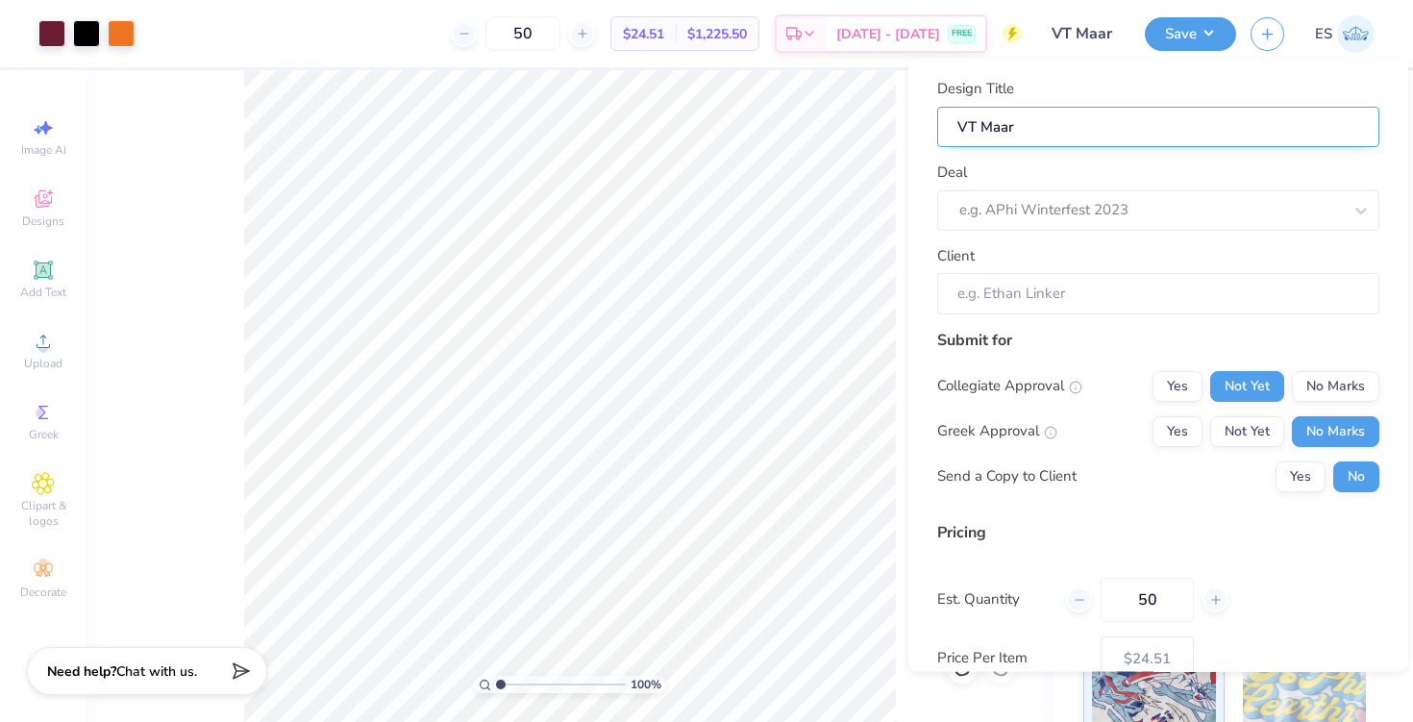
type input "VT Maark"
type input "VT Maar"
type input "VT Maa"
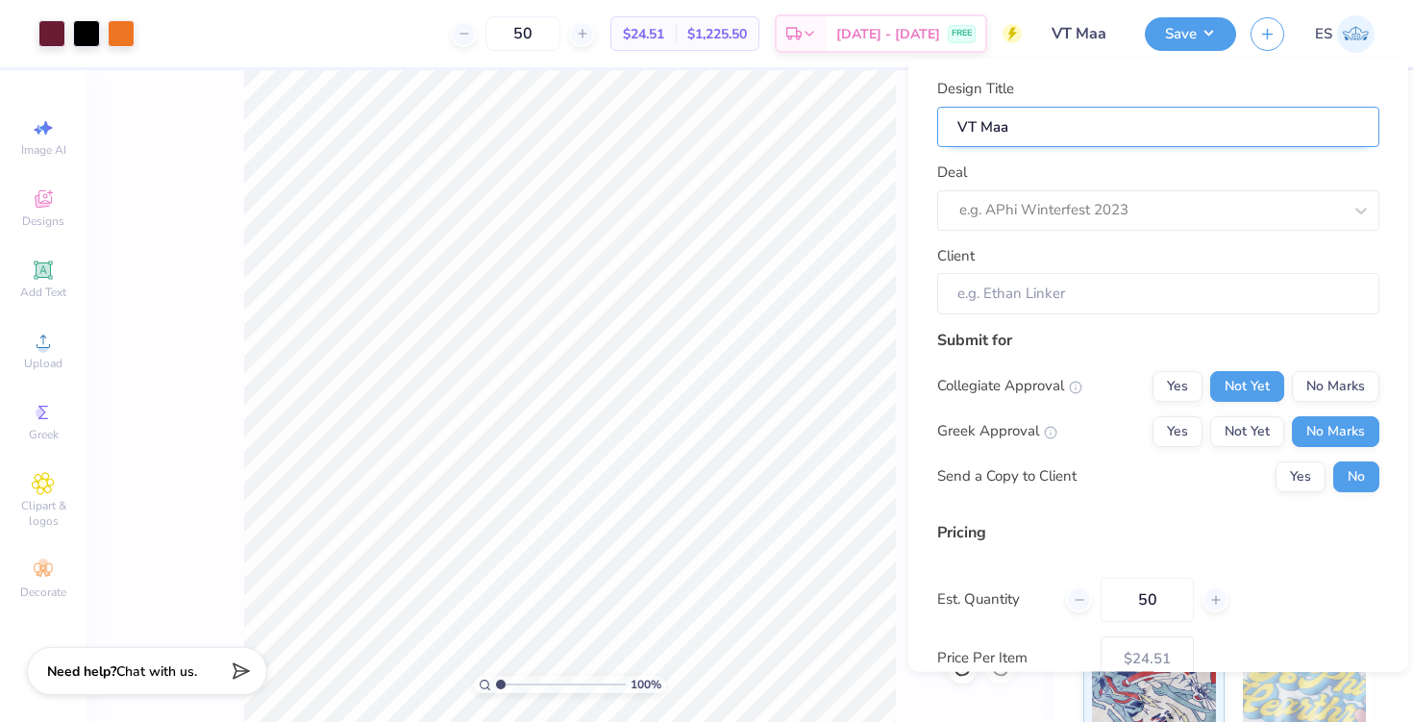
type input "VT Ma"
type input "VT Mar"
type input "VT Mark"
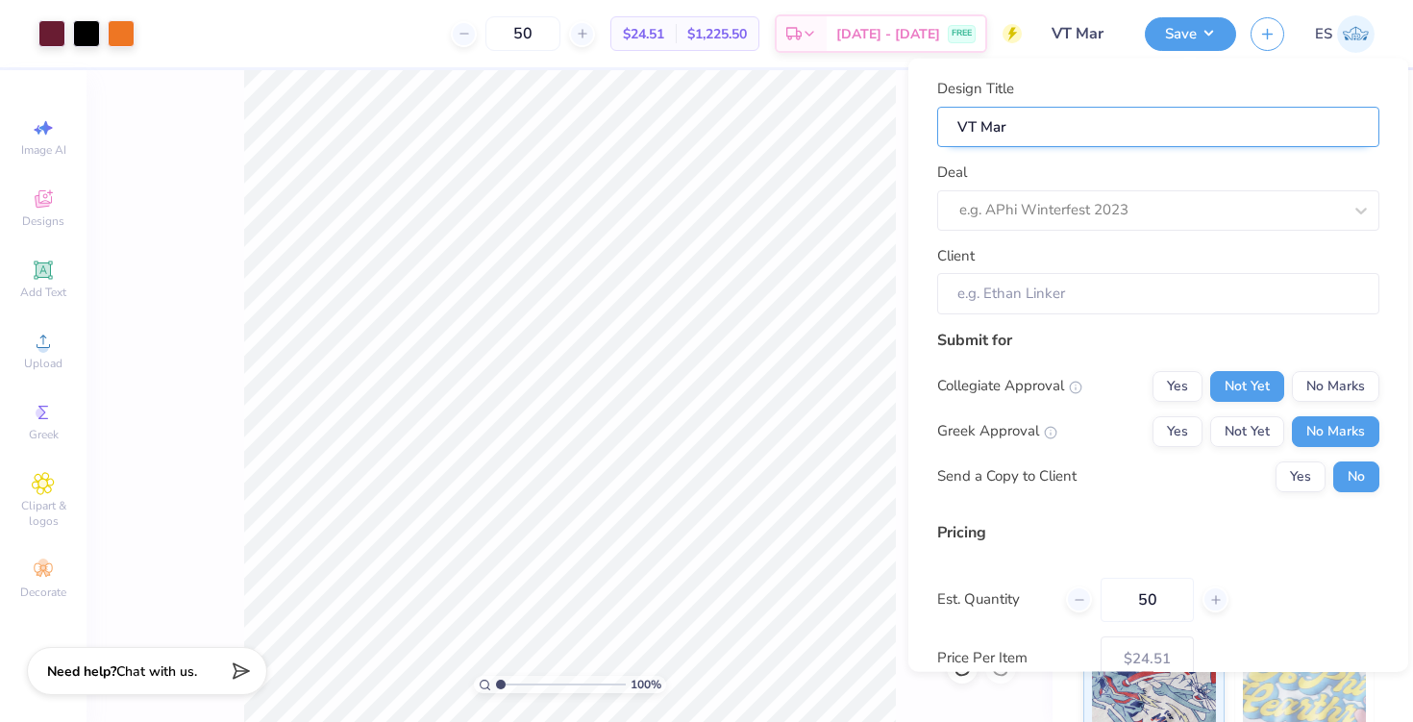
type input "VT Mark"
type input "VT Marke"
type input "VT Market"
type input "VT Marketi"
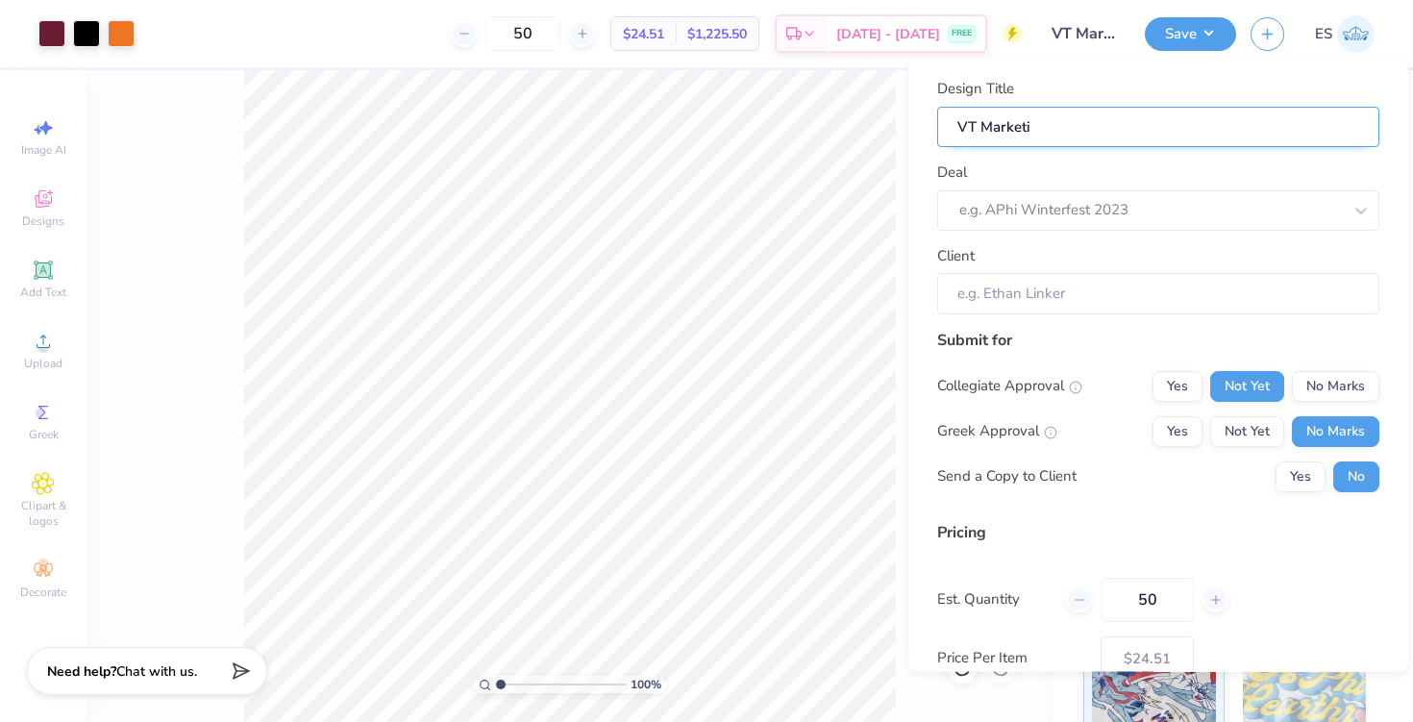
type input "VT Marketin"
type input "VT Marketing"
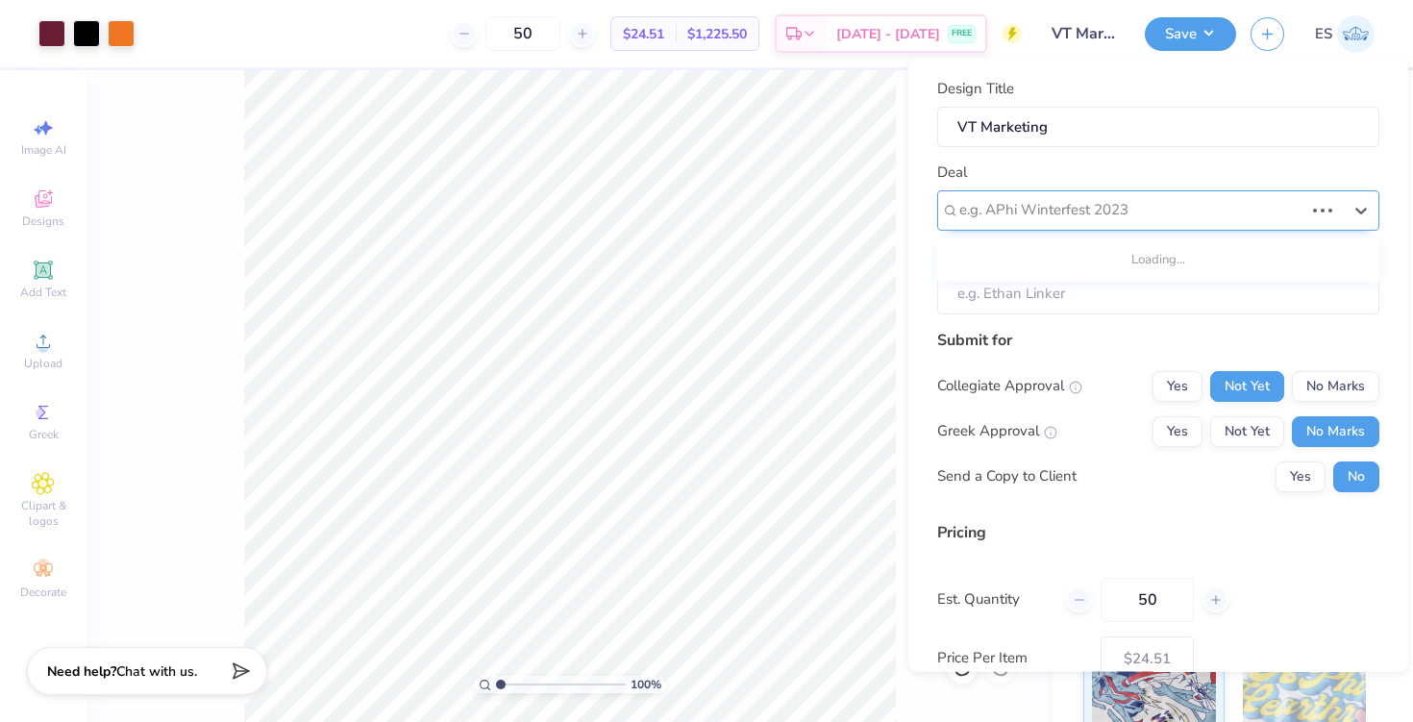
click at [1113, 192] on div "e.g. APhi Winterfest 2023" at bounding box center [1158, 209] width 442 height 40
click at [1104, 205] on div at bounding box center [1150, 210] width 383 height 26
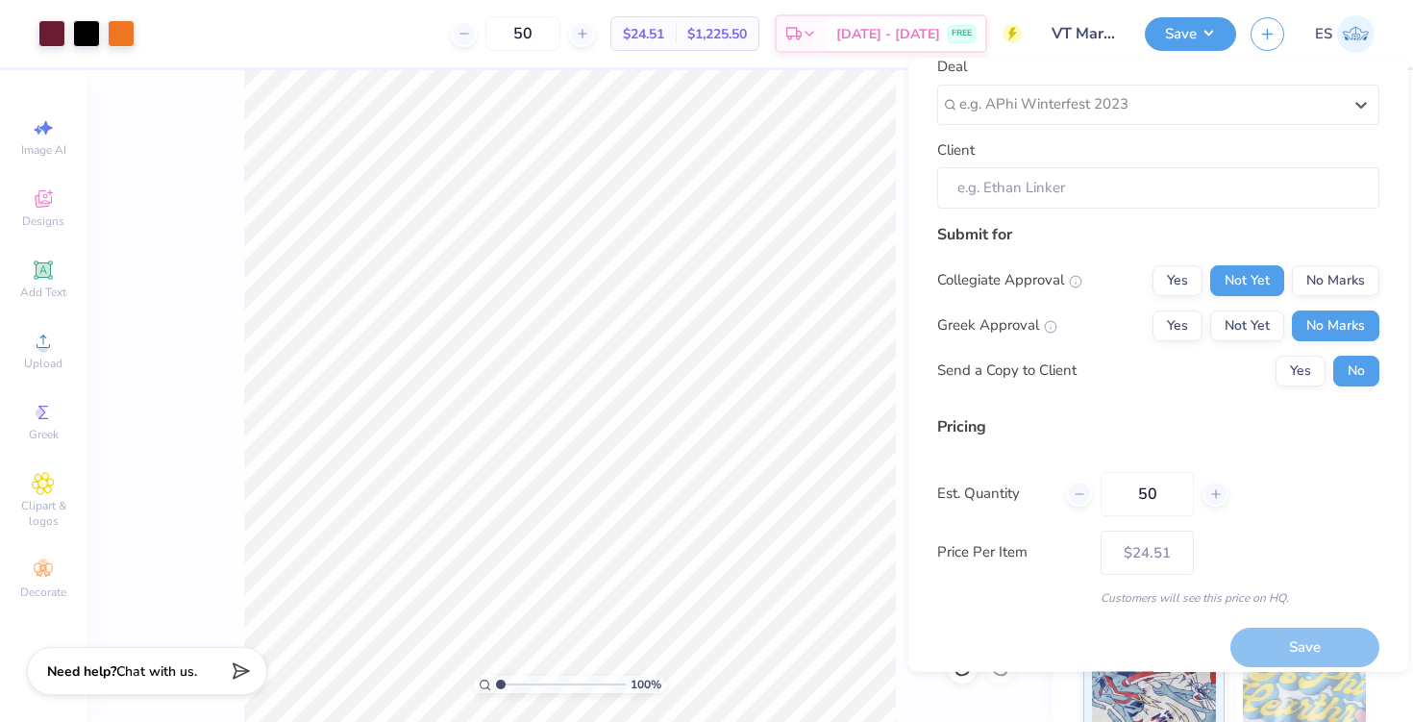
scroll to position [119, 0]
